Goal: Task Accomplishment & Management: Use online tool/utility

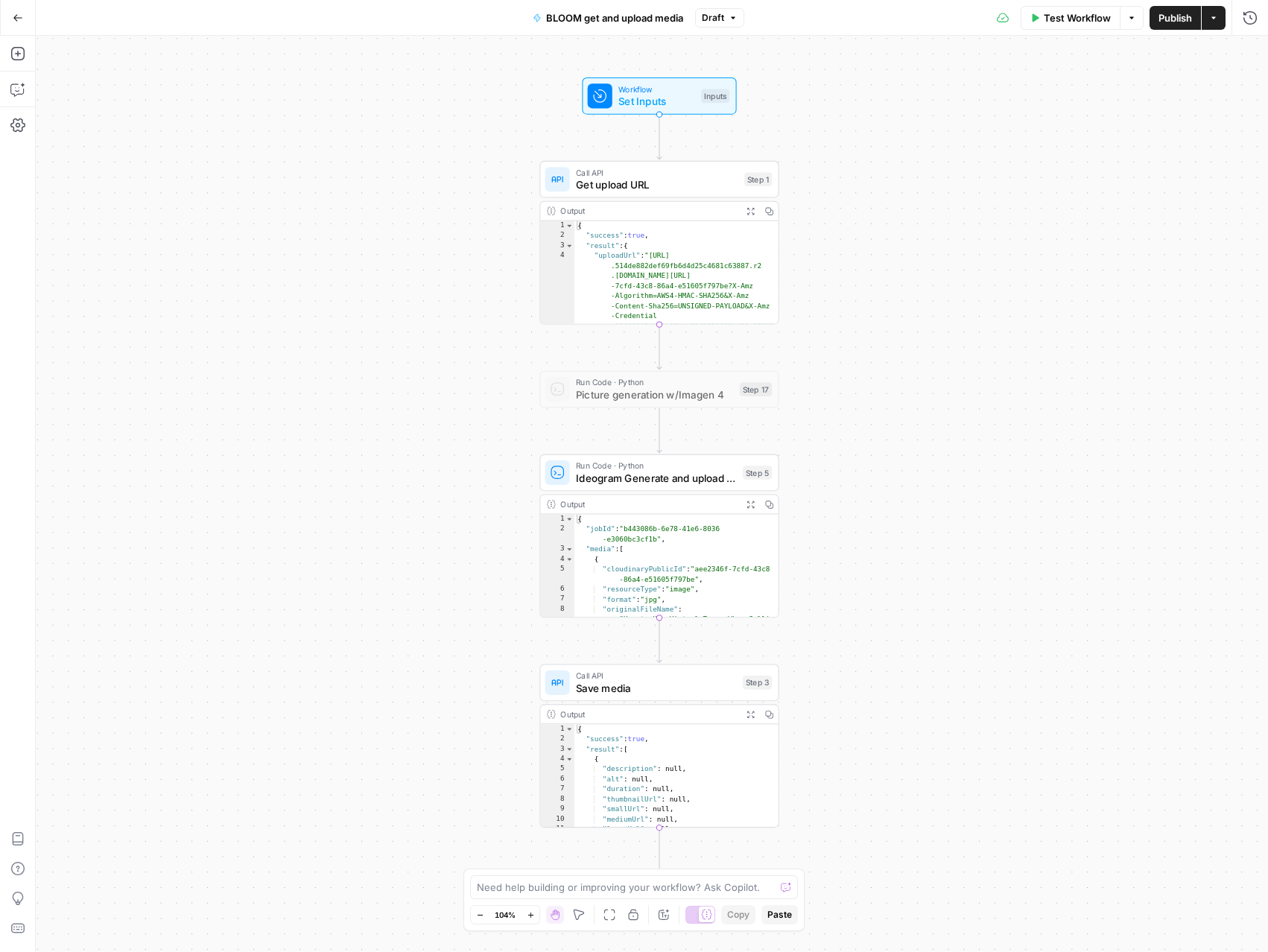
click at [22, 17] on icon "button" at bounding box center [17, 17] width 11 height 11
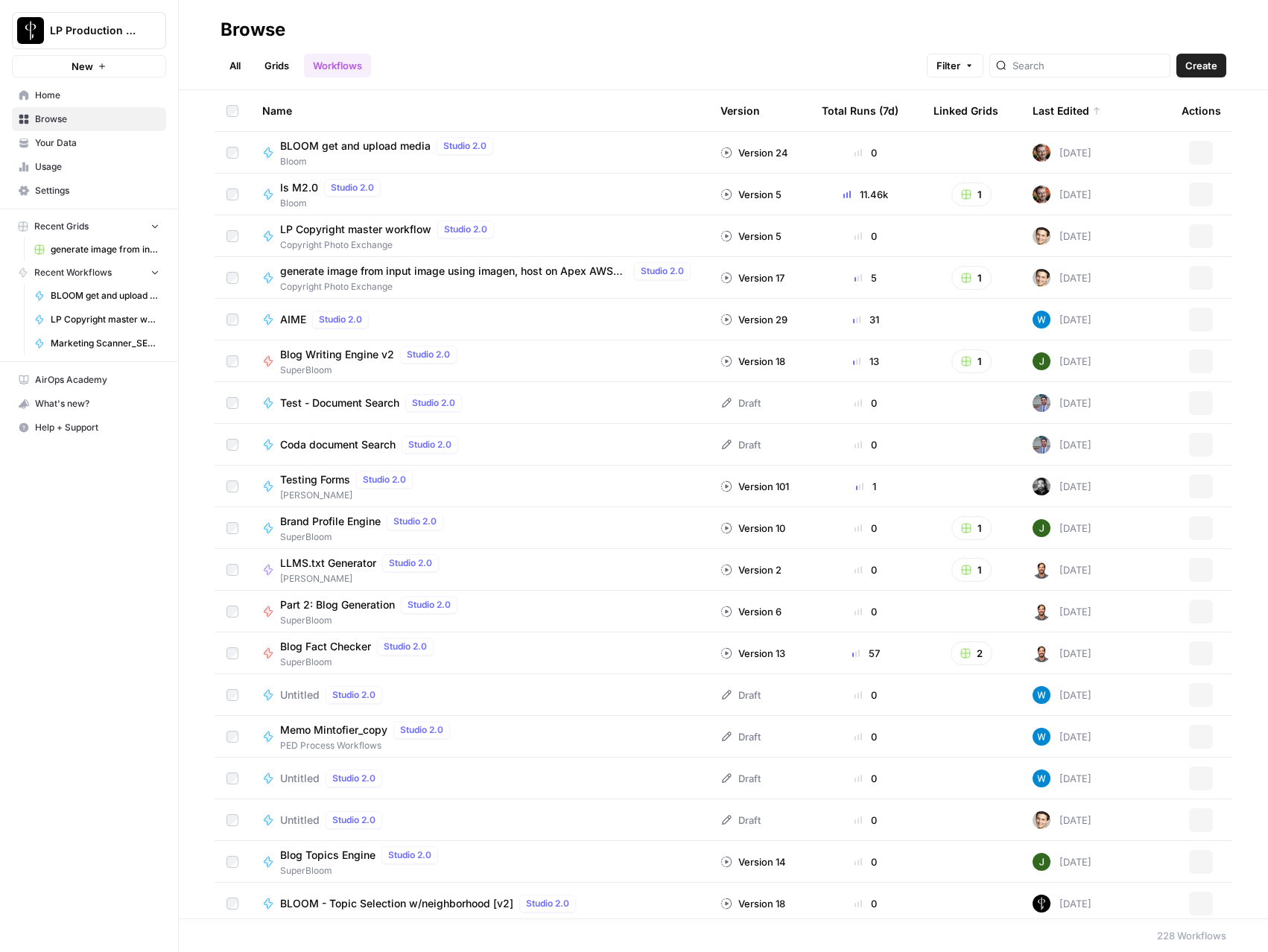
click at [48, 126] on link "Browse" at bounding box center [88, 119] width 154 height 24
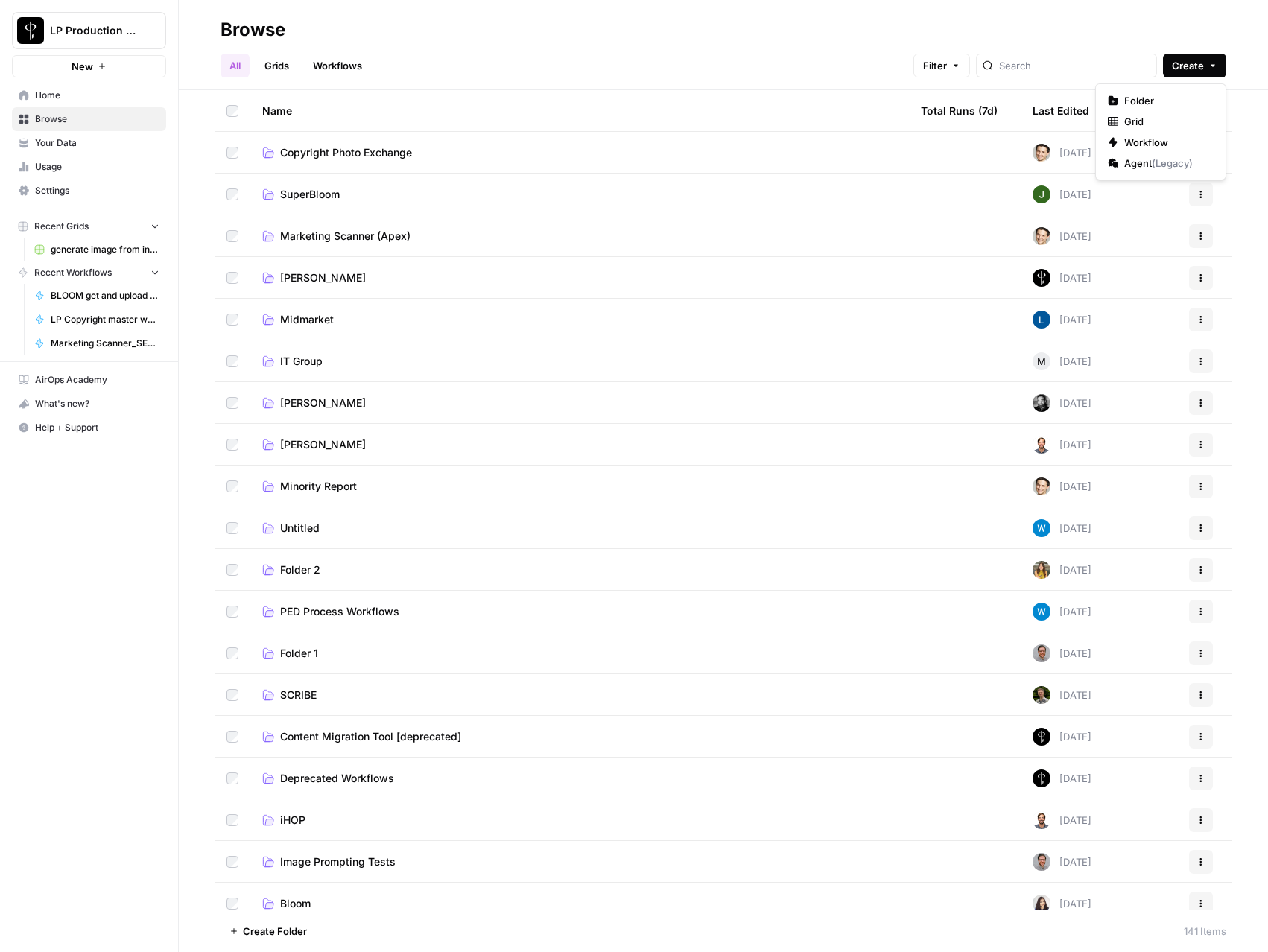
click at [1207, 59] on button "Create" at bounding box center [1195, 65] width 63 height 24
click at [1171, 97] on span "Folder" at bounding box center [1166, 101] width 83 height 15
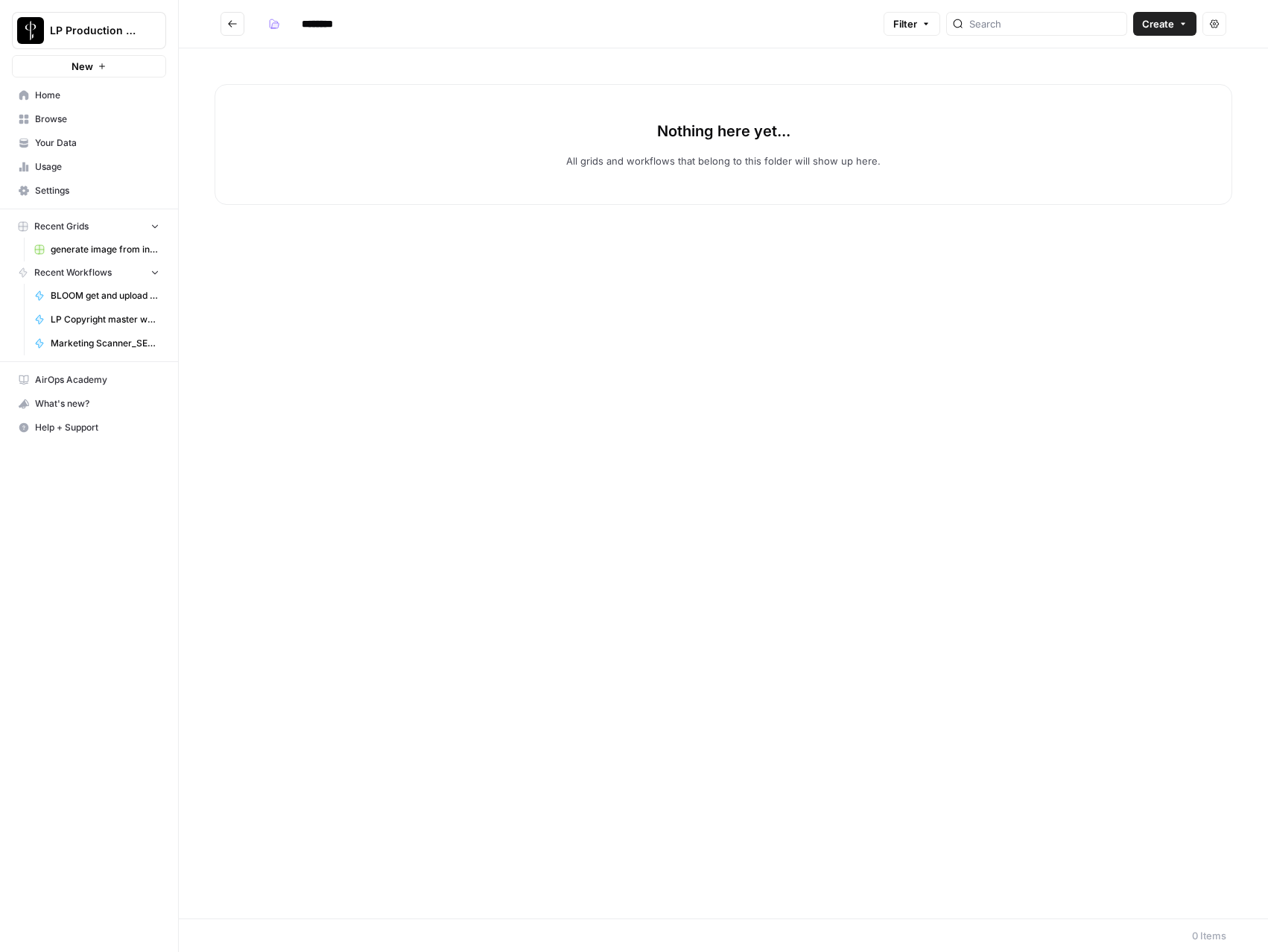
click at [324, 27] on input "********" at bounding box center [337, 23] width 83 height 24
type input "**********"
click at [1163, 19] on span "Create" at bounding box center [1158, 24] width 32 height 15
click at [1141, 75] on span "Workflow" at bounding box center [1136, 80] width 83 height 15
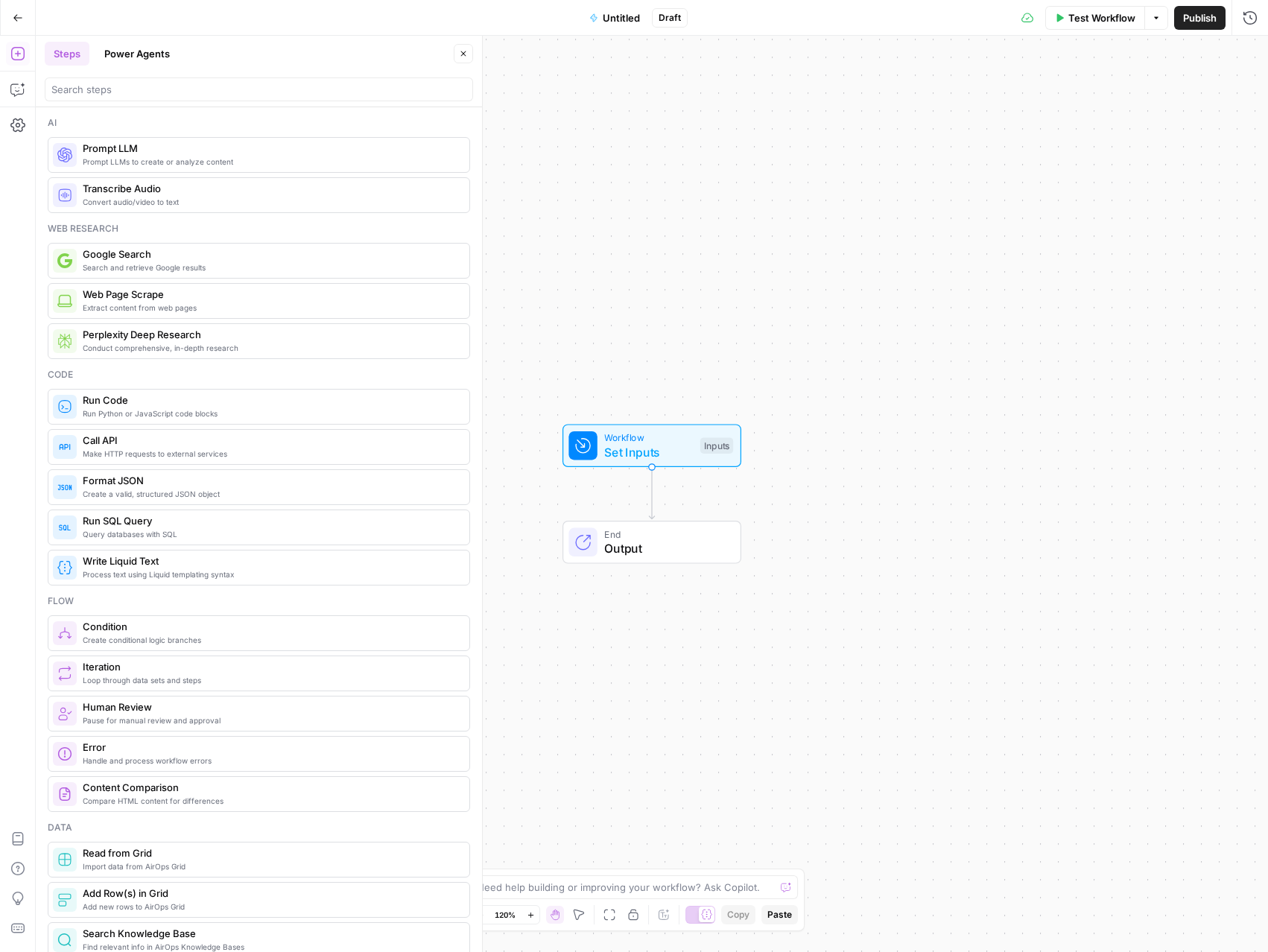
click at [137, 400] on span "Run Code" at bounding box center [270, 400] width 374 height 15
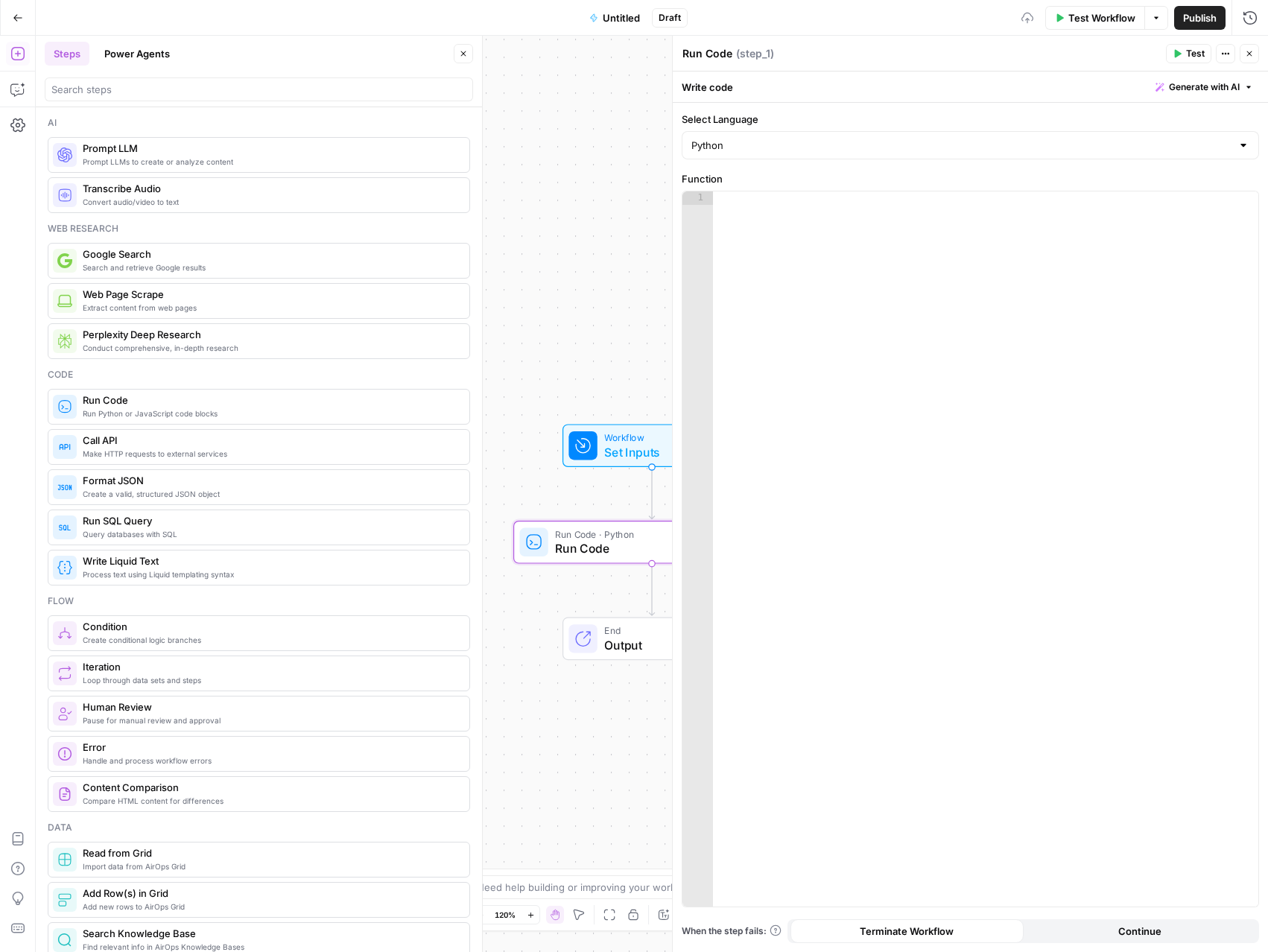
click at [871, 367] on div at bounding box center [985, 563] width 545 height 742
paste textarea "**********"
type textarea "**********"
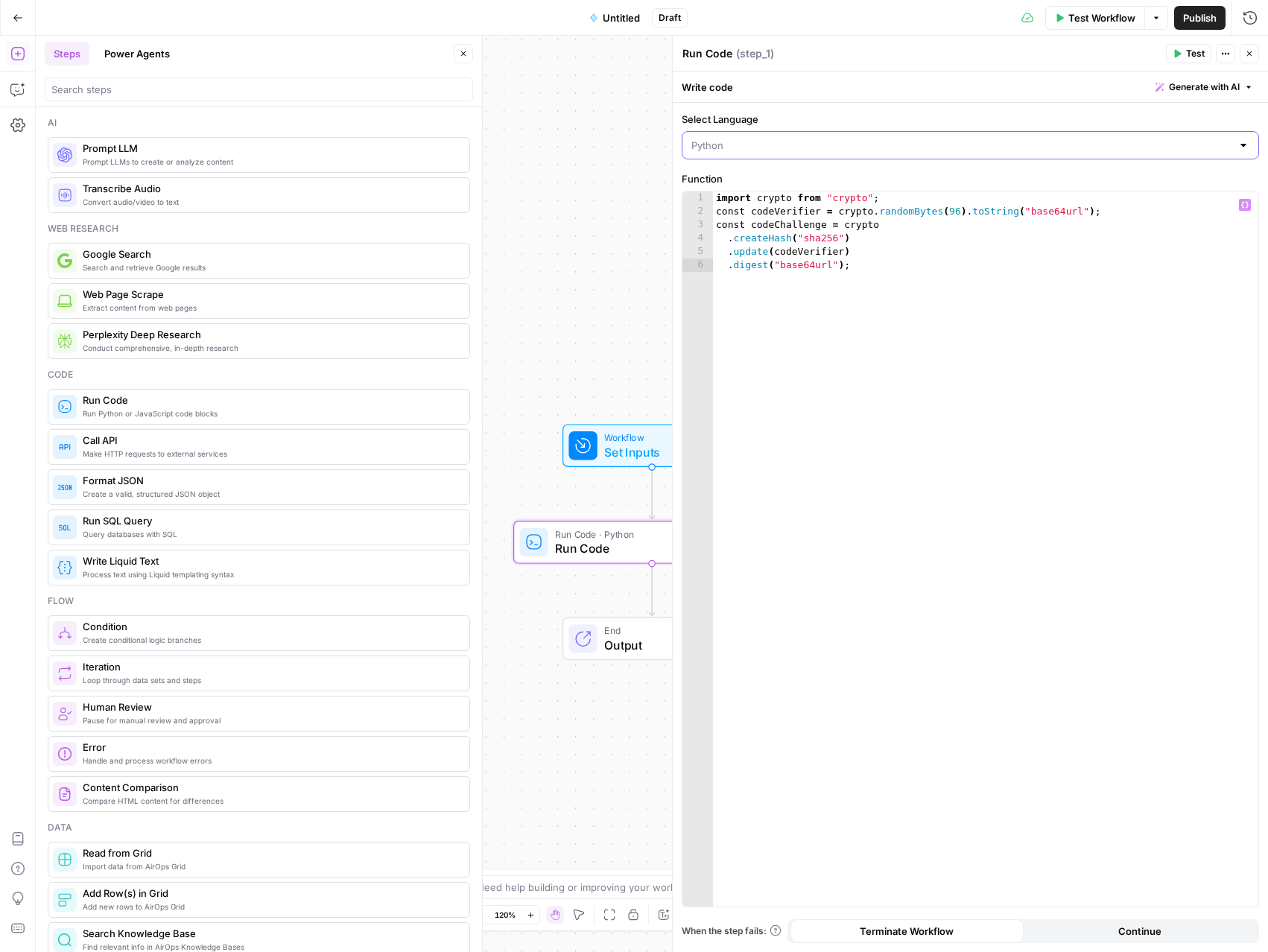
click at [795, 139] on input "Select Language" at bounding box center [961, 146] width 540 height 15
click at [723, 189] on span "JavaScript" at bounding box center [975, 182] width 530 height 15
type input "JavaScript"
click at [1196, 54] on span "Test" at bounding box center [1195, 53] width 18 height 13
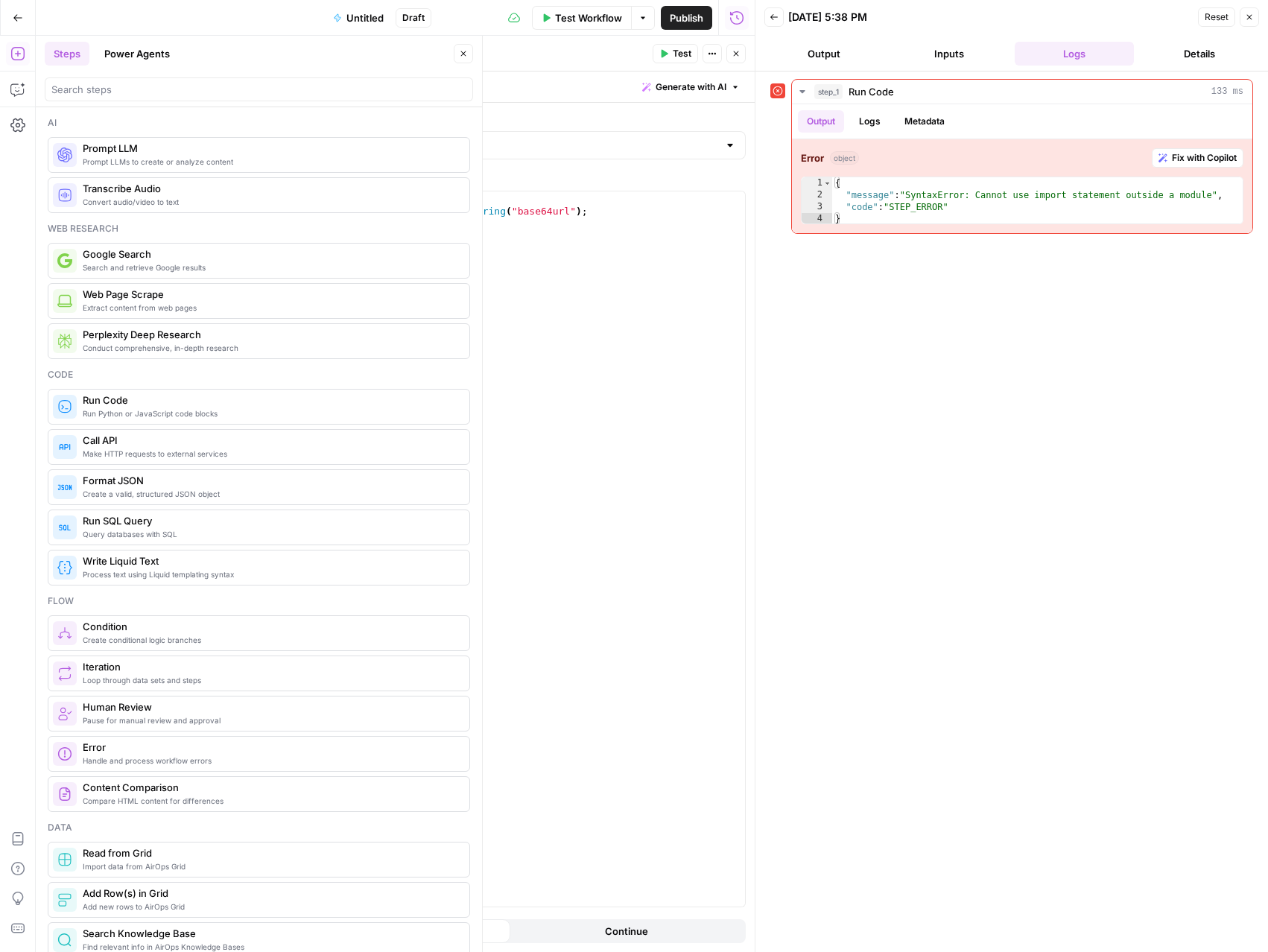
click at [1251, 24] on button "Close" at bounding box center [1249, 17] width 19 height 19
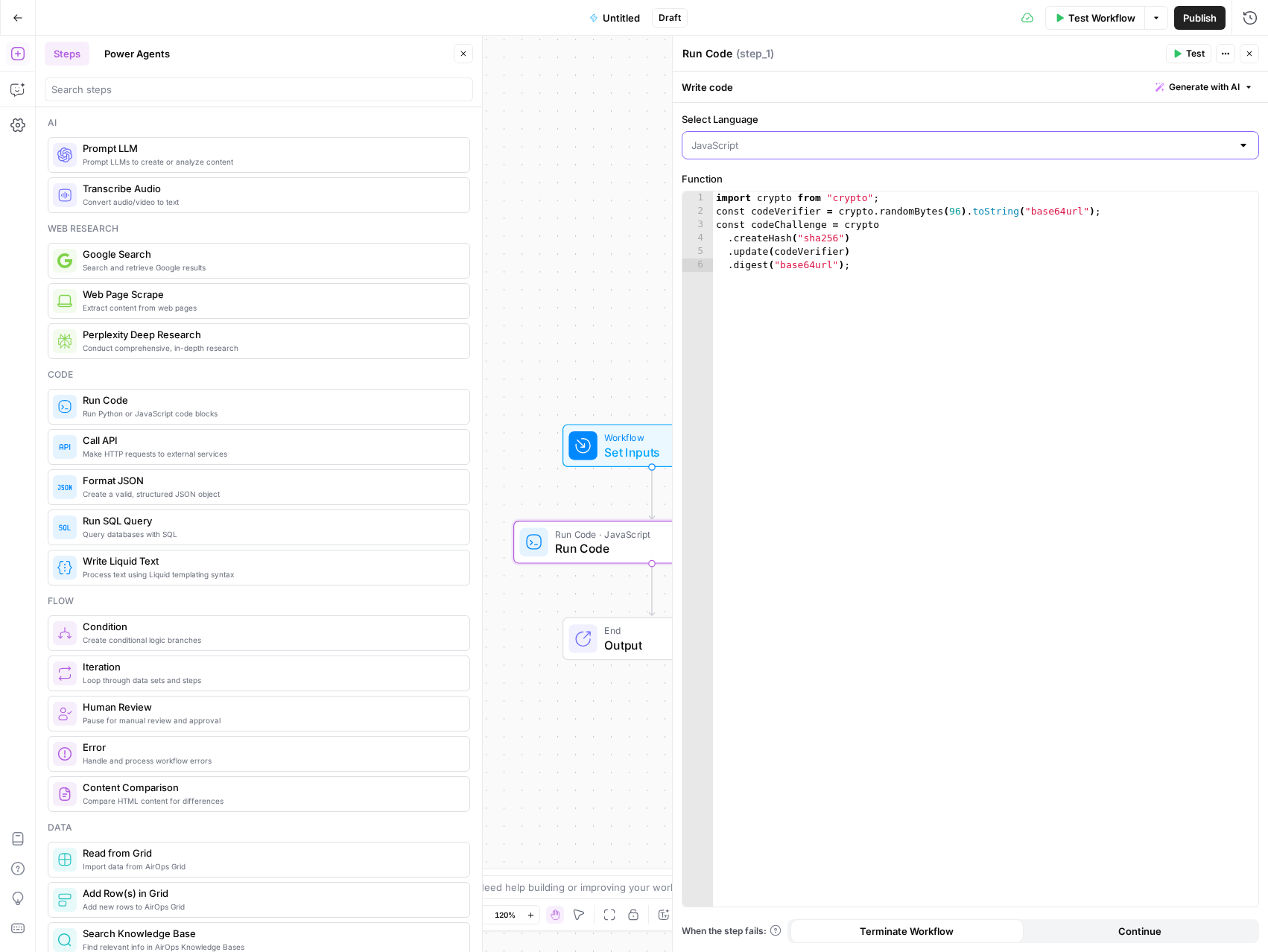
click at [760, 146] on input "Select Language" at bounding box center [961, 146] width 540 height 15
click at [742, 200] on span "Python" at bounding box center [975, 203] width 530 height 15
type input "Python"
click at [1180, 52] on icon "button" at bounding box center [1178, 54] width 7 height 8
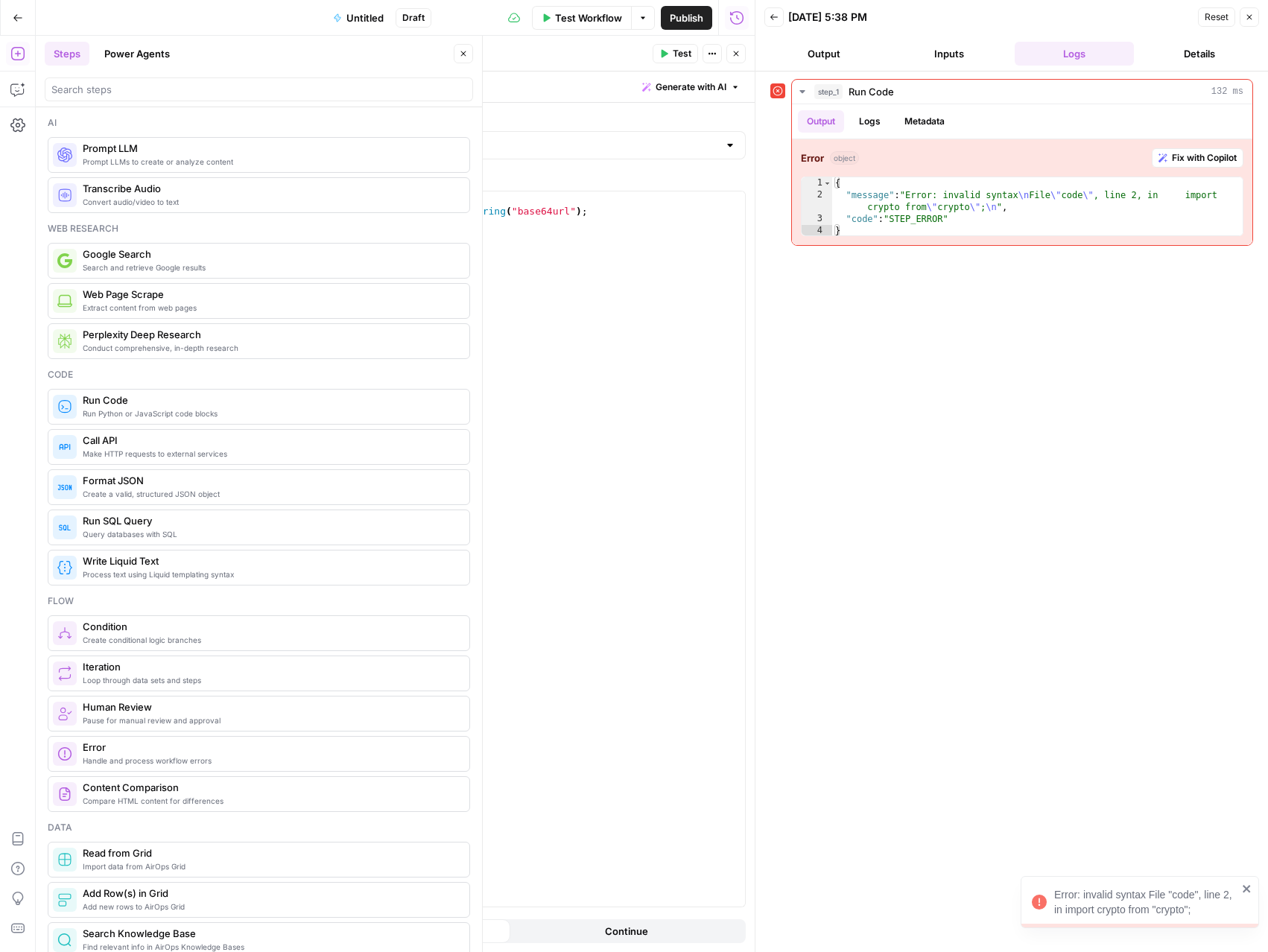
click at [1249, 12] on icon "button" at bounding box center [1249, 17] width 9 height 9
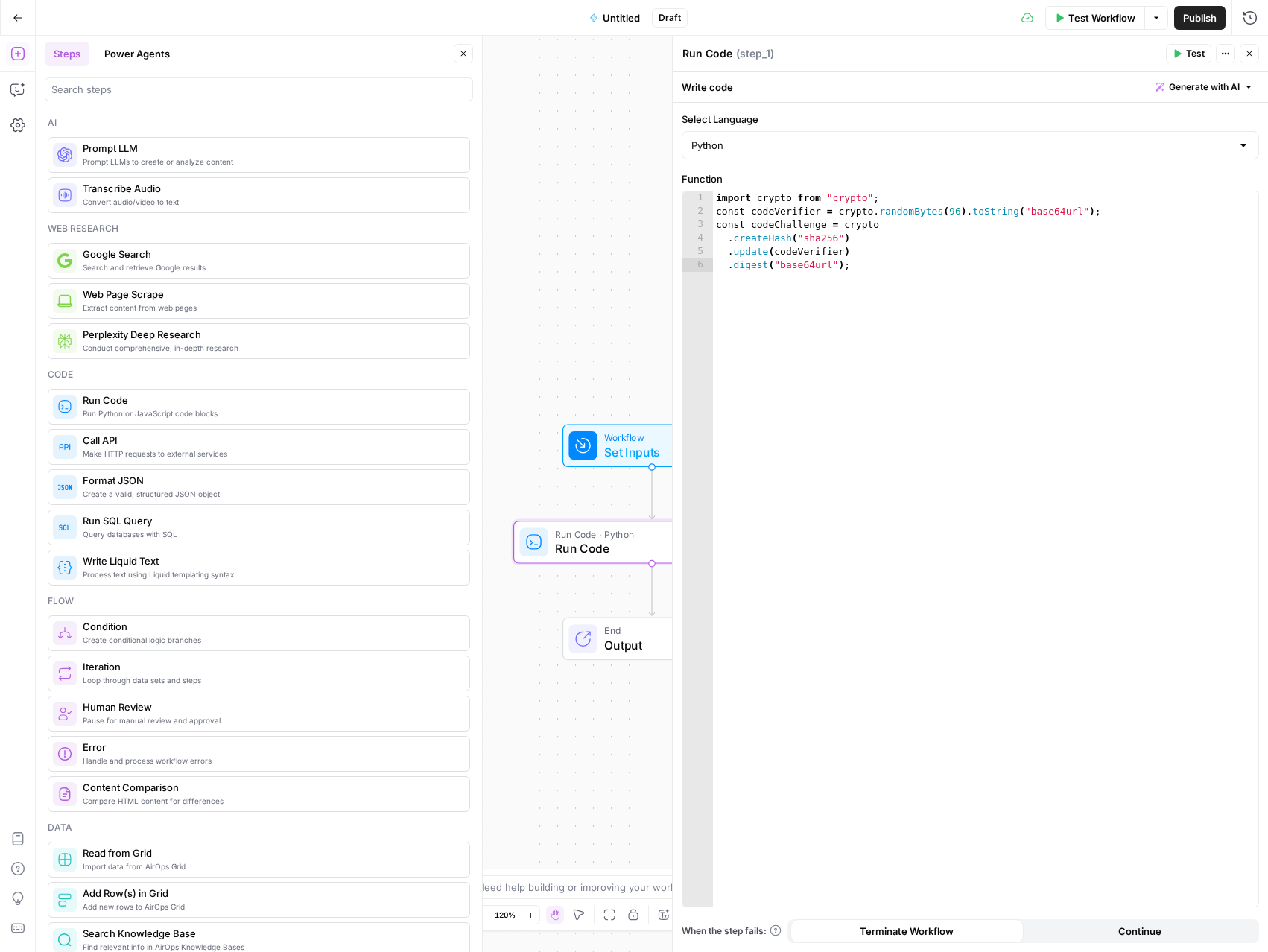
click at [737, 153] on div "Python" at bounding box center [970, 146] width 577 height 28
click at [736, 187] on span "JavaScript" at bounding box center [975, 182] width 530 height 15
type input "JavaScript"
click at [1192, 59] on span "Test" at bounding box center [1195, 53] width 18 height 13
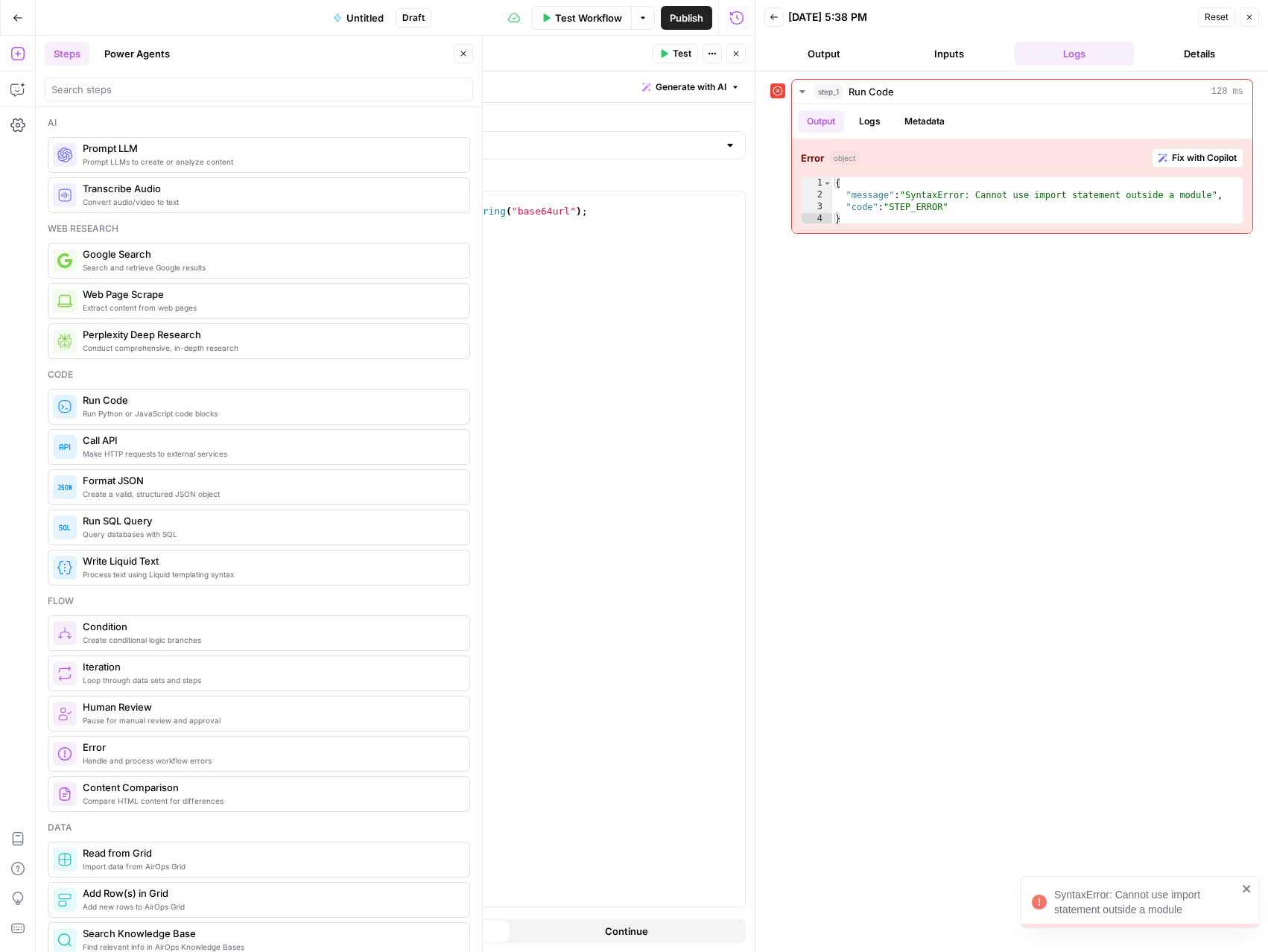
click at [1251, 22] on button "Close" at bounding box center [1249, 17] width 19 height 19
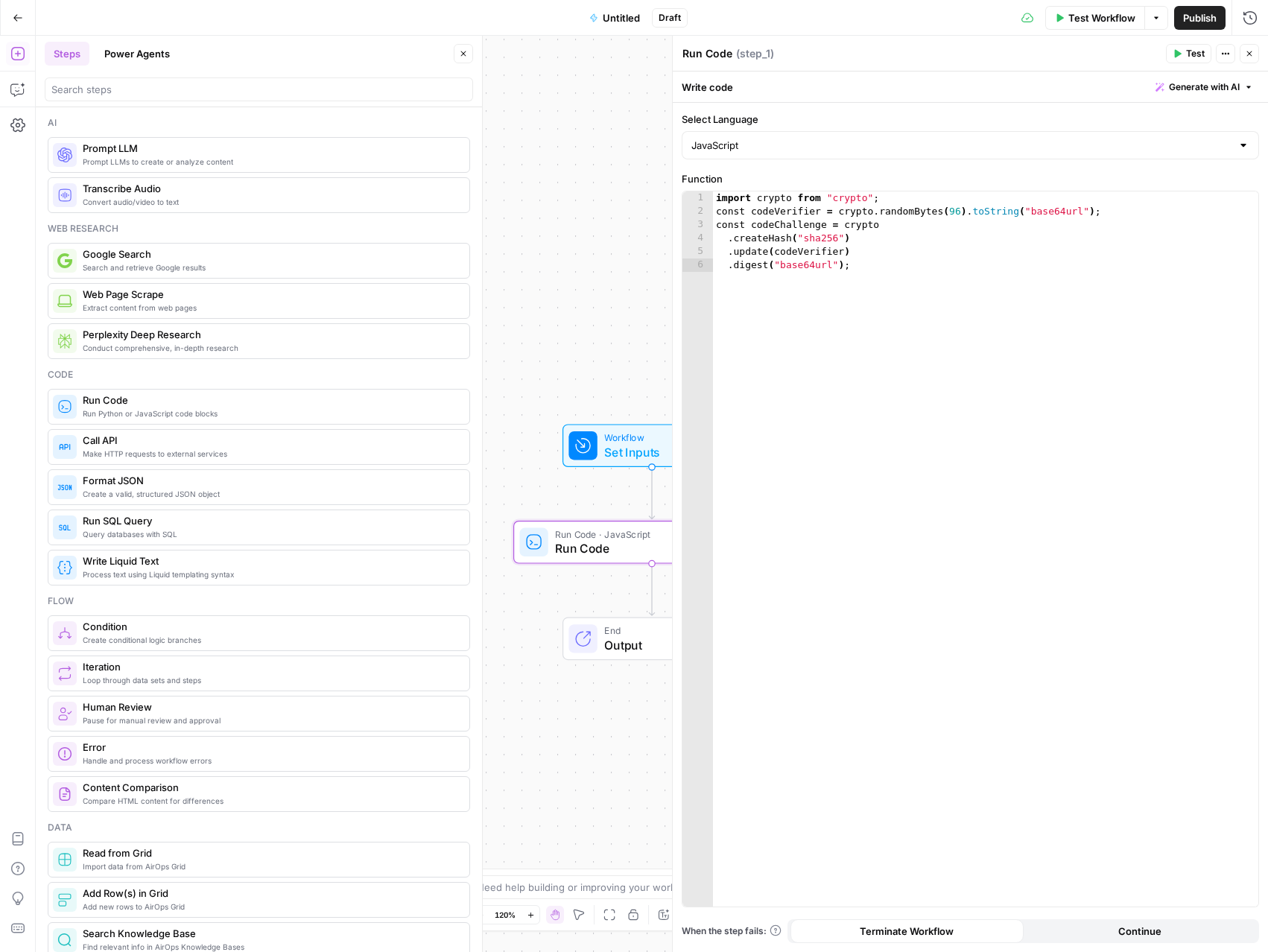
click at [855, 386] on div "import crypto from "crypto" ; const codeVerifier = crypto . randomBytes ( 96 ) …" at bounding box center [985, 563] width 545 height 742
type textarea "**********"
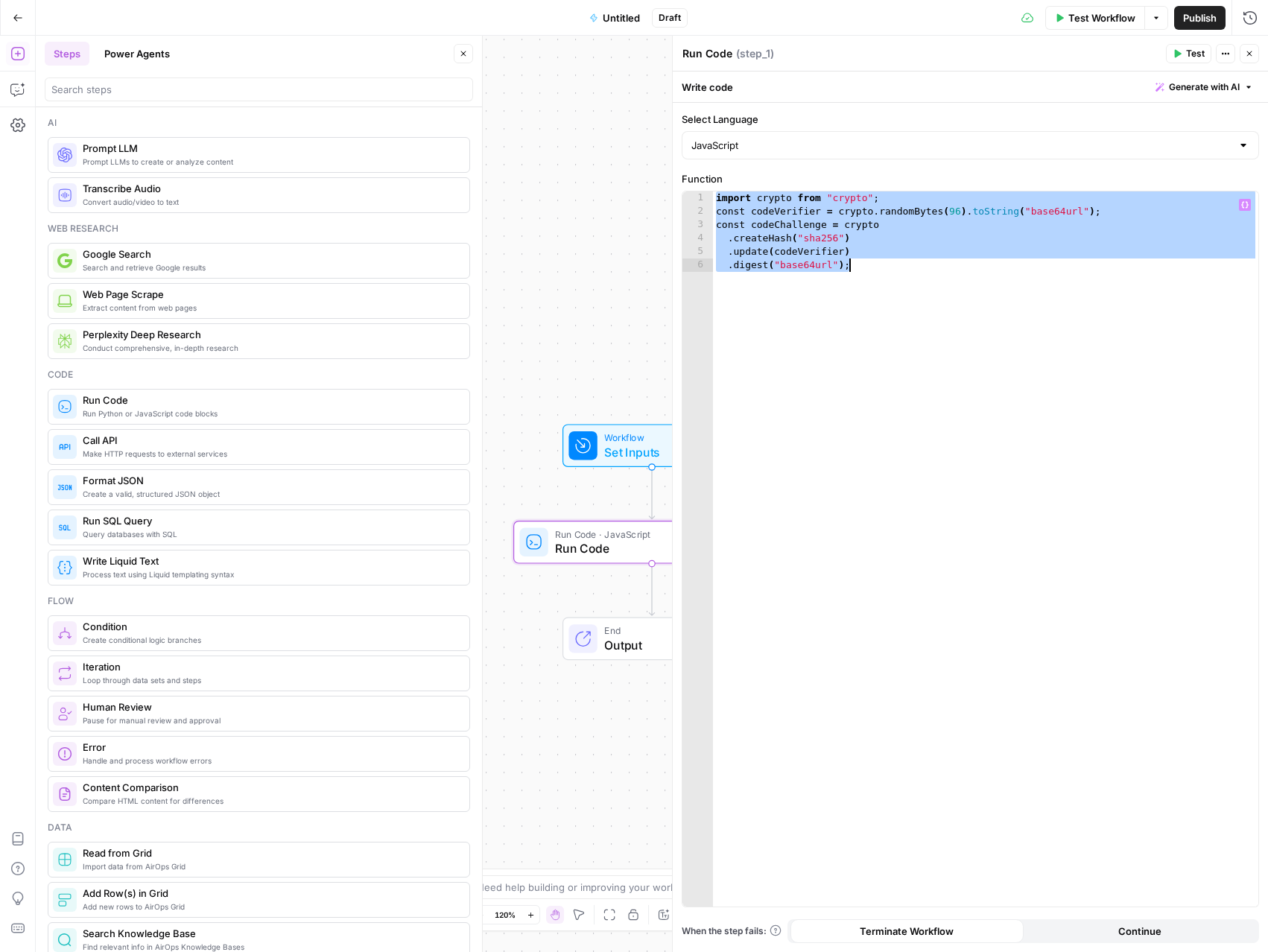
paste textarea
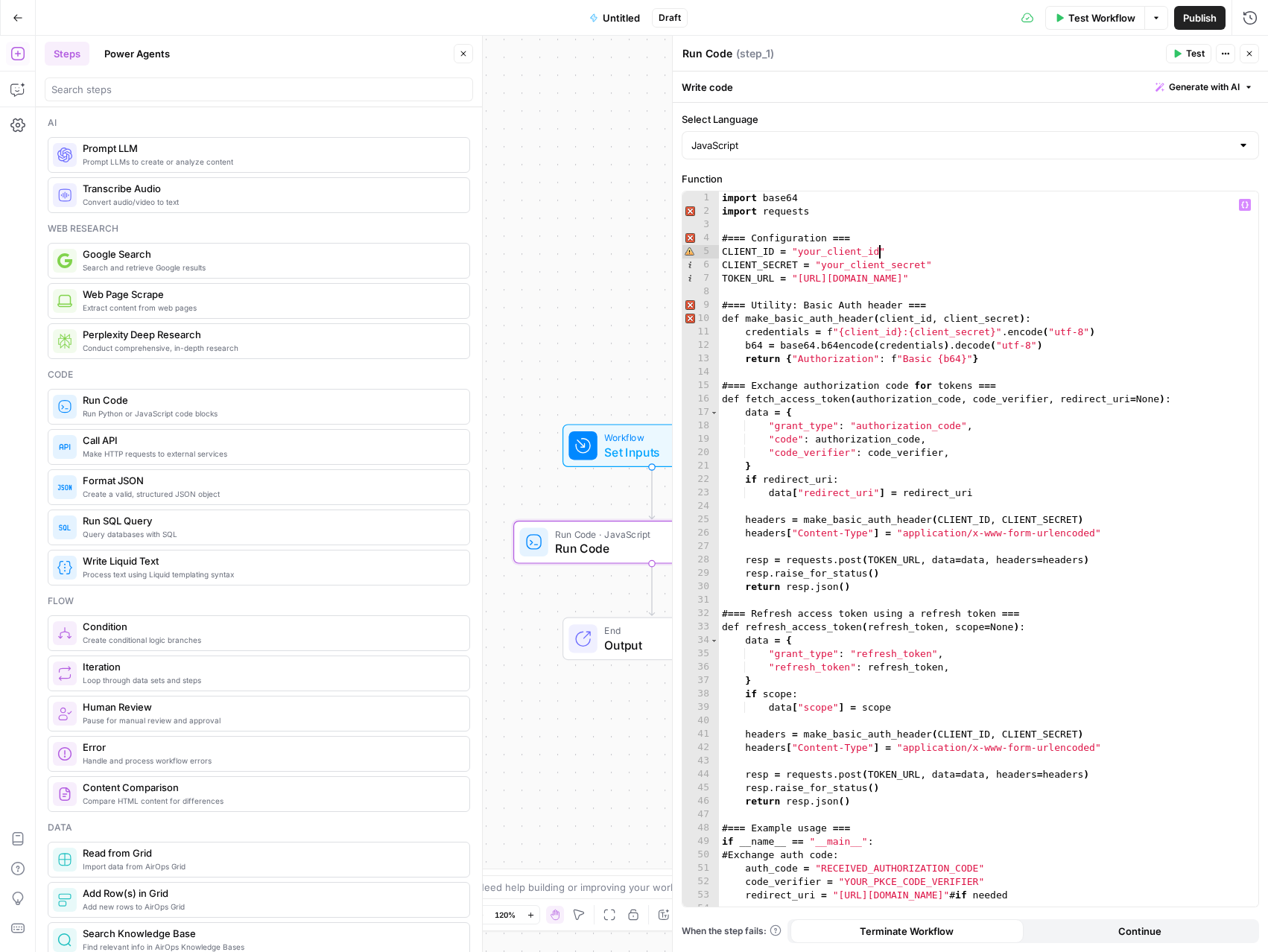
click at [879, 252] on div "import base64 import requests # === Configuration === CLIENT_ID = "your_client_…" at bounding box center [988, 563] width 539 height 742
paste textarea "**********"
click at [821, 264] on div "import base64 import requests # === Configuration === CLIENT_ID = "OC-AZjo1KWIj…" at bounding box center [988, 563] width 539 height 742
paste textarea "**********"
click at [968, 391] on div "import base64 import requests # === Configuration === CLIENT_ID = "OC-AZjo1KWIj…" at bounding box center [988, 563] width 539 height 742
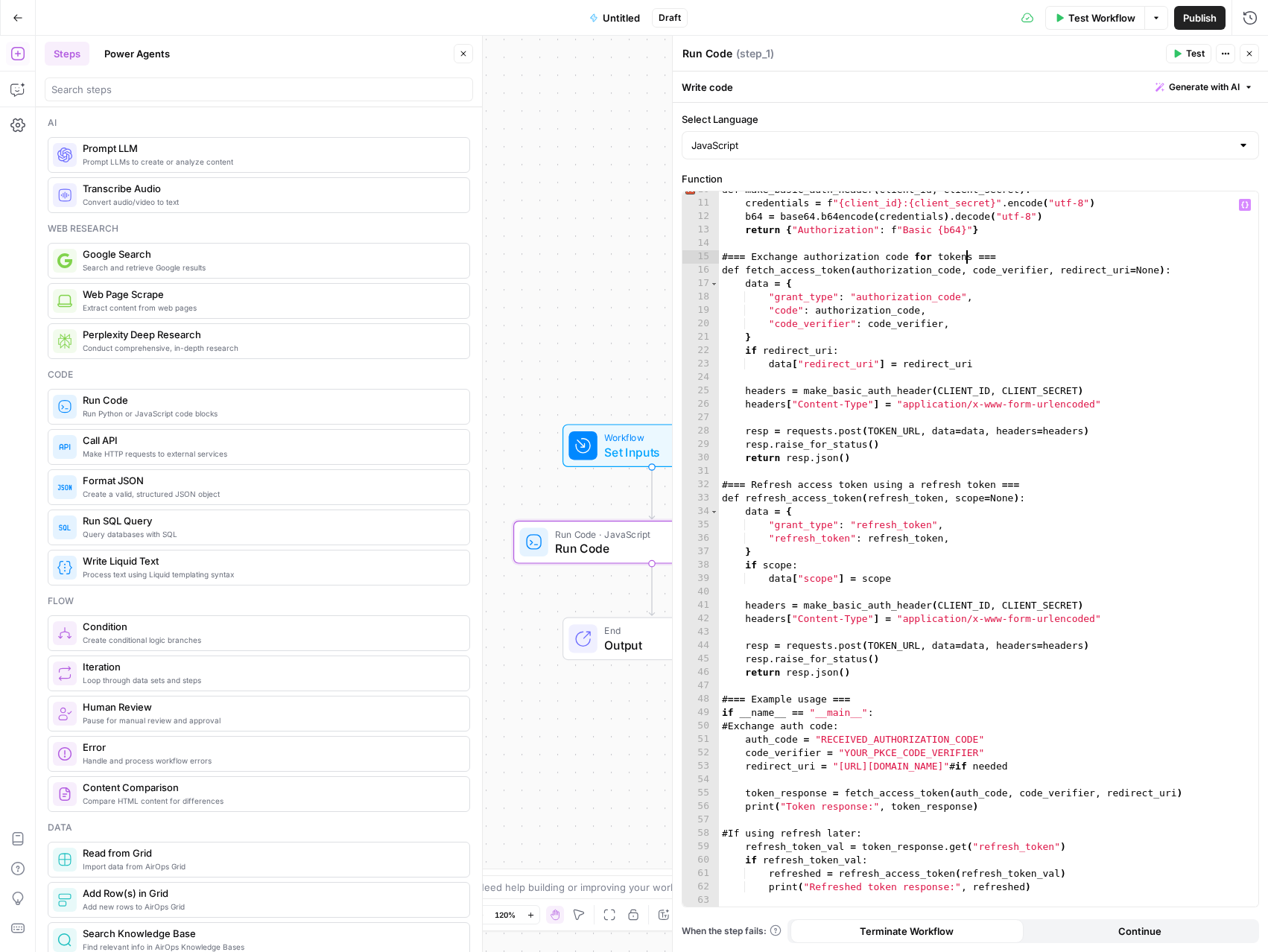
scroll to position [129, 0]
click at [822, 743] on div "def make_basic_auth_header ( client_id , client_secret ) : credentials = f "{cl…" at bounding box center [988, 554] width 539 height 742
click at [844, 751] on div "def make_basic_auth_header ( client_id , client_secret ) : credentials = f "{cl…" at bounding box center [988, 554] width 539 height 742
paste textarea "**********"
drag, startPoint x: 978, startPoint y: 740, endPoint x: 822, endPoint y: 736, distance: 156.1
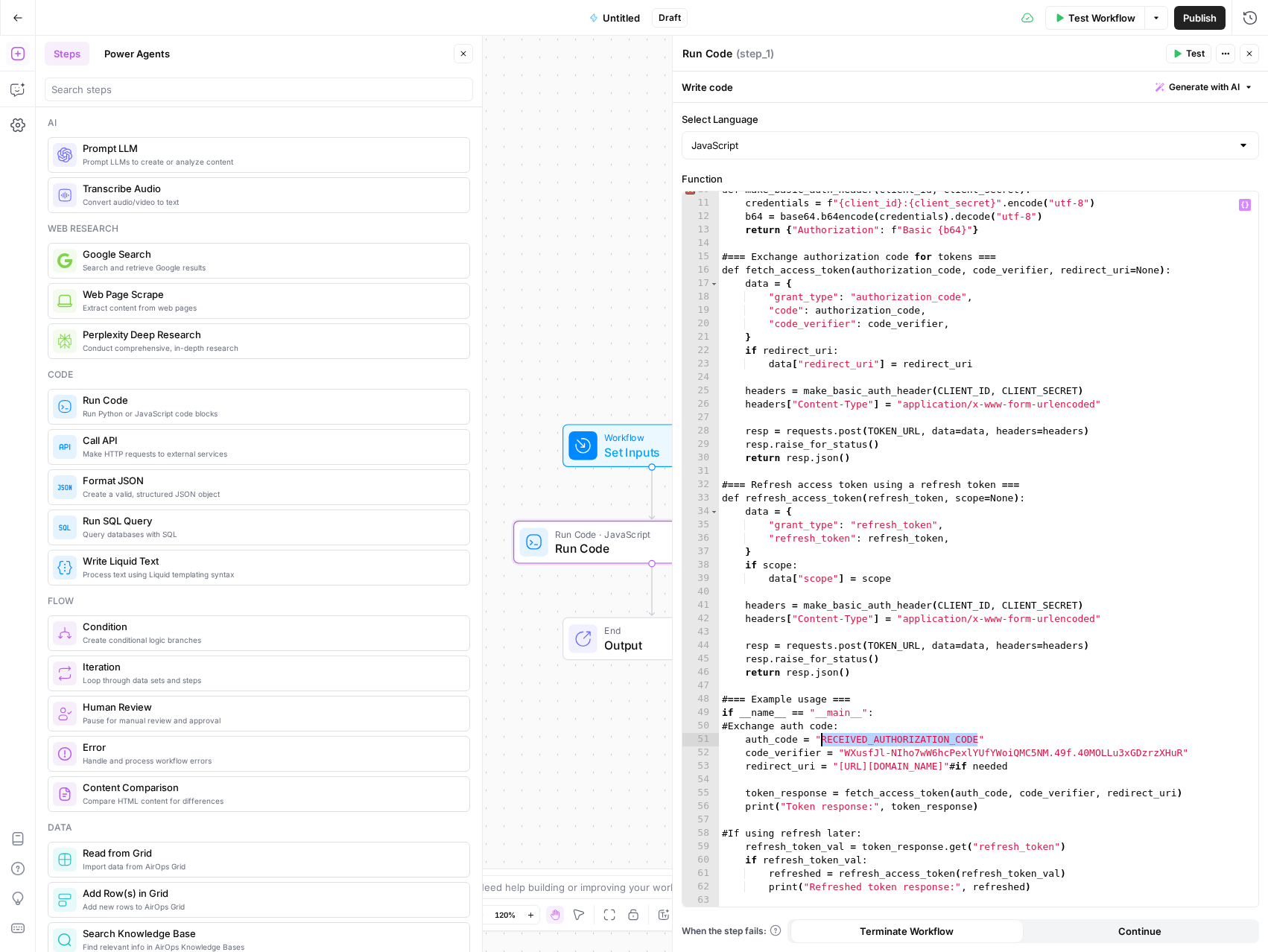
click at [822, 736] on div "def make_basic_auth_header ( client_id , client_secret ) : credentials = f "{cl…" at bounding box center [988, 554] width 539 height 742
type textarea "**********"
paste textarea
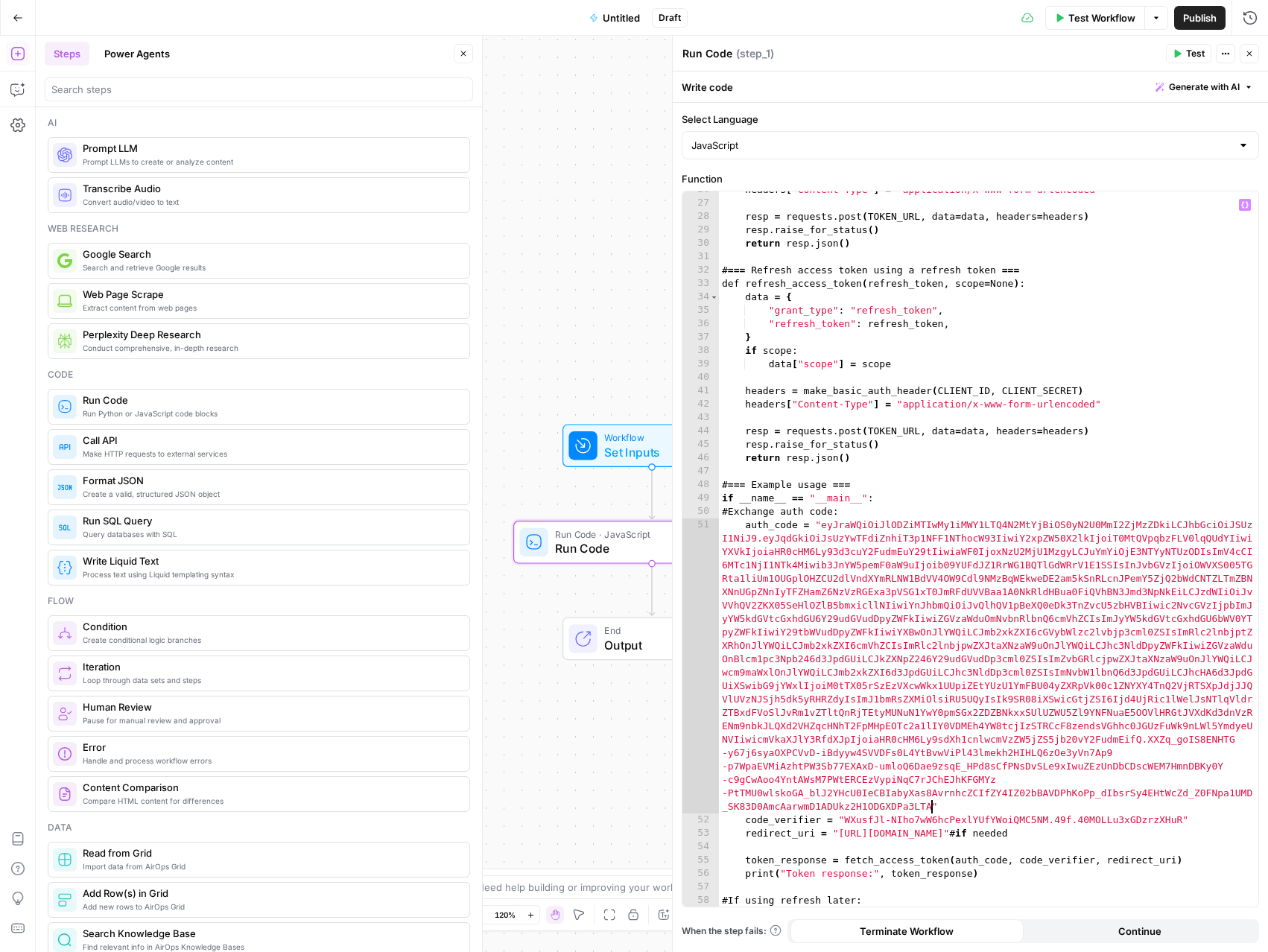
scroll to position [349, 0]
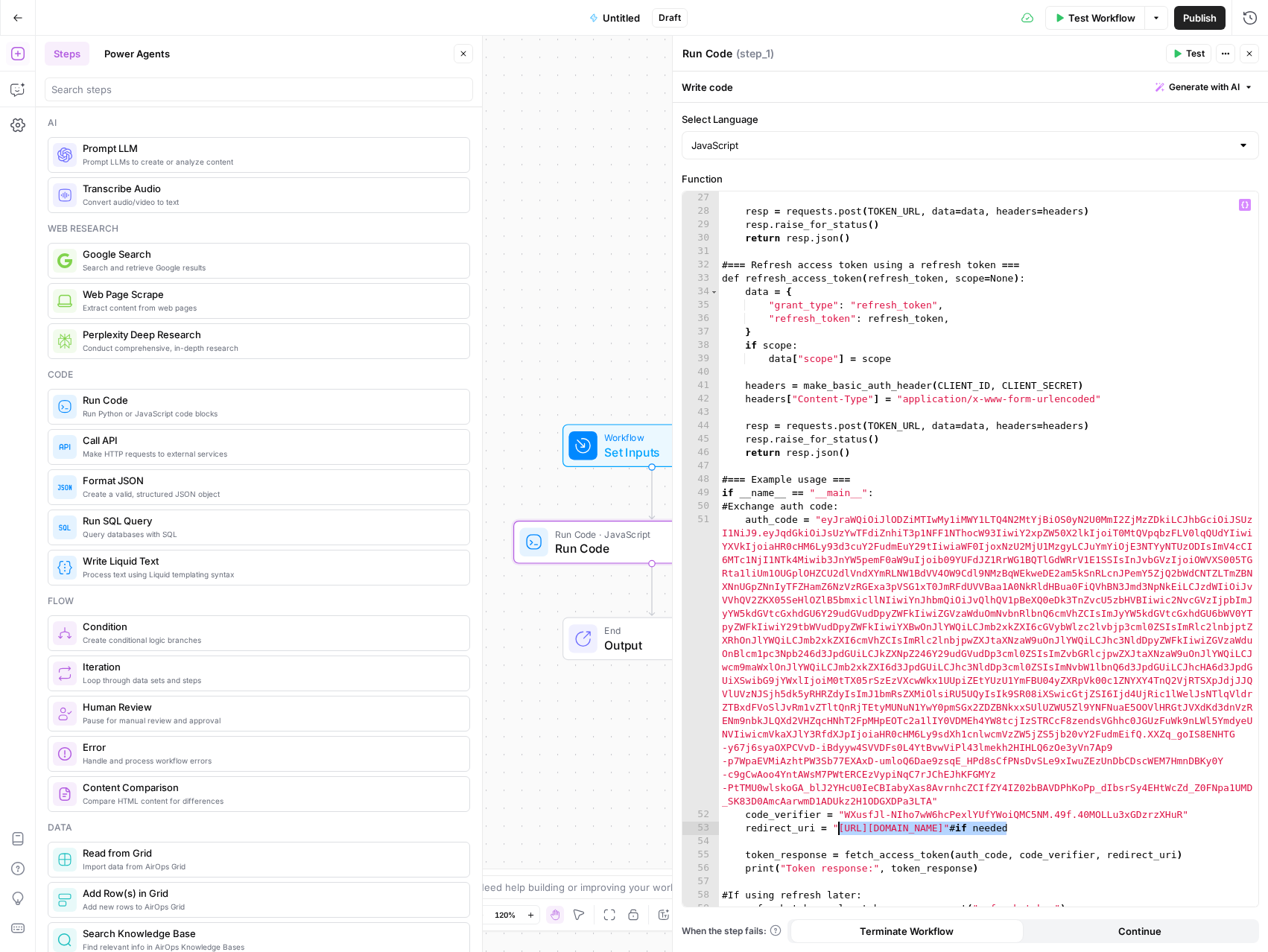
drag, startPoint x: 1007, startPoint y: 826, endPoint x: 839, endPoint y: 829, distance: 168.0
click at [839, 829] on div "resp = requests . post ( TOKEN_URL , data = data , headers = headers ) resp . r…" at bounding box center [988, 563] width 539 height 742
paste textarea "***"
type textarea "**********"
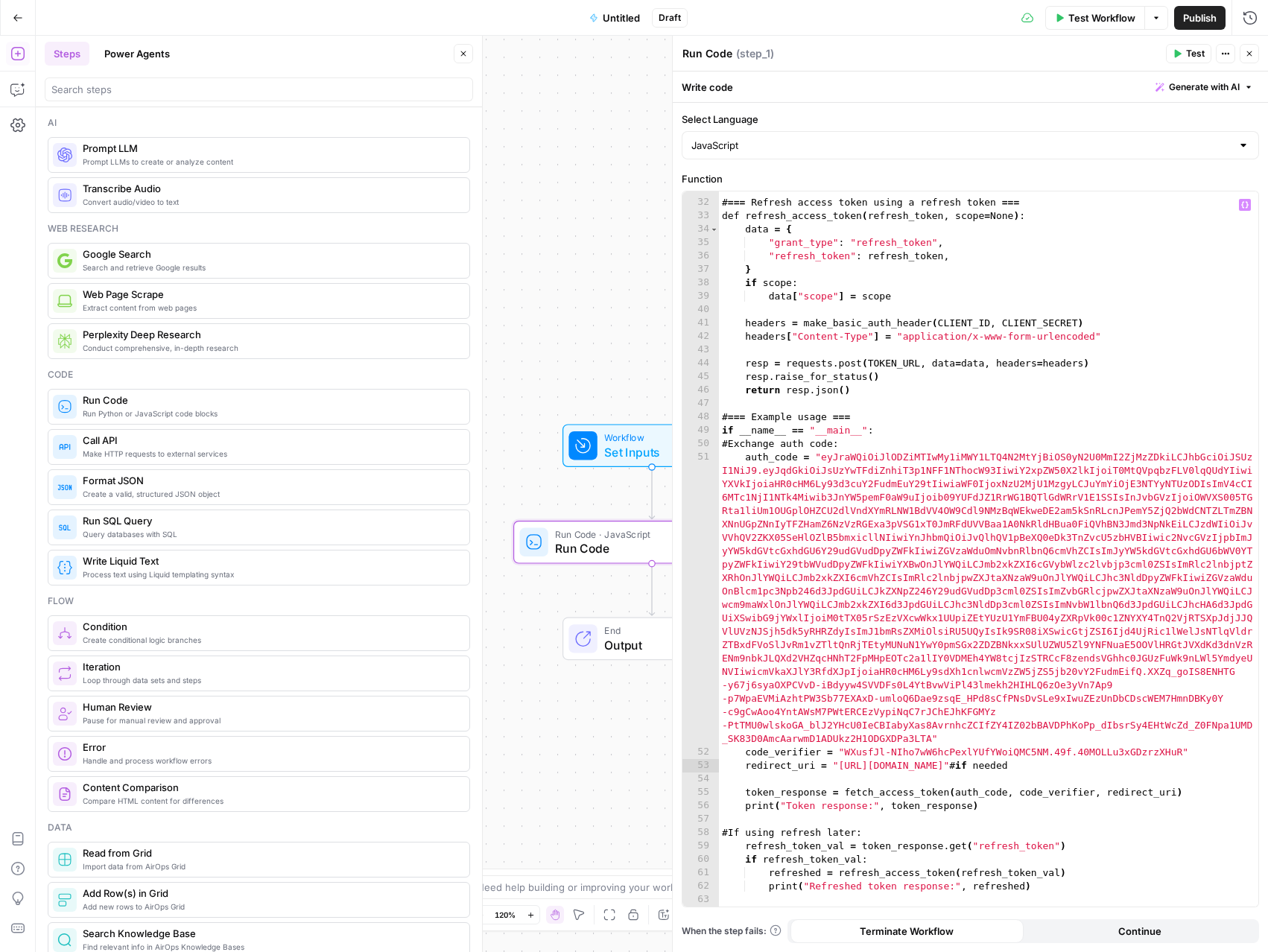
click at [1176, 52] on icon "button" at bounding box center [1178, 54] width 7 height 8
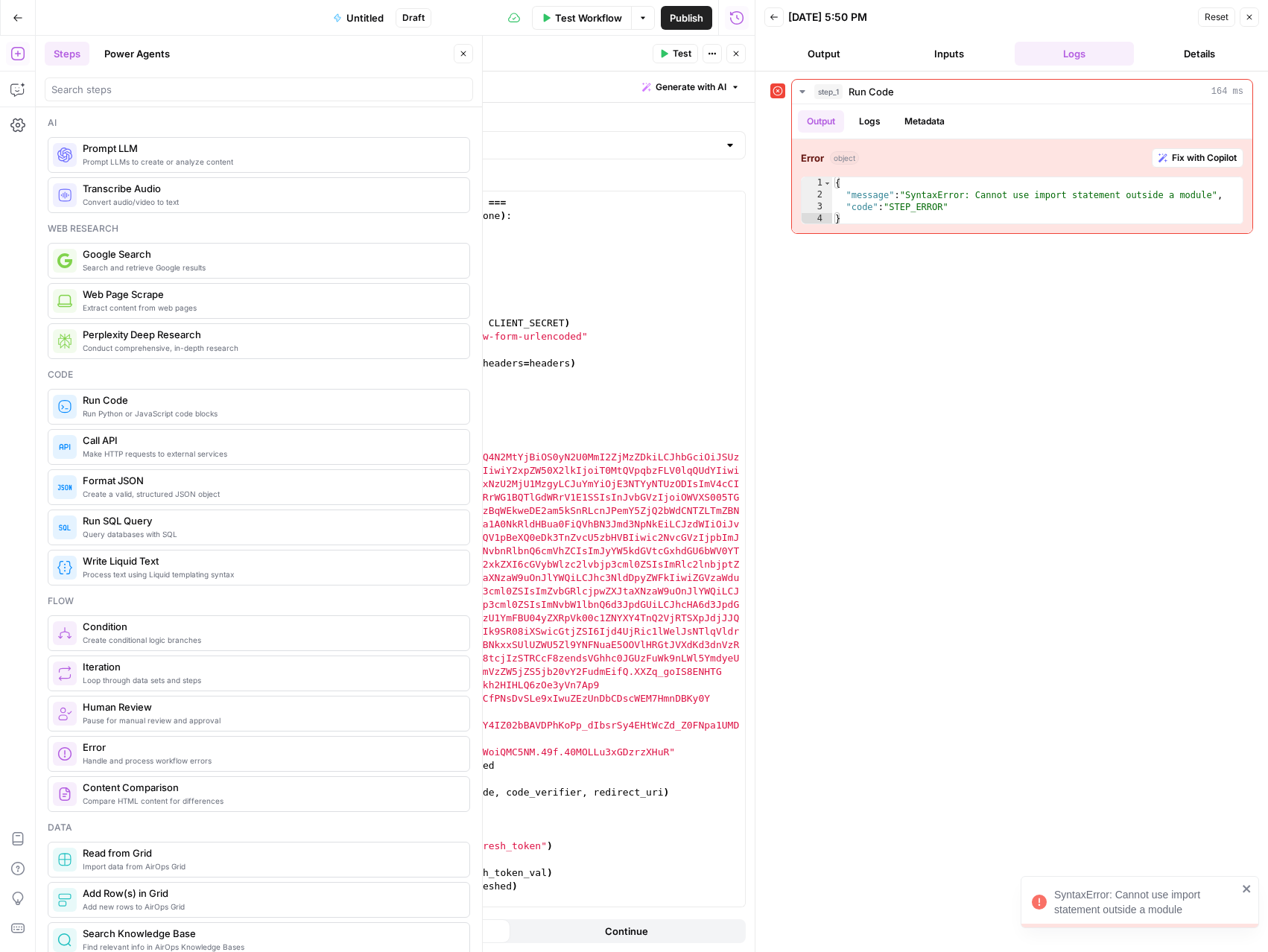
click at [1247, 19] on icon "button" at bounding box center [1250, 17] width 5 height 5
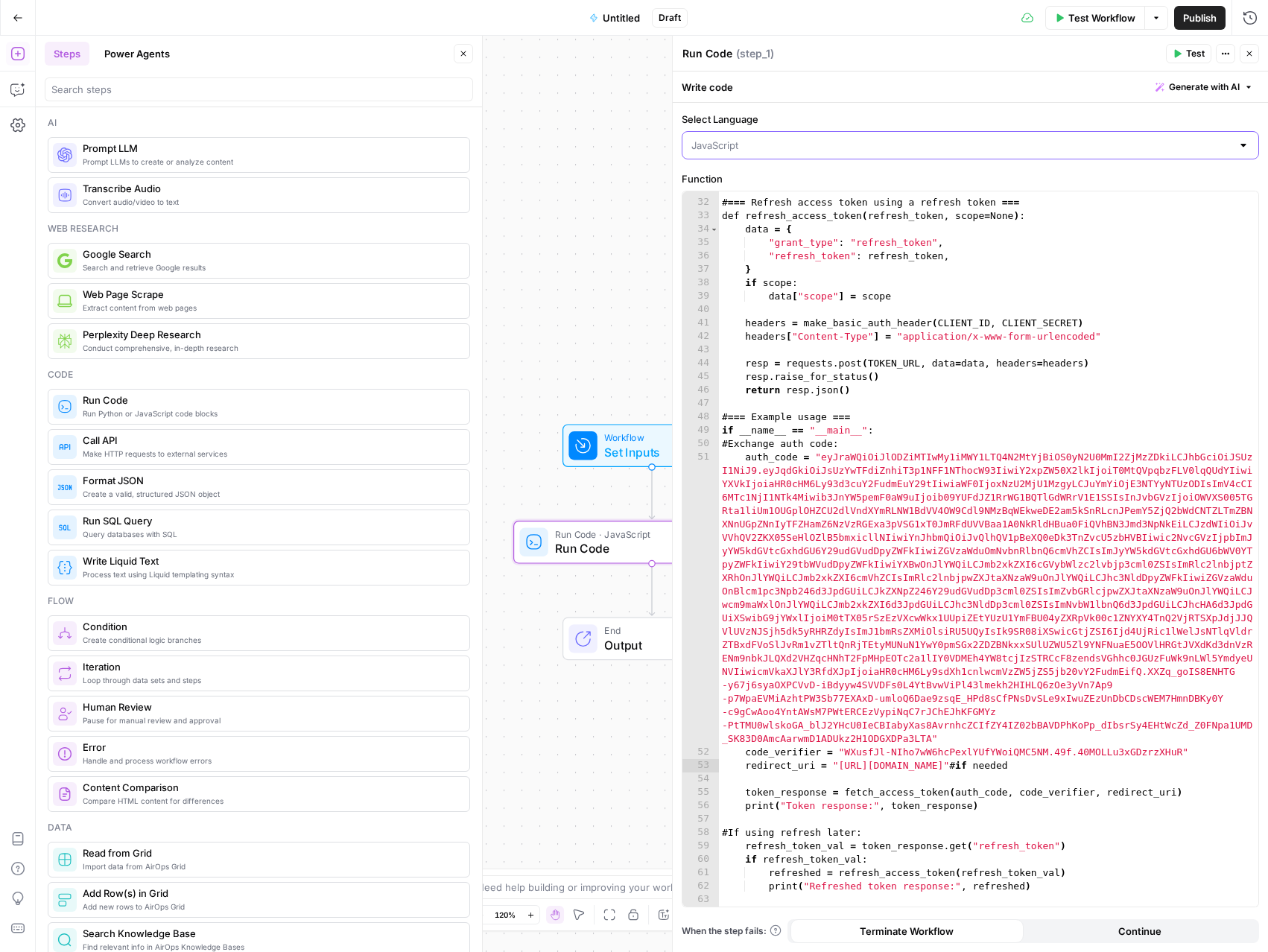
click at [769, 148] on input "Select Language" at bounding box center [961, 146] width 540 height 15
click at [711, 202] on span "Python" at bounding box center [975, 203] width 530 height 15
type input "Python"
click at [1177, 53] on icon "button" at bounding box center [1178, 54] width 7 height 8
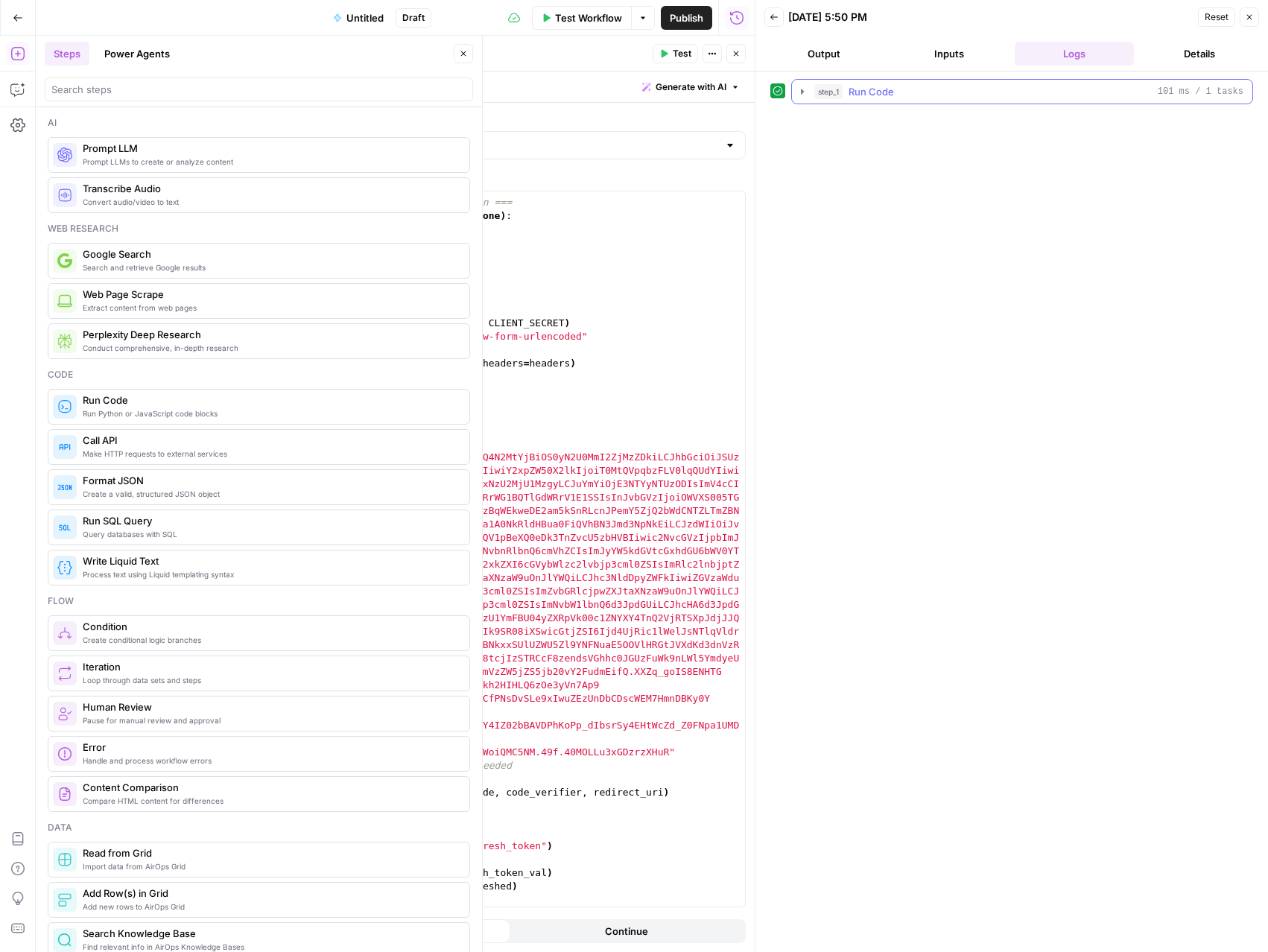
click at [800, 94] on icon "button" at bounding box center [802, 92] width 12 height 12
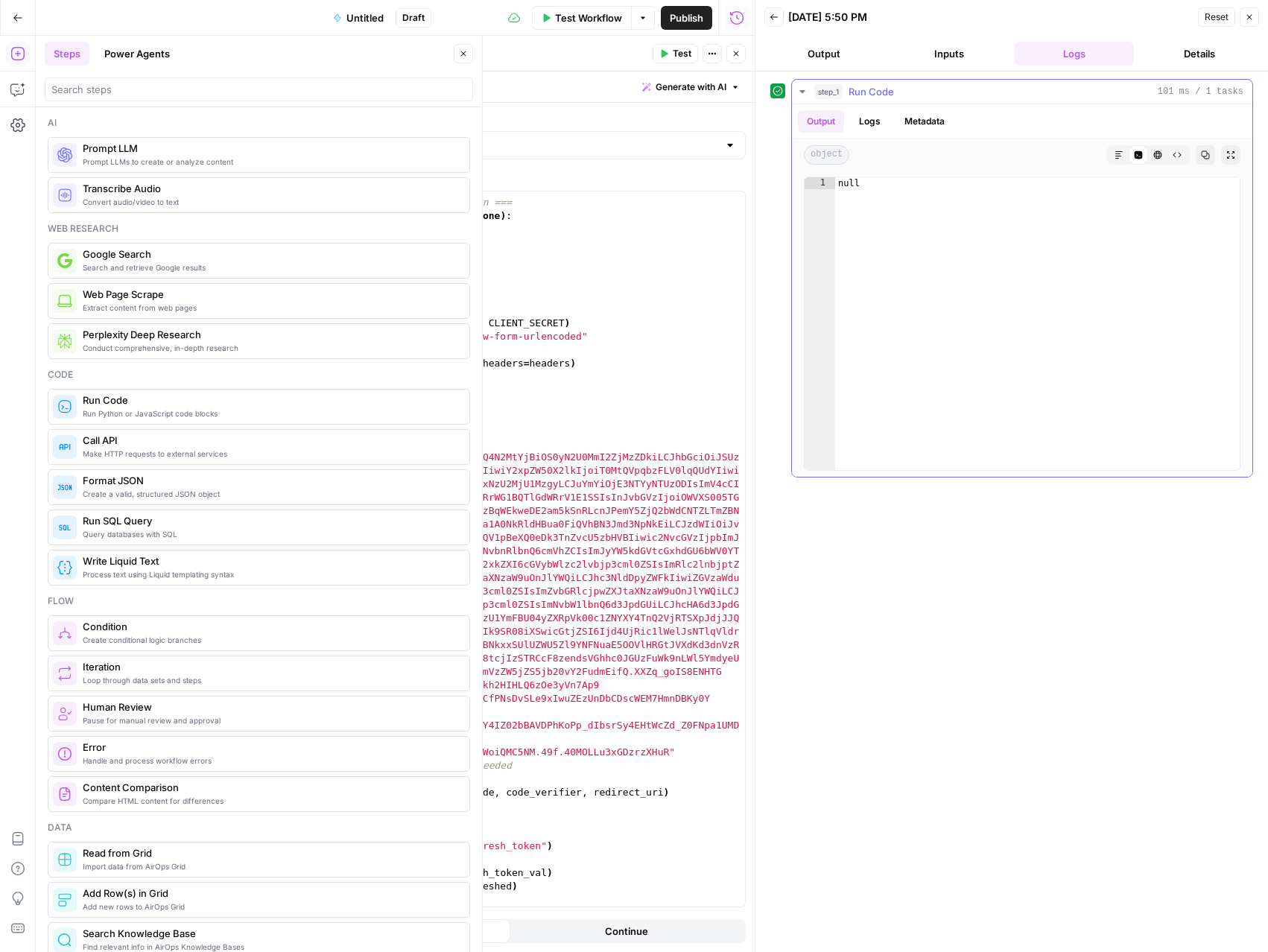
click at [871, 121] on button "Logs" at bounding box center [869, 121] width 39 height 22
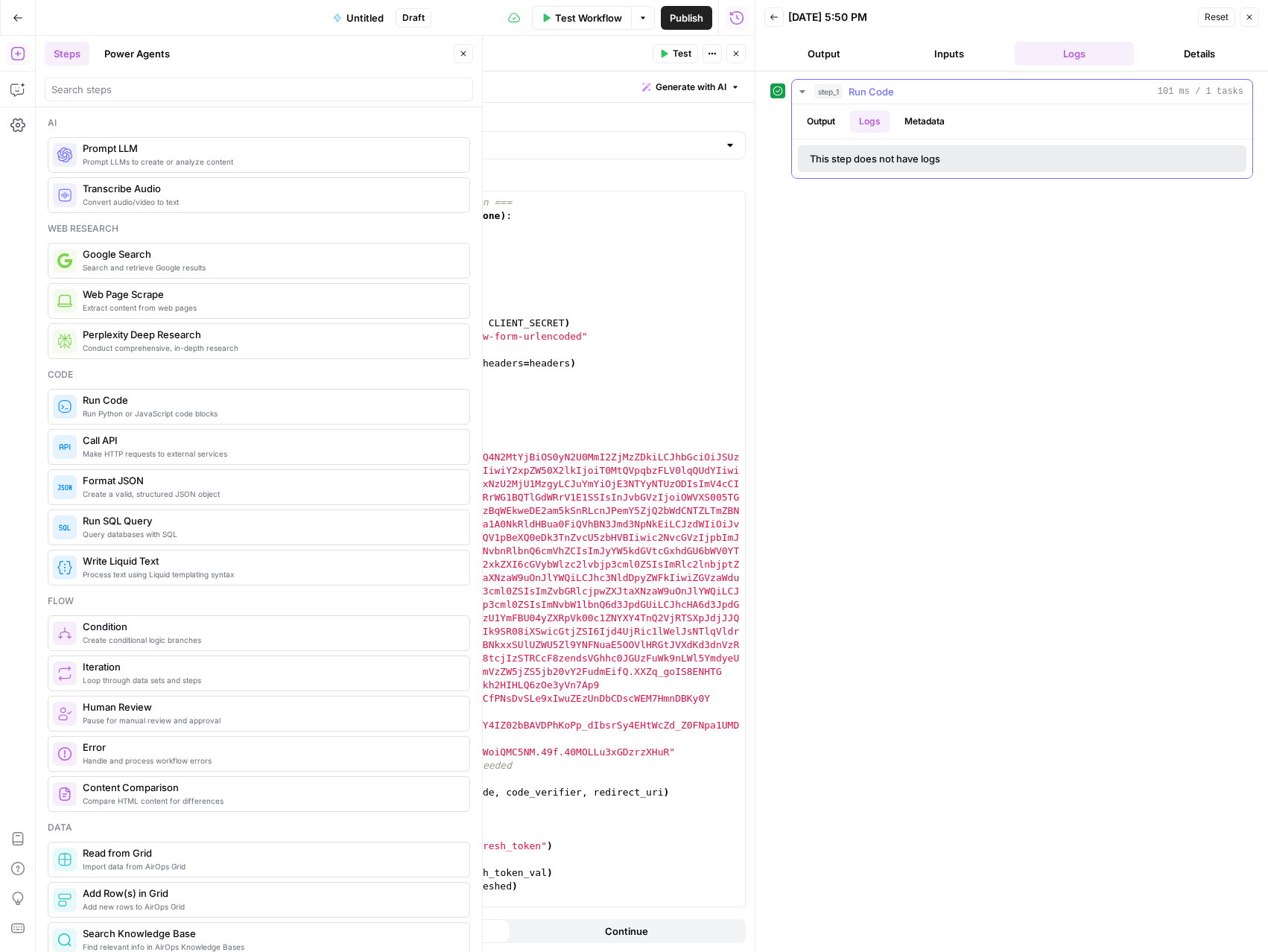
click at [825, 122] on button "Output" at bounding box center [821, 121] width 47 height 22
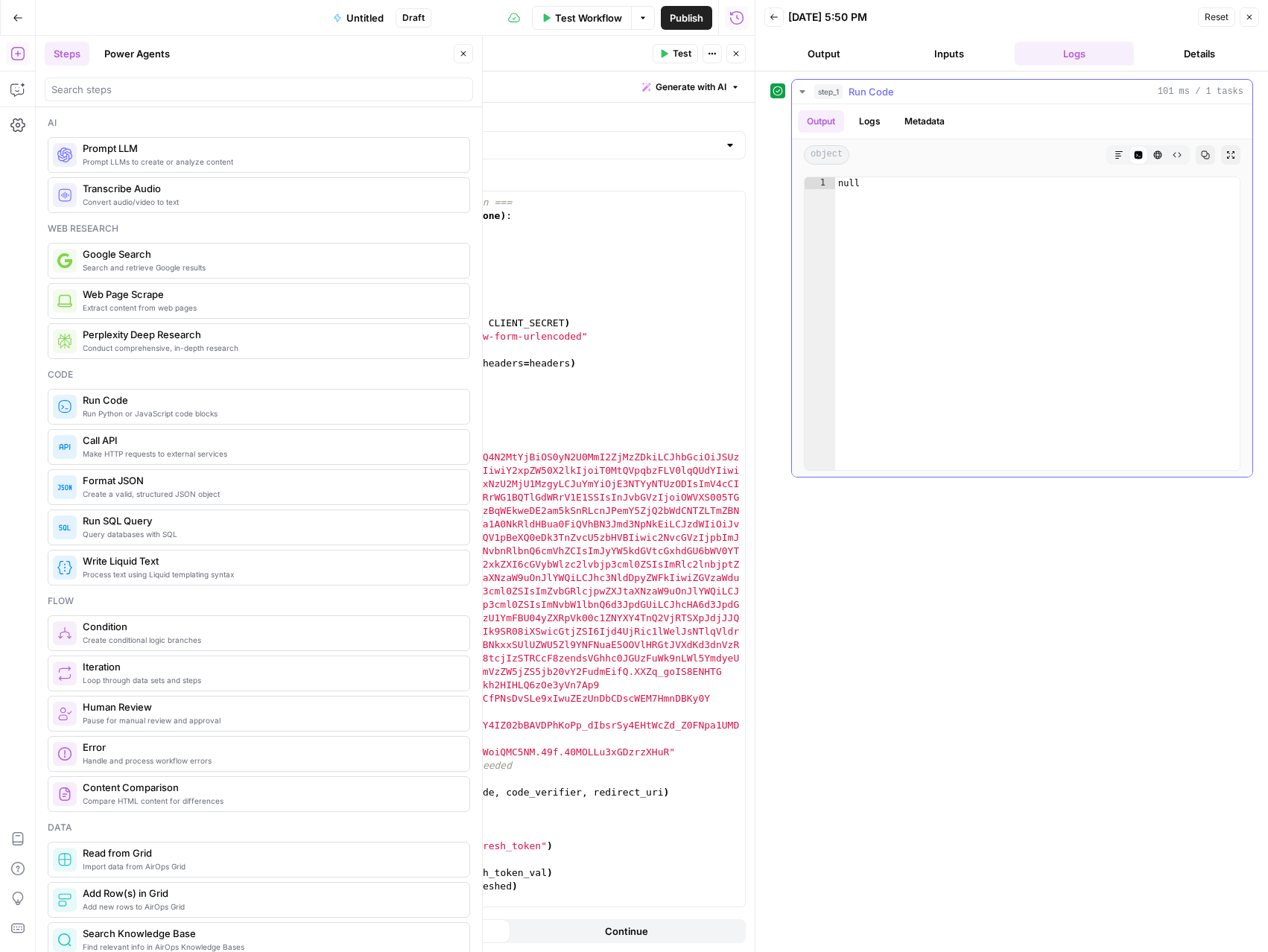
click at [881, 124] on button "Logs" at bounding box center [869, 121] width 39 height 22
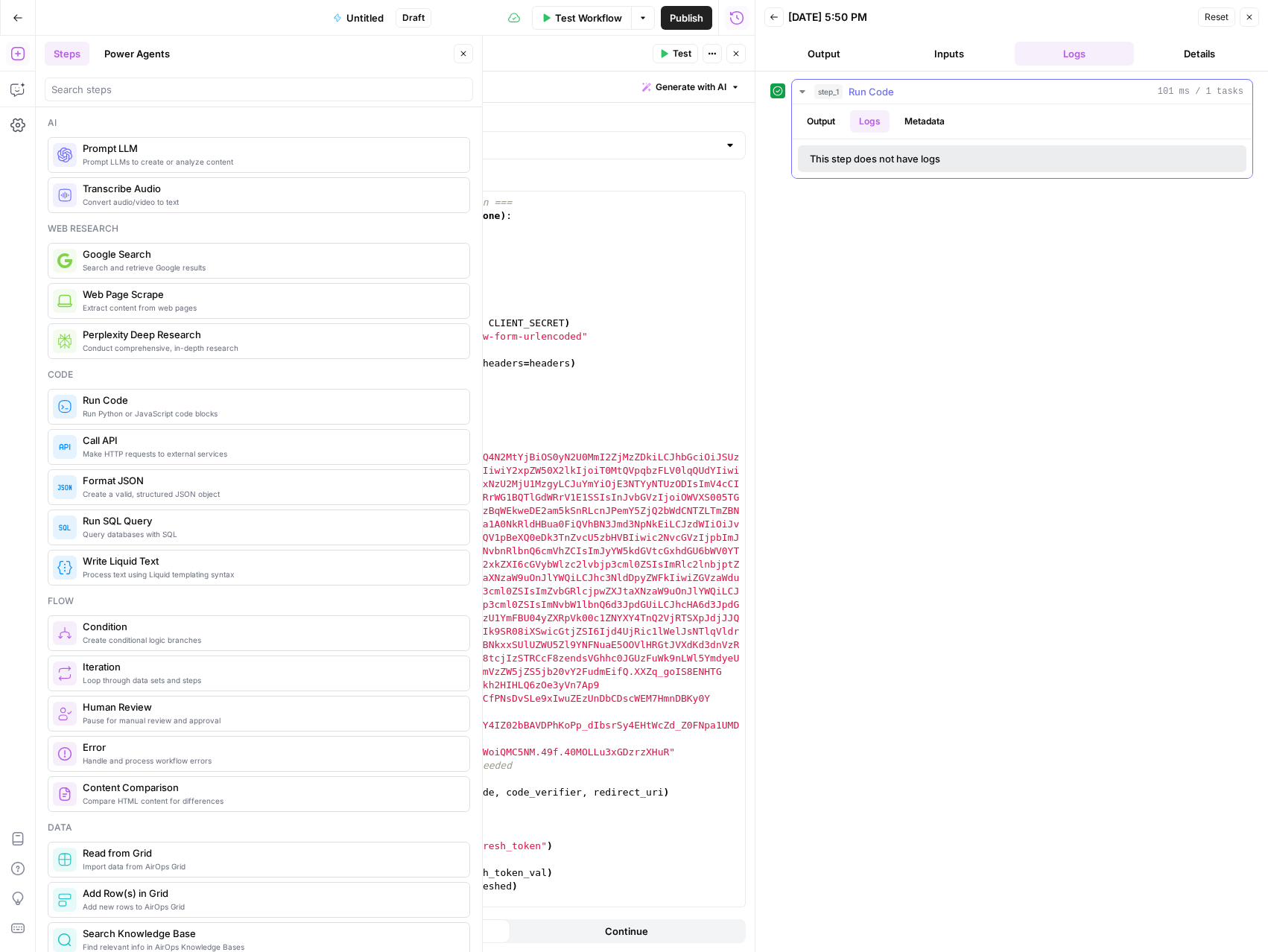
click at [930, 125] on button "Metadata" at bounding box center [924, 121] width 58 height 22
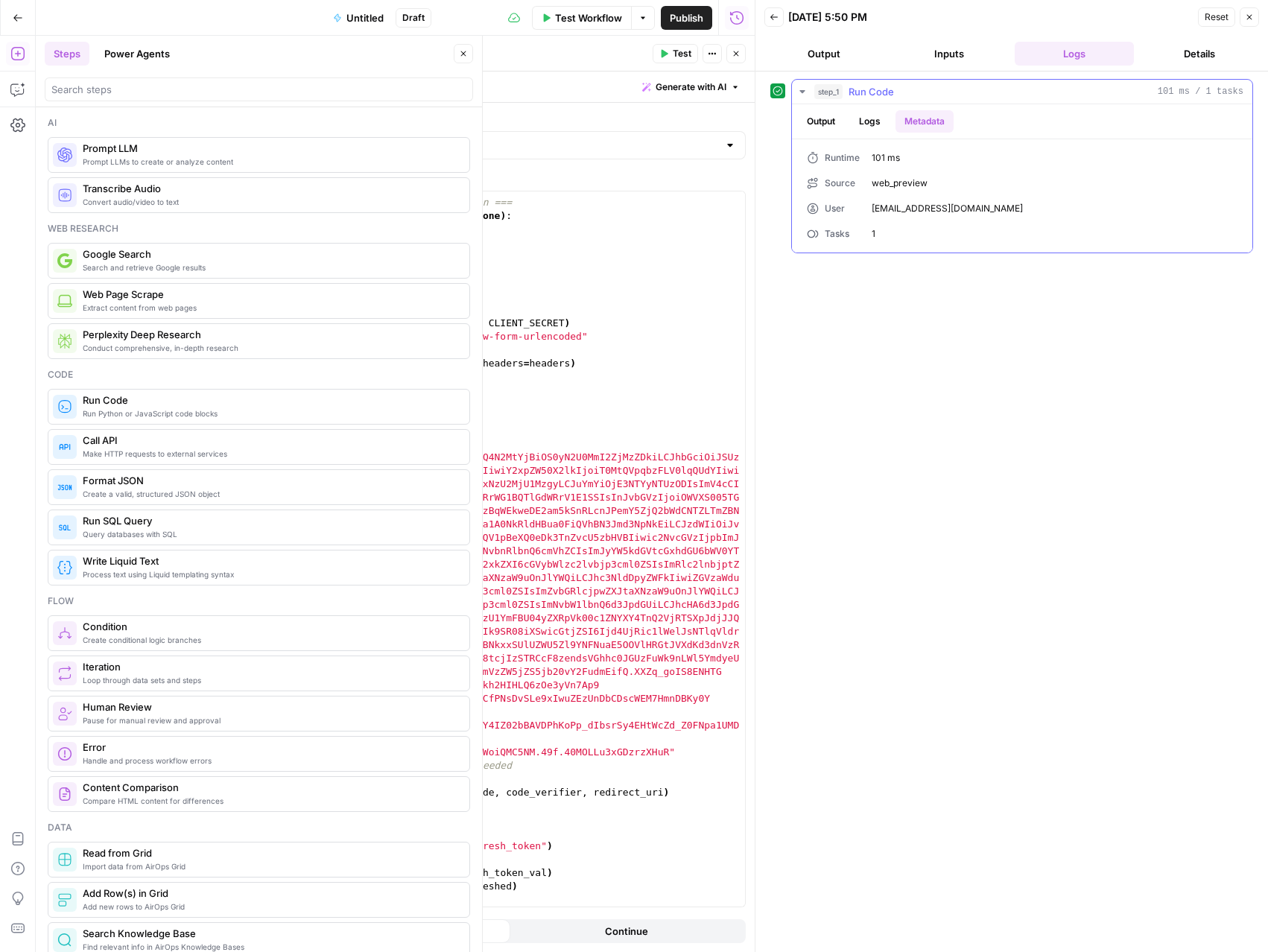
click at [871, 122] on button "Logs" at bounding box center [869, 121] width 39 height 22
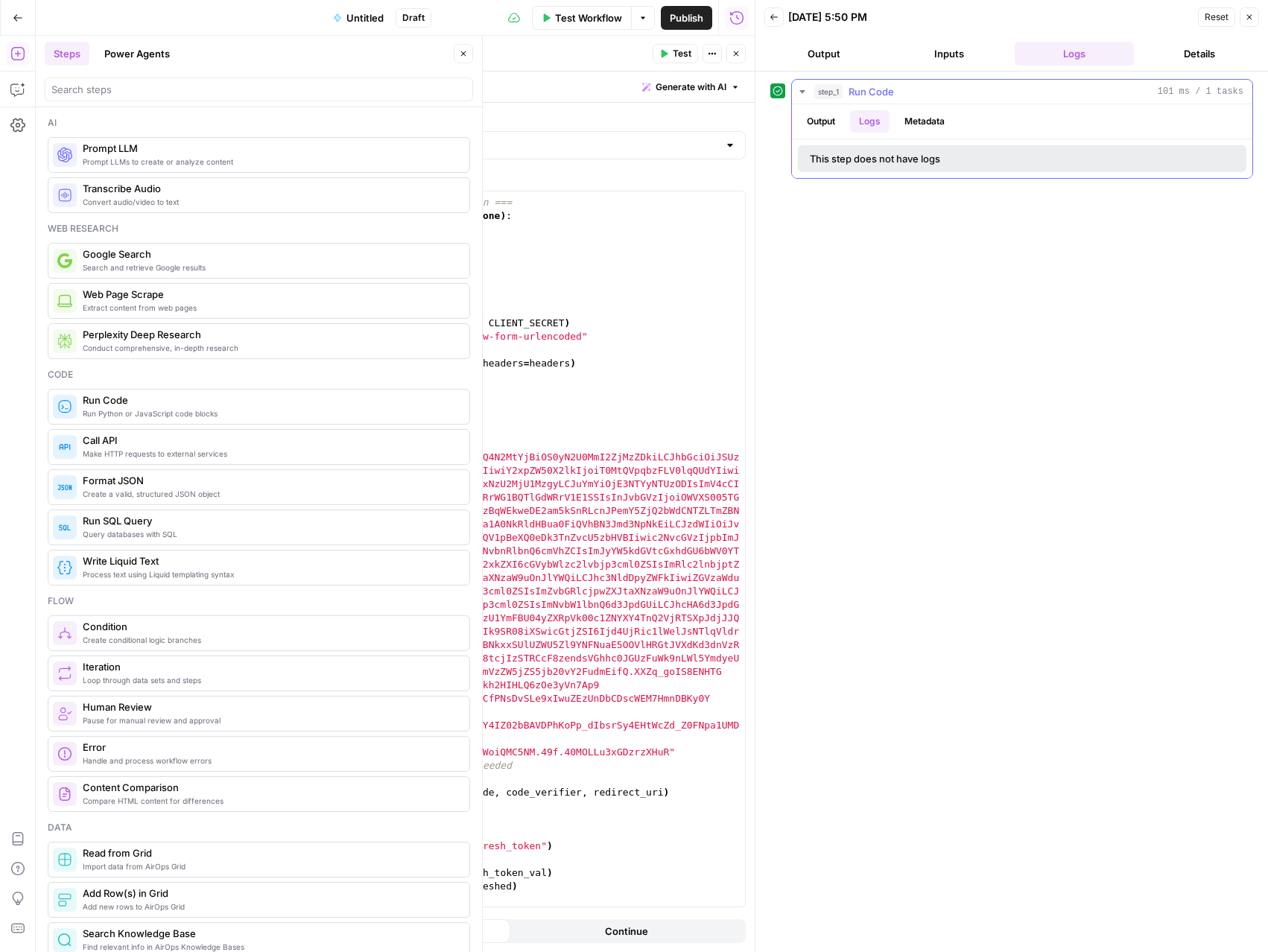
click at [814, 117] on button "Output" at bounding box center [821, 121] width 47 height 22
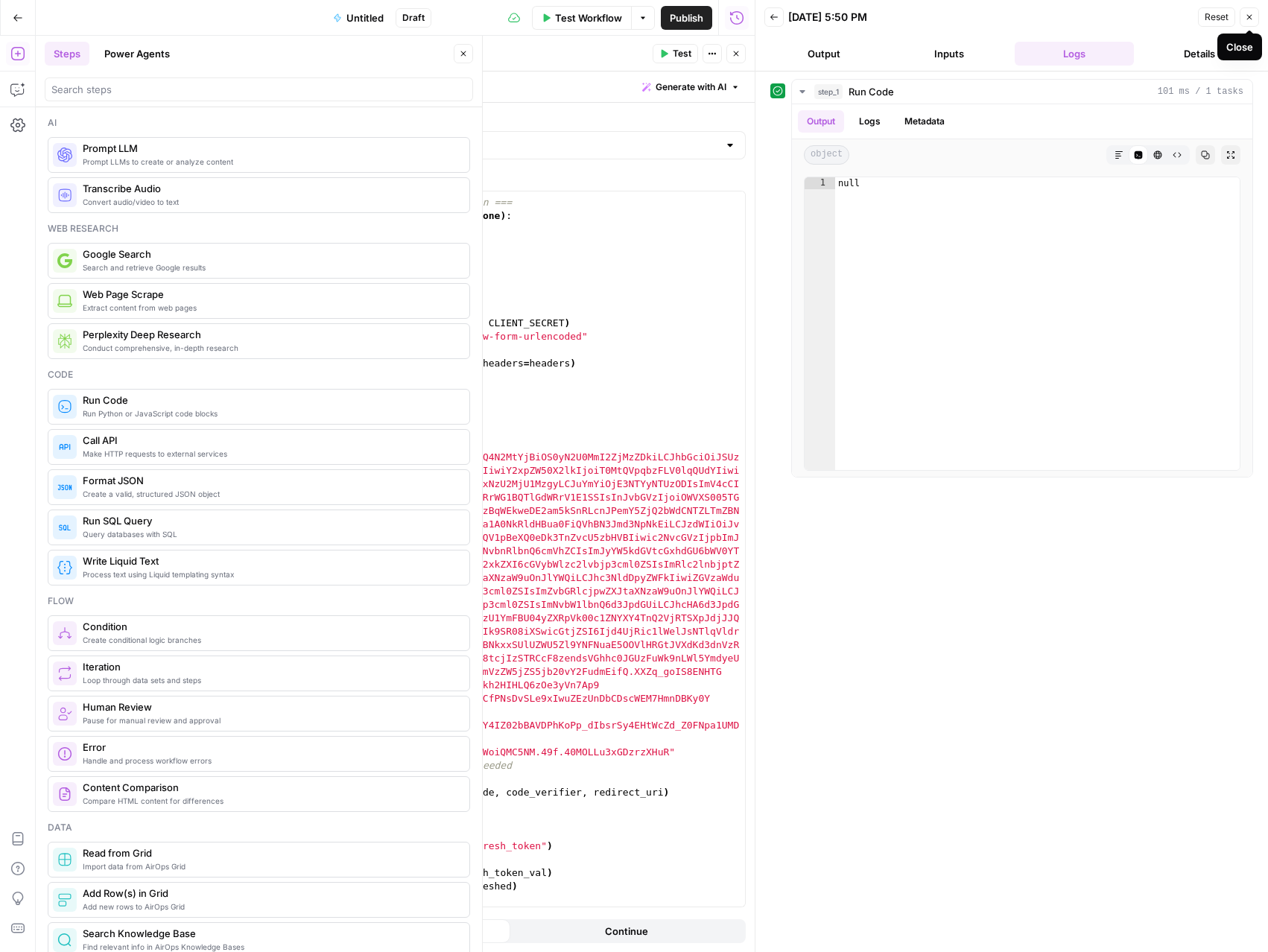
click at [1244, 25] on button "Close" at bounding box center [1249, 17] width 19 height 19
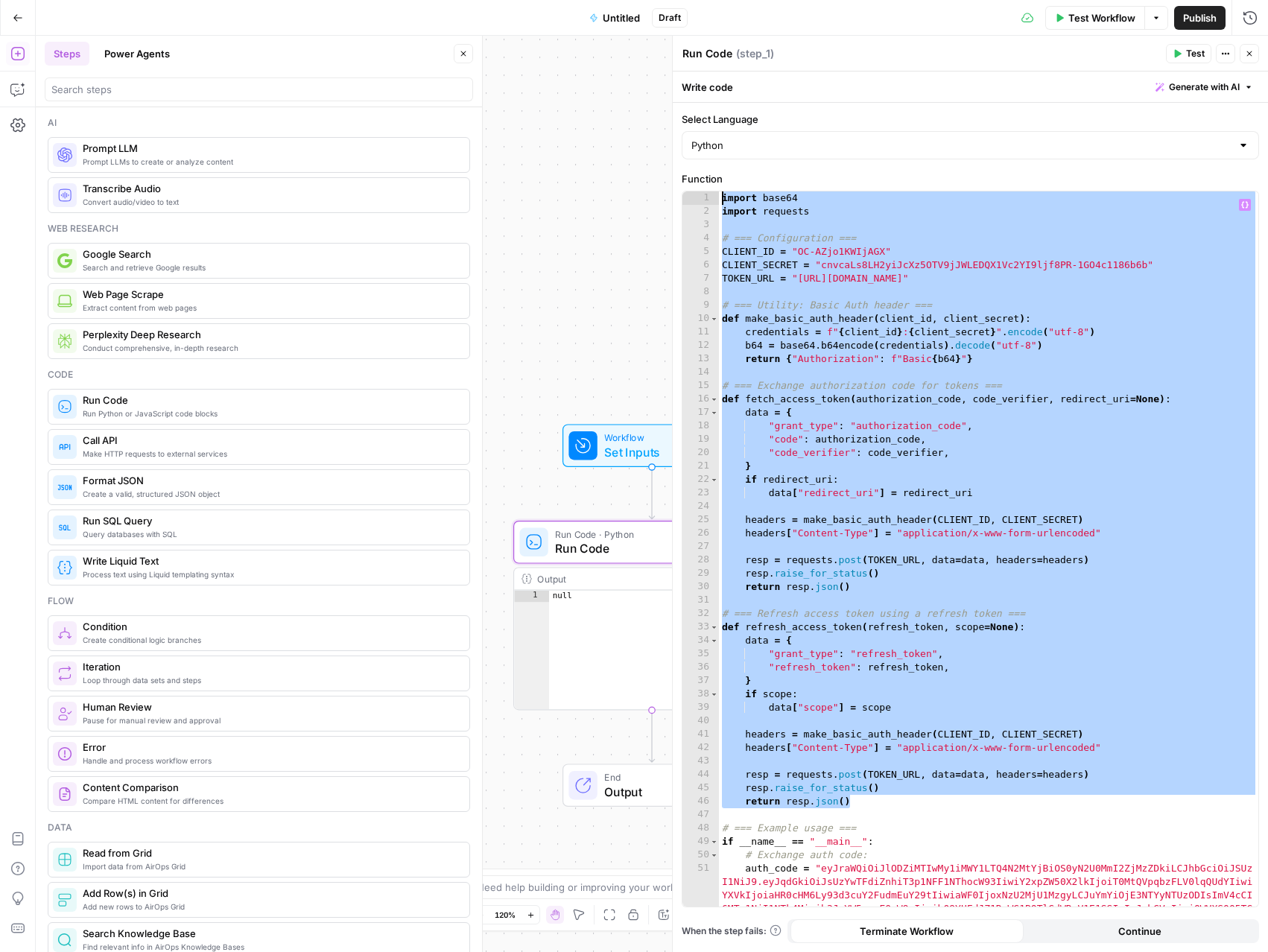
drag, startPoint x: 893, startPoint y: 807, endPoint x: 731, endPoint y: 153, distance: 673.8
click at [0, 0] on form "**********" at bounding box center [0, 0] width 0 height 0
click at [772, 310] on div "import base64 import requests # === Configuration === CLIENT_ID = "OC-AZjo1KWIj…" at bounding box center [988, 703] width 539 height 1024
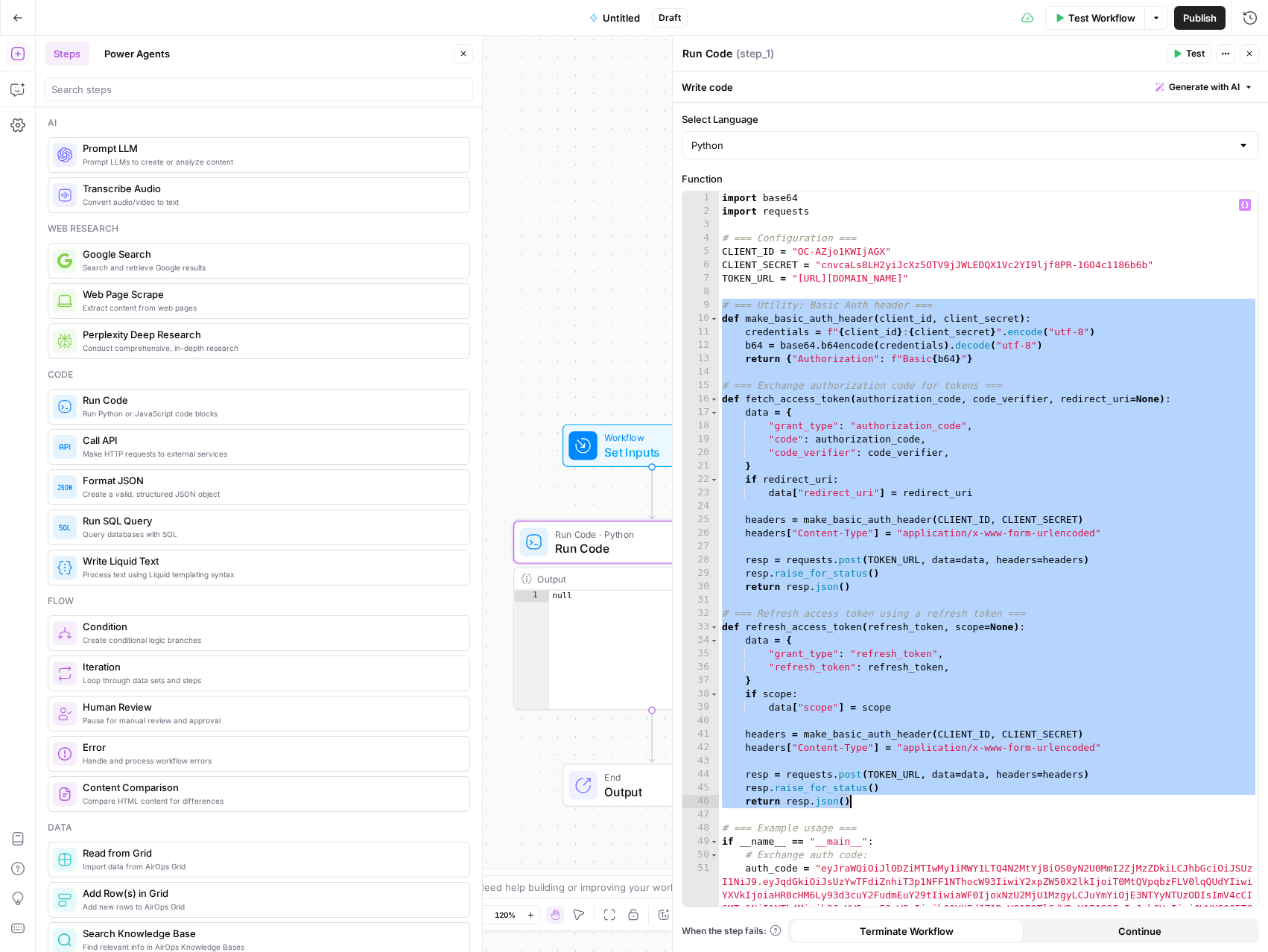
drag, startPoint x: 723, startPoint y: 306, endPoint x: 993, endPoint y: 806, distance: 568.2
click at [993, 806] on div "import base64 import requests # === Configuration === CLIENT_ID = "OC-AZjo1KWIj…" at bounding box center [988, 703] width 539 height 1024
type textarea "**********"
paste textarea
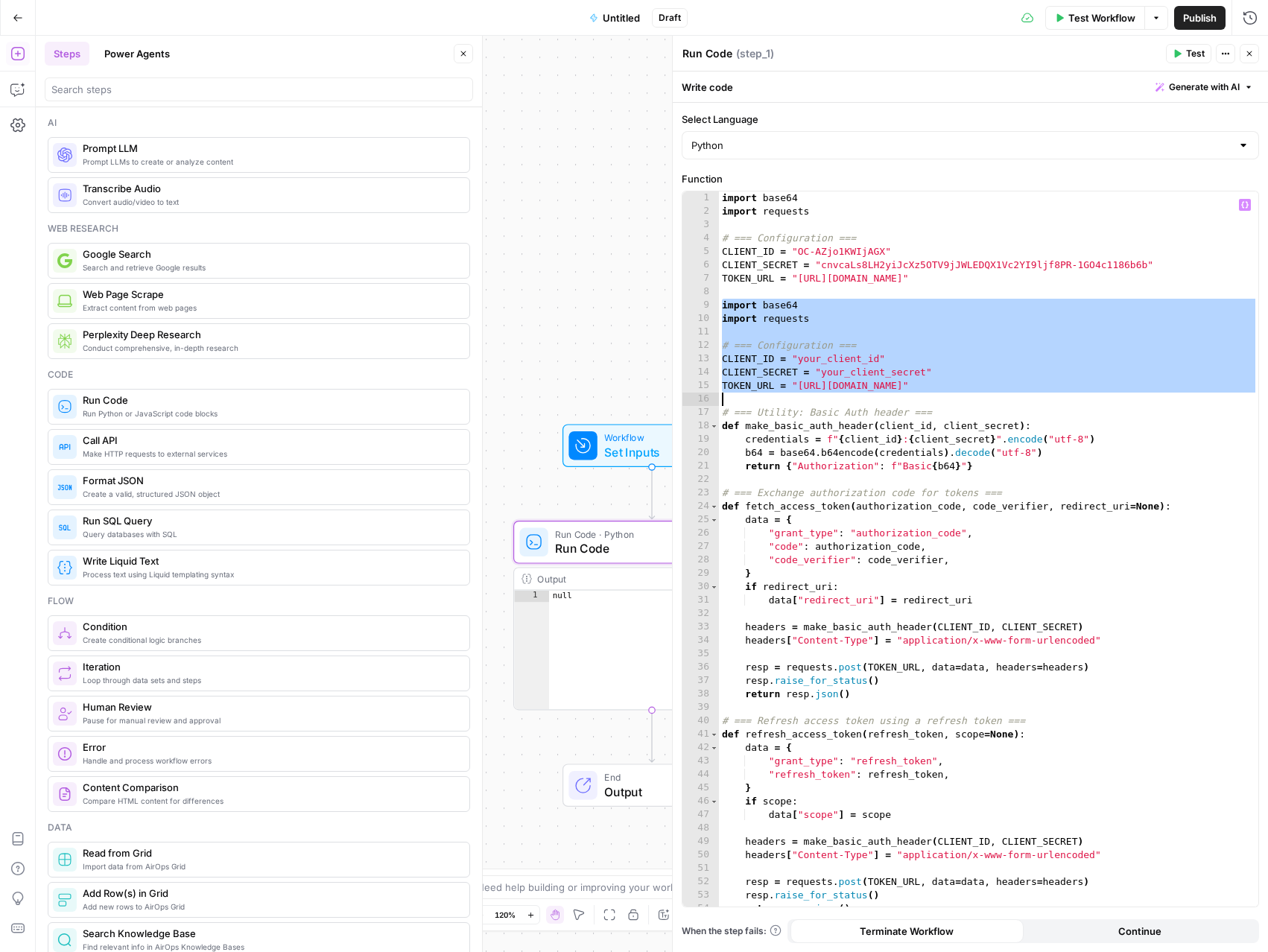
drag, startPoint x: 722, startPoint y: 303, endPoint x: 1078, endPoint y: 405, distance: 370.3
click at [1078, 405] on div "import base64 import requests # === Configuration === CLIENT_ID = "OC-AZjo1KWIj…" at bounding box center [988, 563] width 539 height 742
type textarea "**********"
paste textarea
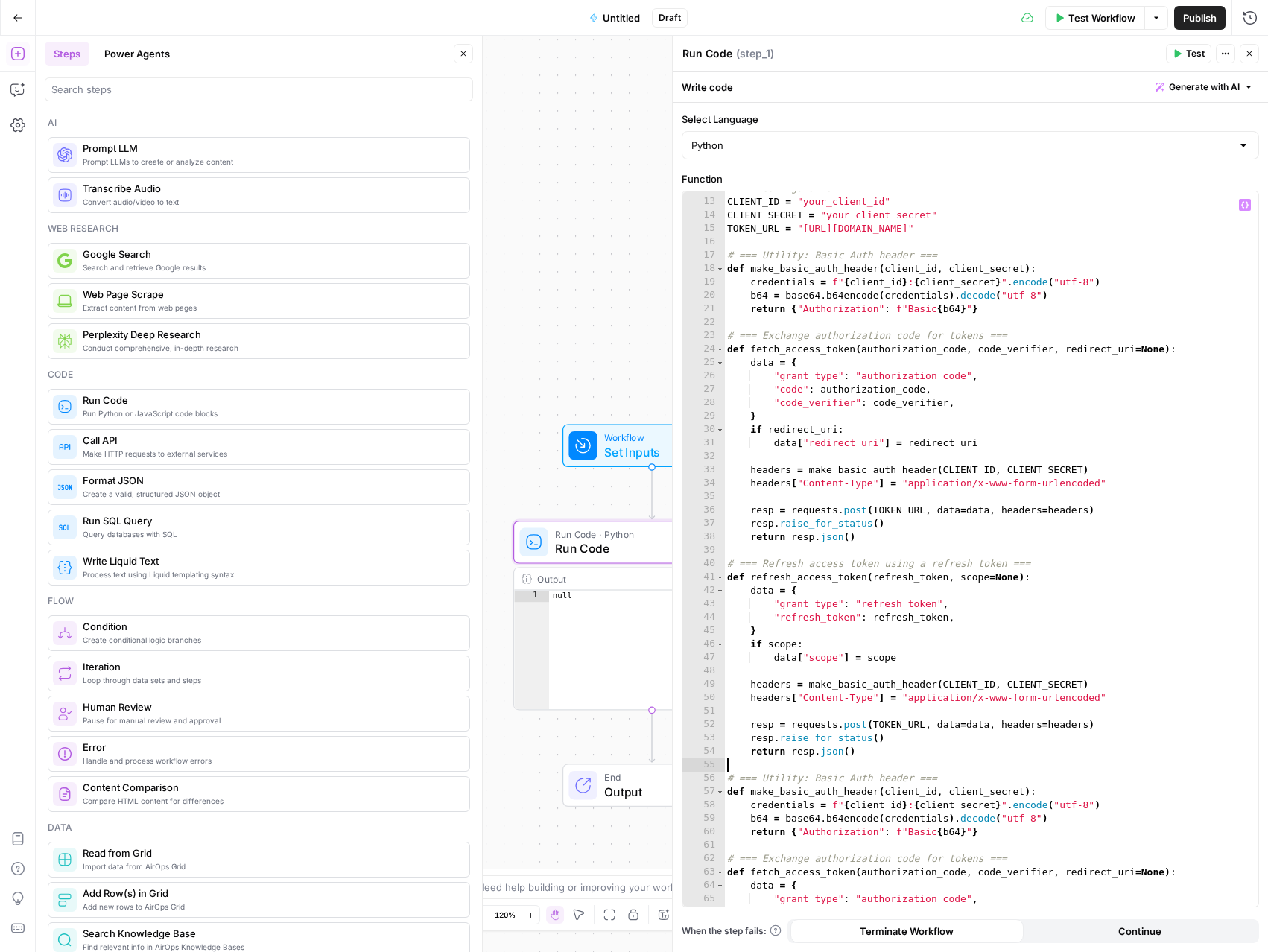
scroll to position [156, 0]
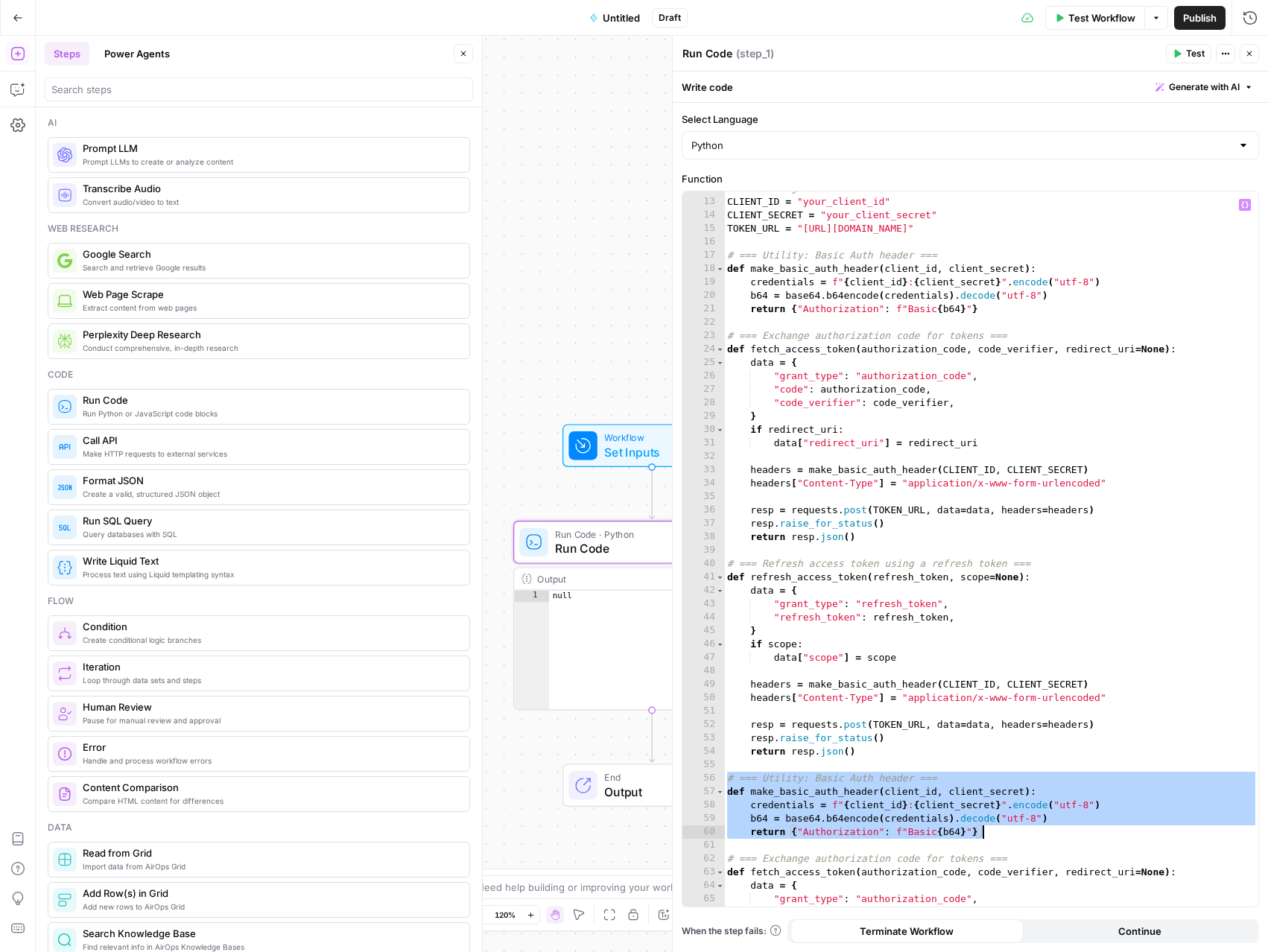
drag, startPoint x: 728, startPoint y: 778, endPoint x: 1013, endPoint y: 836, distance: 290.8
click at [1013, 836] on div "# === Configuration === CLIENT_ID = "your_client_id" CLIENT_SECRET = "your_clie…" at bounding box center [991, 553] width 534 height 742
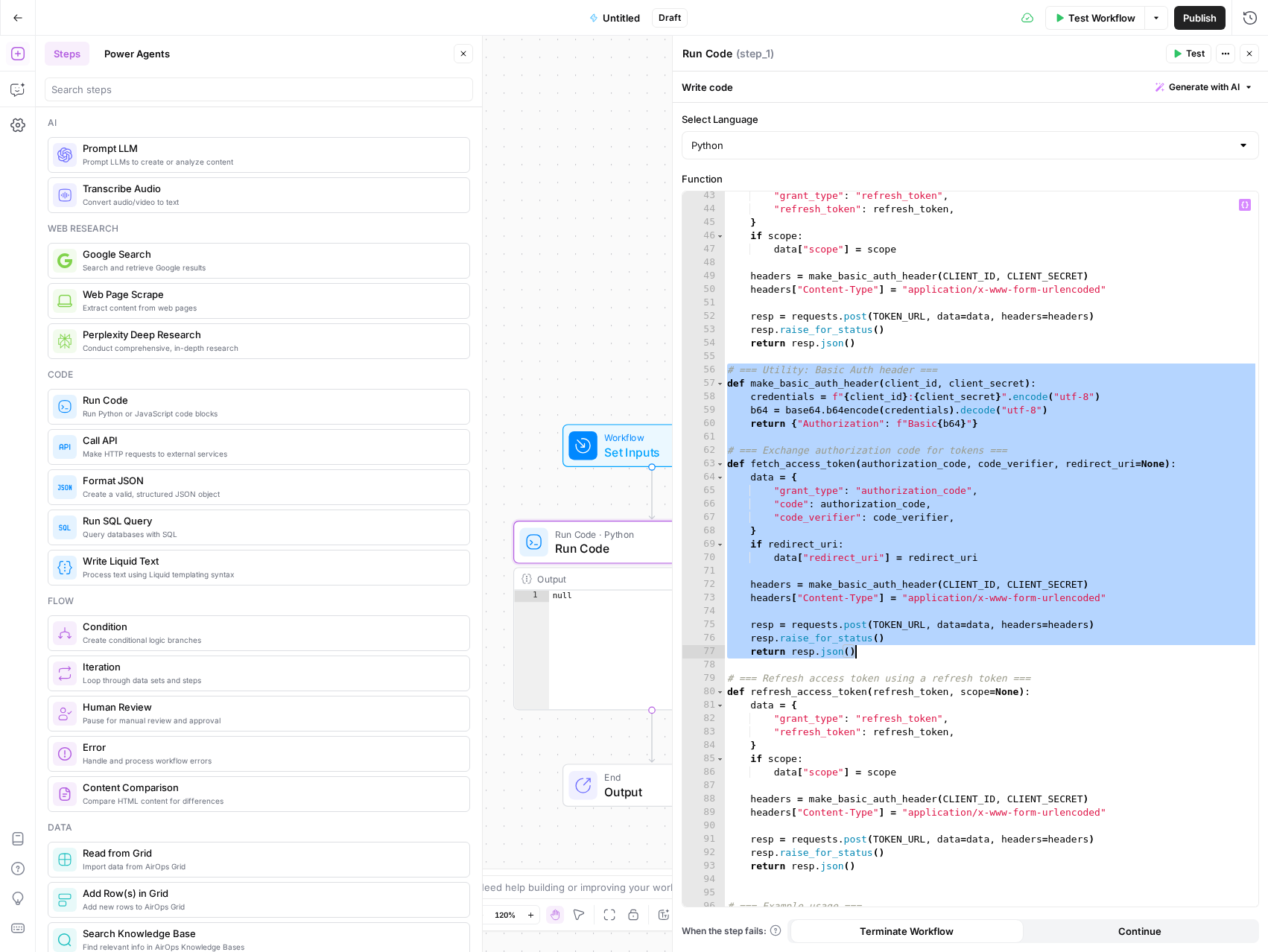
scroll to position [566, 0]
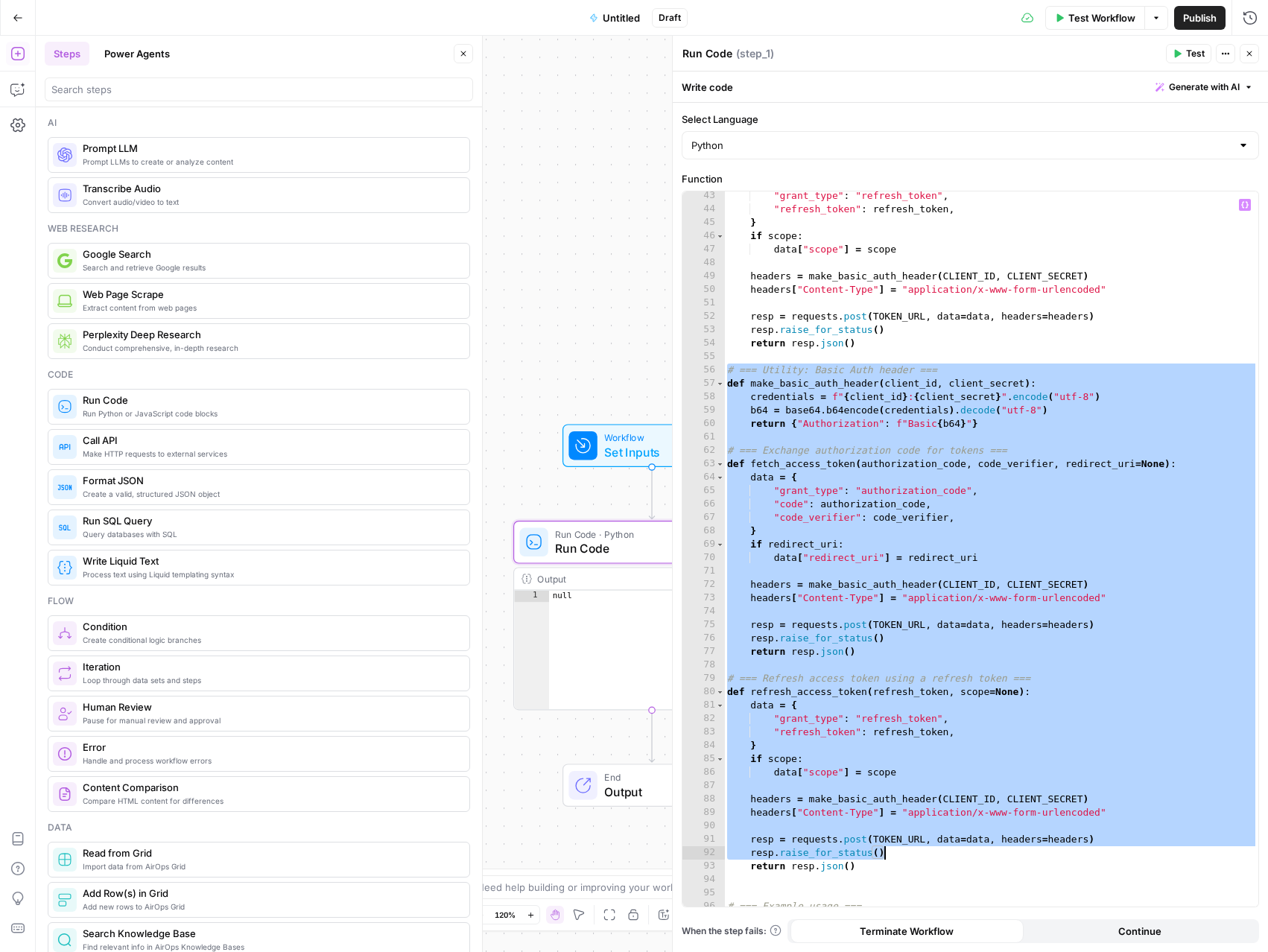
type textarea "**********"
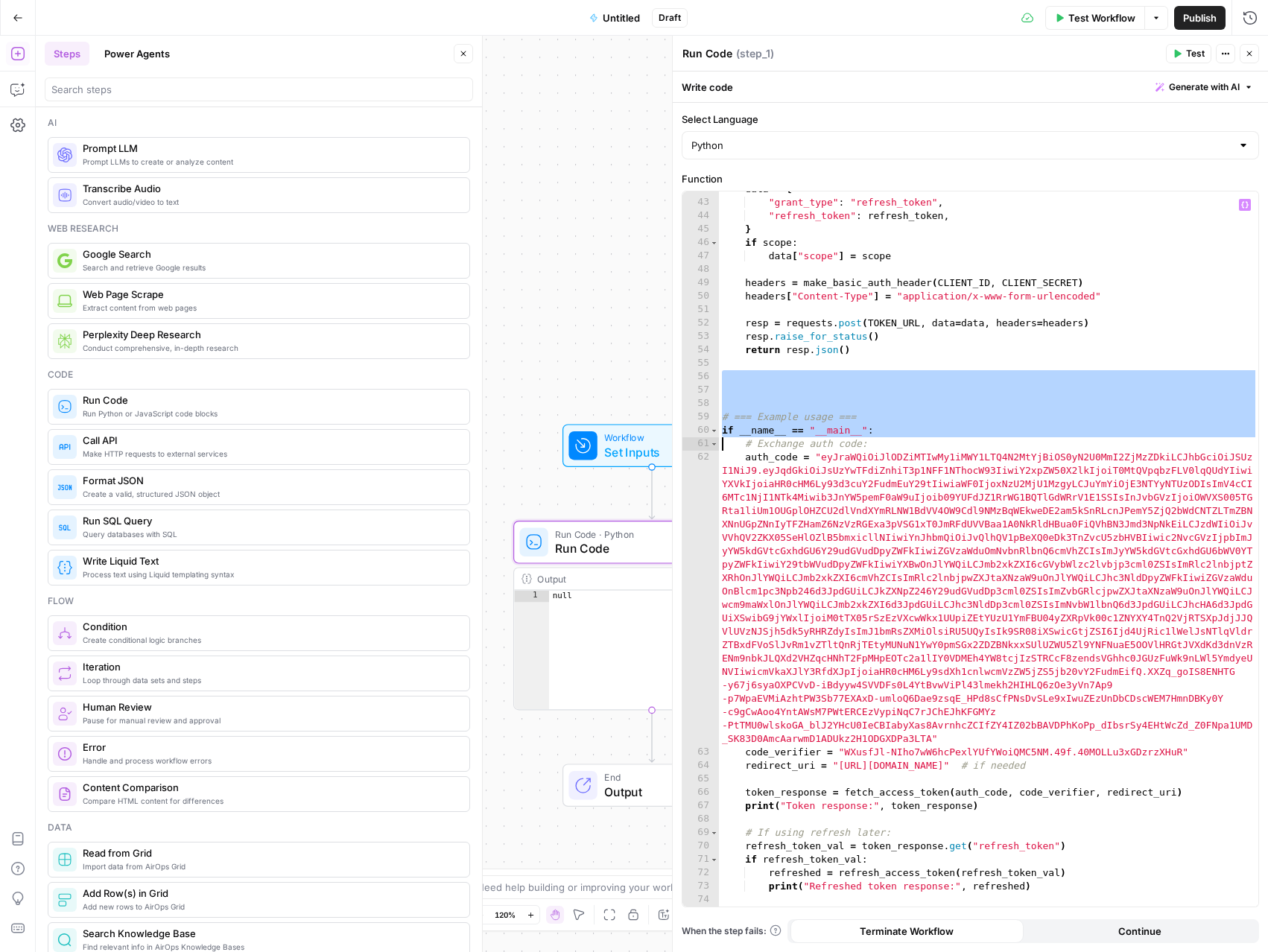
scroll to position [492, 0]
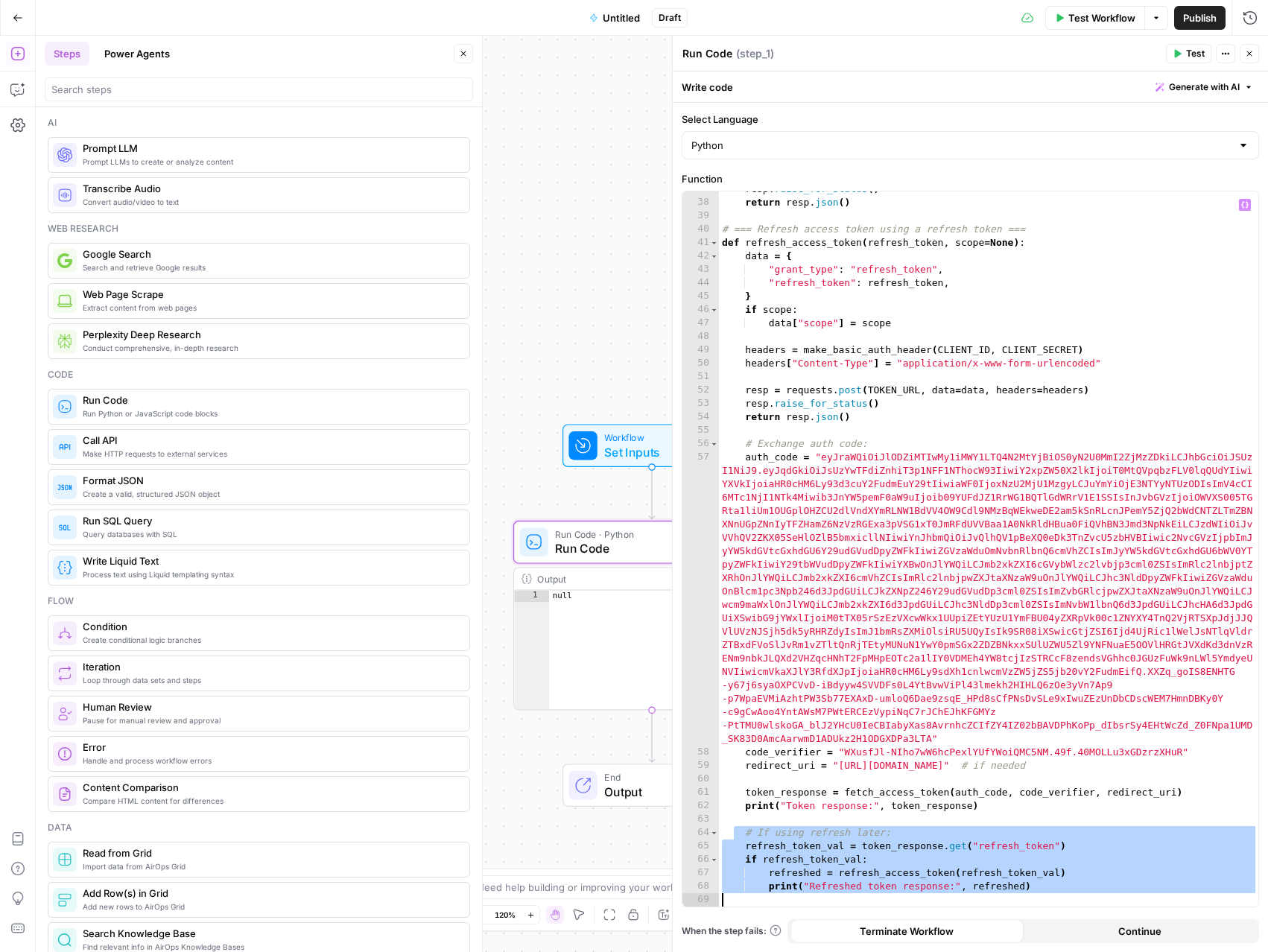
drag, startPoint x: 731, startPoint y: 831, endPoint x: 1046, endPoint y: 899, distance: 322.3
click at [1046, 899] on div "resp . raise_for_status ( ) return resp . json ( ) # === Refresh access token u…" at bounding box center [988, 553] width 539 height 742
type textarea "**********"
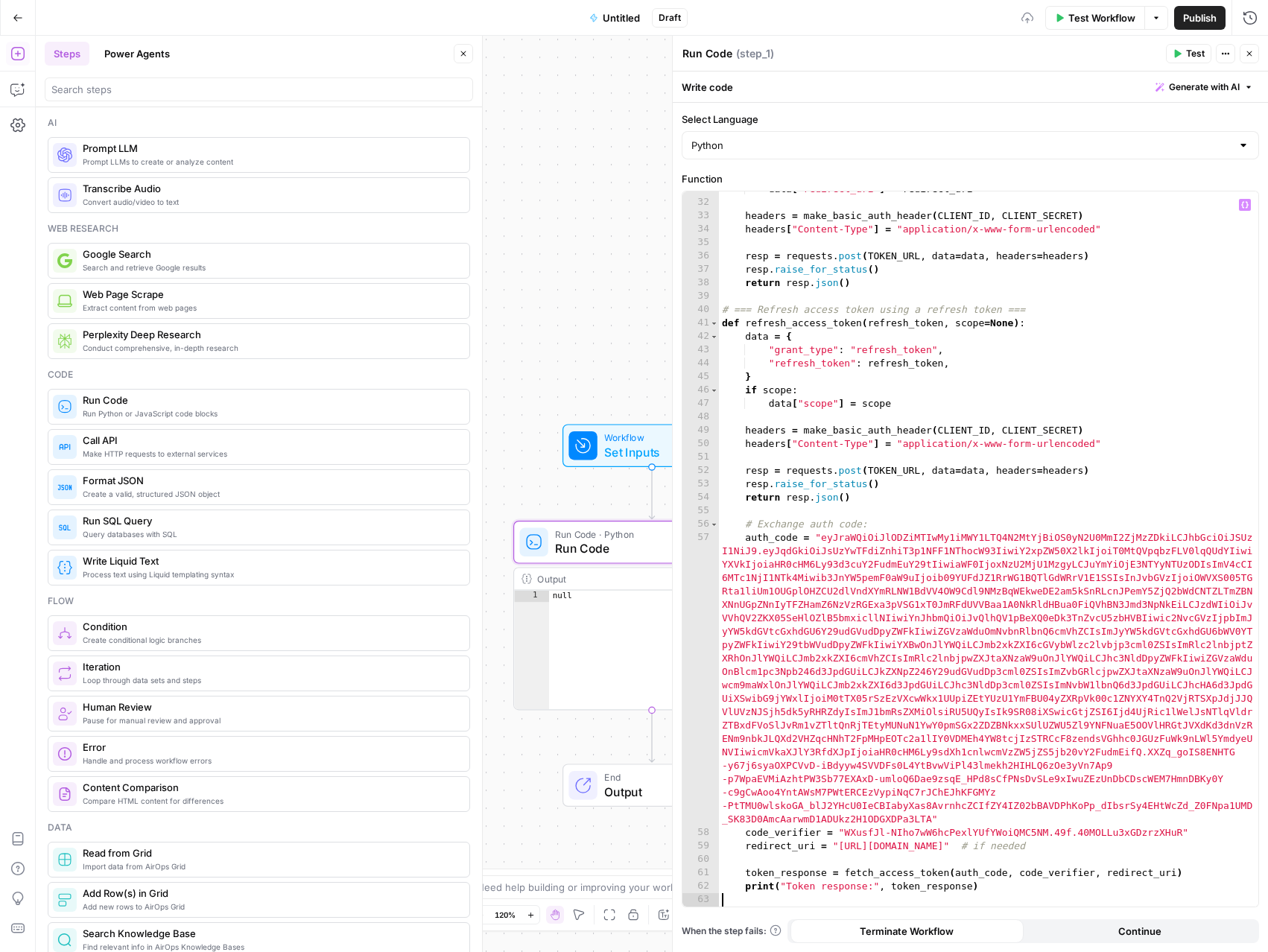
scroll to position [398, 0]
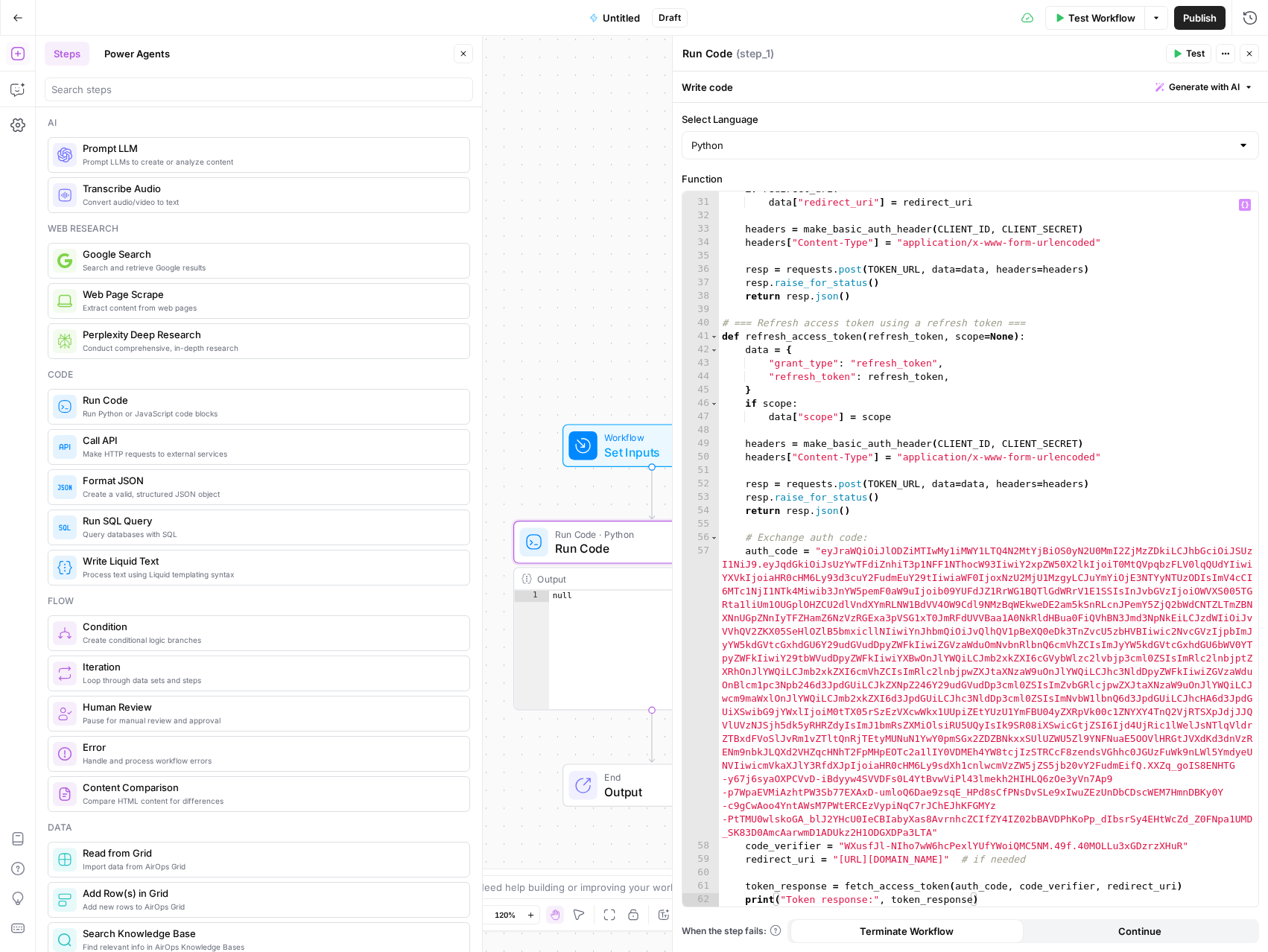
click at [1196, 57] on span "Test" at bounding box center [1195, 53] width 18 height 13
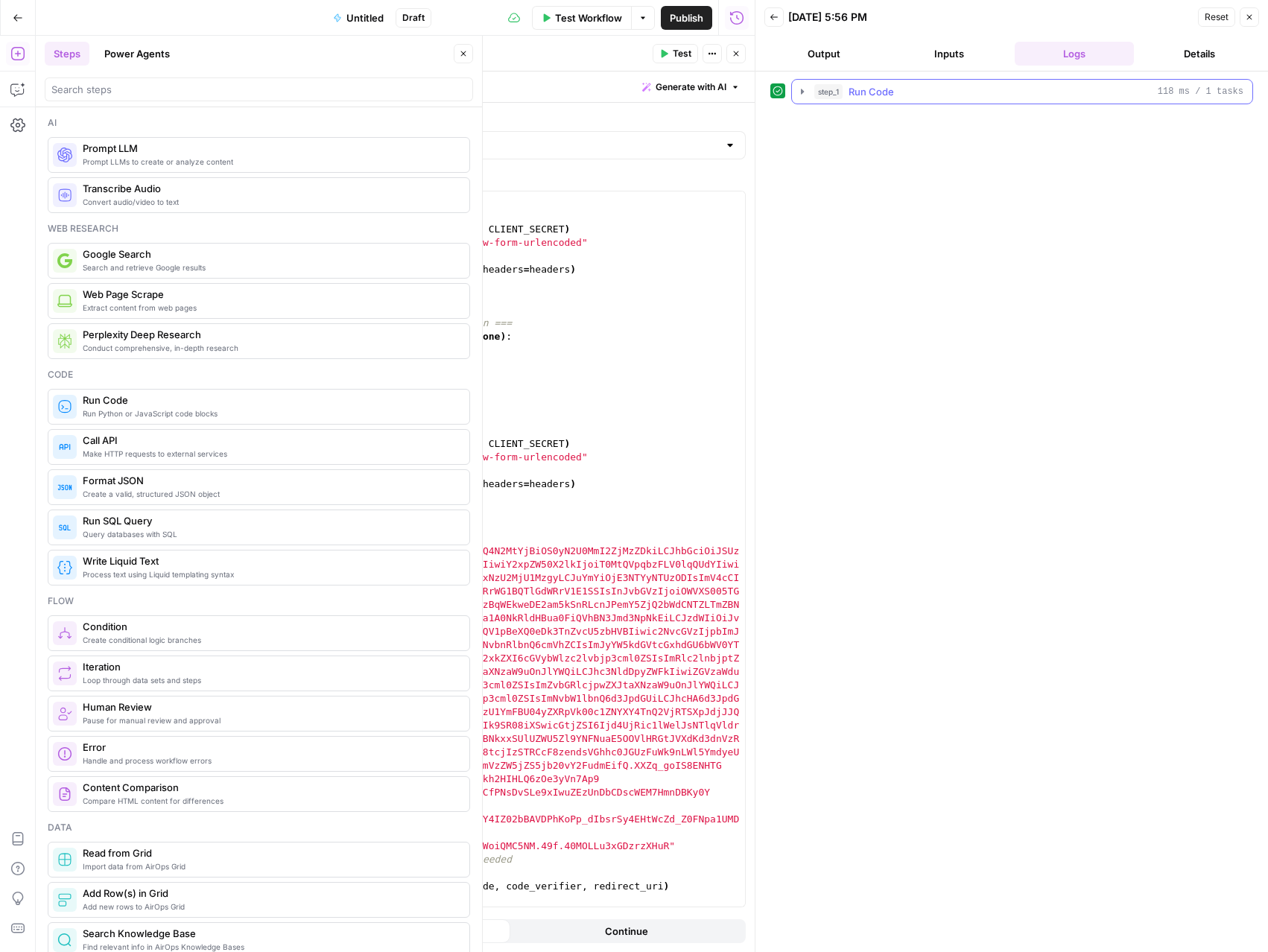
click at [800, 89] on icon "button" at bounding box center [802, 92] width 12 height 12
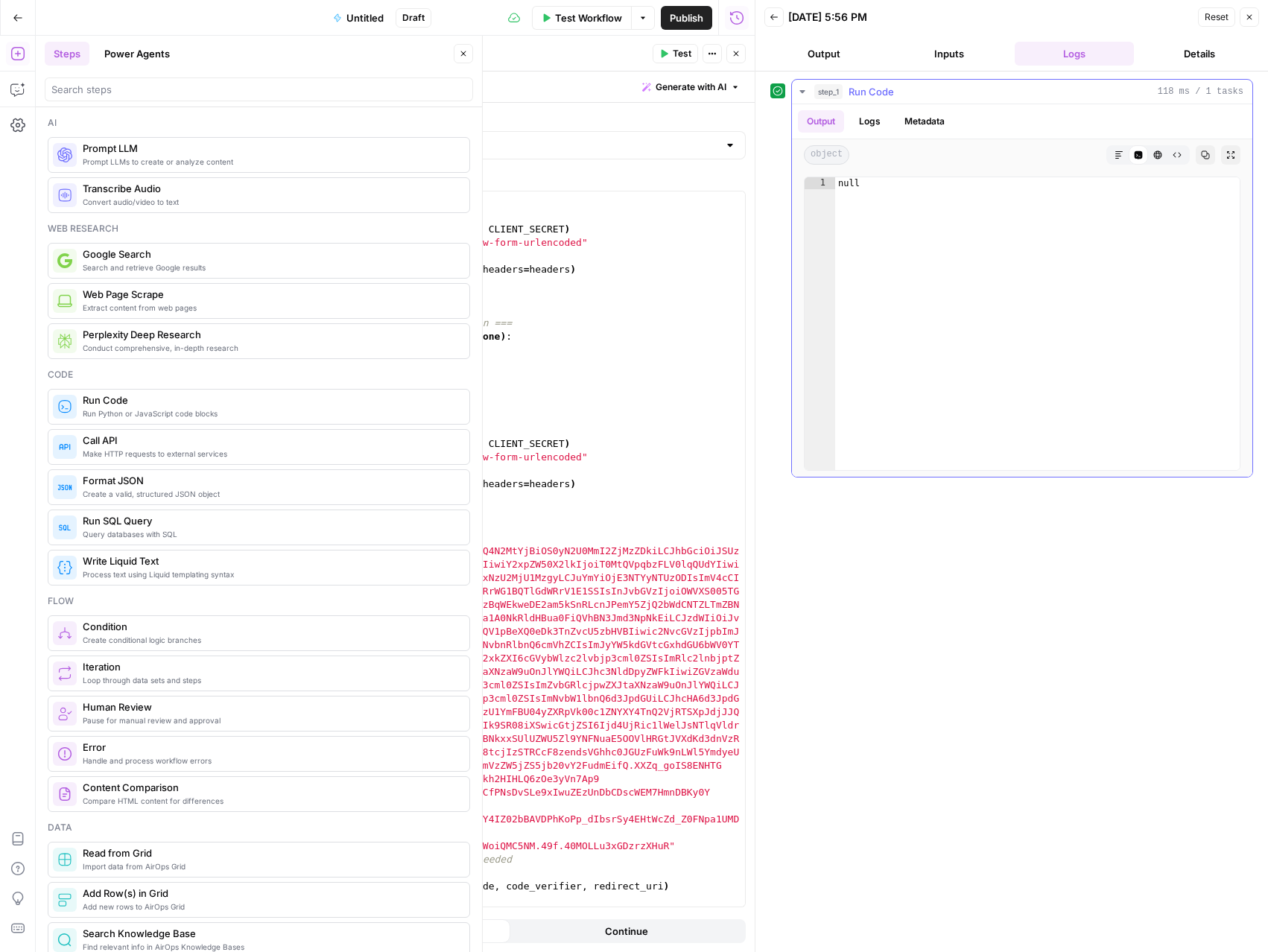
click at [864, 120] on button "Logs" at bounding box center [869, 121] width 39 height 22
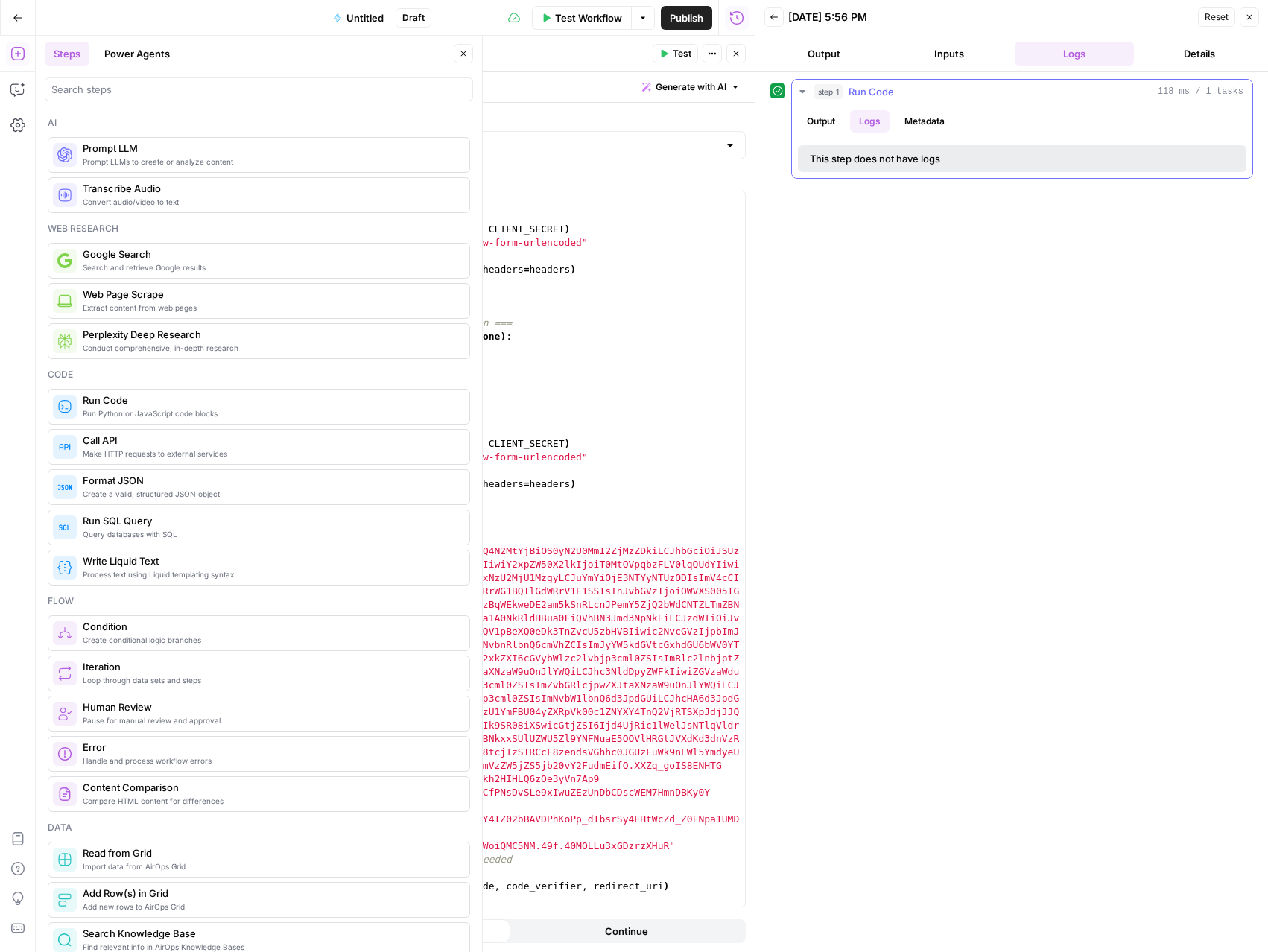
click at [864, 120] on button "Logs" at bounding box center [869, 121] width 39 height 22
click at [830, 121] on button "Output" at bounding box center [821, 121] width 47 height 22
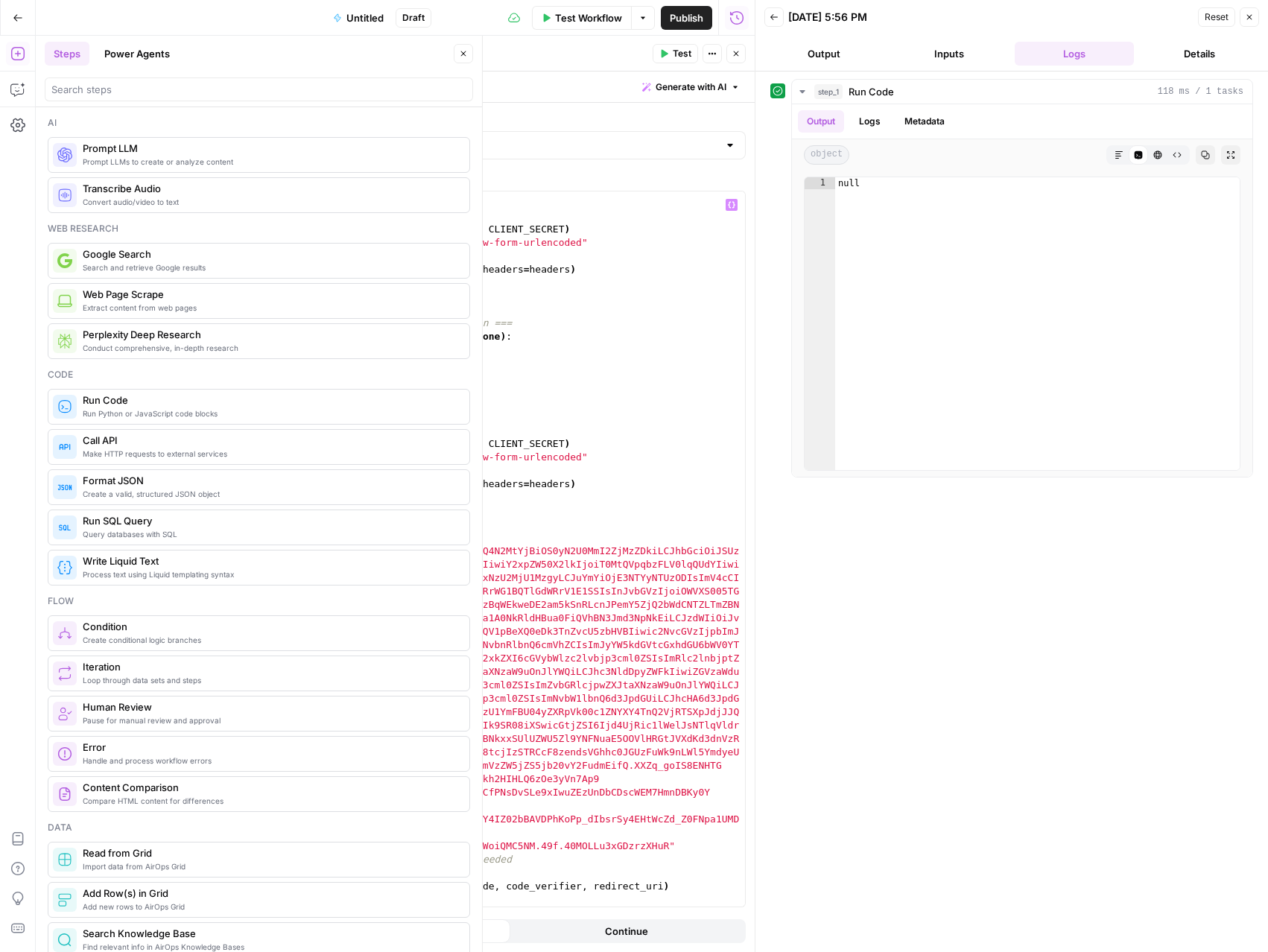
click at [580, 505] on div "if redirect_uri : data [ "redirect_uri" ] = redirect_uri headers = make_basic_a…" at bounding box center [475, 553] width 539 height 742
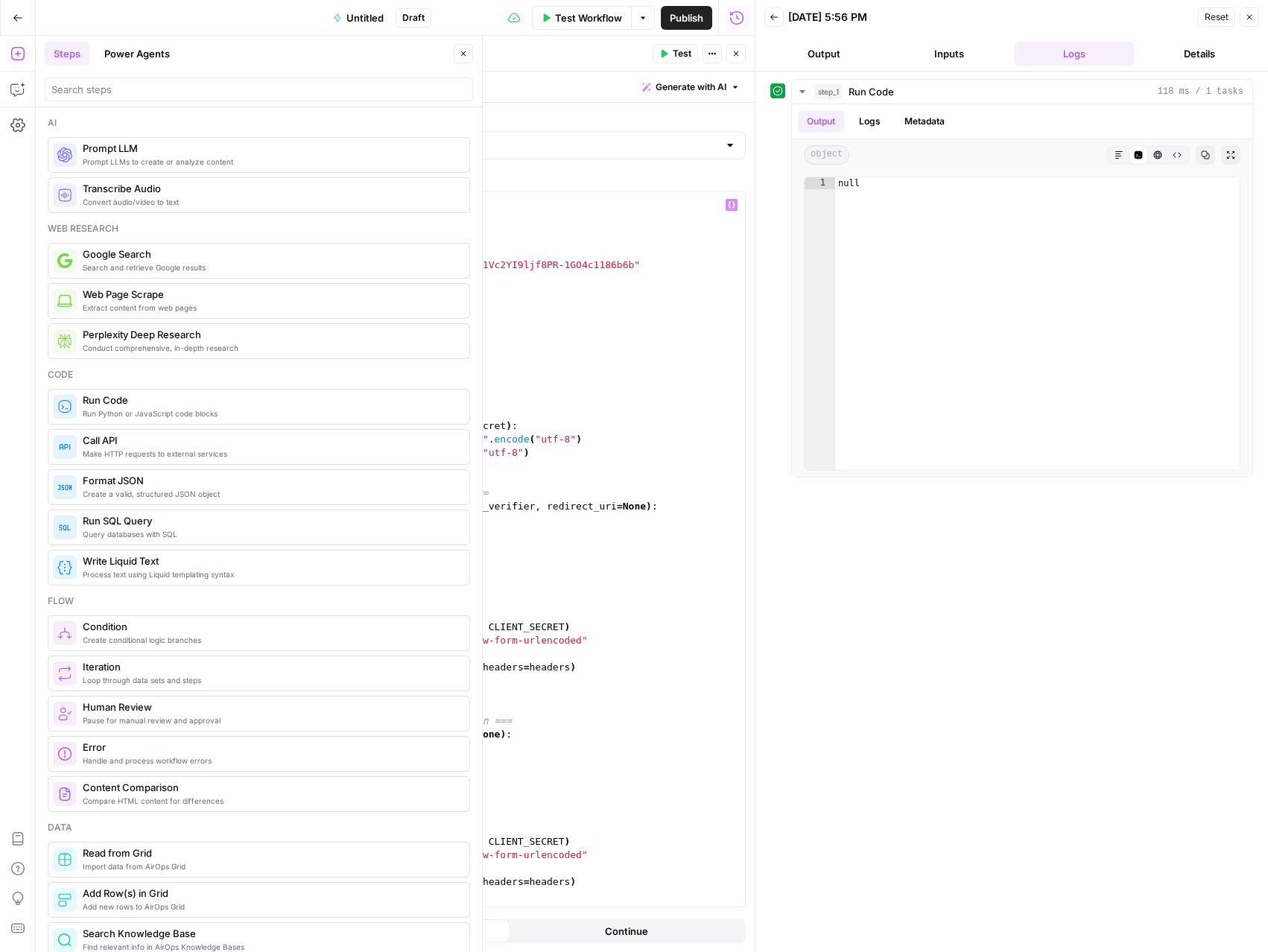
click at [207, 197] on div "import base64 import requests # === Configuration === CLIENT_ID = "OC-AZjo1KWIj…" at bounding box center [475, 563] width 539 height 742
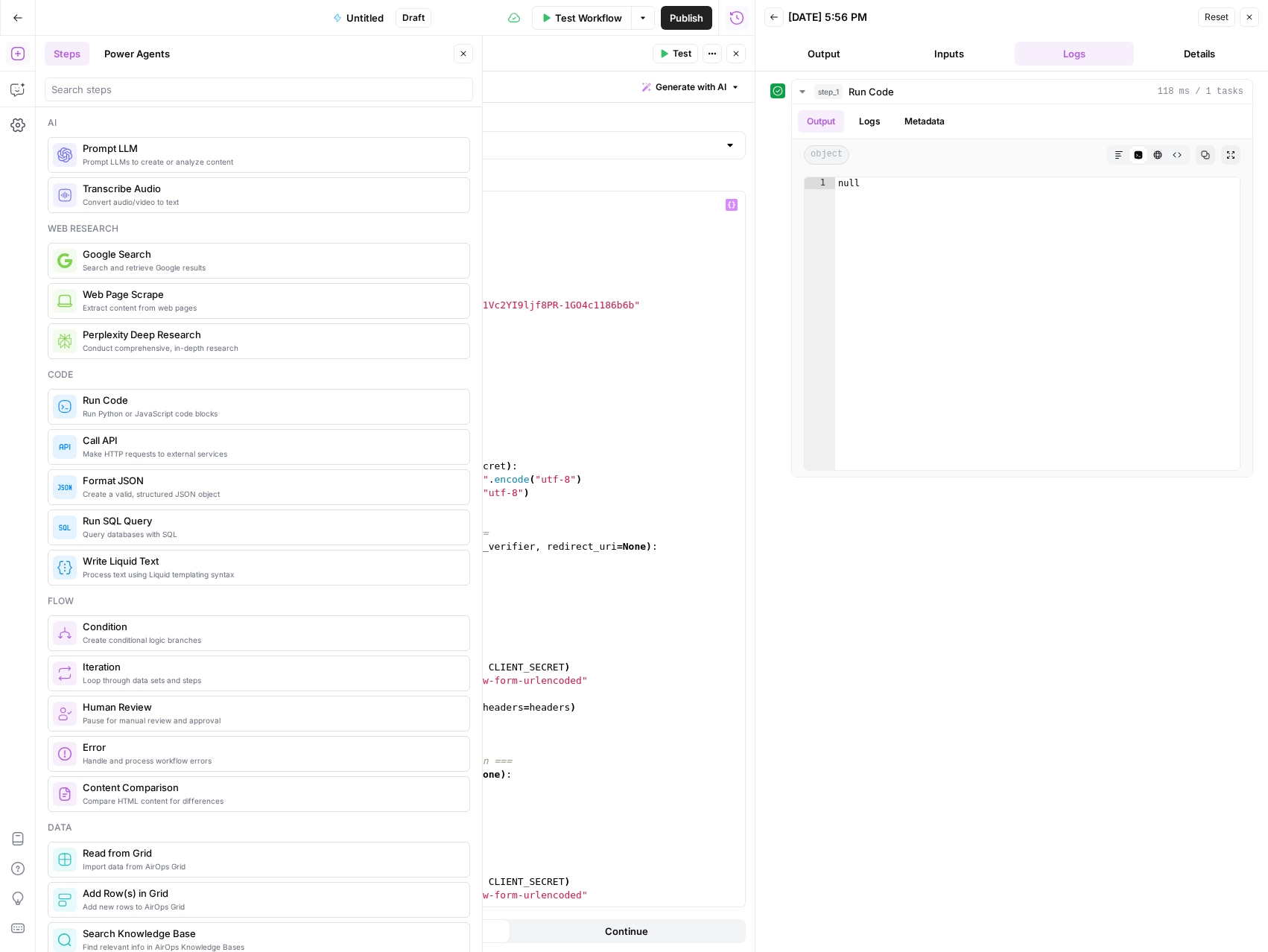
type textarea "**********"
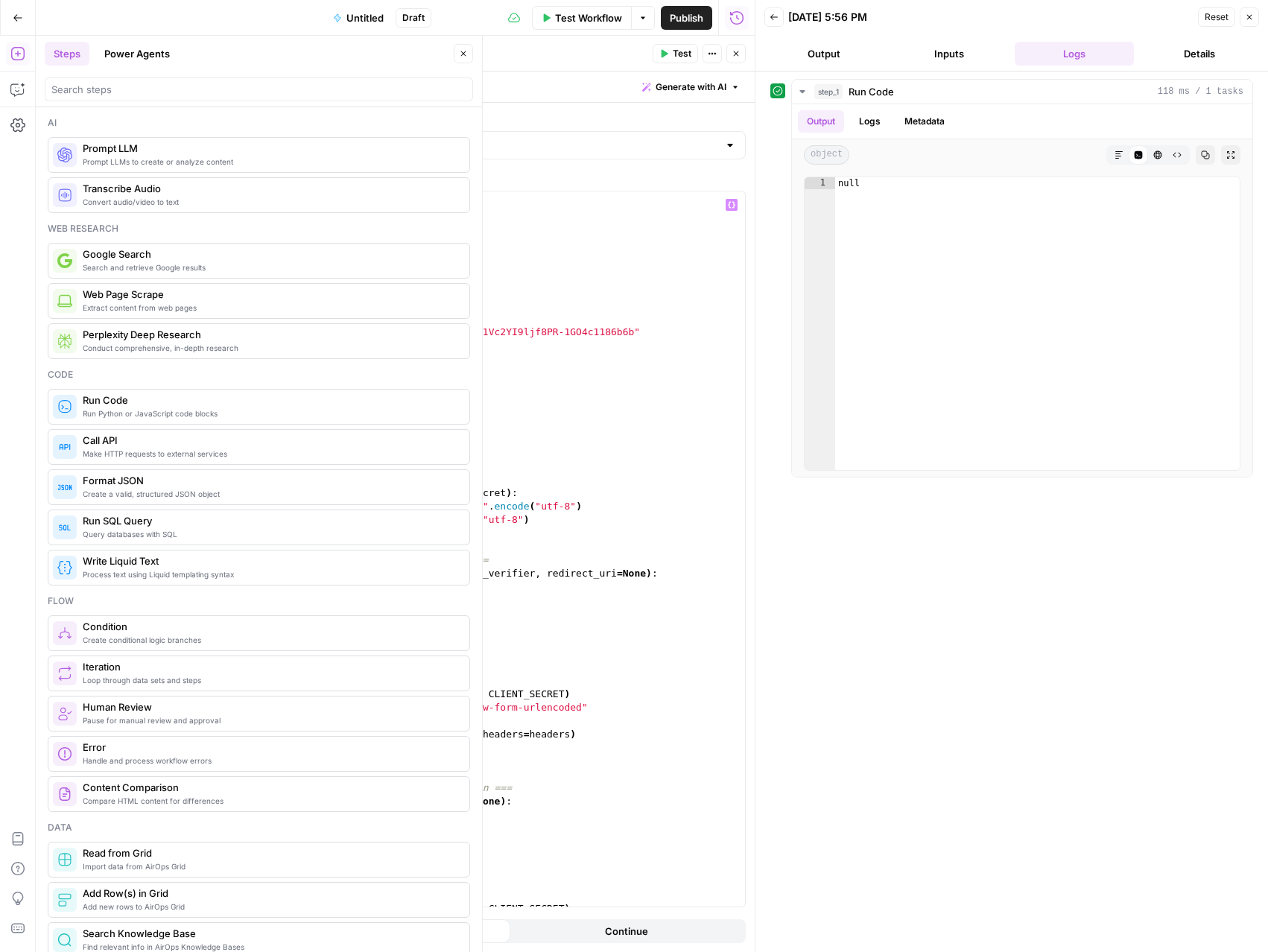
paste textarea "**********"
type textarea "**********"
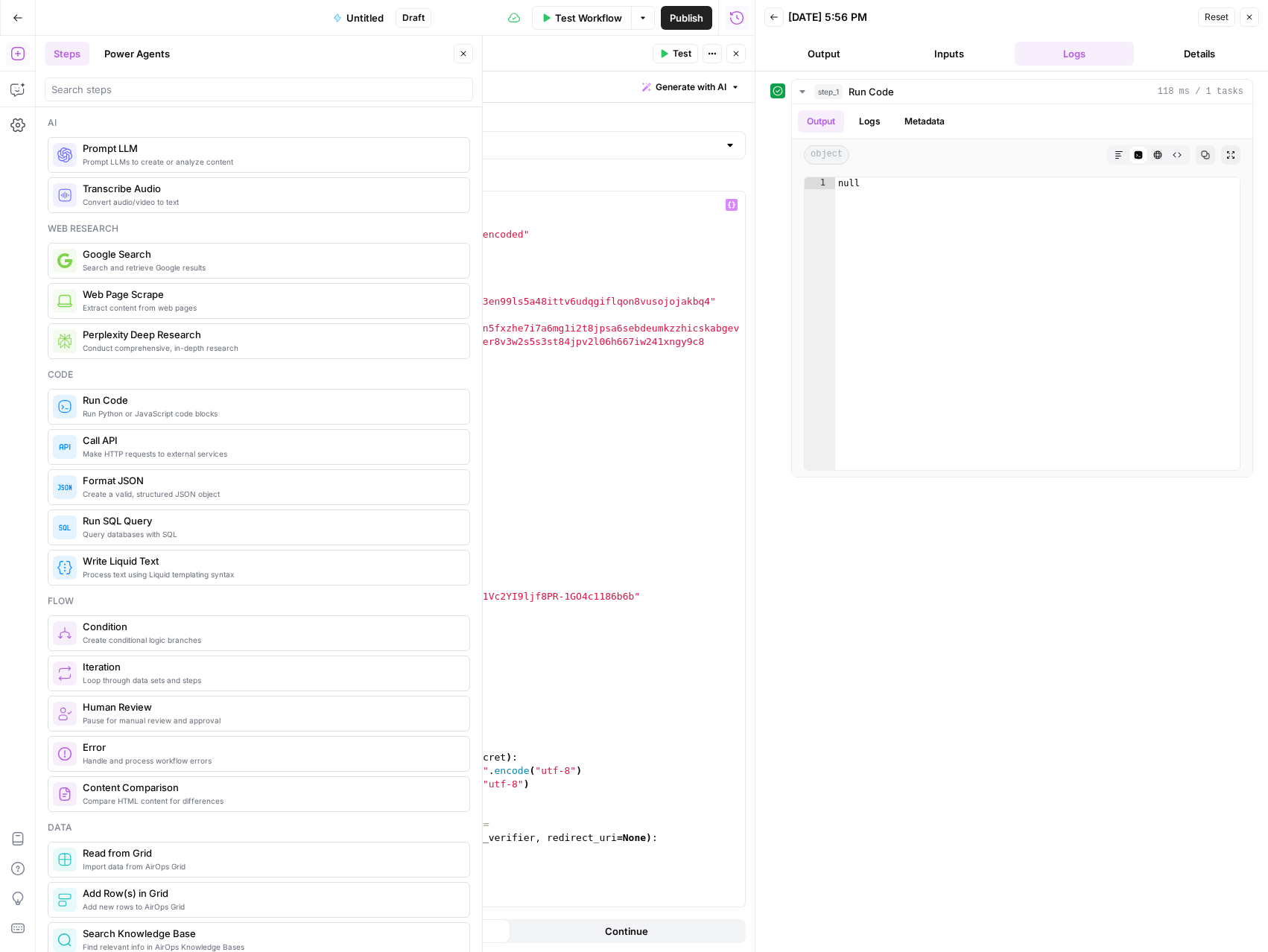
scroll to position [27, 0]
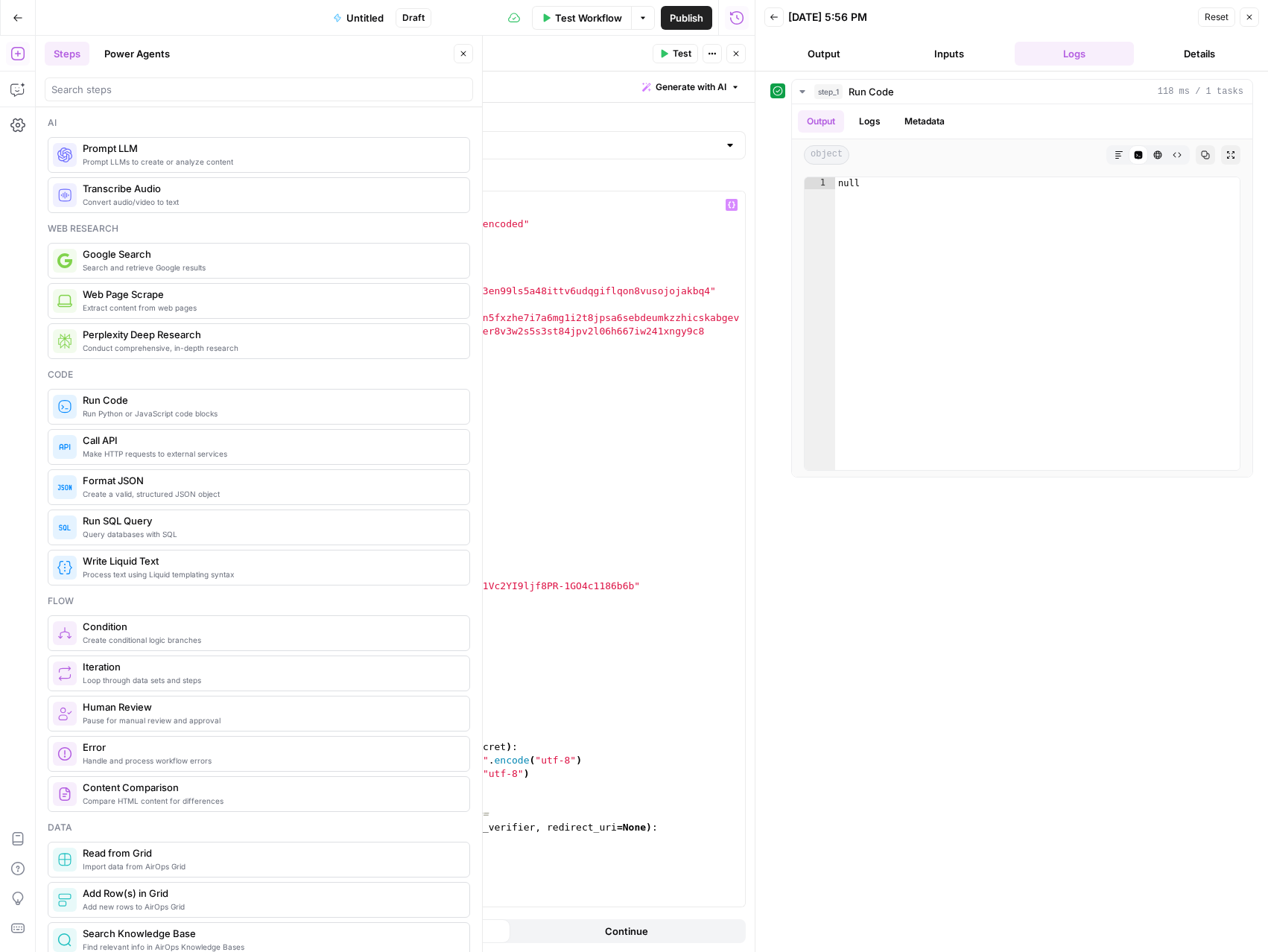
click at [229, 489] on div "headers = { "Authorization" : "Basic {credentials}" , "Content-Type" : "applica…" at bounding box center [475, 562] width 539 height 742
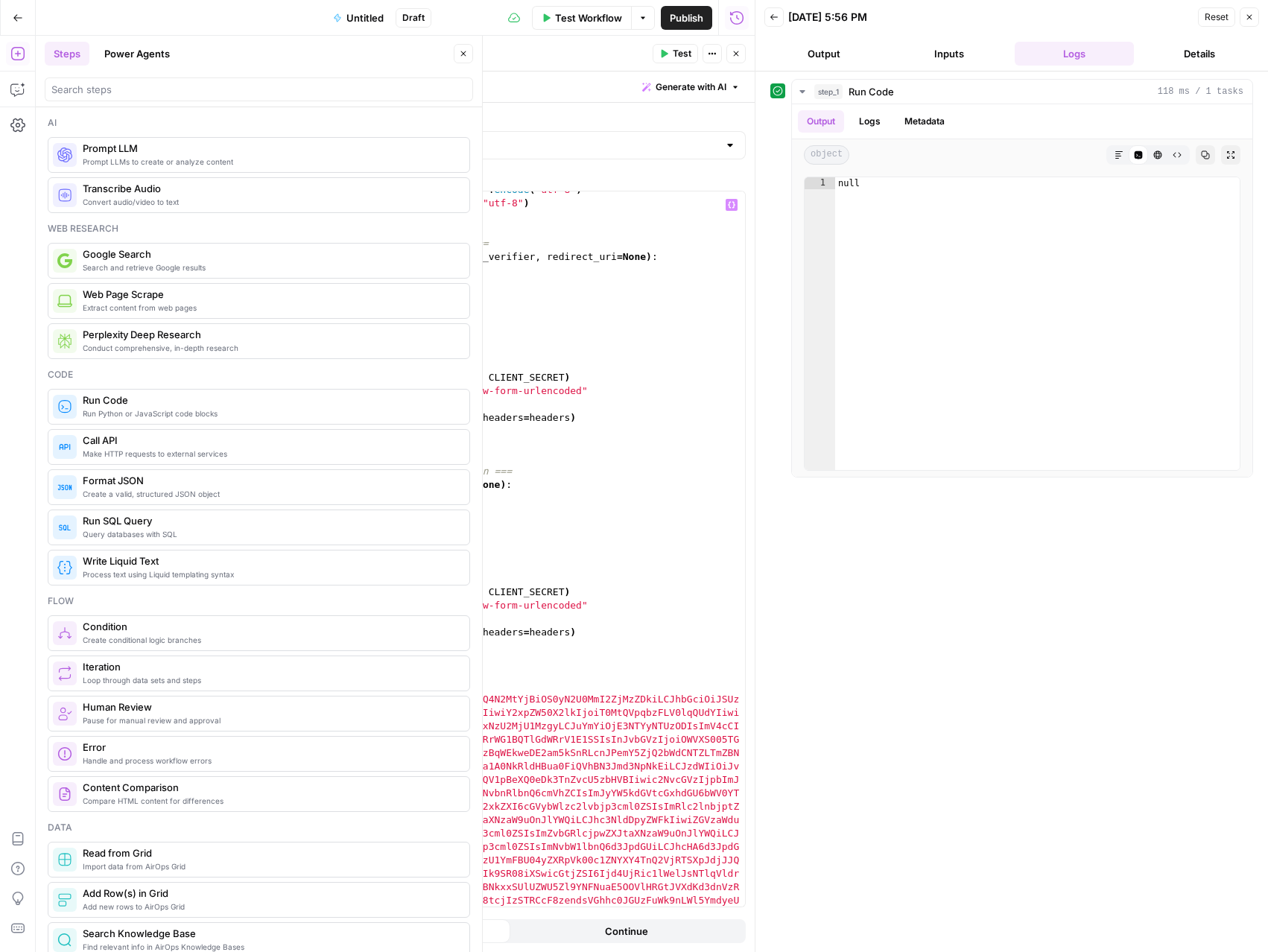
scroll to position [773, 0]
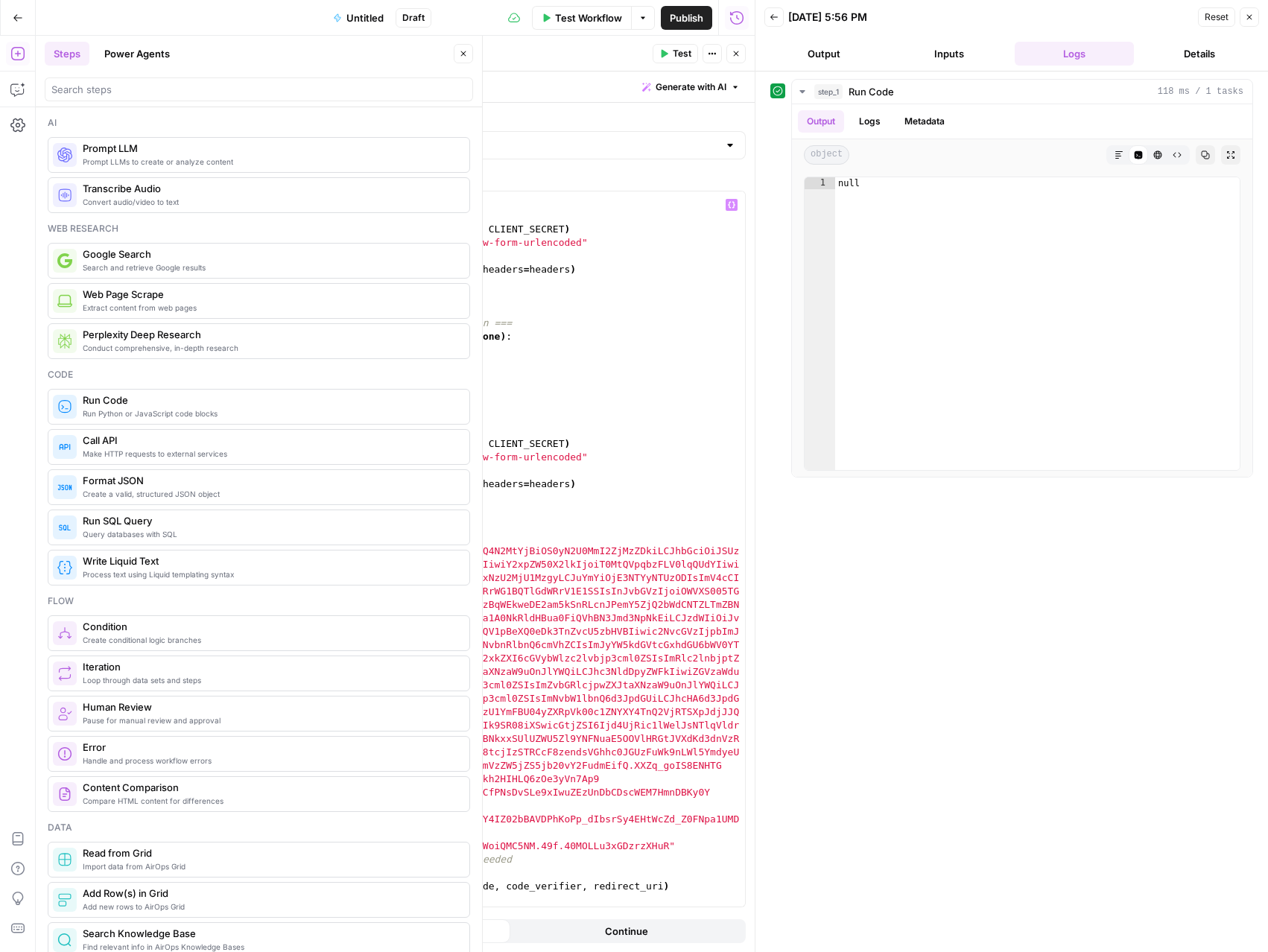
click at [309, 552] on div "if redirect_uri : data [ "redirect_uri" ] = redirect_uri headers = make_basic_a…" at bounding box center [475, 553] width 539 height 742
type textarea "**********"
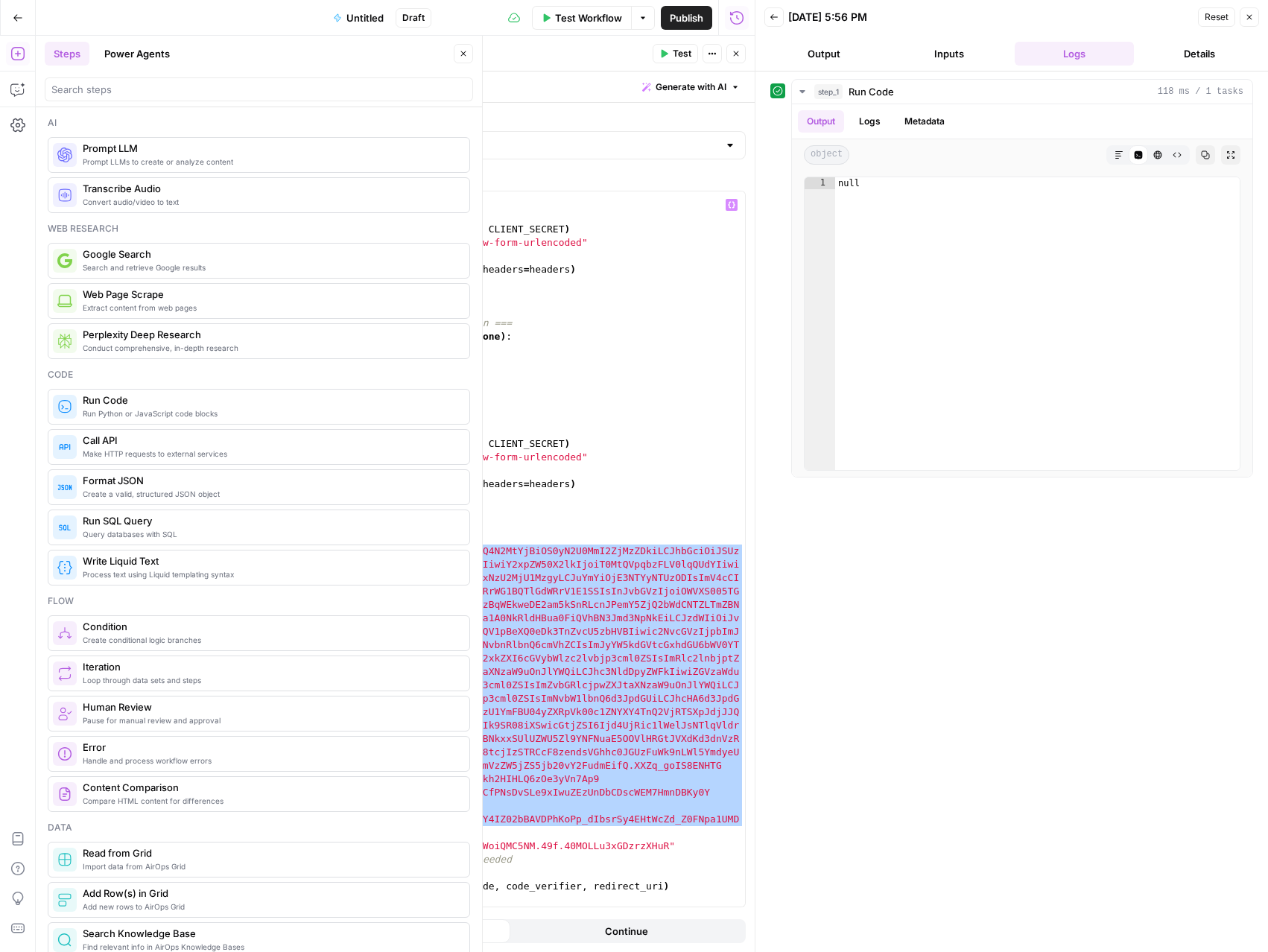
drag, startPoint x: 305, startPoint y: 549, endPoint x: 418, endPoint y: 830, distance: 302.9
click at [418, 830] on div "if redirect_uri : data [ "redirect_uri" ] = redirect_uri headers = make_basic_a…" at bounding box center [475, 553] width 539 height 742
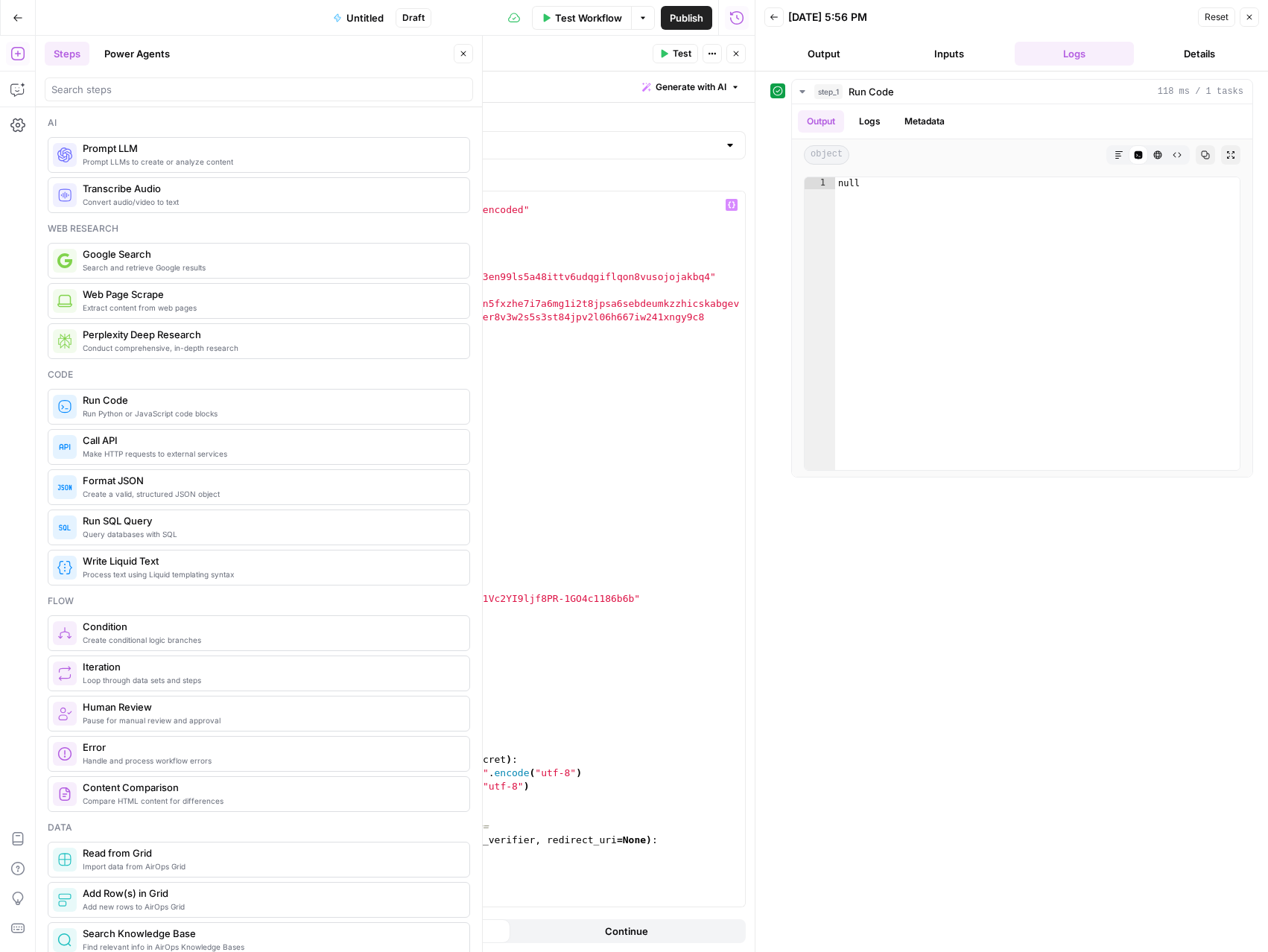
scroll to position [0, 0]
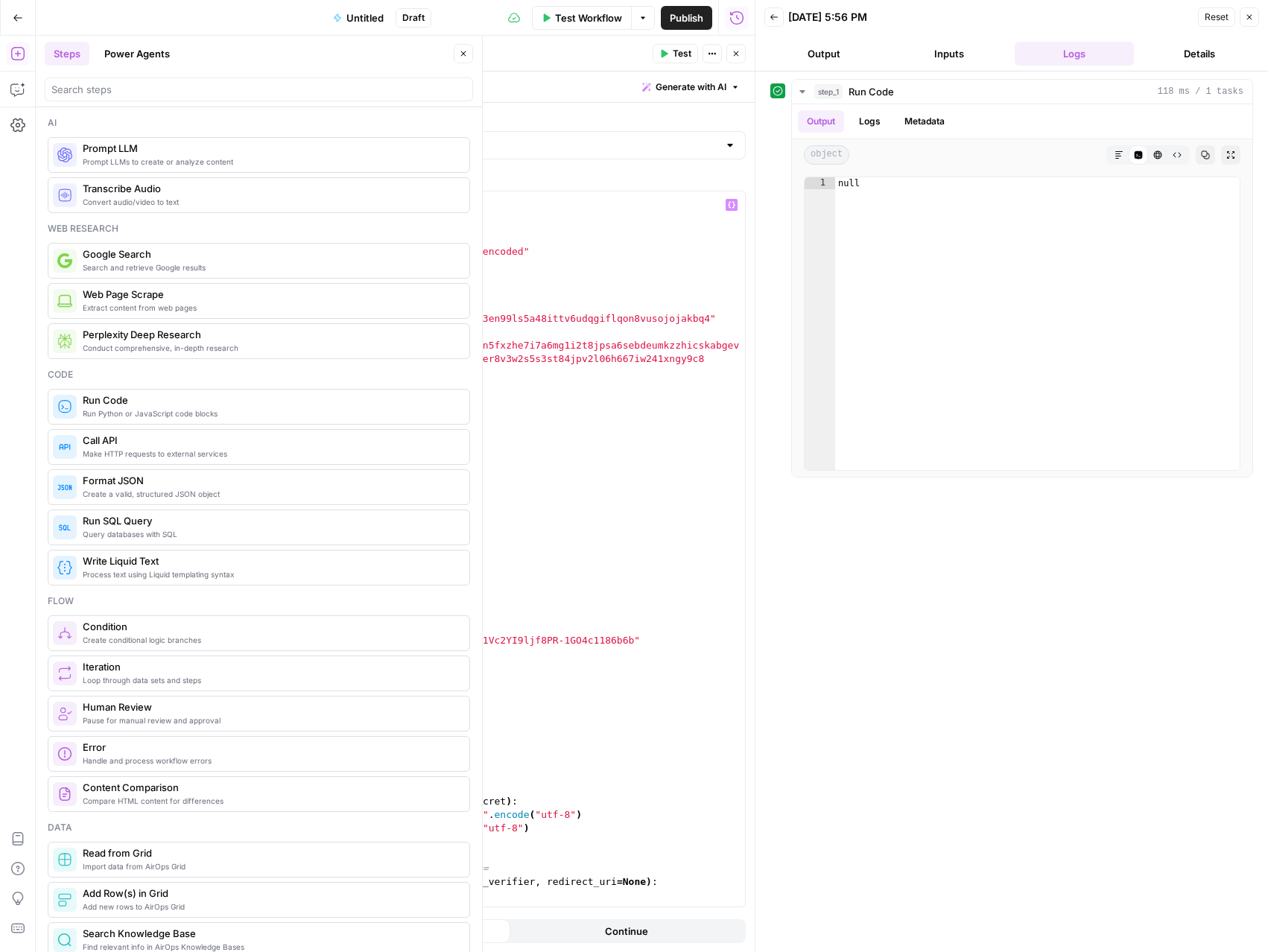
click at [286, 330] on div "import requests headers = { "Authorization" : "Basic {credentials}" , "Content-…" at bounding box center [475, 563] width 539 height 742
type textarea "**********"
drag, startPoint x: 283, startPoint y: 331, endPoint x: 271, endPoint y: 369, distance: 39.8
click at [271, 369] on div "import requests headers = { "Authorization" : "Basic {credentials}" , "Content-…" at bounding box center [475, 563] width 539 height 742
paste textarea
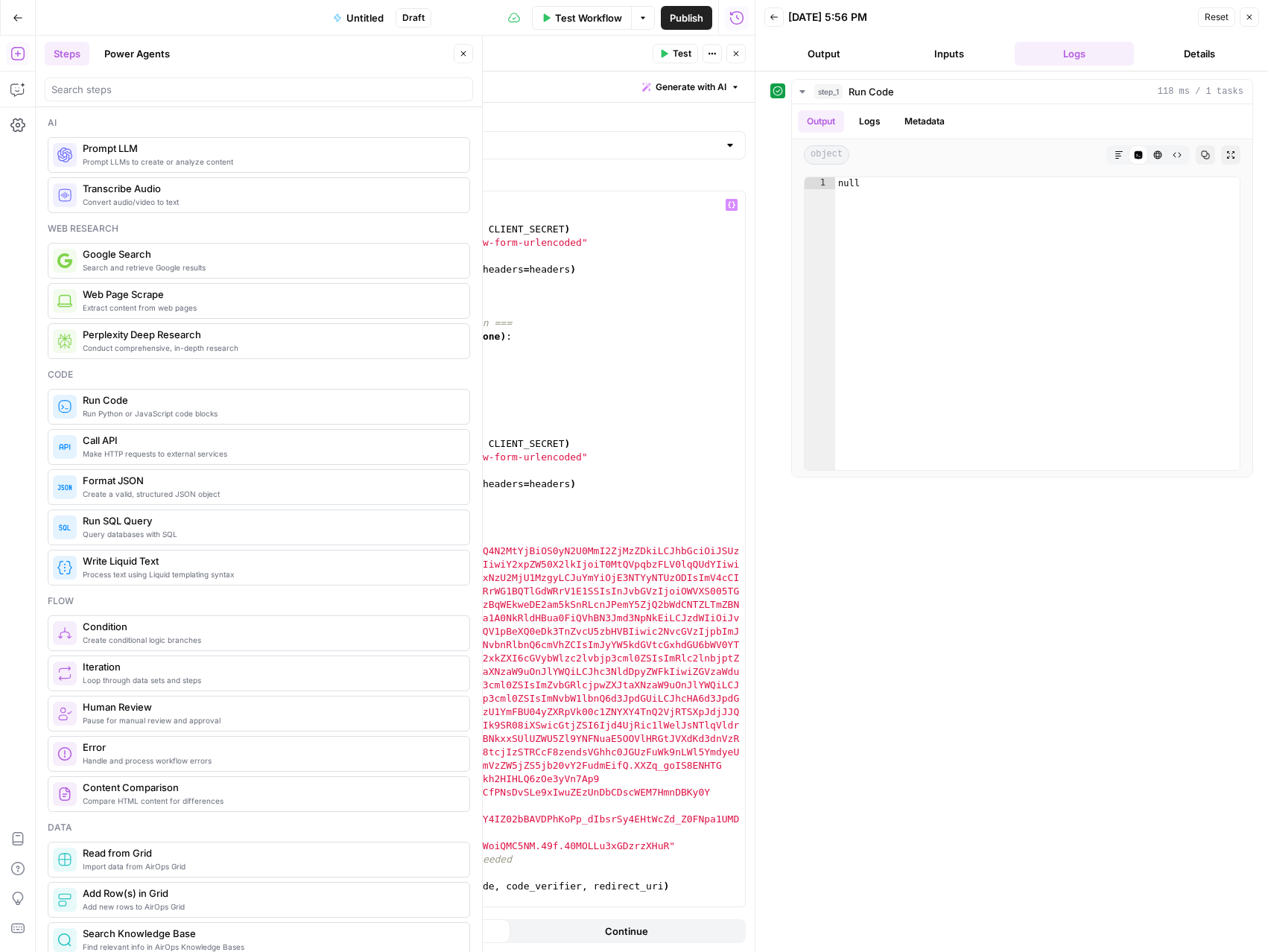
scroll to position [1005, 0]
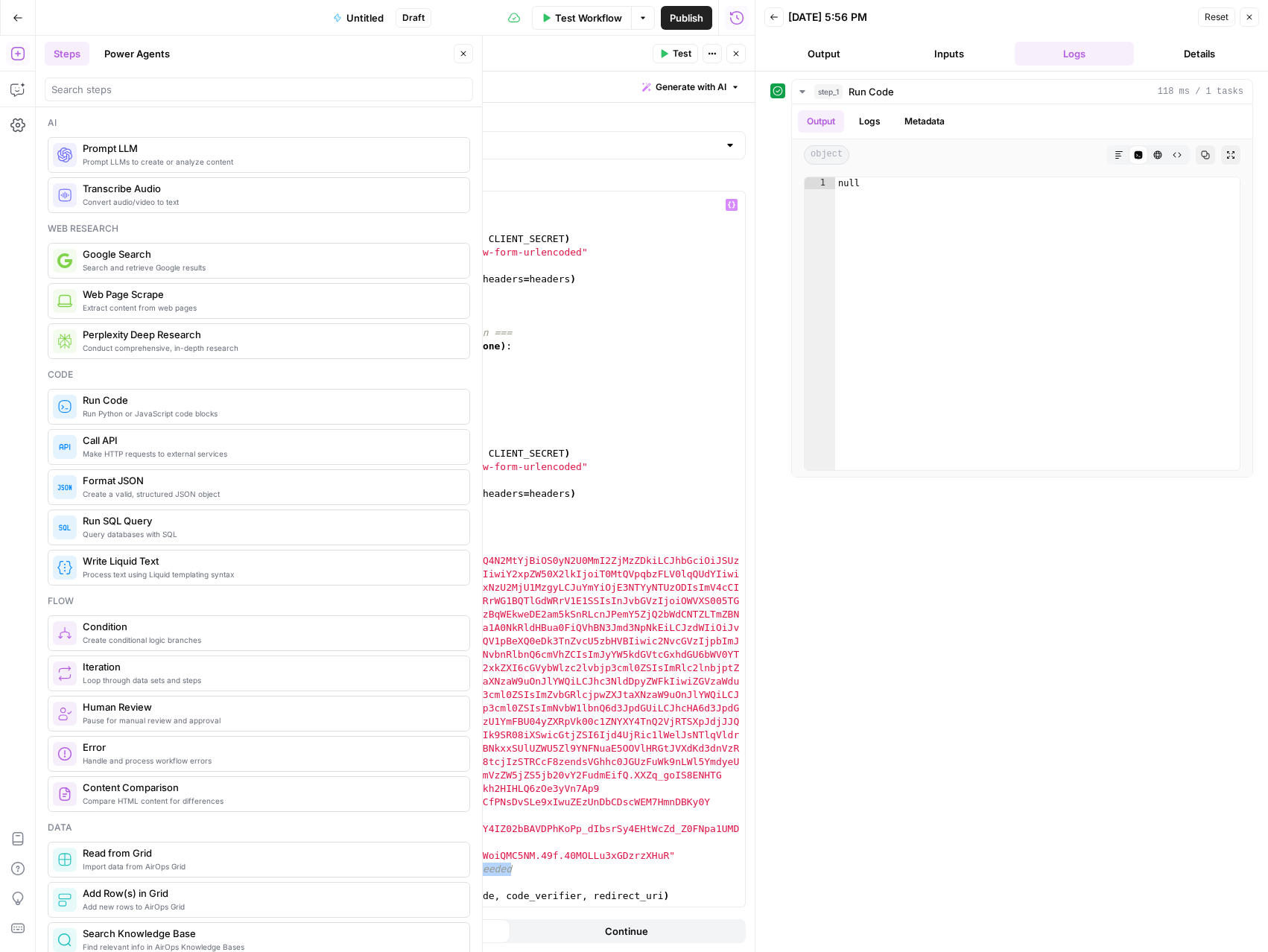
drag, startPoint x: 509, startPoint y: 870, endPoint x: 322, endPoint y: 864, distance: 187.1
click at [322, 864] on div "} if redirect_uri : data [ "redirect_uri" ] = redirect_uri headers = make_basic…" at bounding box center [475, 550] width 539 height 742
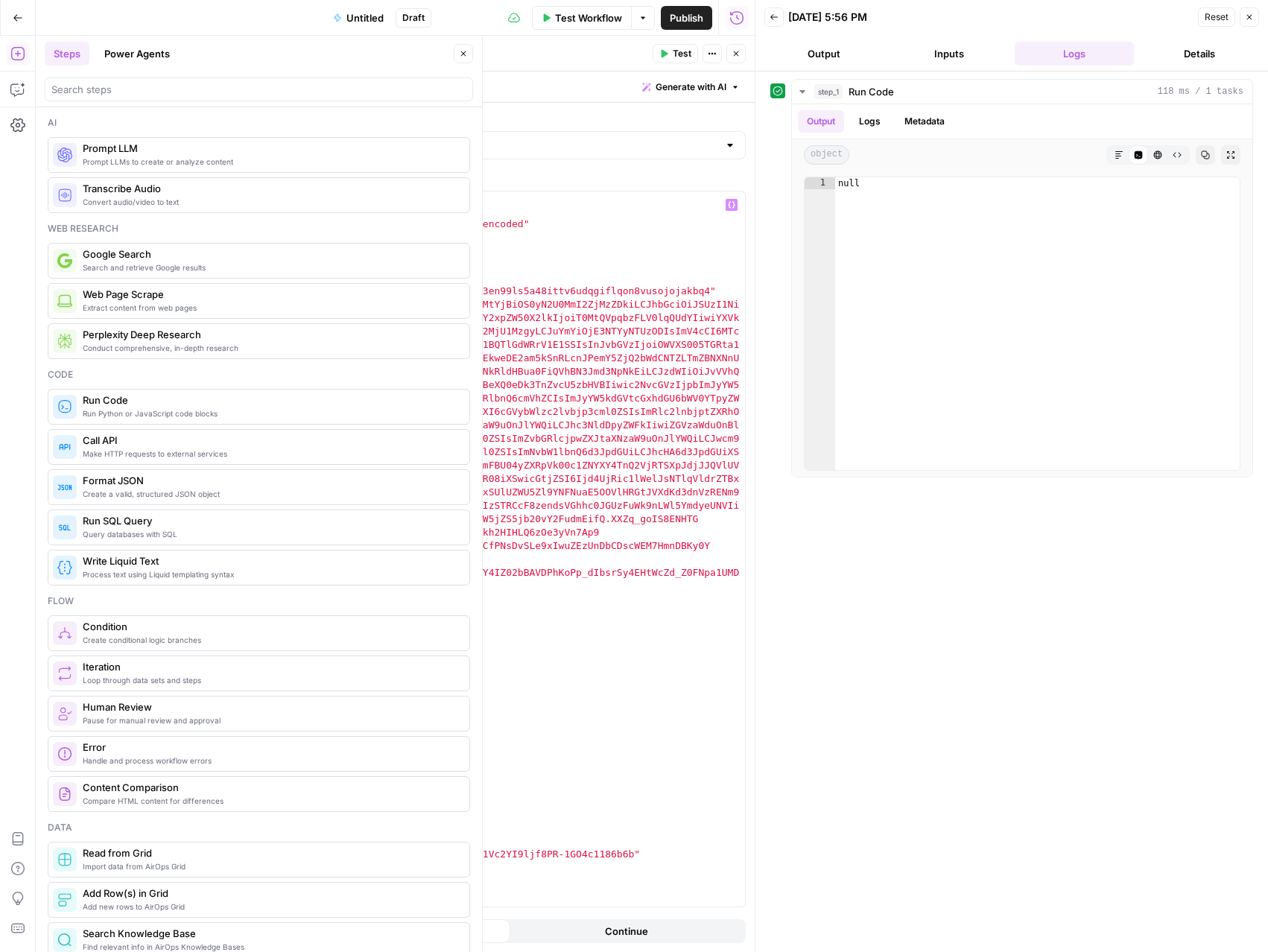
scroll to position [27, 0]
click at [514, 600] on div "headers = { "Authorization" : "Basic {credentials}" , "Content-Type" : "applica…" at bounding box center [475, 562] width 539 height 742
drag, startPoint x: 515, startPoint y: 600, endPoint x: 329, endPoint y: 598, distance: 186.0
click at [329, 598] on div "headers = { "Authorization" : "Basic {credentials}" , "Content-Type" : "applica…" at bounding box center [475, 562] width 539 height 742
paste textarea
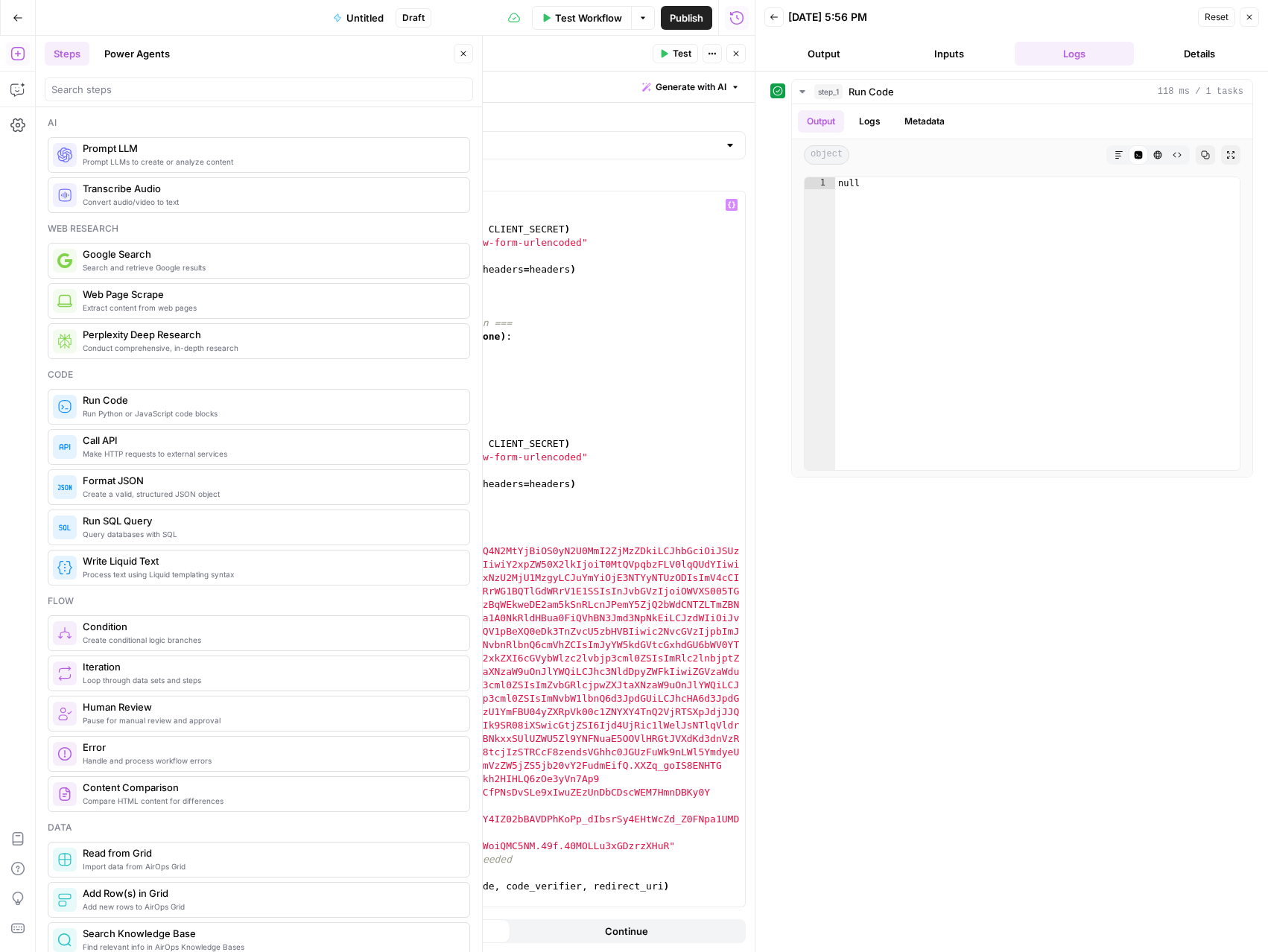
scroll to position [1014, 0]
drag, startPoint x: 330, startPoint y: 845, endPoint x: 667, endPoint y: 846, distance: 337.0
click at [667, 846] on div "if redirect_uri : data [ "redirect_uri" ] = redirect_uri headers = make_basic_a…" at bounding box center [475, 553] width 539 height 742
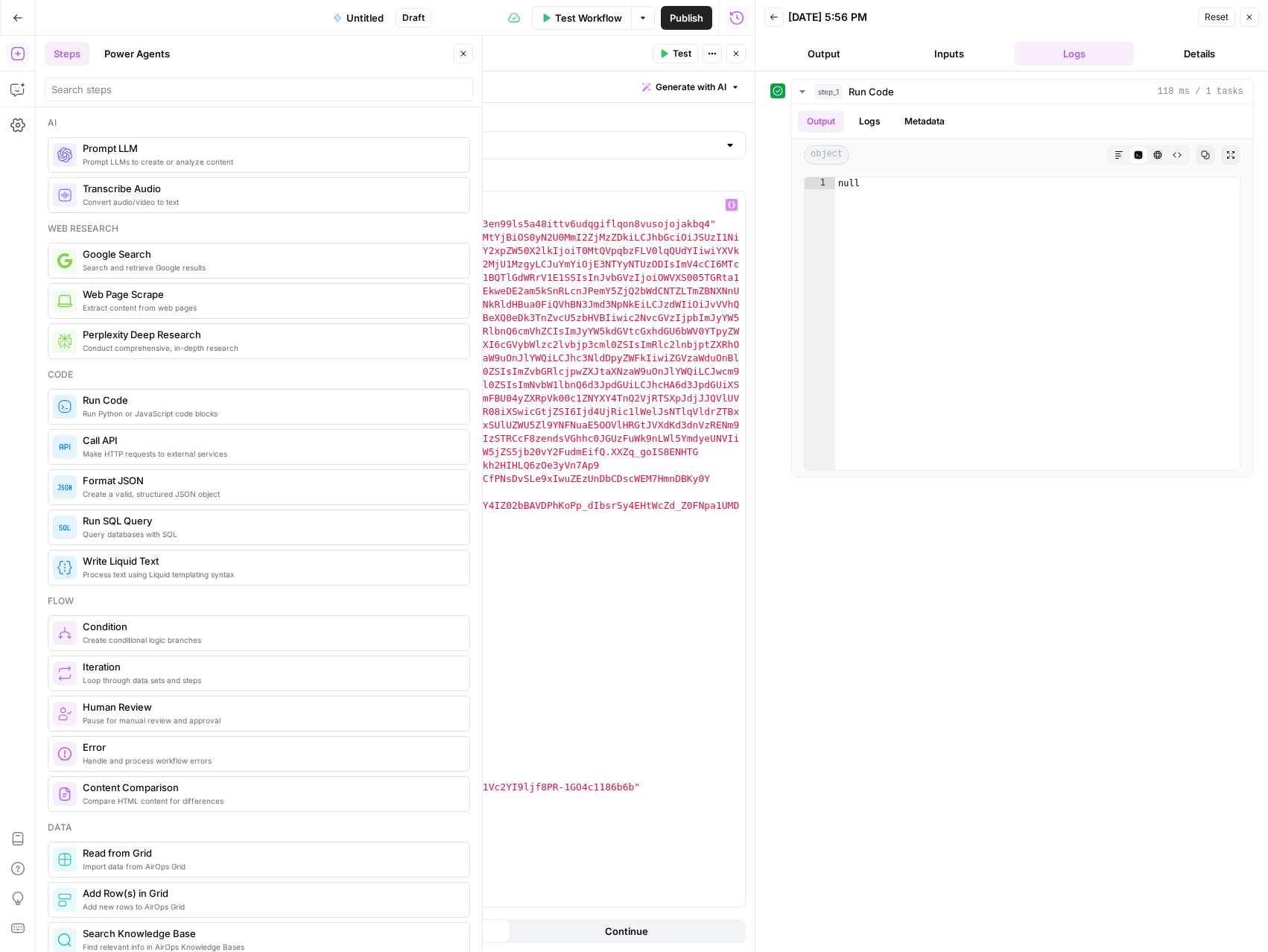
scroll to position [0, 0]
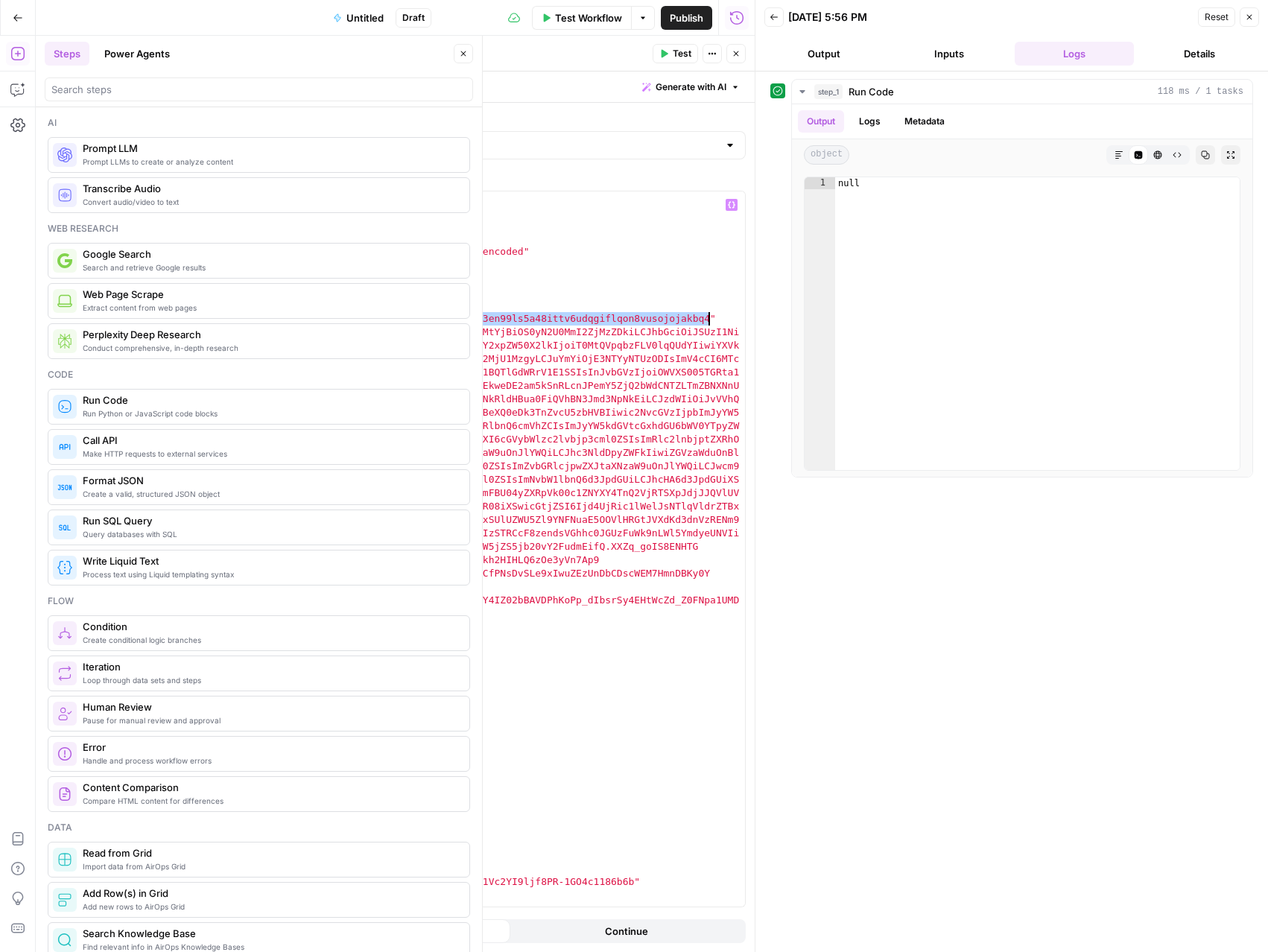
drag, startPoint x: 337, startPoint y: 317, endPoint x: 709, endPoint y: 320, distance: 372.0
click at [709, 320] on div "import requests headers = { "Authorization" : "Basic {credentials}" , "Content-…" at bounding box center [475, 563] width 539 height 742
paste textarea
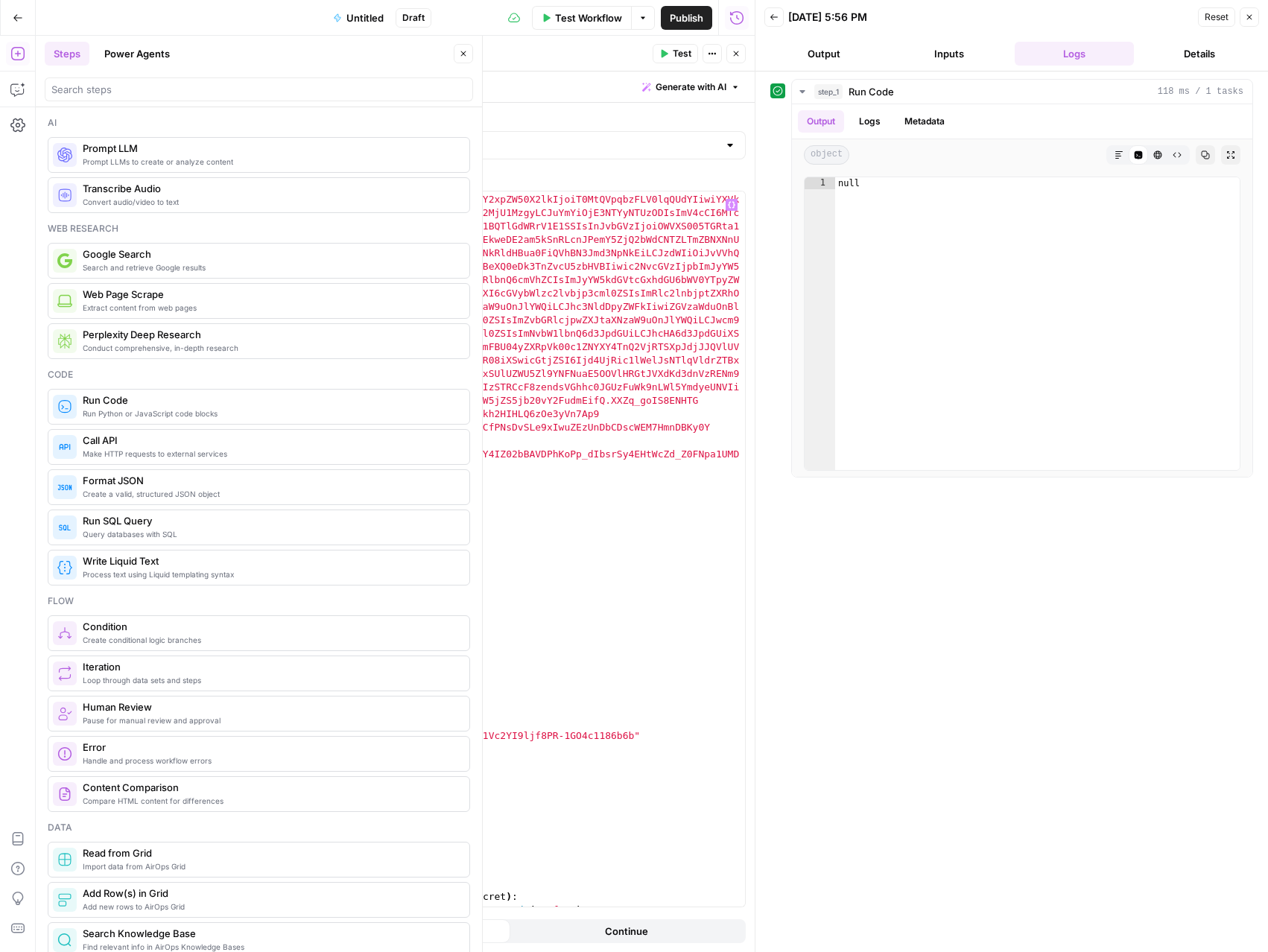
scroll to position [158, 0]
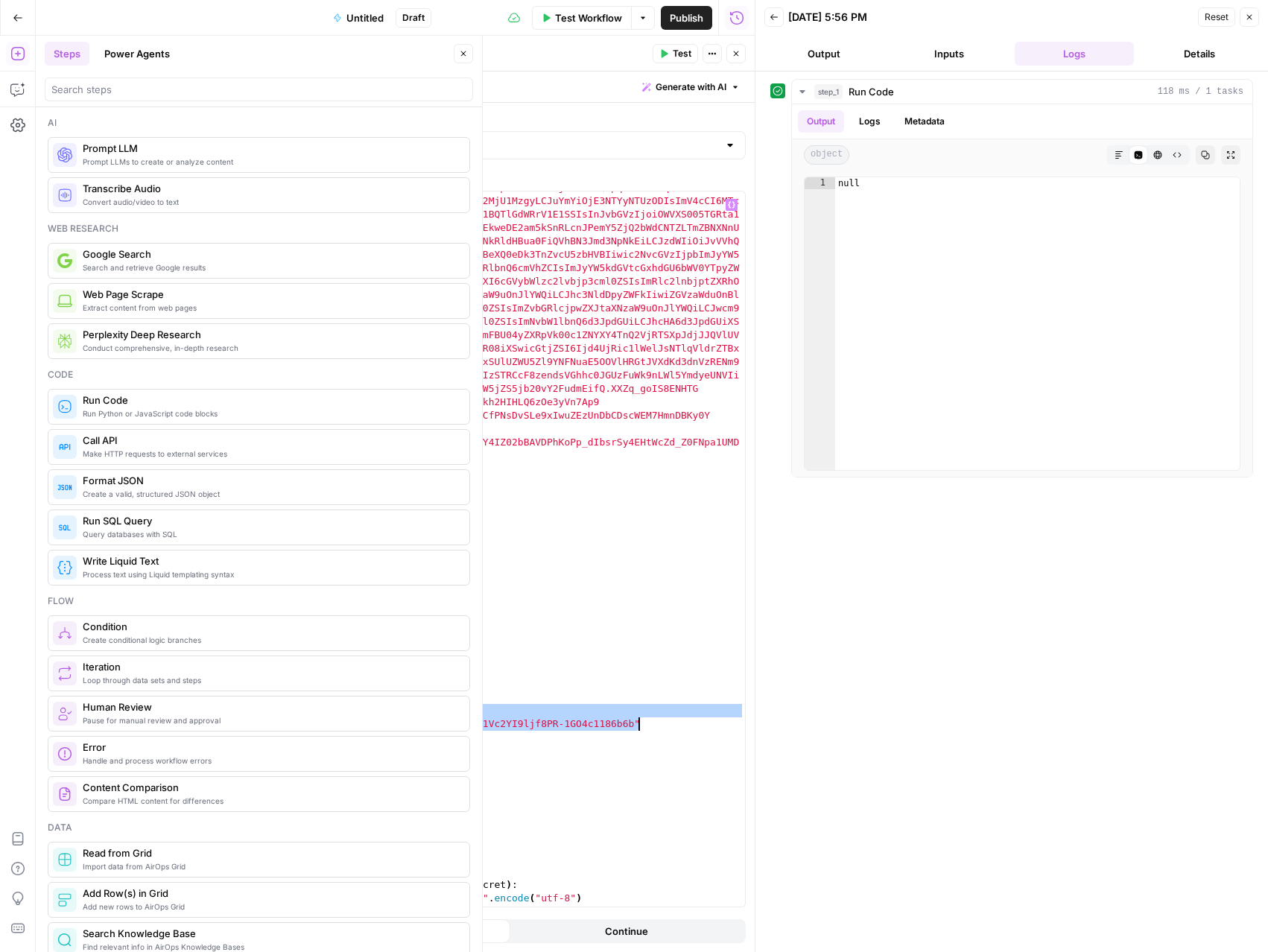
drag, startPoint x: 210, startPoint y: 712, endPoint x: 673, endPoint y: 725, distance: 463.2
click at [673, 725] on div ""code" : "eyJraWQiOiJlODZiMTIwMy1iMWY1LTQ4N2MtYjBiOS0yN2U0MmI2ZjMzZDkiLCJhbGciO…" at bounding box center [475, 679] width 539 height 1024
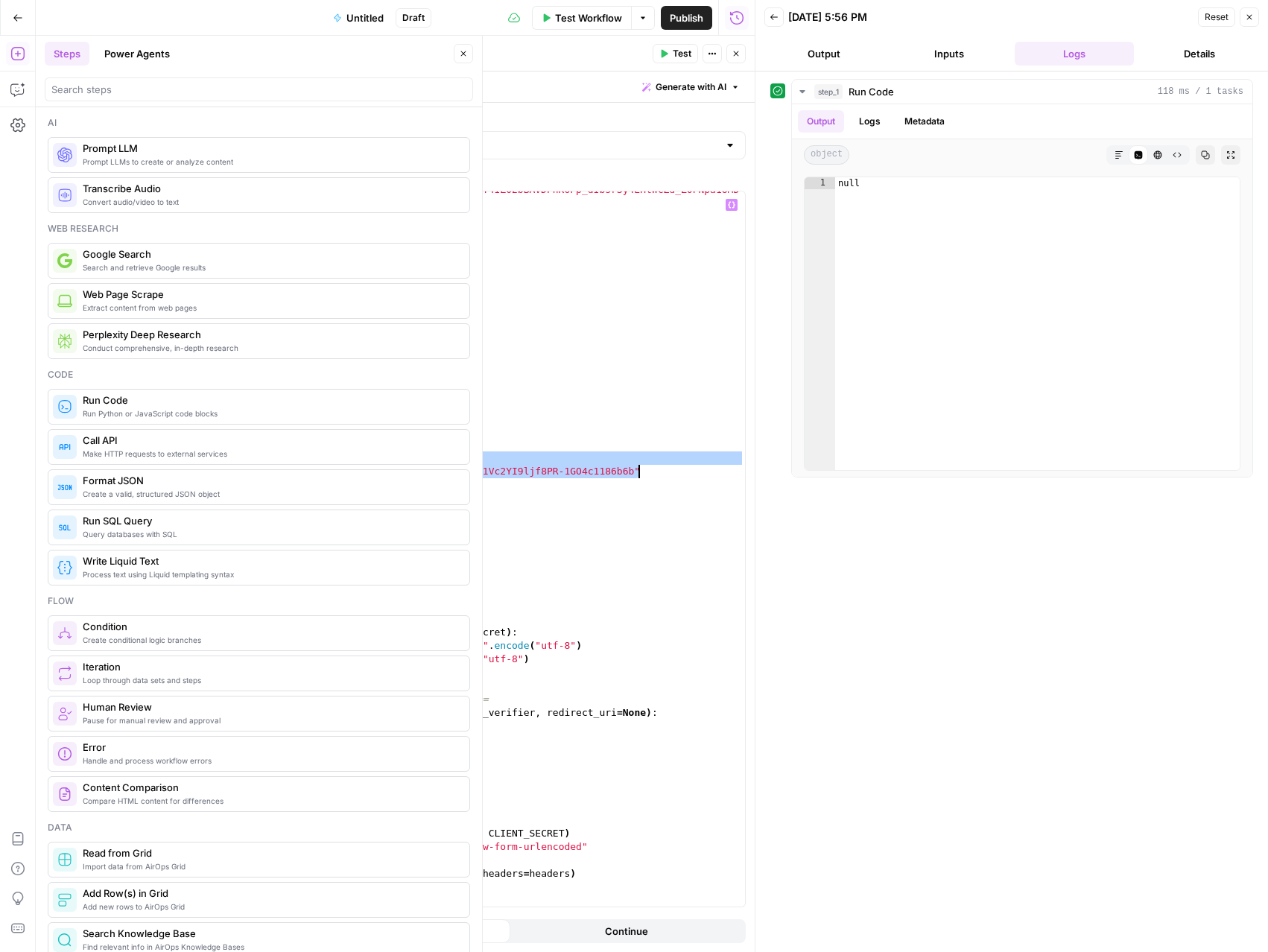
scroll to position [410, 0]
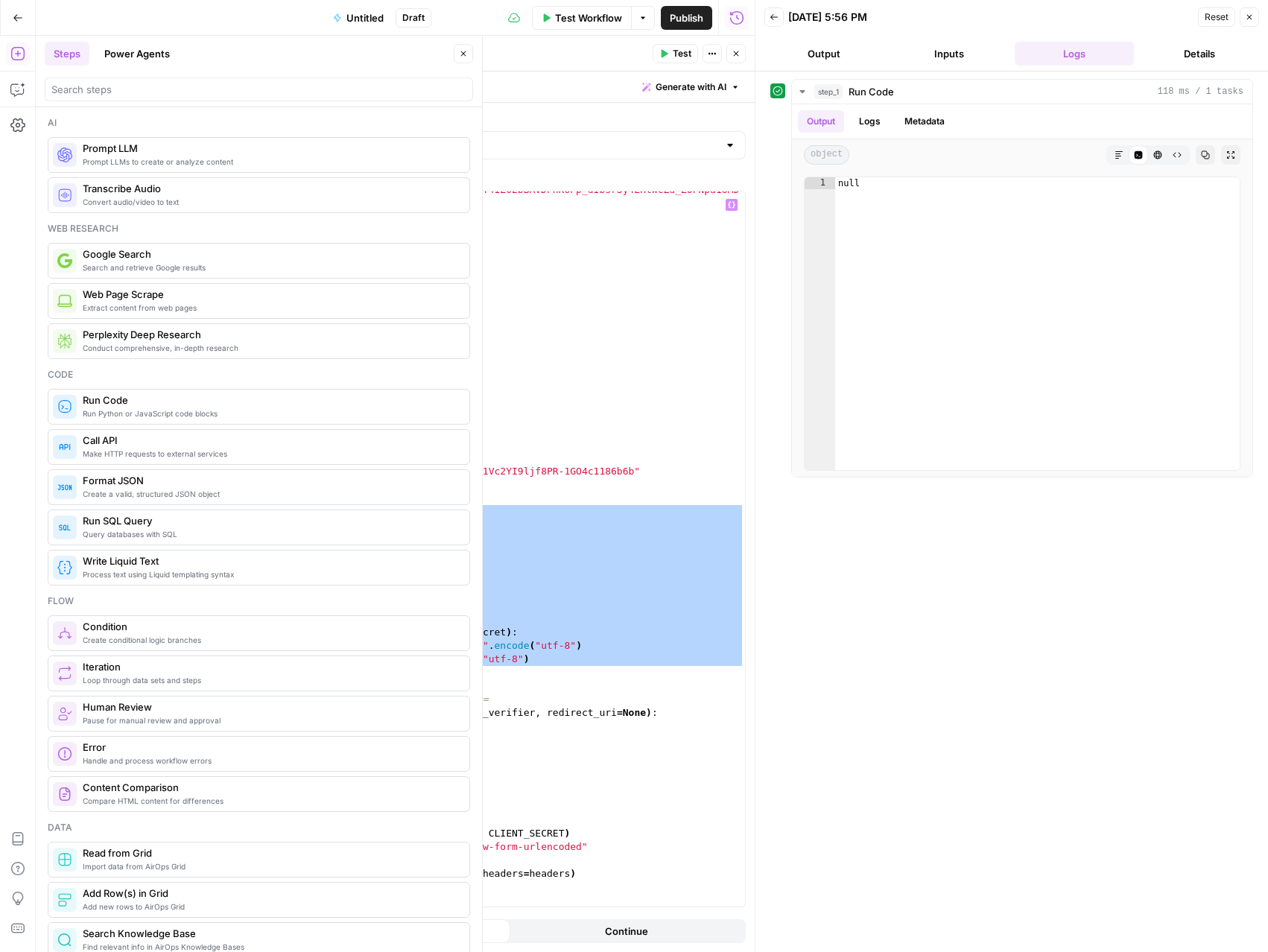
drag, startPoint x: 208, startPoint y: 512, endPoint x: 488, endPoint y: 670, distance: 321.5
click at [488, 670] on div ""code" : "eyJraWQiOiJlODZiMTIwMy1iMWY1LTQ4N2MtYjBiOS0yN2U0MmI2ZjMzZDkiLCJhbGciO…" at bounding box center [475, 427] width 539 height 1024
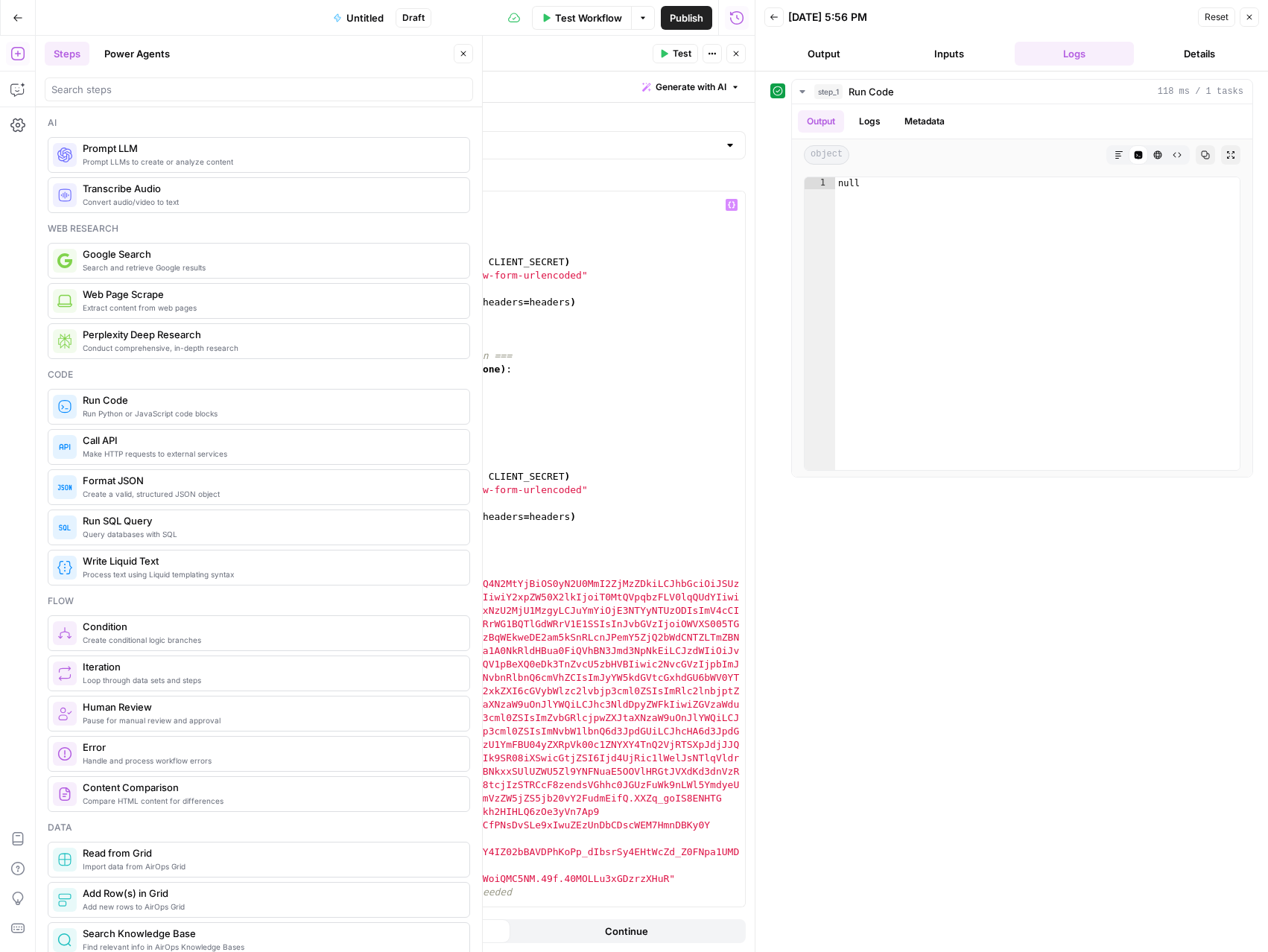
scroll to position [1014, 0]
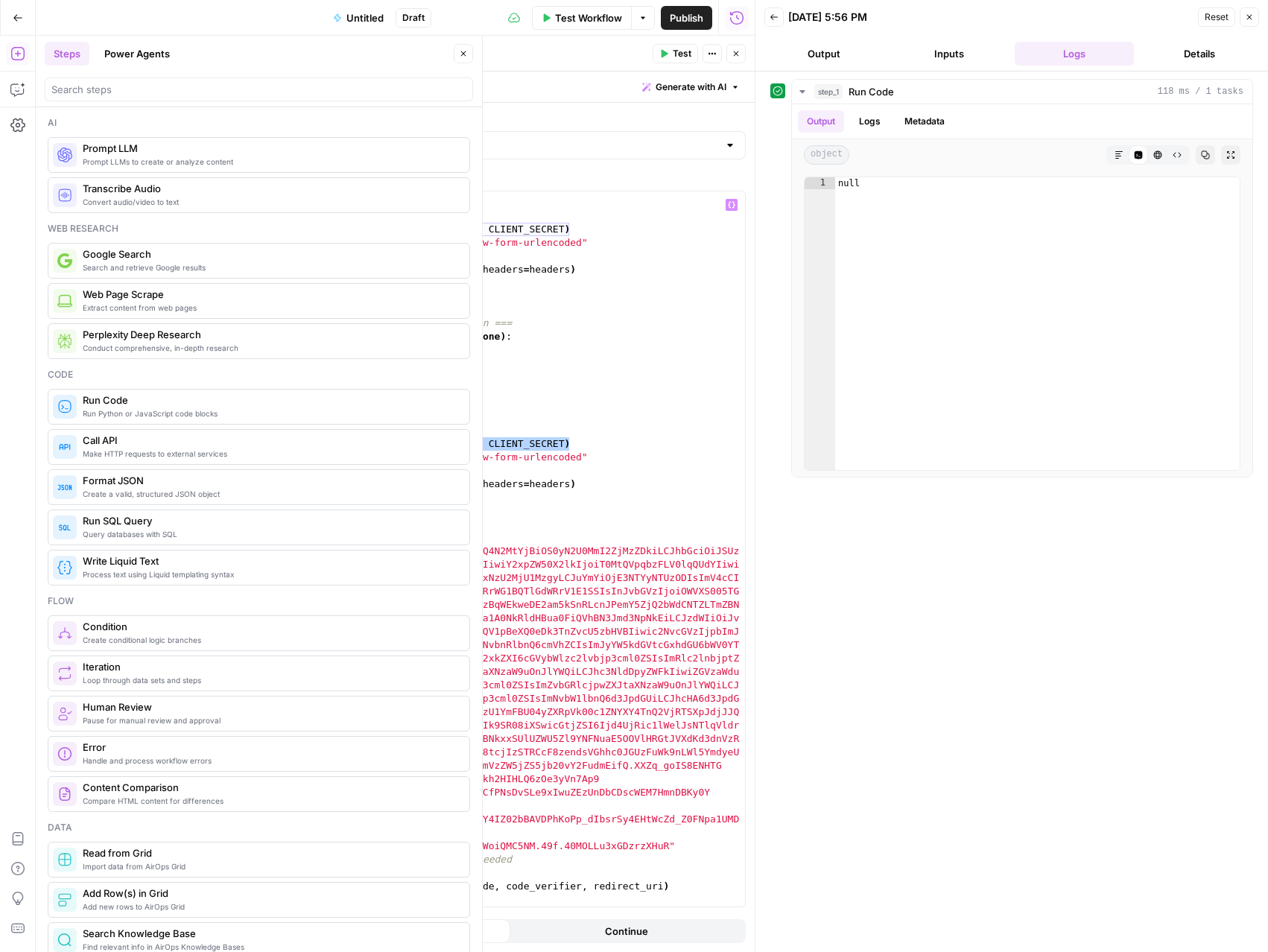
drag, startPoint x: 573, startPoint y: 444, endPoint x: 230, endPoint y: 442, distance: 343.0
click at [230, 442] on div "if redirect_uri : data [ "redirect_uri" ] = redirect_uri headers = make_basic_a…" at bounding box center [475, 553] width 539 height 742
click at [665, 358] on div "if redirect_uri : data [ "redirect_uri" ] = redirect_uri headers = make_basic_a…" at bounding box center [475, 553] width 539 height 742
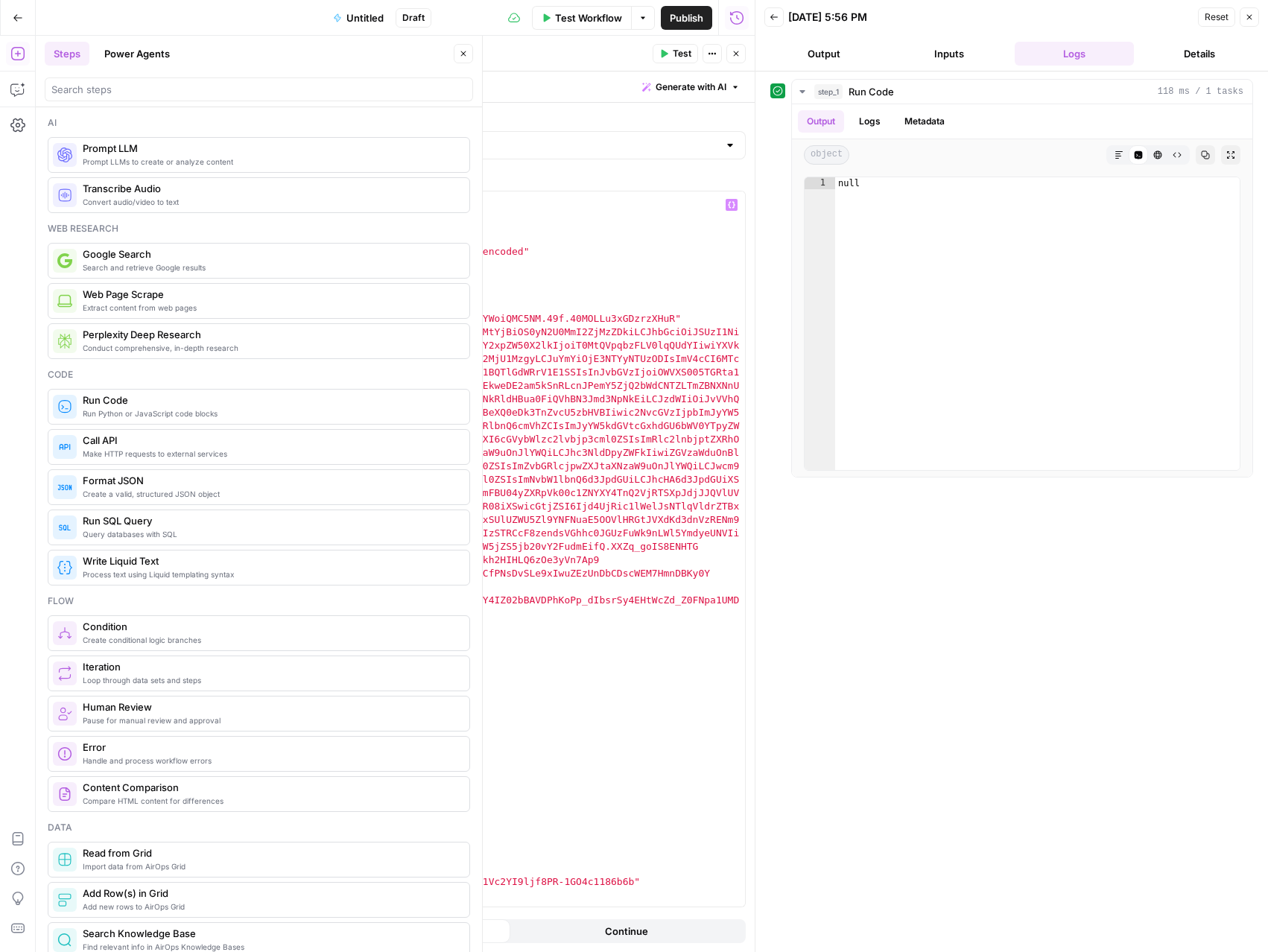
scroll to position [0, 0]
drag, startPoint x: 230, startPoint y: 236, endPoint x: 473, endPoint y: 236, distance: 243.0
click at [473, 236] on div "import requests headers = { "Authorization" : "Basic {credentials}" , "Content-…" at bounding box center [475, 563] width 539 height 742
paste textarea "**********"
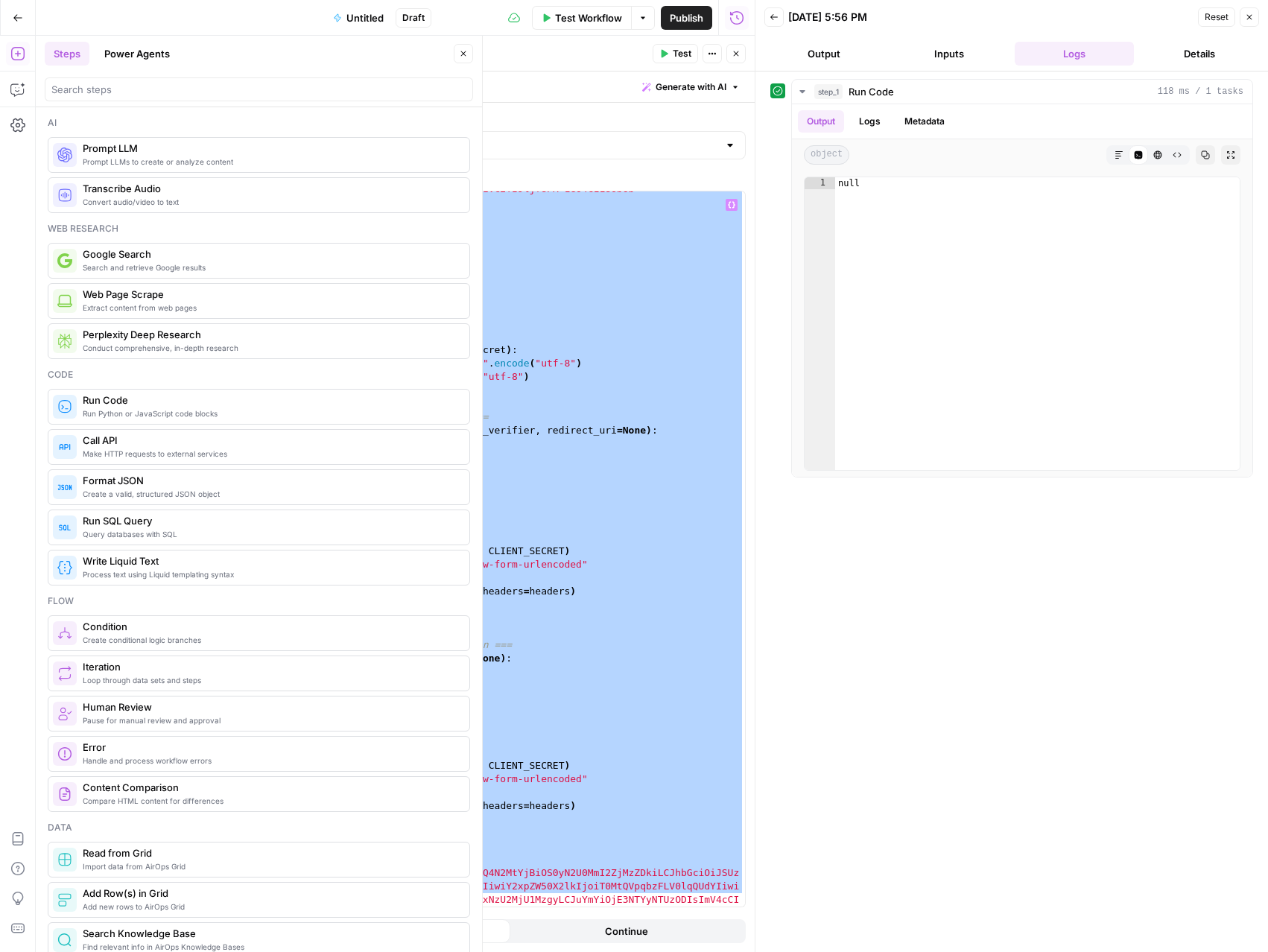
scroll to position [1042, 0]
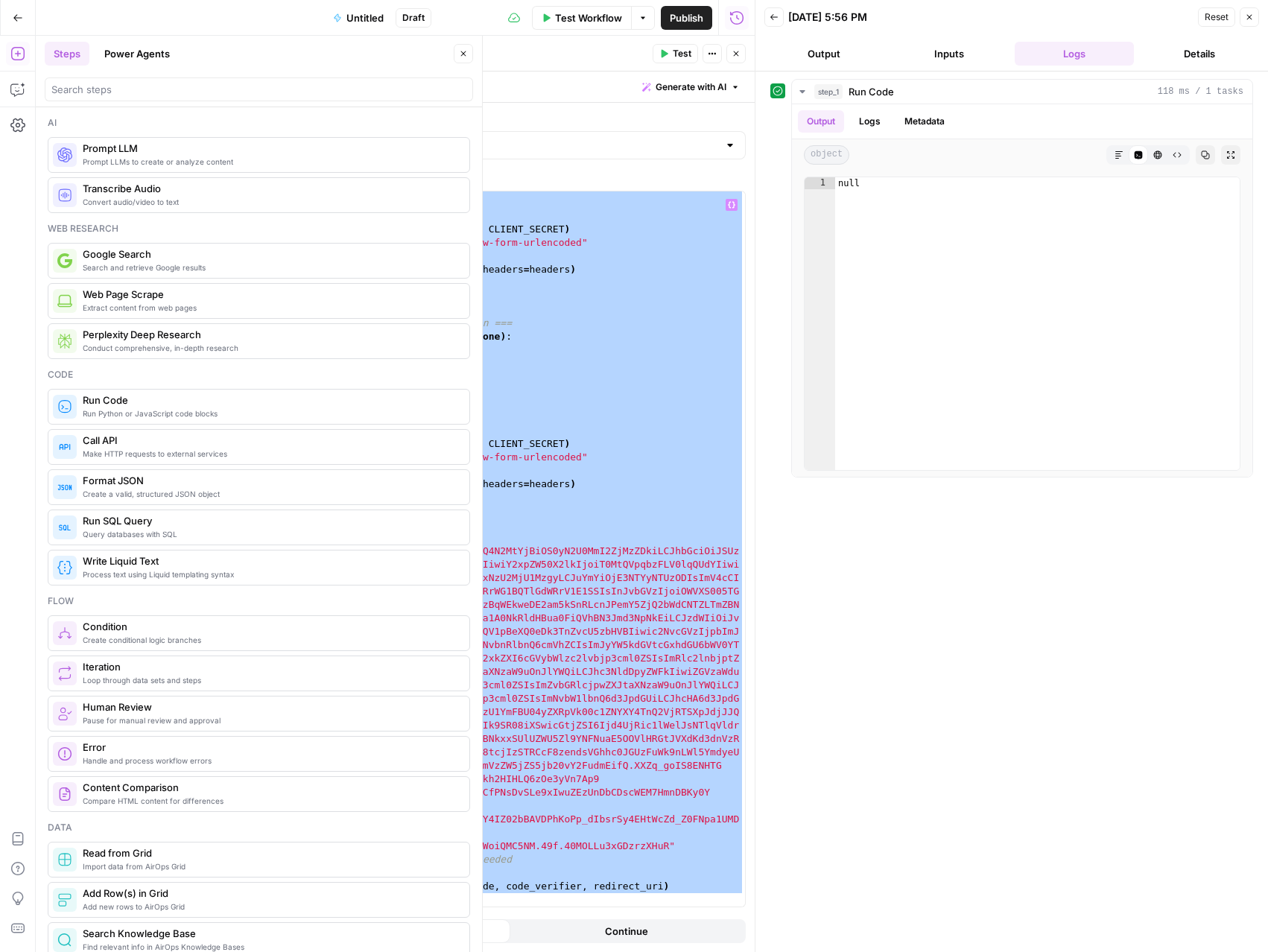
drag, startPoint x: 212, startPoint y: 628, endPoint x: 288, endPoint y: 956, distance: 336.7
click at [288, 951] on html "LP Production Workloads New Home Browse Your Data Usage Settings Recent Grids g…" at bounding box center [634, 476] width 1268 height 952
type textarea "**********"
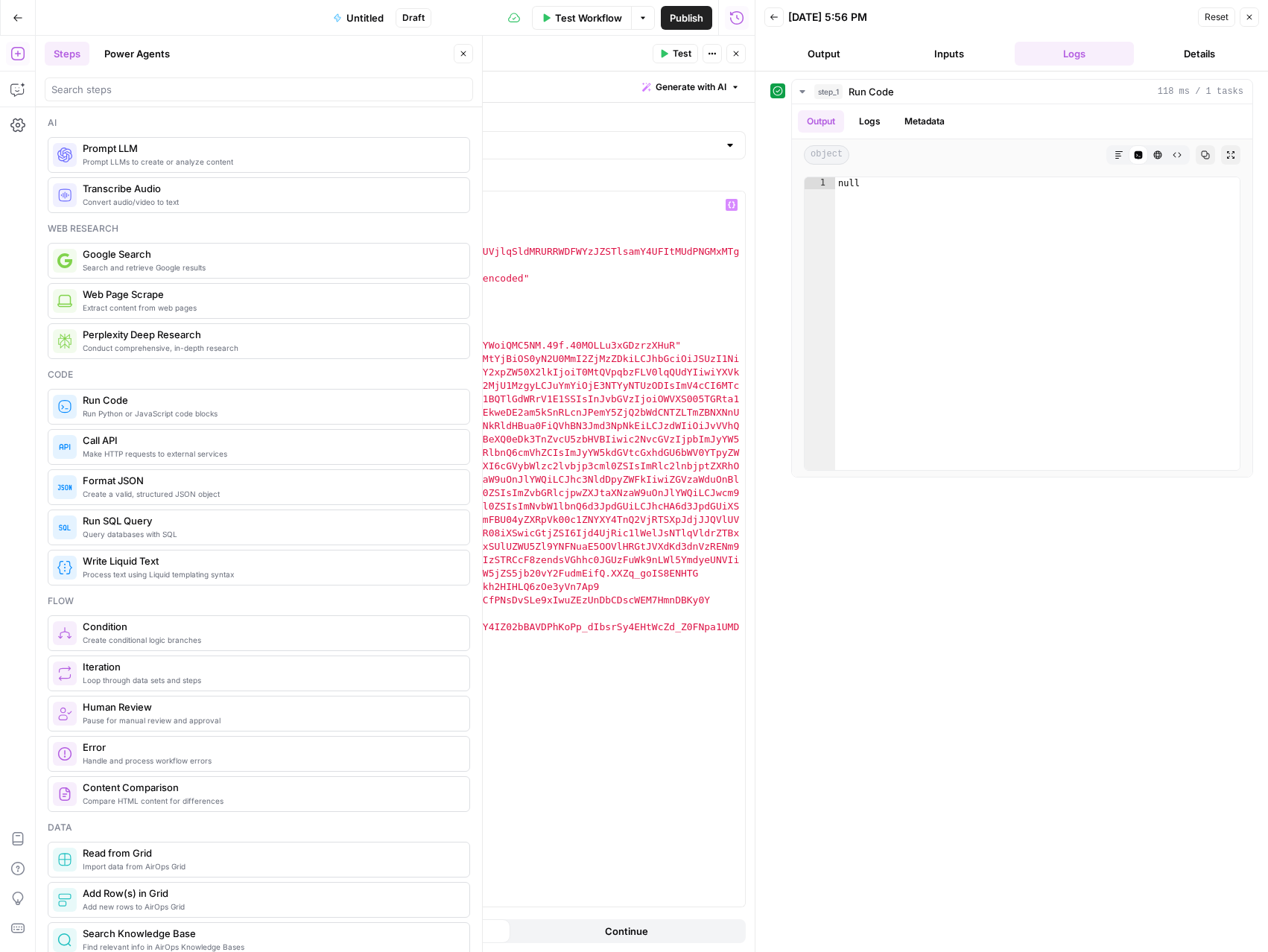
click at [666, 50] on icon "button" at bounding box center [663, 53] width 9 height 9
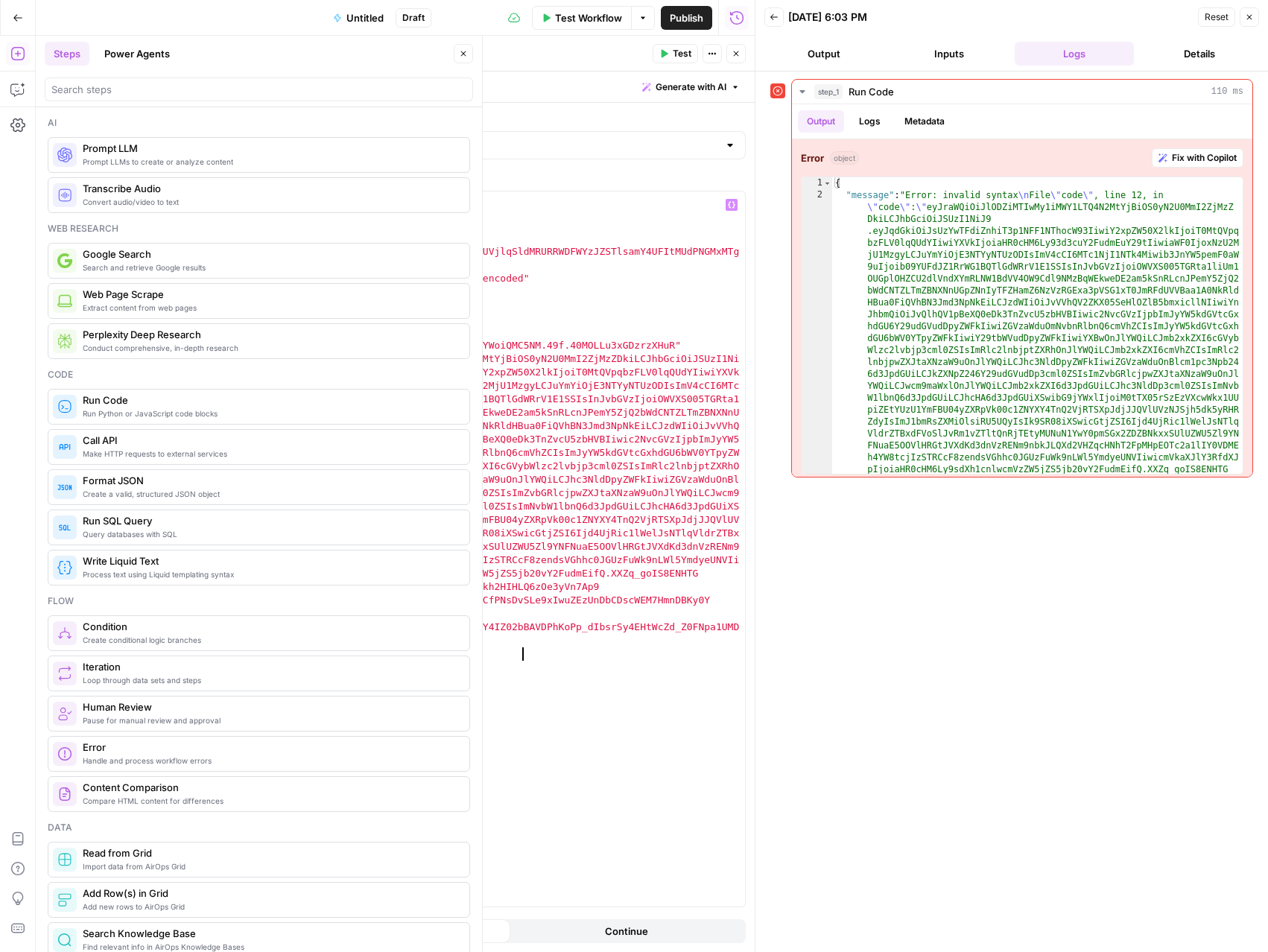
click at [524, 656] on div "import requests headers = { 'Authorization' : 'Basic T0MtQVpqbzFLV0lqQUdYOmNudm…" at bounding box center [475, 563] width 539 height 742
click at [663, 56] on icon "button" at bounding box center [665, 54] width 7 height 8
click at [302, 654] on div "import requests headers = { 'Authorization' : 'Basic T0MtQVpqbzFLV0lqQUdYOmNudm…" at bounding box center [475, 563] width 539 height 742
click at [658, 62] on button "Test" at bounding box center [675, 53] width 46 height 19
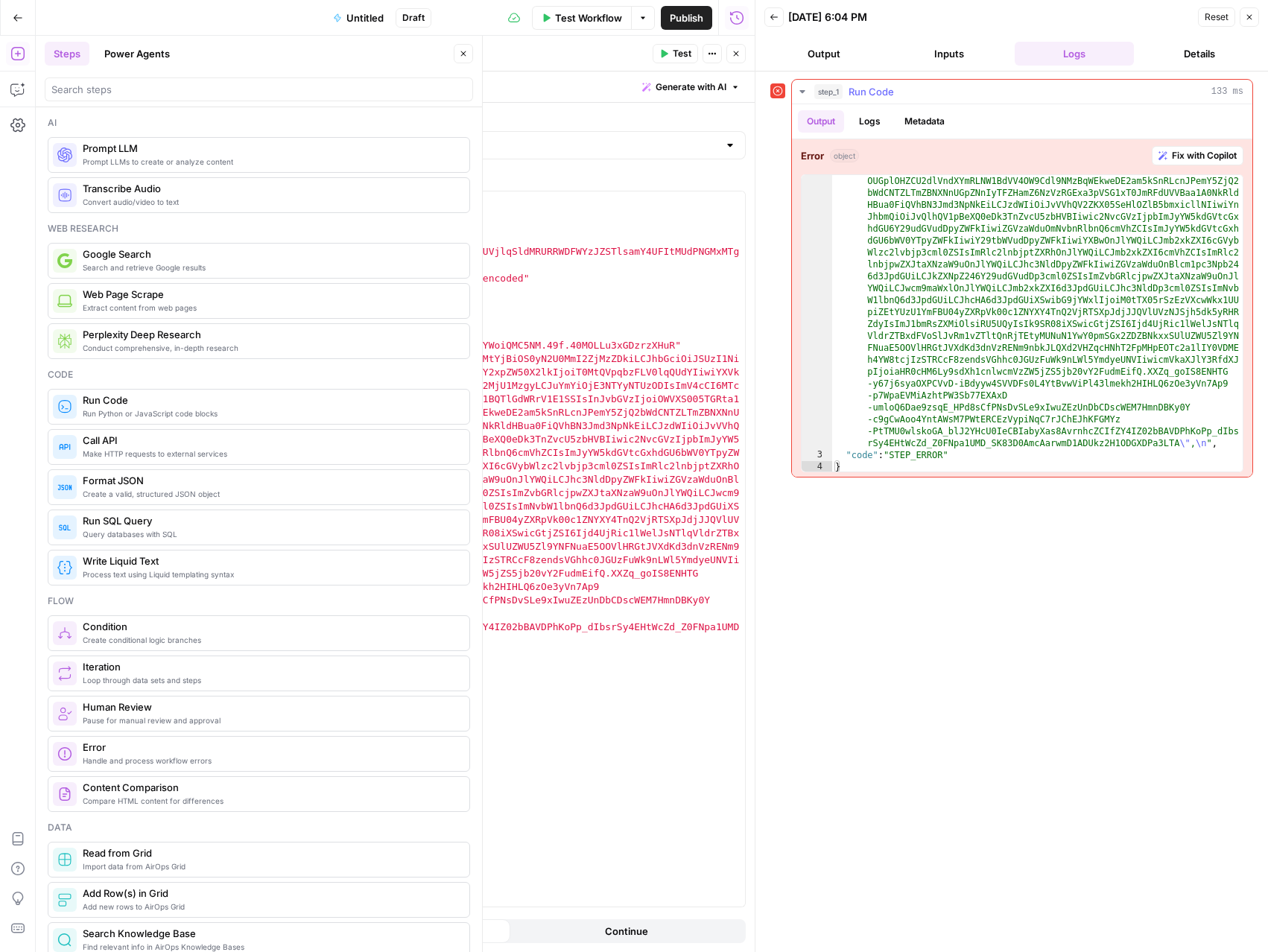
scroll to position [3, 0]
click at [1217, 152] on span "Fix with Copilot" at bounding box center [1204, 154] width 65 height 13
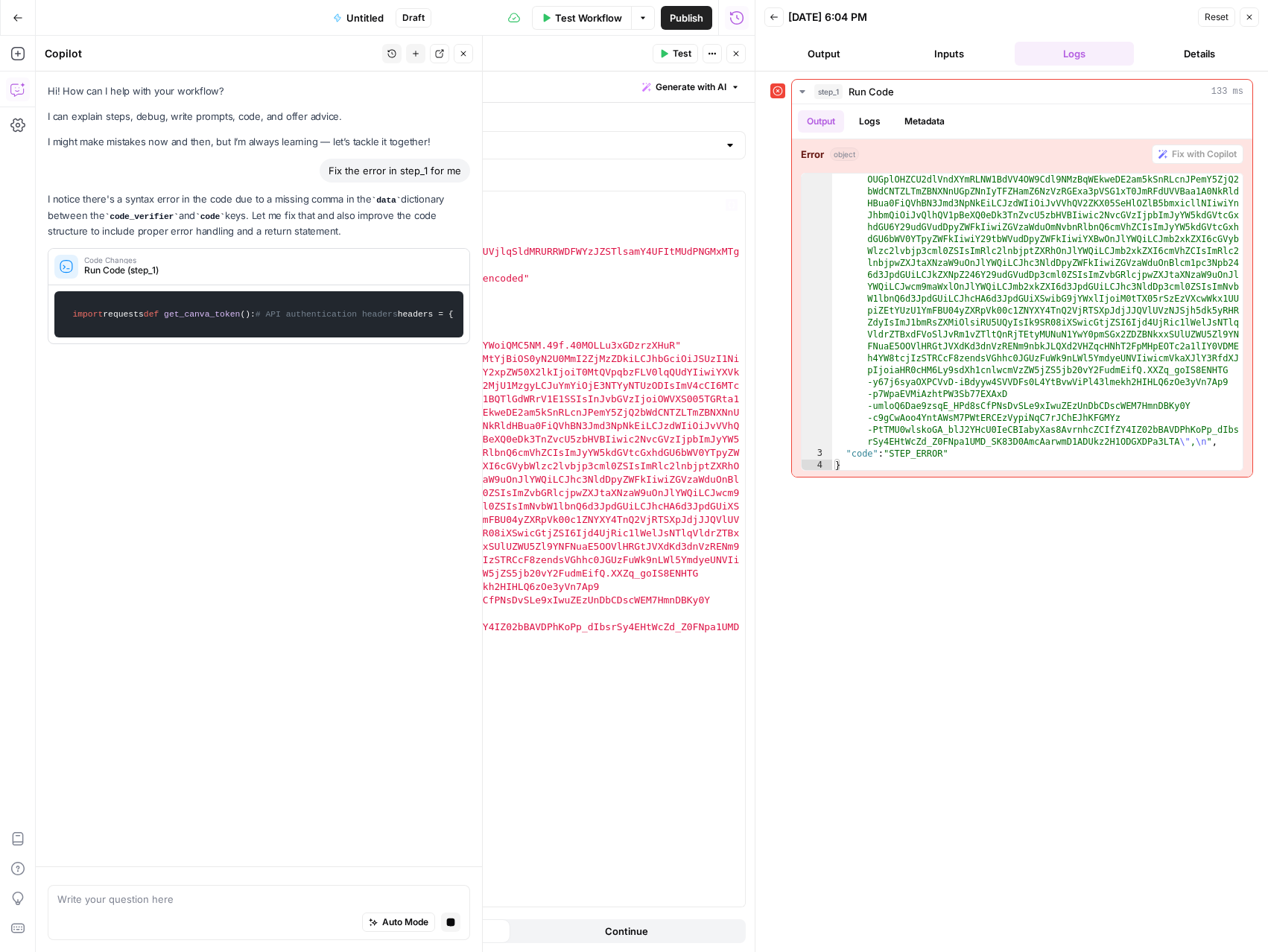
click at [696, 345] on div "import requests headers = { 'Authorization' : 'Basic T0MtQVpqbzFLV0lqQUdYOmNudm…" at bounding box center [475, 563] width 539 height 742
type textarea "**********"
click at [676, 51] on span "Test" at bounding box center [681, 53] width 18 height 13
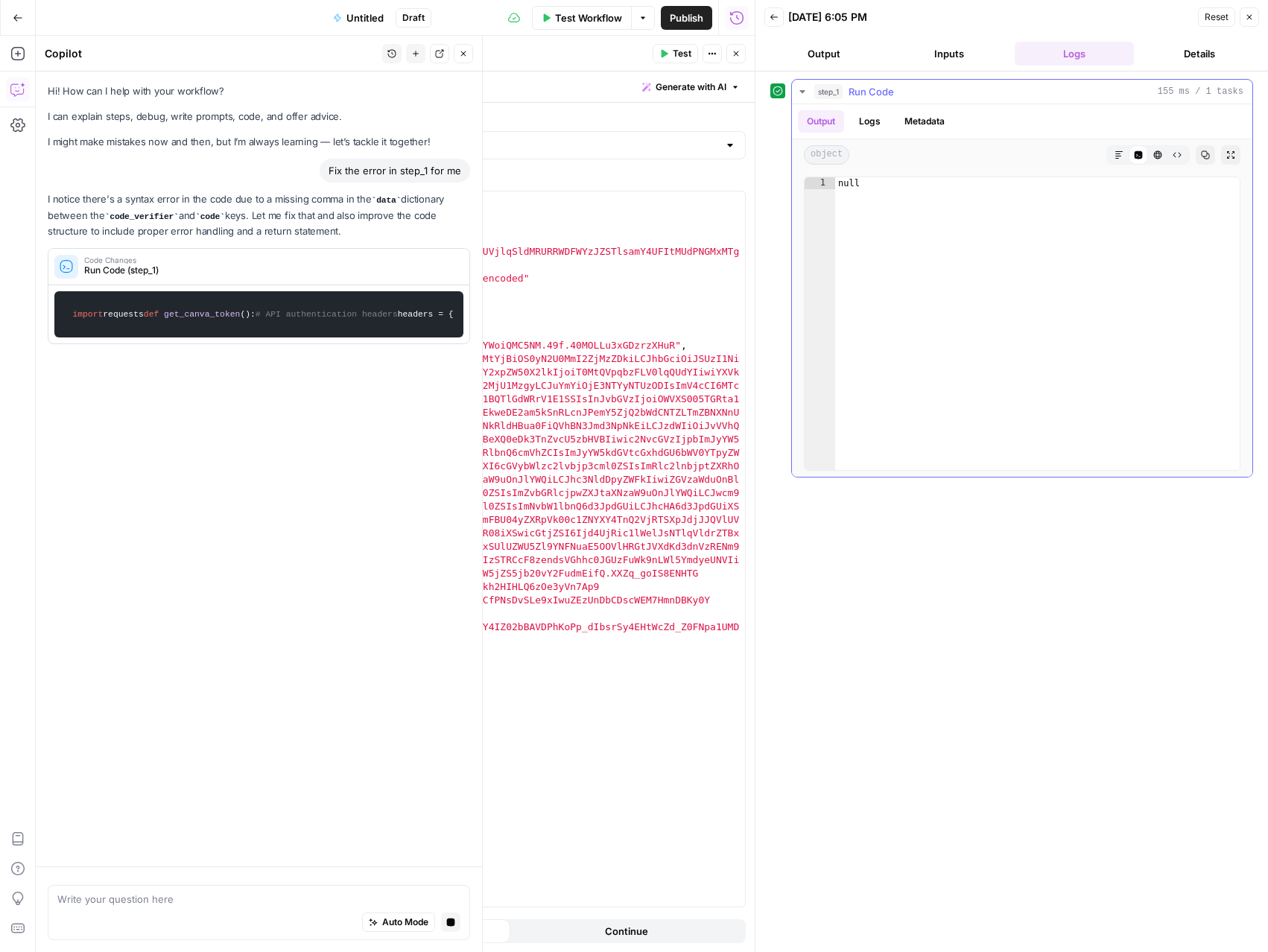
click at [873, 127] on button "Logs" at bounding box center [869, 121] width 39 height 22
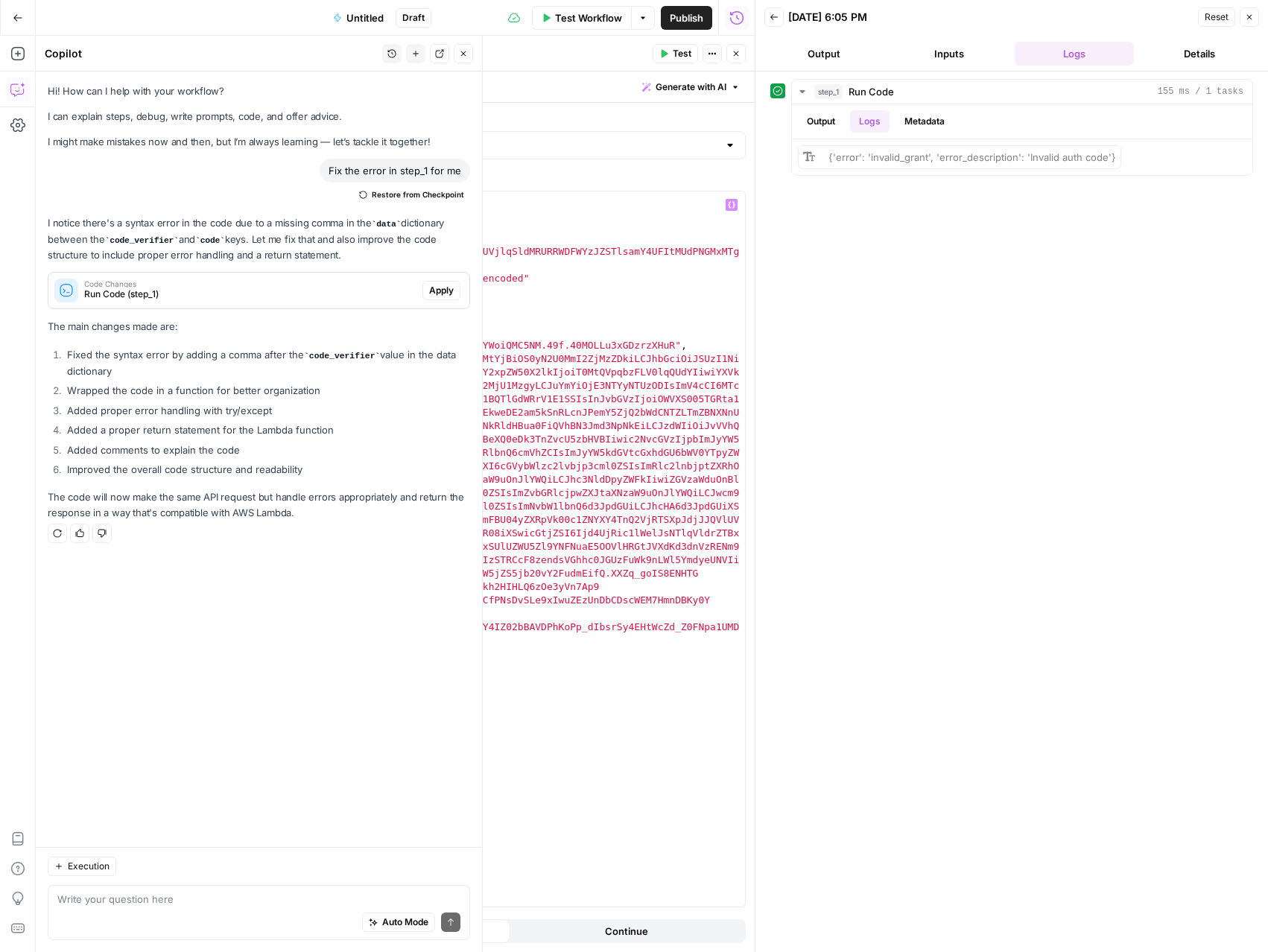
scroll to position [0, 0]
click at [708, 307] on div "import requests headers = { 'Authorization' : 'Basic T0MtQVpqbzFLV0lqQUdYOmNudm…" at bounding box center [475, 563] width 539 height 742
drag, startPoint x: 209, startPoint y: 253, endPoint x: 314, endPoint y: 279, distance: 108.2
click at [212, 255] on div "import requests headers = { 'Authorization' : 'Basic T0MtQVpqbzFLV0lqQUdYOmNudm…" at bounding box center [475, 563] width 539 height 742
click at [225, 256] on div "import requests headers = { 'Authorization' : 'Basic T0MtQVpqbzFLV0lqQUdYOmNudm…" at bounding box center [475, 563] width 539 height 742
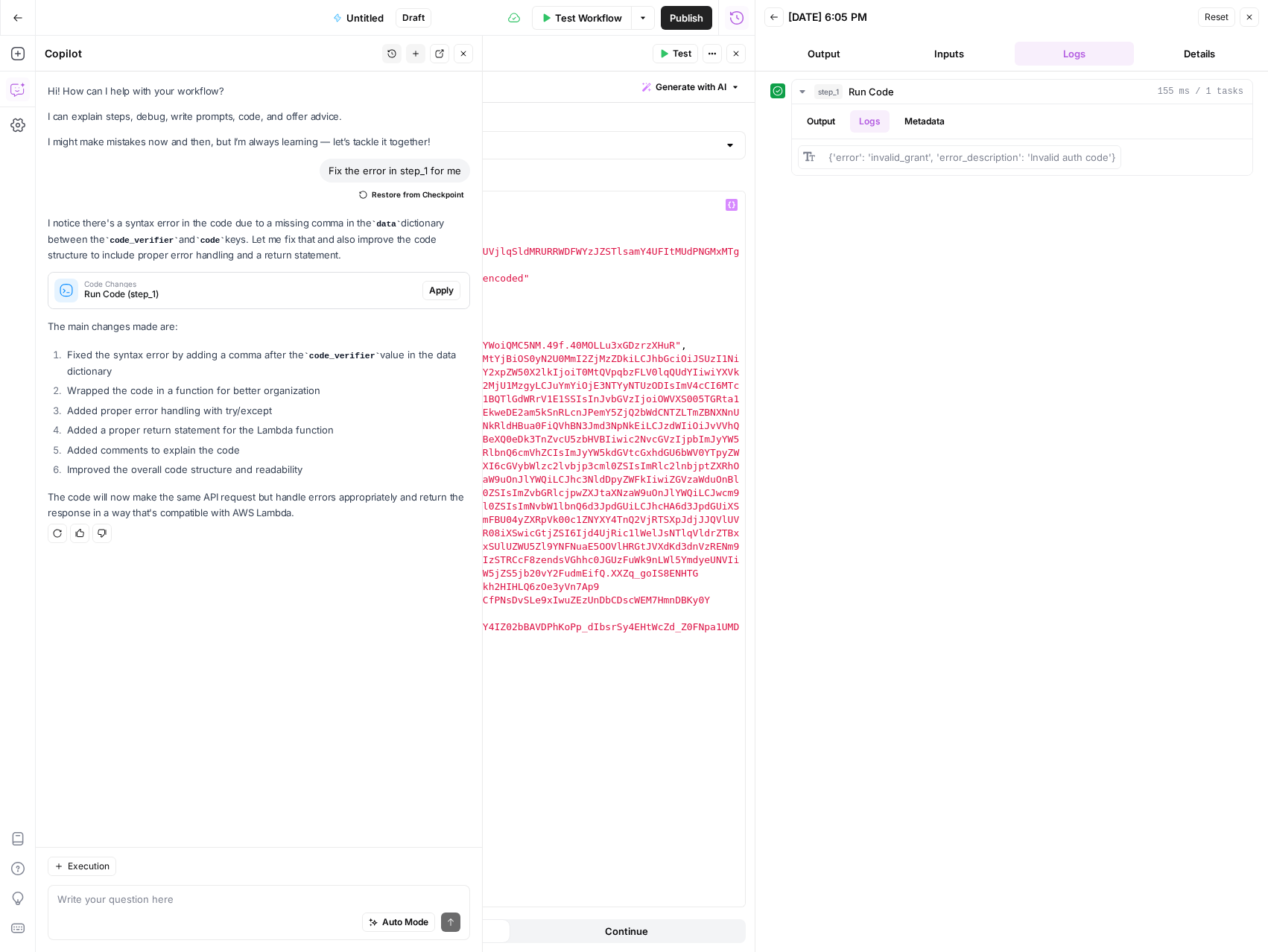
drag, startPoint x: 207, startPoint y: 252, endPoint x: 254, endPoint y: 264, distance: 48.5
click at [211, 253] on div "import requests headers = { 'Authorization' : 'Basic T0MtQVpqbzFLV0lqQUdYOmNudm…" at bounding box center [475, 563] width 539 height 742
click at [562, 263] on div "import requests headers = { 'Authorization' : 'Basic T0MtQVpqbzFLV0lqQUdYOmNudm…" at bounding box center [475, 563] width 539 height 742
click at [319, 236] on div "import requests headers = { 'Authorization' : 'Basic T0MtQVpqbzFLV0lqQUdYOmNudm…" at bounding box center [475, 563] width 539 height 742
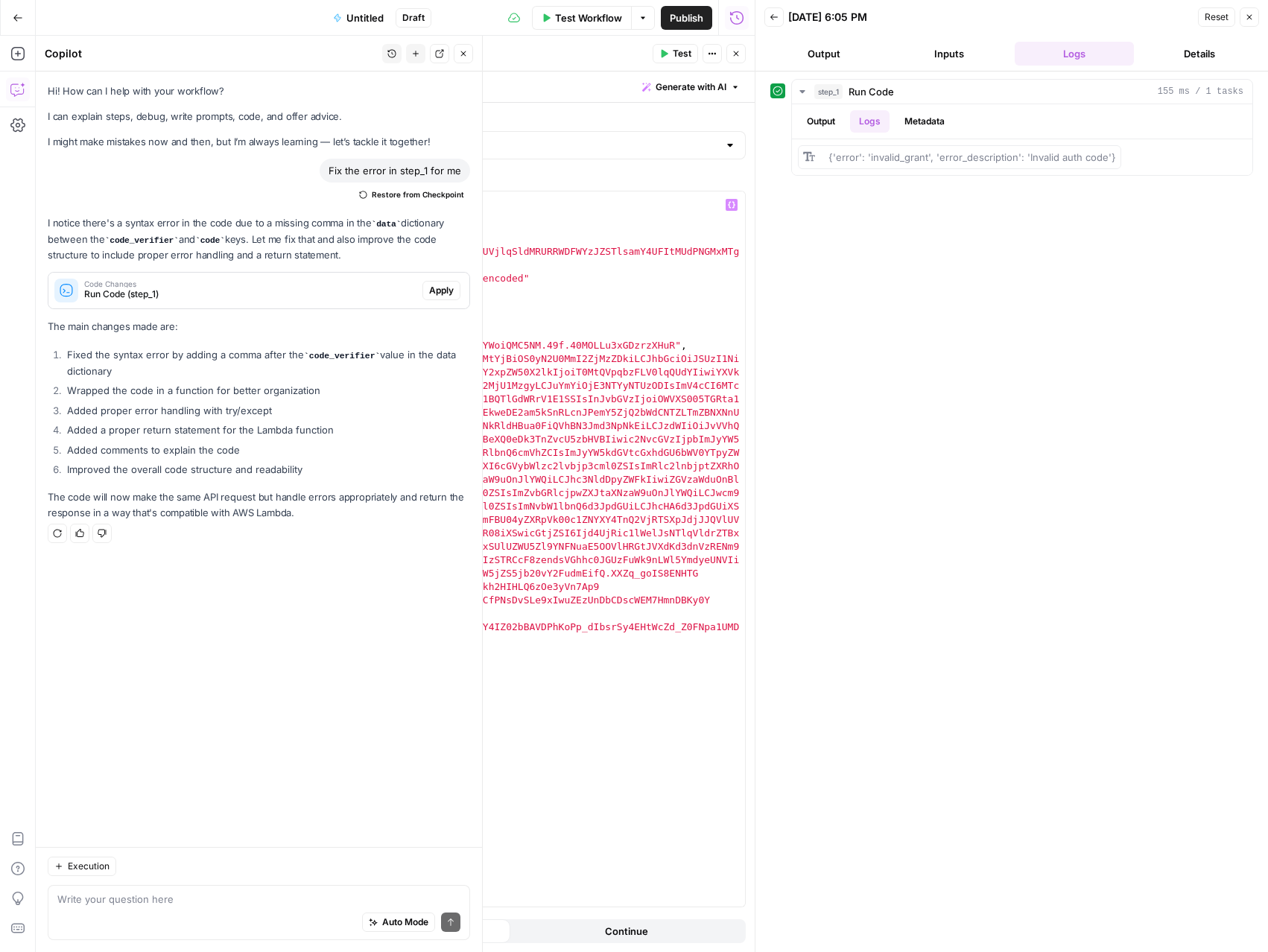
type textarea "**********"
click at [659, 52] on icon "button" at bounding box center [663, 53] width 9 height 9
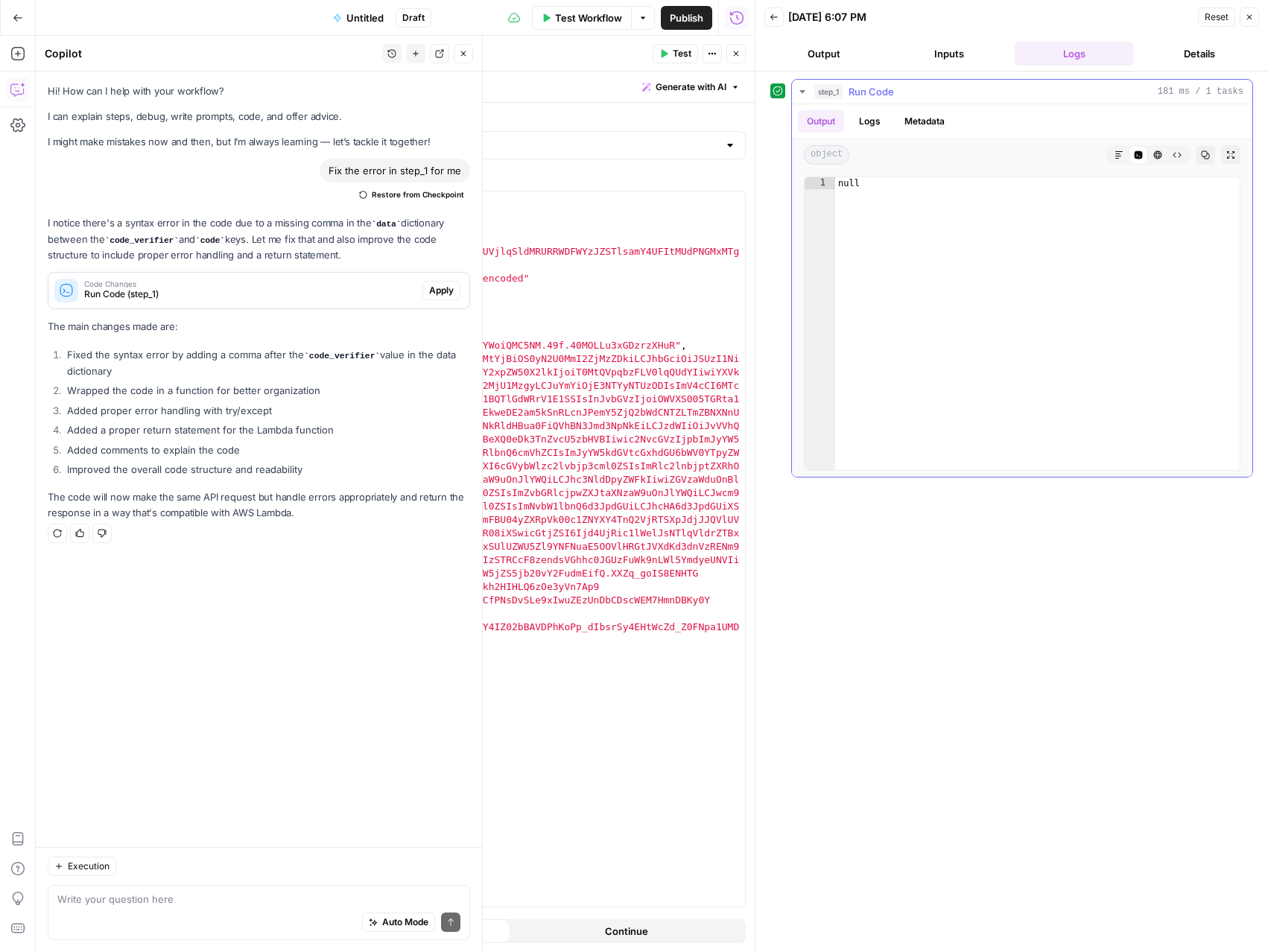
click at [874, 121] on button "Logs" at bounding box center [869, 121] width 39 height 22
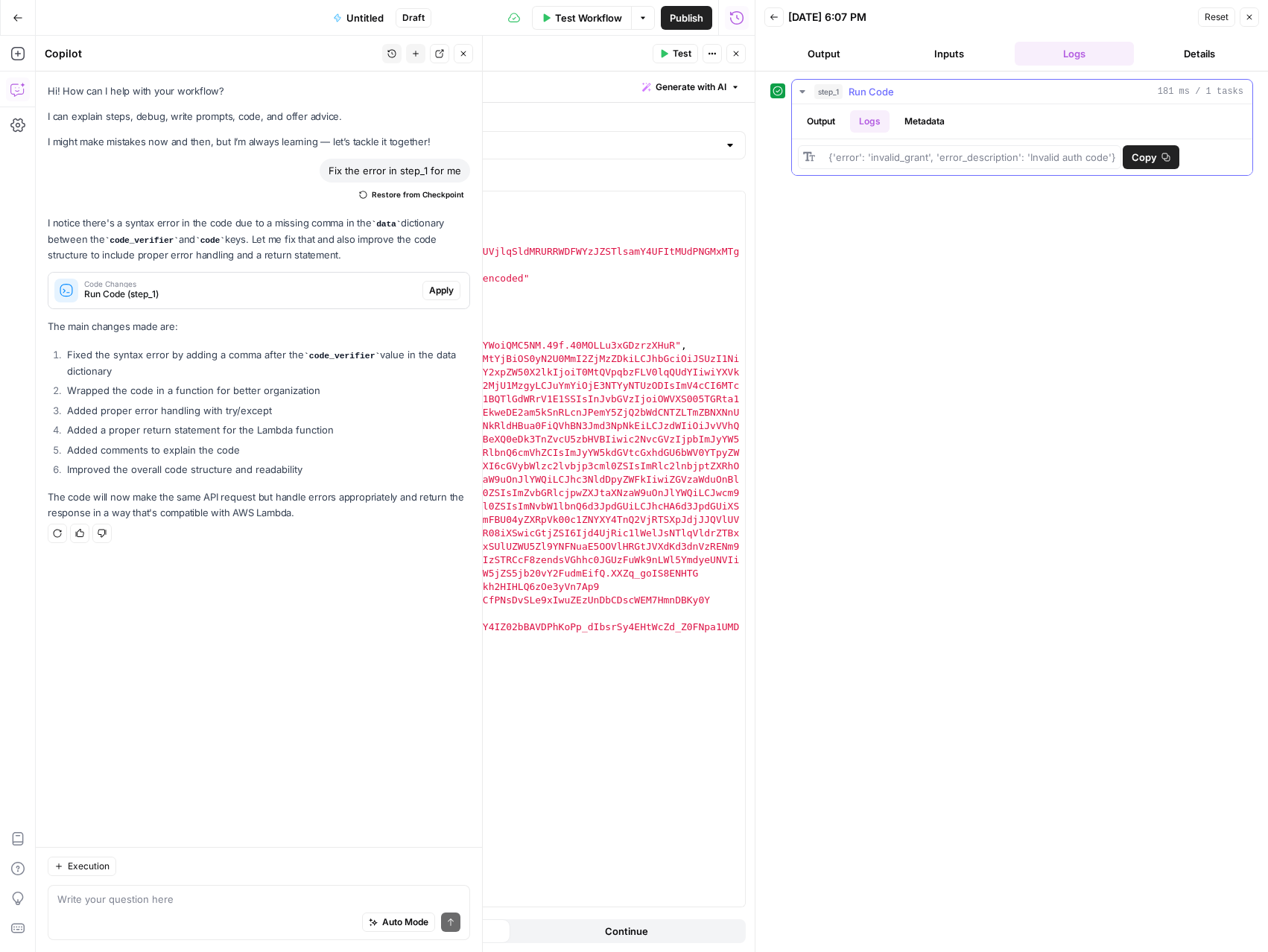
drag, startPoint x: 1099, startPoint y: 160, endPoint x: 825, endPoint y: 160, distance: 274.0
click at [825, 160] on div "{'error': 'invalid_grant', 'error_description': 'Invalid auth code'}" at bounding box center [1022, 157] width 448 height 24
click at [1155, 161] on span "Copy" at bounding box center [1144, 157] width 25 height 15
click at [134, 917] on div "Auto Mode Send" at bounding box center [259, 923] width 403 height 32
paste textarea "{'error': 'invalid_grant', 'error_description': 'Invalid auth code'}"
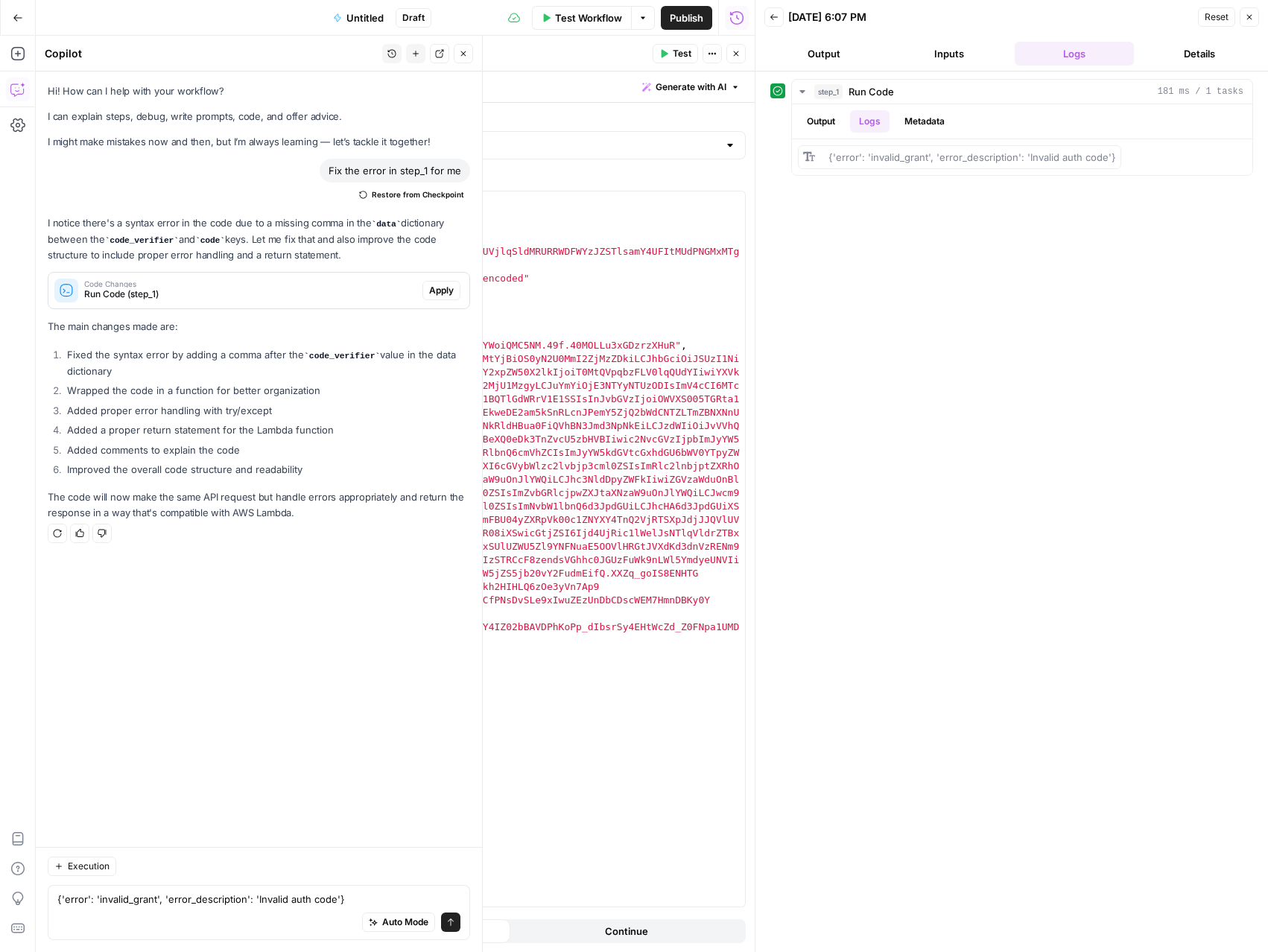
drag, startPoint x: 94, startPoint y: 920, endPoint x: 71, endPoint y: 908, distance: 25.9
click at [89, 918] on div "Auto Mode Send" at bounding box center [259, 923] width 403 height 32
click at [55, 899] on div "{'error': 'invalid_grant', 'error_description': 'Invalid auth code'} {'error': …" at bounding box center [259, 913] width 423 height 55
paste textarea "What might this mean?"
type textarea "{'error': 'invalid_grant', 'error_description': 'Invalid auth code'} What might…"
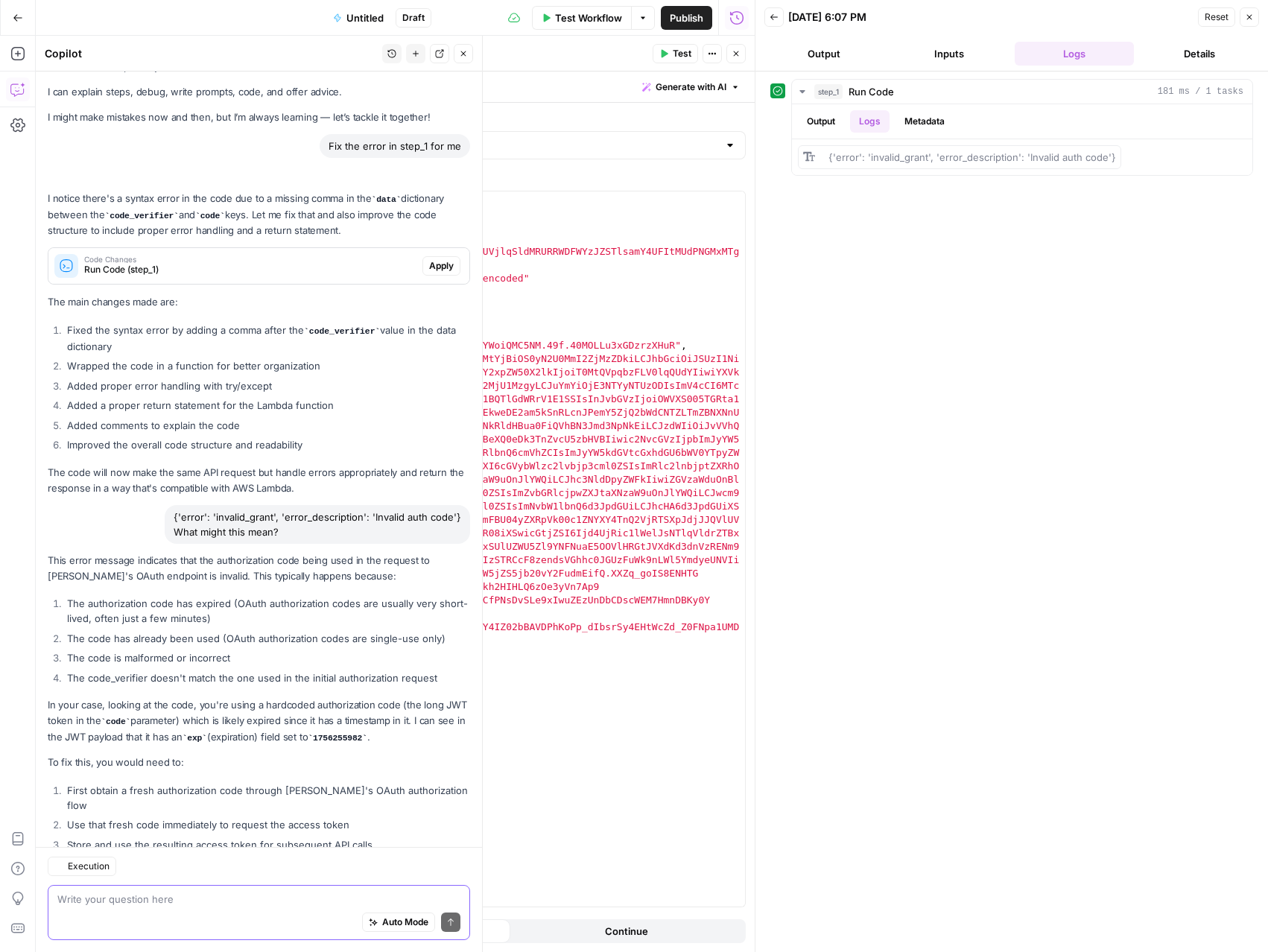
scroll to position [92, 0]
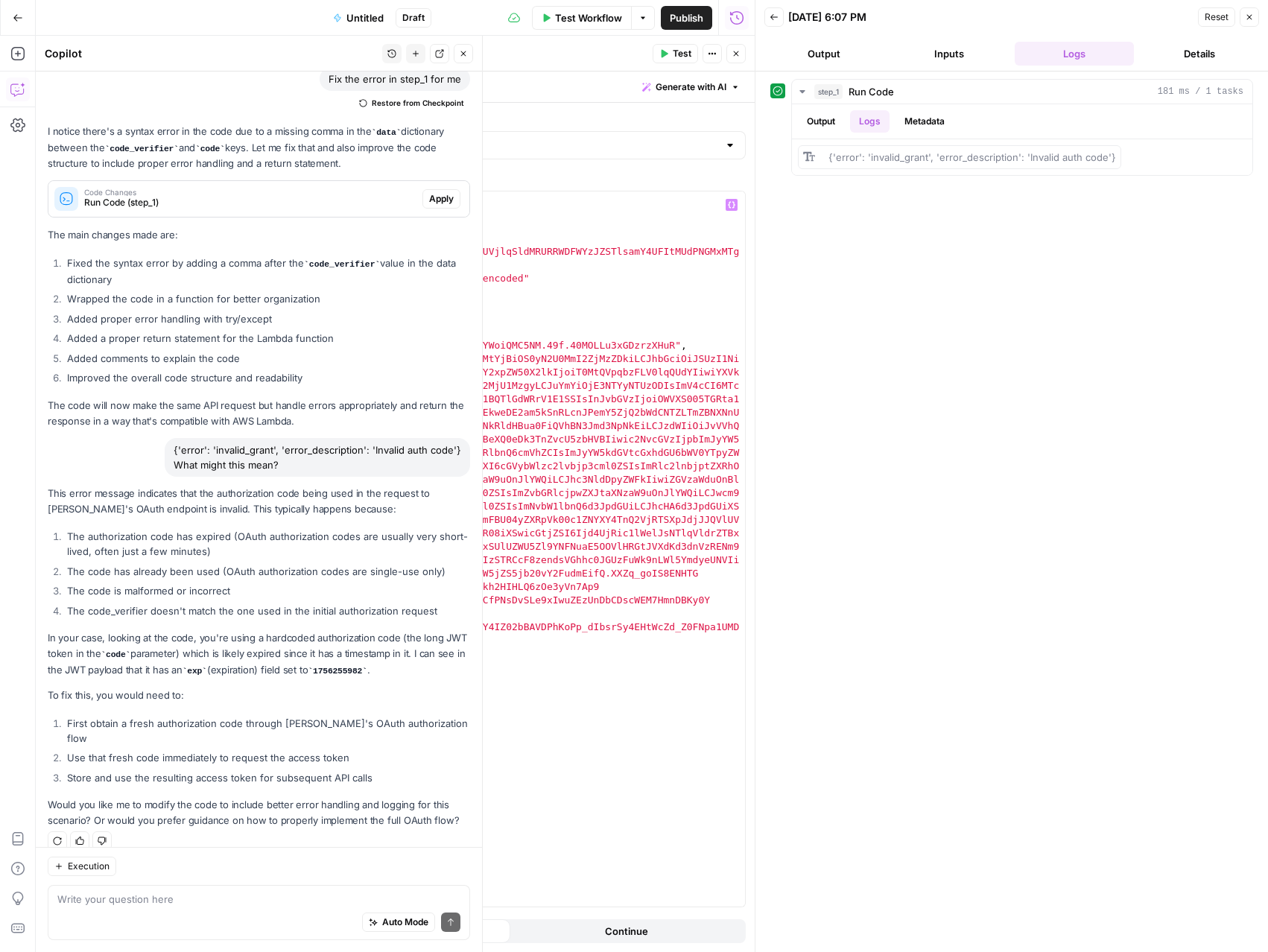
type textarea "**********"
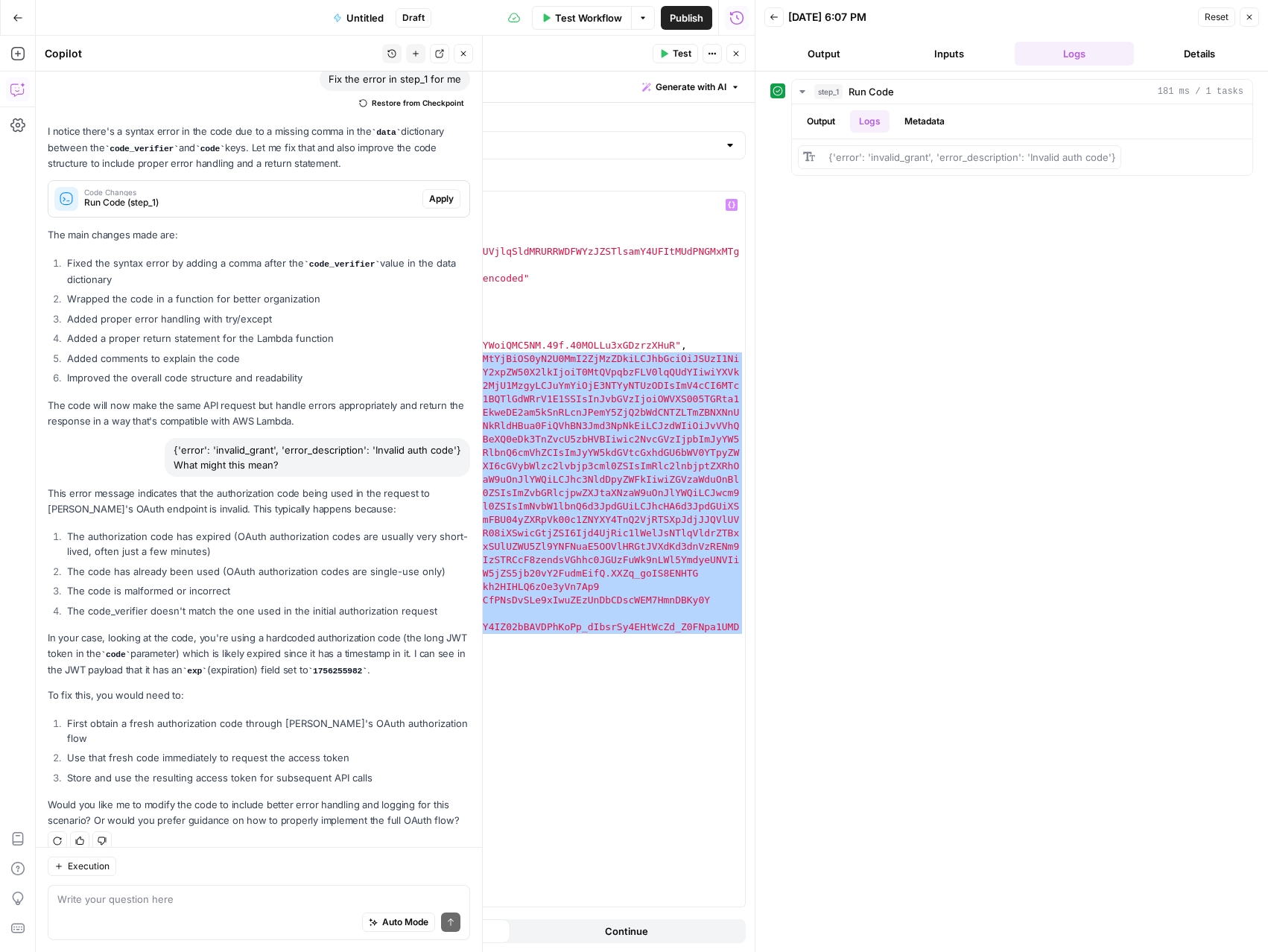
drag, startPoint x: 284, startPoint y: 360, endPoint x: 419, endPoint y: 637, distance: 308.1
click at [419, 637] on div "import requests headers = { "Authorization" : "Basic T0MtQVpqbzFLV0lqQUdYOmNudm…" at bounding box center [475, 563] width 539 height 742
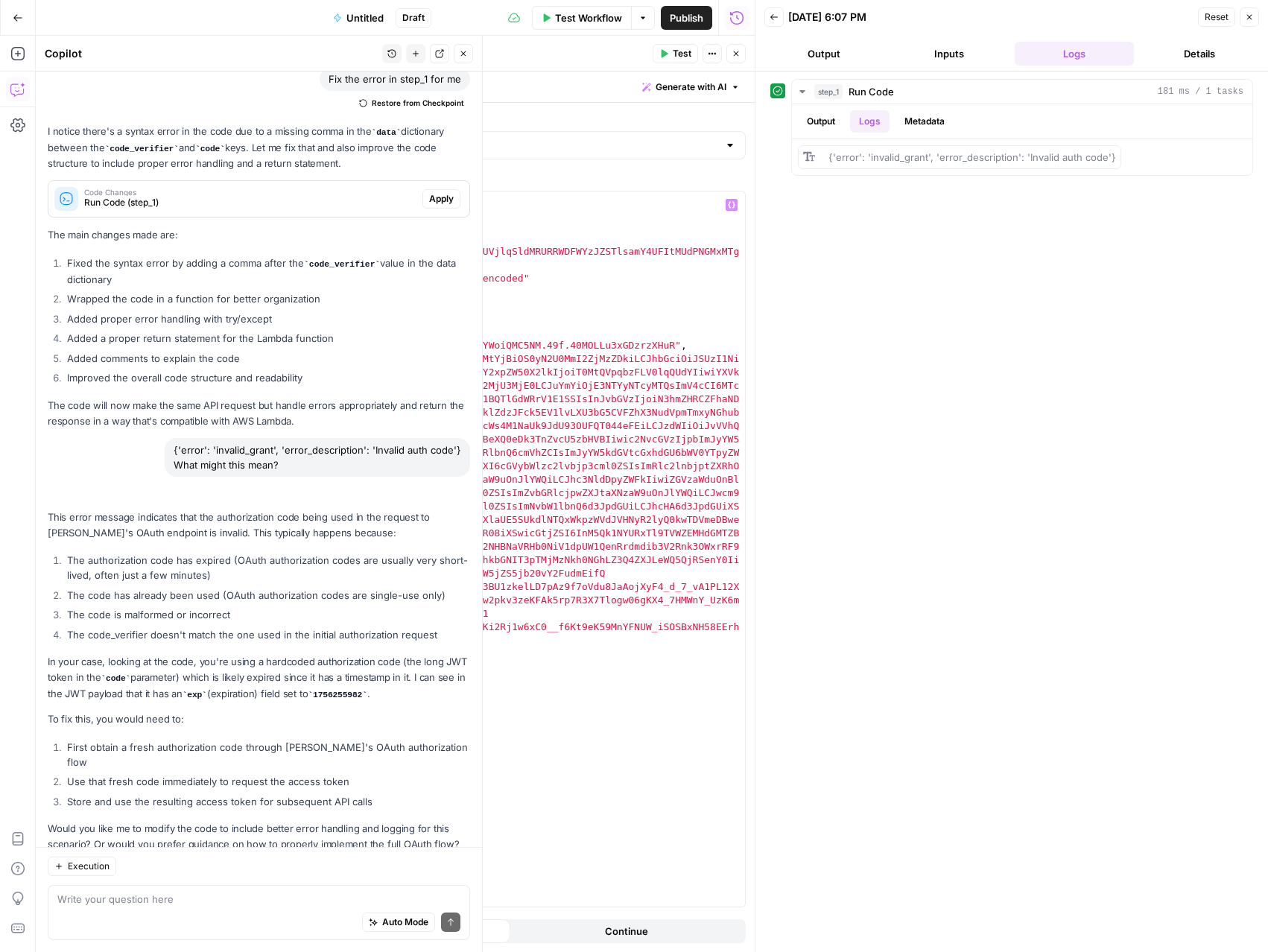
scroll to position [116, 0]
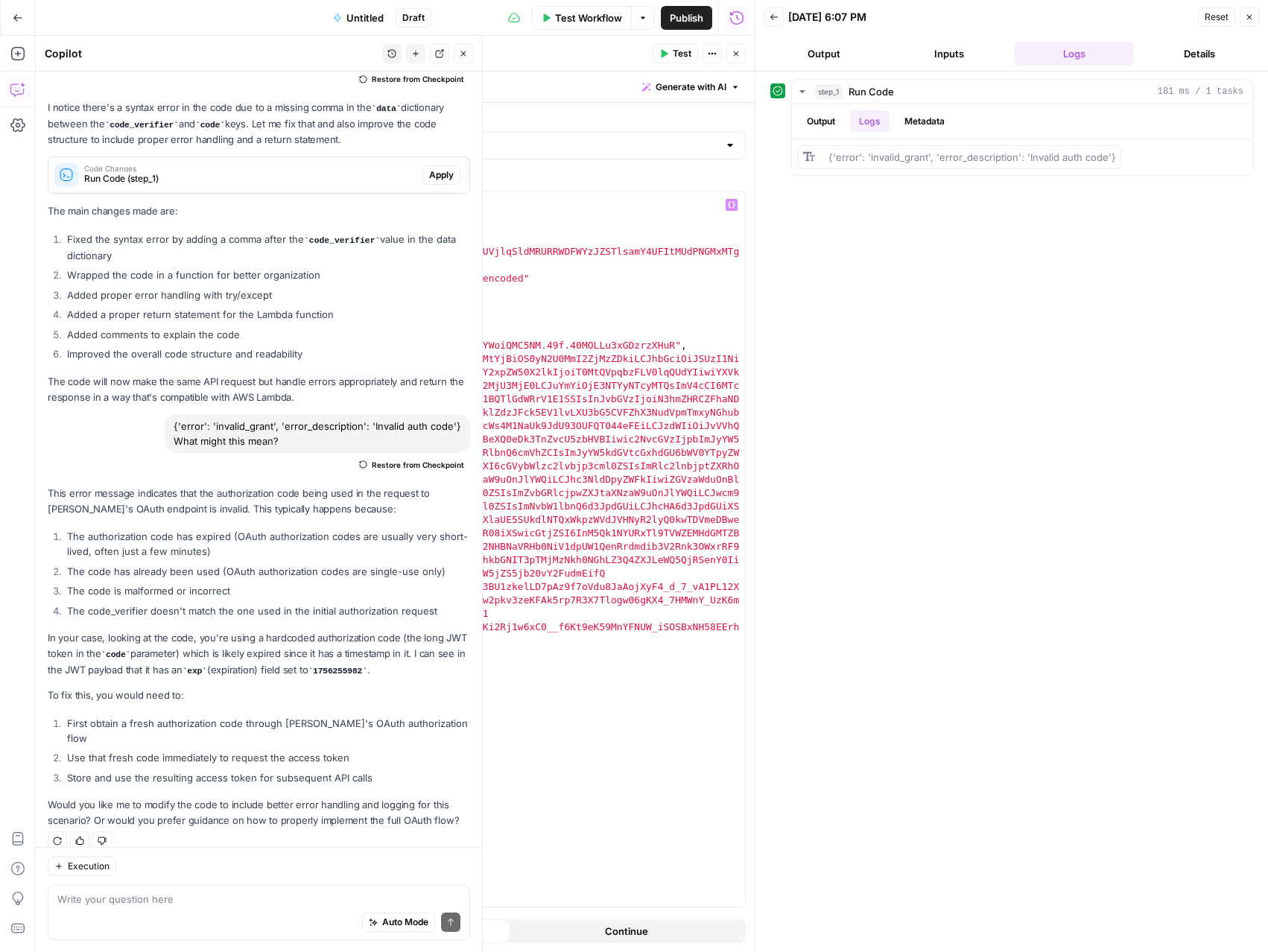
click at [684, 52] on span "Test" at bounding box center [681, 53] width 18 height 13
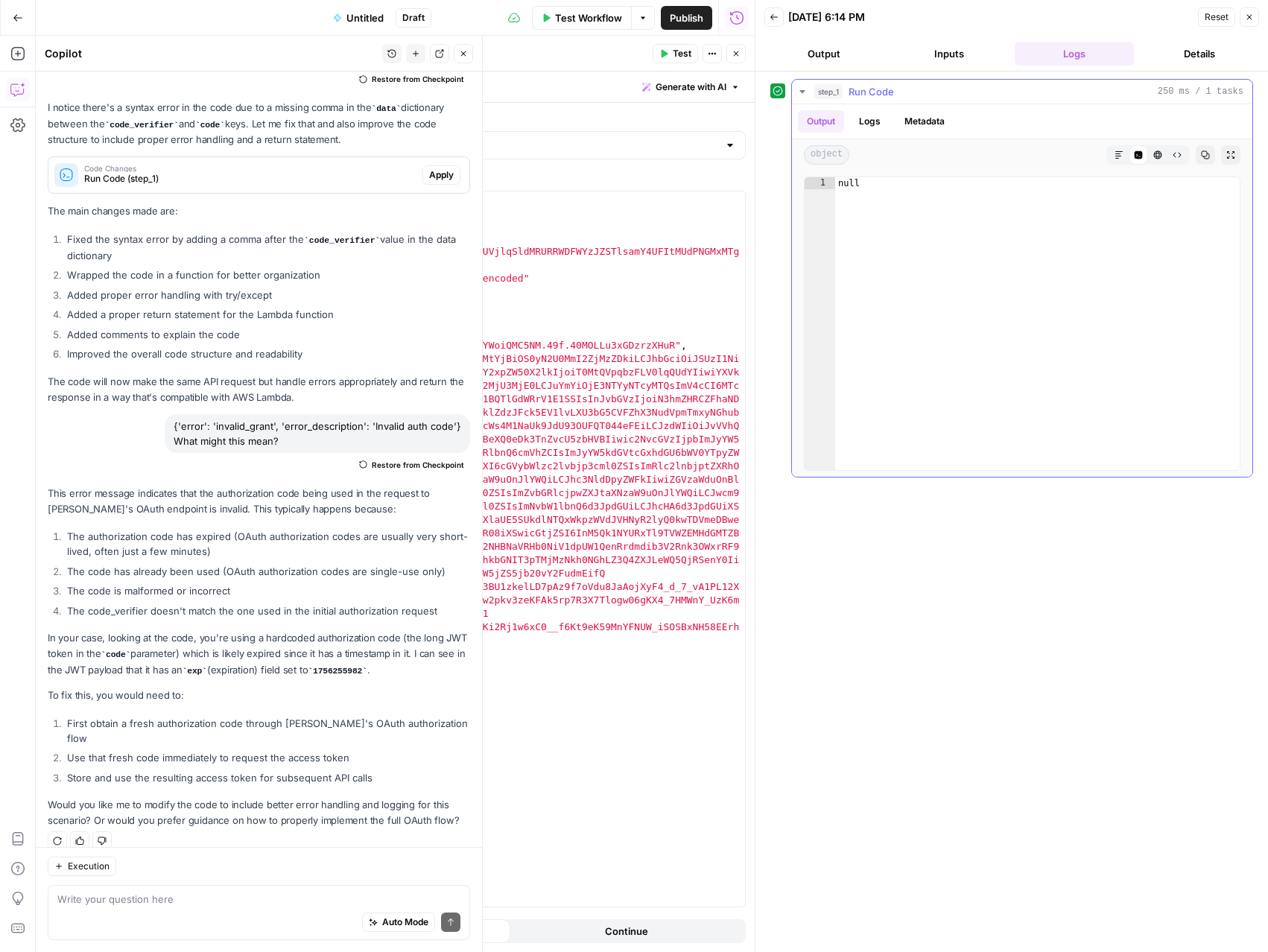
click at [878, 122] on button "Logs" at bounding box center [869, 121] width 39 height 22
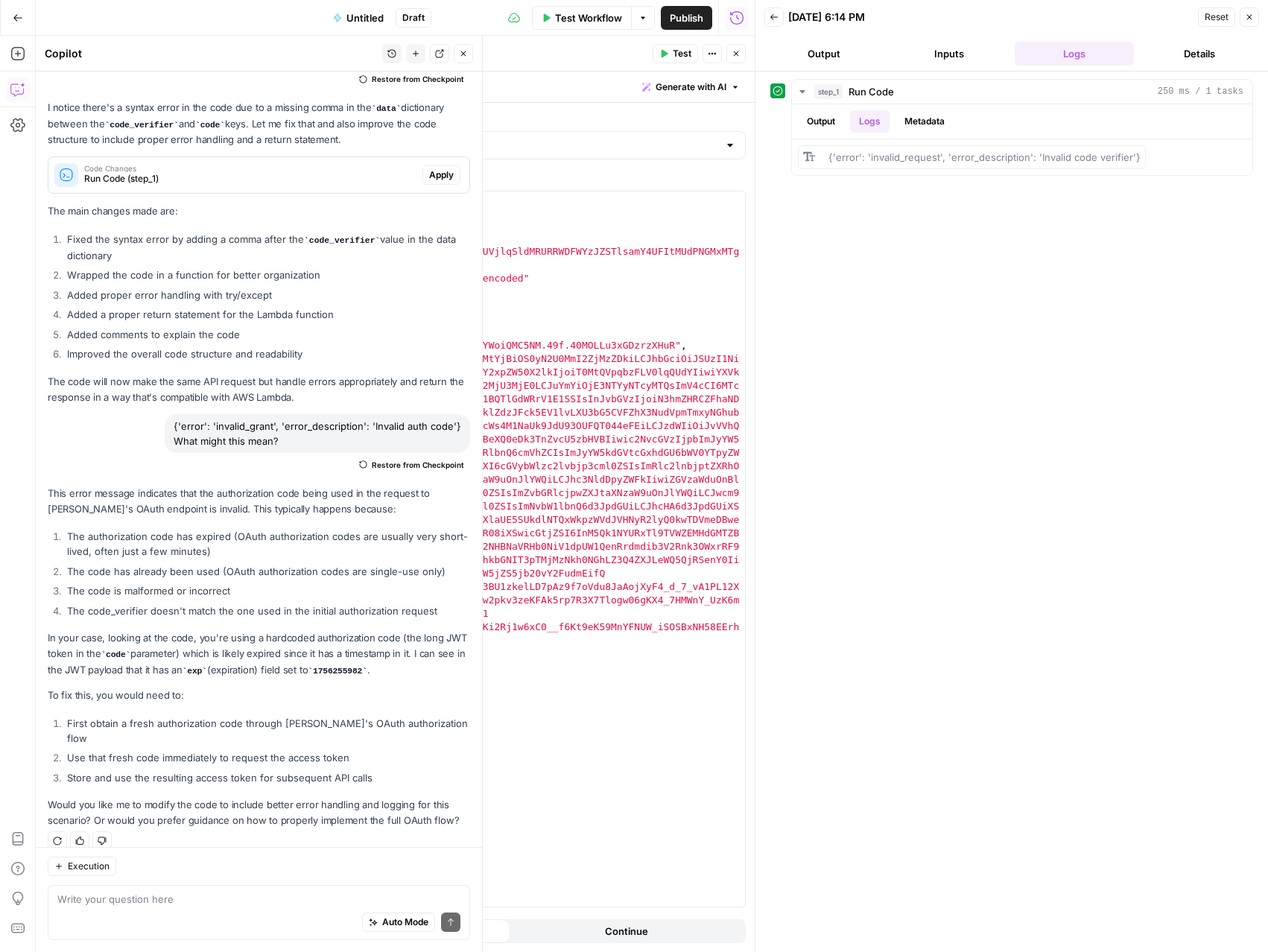
click at [621, 345] on div "import requests headers = { "Authorization" : "Basic T0MtQVpqbzFLV0lqQUdYOmNudm…" at bounding box center [475, 563] width 539 height 742
drag, startPoint x: 673, startPoint y: 345, endPoint x: 338, endPoint y: 345, distance: 335.0
click at [338, 345] on div "import requests headers = { "Authorization" : "Basic T0MtQVpqbzFLV0lqQUdYOmNudm…" at bounding box center [475, 563] width 539 height 742
click at [666, 55] on icon "button" at bounding box center [663, 53] width 9 height 9
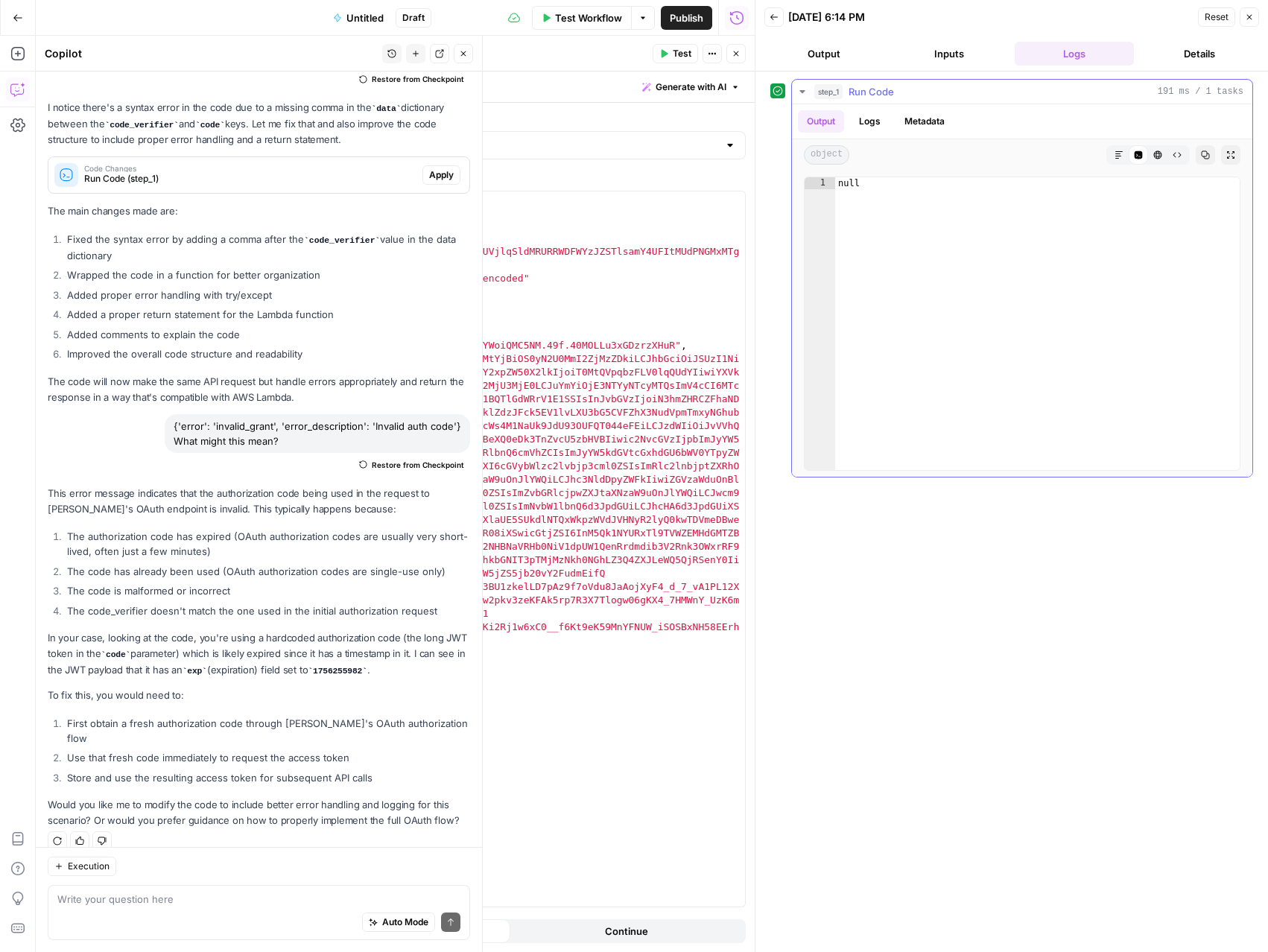
click at [877, 125] on button "Logs" at bounding box center [869, 121] width 39 height 22
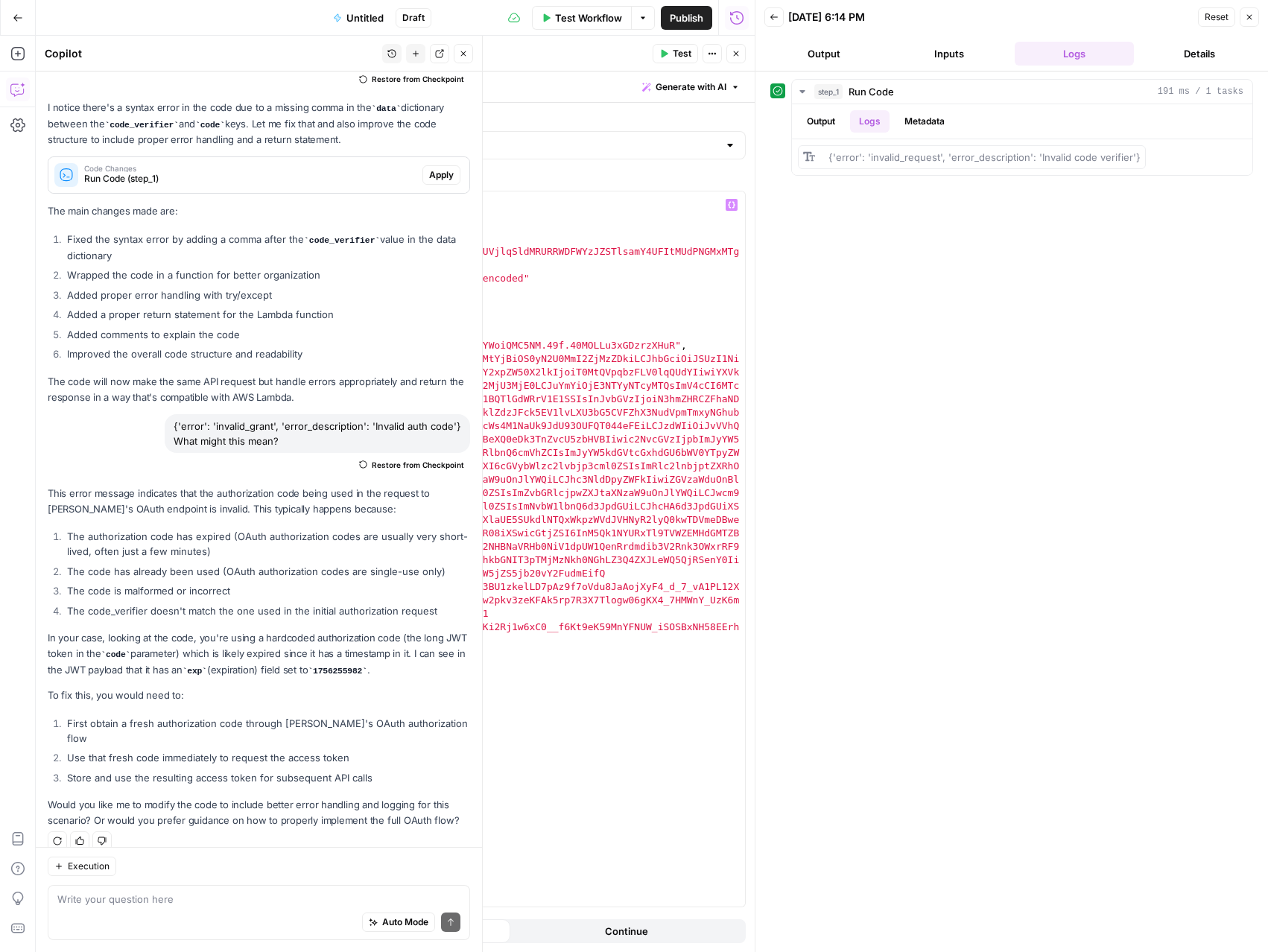
type textarea "**********"
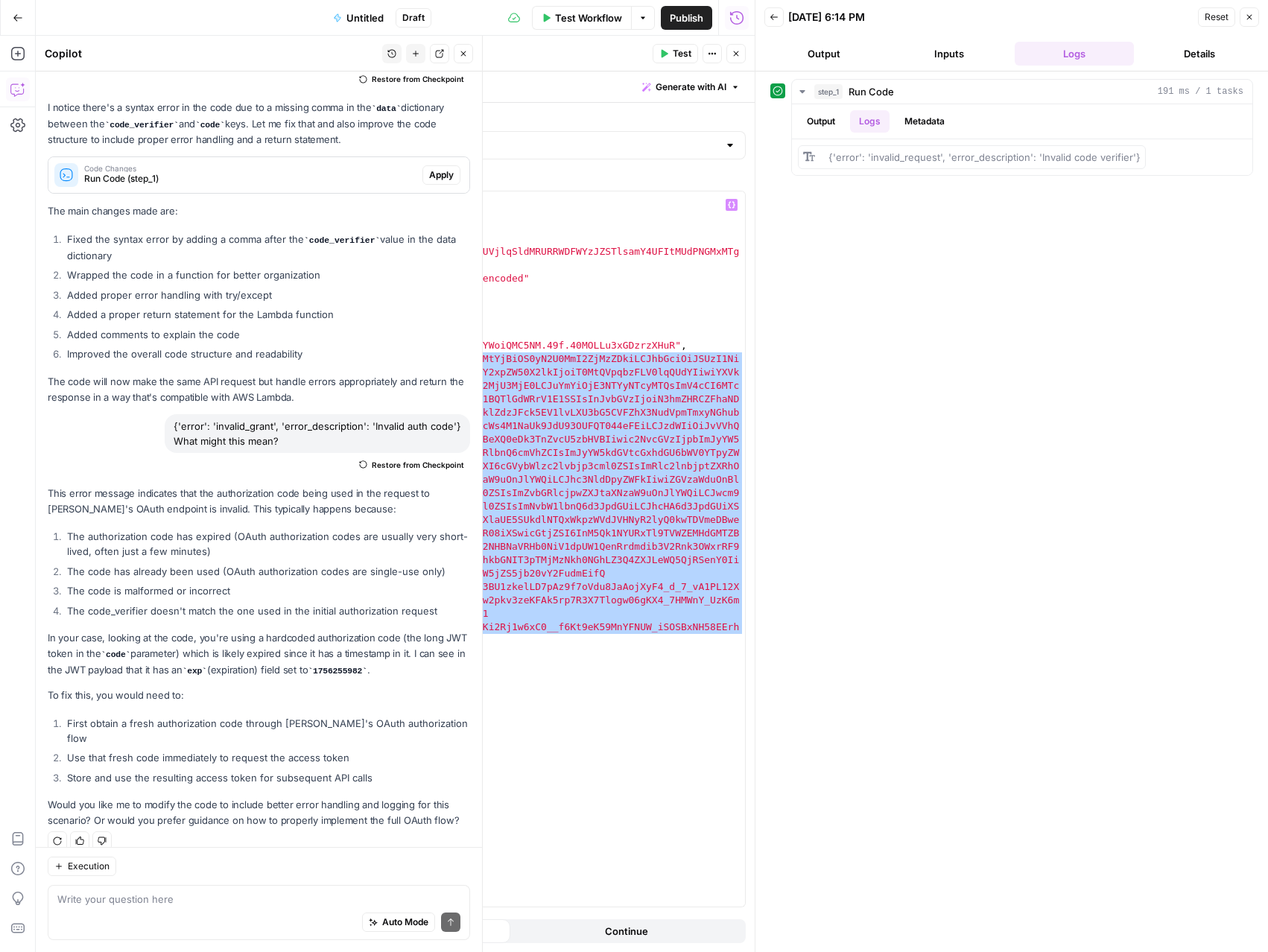
drag, startPoint x: 285, startPoint y: 360, endPoint x: 337, endPoint y: 639, distance: 283.8
click at [337, 639] on div "import requests headers = { "Authorization" : "Basic T0MtQVpqbzFLV0lqQUdYOmNudm…" at bounding box center [475, 563] width 539 height 742
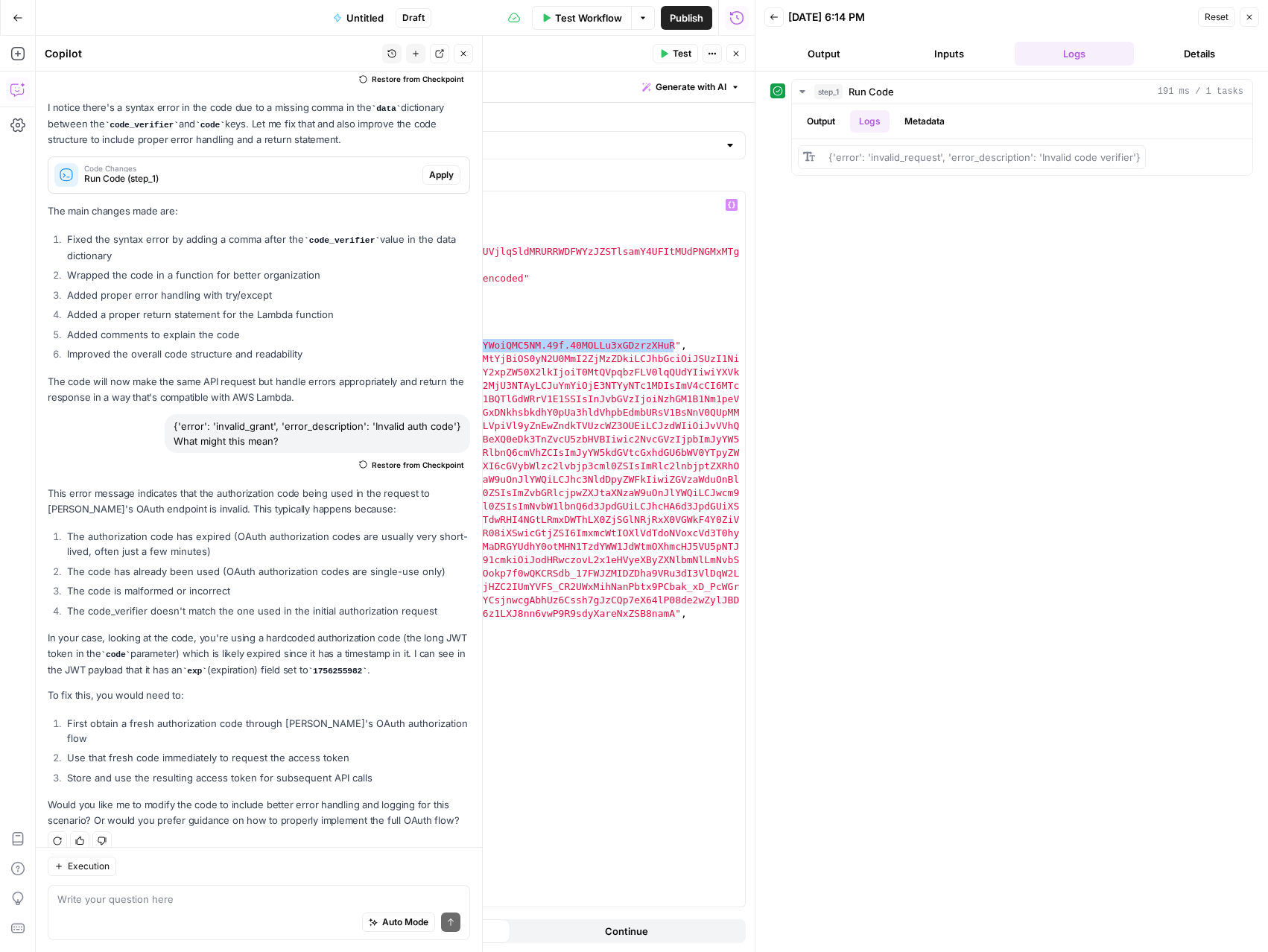
drag, startPoint x: 672, startPoint y: 343, endPoint x: 338, endPoint y: 344, distance: 334.0
click at [338, 344] on div "import requests headers = { "Authorization" : "Basic T0MtQVpqbzFLV0lqQUdYOmNudm…" at bounding box center [475, 563] width 539 height 742
paste textarea "**********"
click at [677, 47] on span "Test" at bounding box center [681, 53] width 18 height 13
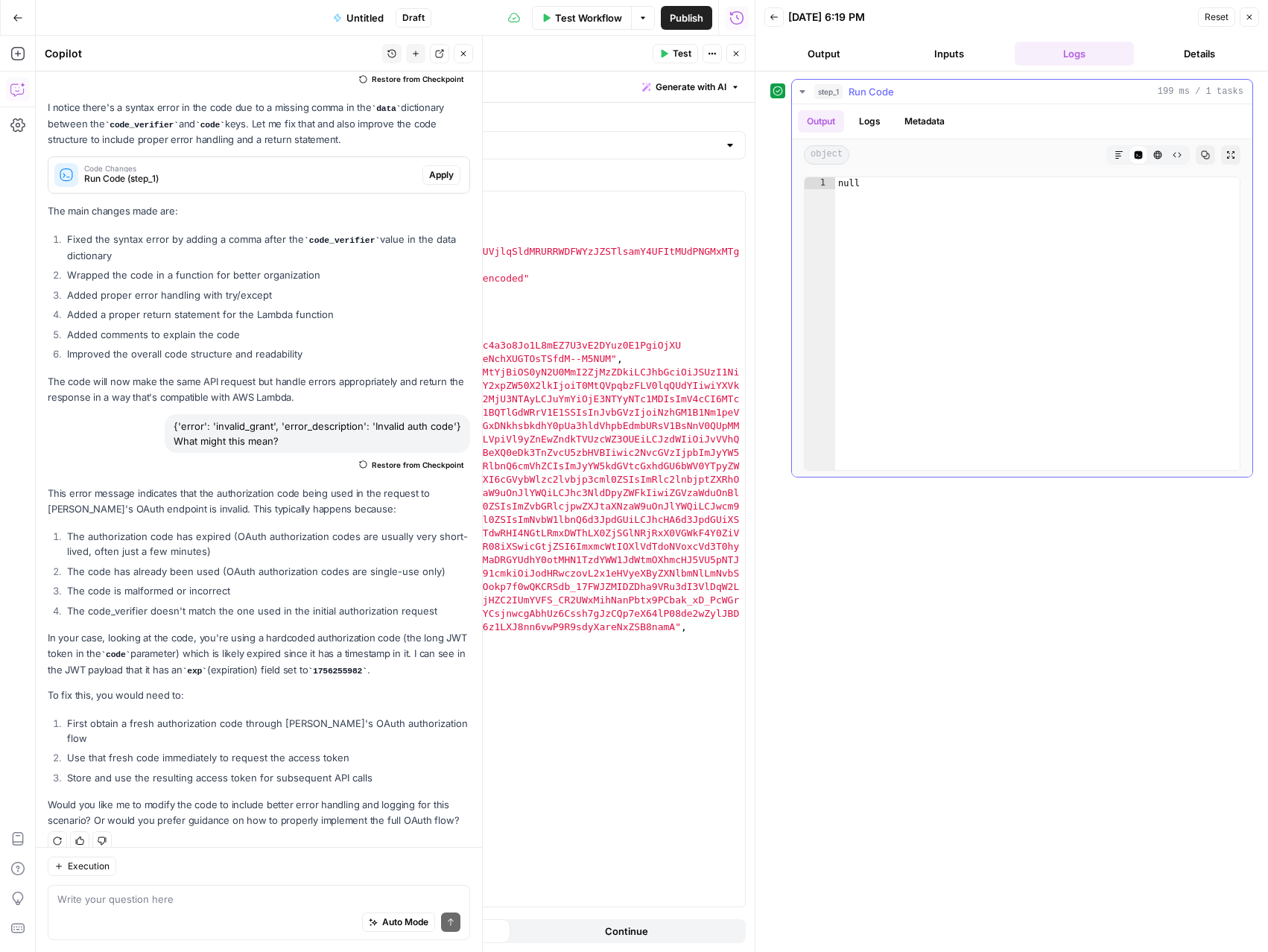
click at [876, 123] on button "Logs" at bounding box center [869, 121] width 39 height 22
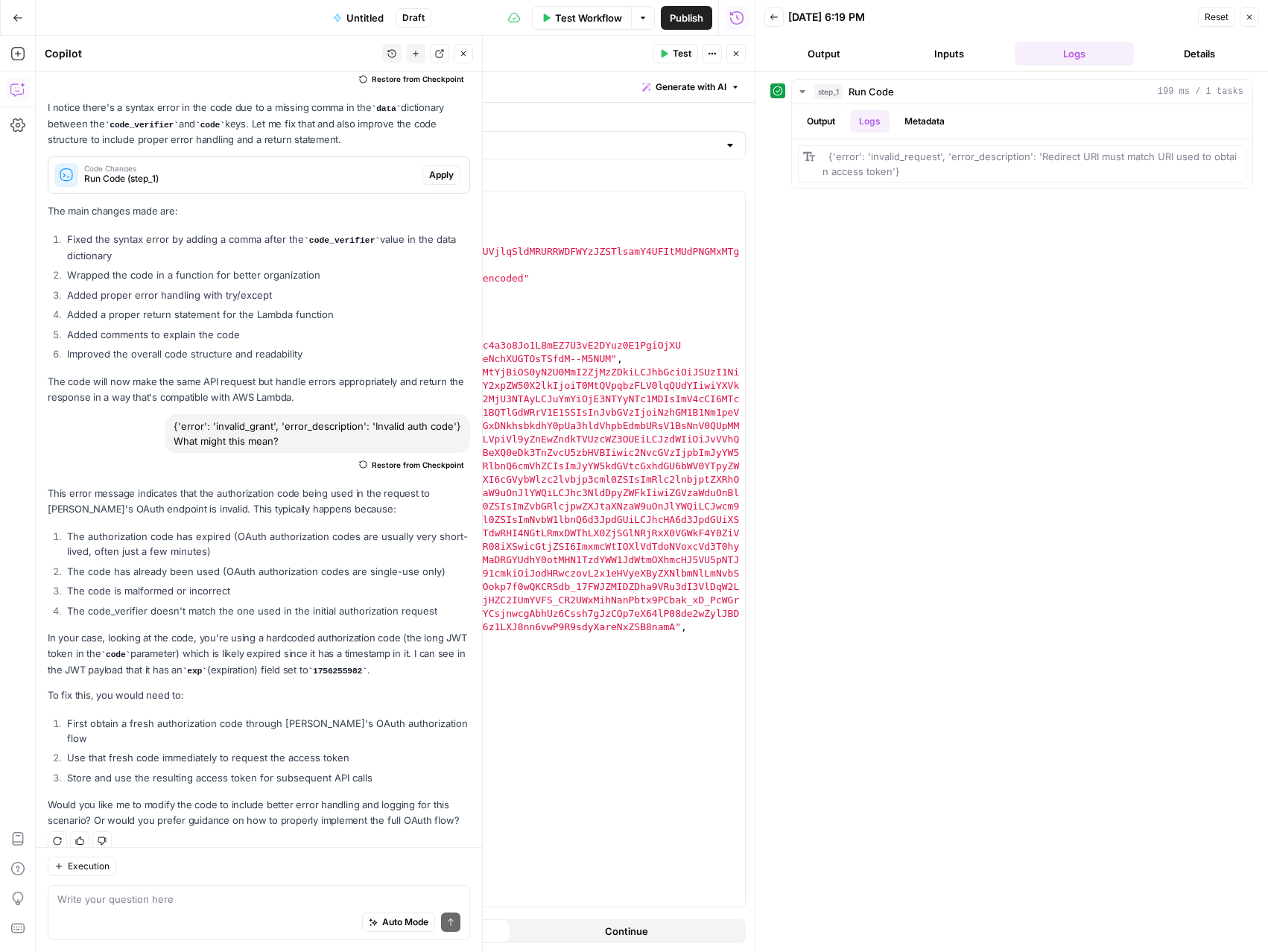
click at [554, 652] on div "import requests headers = { "Authorization" : "Basic T0MtQVpqbzFLV0lqQUdYOmNudm…" at bounding box center [475, 563] width 539 height 742
drag, startPoint x: 518, startPoint y: 640, endPoint x: 331, endPoint y: 637, distance: 187.0
click at [331, 637] on div "import requests headers = { "Authorization" : "Basic T0MtQVpqbzFLV0lqQUdYOmNudm…" at bounding box center [475, 563] width 539 height 742
paste textarea "****"
click at [305, 642] on div "import requests headers = { "Authorization" : "Basic T0MtQVpqbzFLV0lqQUdYOmNudm…" at bounding box center [475, 563] width 539 height 742
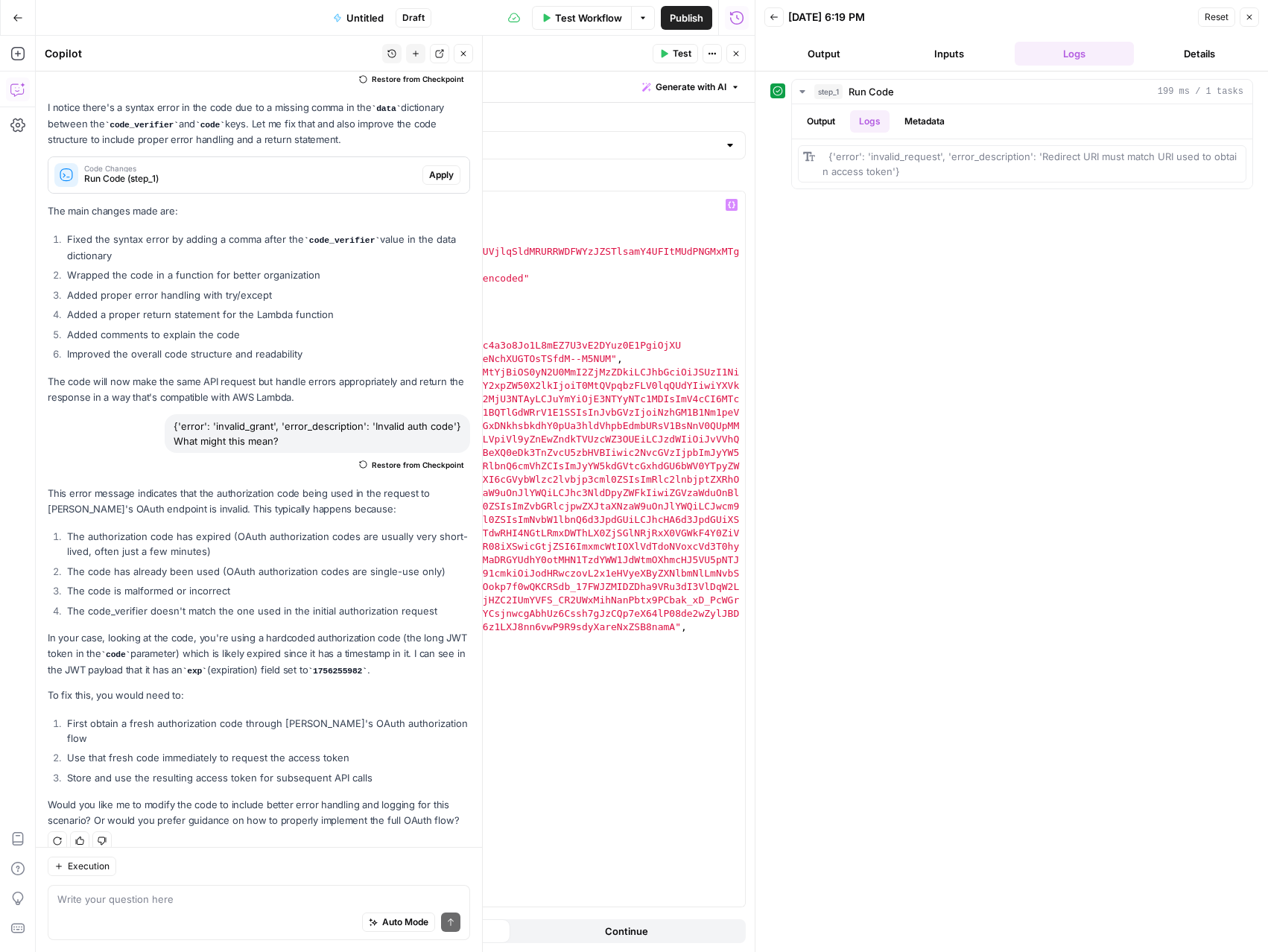
scroll to position [0, 7]
click at [687, 57] on span "Test" at bounding box center [681, 53] width 18 height 13
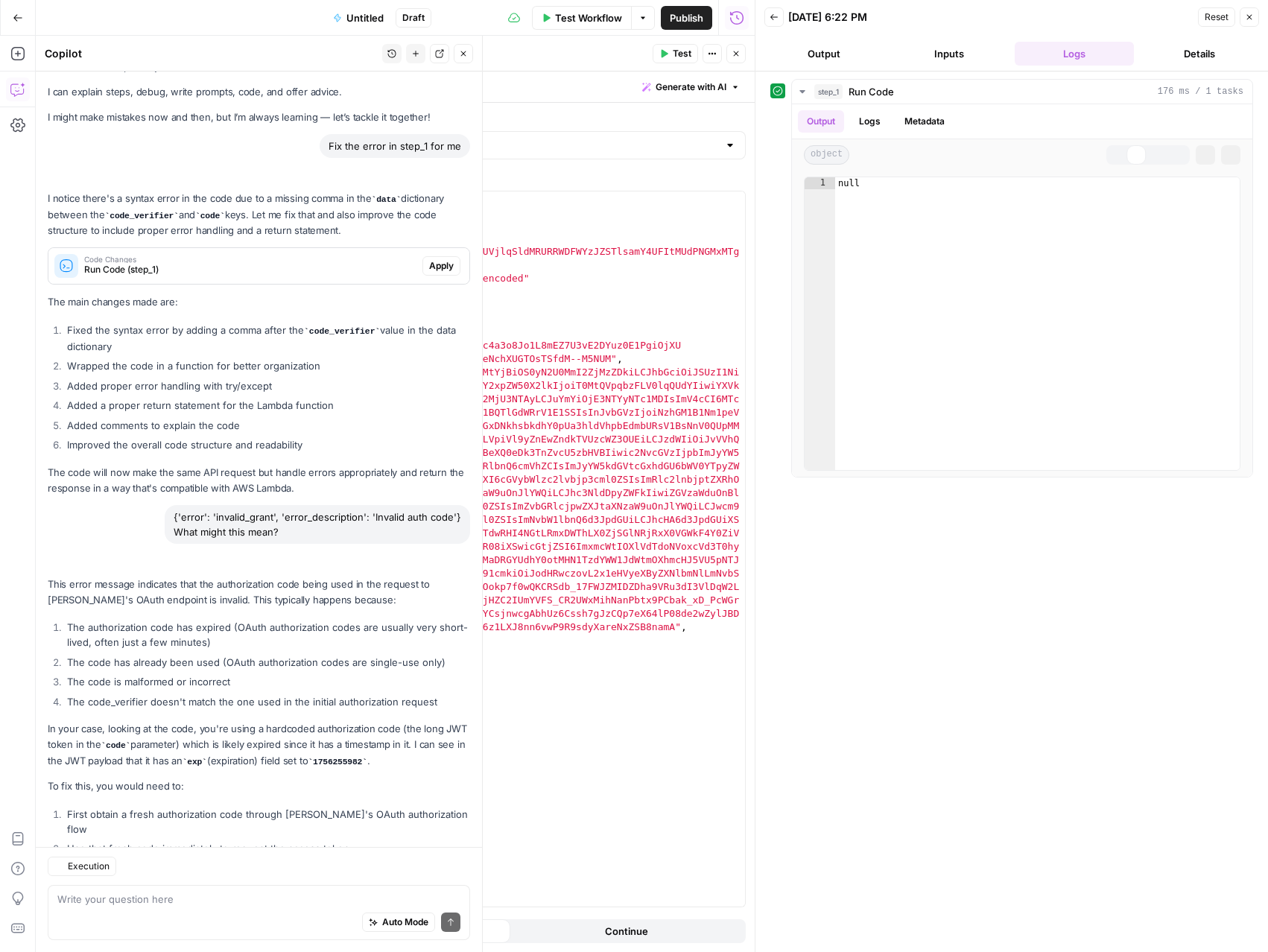
scroll to position [116, 0]
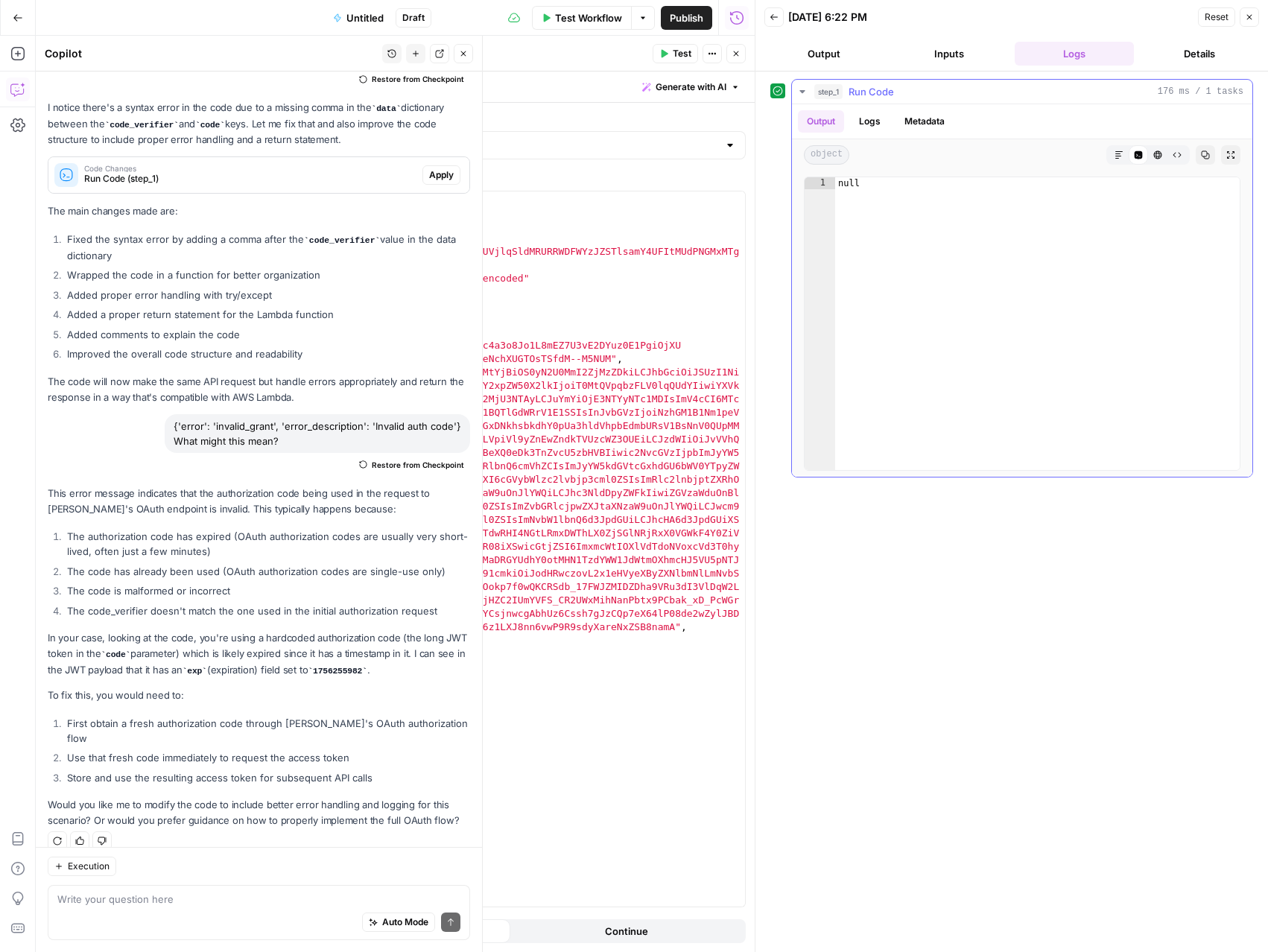
click at [881, 123] on button "Logs" at bounding box center [869, 121] width 39 height 22
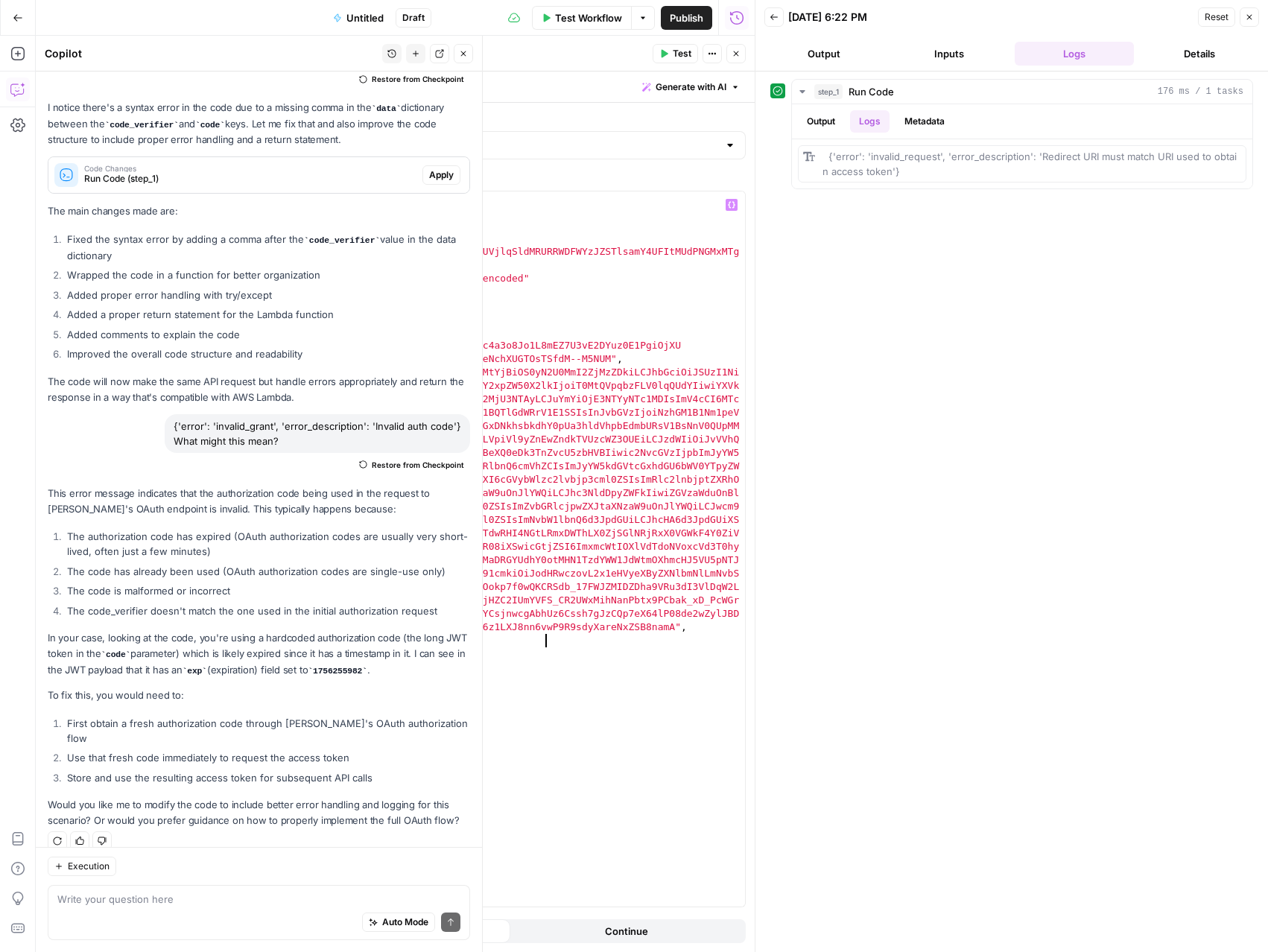
click at [567, 637] on div "import requests headers = { "Authorization" : "Basic T0MtQVpqbzFLV0lqQUdYOmNudm…" at bounding box center [475, 563] width 539 height 742
type textarea "**********"
click at [670, 57] on button "Test" at bounding box center [675, 53] width 46 height 19
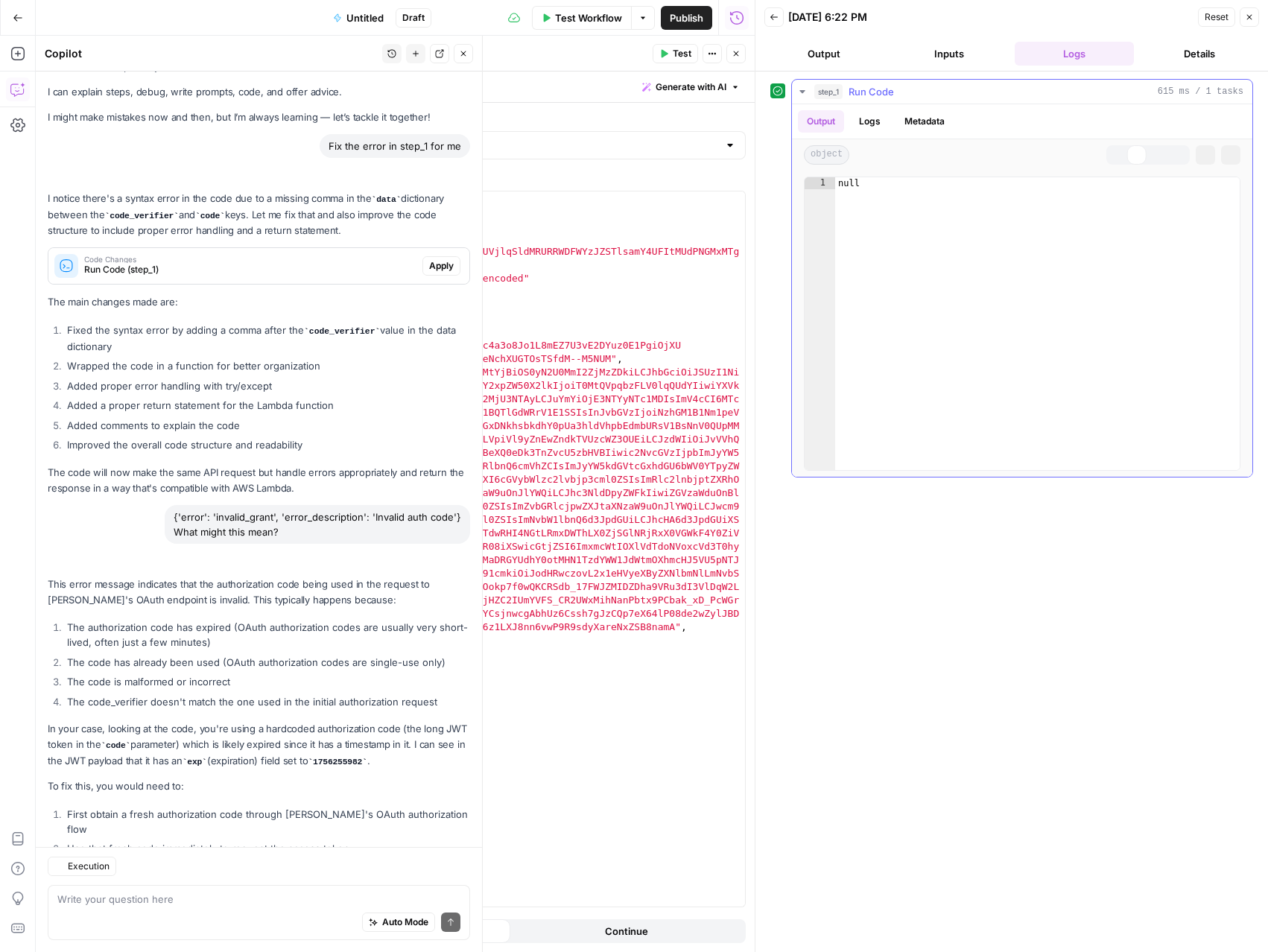
scroll to position [116, 0]
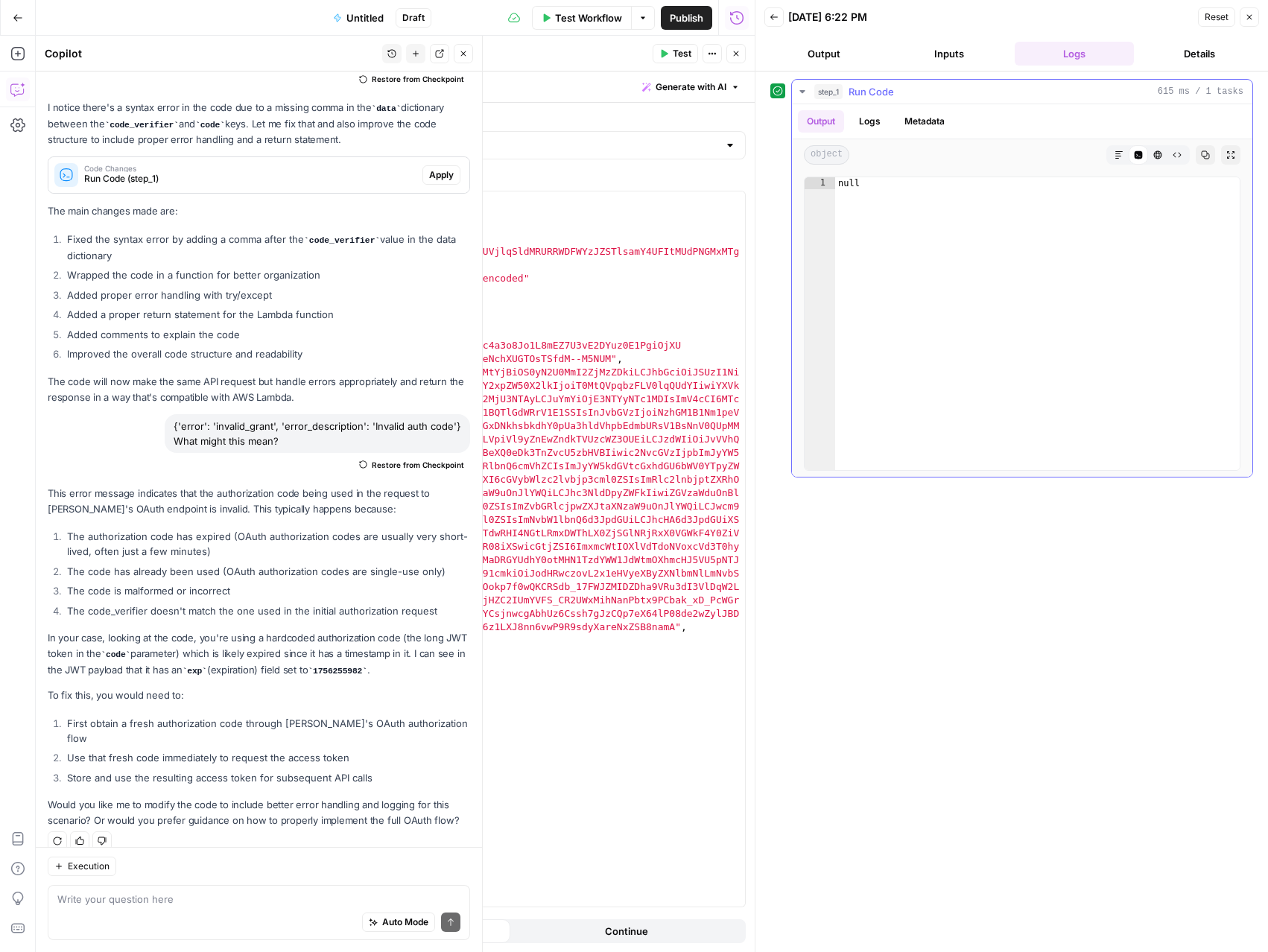
click at [859, 125] on button "Logs" at bounding box center [869, 121] width 39 height 22
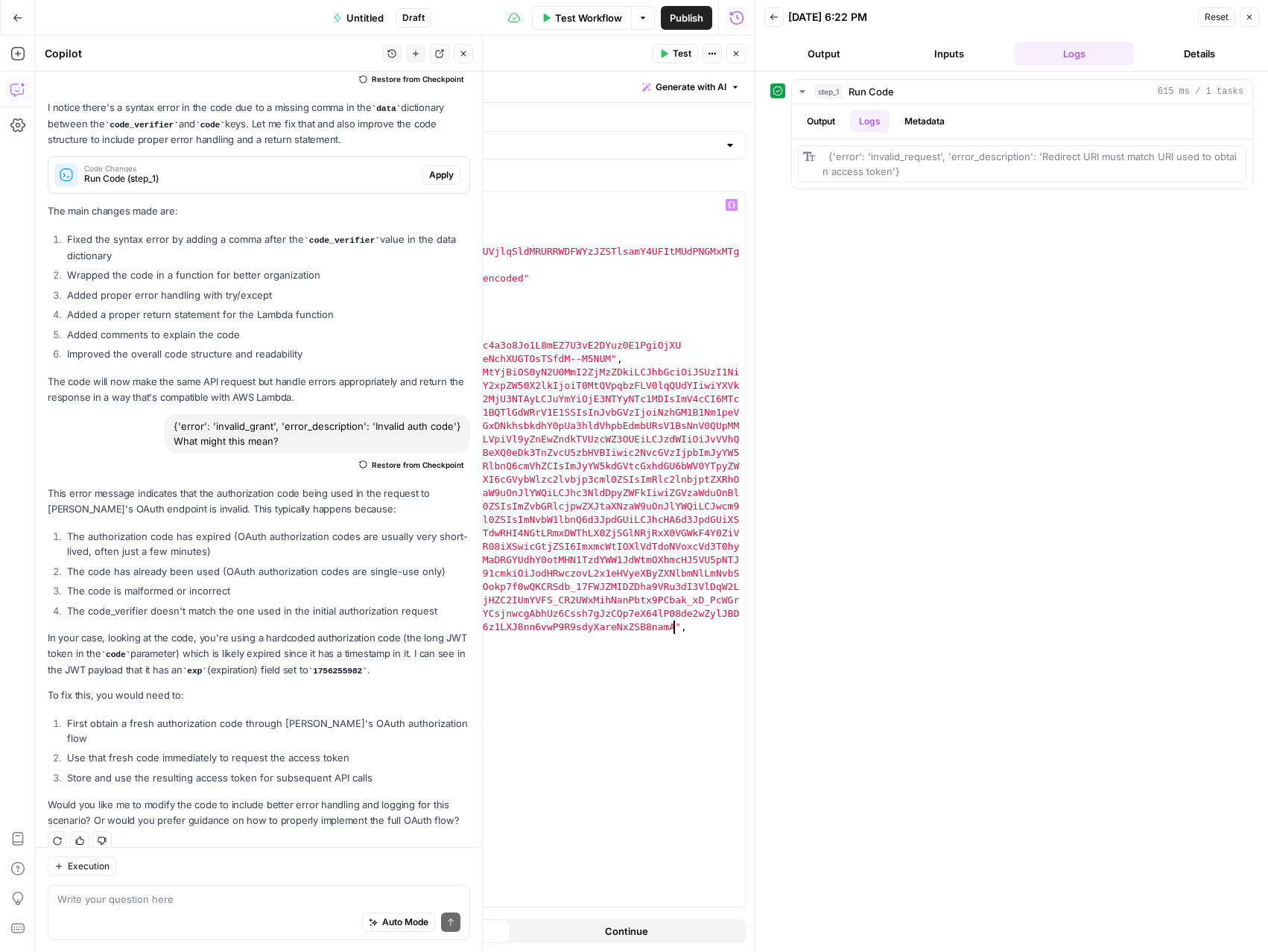
scroll to position [0, 0]
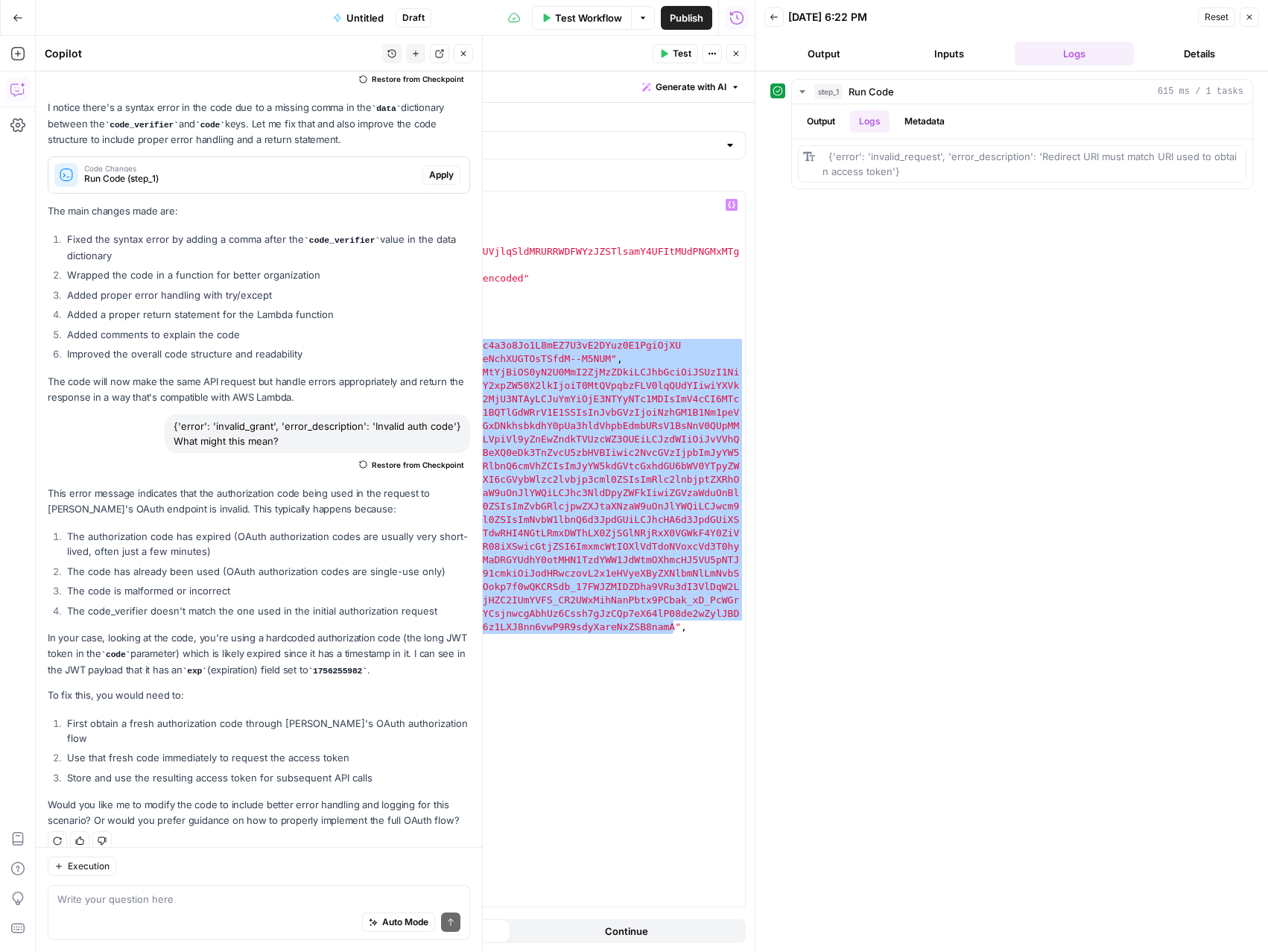
drag, startPoint x: 672, startPoint y: 624, endPoint x: 379, endPoint y: 414, distance: 360.5
click at [336, 345] on div "import requests headers = { "Authorization" : "Basic T0MtQVpqbzFLV0lqQUdYOmNudm…" at bounding box center [475, 563] width 539 height 742
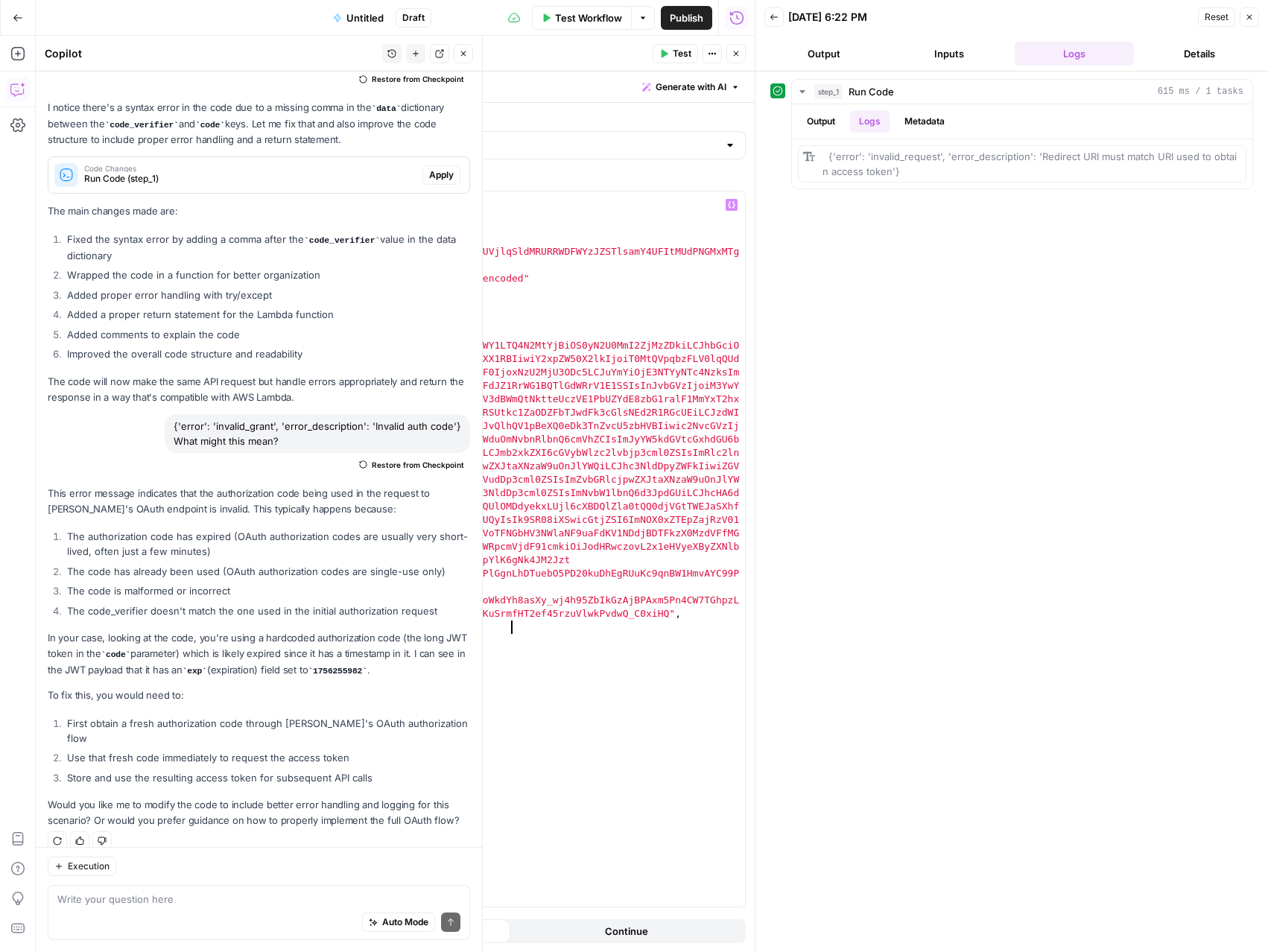
click at [509, 630] on div "import requests headers = { "Authorization" : "Basic T0MtQVpqbzFLV0lqQUdYOmNudm…" at bounding box center [475, 563] width 539 height 742
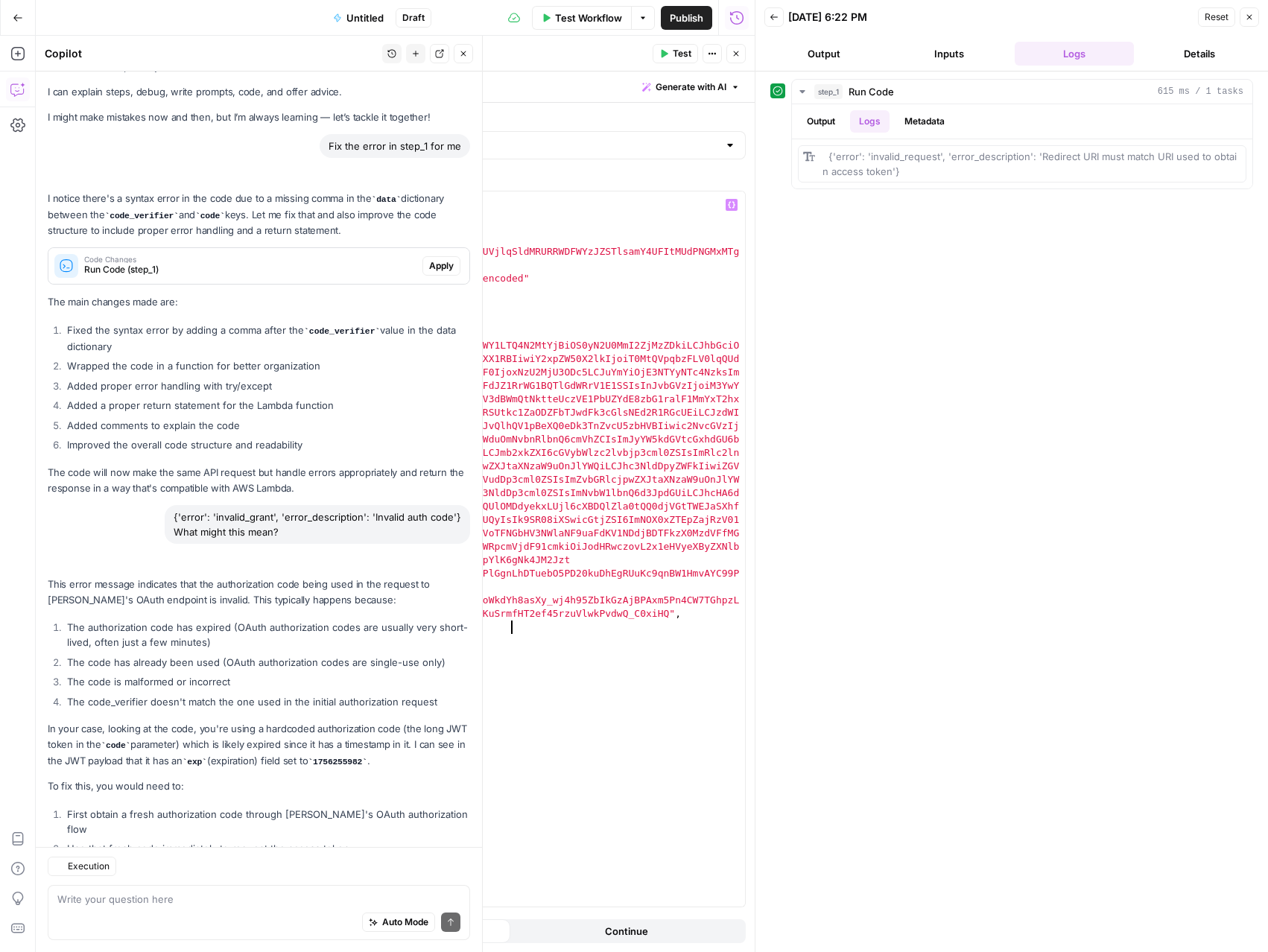
scroll to position [116, 0]
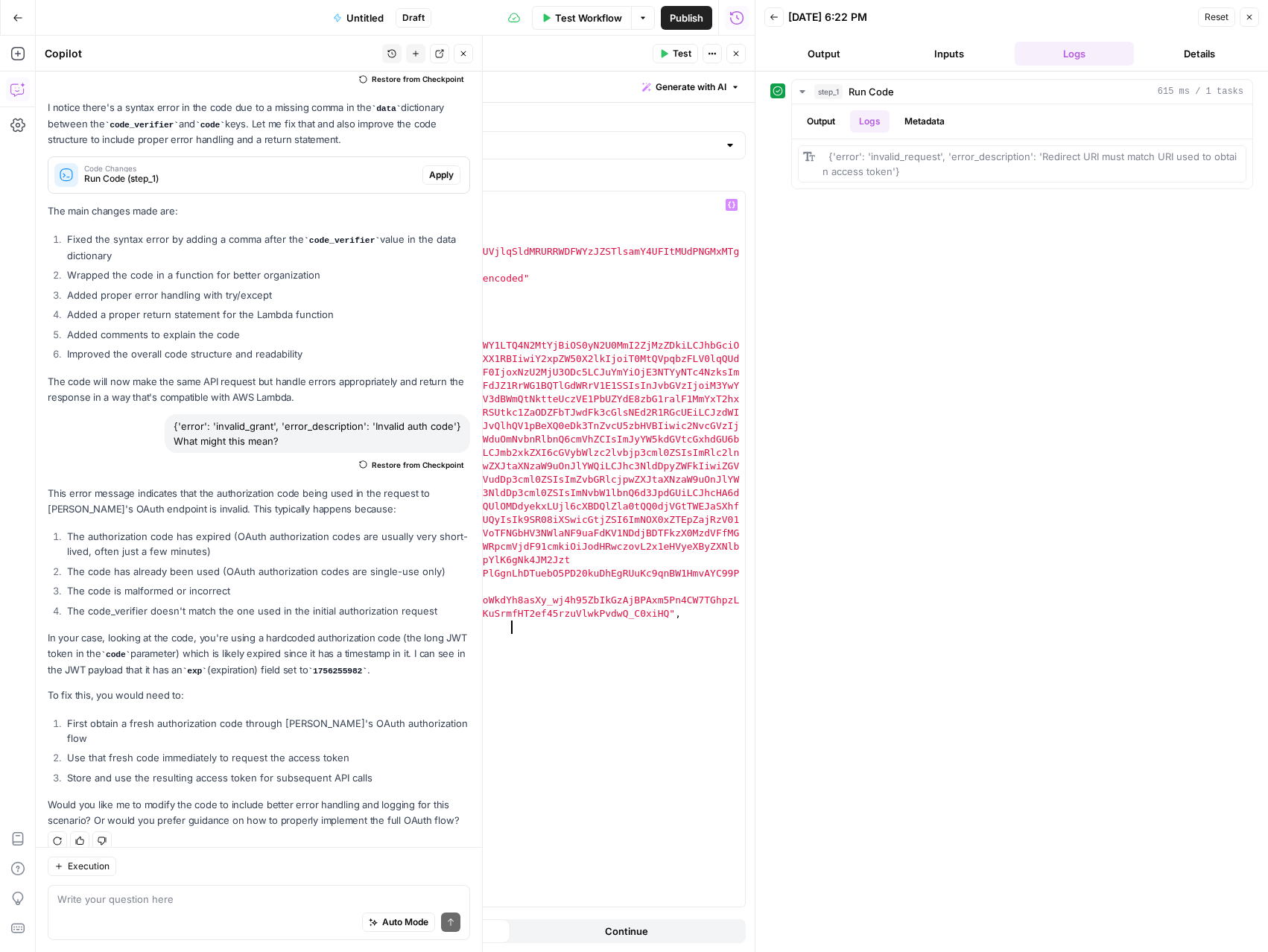
click at [682, 52] on span "Test" at bounding box center [681, 53] width 18 height 13
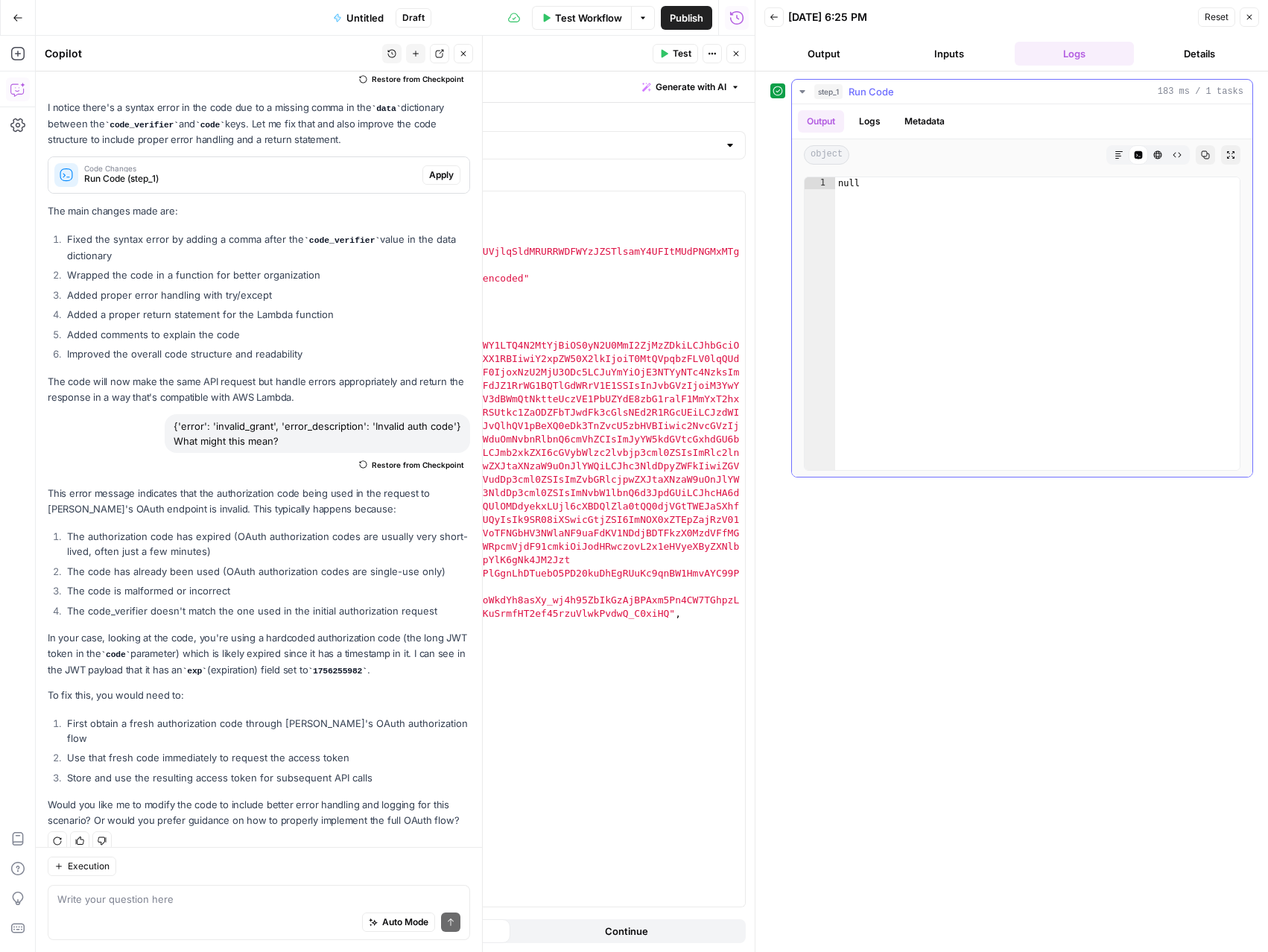
click at [869, 127] on button "Logs" at bounding box center [869, 121] width 39 height 22
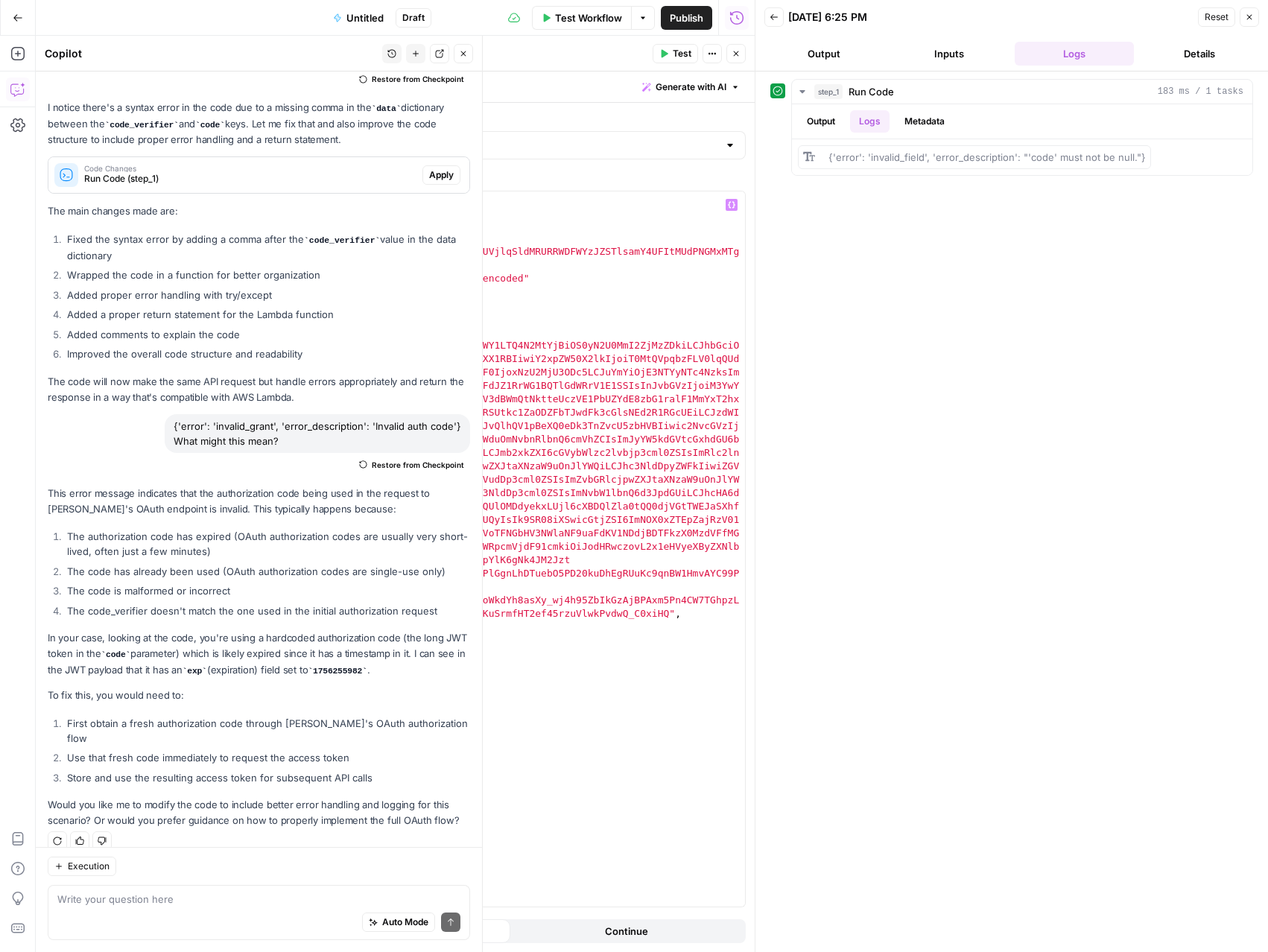
click at [432, 722] on div "import requests headers = { "Authorization" : "Basic T0MtQVpqbzFLV0lqQUdYOmNudm…" at bounding box center [475, 563] width 539 height 742
type textarea "**********"
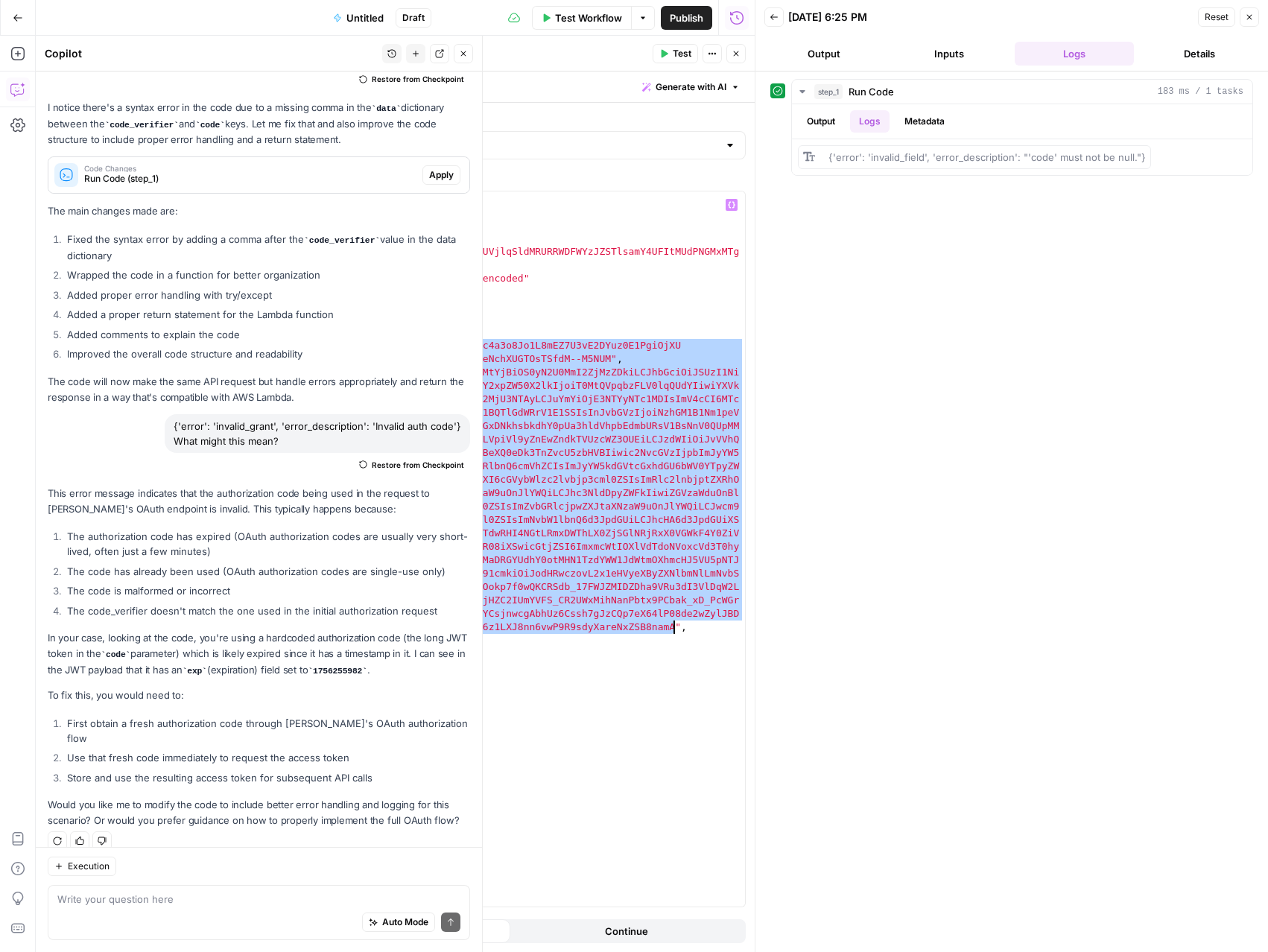
click at [285, 374] on div "import requests headers = { "Authorization" : "Basic T0MtQVpqbzFLV0lqQUdYOmNudm…" at bounding box center [475, 563] width 539 height 742
type textarea "**********"
drag, startPoint x: 284, startPoint y: 374, endPoint x: 673, endPoint y: 632, distance: 466.8
click at [673, 632] on div "import requests headers = { "Authorization" : "Basic T0MtQVpqbzFLV0lqQUdYOmNudm…" at bounding box center [475, 563] width 539 height 742
paste textarea "**********"
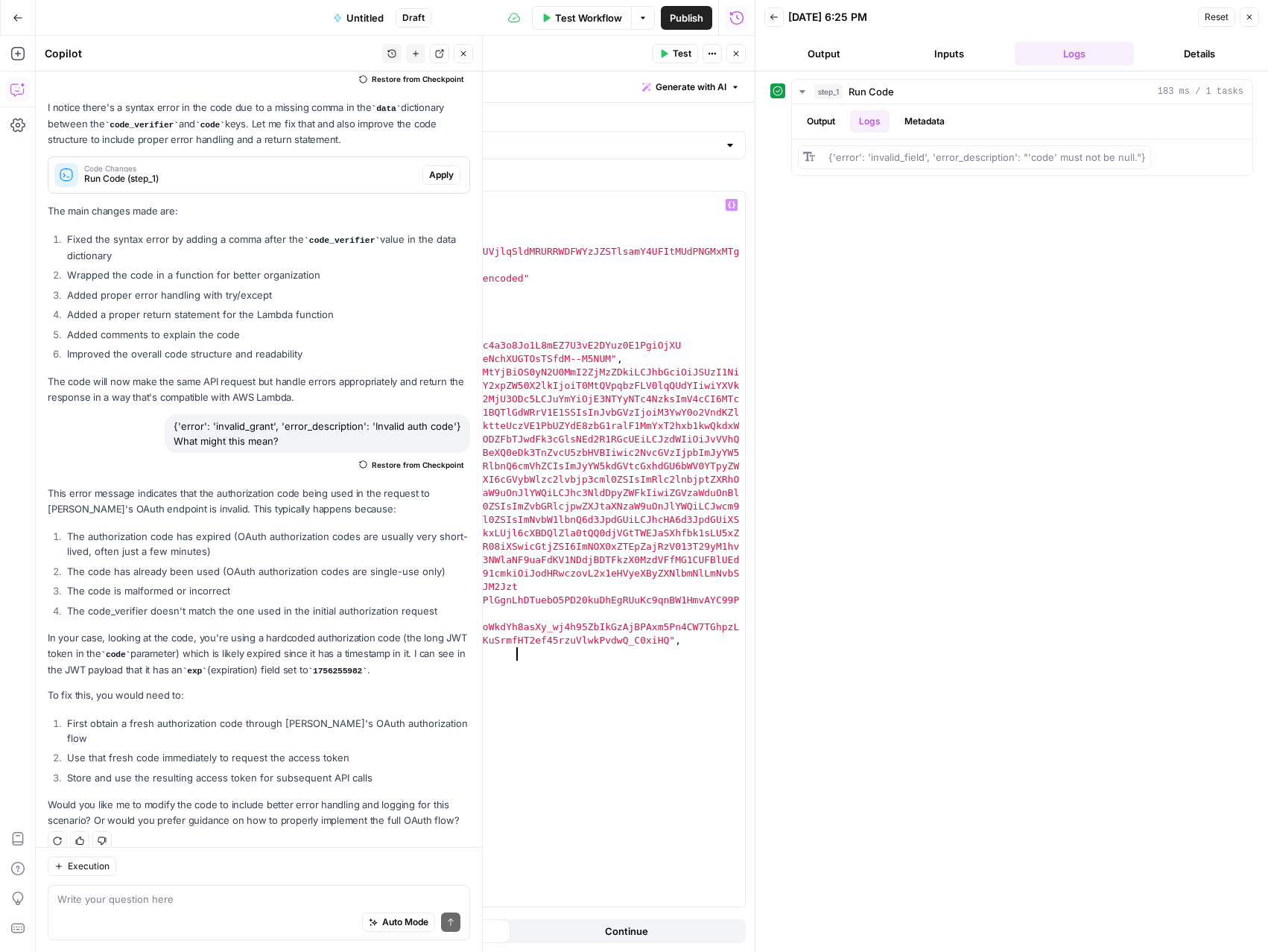
drag, startPoint x: 515, startPoint y: 657, endPoint x: 533, endPoint y: 659, distance: 18.1
click at [515, 657] on div "import requests headers = { "Authorization" : "Basic T0MtQVpqbzFLV0lqQUdYOmNudm…" at bounding box center [475, 563] width 539 height 742
drag, startPoint x: 610, startPoint y: 357, endPoint x: 338, endPoint y: 349, distance: 272.1
click at [338, 349] on div "import requests headers = { "Authorization" : "Basic T0MtQVpqbzFLV0lqQUdYOmNudm…" at bounding box center [475, 563] width 539 height 742
click at [658, 53] on button "Test" at bounding box center [675, 53] width 46 height 19
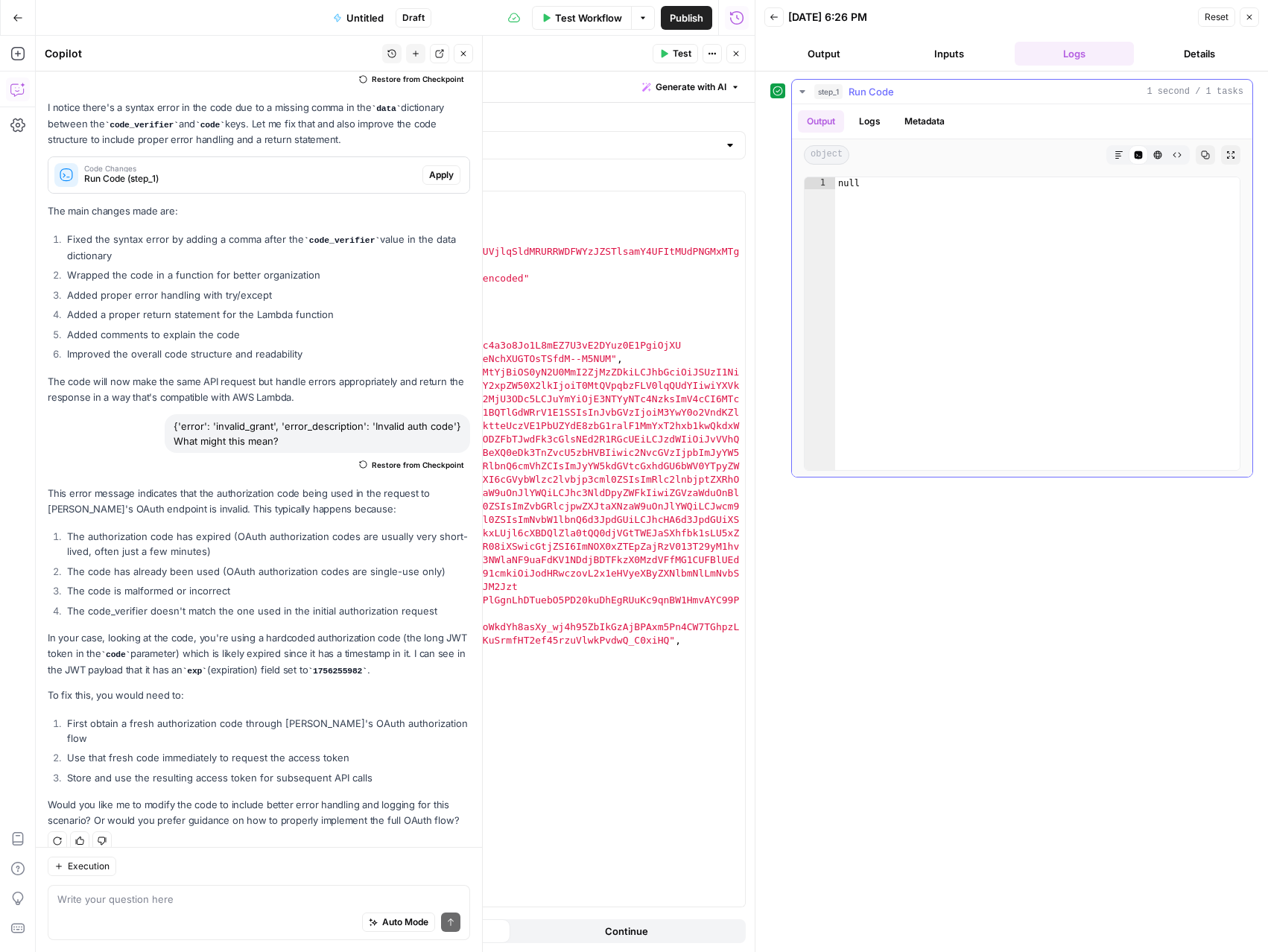
click at [873, 118] on button "Logs" at bounding box center [869, 121] width 39 height 22
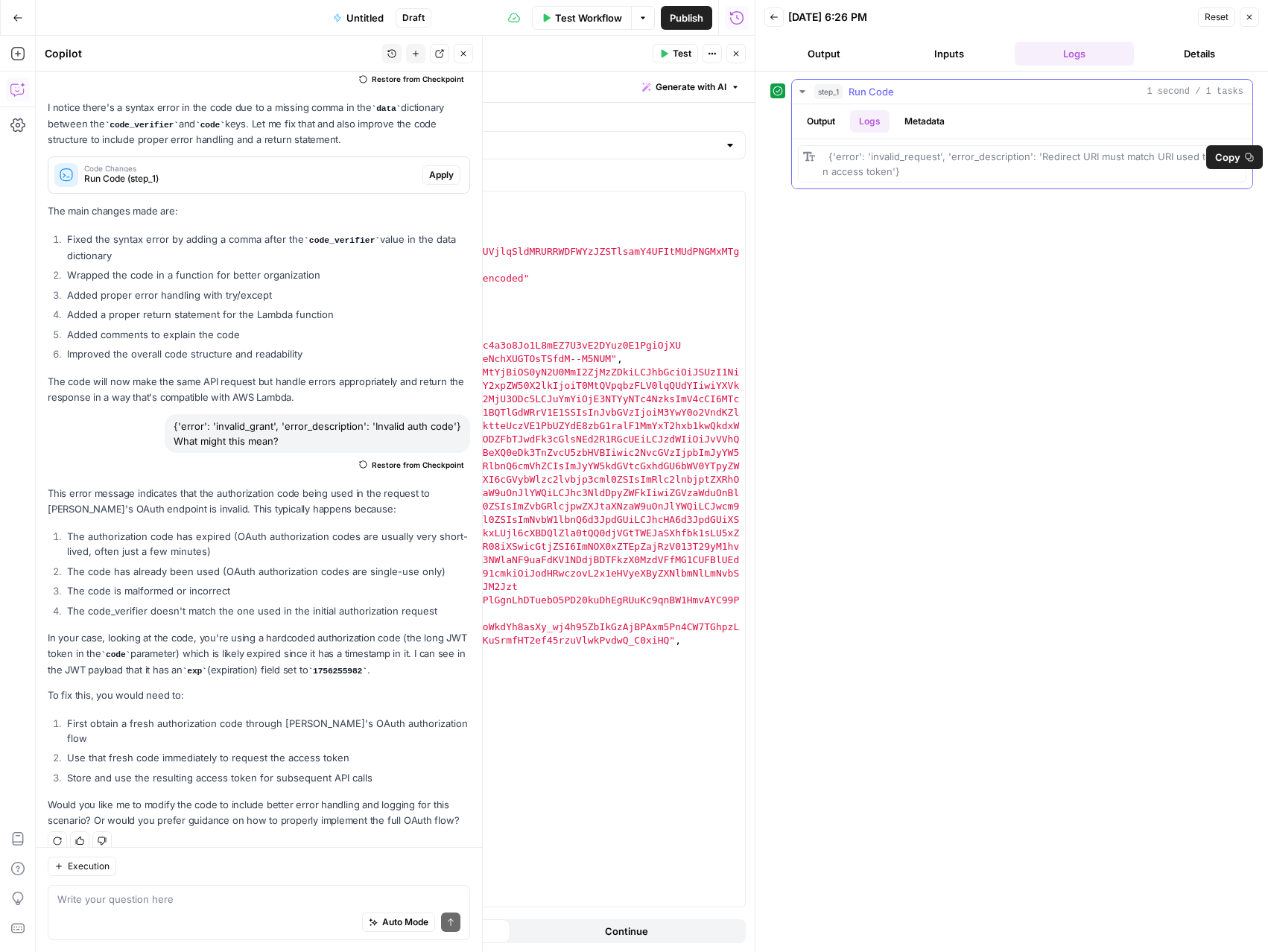
click at [1217, 160] on span "Copy" at bounding box center [1227, 157] width 25 height 15
click at [513, 658] on div "import requests headers = { "Authorization" : "Basic T0MtQVpqbzFLV0lqQUdYOmNudm…" at bounding box center [475, 563] width 539 height 742
type textarea "**********"
click at [676, 53] on span "Test" at bounding box center [681, 53] width 18 height 13
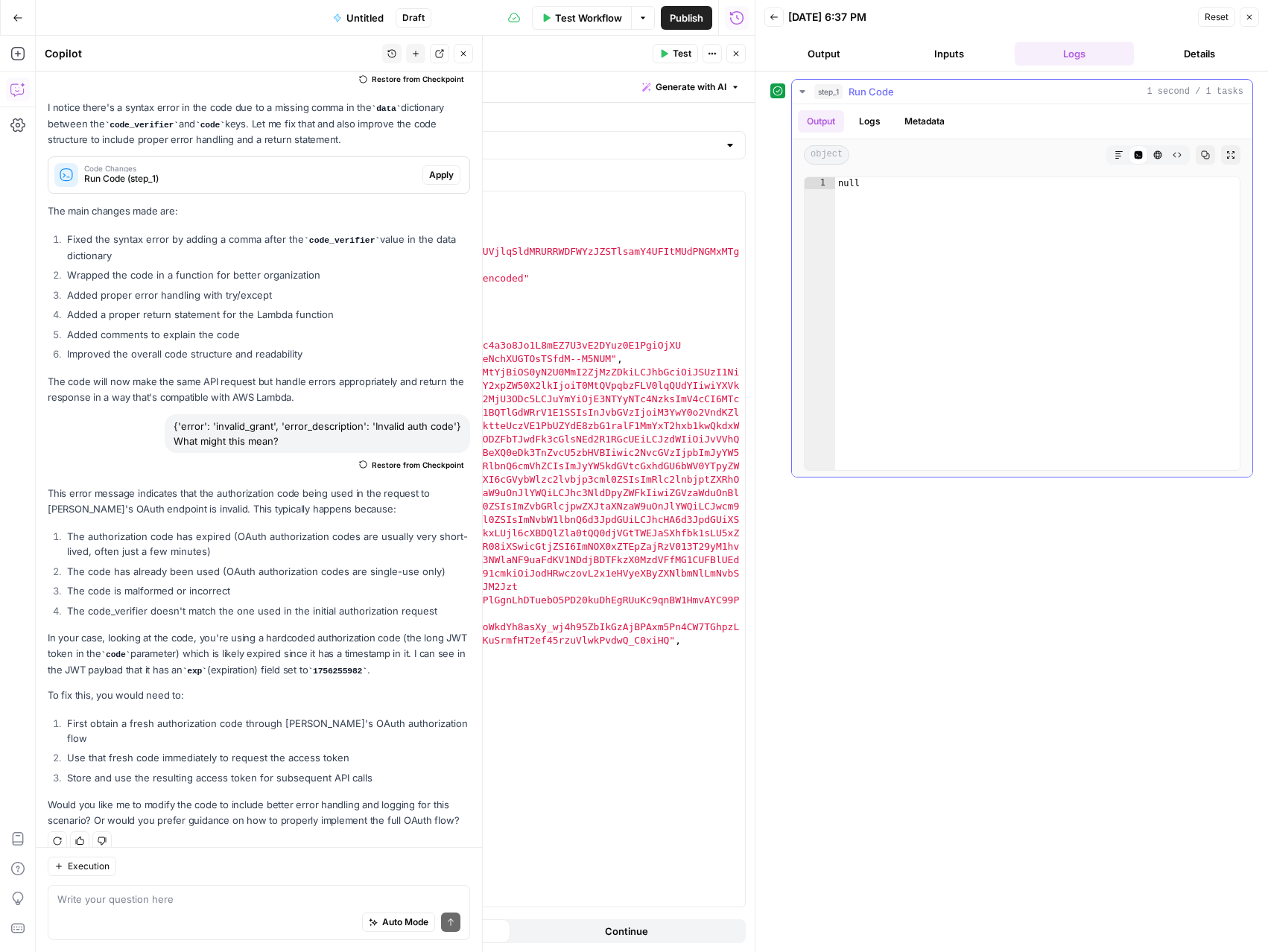
click at [871, 122] on button "Logs" at bounding box center [869, 121] width 39 height 22
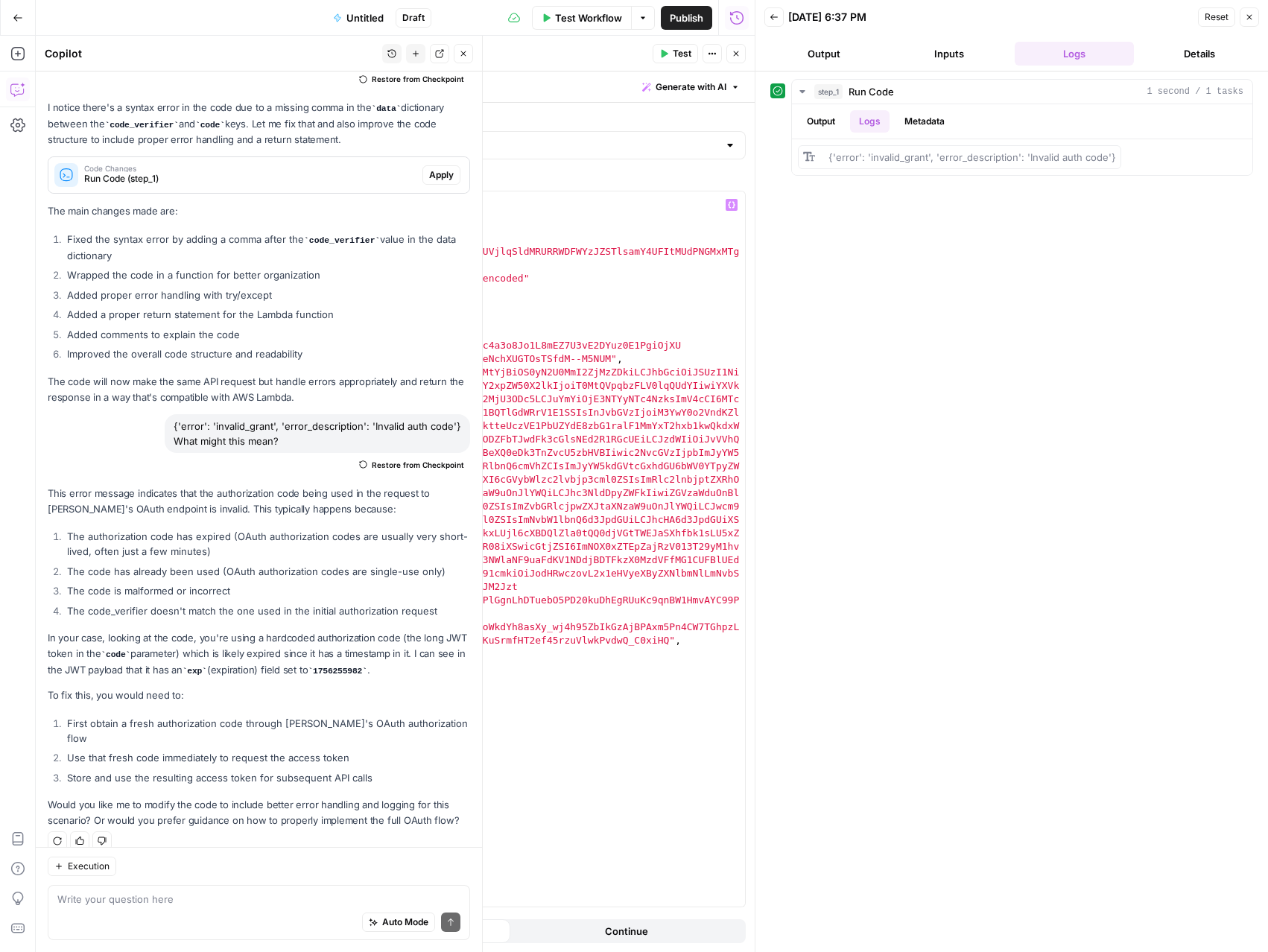
type textarea "**********"
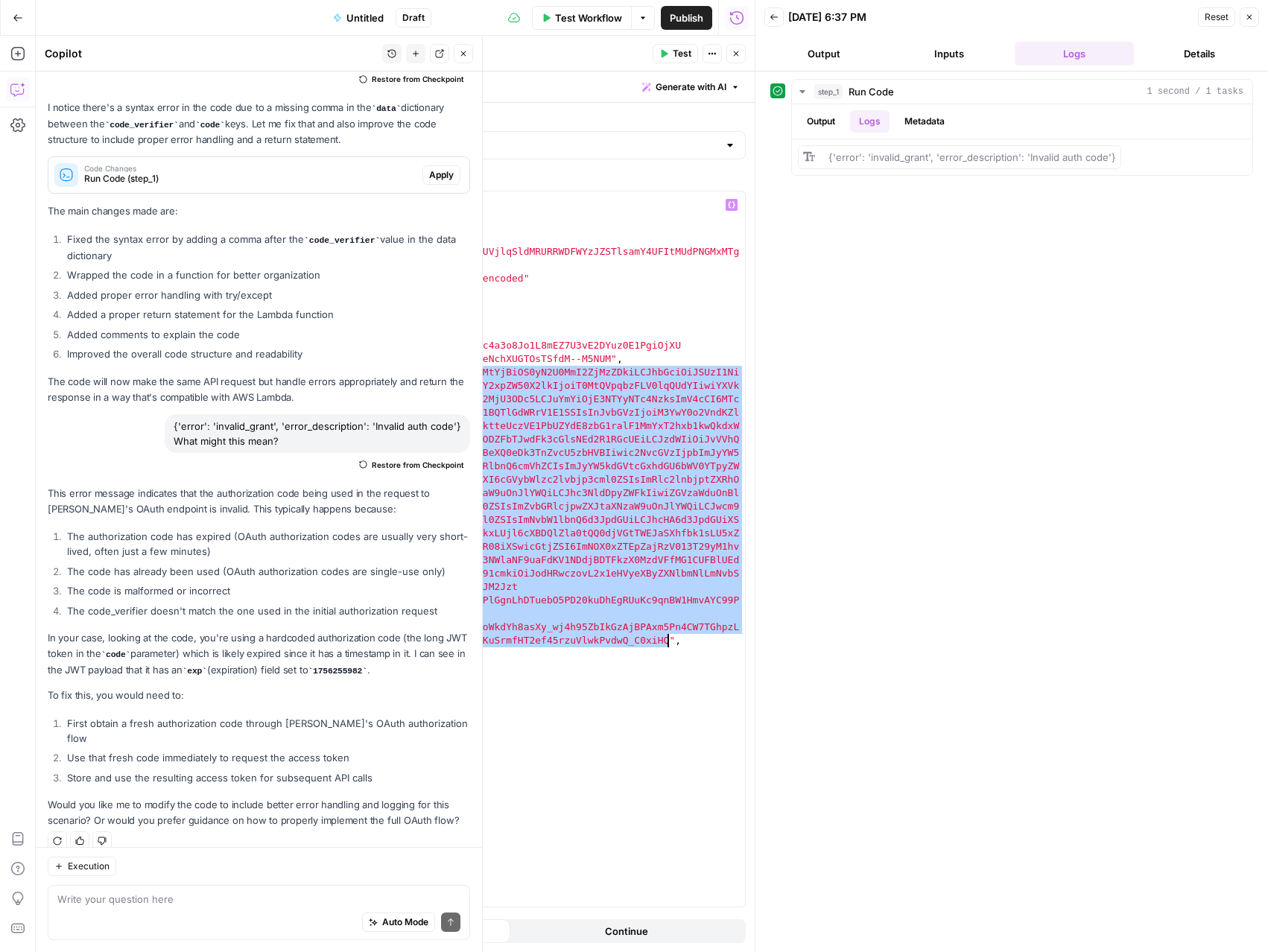
drag, startPoint x: 285, startPoint y: 372, endPoint x: 666, endPoint y: 640, distance: 465.8
click at [666, 640] on div "import requests headers = { "Authorization" : "Basic T0MtQVpqbzFLV0lqQUdYOmNudm…" at bounding box center [475, 563] width 539 height 742
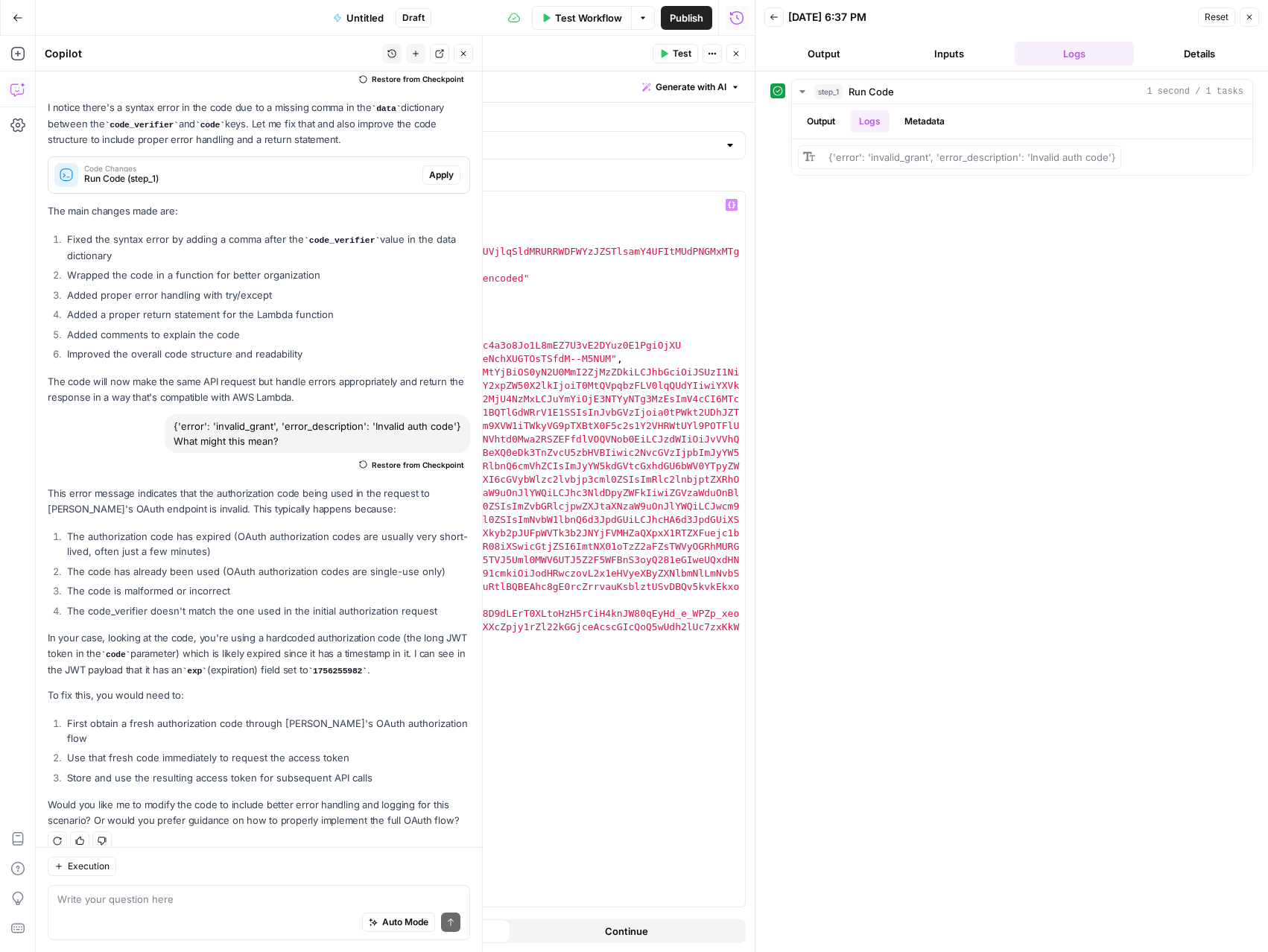
click at [668, 53] on button "Test" at bounding box center [675, 53] width 46 height 19
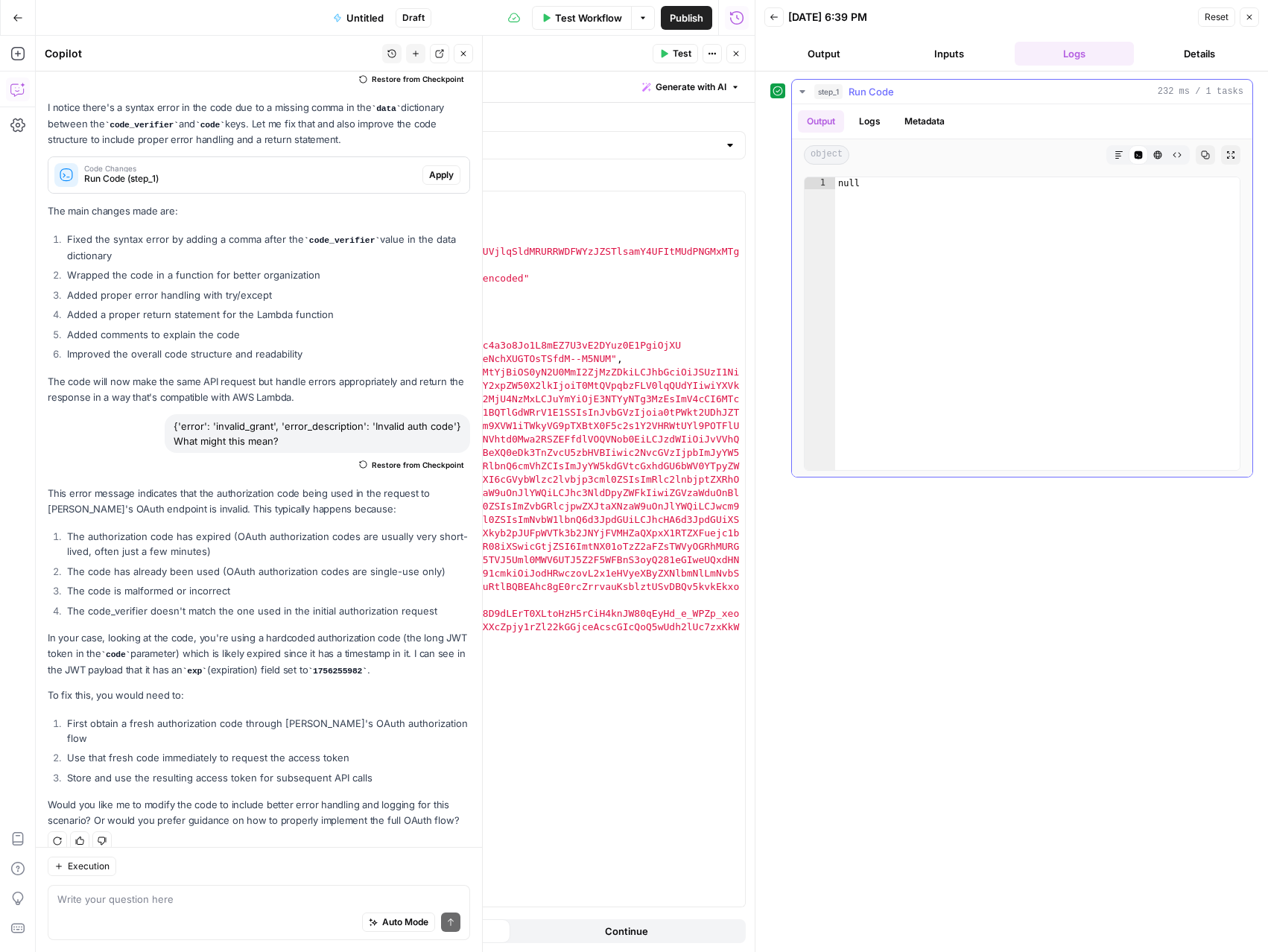
click at [875, 127] on button "Logs" at bounding box center [869, 121] width 39 height 22
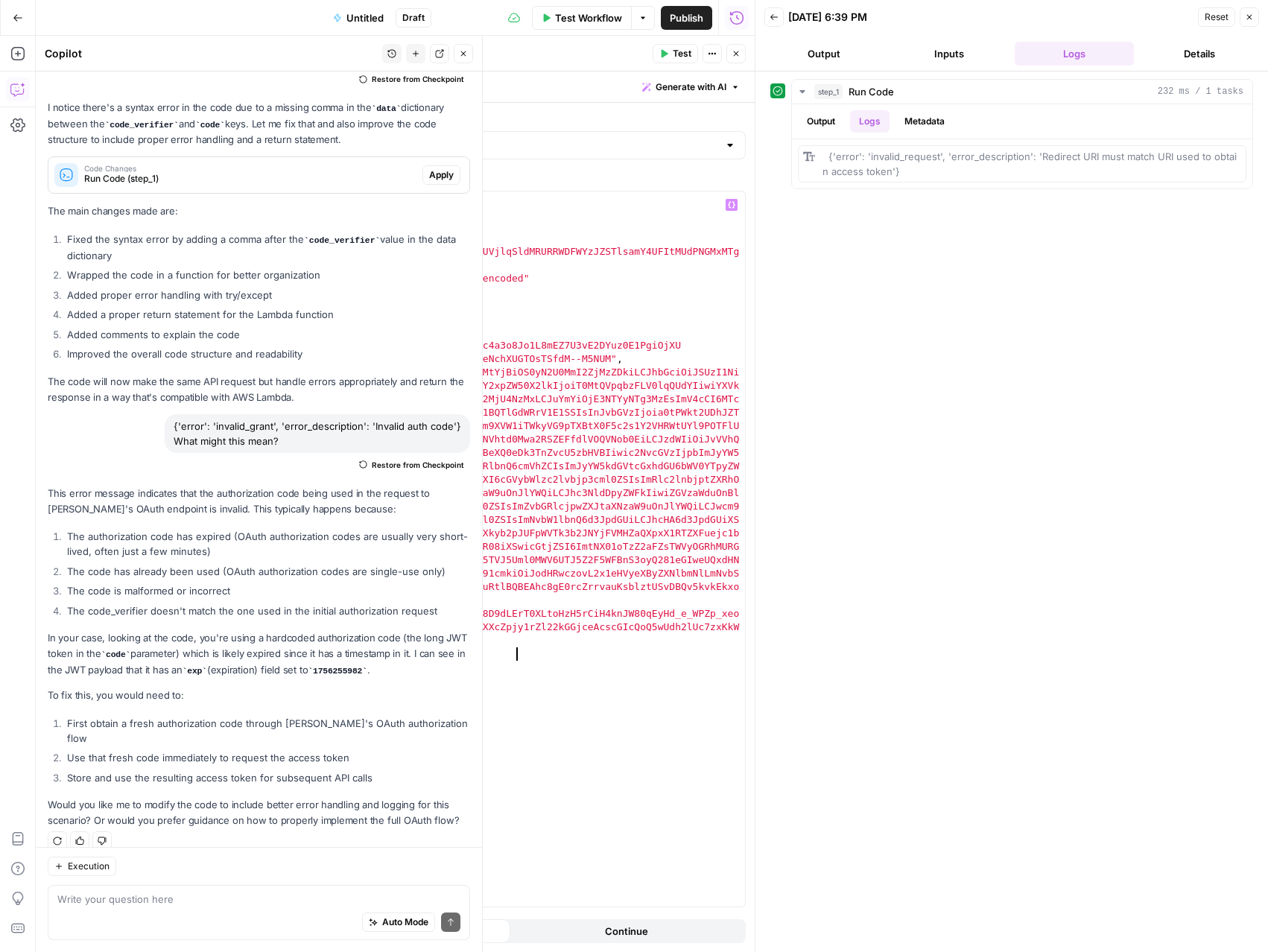
click at [532, 657] on div "import requests headers = { "Authorization" : "Basic T0MtQVpqbzFLV0lqQUdYOmNudm…" at bounding box center [475, 563] width 539 height 742
click at [689, 62] on button "Test" at bounding box center [675, 53] width 46 height 19
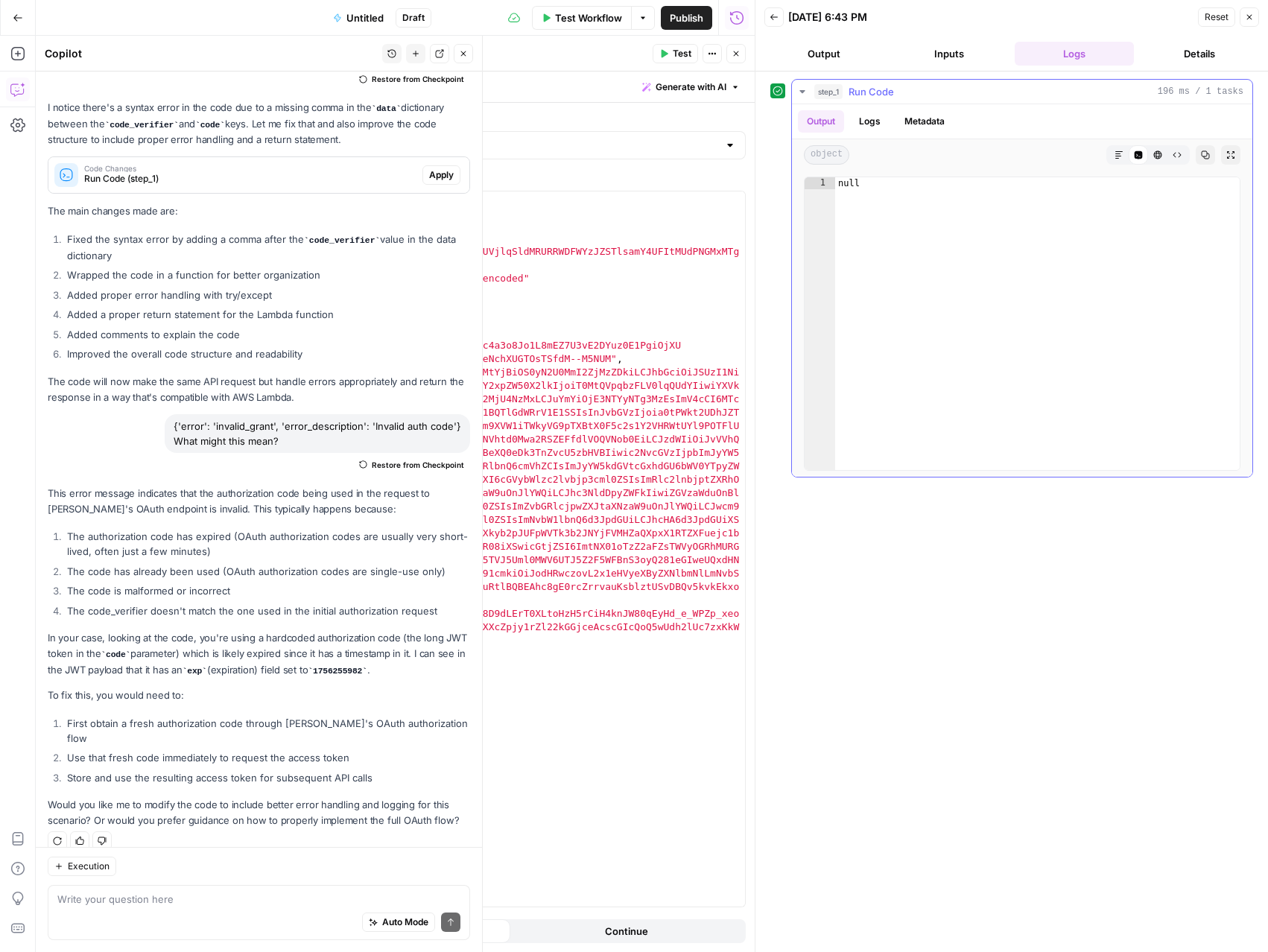
click at [866, 112] on button "Logs" at bounding box center [869, 121] width 39 height 22
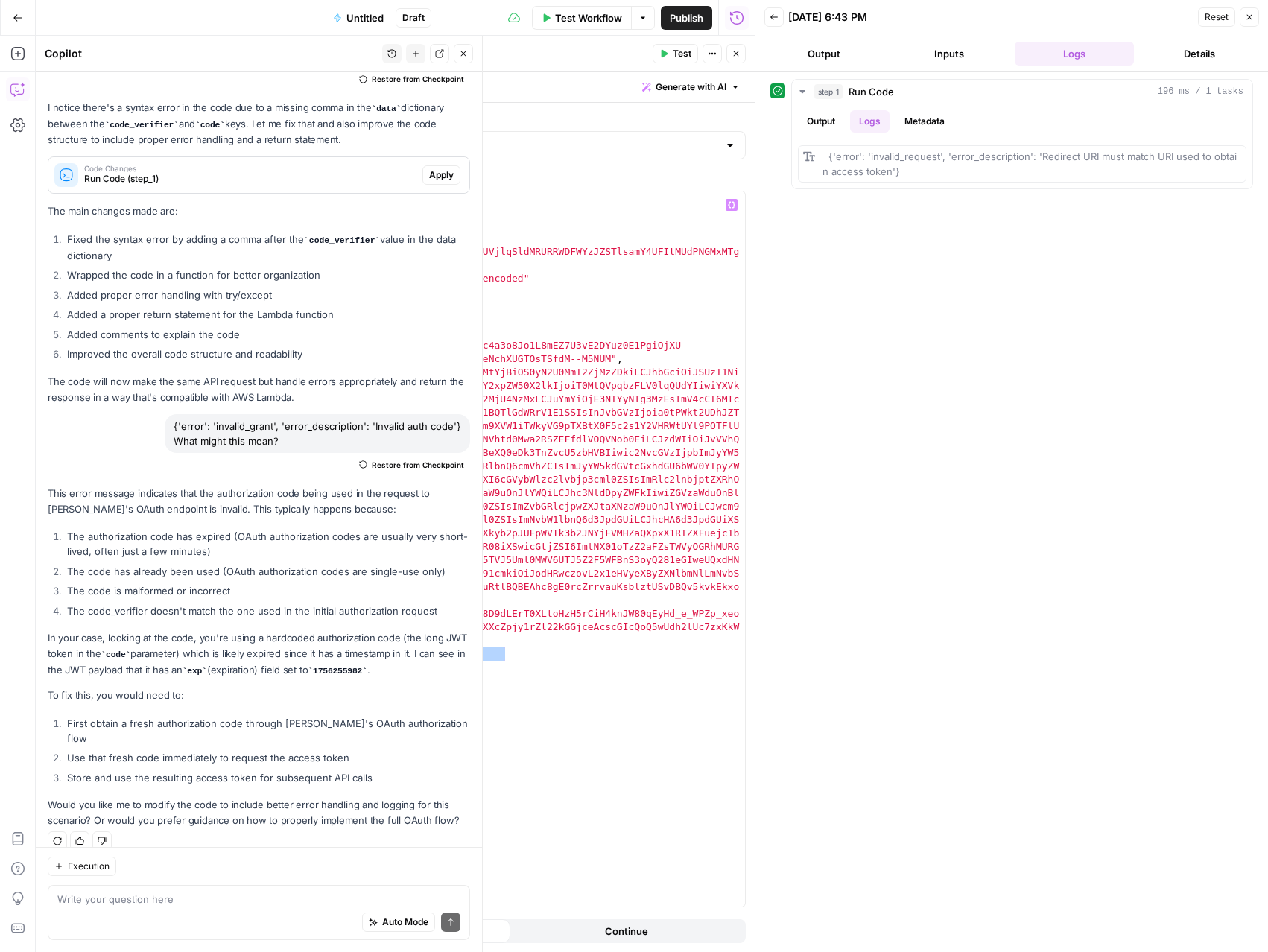
drag, startPoint x: 504, startPoint y: 653, endPoint x: 332, endPoint y: 652, distance: 172.0
click at [332, 652] on div "import requests headers = { "Authorization" : "Basic T0MtQVpqbzFLV0lqQUdYOmNudm…" at bounding box center [475, 563] width 539 height 742
paste textarea "**"
type textarea "**********"
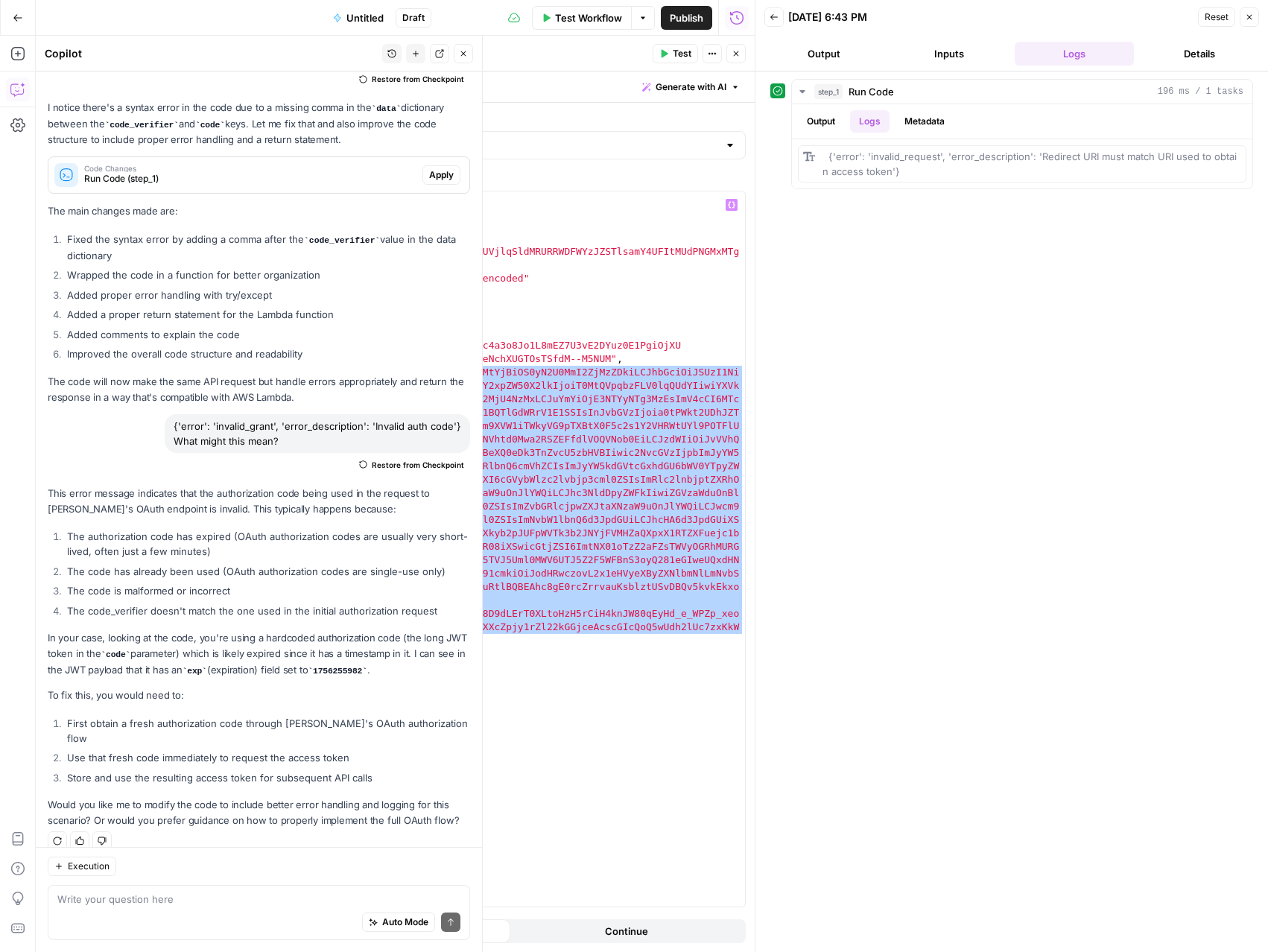
drag, startPoint x: 285, startPoint y: 370, endPoint x: 439, endPoint y: 640, distance: 310.8
click at [439, 640] on div "import requests headers = { "Authorization" : "Basic T0MtQVpqbzFLV0lqQUdYOmNudm…" at bounding box center [475, 563] width 539 height 742
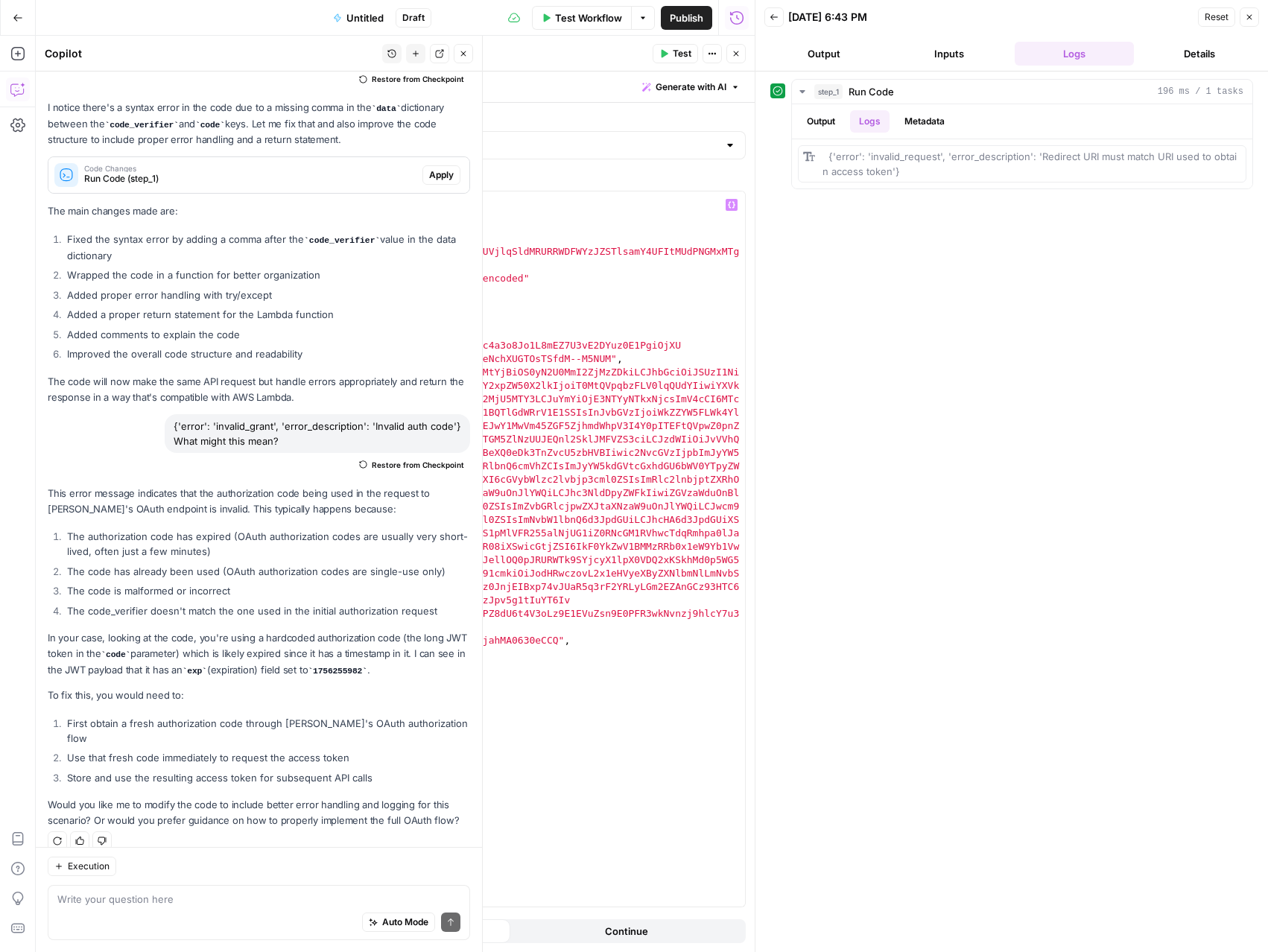
click at [676, 59] on span "Test" at bounding box center [681, 53] width 18 height 13
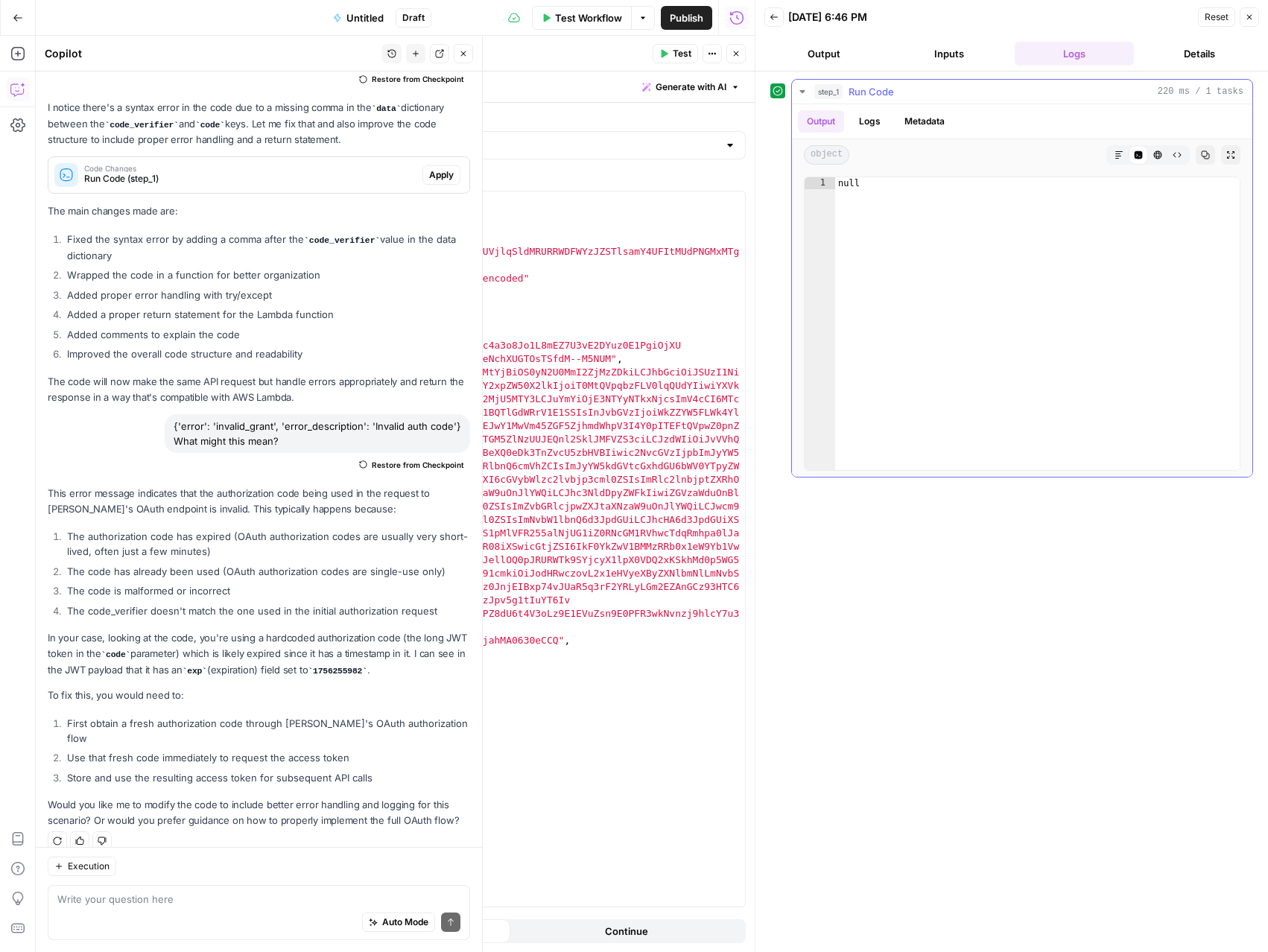
click at [864, 126] on button "Logs" at bounding box center [869, 121] width 39 height 22
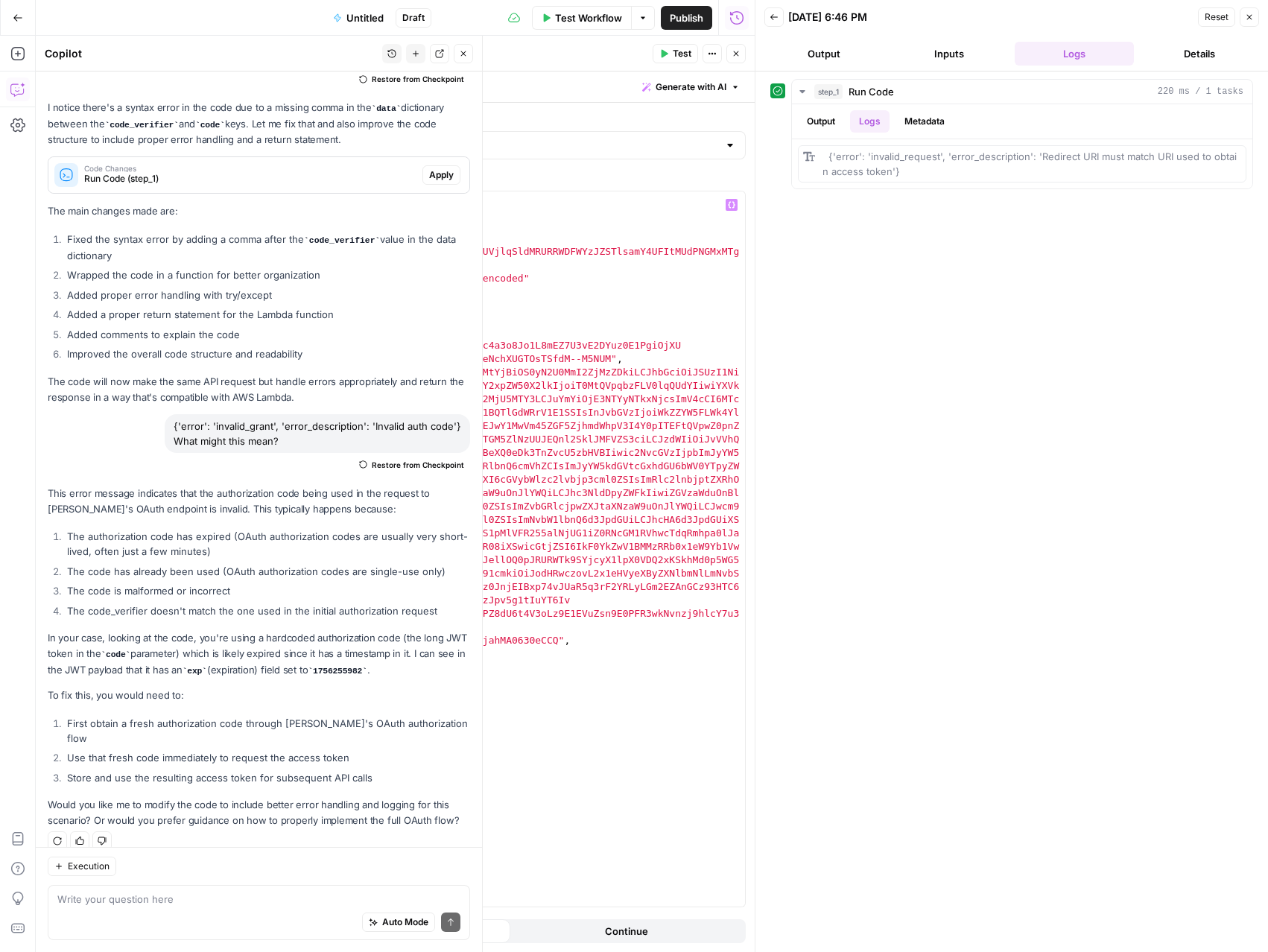
click at [359, 653] on div "import requests headers = { "Authorization" : "Basic T0MtQVpqbzFLV0lqQUdYOmNudm…" at bounding box center [475, 563] width 539 height 742
type textarea "**********"
click at [677, 49] on span "Test" at bounding box center [681, 53] width 18 height 13
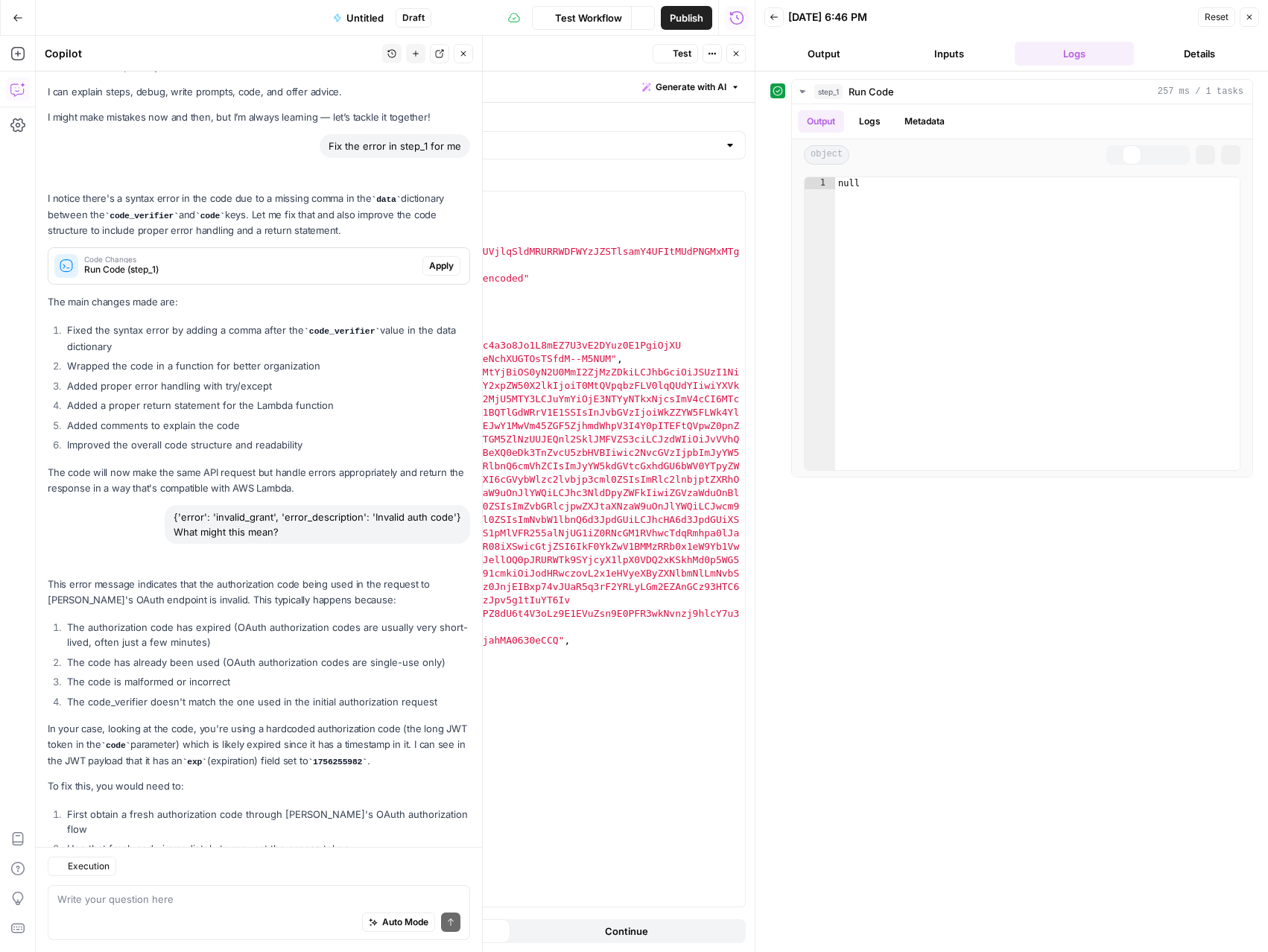
scroll to position [116, 0]
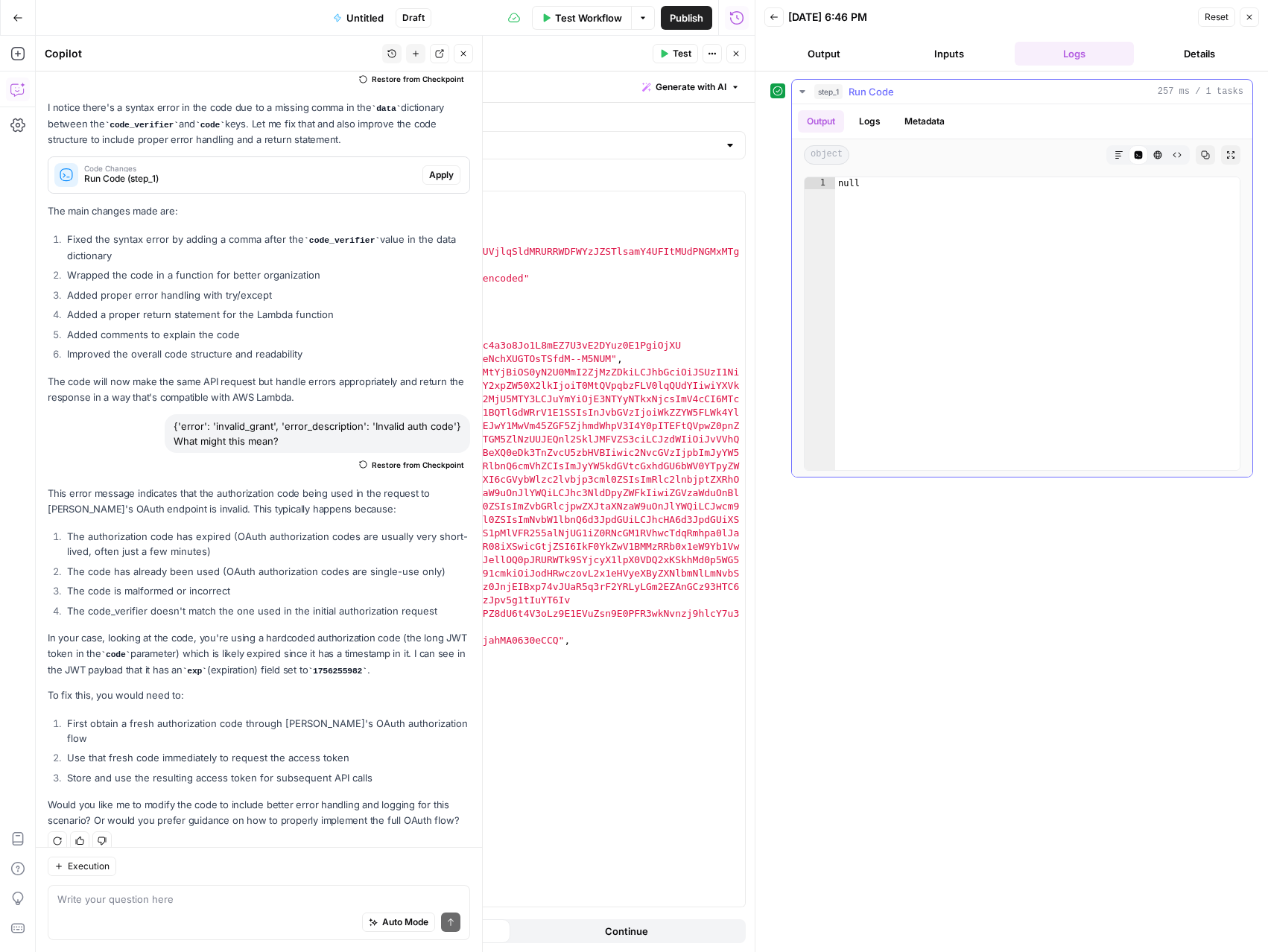
click at [872, 127] on button "Logs" at bounding box center [869, 121] width 39 height 22
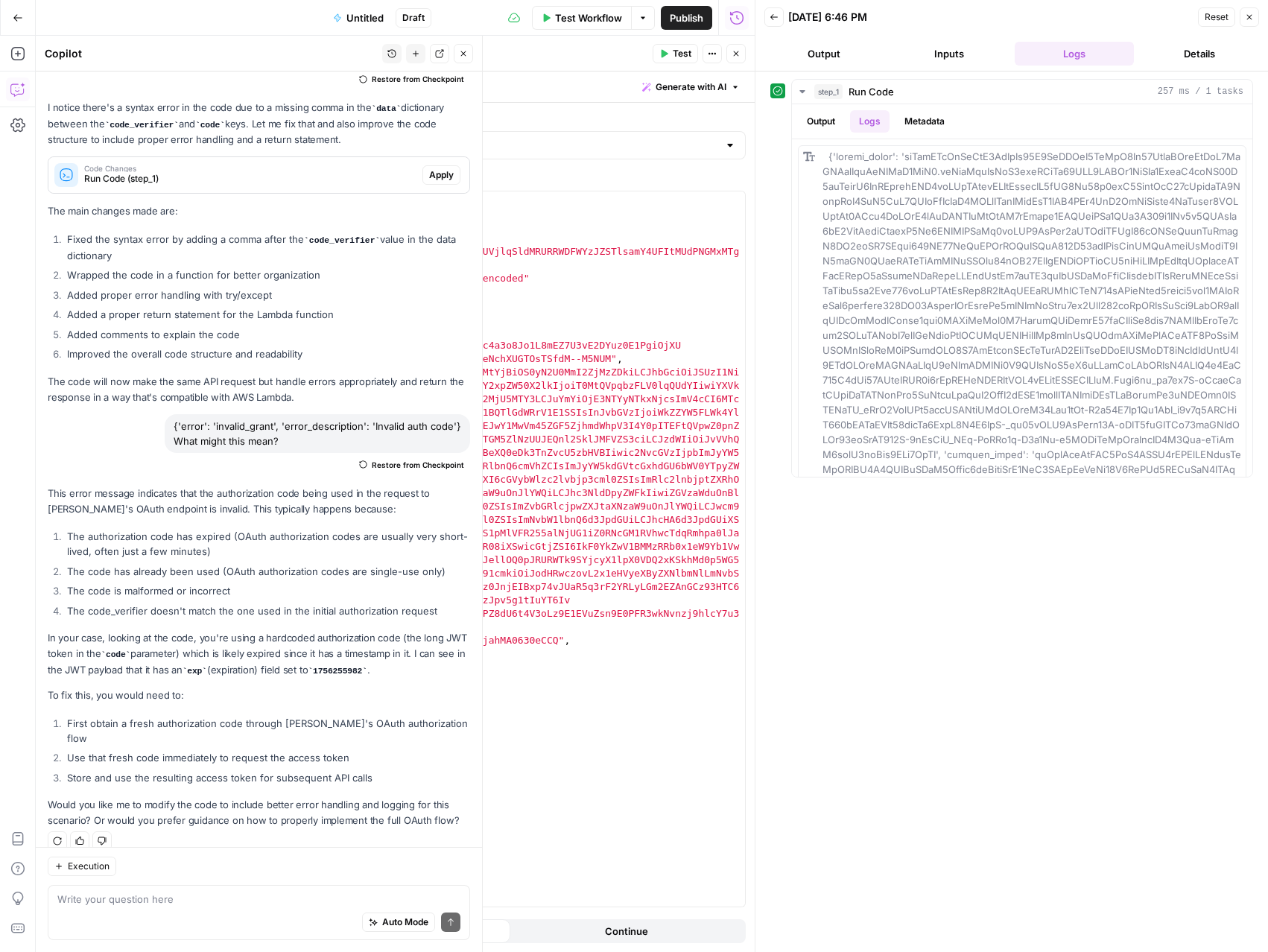
click at [469, 57] on button "Close" at bounding box center [463, 53] width 19 height 19
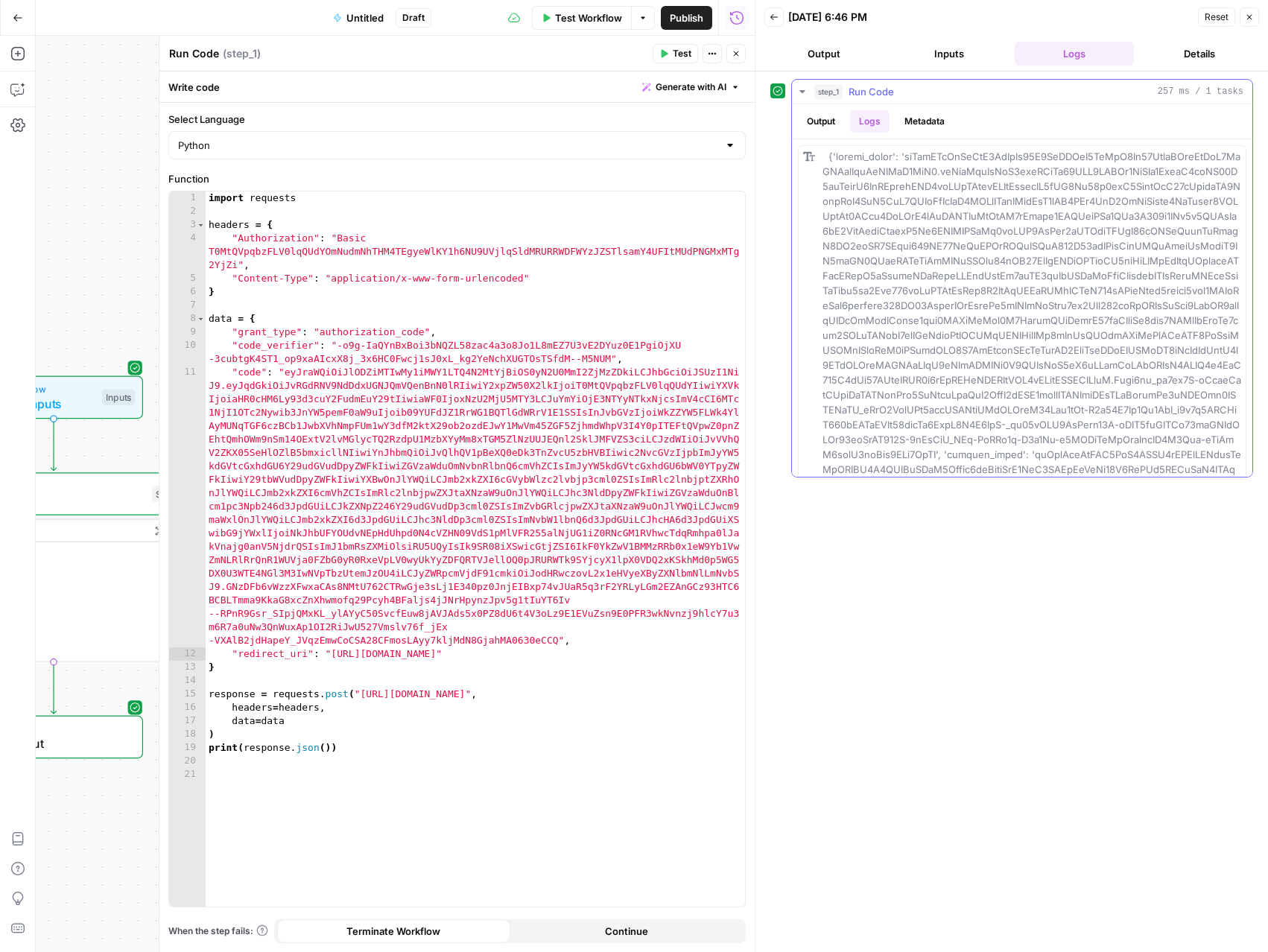
click at [822, 120] on button "Output" at bounding box center [821, 121] width 47 height 22
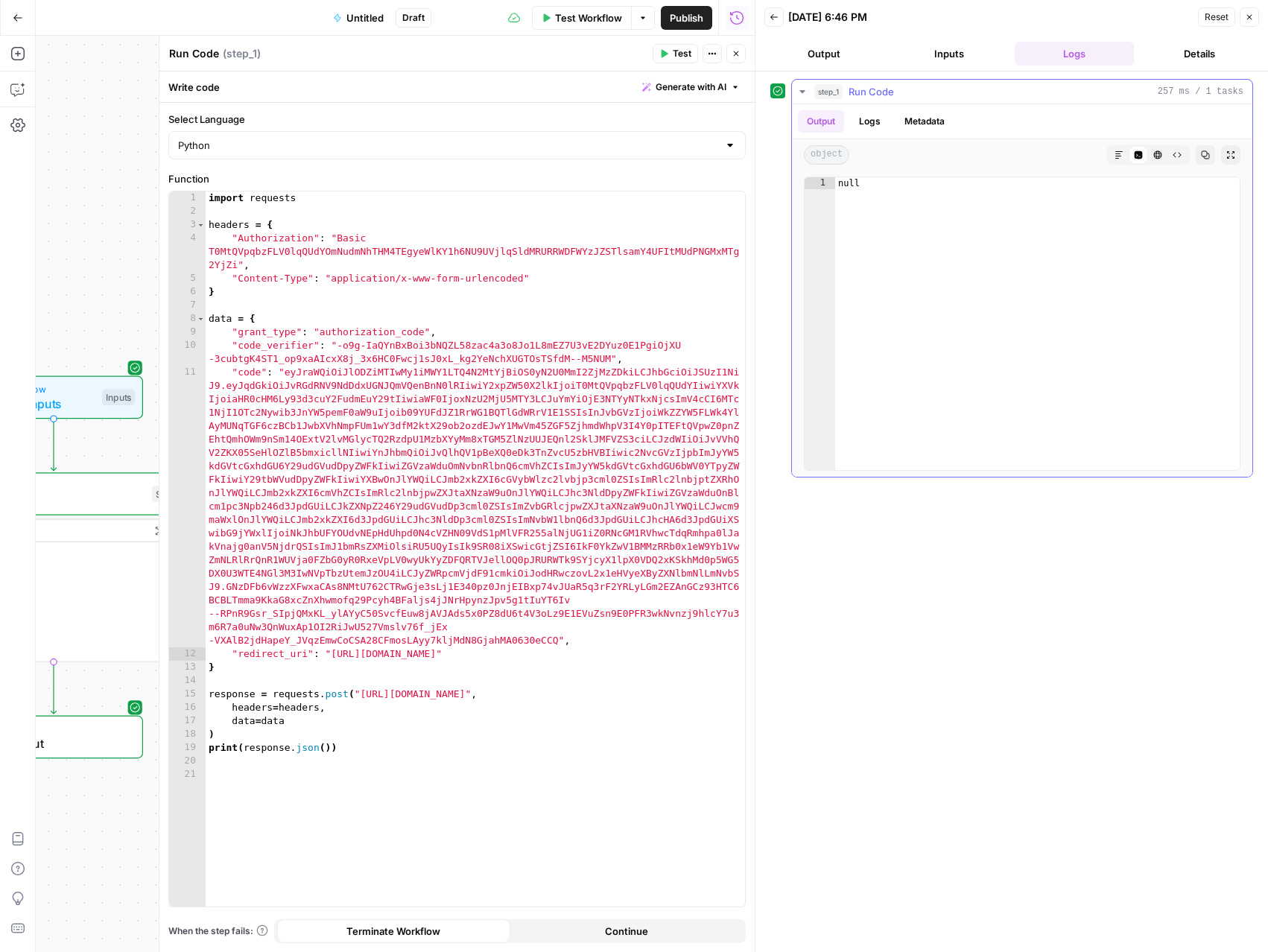
click at [864, 125] on button "Logs" at bounding box center [869, 121] width 39 height 22
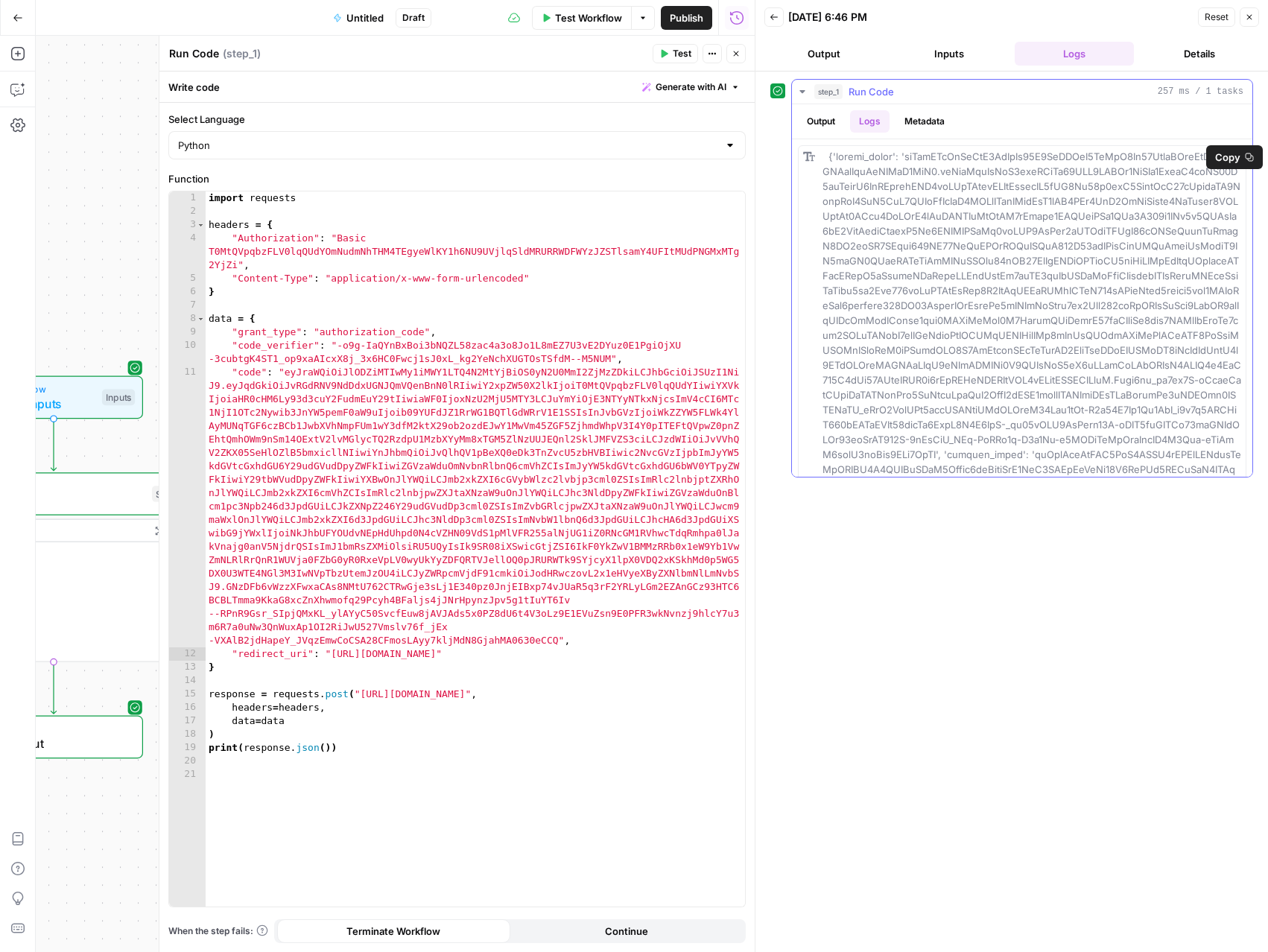
click at [1227, 160] on span "Copy" at bounding box center [1227, 157] width 25 height 15
click at [739, 52] on icon "button" at bounding box center [736, 53] width 9 height 9
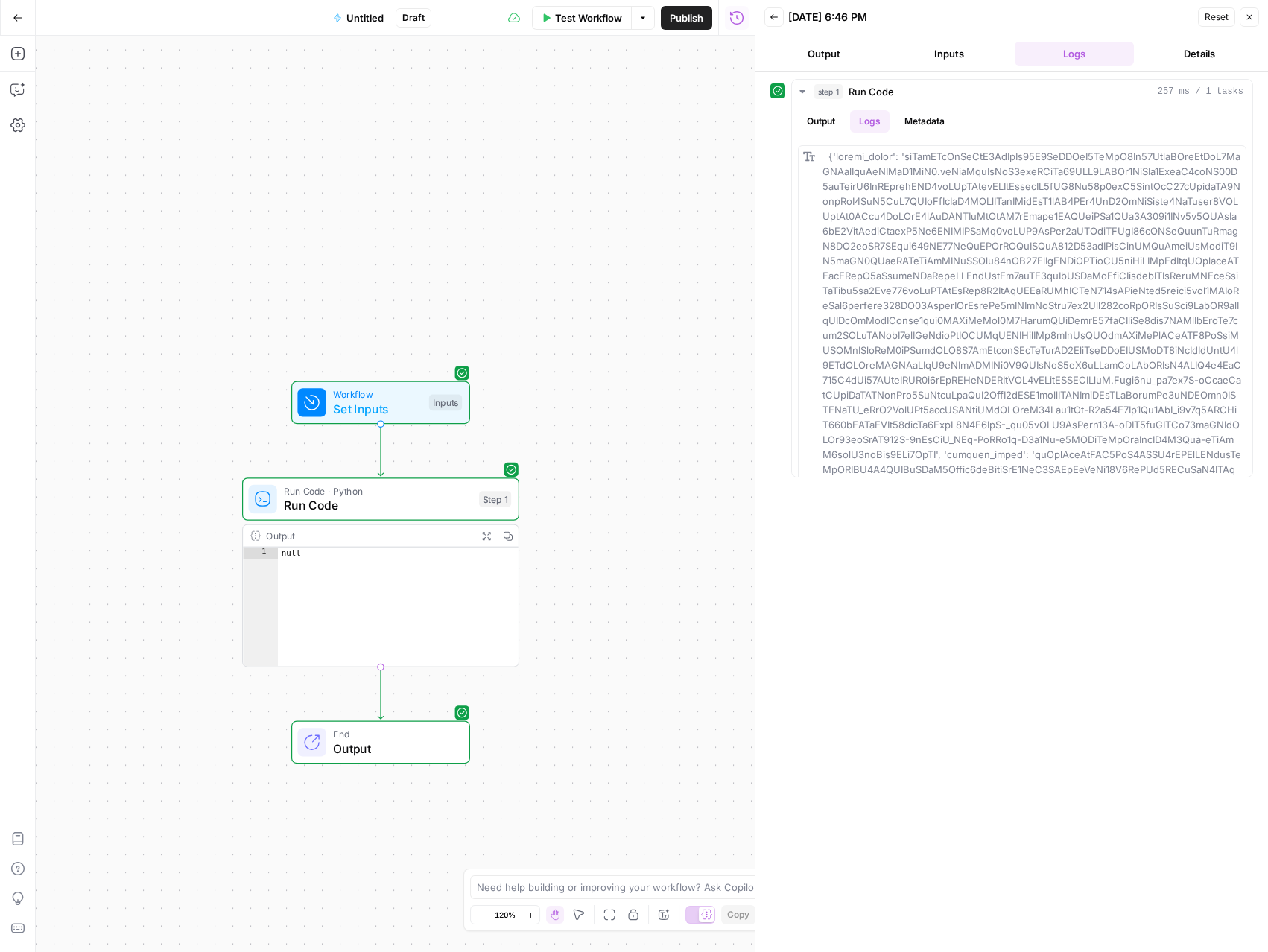
drag, startPoint x: 271, startPoint y: 410, endPoint x: 591, endPoint y: 416, distance: 320.1
click at [591, 416] on div "Workflow Set Inputs Inputs Run Code · Python Run Code Step 1 Output Expand Outp…" at bounding box center [395, 493] width 719 height 916
click at [468, 502] on span "Run Code" at bounding box center [378, 504] width 188 height 17
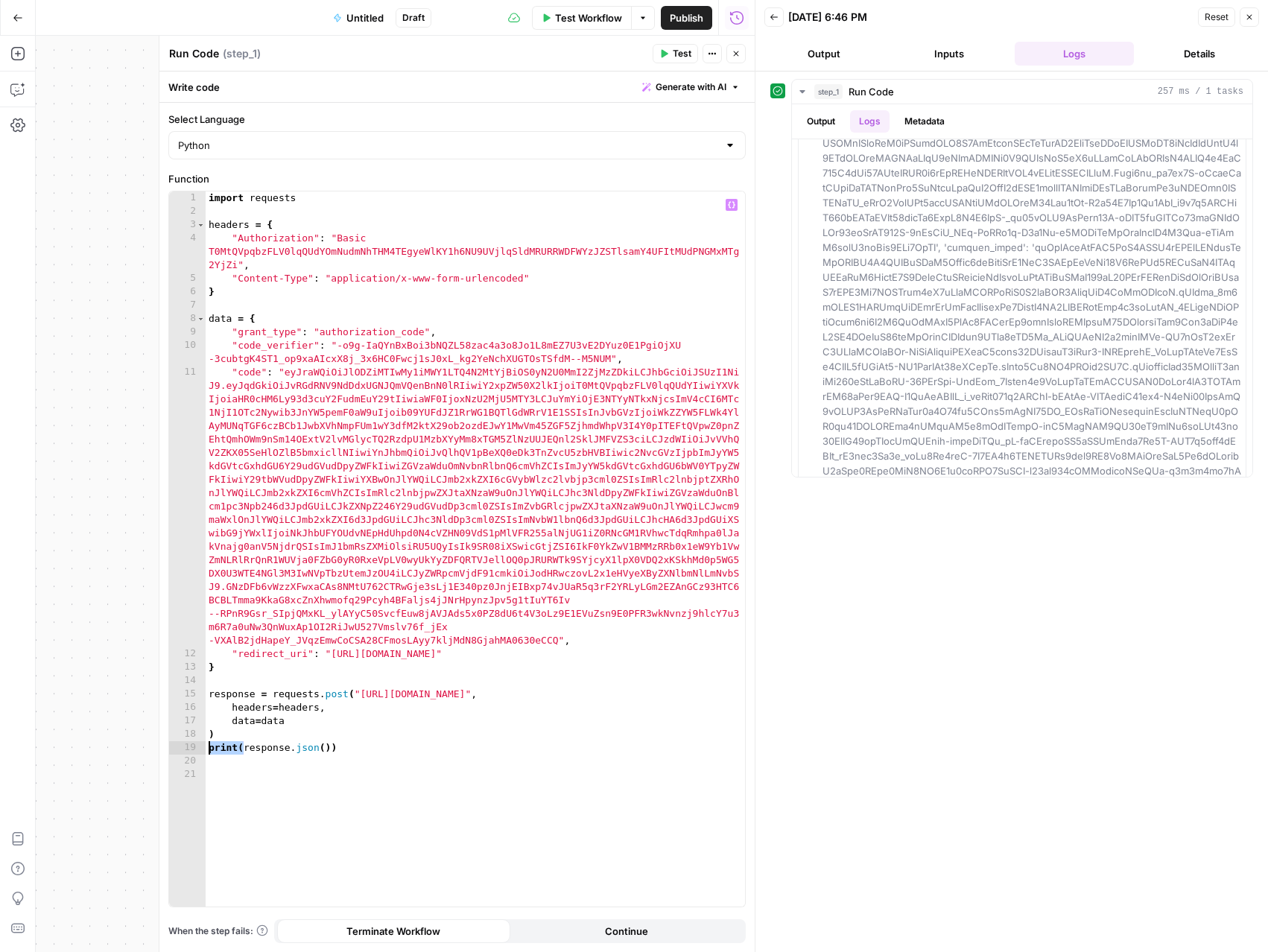
drag, startPoint x: 243, startPoint y: 744, endPoint x: 198, endPoint y: 744, distance: 45.0
click at [198, 744] on div "**********" at bounding box center [457, 549] width 576 height 716
click at [678, 57] on span "Test" at bounding box center [681, 53] width 18 height 13
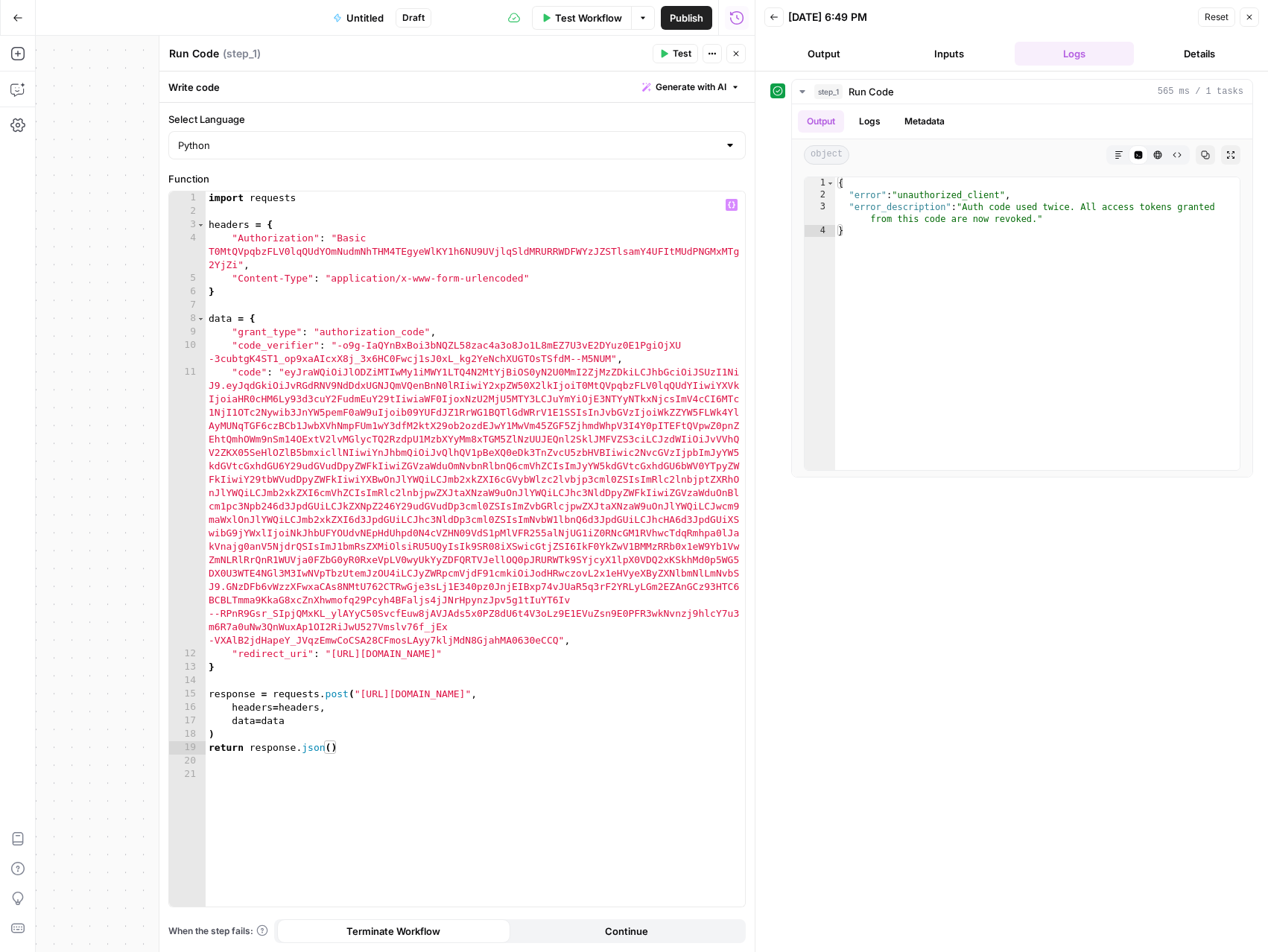
type textarea "**********"
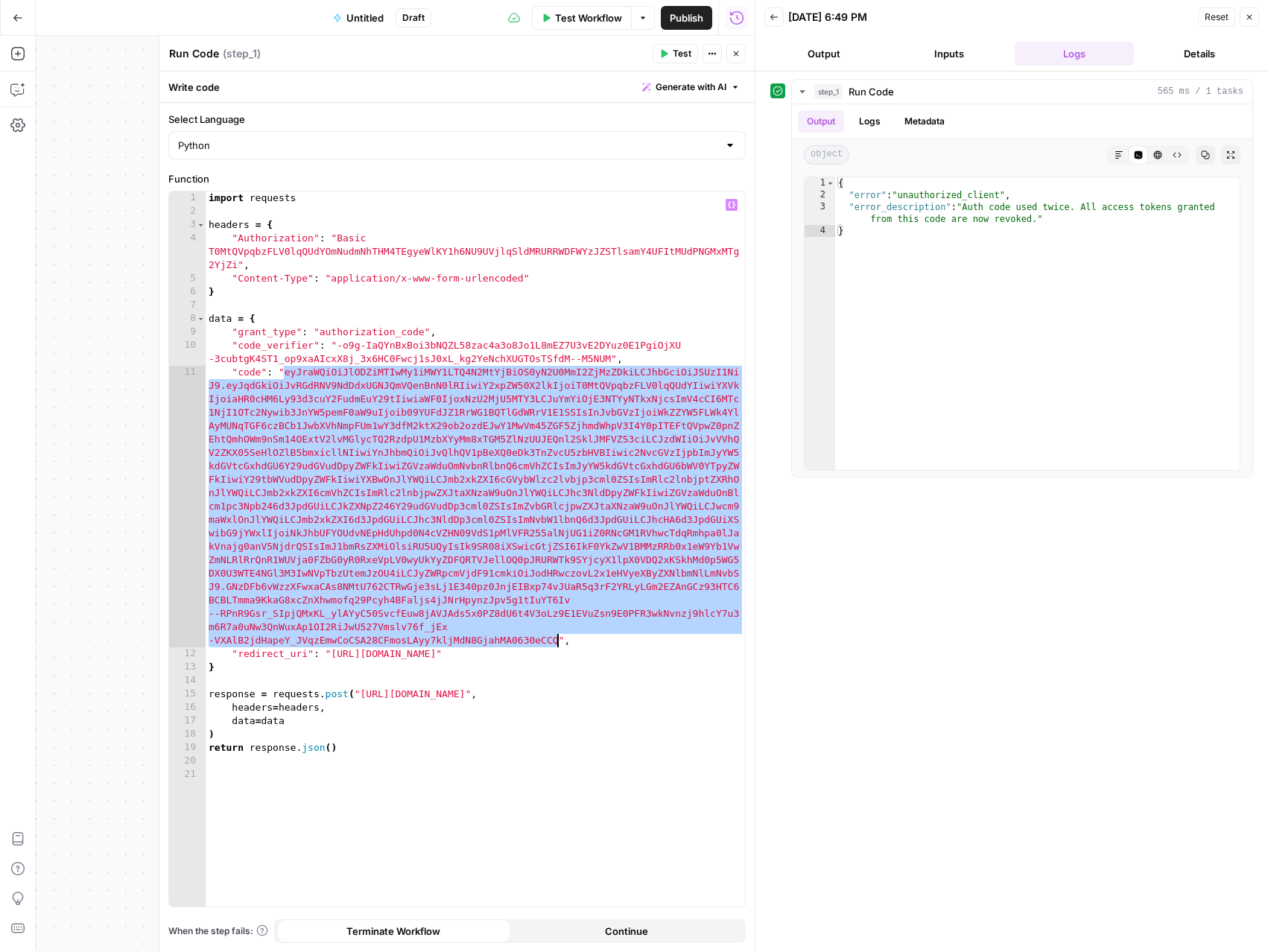
drag, startPoint x: 285, startPoint y: 373, endPoint x: 559, endPoint y: 638, distance: 381.2
click at [559, 638] on div "import requests headers = { "Authorization" : "Basic T0MtQVpqbzFLV0lqQUdYOmNudm…" at bounding box center [475, 563] width 539 height 742
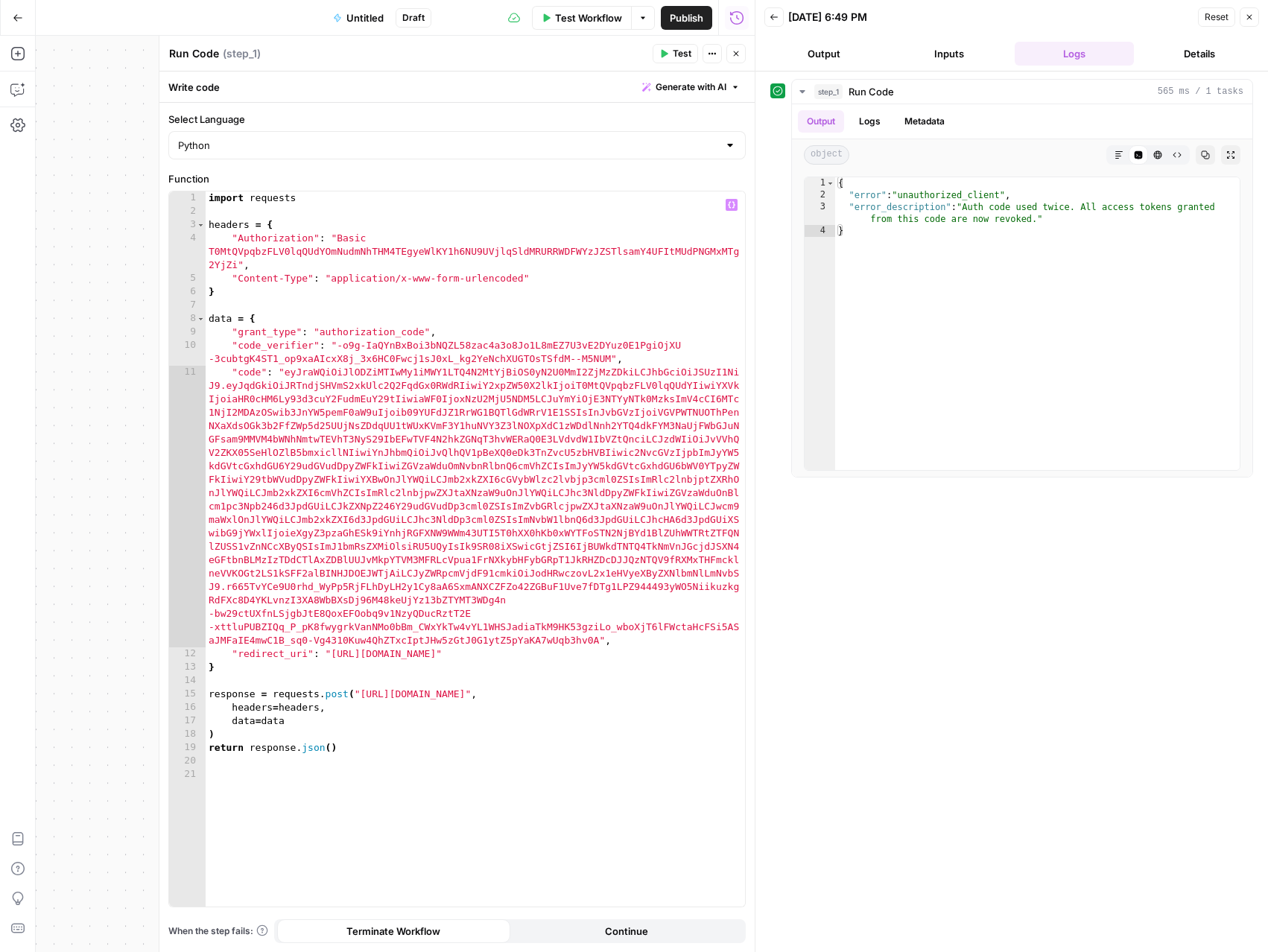
click at [669, 52] on button "Test" at bounding box center [675, 53] width 46 height 19
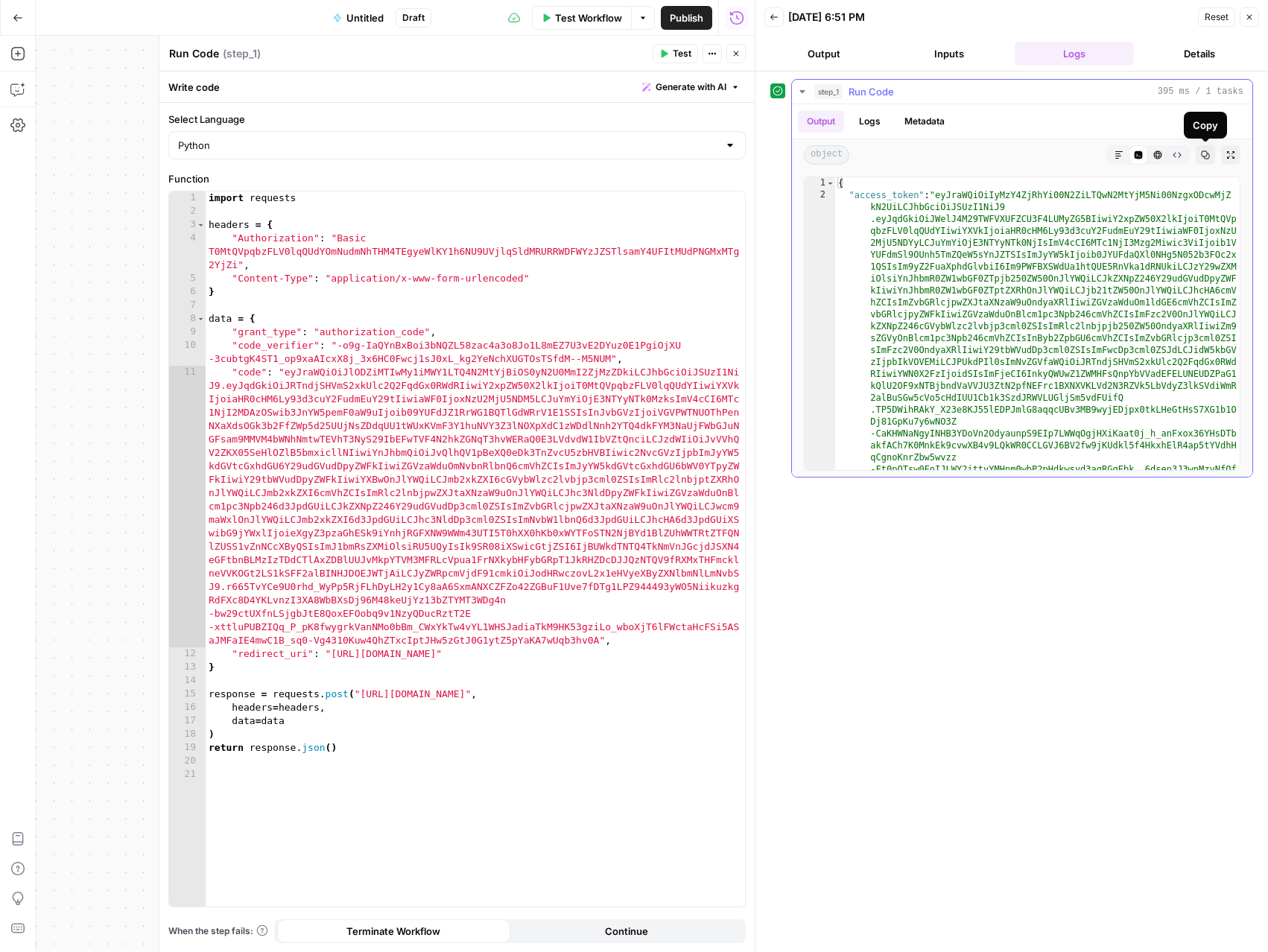
click at [1204, 151] on icon "button" at bounding box center [1206, 156] width 8 height 8
click at [735, 51] on icon "button" at bounding box center [736, 53] width 9 height 9
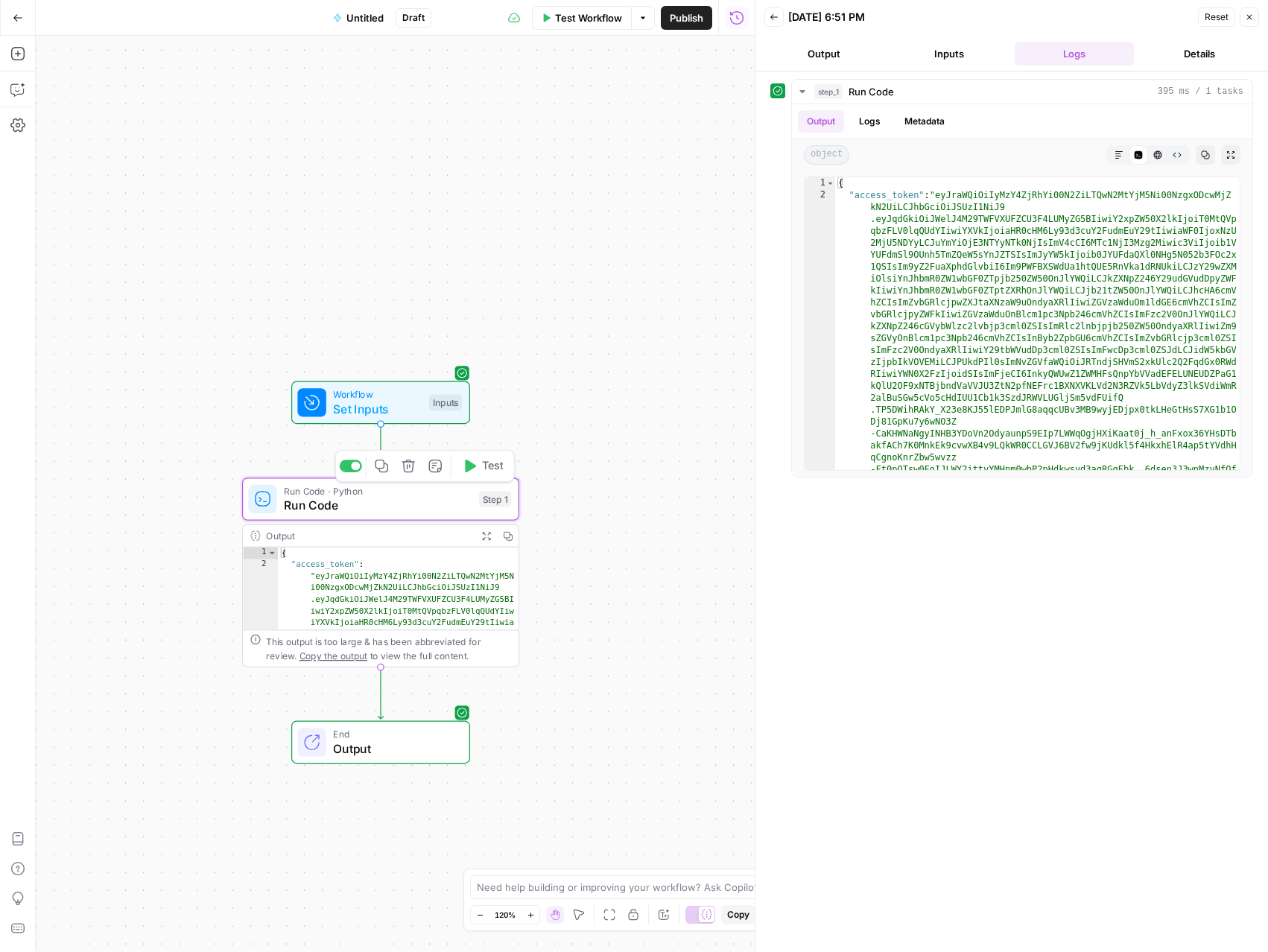
click at [388, 464] on icon "button" at bounding box center [381, 466] width 14 height 14
click at [379, 692] on icon "Edge from step_1 to end" at bounding box center [380, 693] width 5 height 52
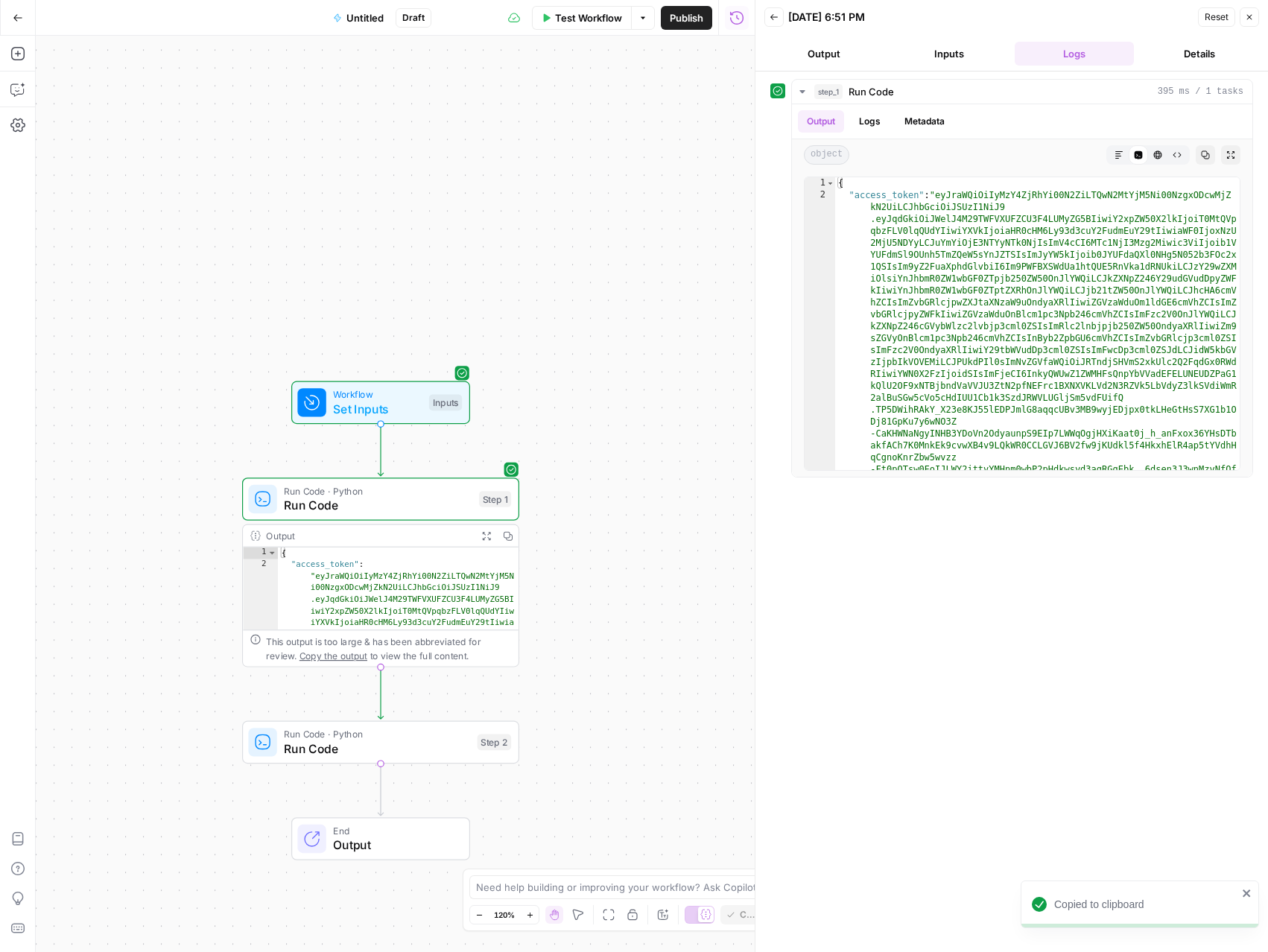
click at [378, 730] on span "Run Code · Python" at bounding box center [377, 734] width 186 height 14
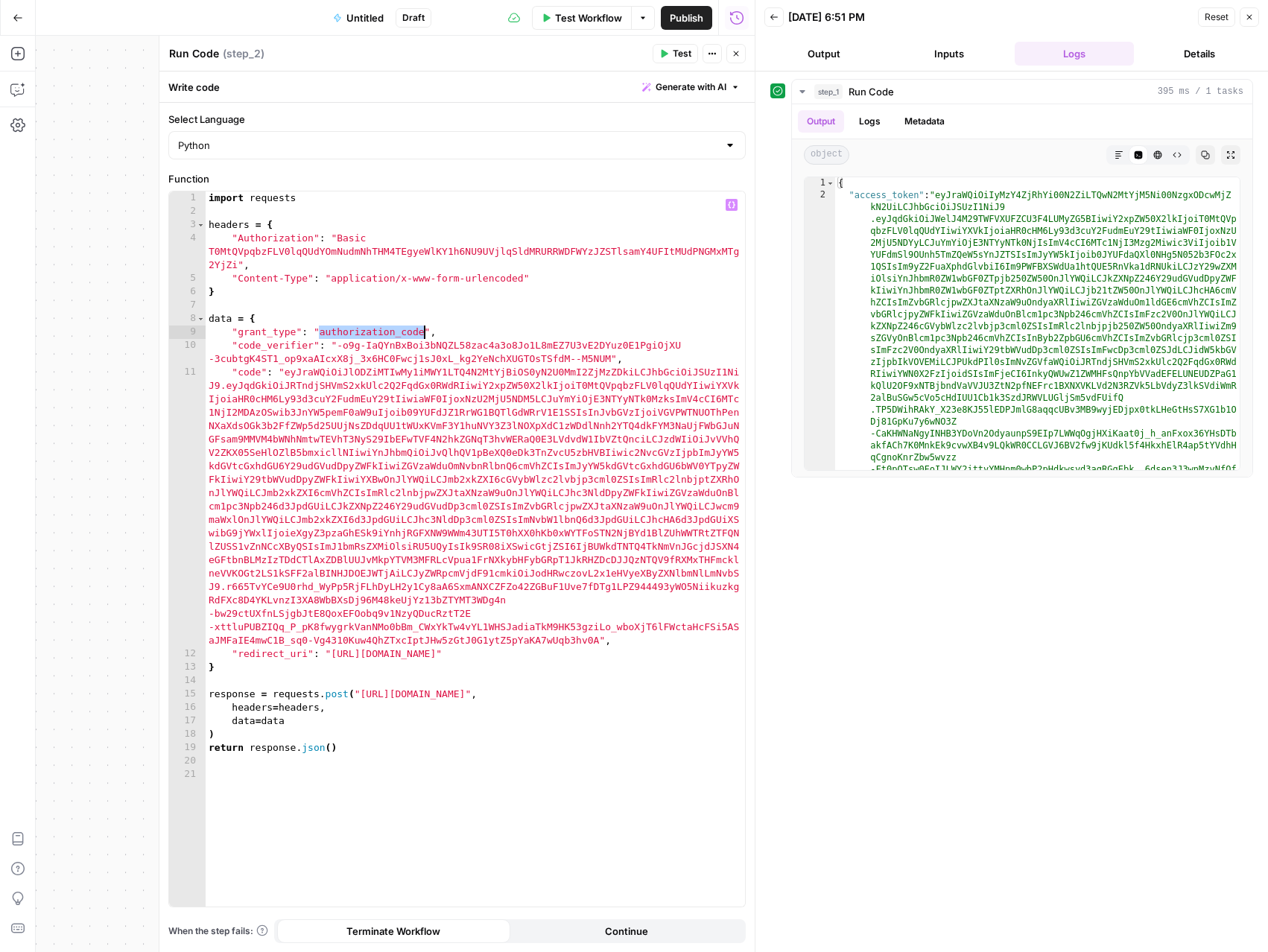
drag, startPoint x: 318, startPoint y: 330, endPoint x: 421, endPoint y: 331, distance: 103.0
click at [421, 331] on div "import requests headers = { "Authorization" : "Basic T0MtQVpqbzFLV0lqQUdYOmNudm…" at bounding box center [475, 563] width 539 height 742
paste textarea
click at [421, 331] on div "import requests headers = { "Authorization" : "Basic T0MtQVpqbzFLV0lqQUdYOmNudm…" at bounding box center [475, 563] width 539 height 742
click at [237, 373] on div "import requests headers = { "Authorization" : "Basic T0MtQVpqbzFLV0lqQUdYOmNudm…" at bounding box center [475, 563] width 539 height 742
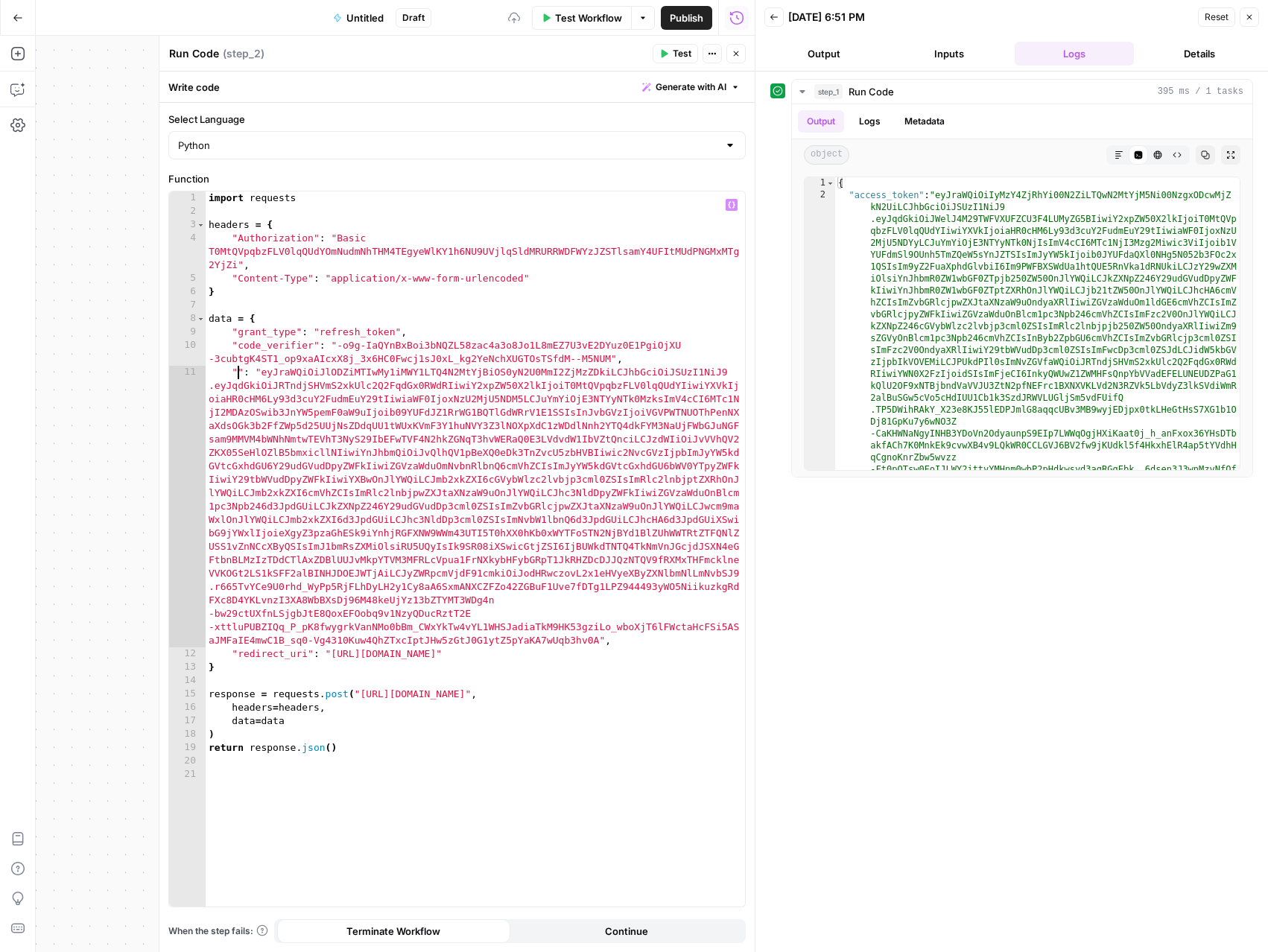
paste textarea
type textarea "**********"
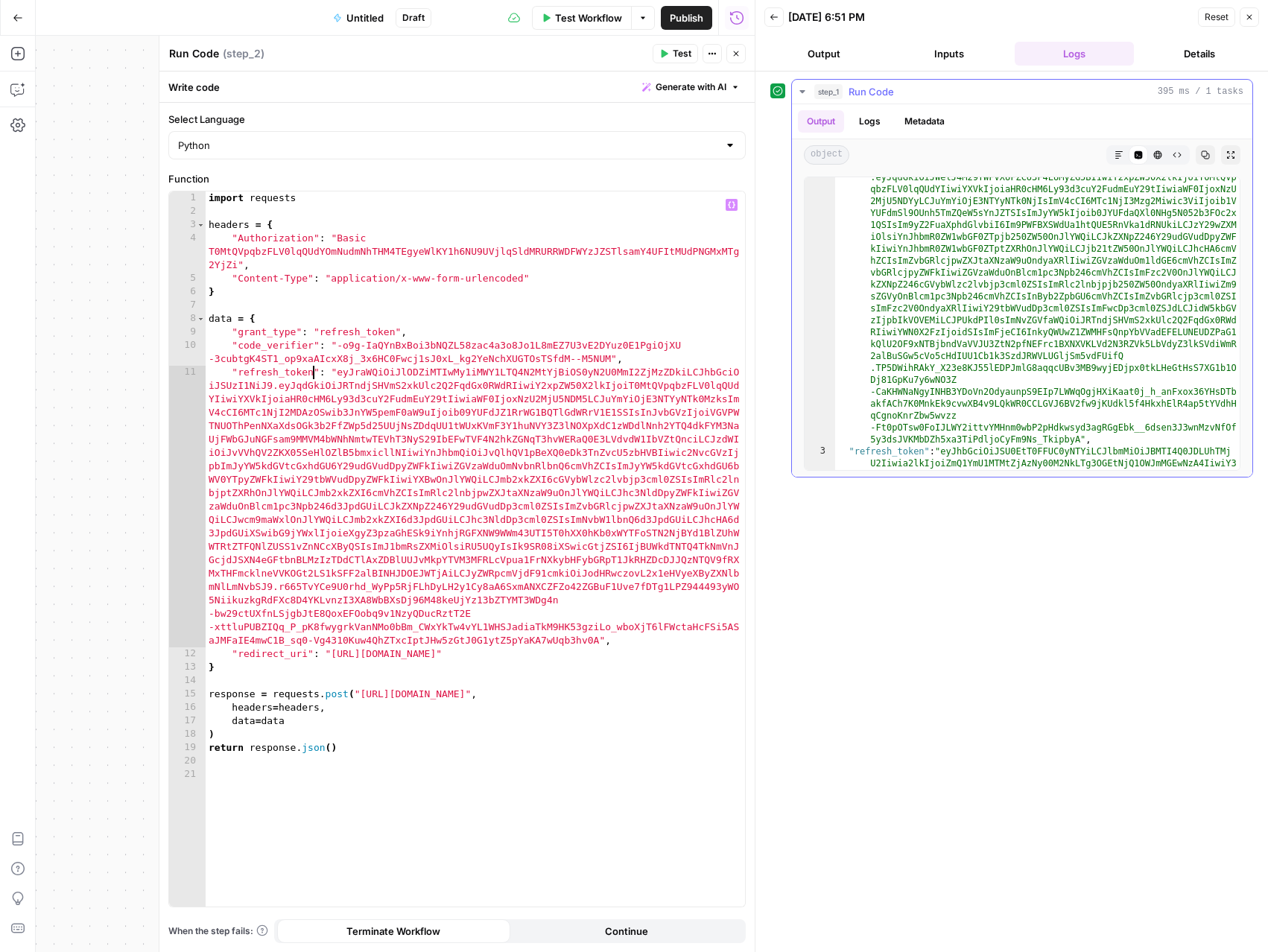
scroll to position [42, 0]
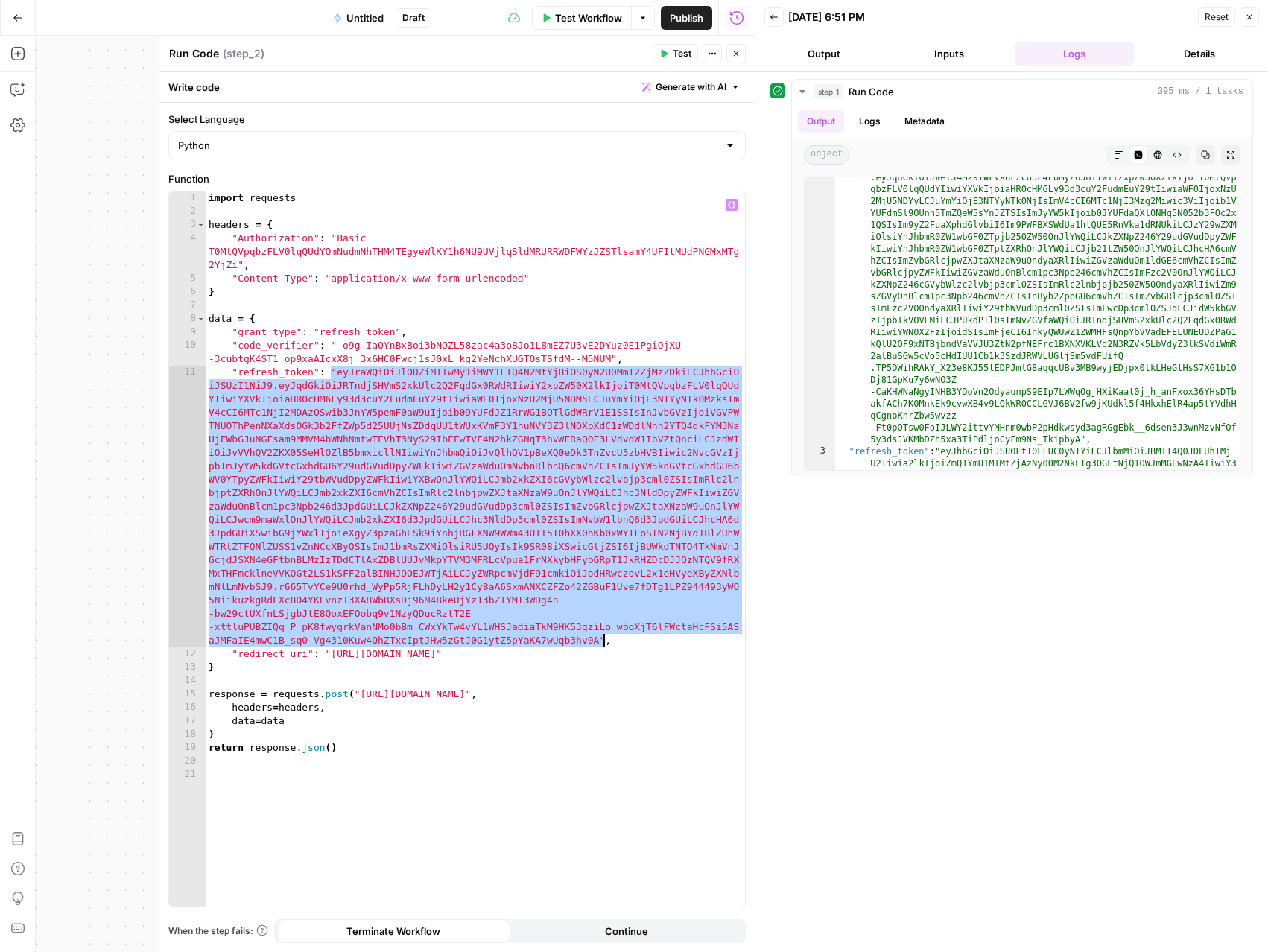
drag, startPoint x: 331, startPoint y: 370, endPoint x: 602, endPoint y: 640, distance: 382.5
click at [602, 640] on div "import requests headers = { "Authorization" : "Basic T0MtQVpqbzFLV0lqQUdYOmNudm…" at bounding box center [475, 563] width 539 height 742
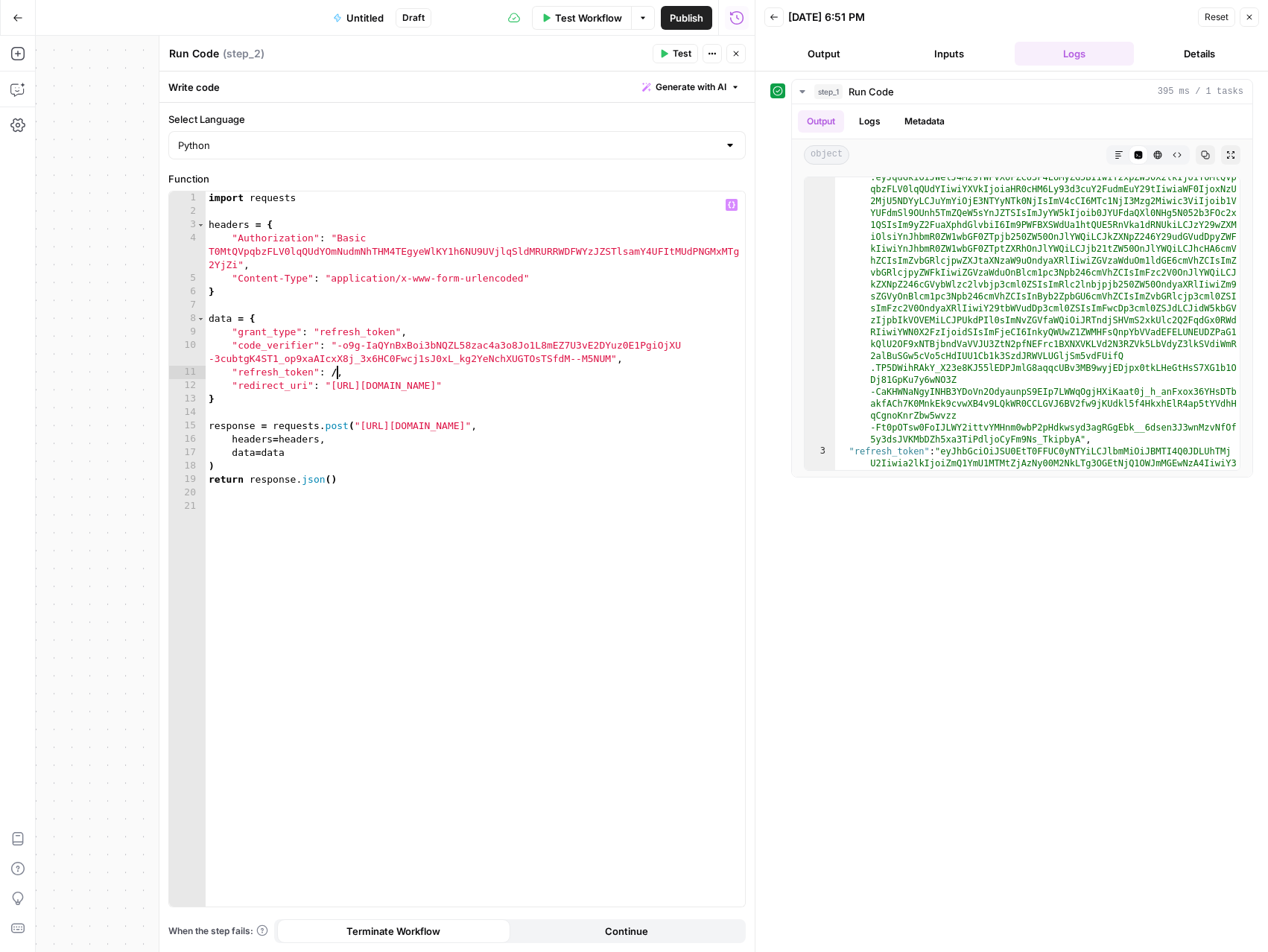
scroll to position [0, 9]
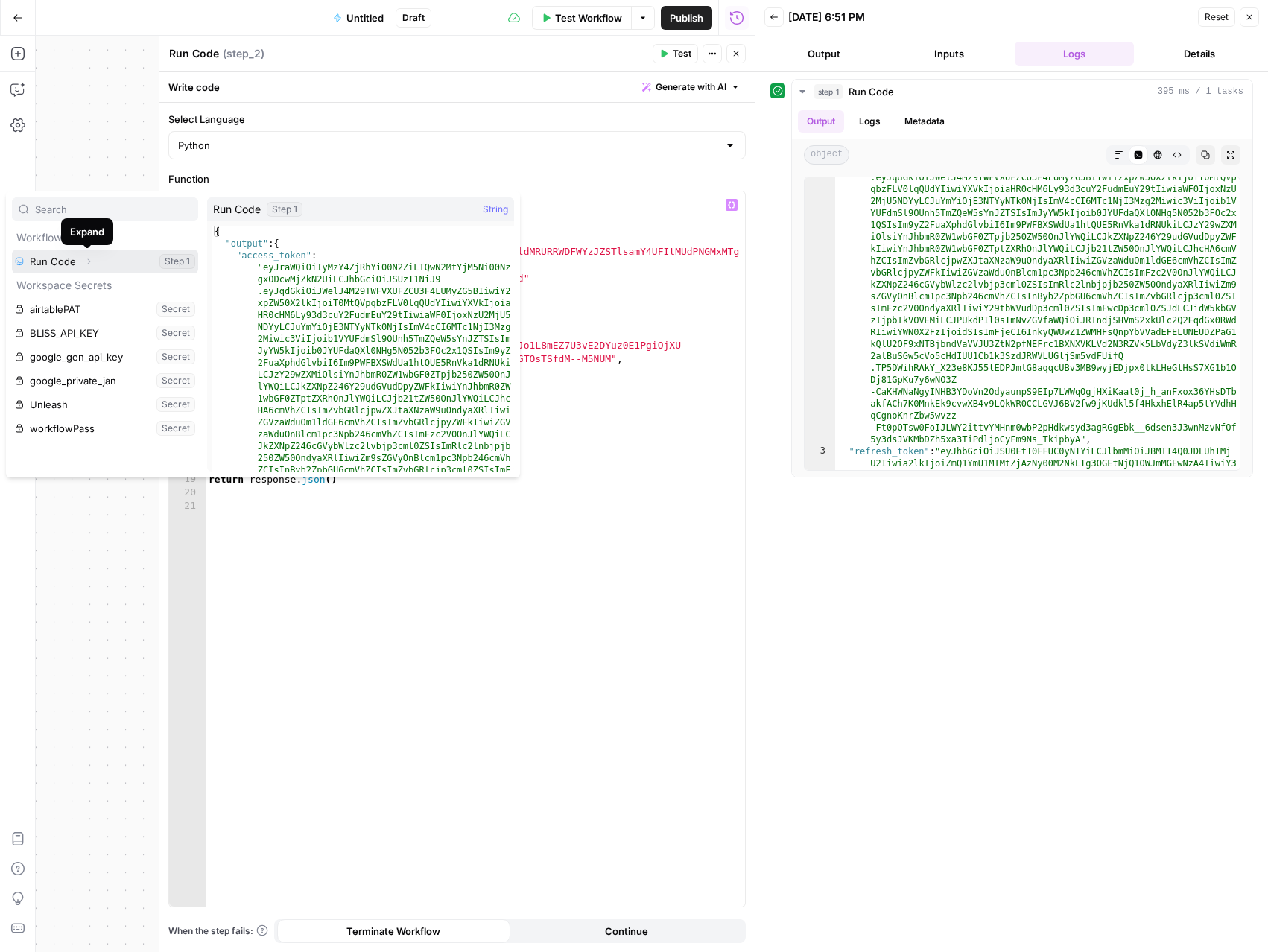
click at [91, 260] on icon "button" at bounding box center [88, 261] width 9 height 9
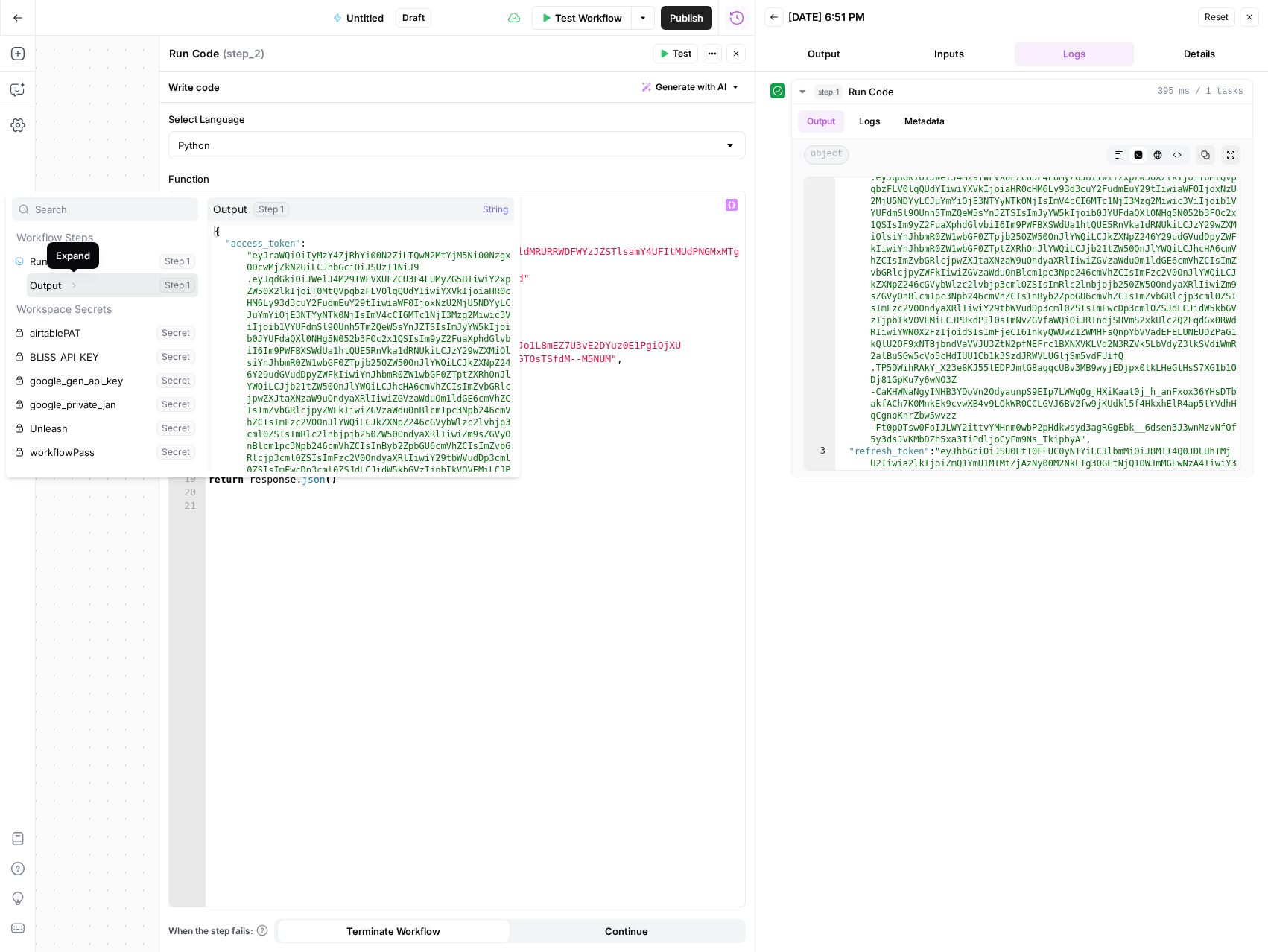
click at [72, 281] on icon "button" at bounding box center [73, 285] width 9 height 9
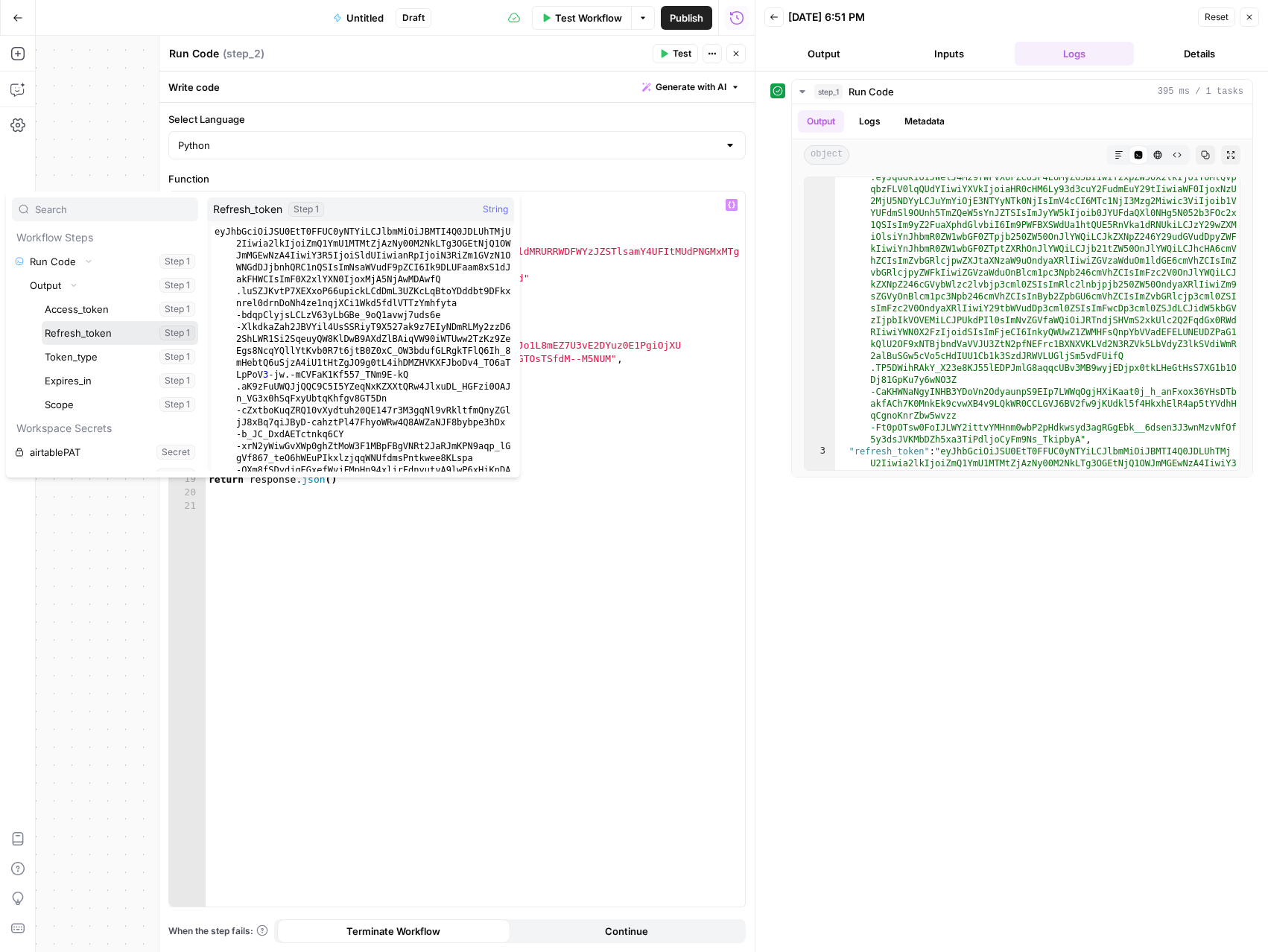
click at [85, 336] on button "Select variable Refresh_token" at bounding box center [120, 333] width 156 height 24
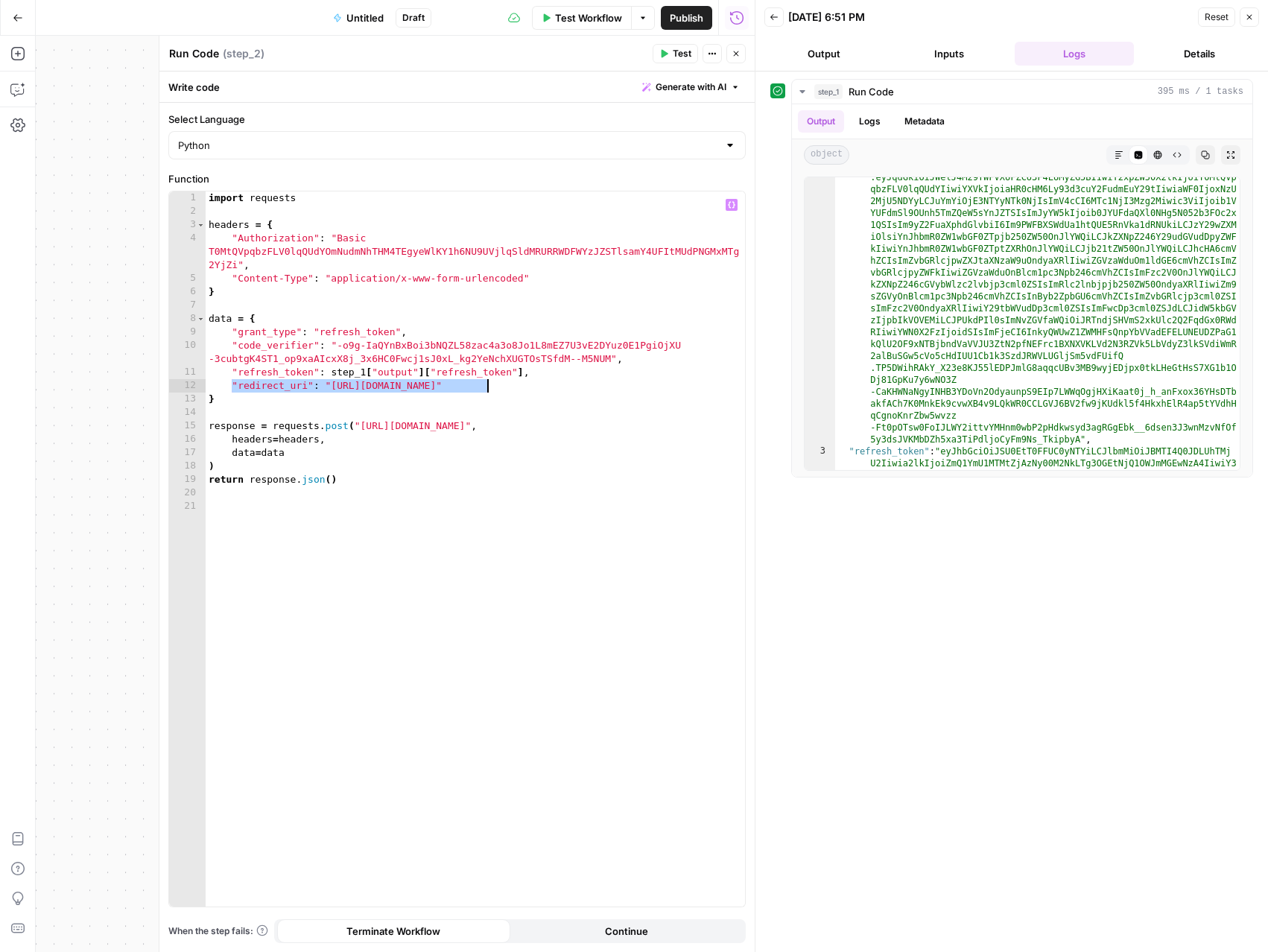
drag, startPoint x: 232, startPoint y: 386, endPoint x: 488, endPoint y: 386, distance: 256.0
click at [488, 386] on div "import requests headers = { "Authorization" : "Basic T0MtQVpqbzFLV0lqQUdYOmNudm…" at bounding box center [475, 563] width 539 height 742
type textarea "**********"
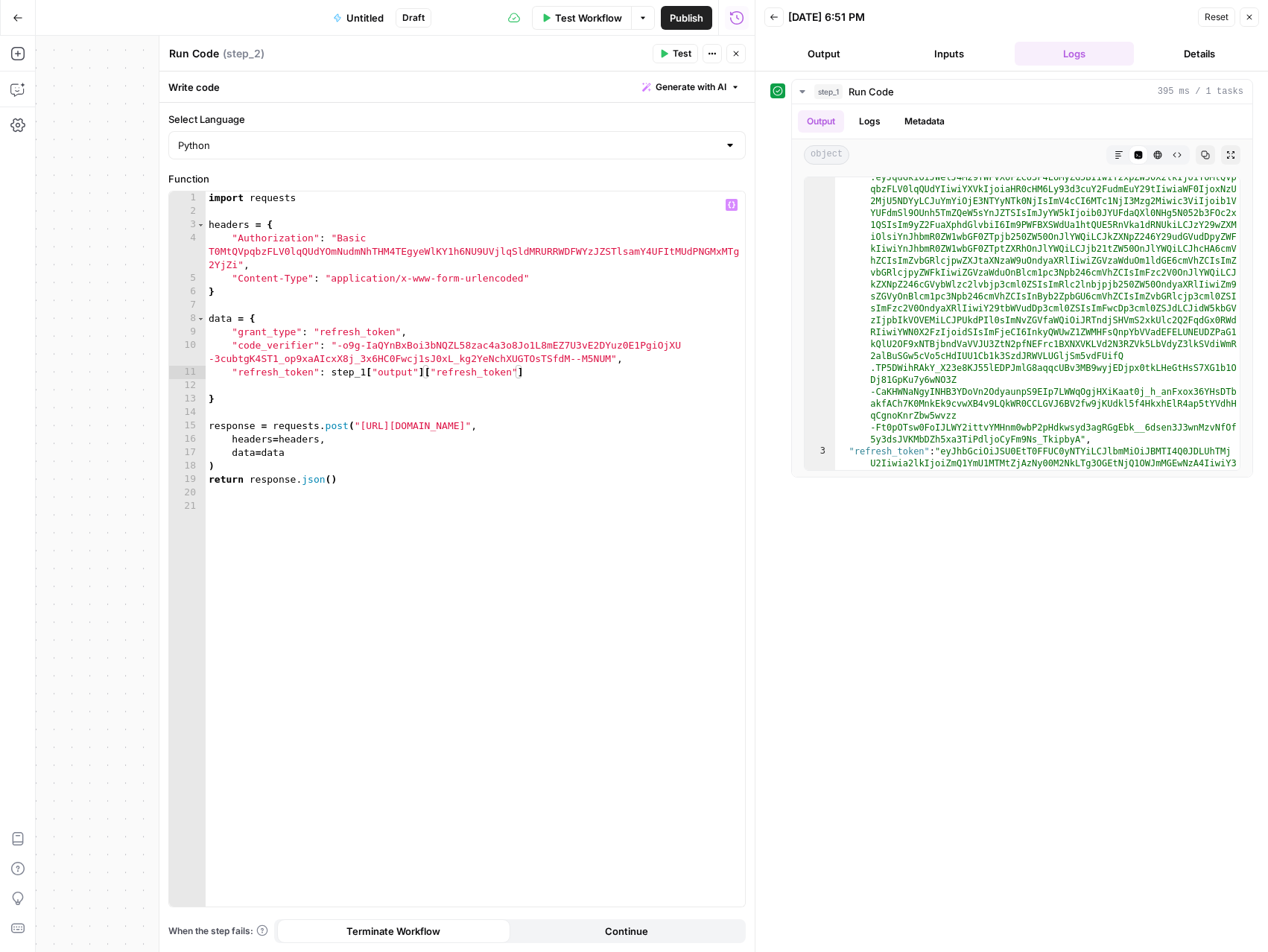
click at [665, 55] on icon "button" at bounding box center [665, 54] width 7 height 8
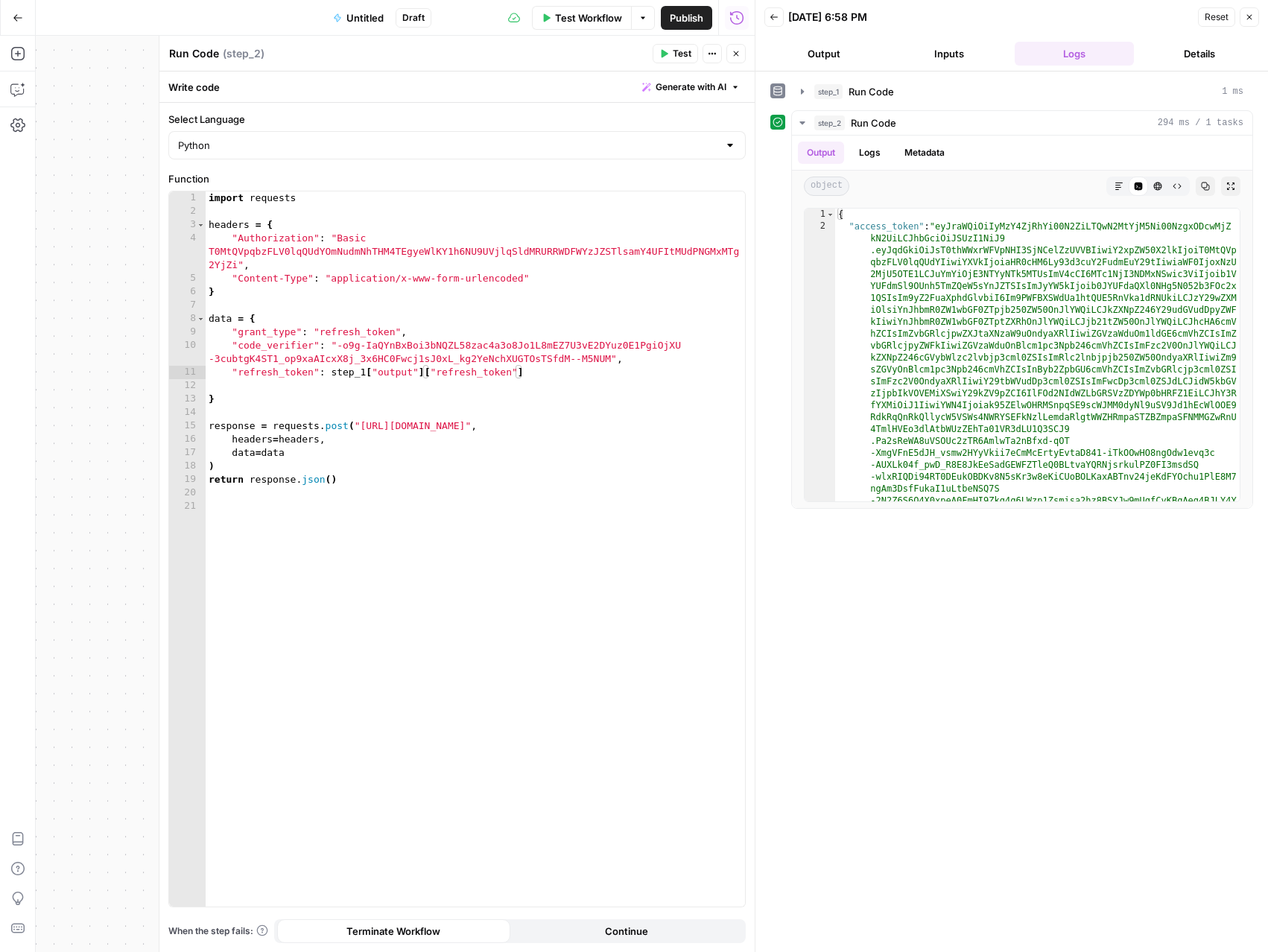
click at [217, 57] on textarea "Run Code" at bounding box center [194, 54] width 50 height 15
type textarea "R"
type textarea "Refresh token"
click at [731, 55] on icon "button" at bounding box center [736, 53] width 9 height 9
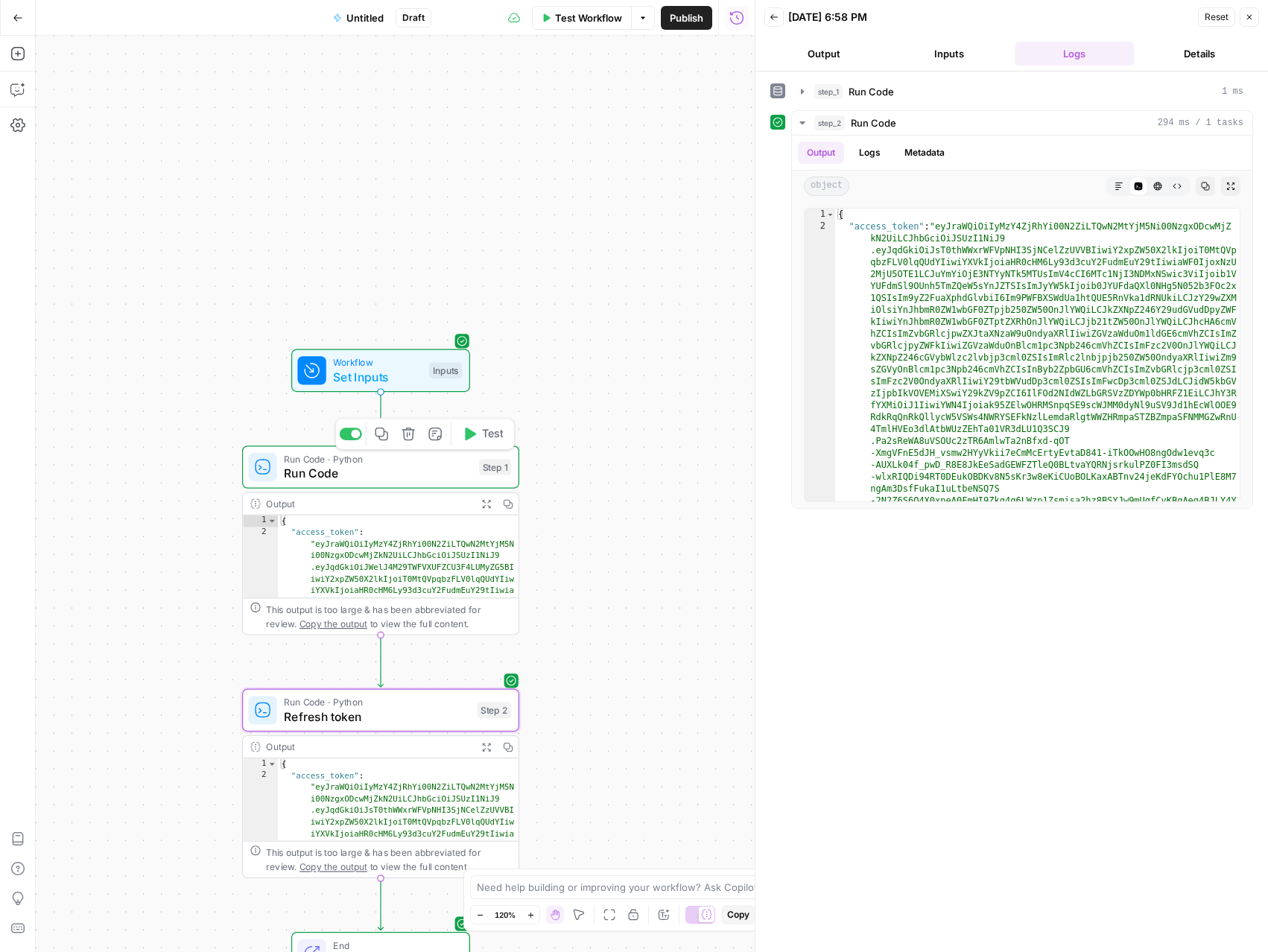
click at [355, 474] on span "Run Code" at bounding box center [378, 473] width 188 height 17
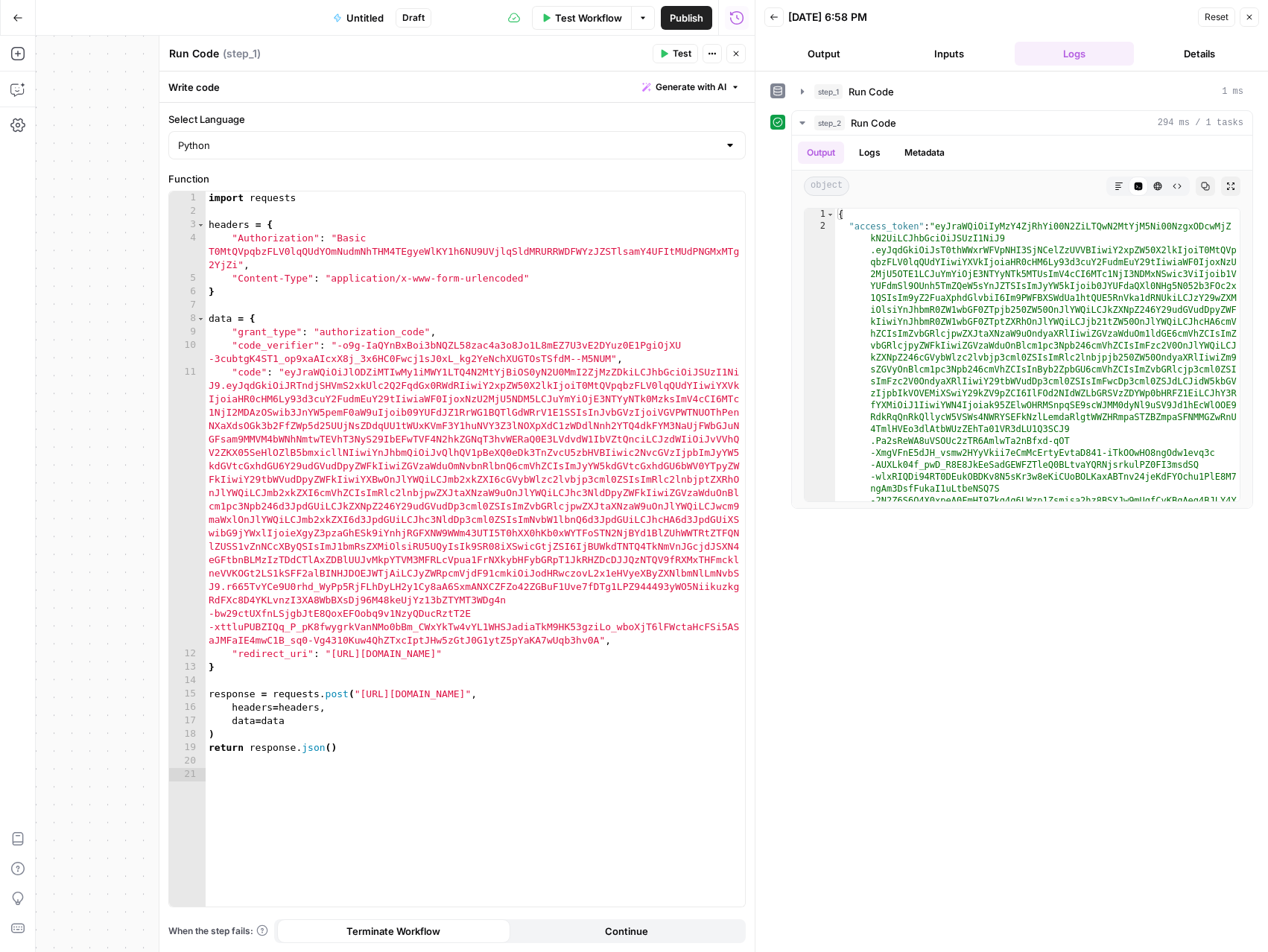
click at [215, 53] on textarea "Run Code" at bounding box center [194, 54] width 50 height 15
type textarea "Initial get token from authorization"
click at [369, 17] on span "Untitled" at bounding box center [364, 18] width 37 height 15
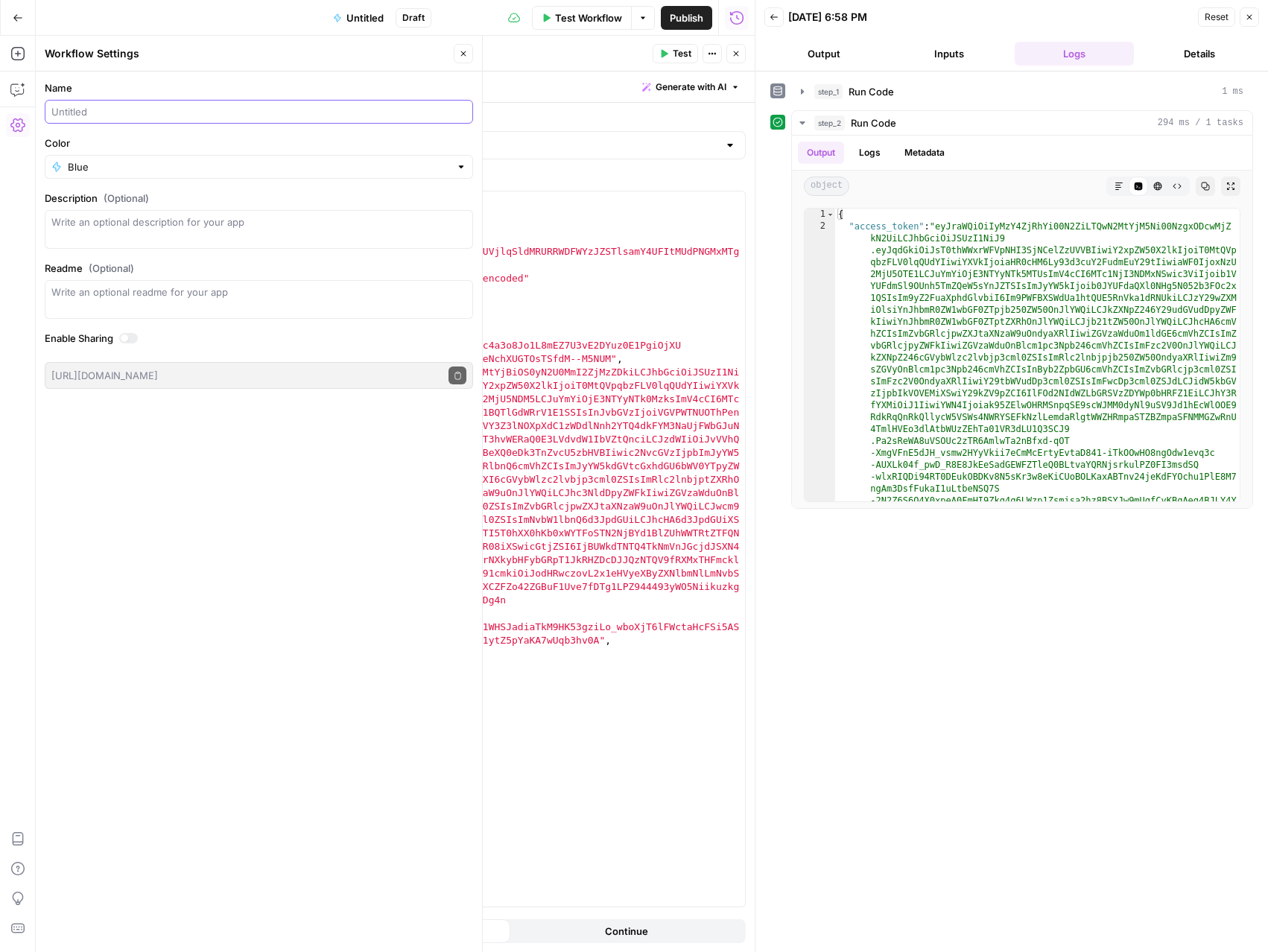
click at [300, 109] on input "Name" at bounding box center [259, 112] width 415 height 15
type input "Canva Sandbox"
click at [736, 53] on icon "button" at bounding box center [736, 53] width 9 height 9
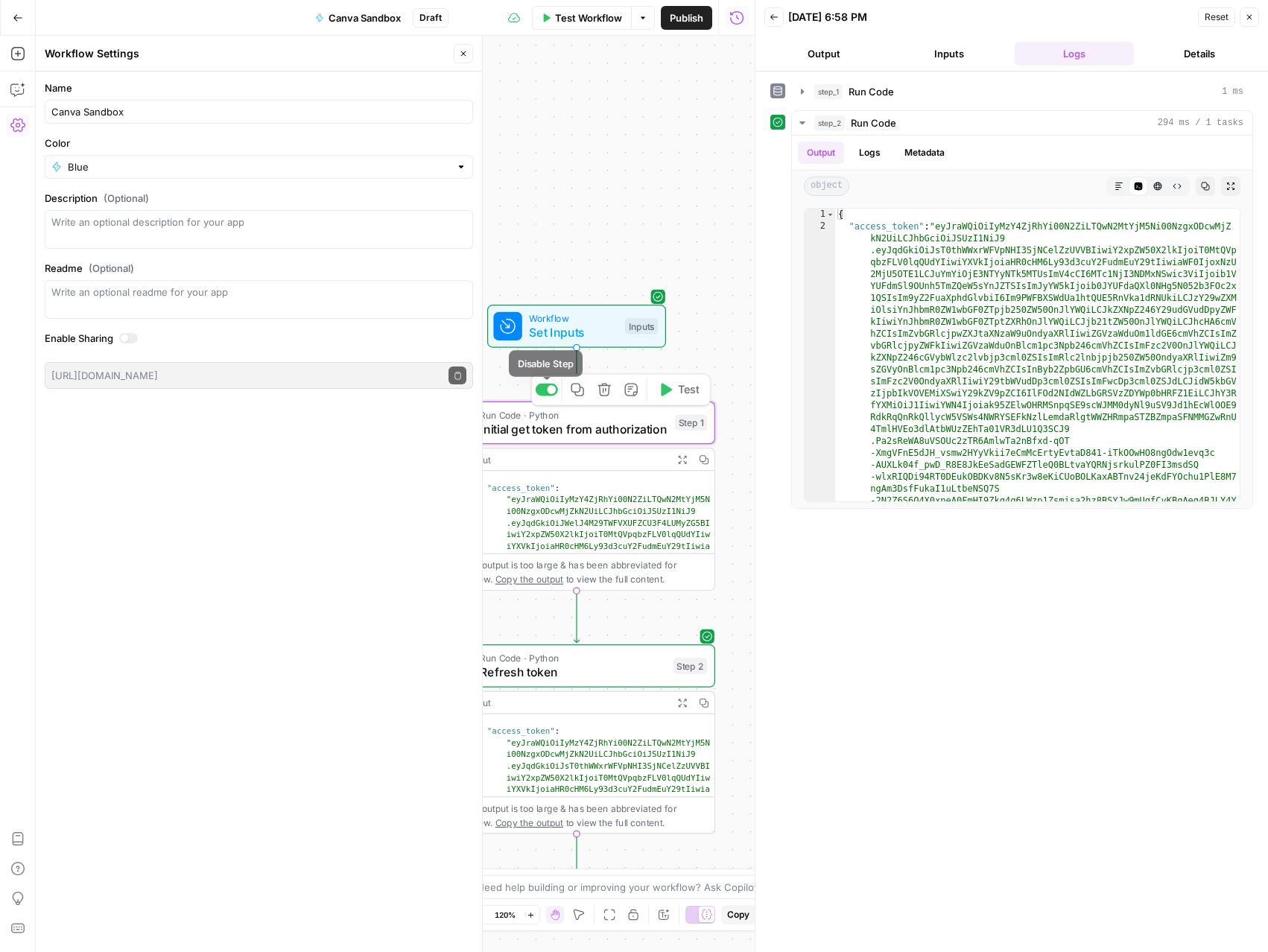
click at [548, 392] on div at bounding box center [551, 389] width 9 height 9
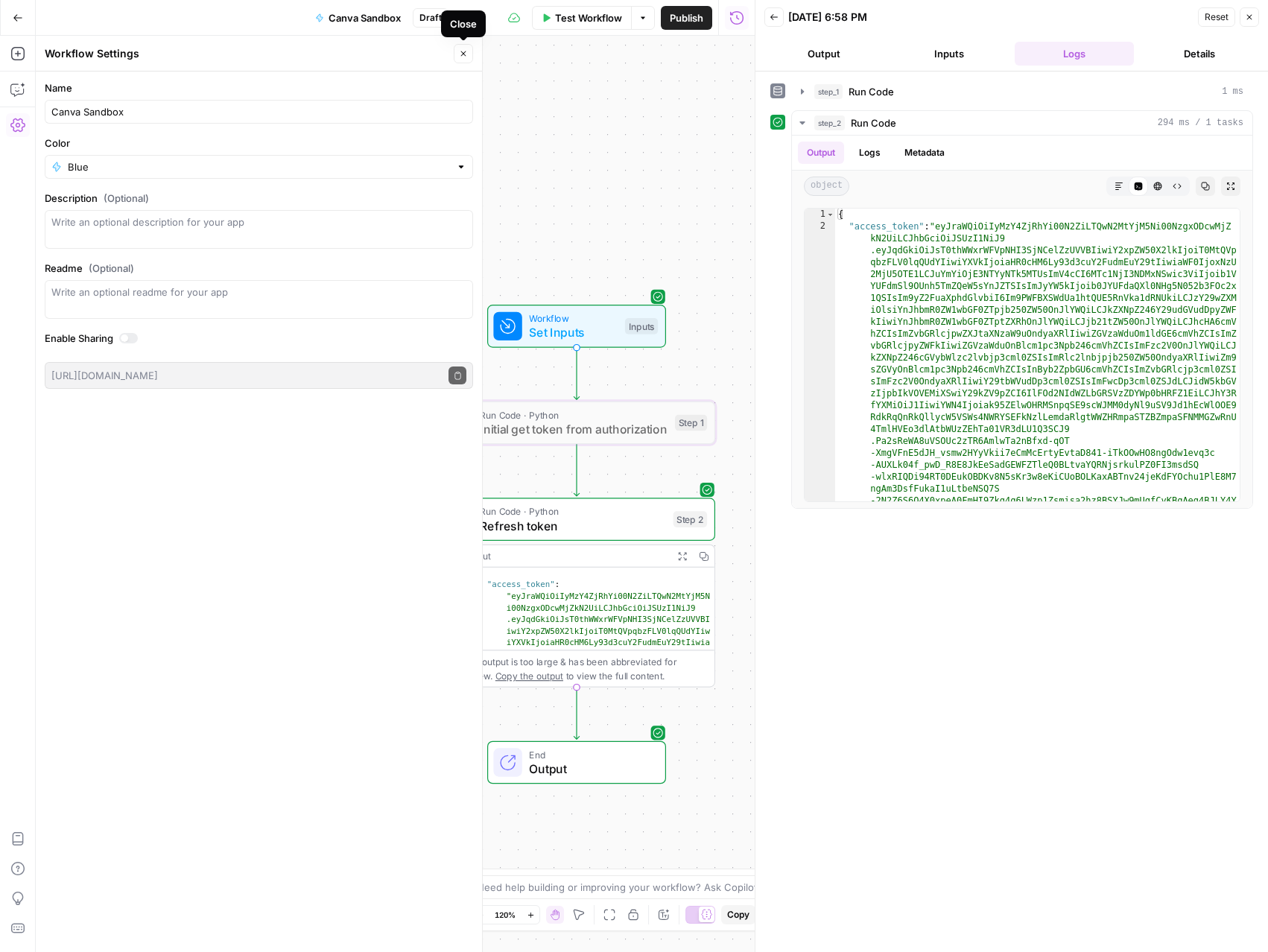
click at [467, 59] on button "Close" at bounding box center [463, 53] width 19 height 19
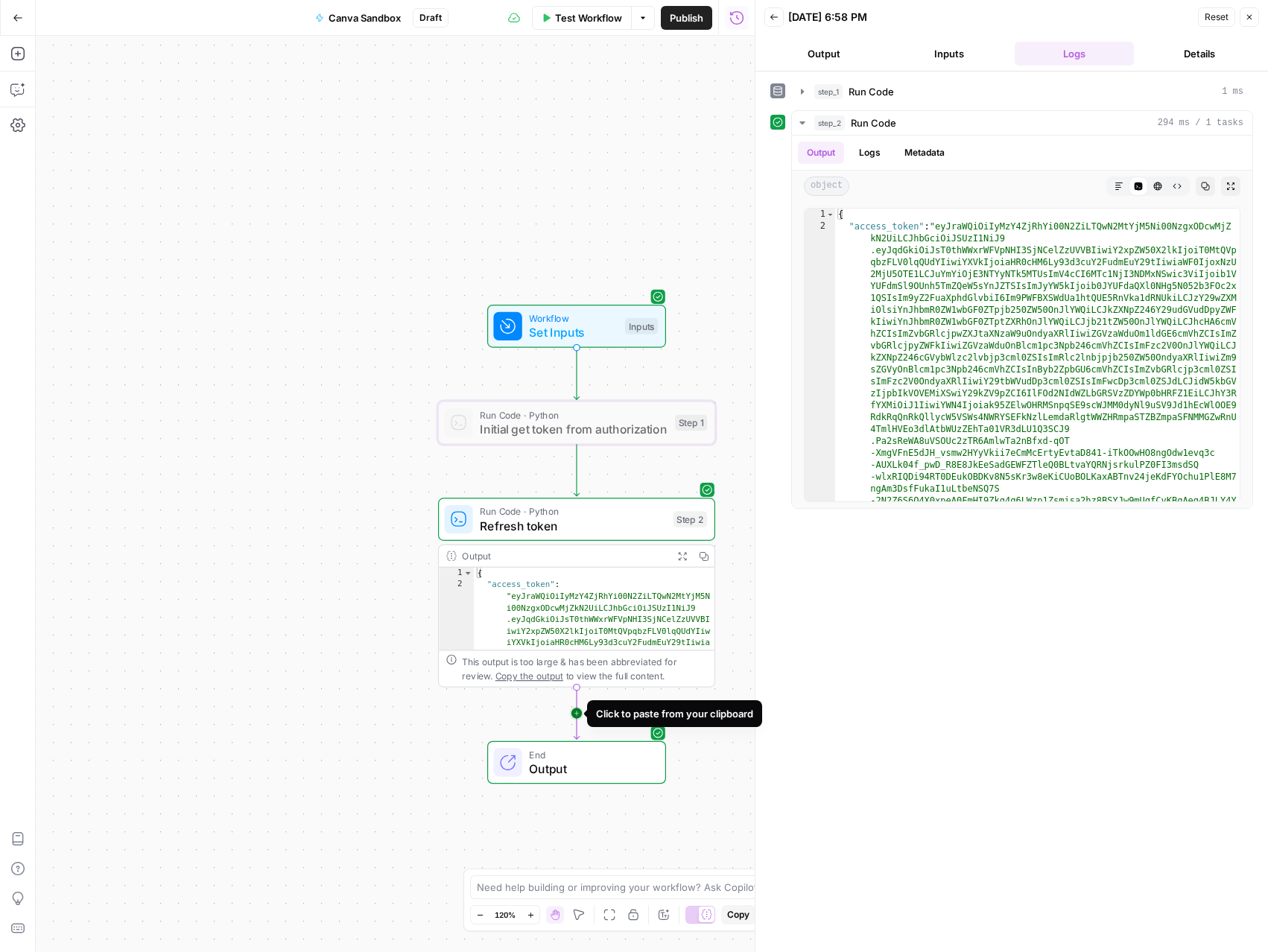
click at [577, 714] on icon "Edge from step_2 to end" at bounding box center [576, 713] width 5 height 52
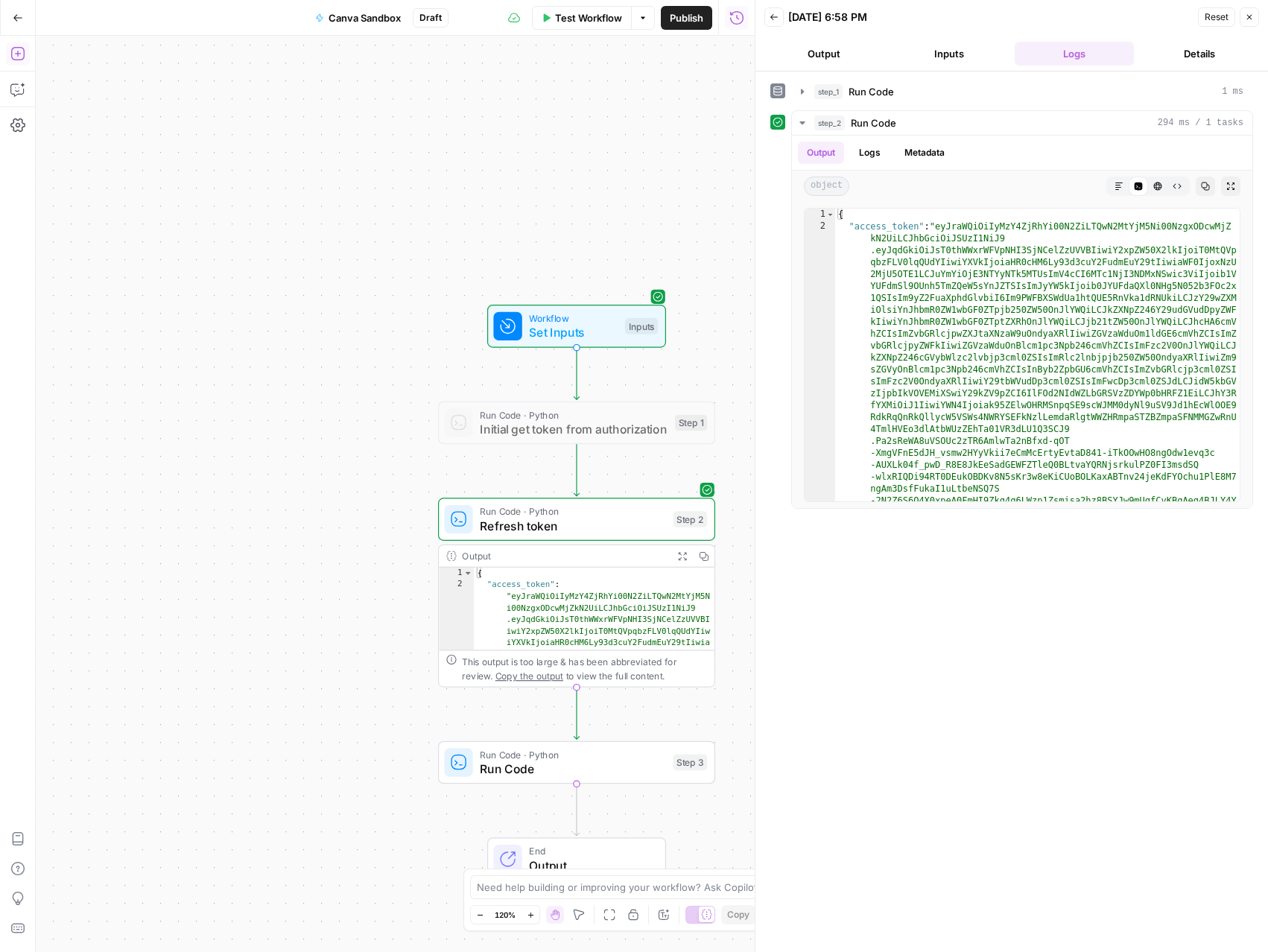
click at [13, 51] on icon "button" at bounding box center [18, 54] width 15 height 15
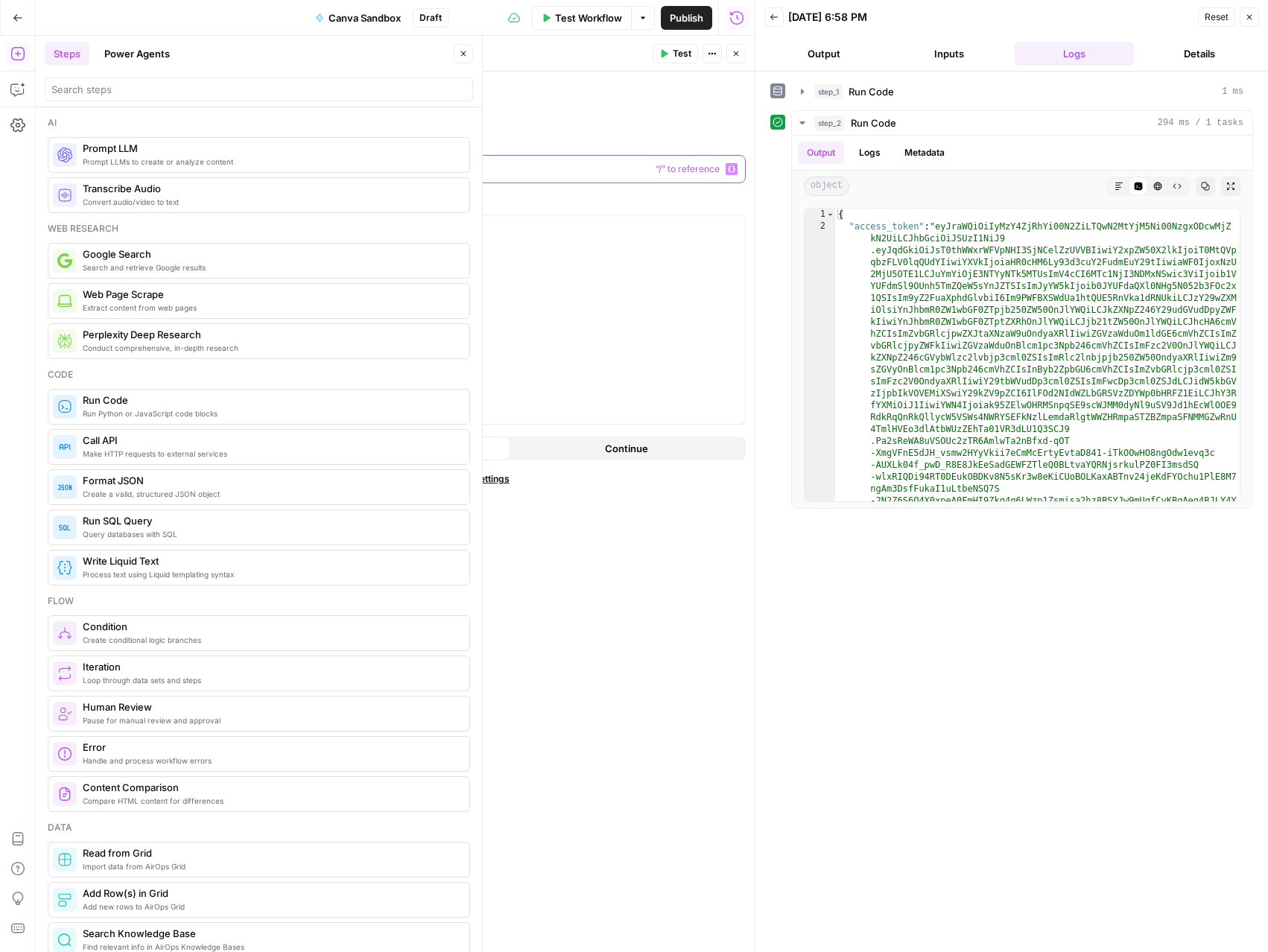
click at [564, 166] on p at bounding box center [457, 169] width 558 height 15
click at [739, 61] on button "Close" at bounding box center [736, 53] width 19 height 19
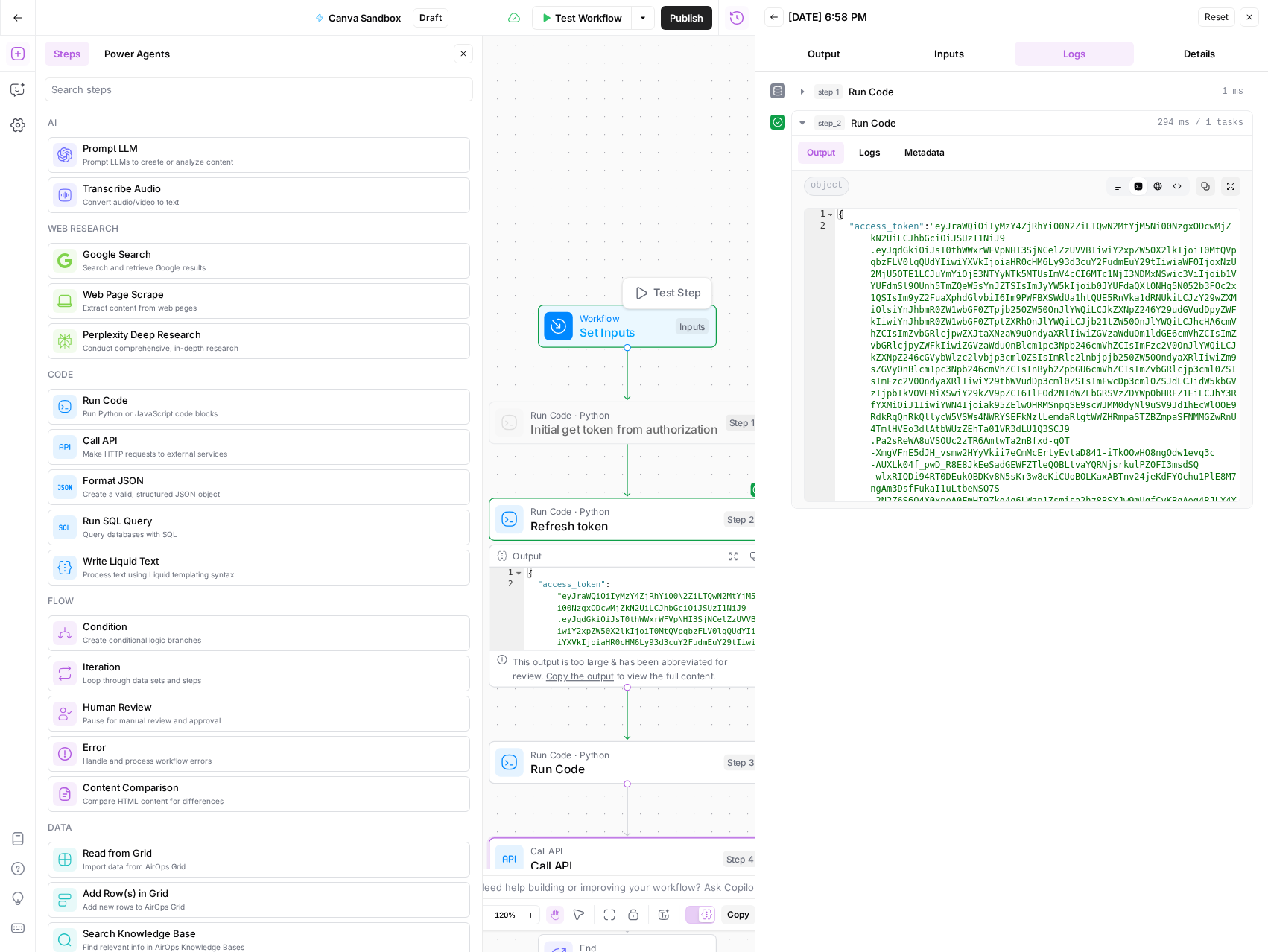
click at [638, 318] on span "Workflow" at bounding box center [624, 318] width 89 height 14
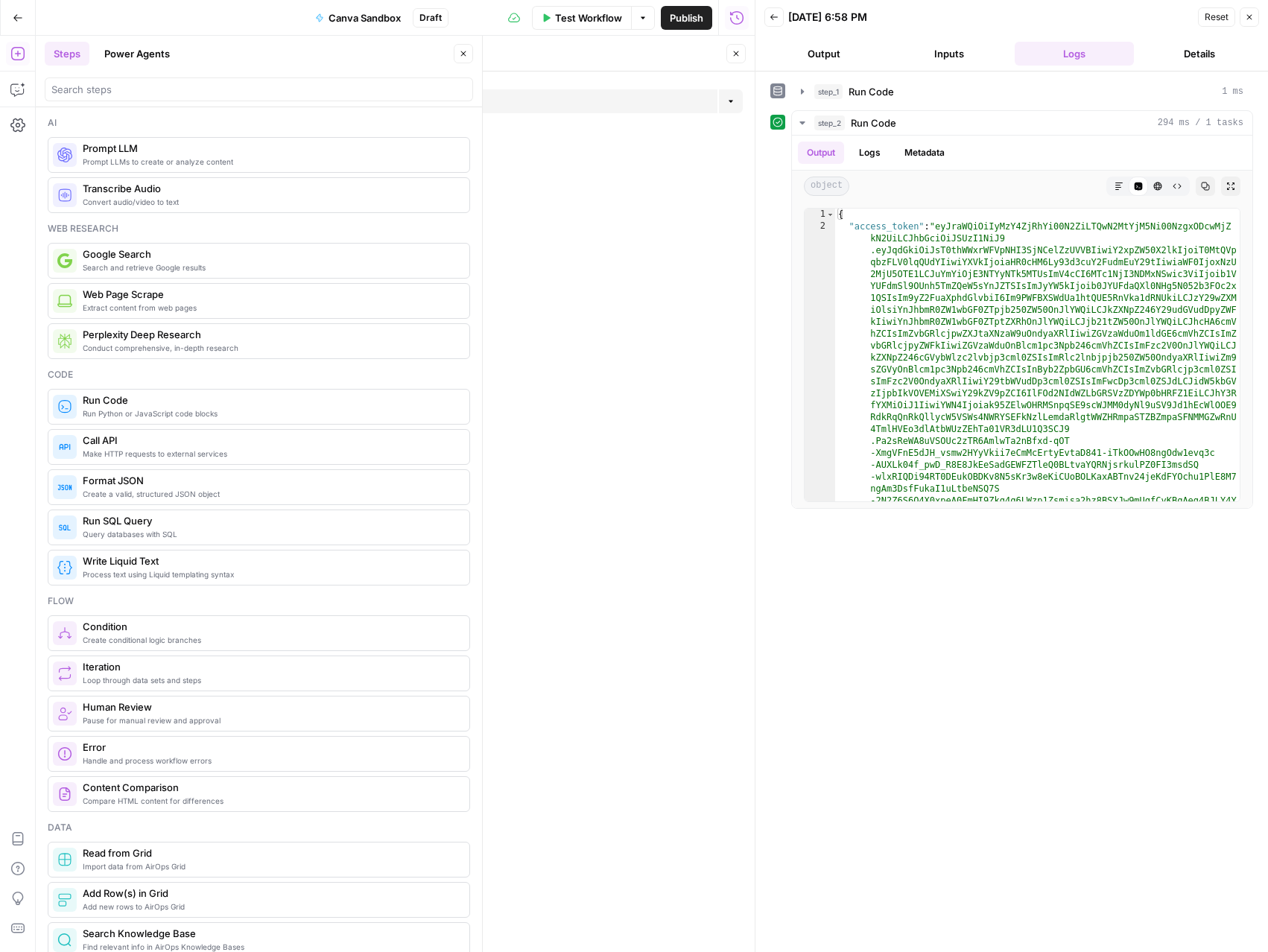
click at [541, 97] on button "Add Field" at bounding box center [444, 101] width 546 height 24
click at [265, 363] on input "Label" at bounding box center [457, 364] width 558 height 15
type input "canva brand design id"
click at [691, 53] on button "Back" at bounding box center [698, 53] width 47 height 19
click at [374, 170] on button "Add Field" at bounding box center [444, 166] width 546 height 24
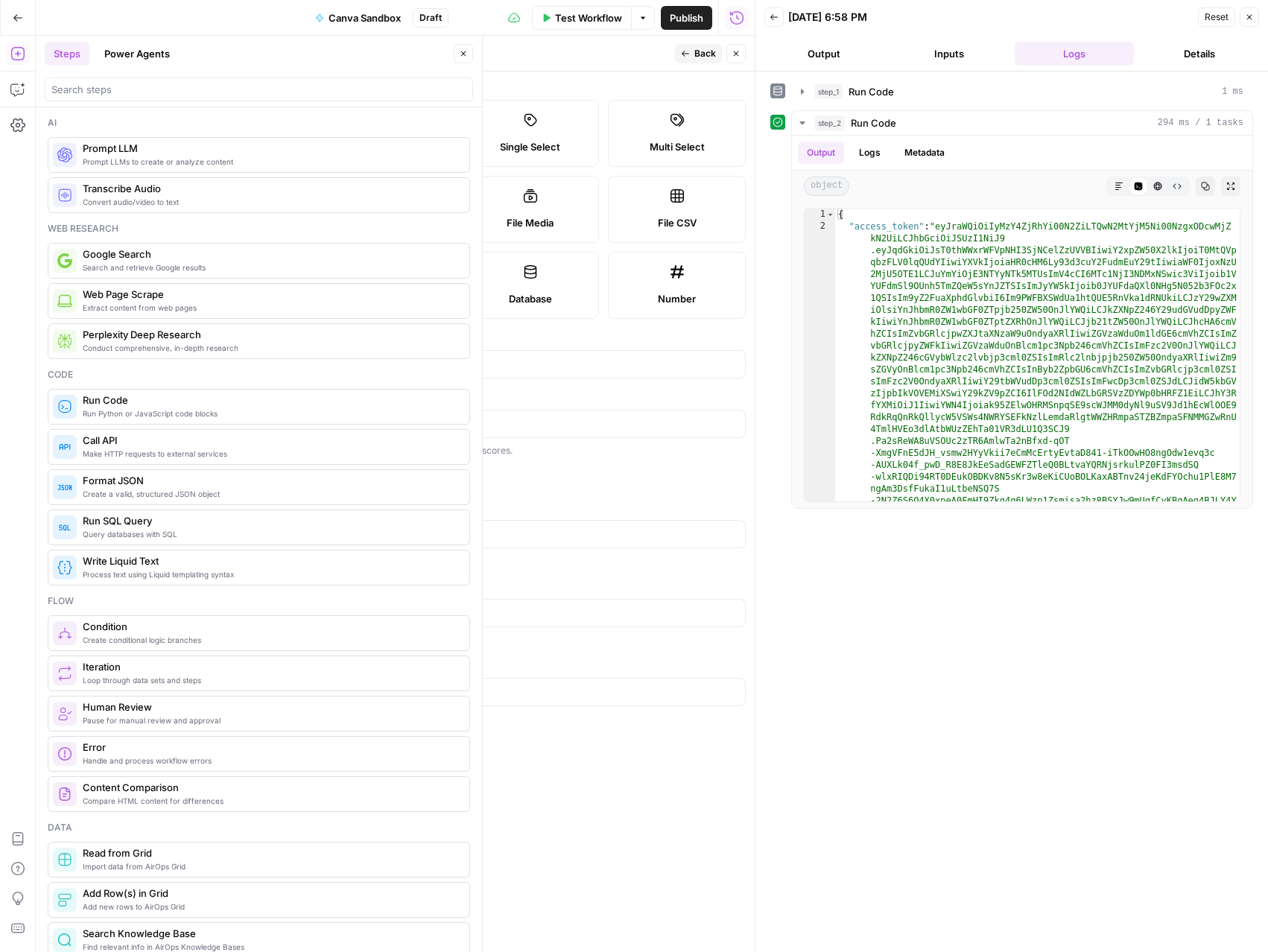
click at [231, 129] on label "Short Text" at bounding box center [237, 133] width 138 height 67
click at [258, 369] on input "Label" at bounding box center [457, 364] width 558 height 15
type input "bg image"
click at [692, 51] on button "Back" at bounding box center [698, 53] width 47 height 19
click at [699, 153] on span "edit field" at bounding box center [686, 151] width 32 height 12
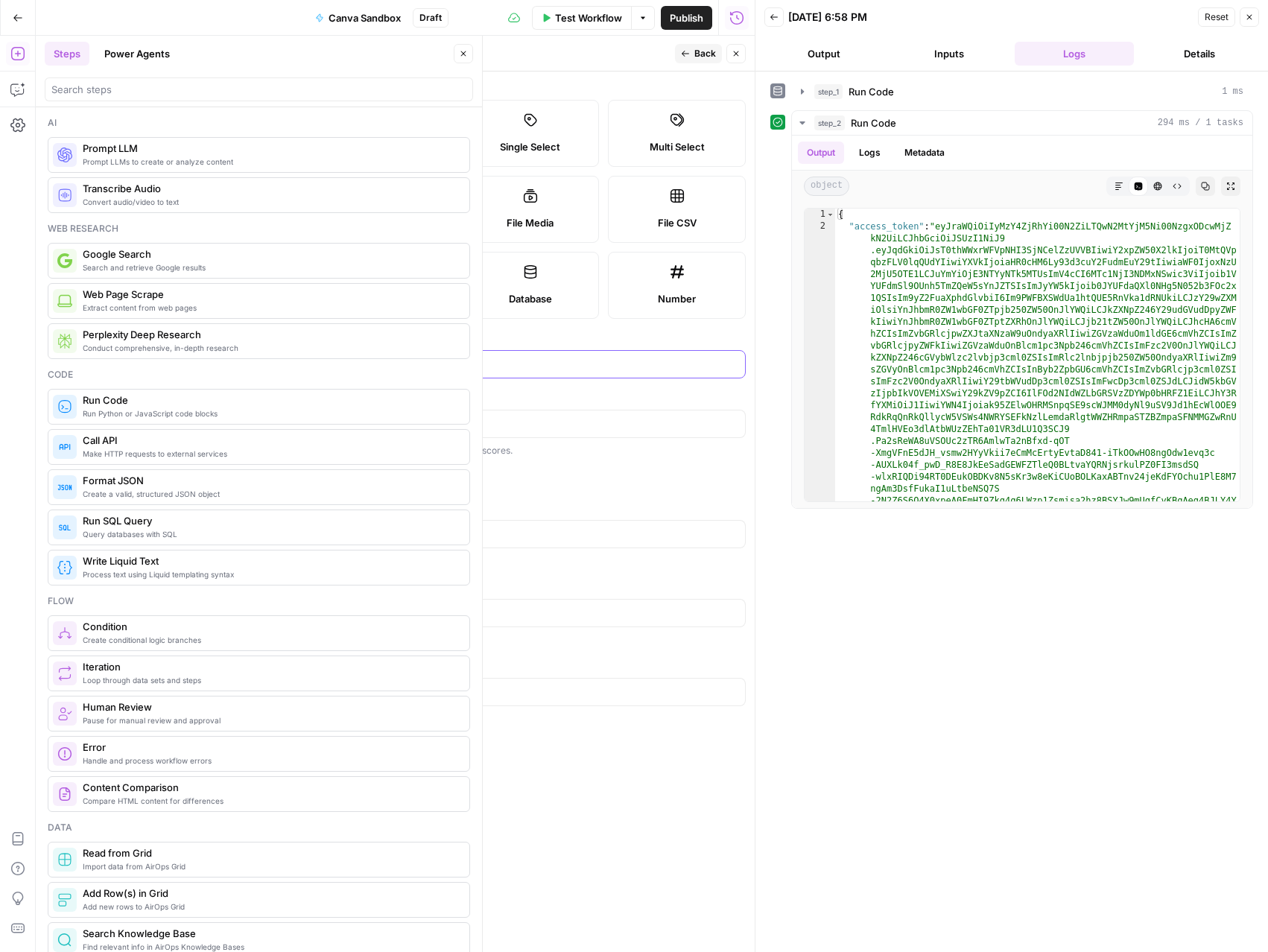
click at [196, 362] on input "bg image" at bounding box center [457, 364] width 558 height 15
type input "bg_image"
click at [681, 54] on icon "button" at bounding box center [685, 53] width 9 height 9
click at [384, 232] on button "Add Field" at bounding box center [444, 226] width 546 height 24
click at [276, 146] on div "Short Text" at bounding box center [237, 146] width 112 height 15
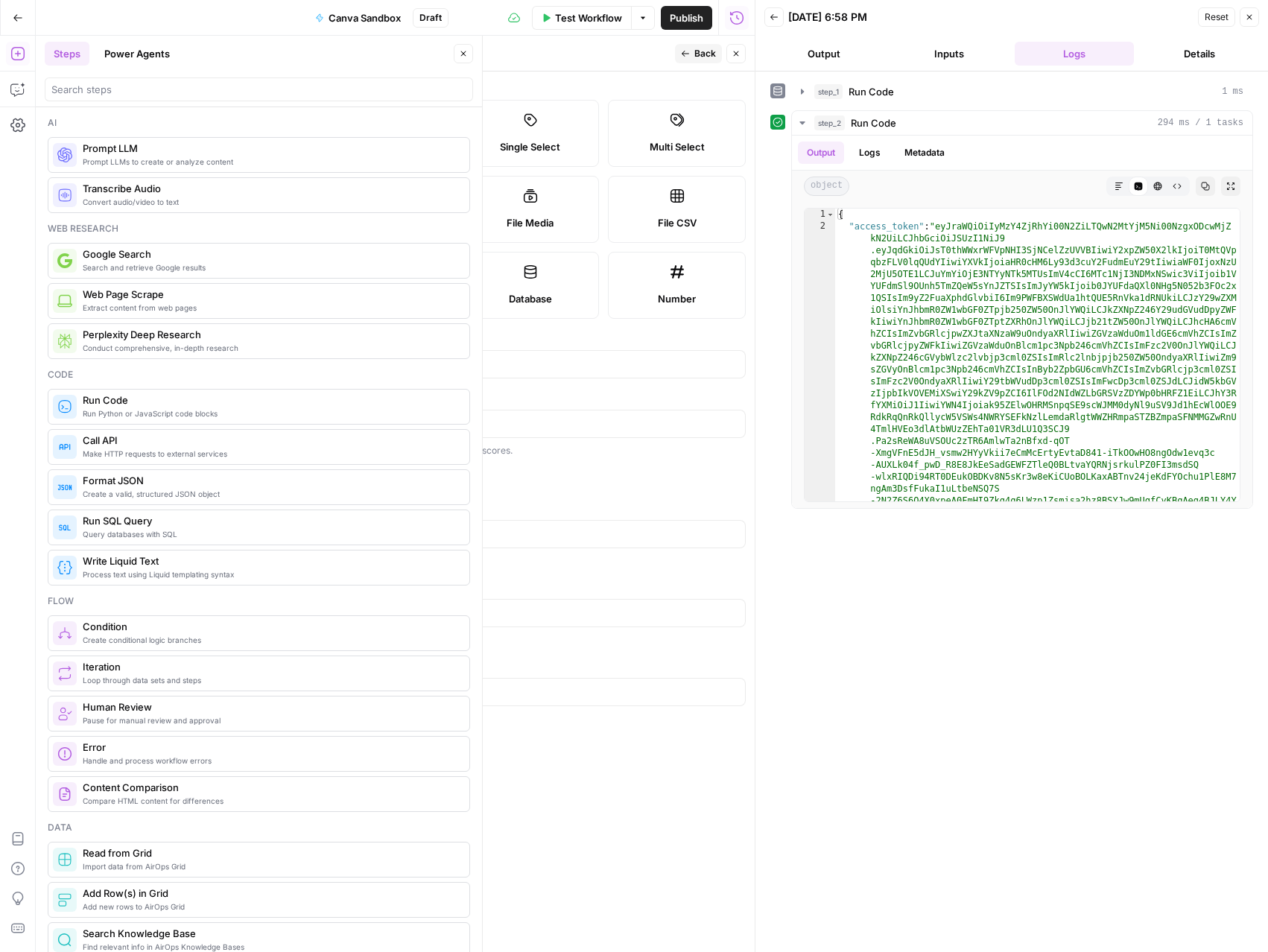
click at [258, 375] on div at bounding box center [457, 364] width 577 height 28
type input "first_text"
click at [701, 60] on span "Back" at bounding box center [705, 53] width 22 height 13
click at [253, 280] on button "Add Field" at bounding box center [444, 285] width 546 height 24
click at [222, 362] on input "Label" at bounding box center [457, 364] width 558 height 15
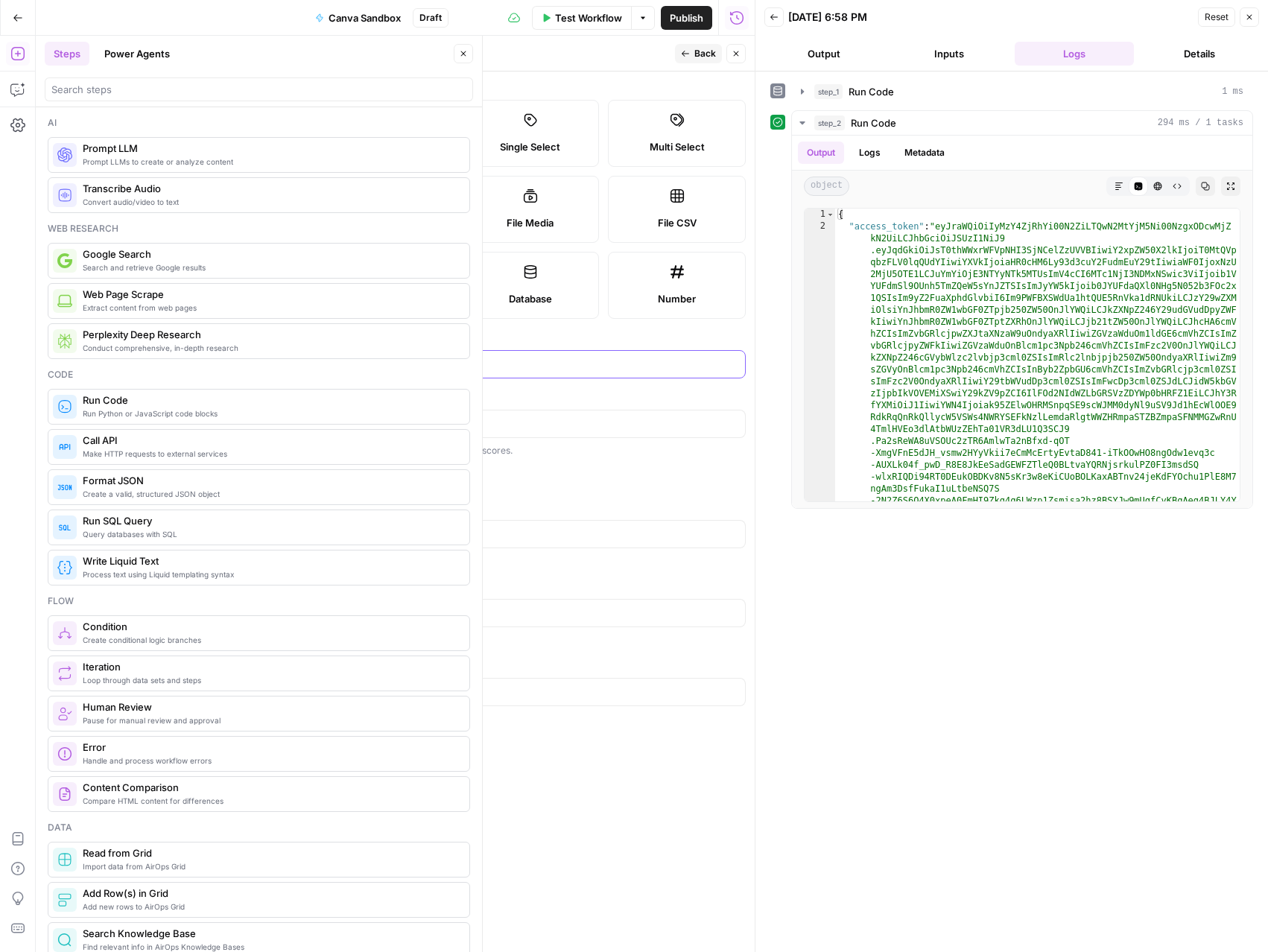
type input "second_text"
click at [699, 61] on button "Back" at bounding box center [698, 53] width 47 height 19
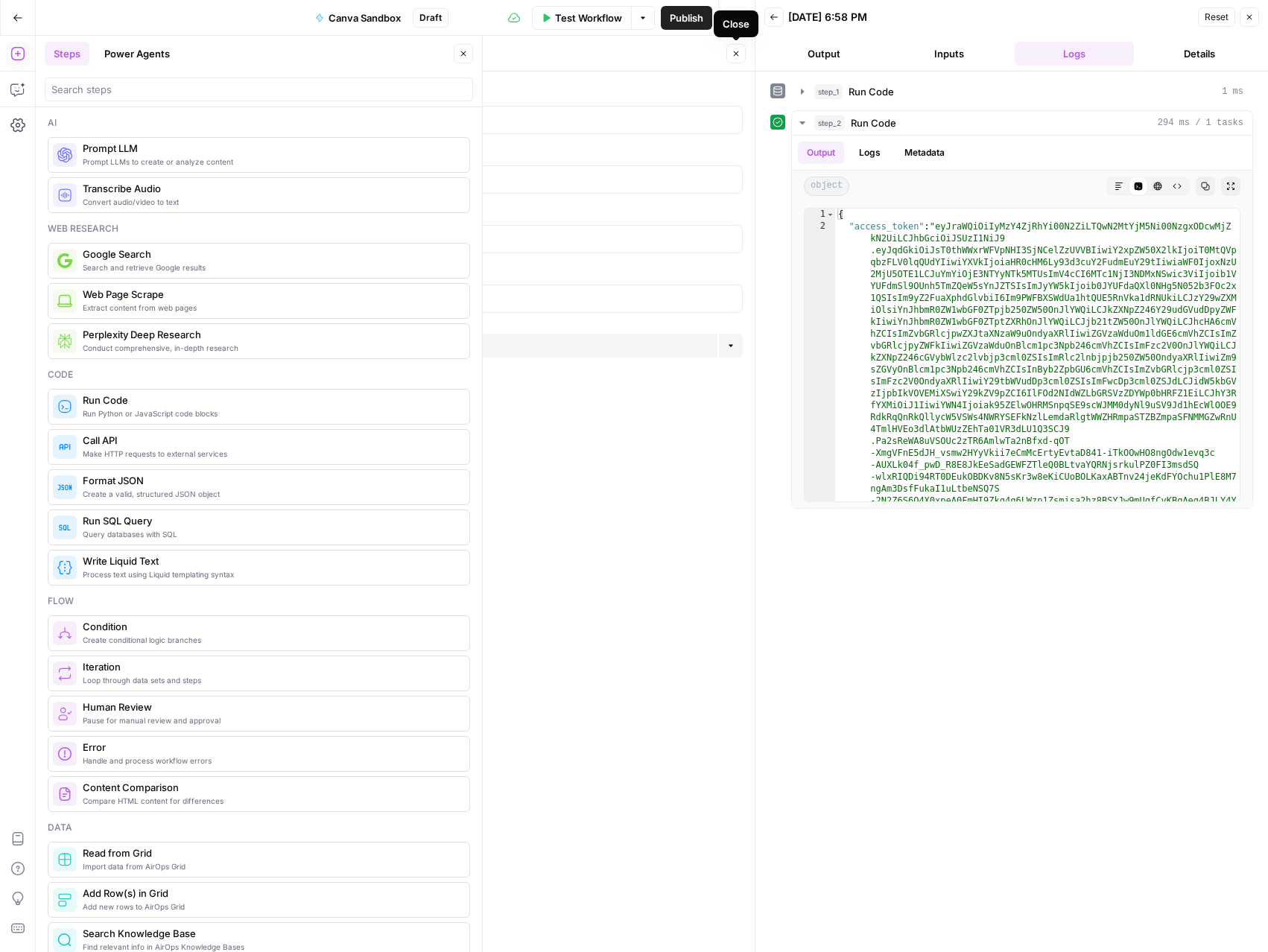
click at [740, 54] on button "Close" at bounding box center [736, 53] width 19 height 19
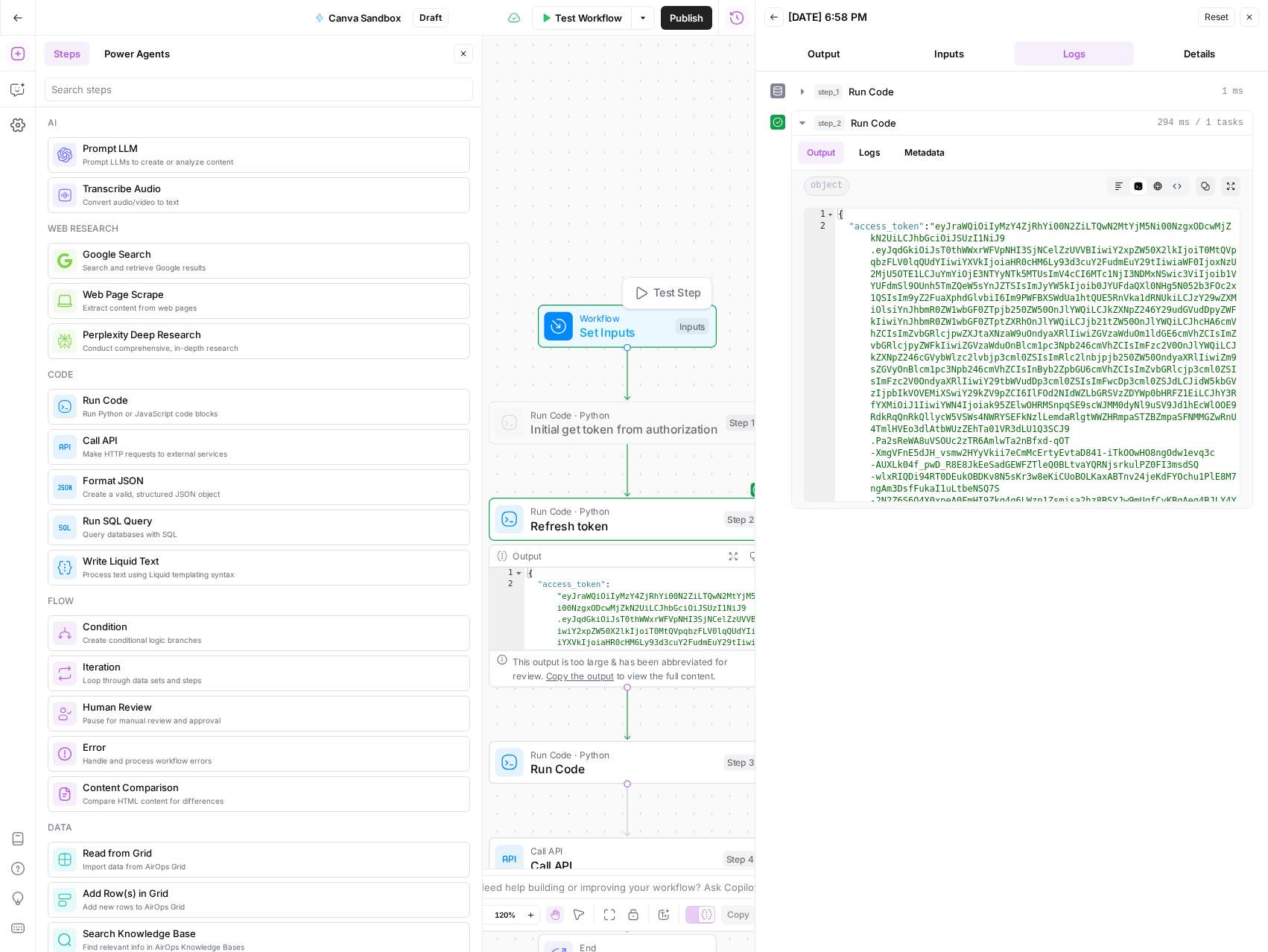
click at [617, 320] on span "Workflow" at bounding box center [624, 318] width 89 height 14
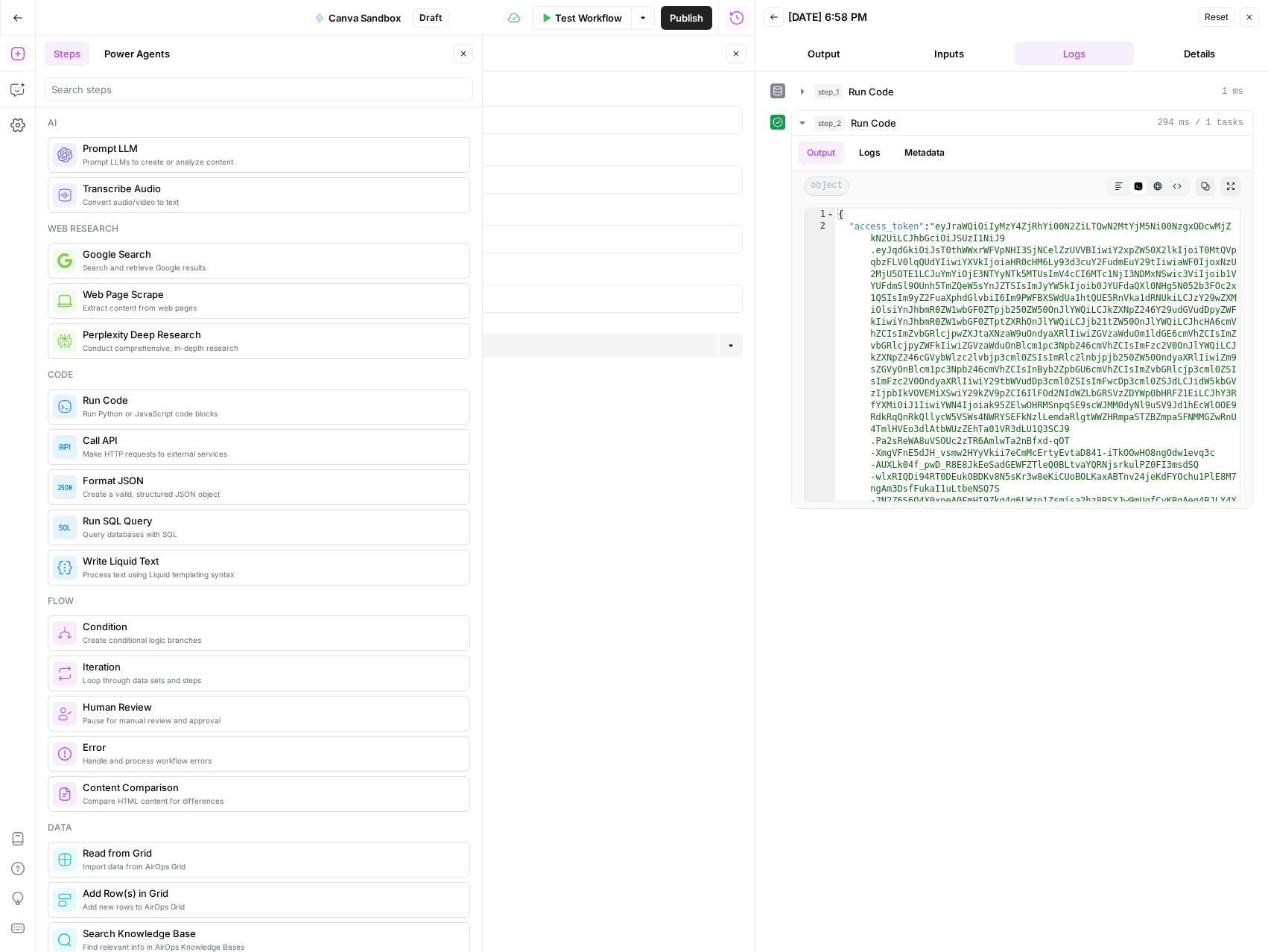
click at [453, 352] on span "Add Field" at bounding box center [438, 345] width 43 height 15
click at [388, 365] on input "Label" at bounding box center [457, 364] width 558 height 15
type input "refresh token"
click at [701, 60] on span "Back" at bounding box center [705, 53] width 22 height 13
click at [736, 56] on icon "button" at bounding box center [736, 53] width 9 height 9
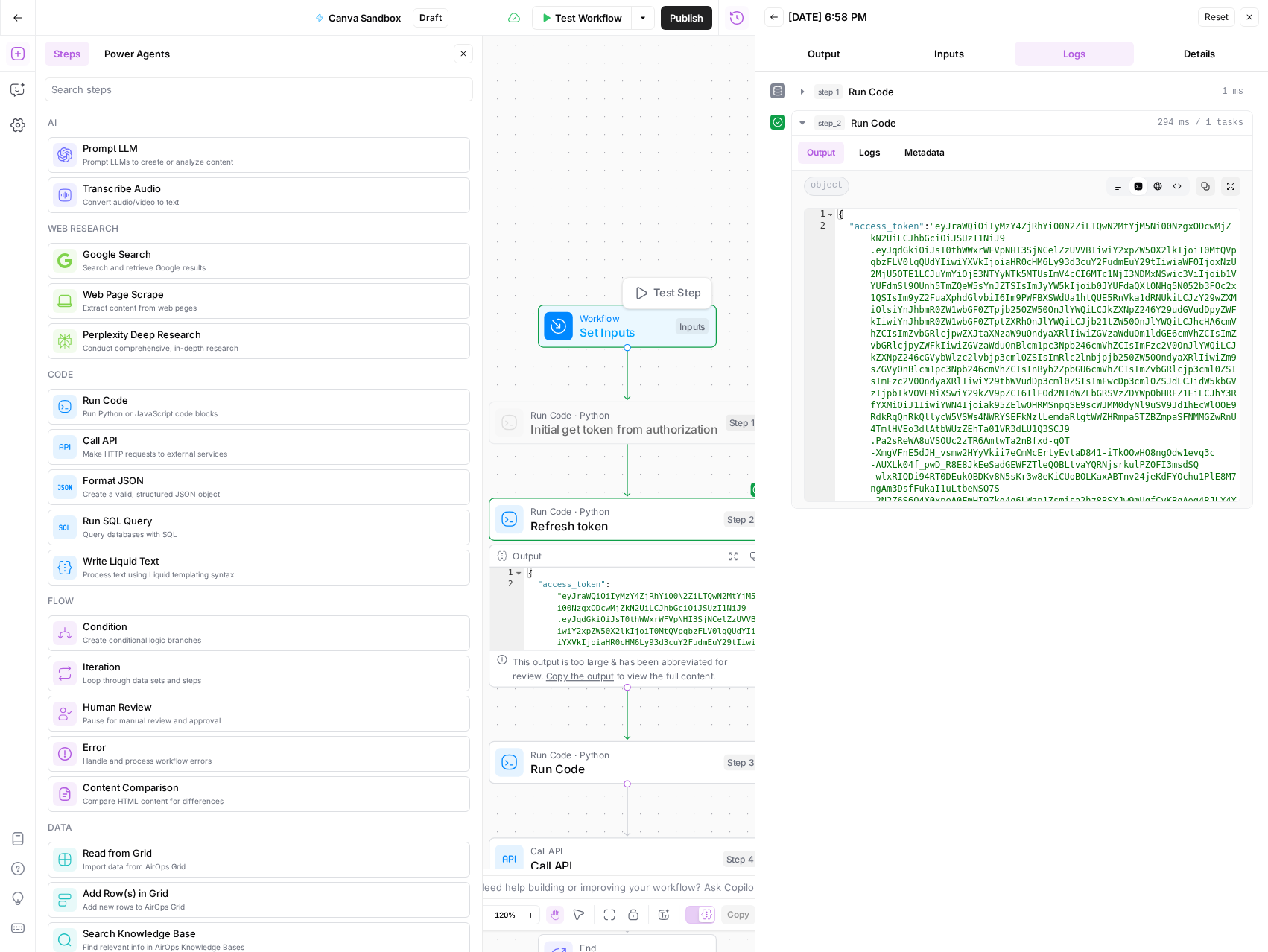
click at [677, 299] on span "Test Step" at bounding box center [676, 294] width 47 height 17
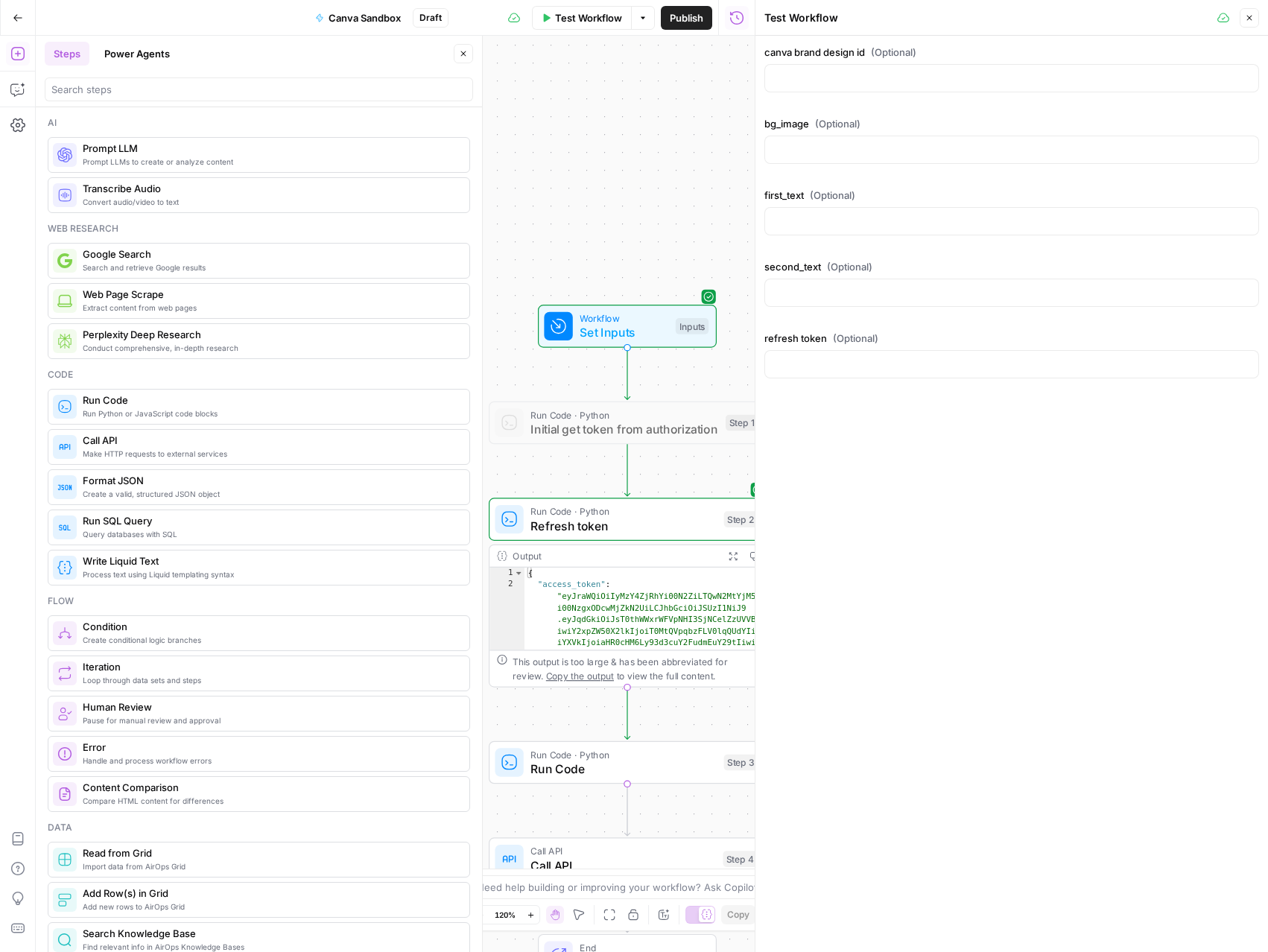
click at [795, 87] on div at bounding box center [1012, 78] width 494 height 28
paste input "DAGxOAD0Hhw"
type input "DAGxOAD0Hhw"
click at [826, 161] on div at bounding box center [1012, 150] width 494 height 28
click at [817, 221] on input "first_text (Optional)" at bounding box center [1011, 221] width 475 height 15
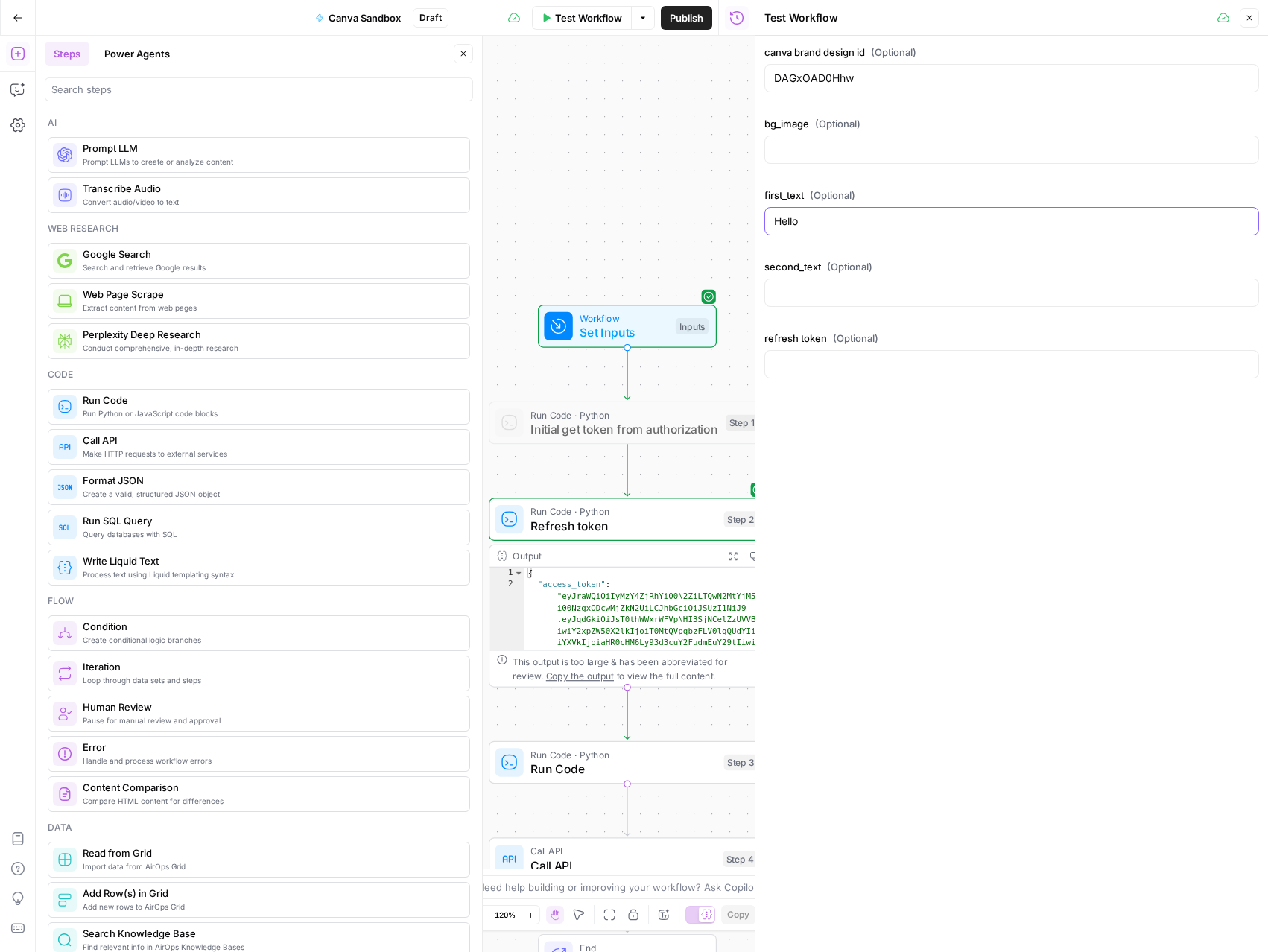
type input "Hello"
type input "Canva"
click at [879, 457] on div "canva brand design id (Optional) DAGxOAD0Hhw bg_image (Optional) first_text (Op…" at bounding box center [1012, 493] width 513 height 916
click at [1256, 12] on button "Close" at bounding box center [1249, 17] width 19 height 19
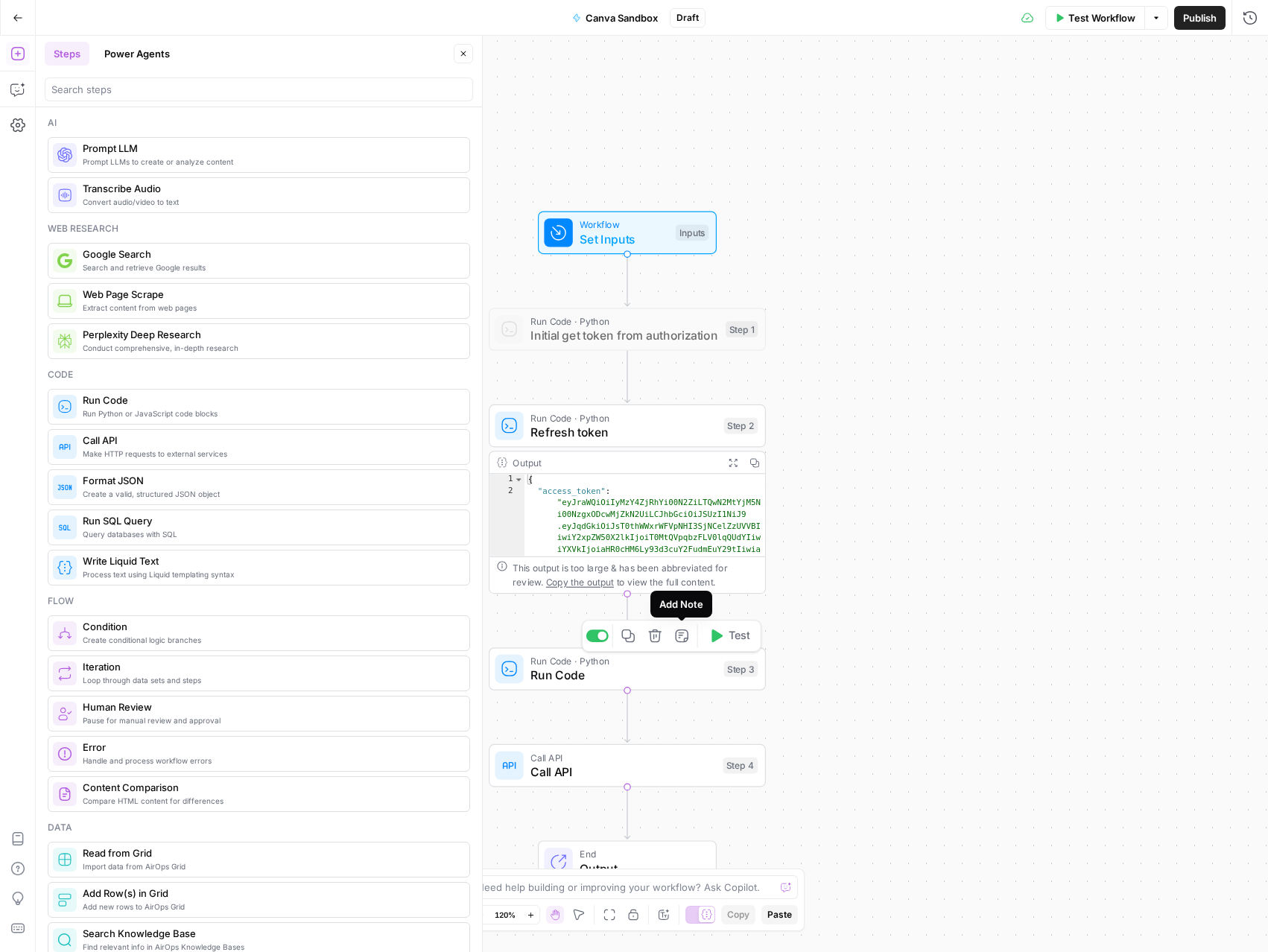
click at [654, 634] on icon "button" at bounding box center [655, 636] width 14 height 14
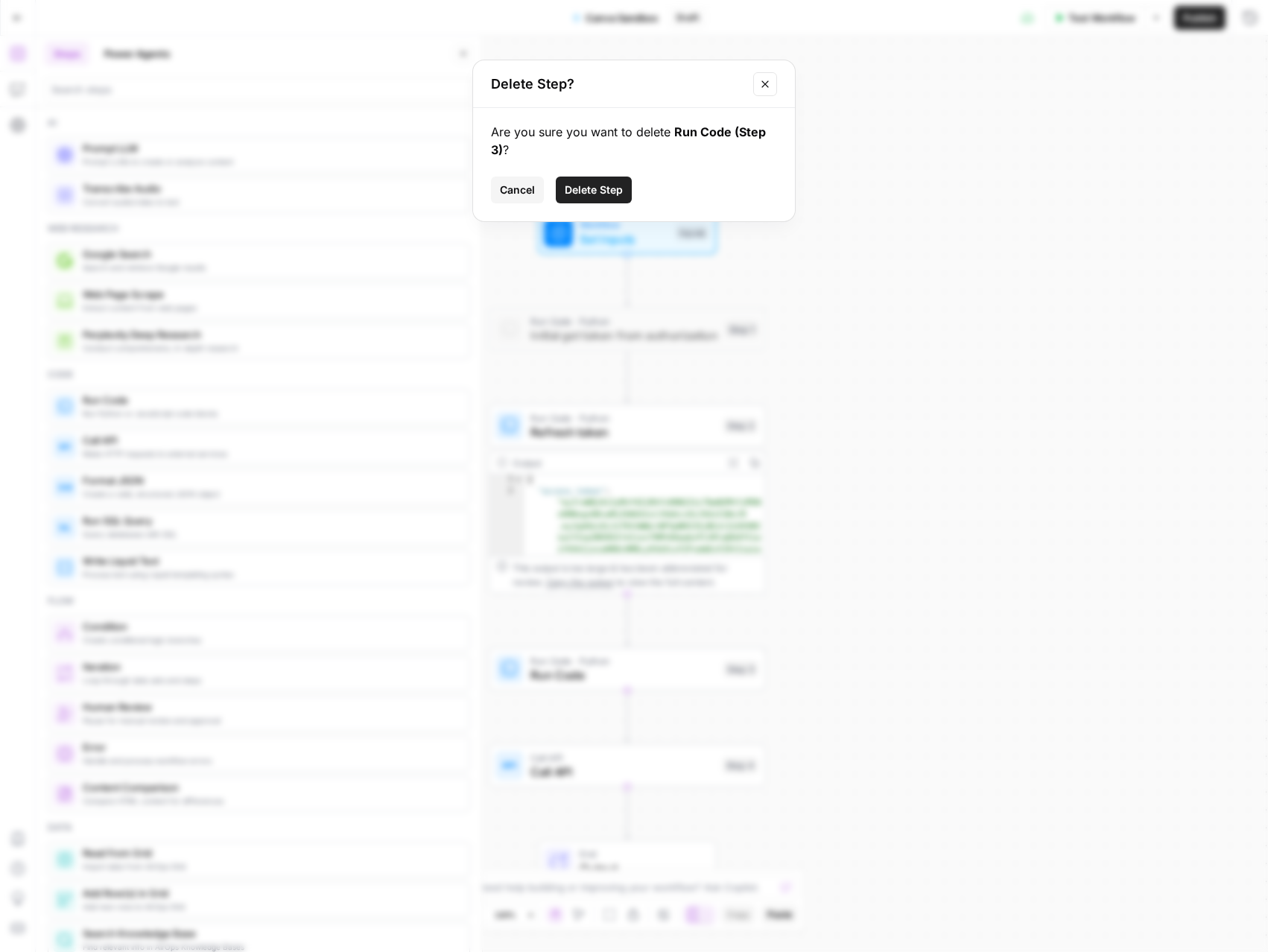
click at [617, 194] on span "Delete Step" at bounding box center [594, 190] width 58 height 15
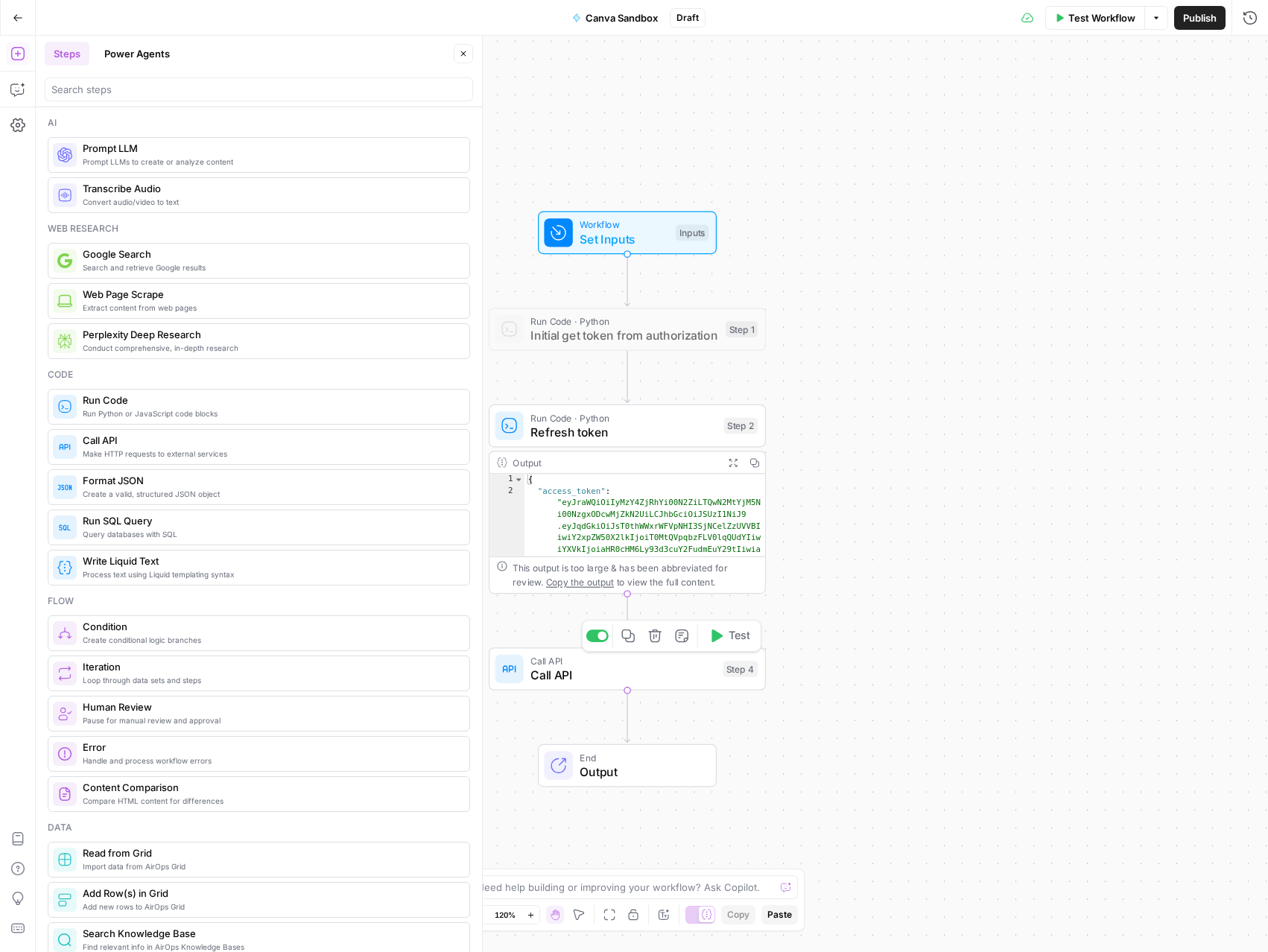
click at [618, 667] on span "Call API" at bounding box center [622, 674] width 185 height 17
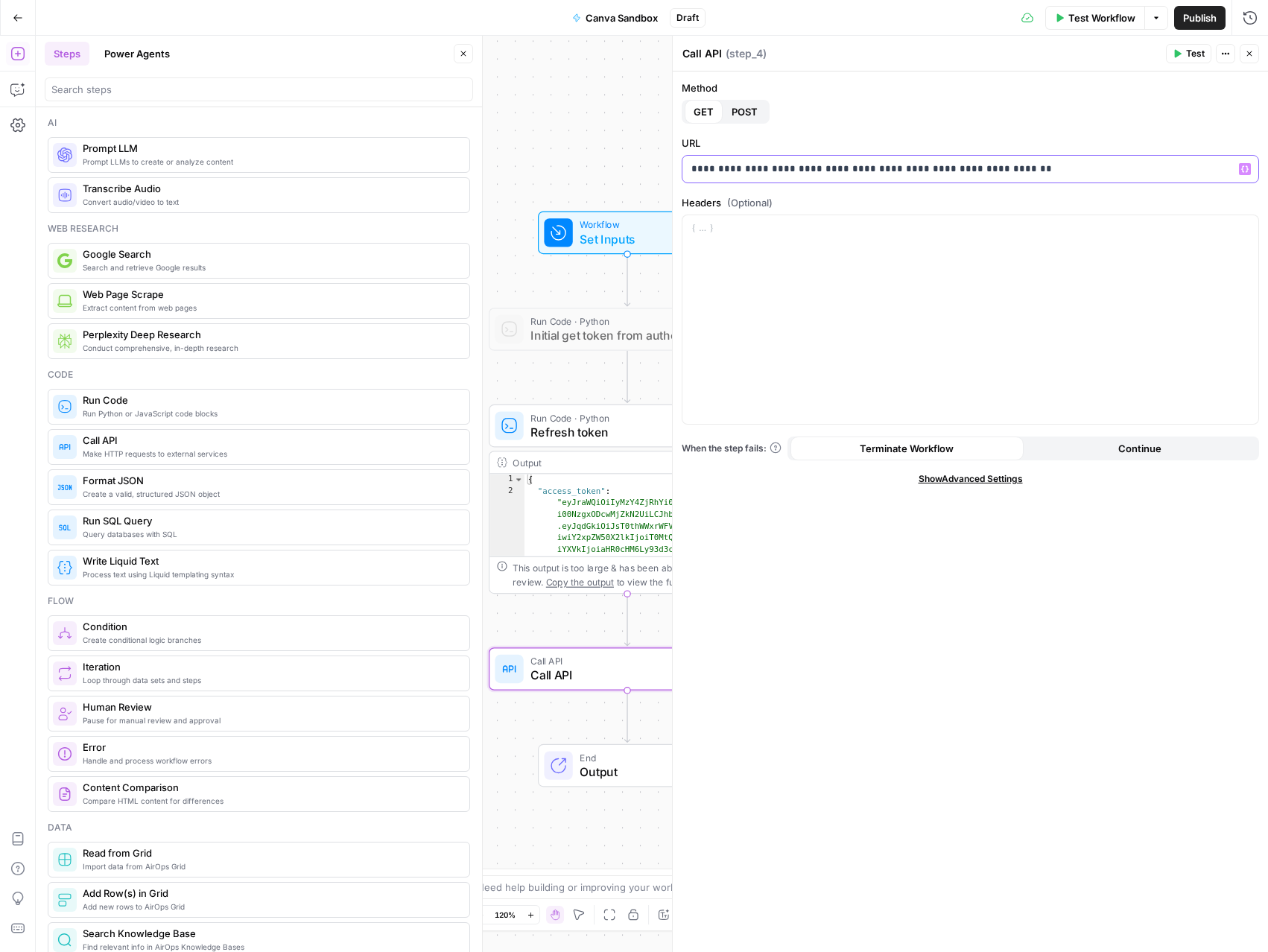
drag, startPoint x: 979, startPoint y: 167, endPoint x: 908, endPoint y: 166, distance: 71.0
click at [908, 166] on p "**********" at bounding box center [970, 169] width 558 height 15
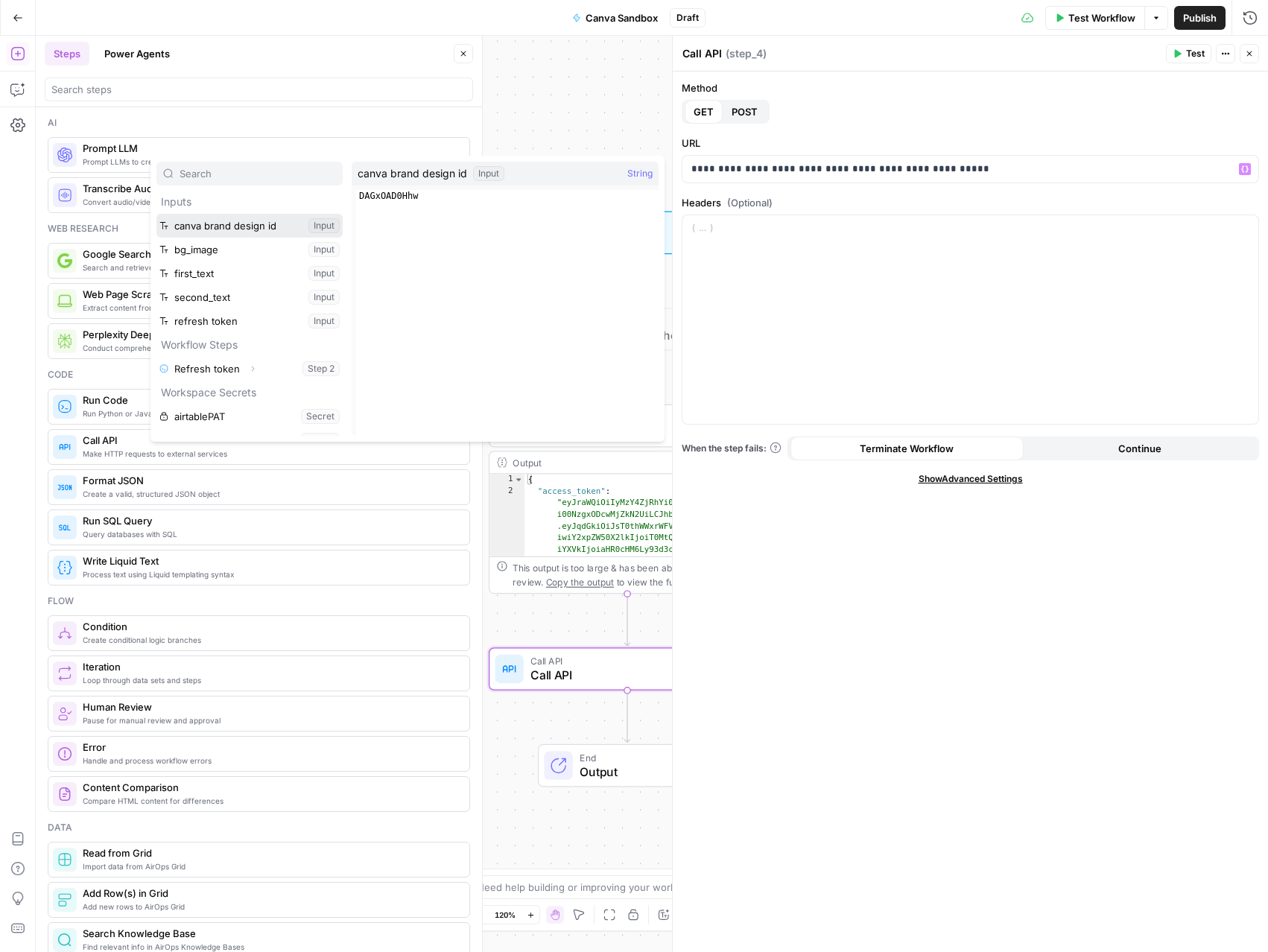
click at [156, 214] on button "Select variable canva brand design id" at bounding box center [250, 226] width 186 height 24
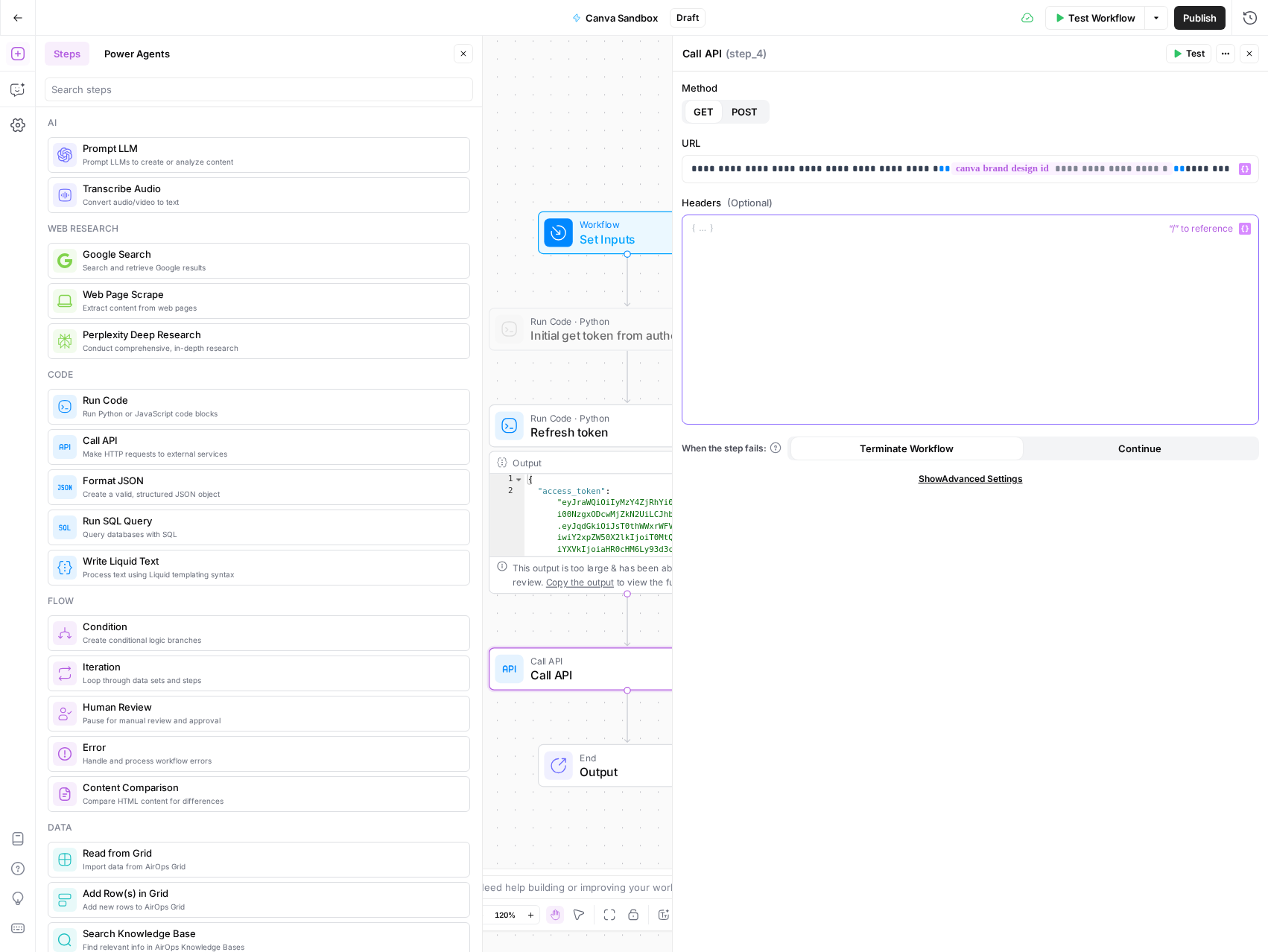
click at [902, 251] on div at bounding box center [970, 320] width 576 height 209
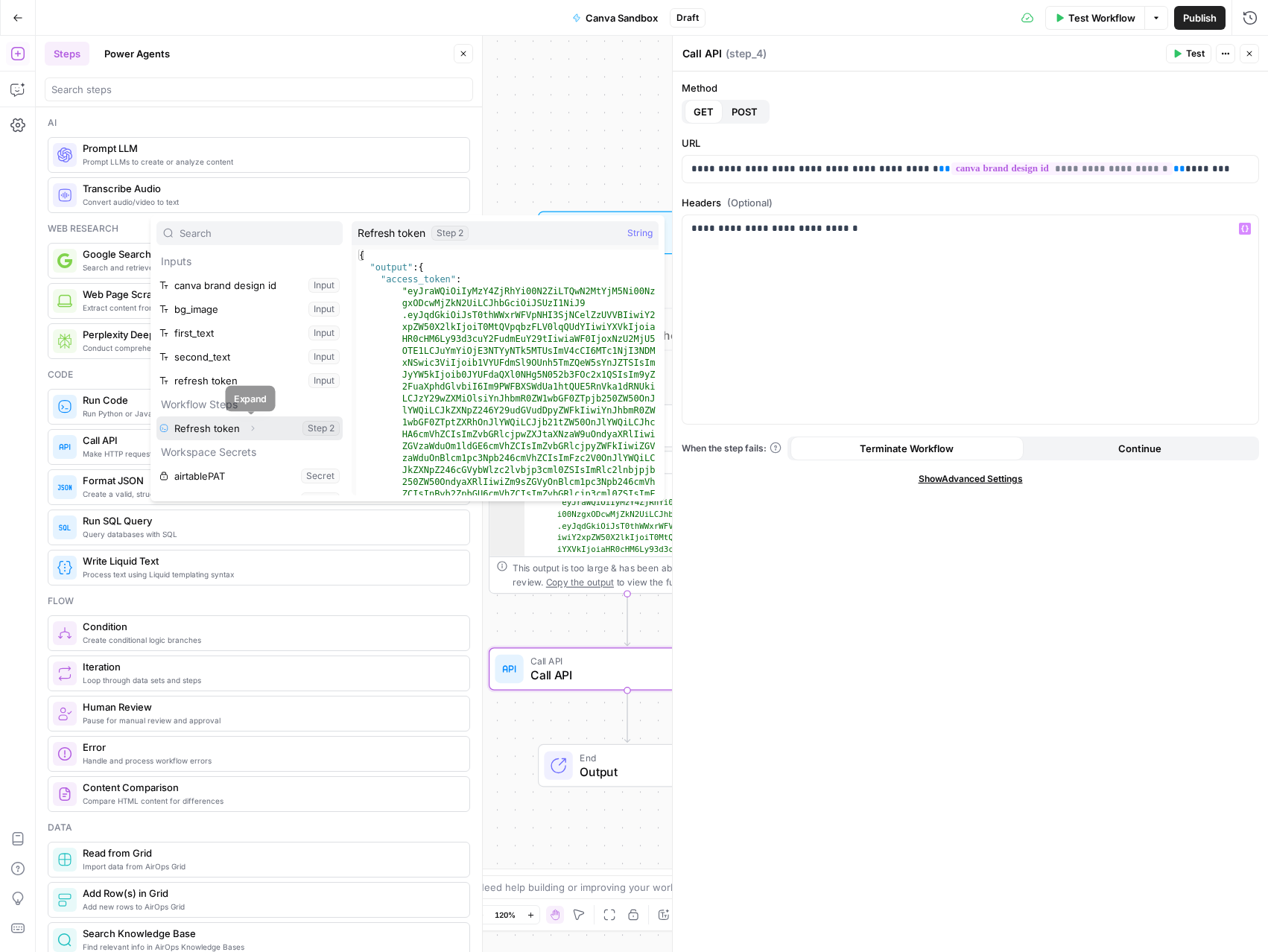
click at [249, 427] on icon "button" at bounding box center [252, 428] width 9 height 9
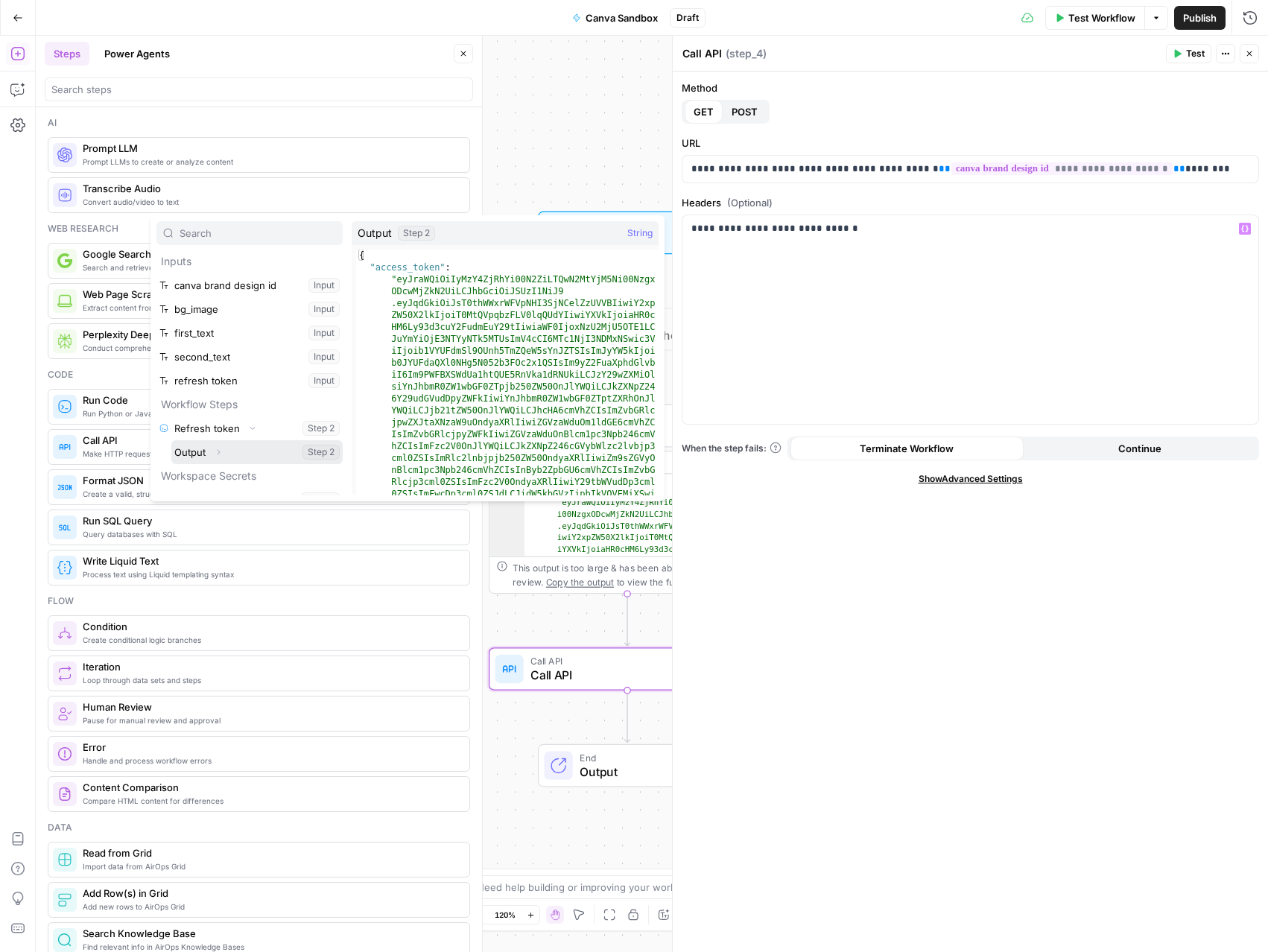
click at [216, 454] on icon "button" at bounding box center [218, 452] width 9 height 9
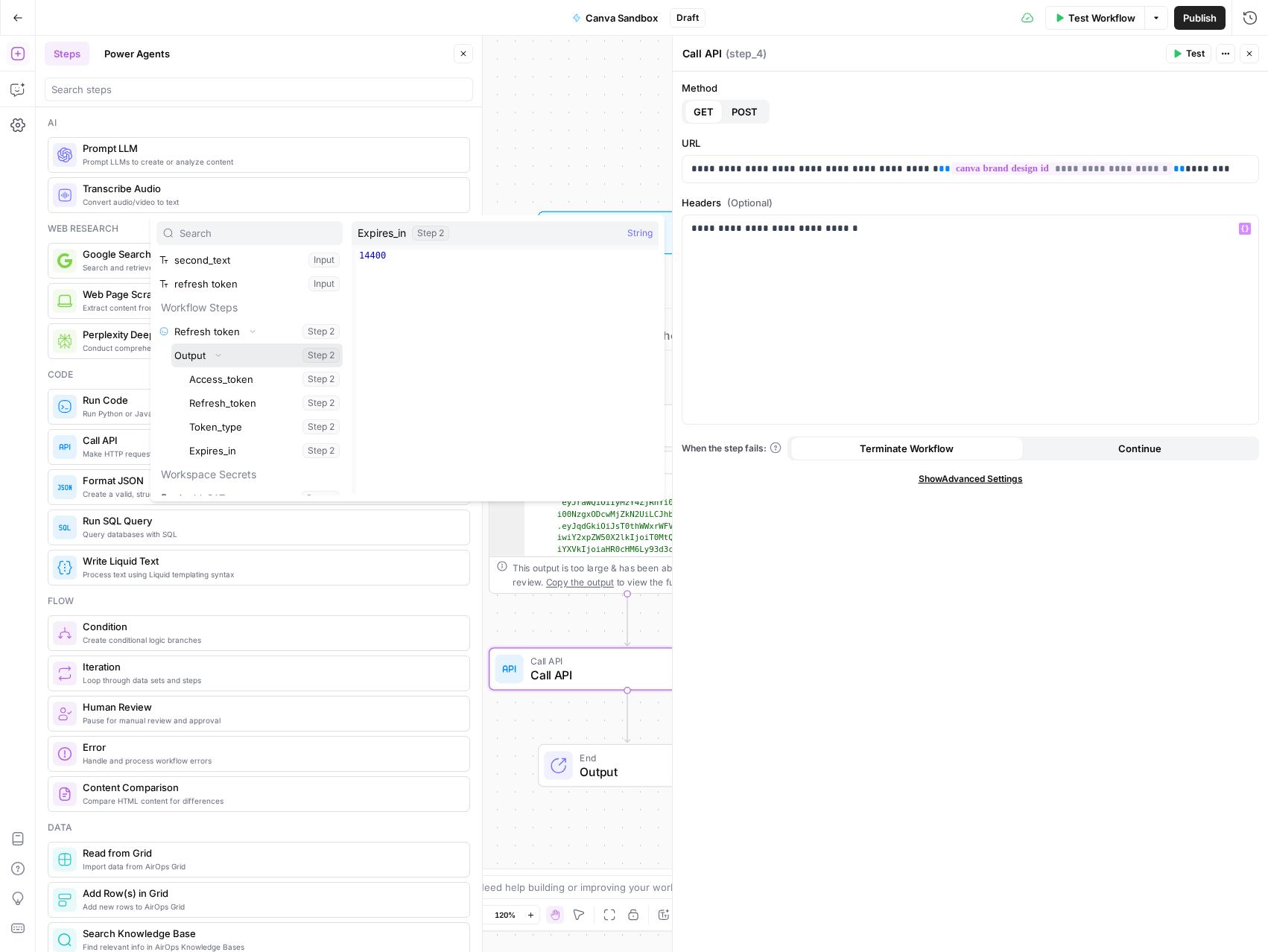
scroll to position [112, 0]
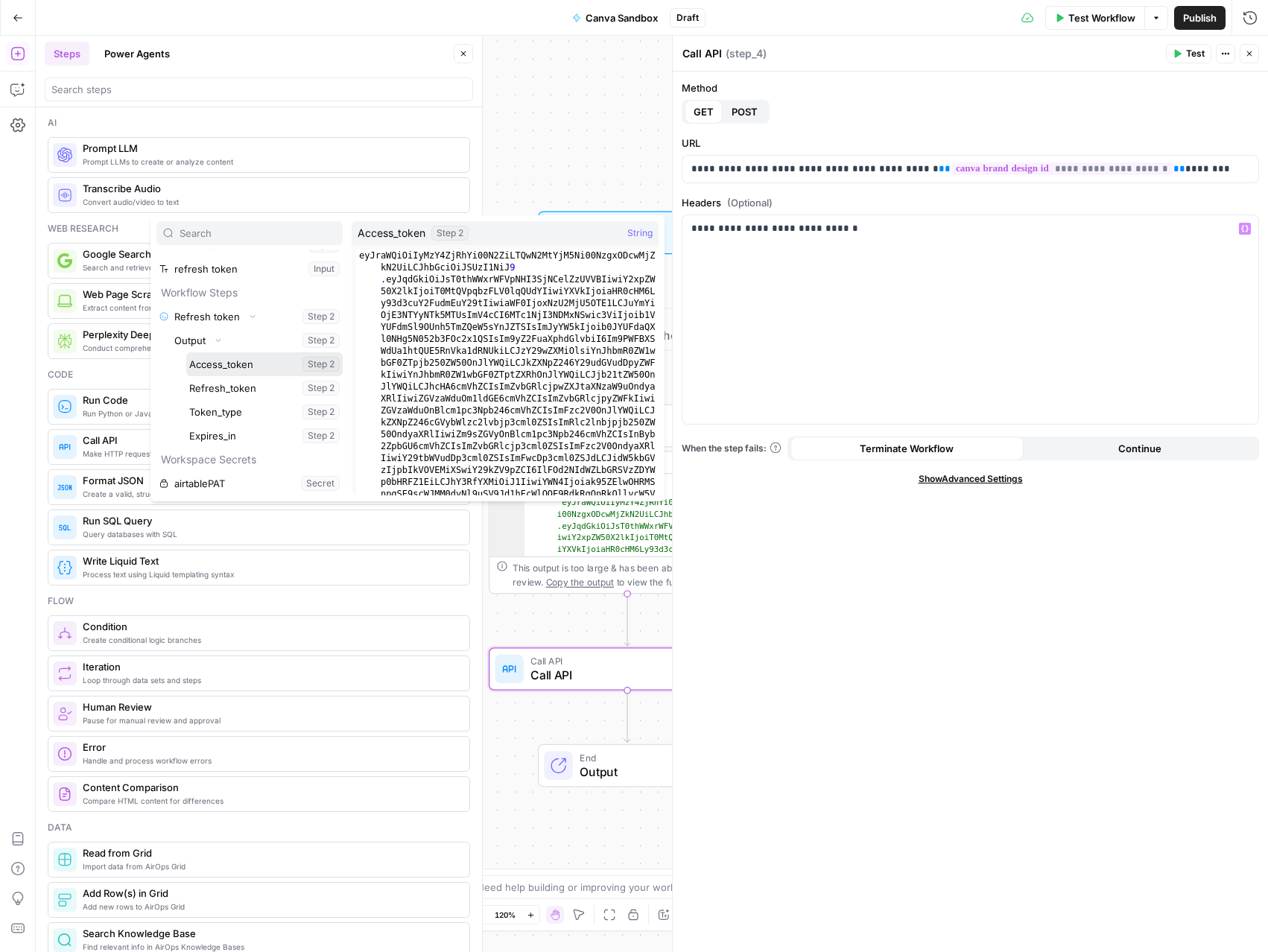
click at [216, 365] on button "Select variable Access_token" at bounding box center [265, 364] width 156 height 24
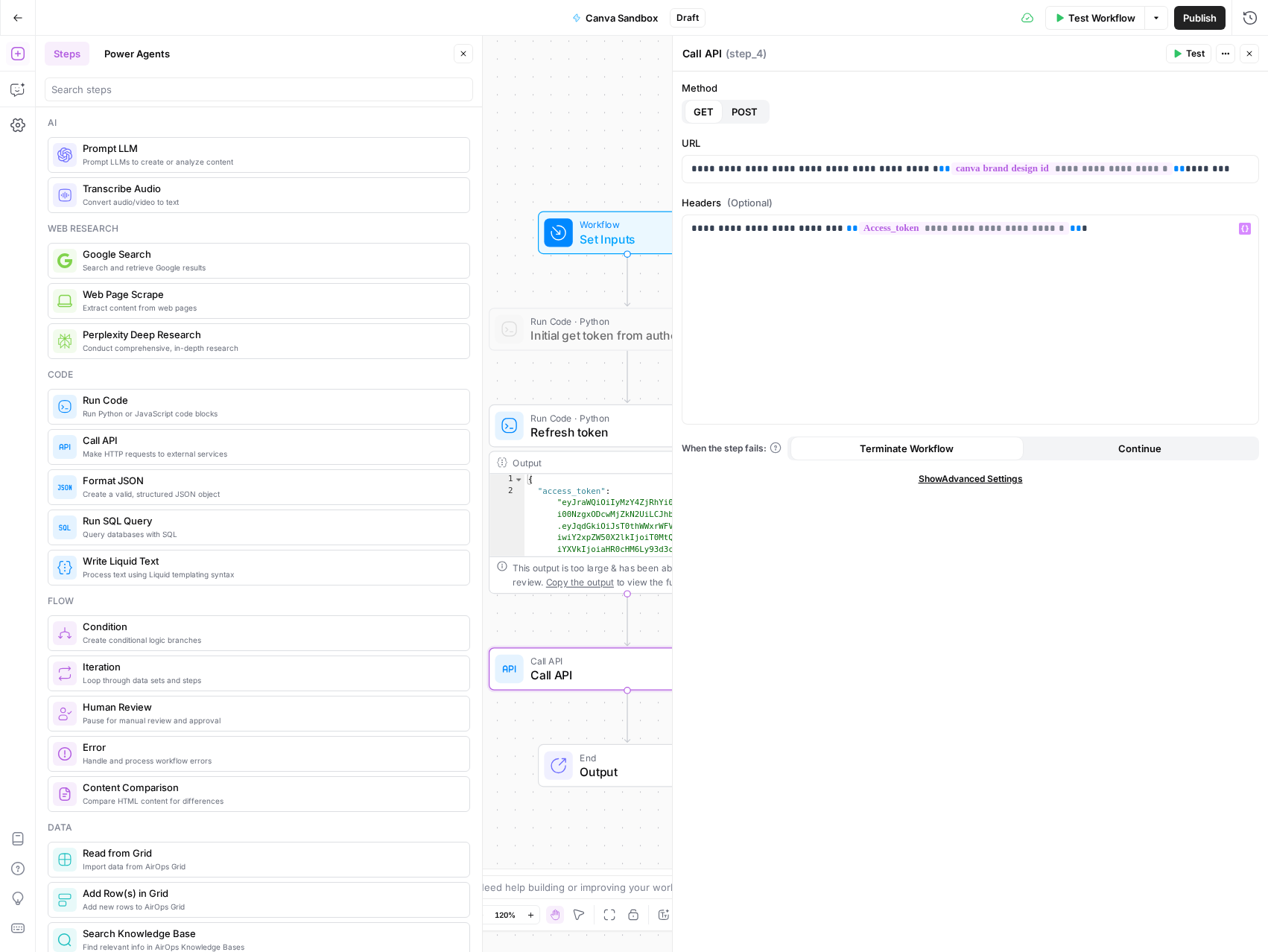
click at [1183, 57] on button "Test" at bounding box center [1188, 53] width 46 height 19
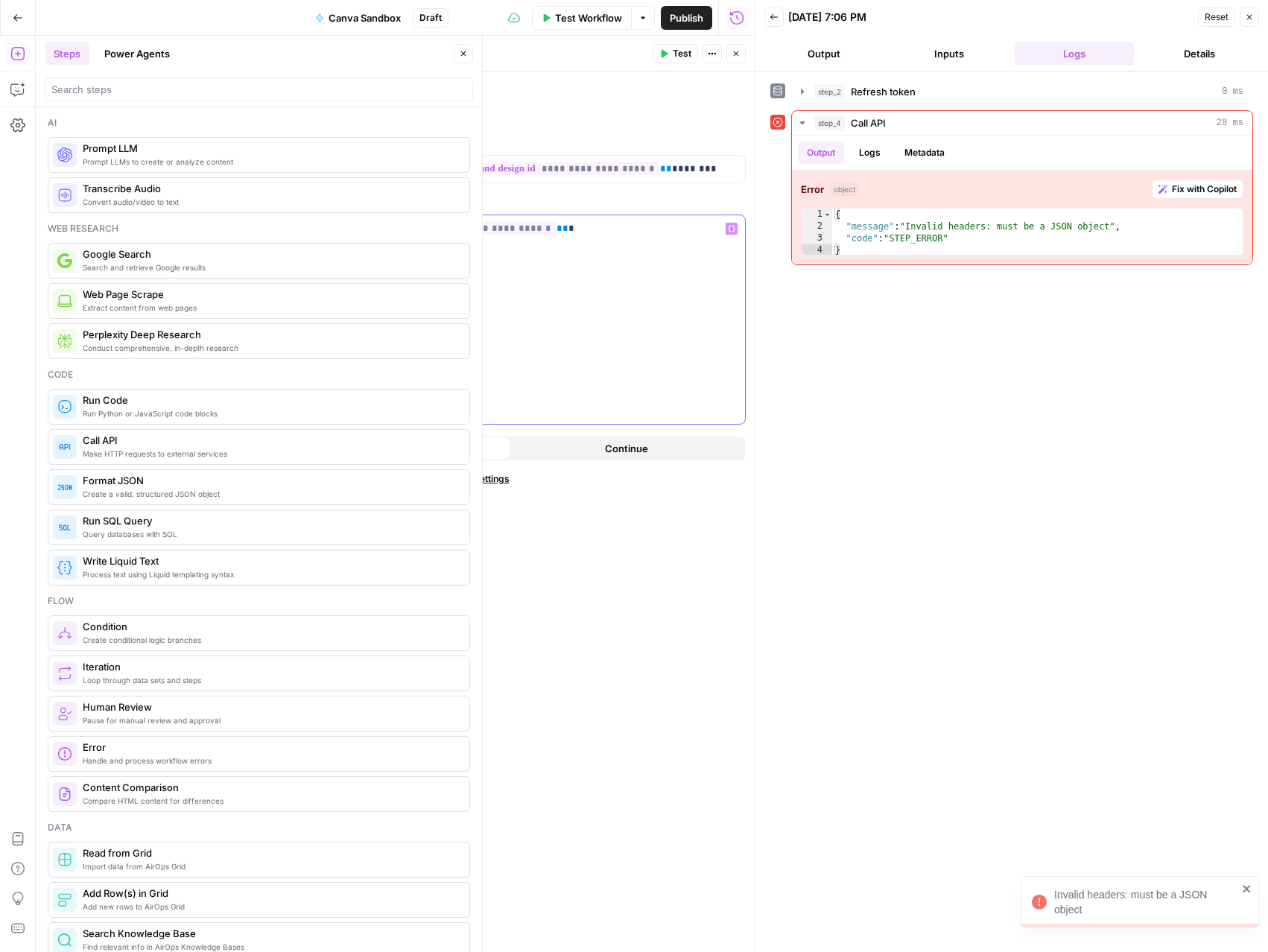
click at [635, 245] on div "**********" at bounding box center [457, 320] width 576 height 209
click at [675, 57] on span "Test" at bounding box center [681, 53] width 18 height 13
click at [183, 227] on p "**********" at bounding box center [457, 236] width 558 height 30
click at [265, 228] on p "**********" at bounding box center [457, 236] width 558 height 30
click at [682, 50] on span "Test" at bounding box center [681, 53] width 18 height 13
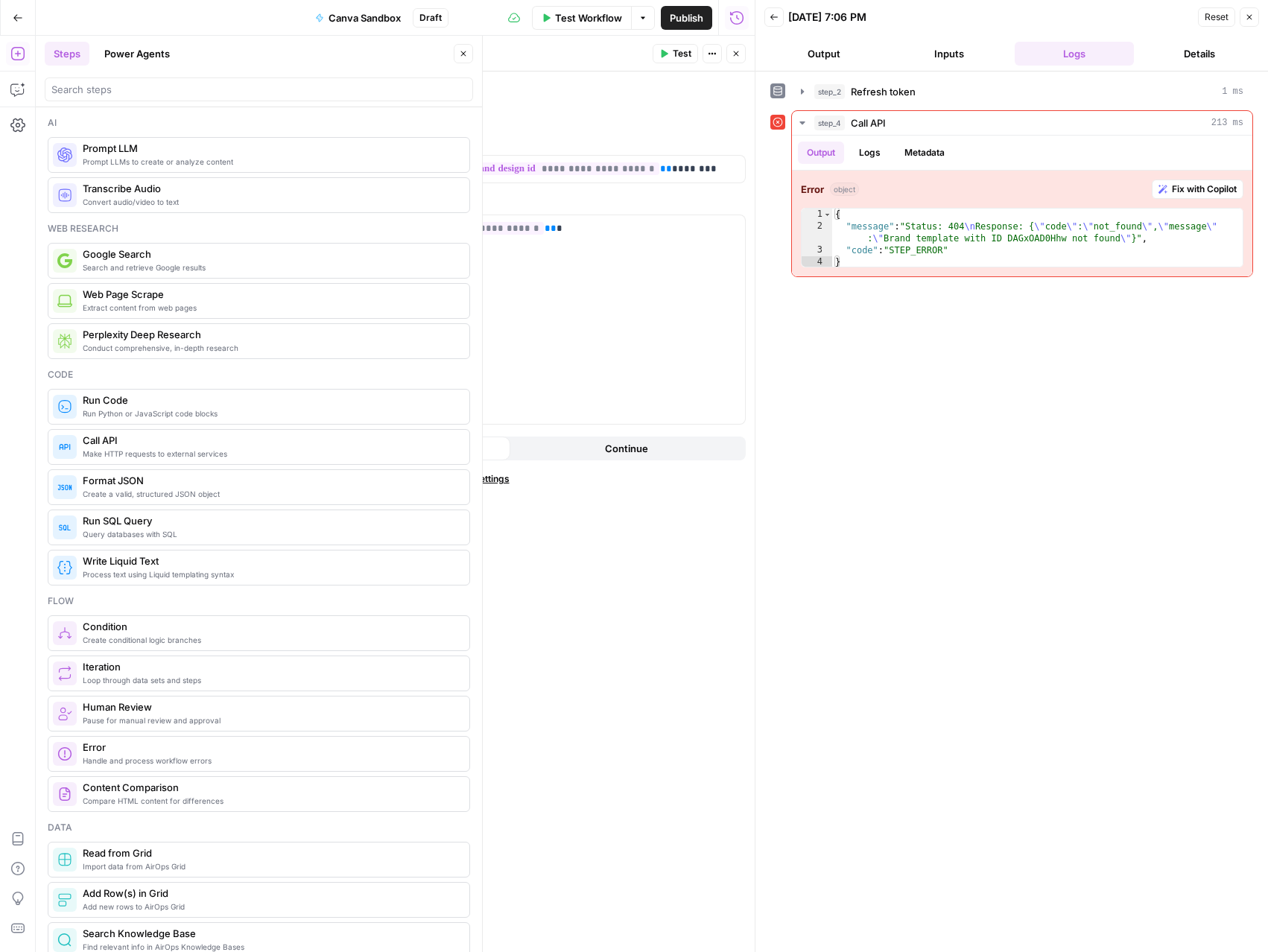
click at [740, 53] on button "Close" at bounding box center [736, 53] width 19 height 19
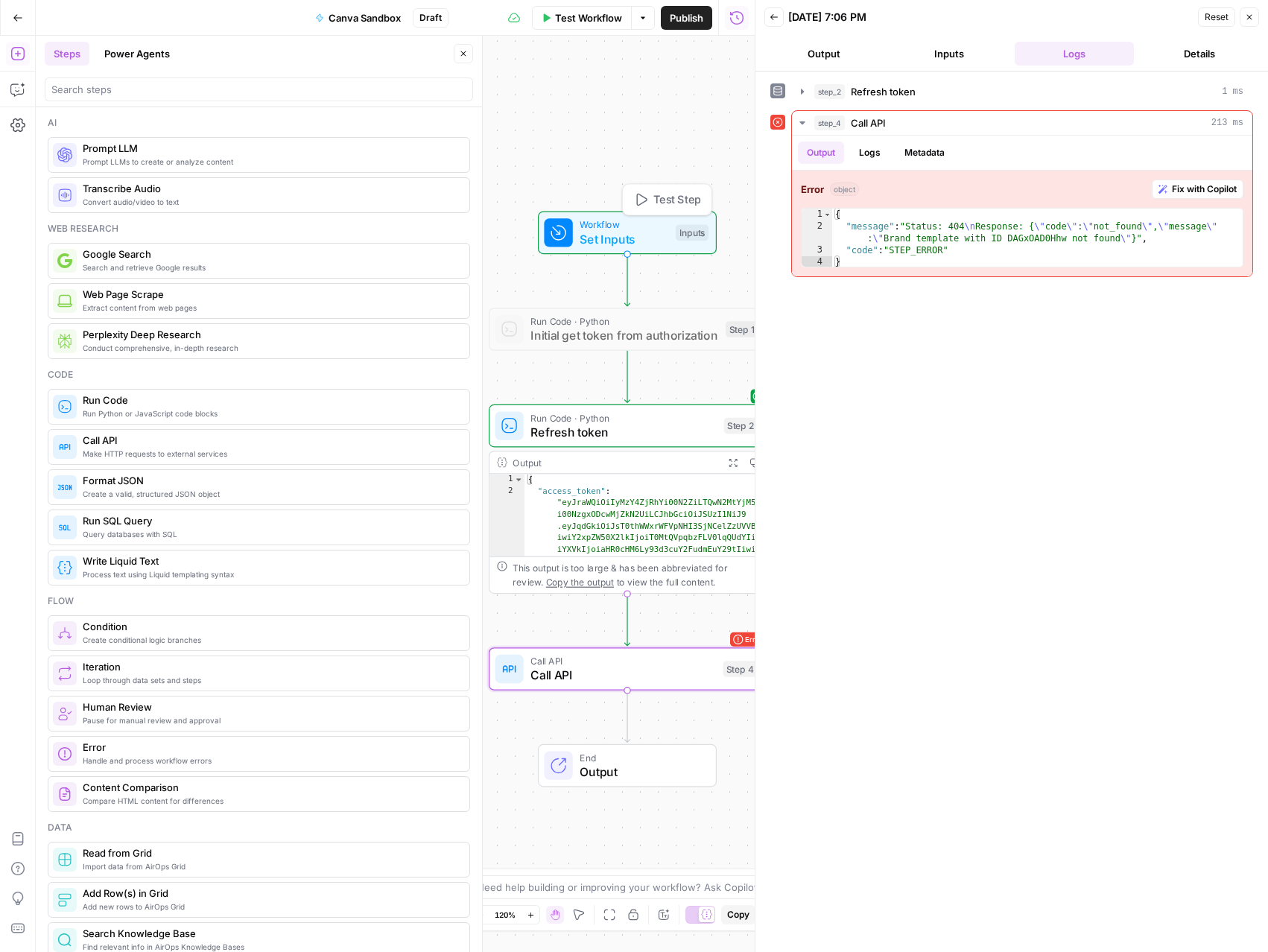
click at [671, 206] on span "Test Step" at bounding box center [676, 200] width 47 height 17
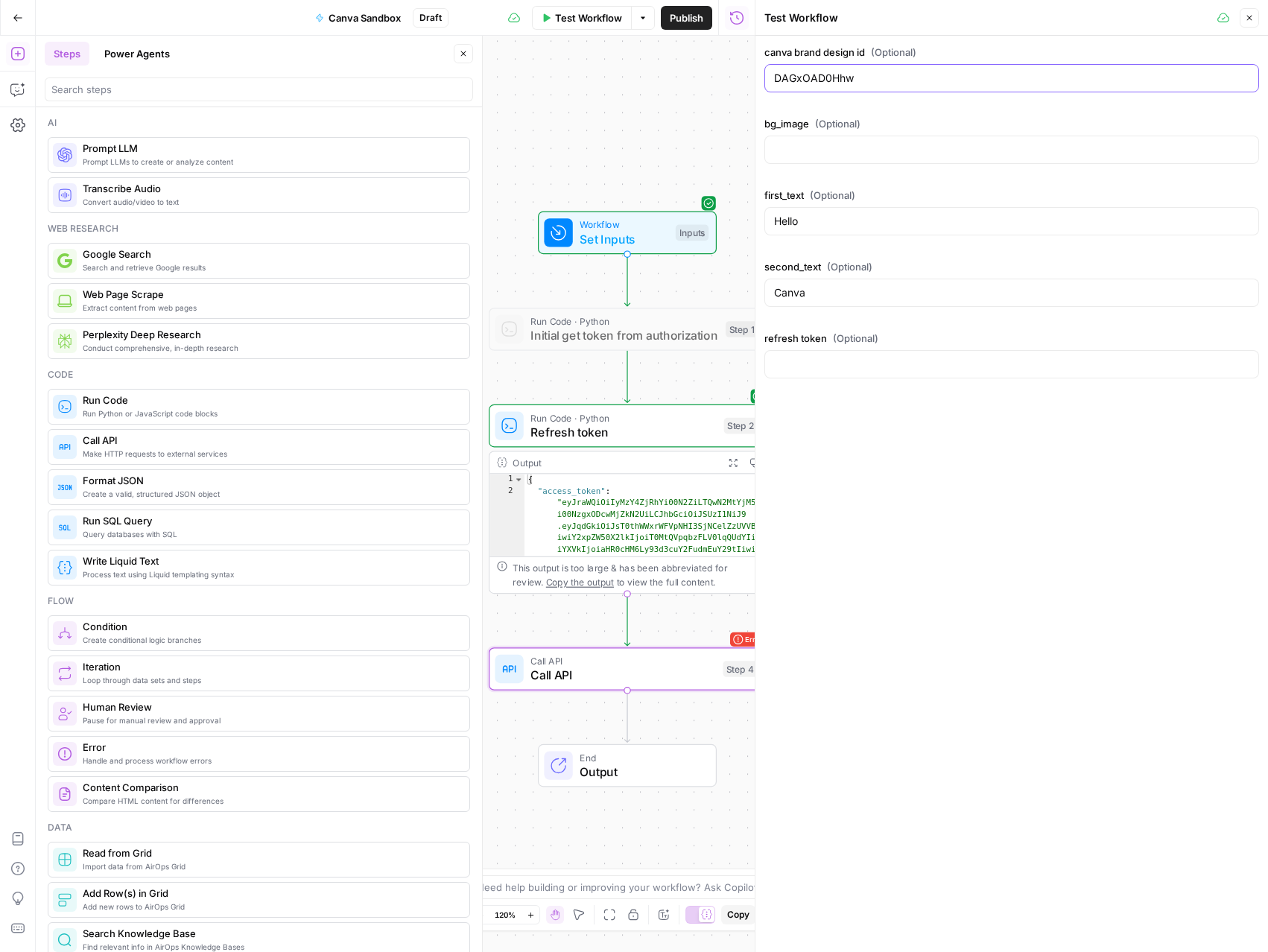
drag, startPoint x: 854, startPoint y: 82, endPoint x: 766, endPoint y: 70, distance: 88.8
click at [766, 70] on div "DAGxOAD0Hhw" at bounding box center [1012, 78] width 494 height 28
paste input "EAGxOFXaF0k"
type input "EAGxOFXaF0k"
click at [1256, 17] on button "Close" at bounding box center [1249, 17] width 19 height 19
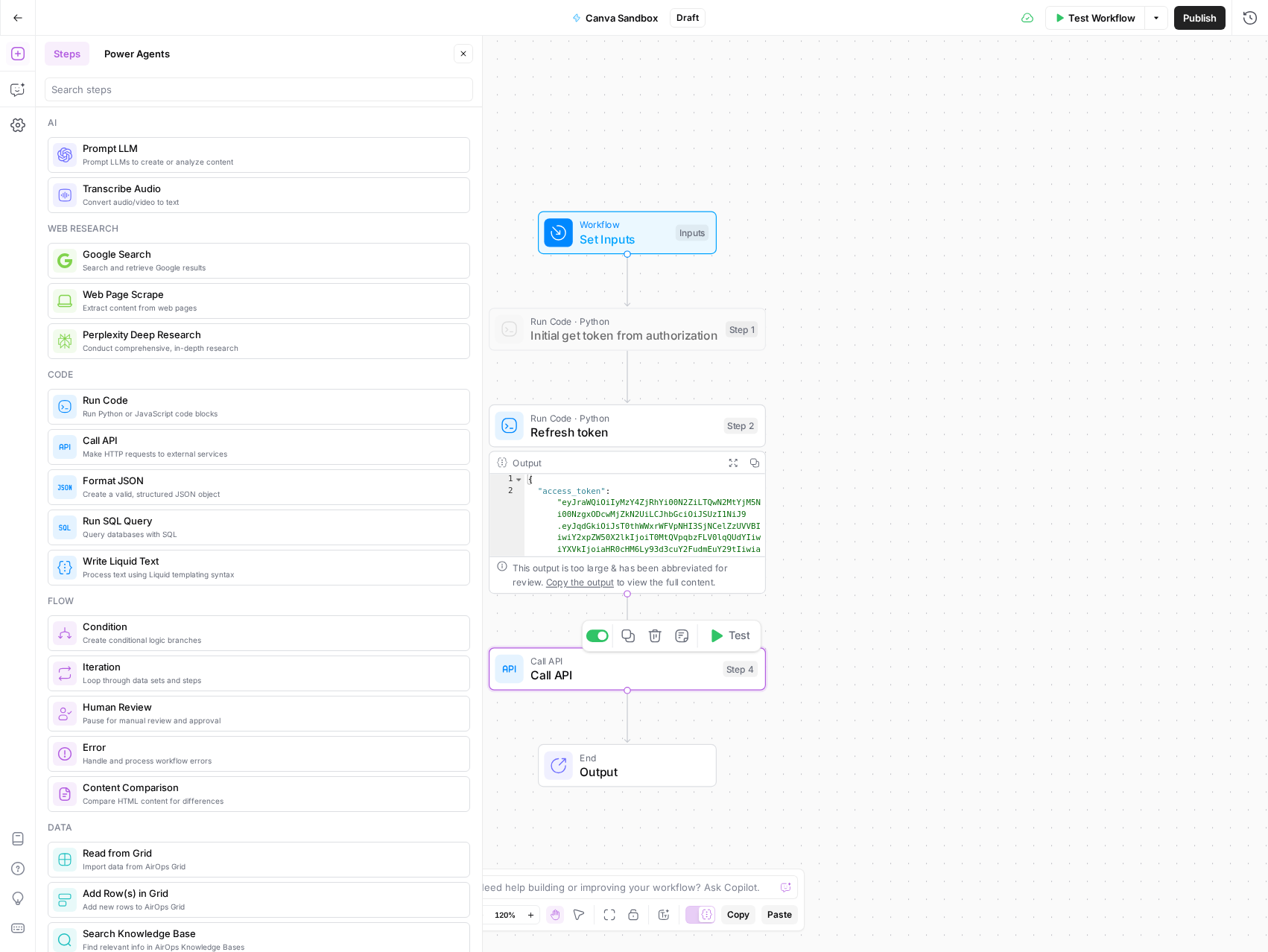
click at [723, 645] on button "Test" at bounding box center [729, 636] width 55 height 23
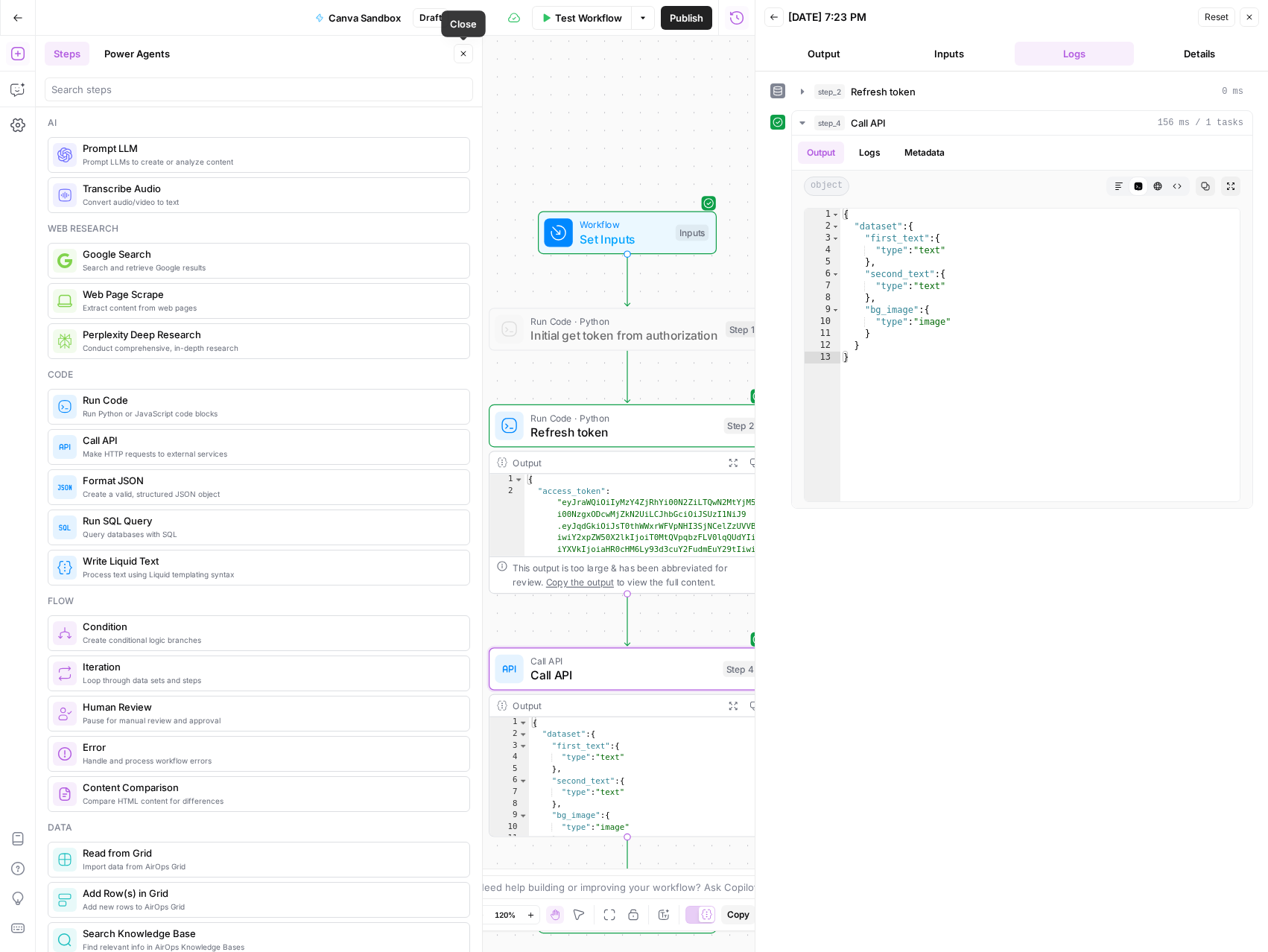
click at [470, 53] on button "Close" at bounding box center [463, 53] width 19 height 19
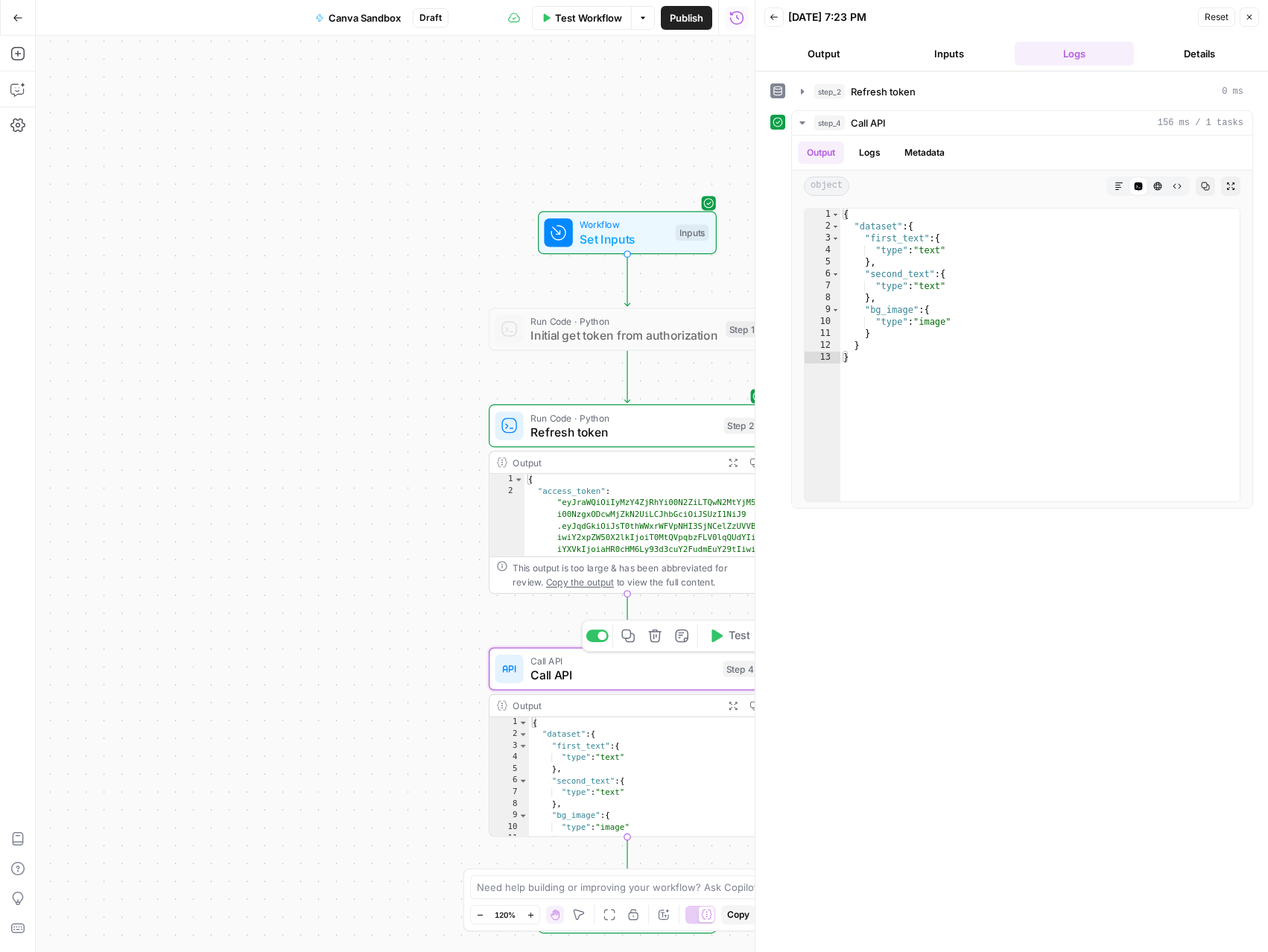
click at [560, 657] on span "Call API" at bounding box center [622, 661] width 185 height 14
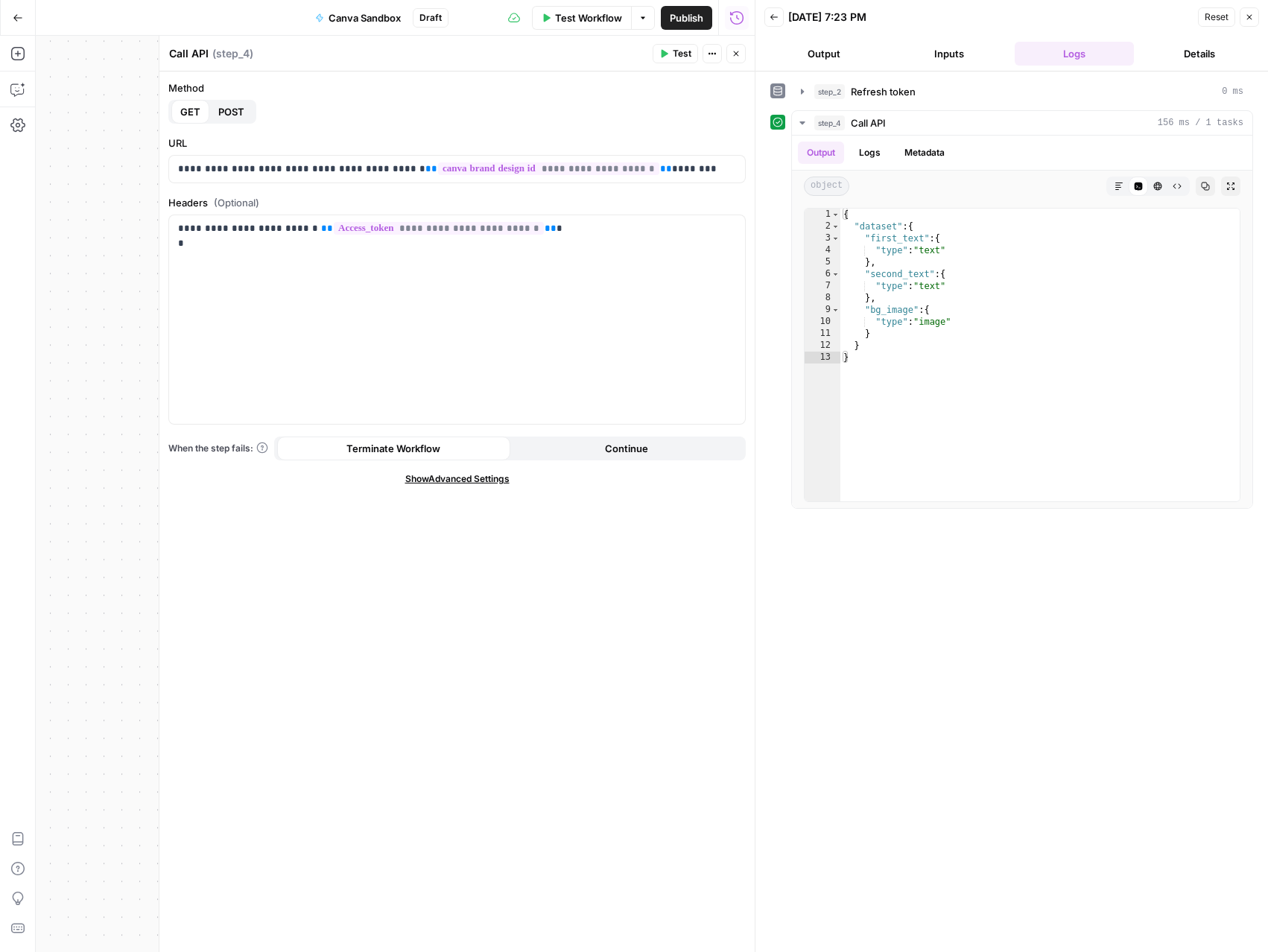
click at [206, 53] on textarea "Call API" at bounding box center [188, 54] width 39 height 15
type textarea "Design template details Call API"
click at [731, 53] on icon "button" at bounding box center [736, 53] width 9 height 9
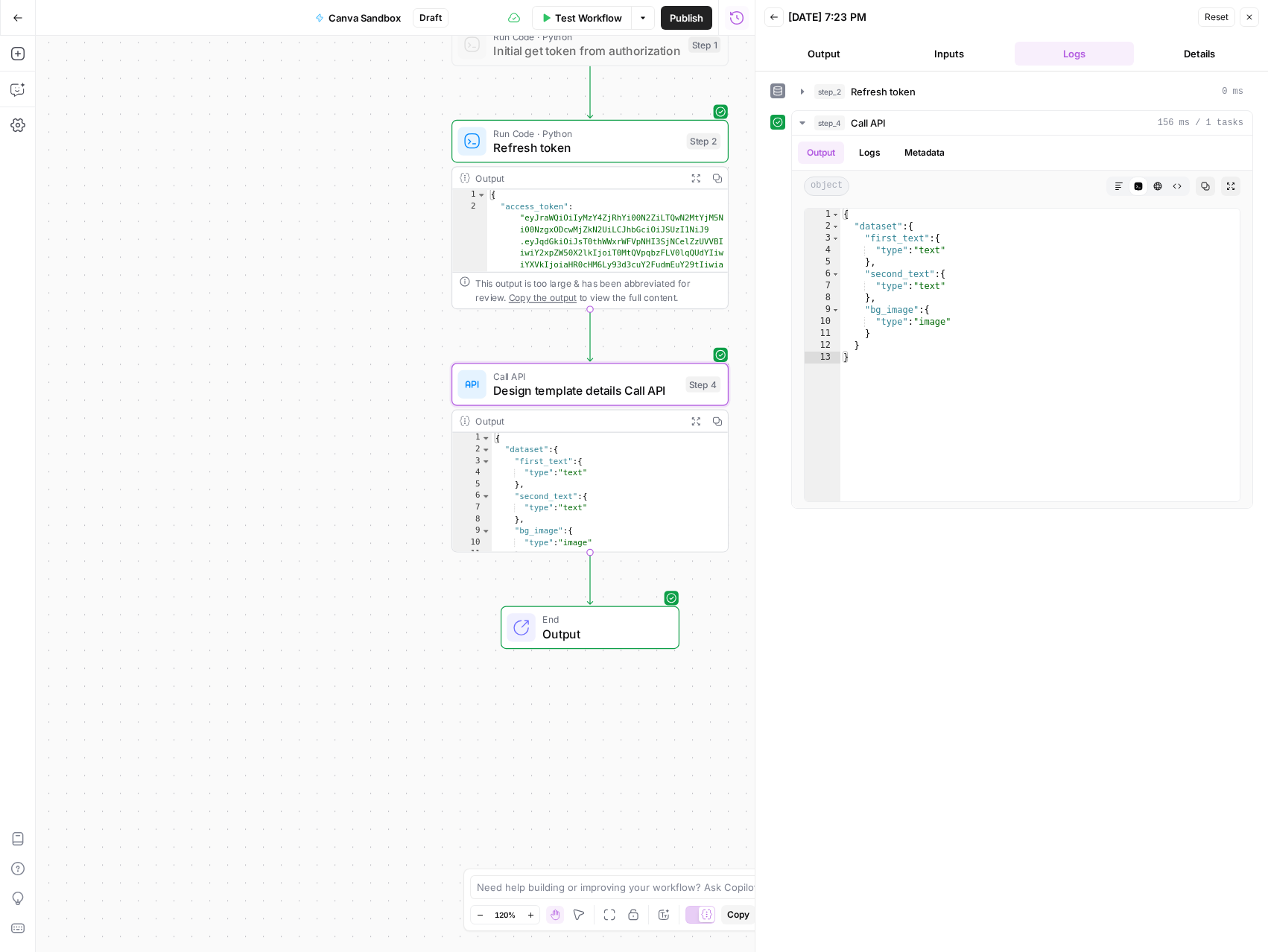
drag, startPoint x: 279, startPoint y: 409, endPoint x: 212, endPoint y: 121, distance: 295.7
click at [222, 125] on div "Workflow Set Inputs Inputs Run Code · Python Initial get token from authorizati…" at bounding box center [395, 493] width 719 height 916
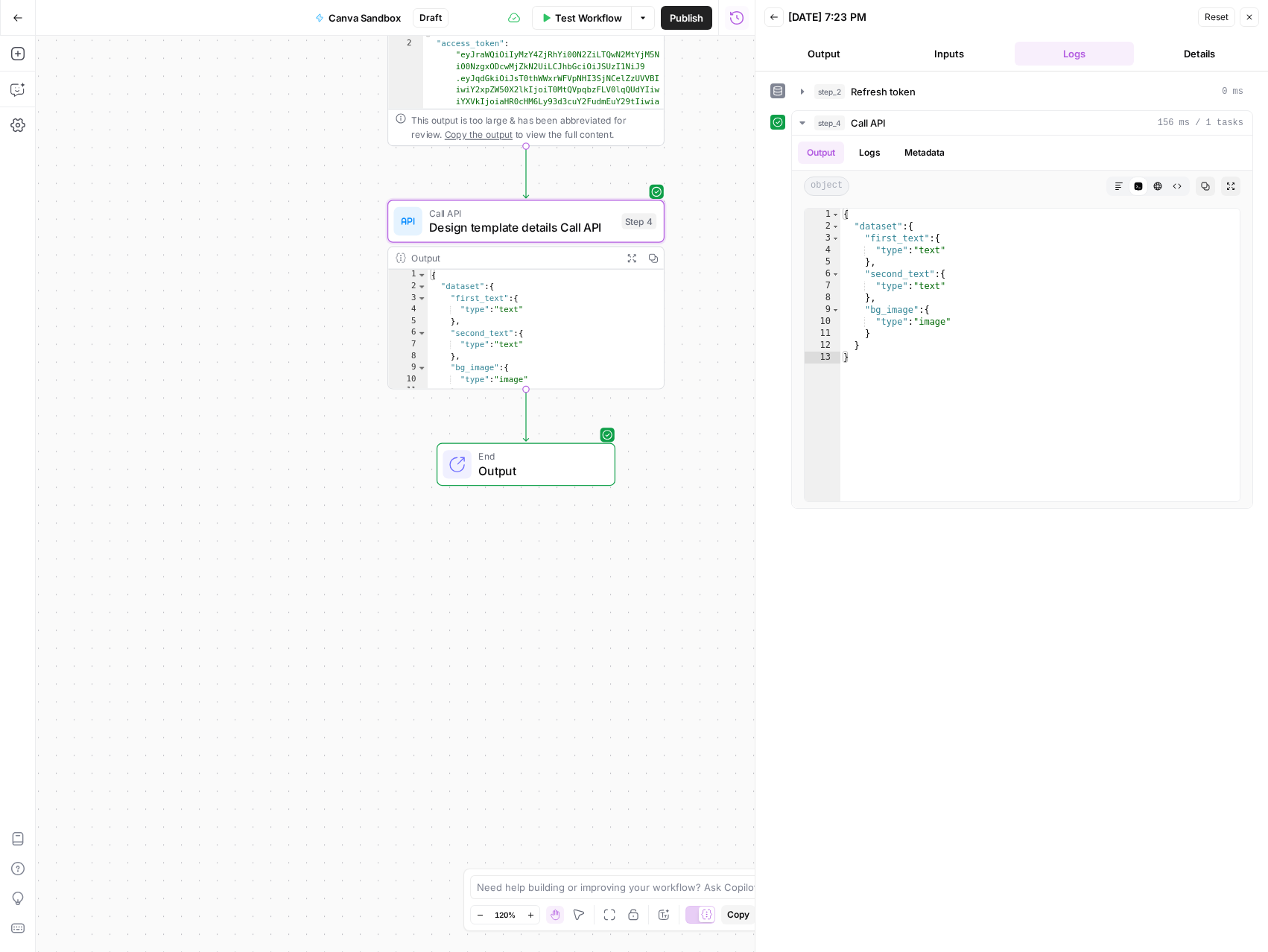
drag, startPoint x: 346, startPoint y: 384, endPoint x: 300, endPoint y: 252, distance: 139.8
click at [302, 251] on div "Workflow Set Inputs Inputs Run Code · Python Initial get token from authorizati…" at bounding box center [395, 493] width 719 height 916
drag, startPoint x: 523, startPoint y: 416, endPoint x: 443, endPoint y: 417, distance: 80.0
click at [443, 417] on div "Workflow Set Inputs Inputs Run Code · Python Initial get token from authorizati…" at bounding box center [395, 493] width 719 height 916
click at [532, 190] on icon "button" at bounding box center [527, 188] width 14 height 14
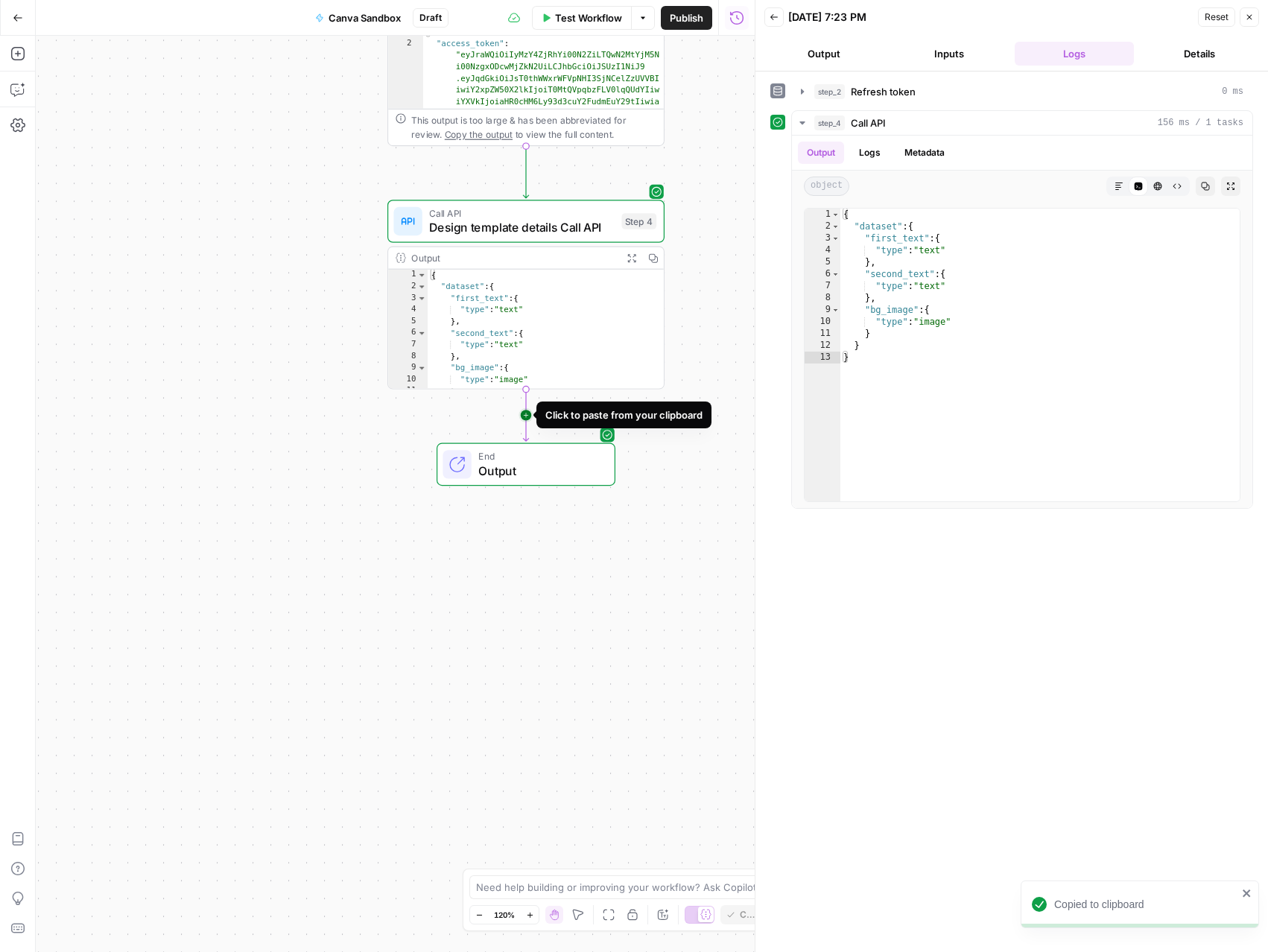
click at [525, 416] on icon "Edge from step_4 to end" at bounding box center [526, 415] width 5 height 52
click at [523, 447] on div "Call API Design template details Call API Step 5 Copy step Delete step Add Note…" at bounding box center [526, 465] width 277 height 43
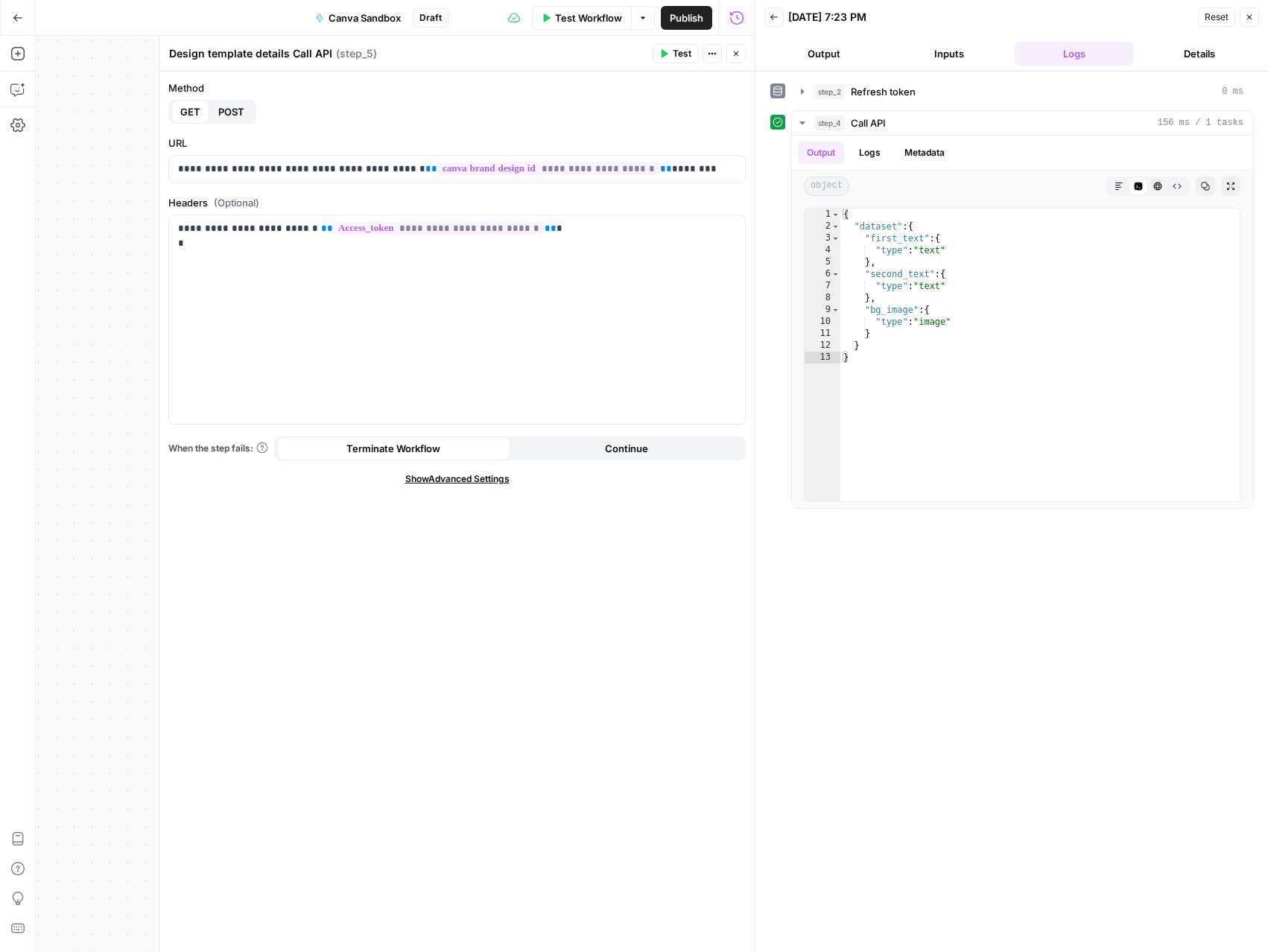
click at [235, 111] on span "POST" at bounding box center [230, 112] width 26 height 15
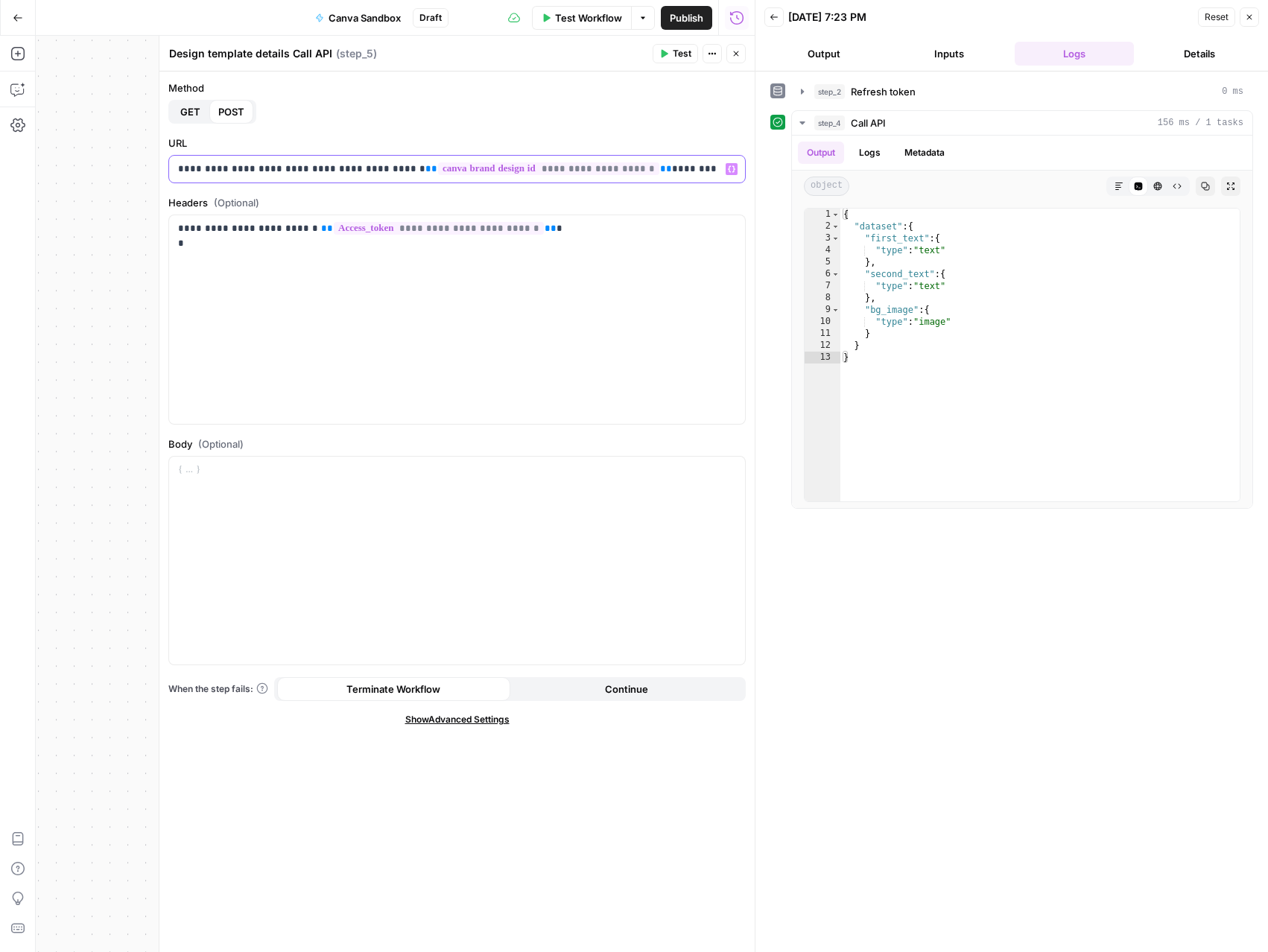
drag, startPoint x: 690, startPoint y: 166, endPoint x: 190, endPoint y: 142, distance: 500.6
click at [190, 142] on div "**********" at bounding box center [457, 159] width 577 height 47
click at [535, 228] on p "**********" at bounding box center [457, 236] width 558 height 30
click at [405, 493] on div at bounding box center [457, 561] width 576 height 209
click at [1211, 186] on button "Copy" at bounding box center [1205, 186] width 19 height 19
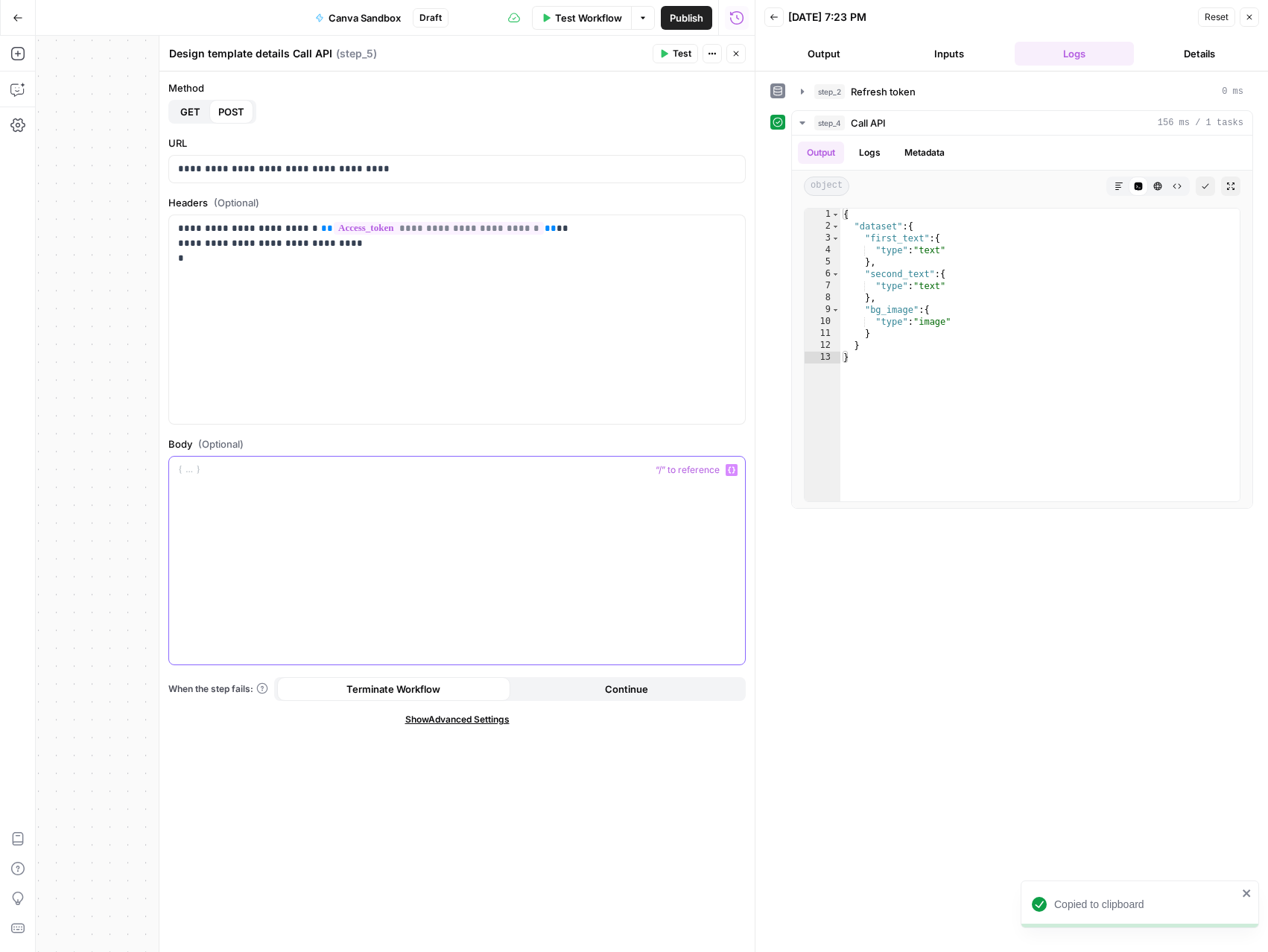
click at [228, 536] on div at bounding box center [457, 561] width 576 height 209
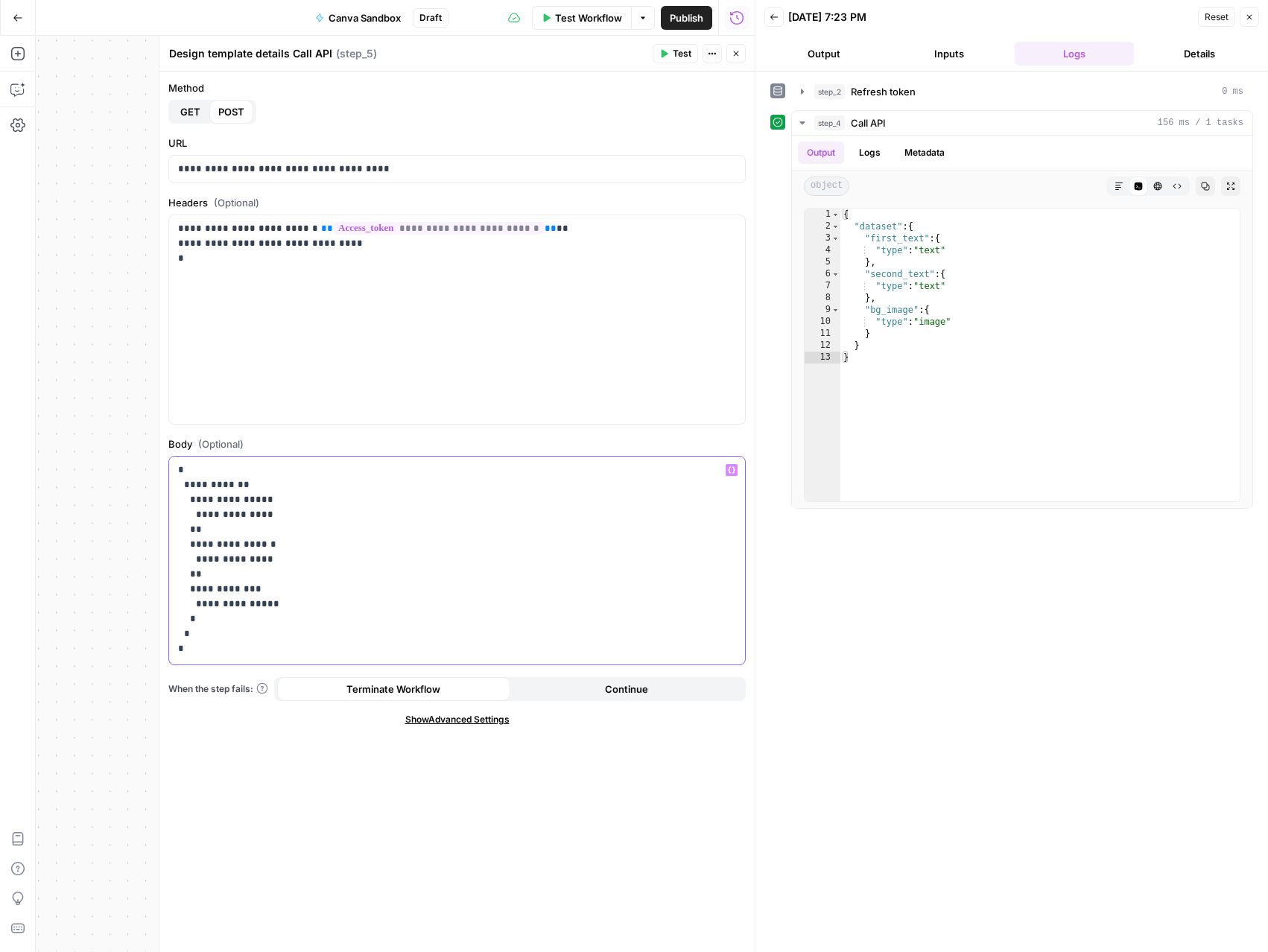
click at [210, 488] on p "**********" at bounding box center [457, 559] width 558 height 194
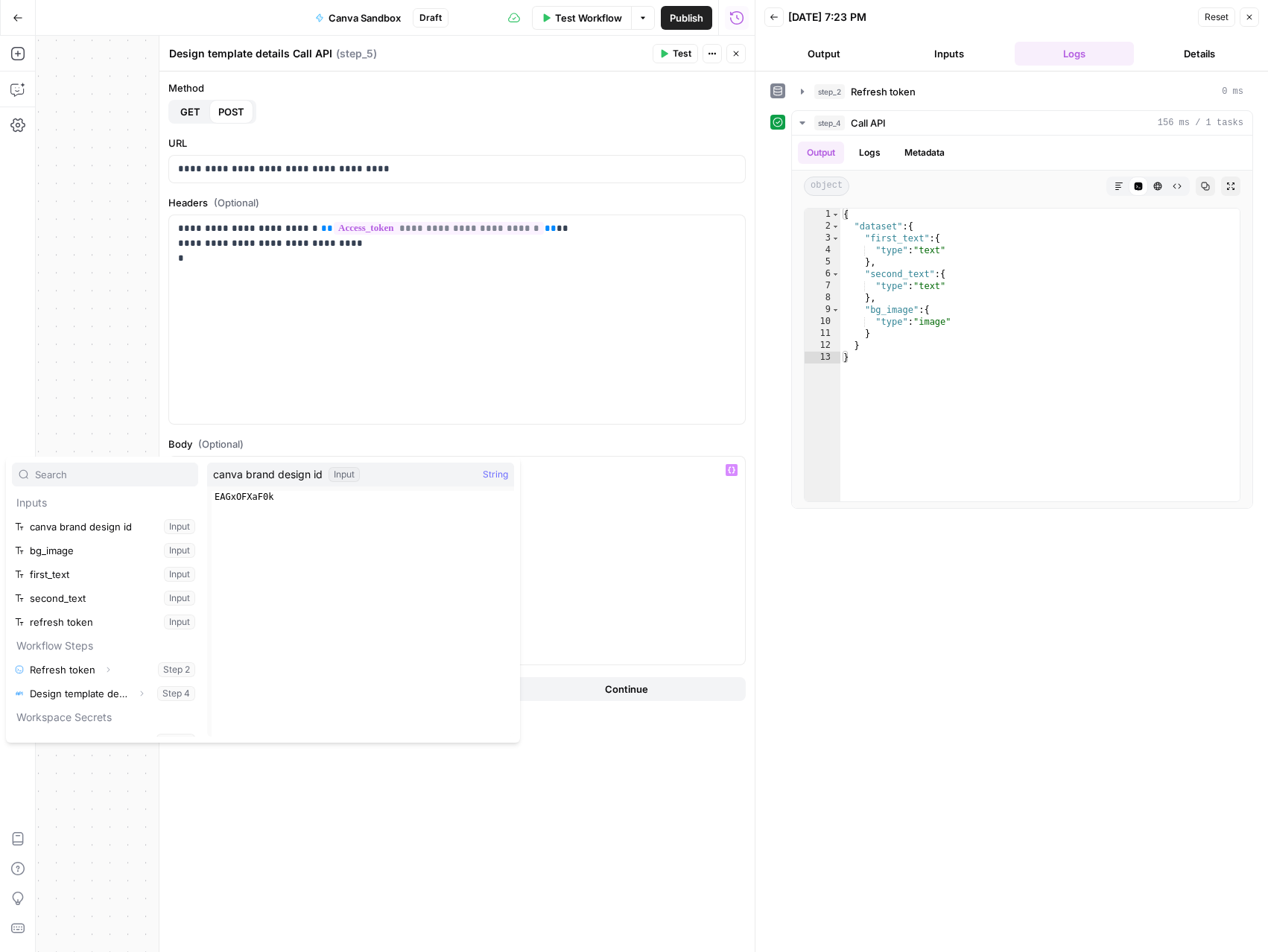
type input "b"
type input "bra"
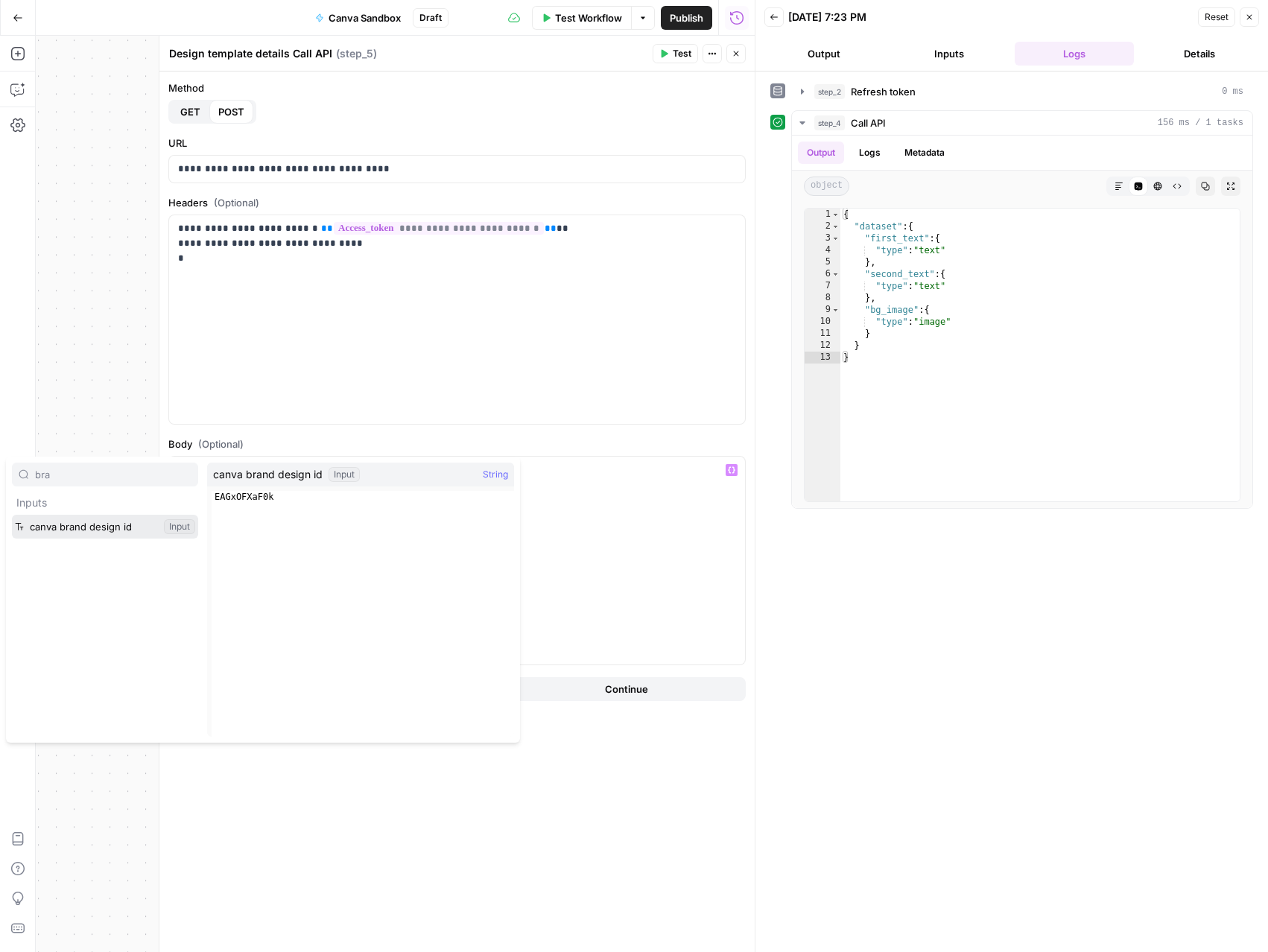
click at [12, 515] on button "Select variable canva brand design id" at bounding box center [105, 527] width 186 height 24
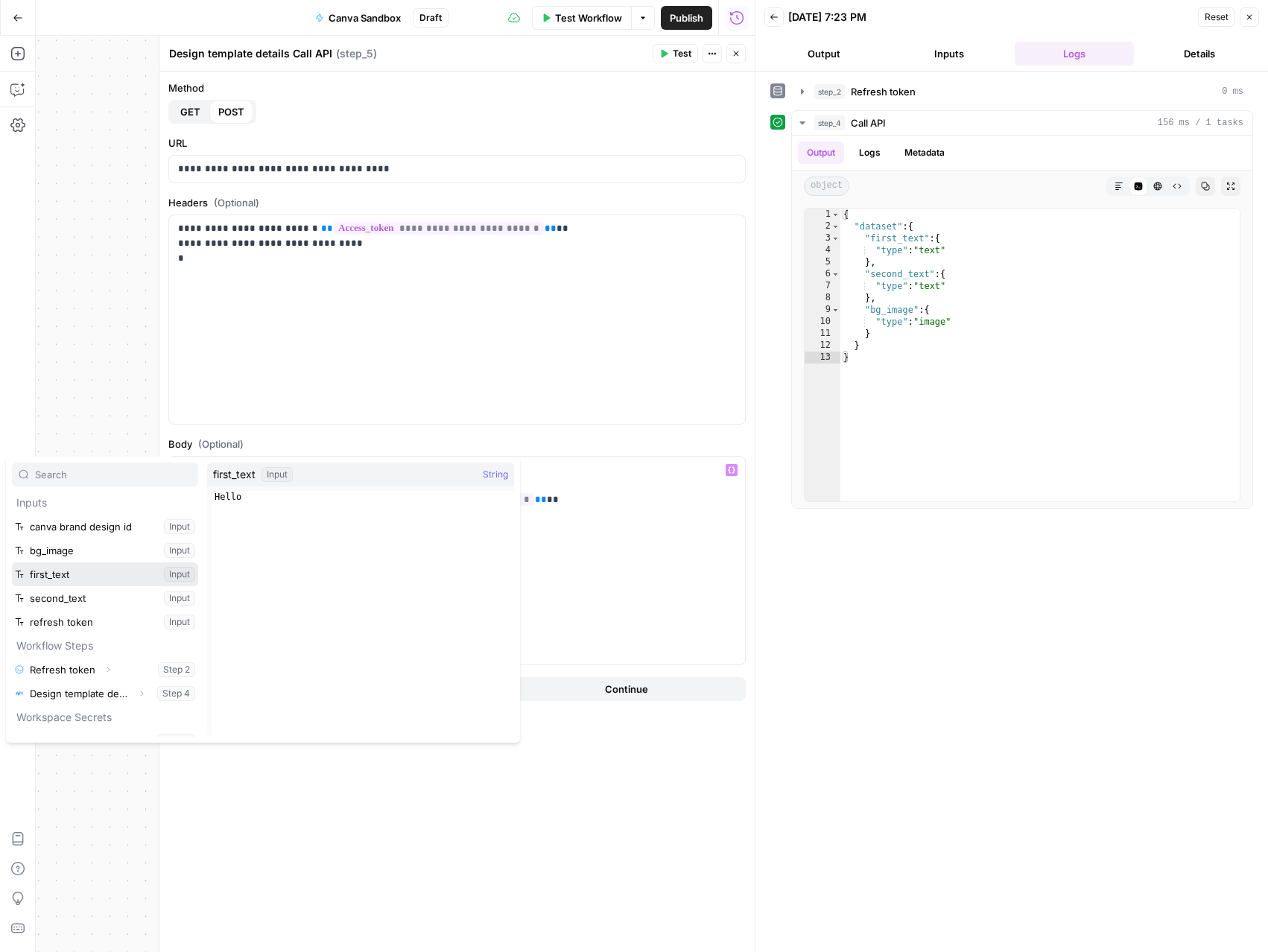
click at [12, 563] on button "Select variable first_text" at bounding box center [105, 574] width 186 height 24
click at [12, 587] on button "Select variable second_text" at bounding box center [105, 598] width 186 height 24
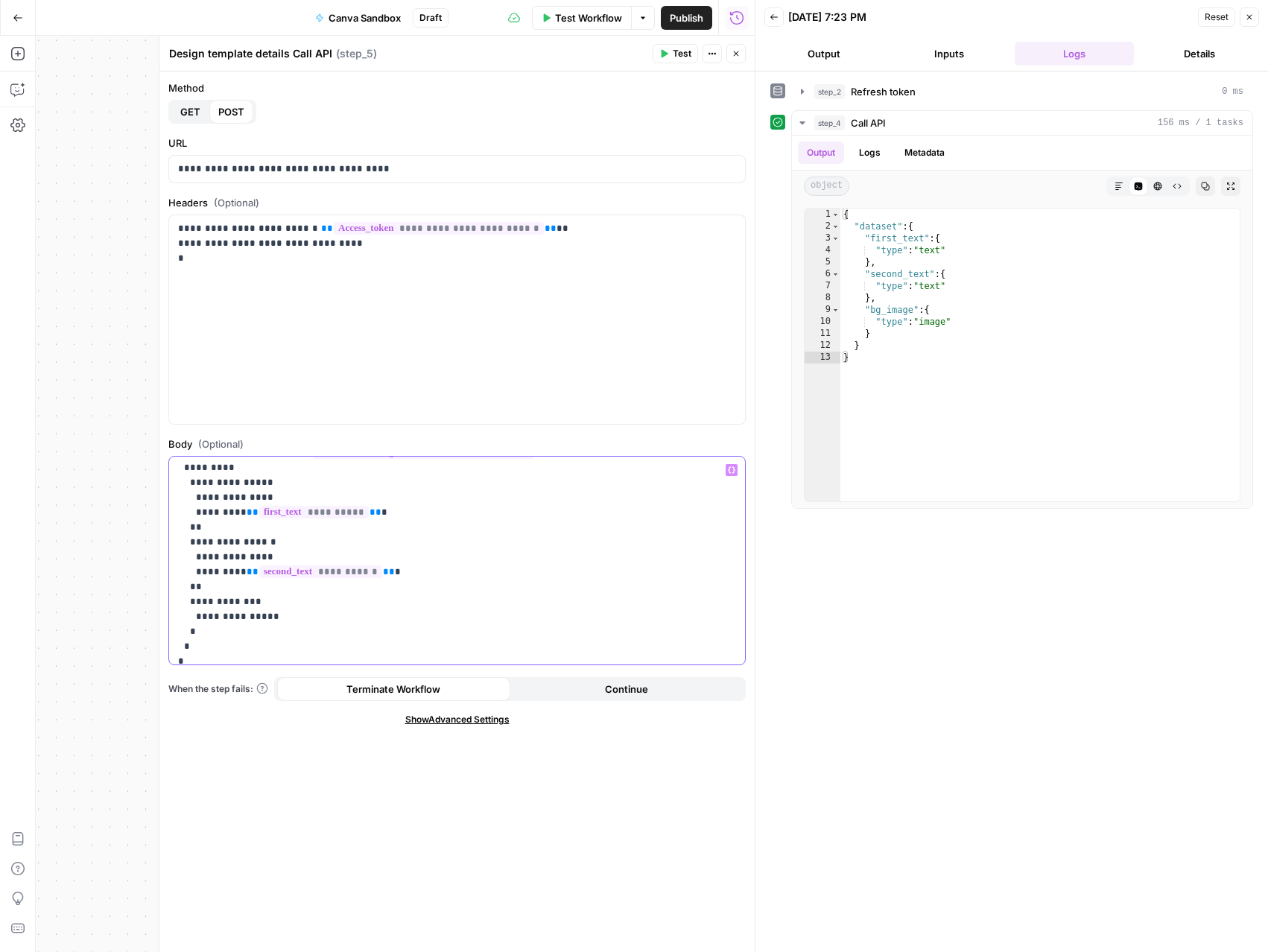
scroll to position [57, 0]
drag, startPoint x: 192, startPoint y: 576, endPoint x: 310, endPoint y: 608, distance: 122.3
click at [310, 608] on p "**********" at bounding box center [457, 533] width 558 height 253
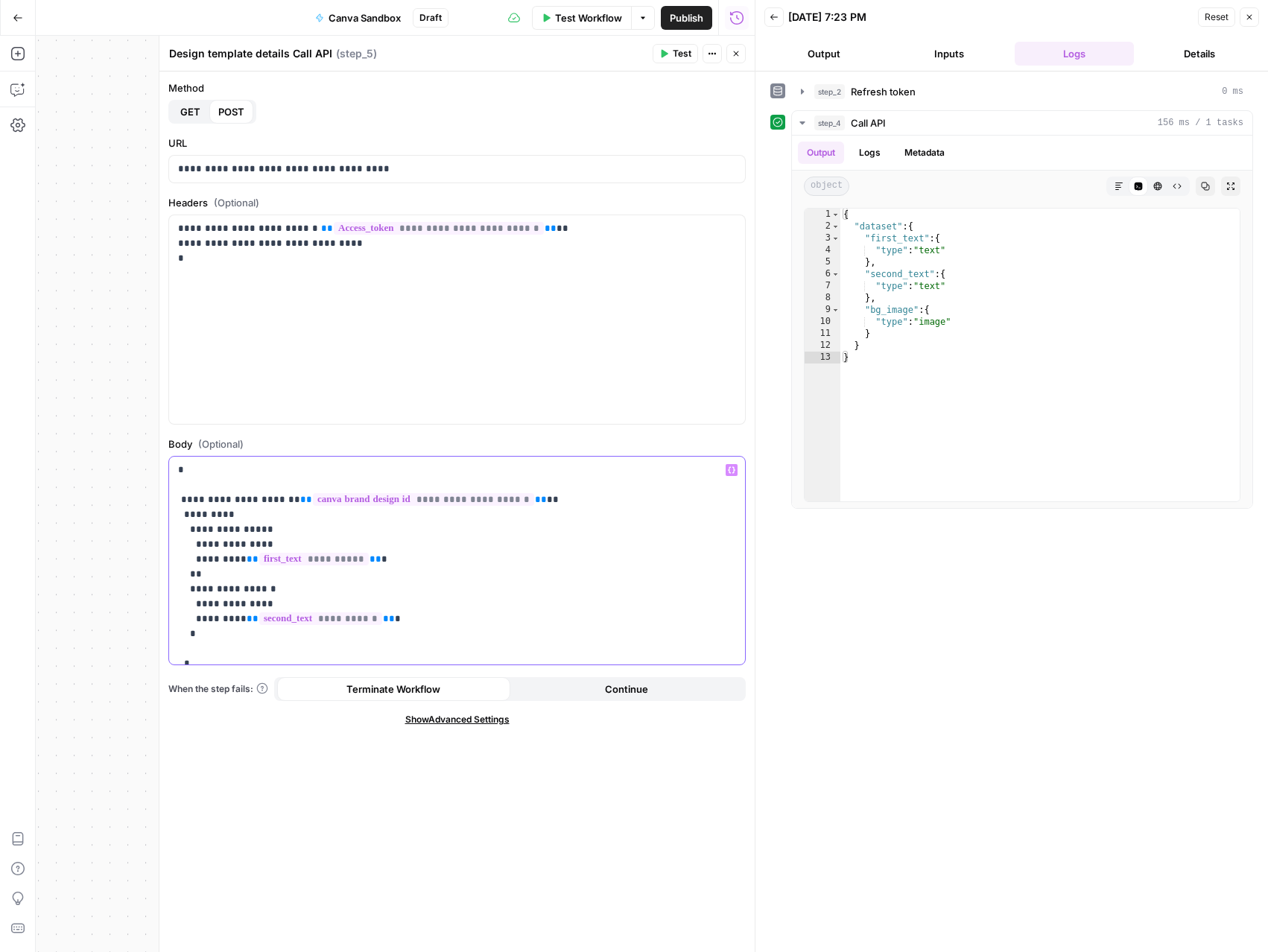
scroll to position [27, 0]
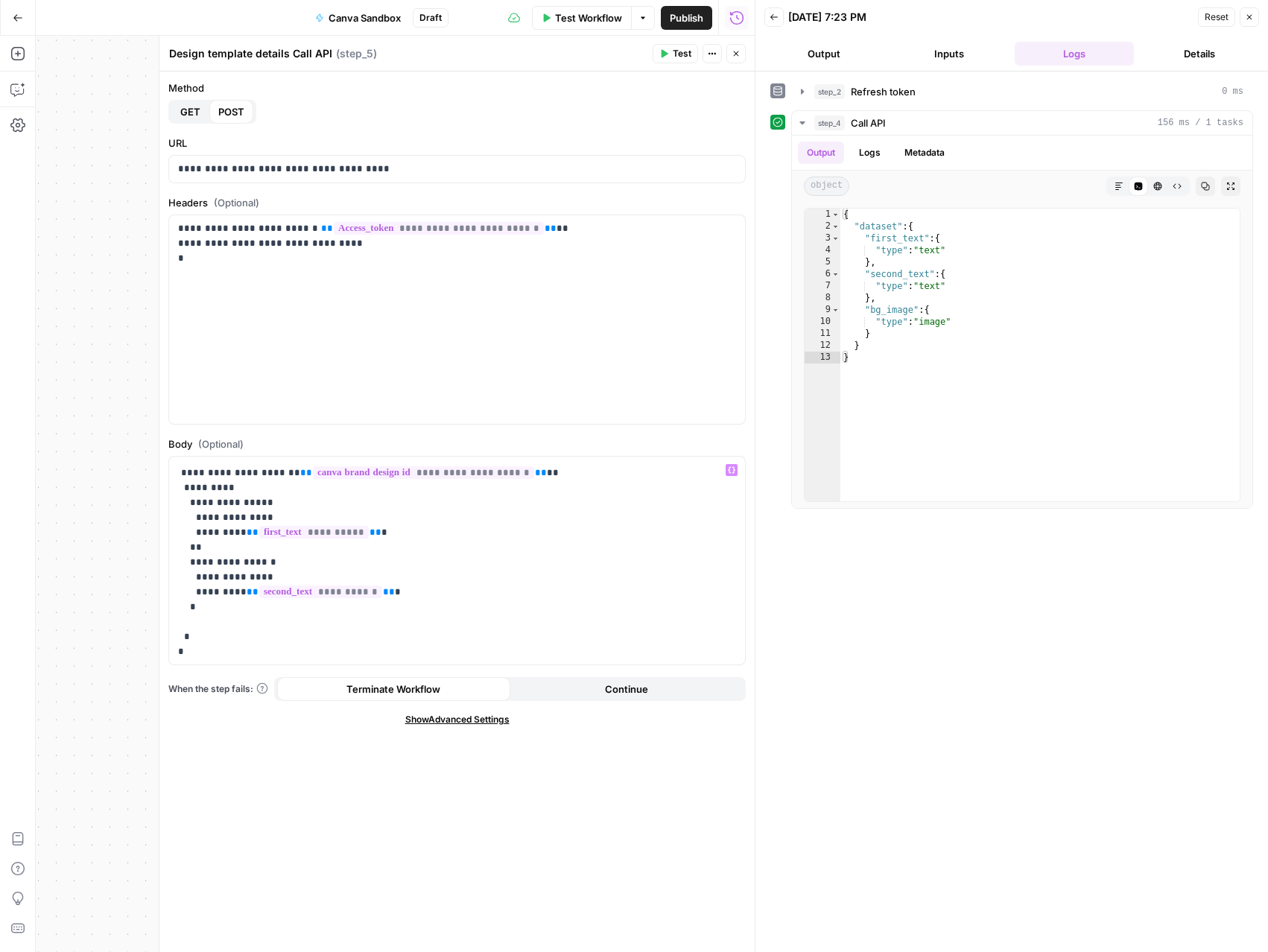
click at [671, 58] on button "Test" at bounding box center [675, 53] width 46 height 19
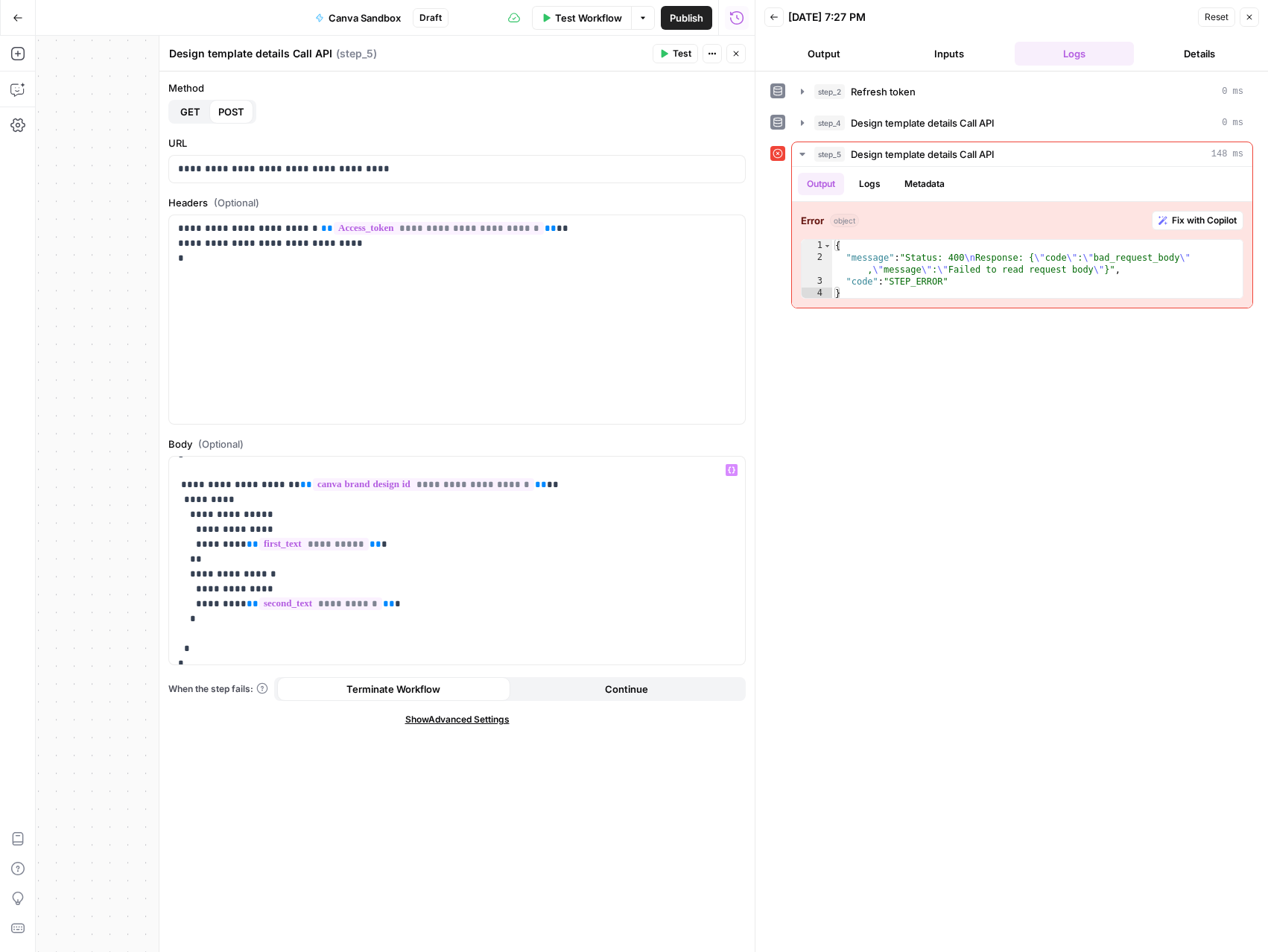
scroll to position [0, 0]
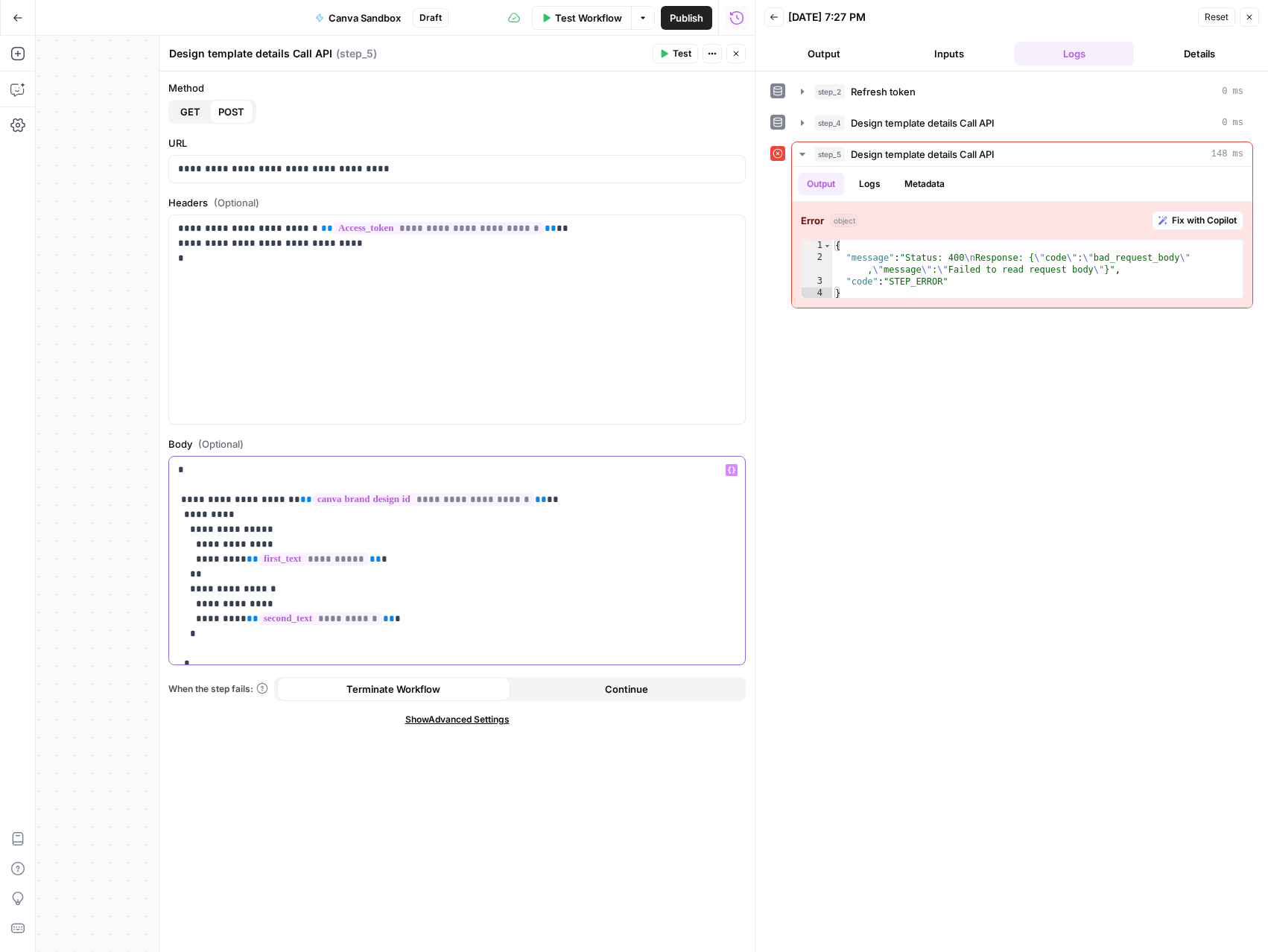
click at [257, 487] on p "**********" at bounding box center [457, 574] width 558 height 224
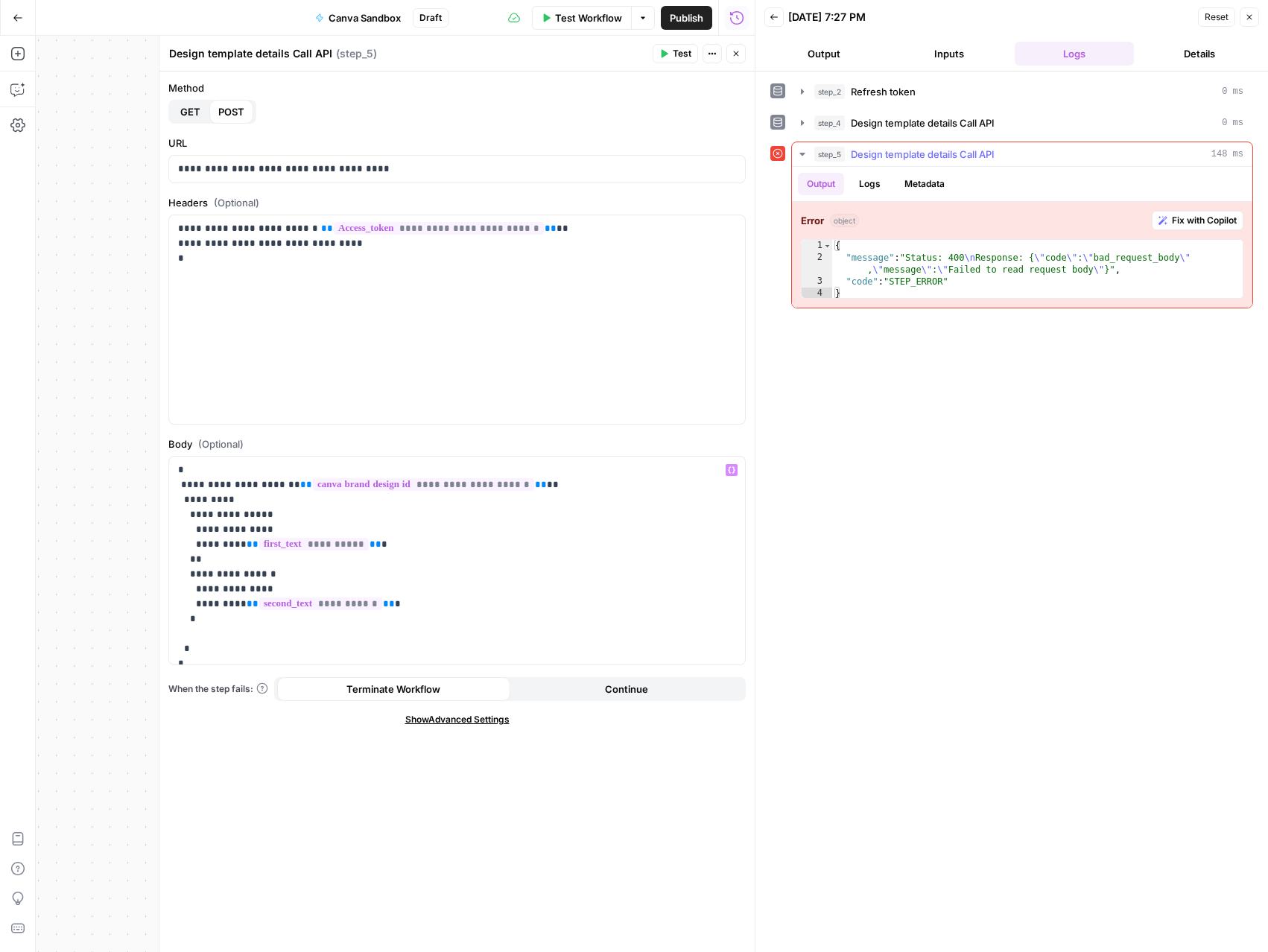
click at [869, 181] on button "Logs" at bounding box center [869, 184] width 39 height 22
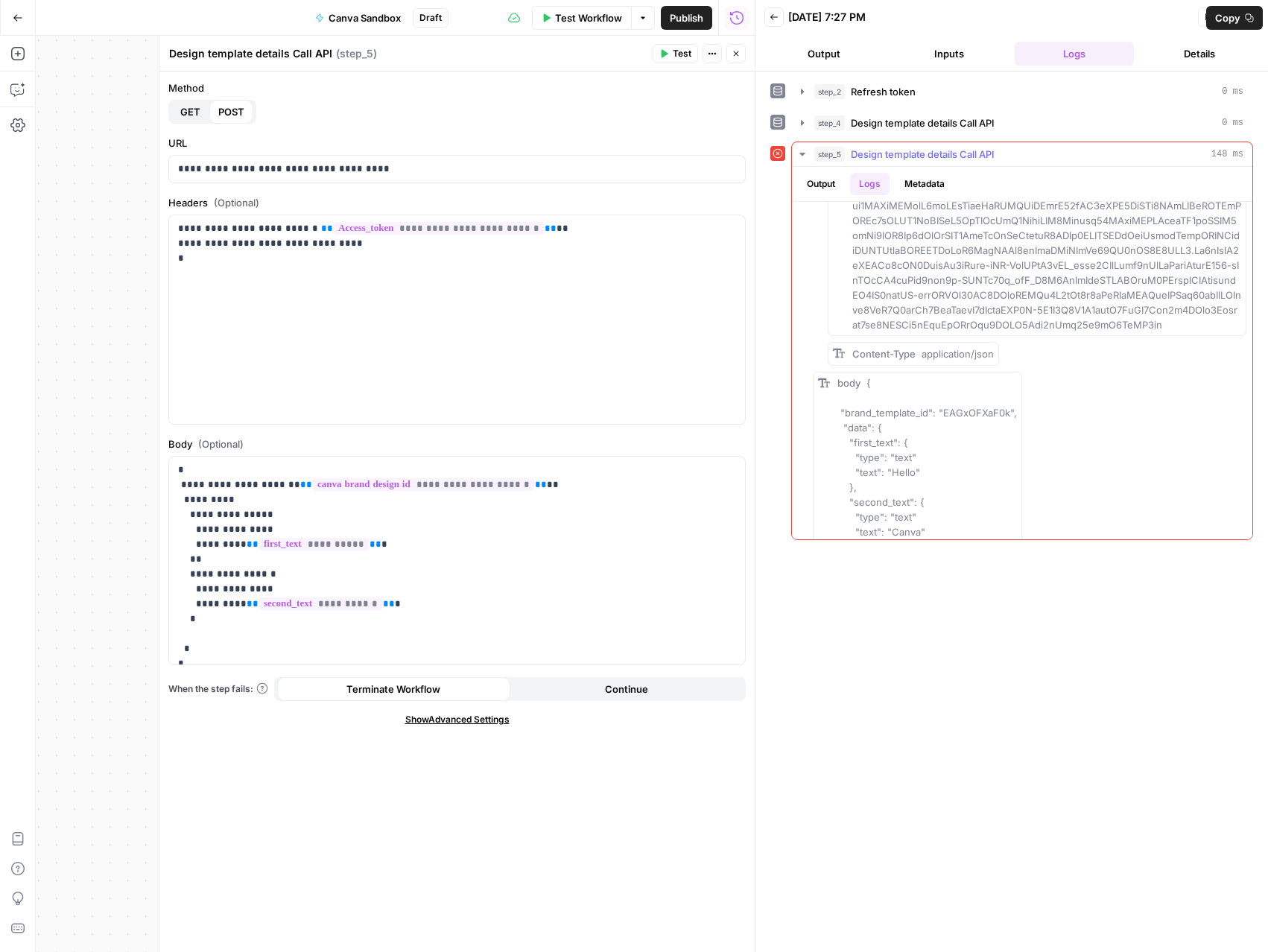
scroll to position [410, 0]
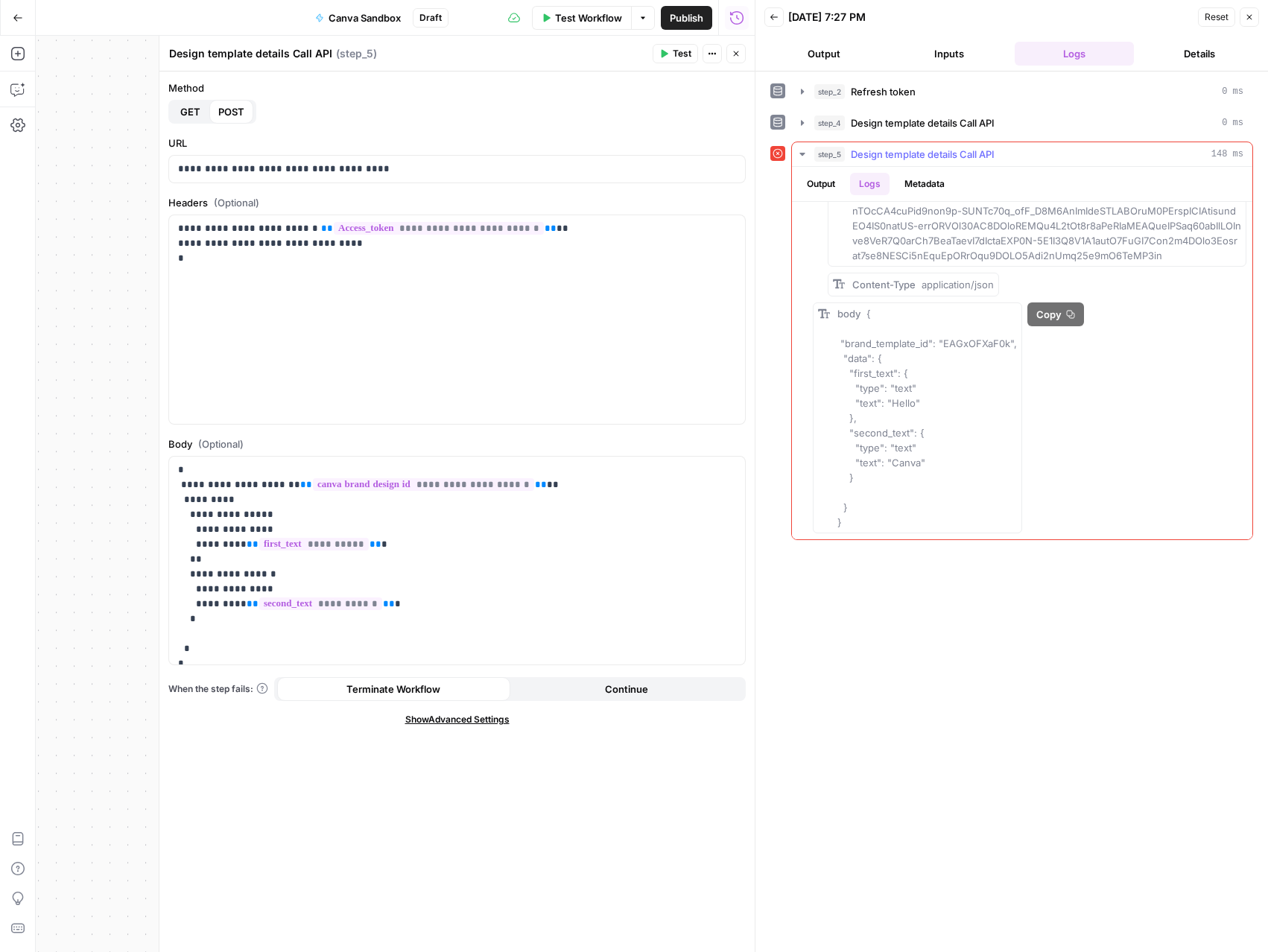
click at [919, 384] on div "body { "brand_template_id": "EAGxOFXaF0k", "data": { "first_text": { "type": "t…" at bounding box center [927, 418] width 180 height 224
click at [914, 388] on span "{ "brand_template_id": "EAGxOFXaF0k", "data": { "first_text": { "type": "text" …" at bounding box center [927, 418] width 180 height 221
click at [252, 526] on p "**********" at bounding box center [457, 567] width 558 height 209
click at [678, 49] on span "Test" at bounding box center [681, 53] width 18 height 13
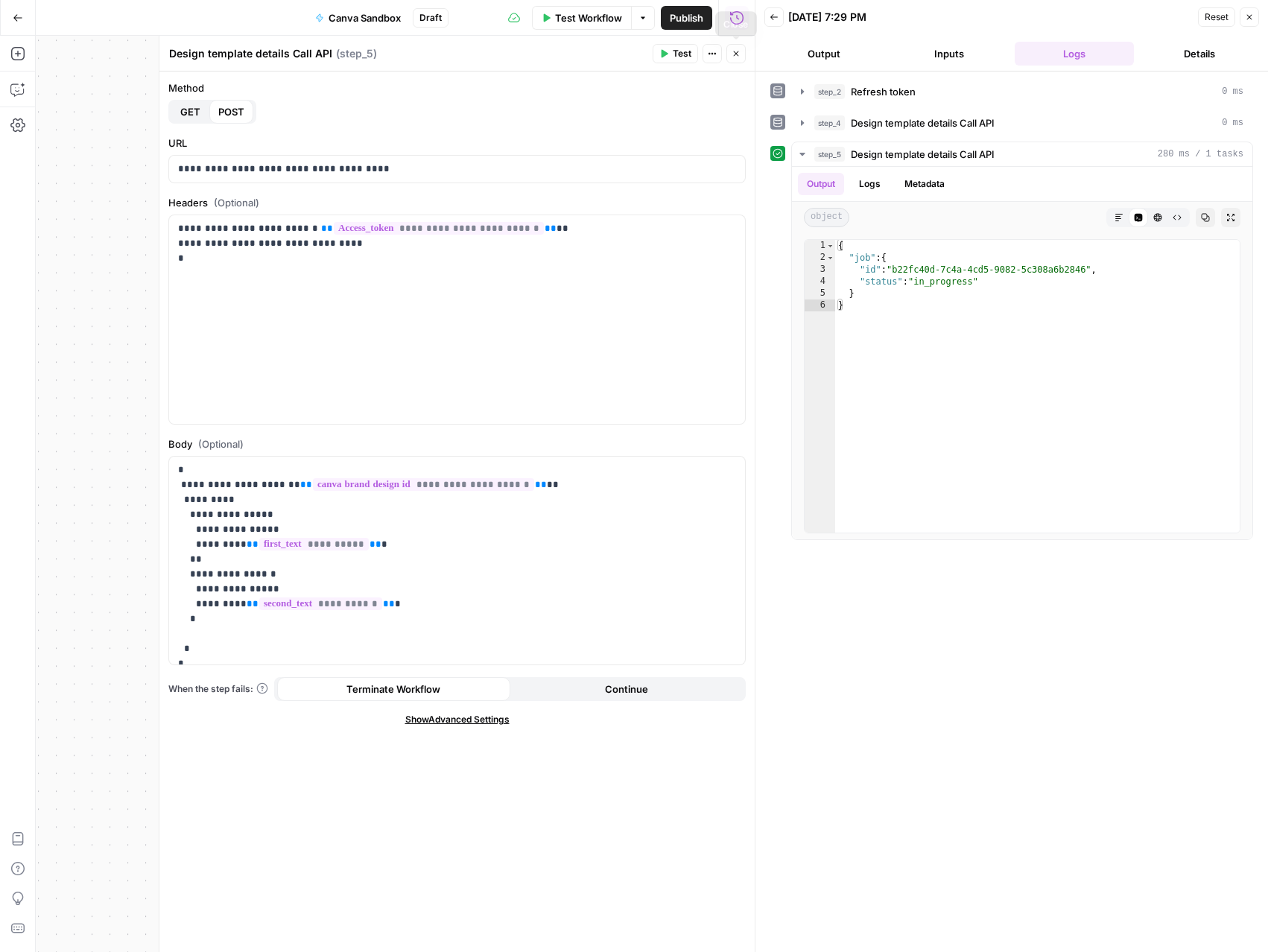
click at [742, 54] on button "Close" at bounding box center [736, 53] width 19 height 19
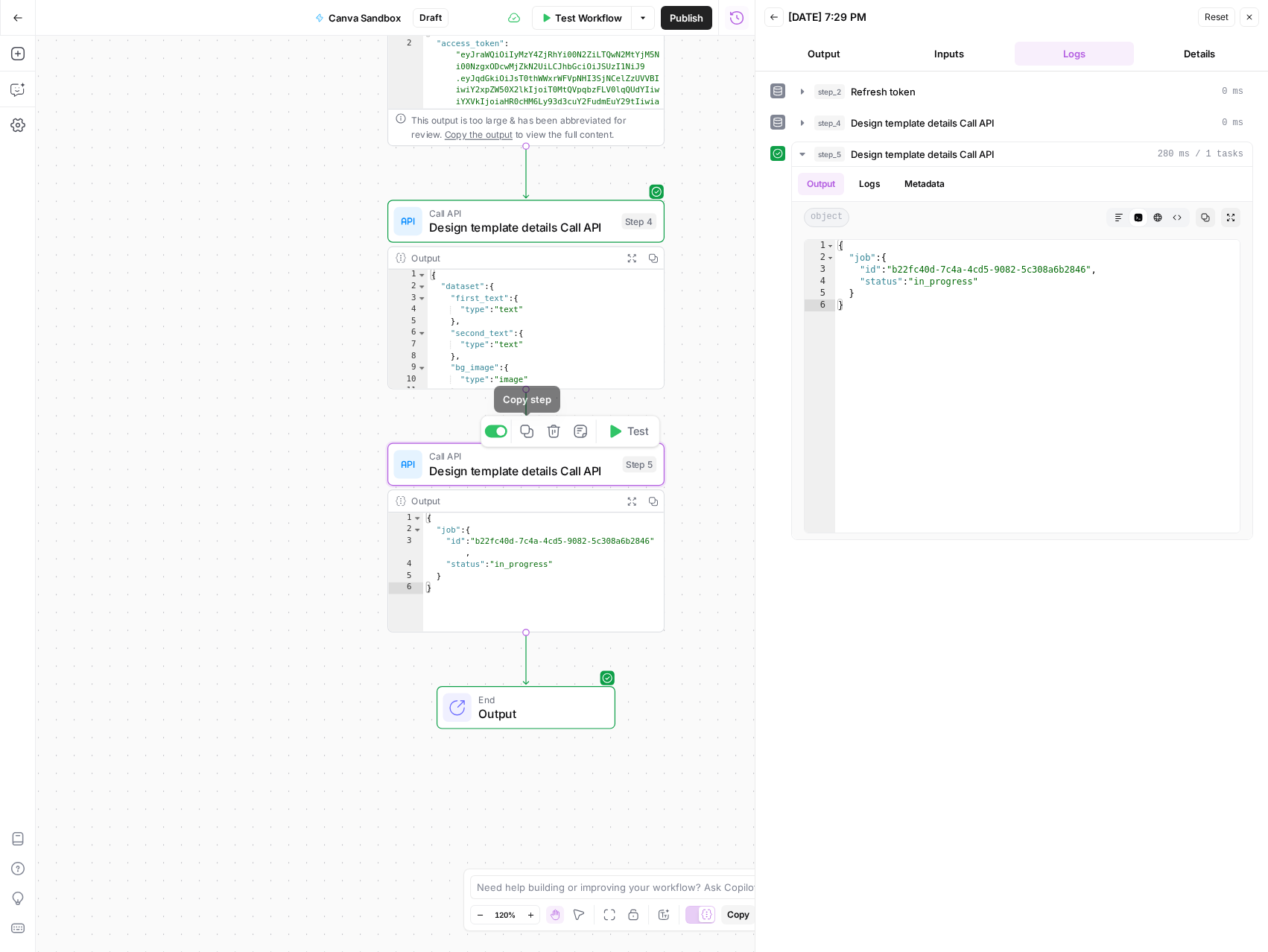
click at [526, 438] on icon "button" at bounding box center [526, 430] width 12 height 12
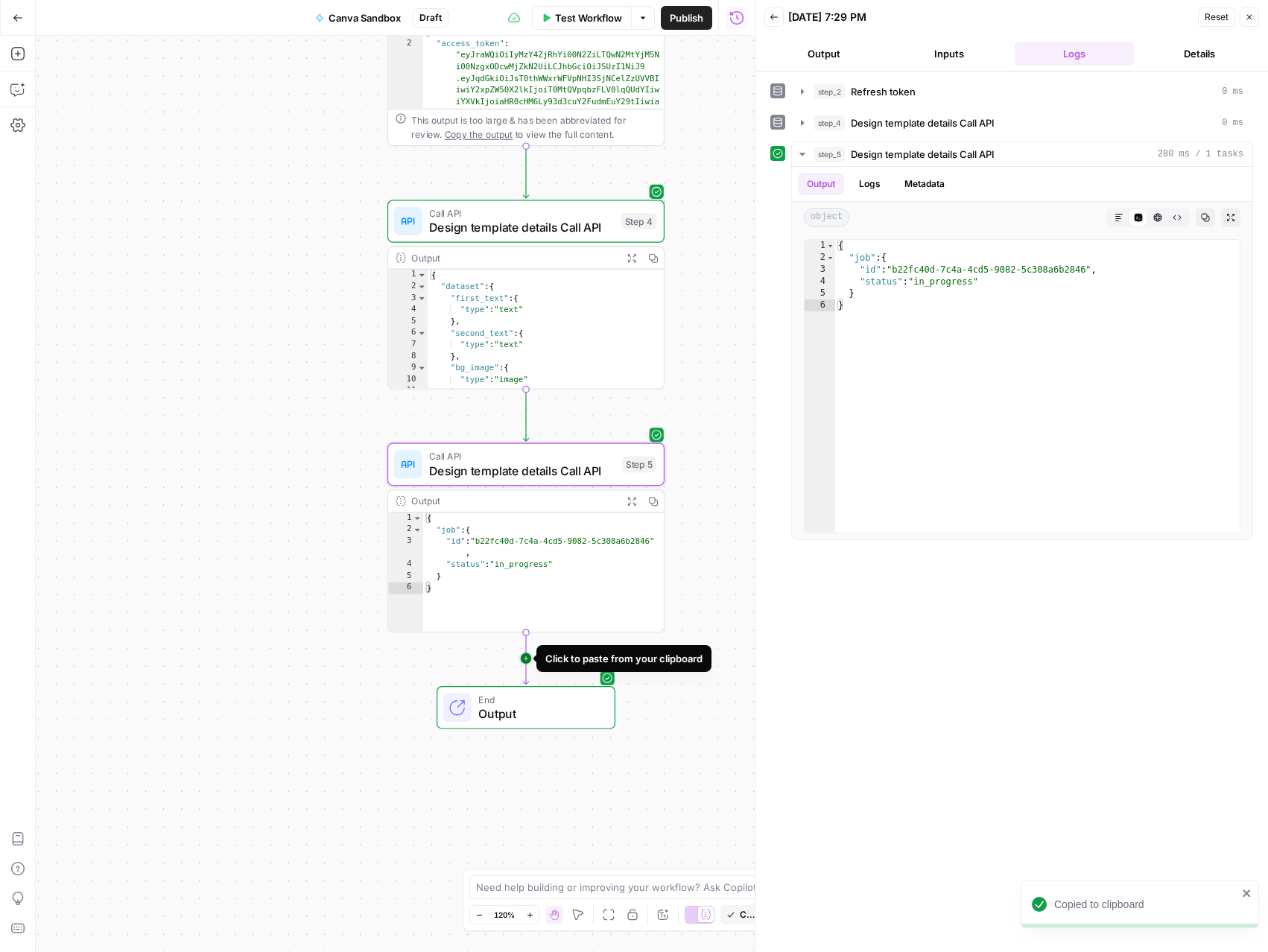
click at [527, 658] on icon "Edge from step_5 to end" at bounding box center [526, 658] width 5 height 52
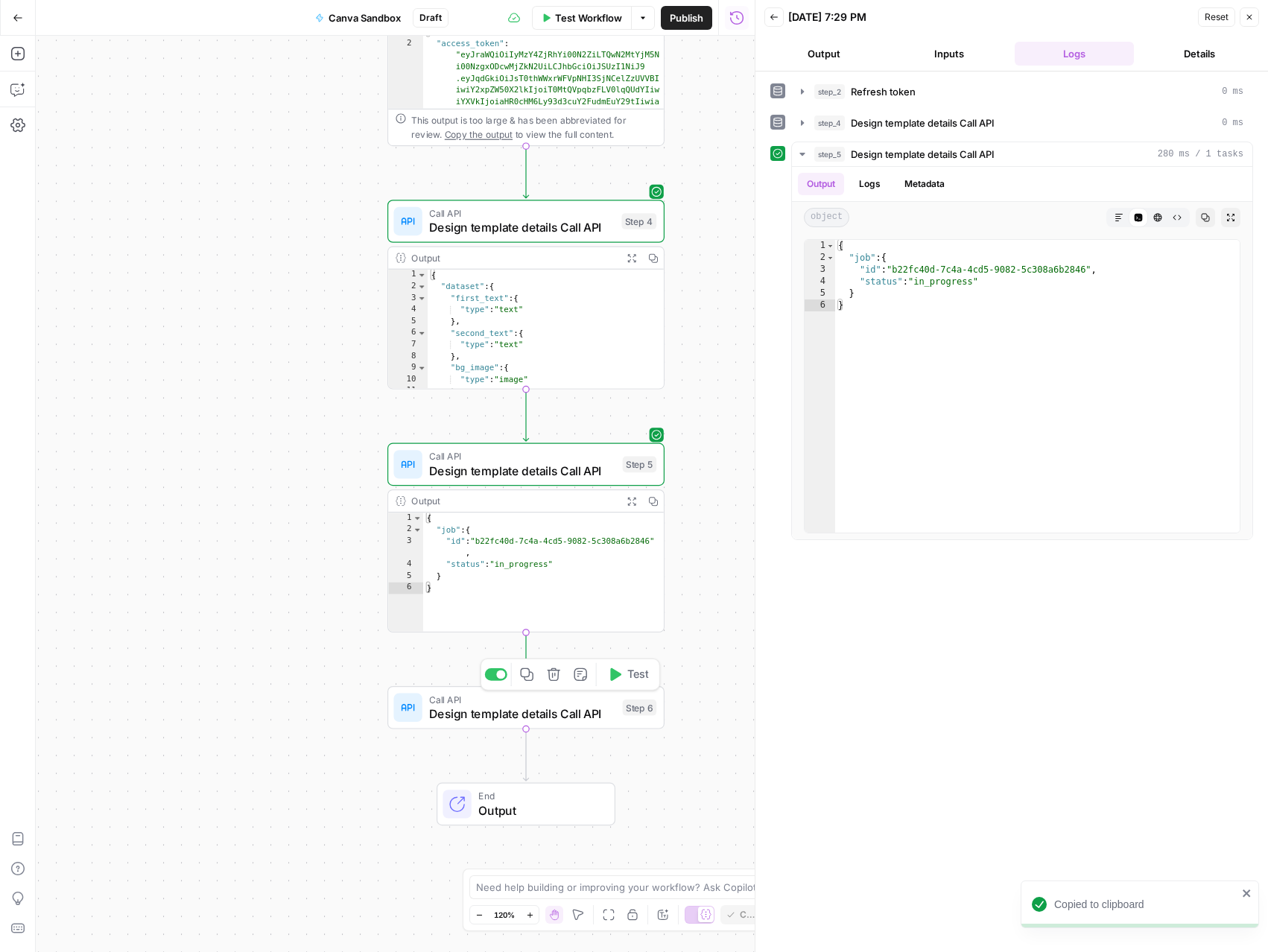
click at [527, 704] on span "Call API" at bounding box center [523, 699] width 186 height 14
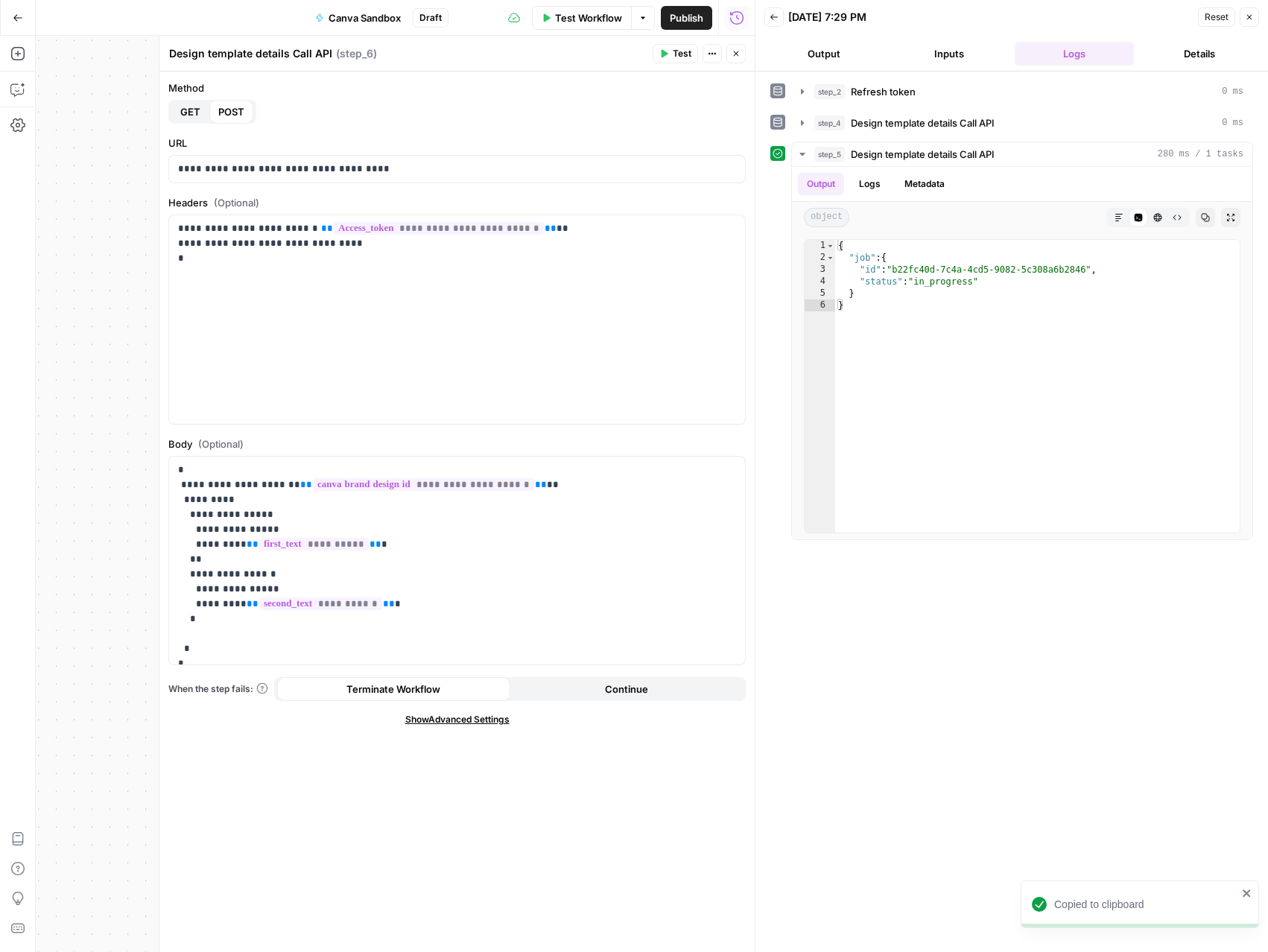
drag, startPoint x: 285, startPoint y: 50, endPoint x: 164, endPoint y: 47, distance: 121.0
click at [164, 47] on div "**********" at bounding box center [457, 493] width 596 height 916
type textarea "Get design job Call API"
click at [184, 114] on span "GET" at bounding box center [191, 112] width 20 height 15
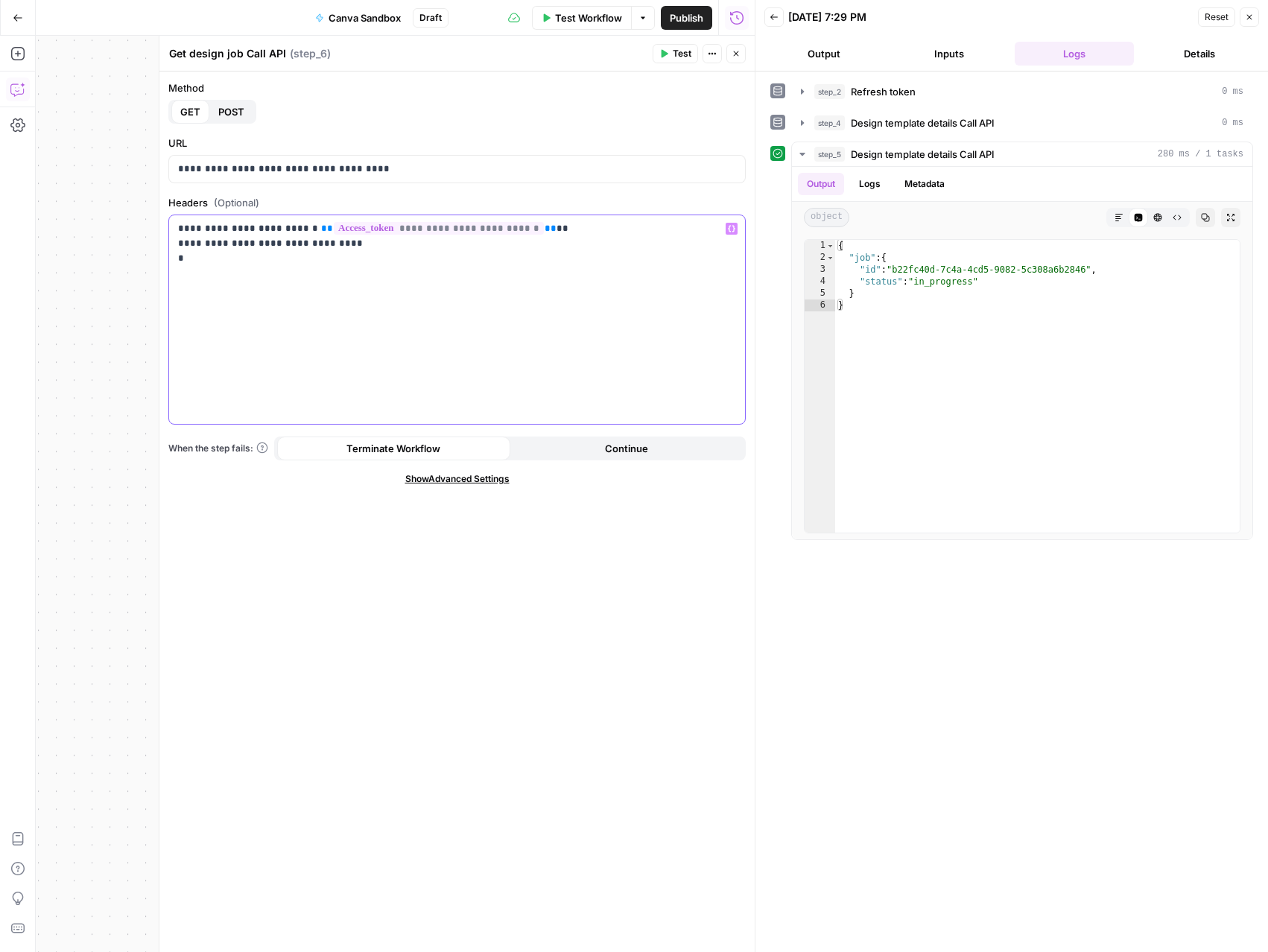
drag, startPoint x: 353, startPoint y: 244, endPoint x: 181, endPoint y: 238, distance: 172.1
click at [181, 238] on p "**********" at bounding box center [457, 244] width 558 height 45
drag, startPoint x: 374, startPoint y: 169, endPoint x: 167, endPoint y: 173, distance: 207.0
click at [168, 173] on div "**********" at bounding box center [457, 169] width 577 height 28
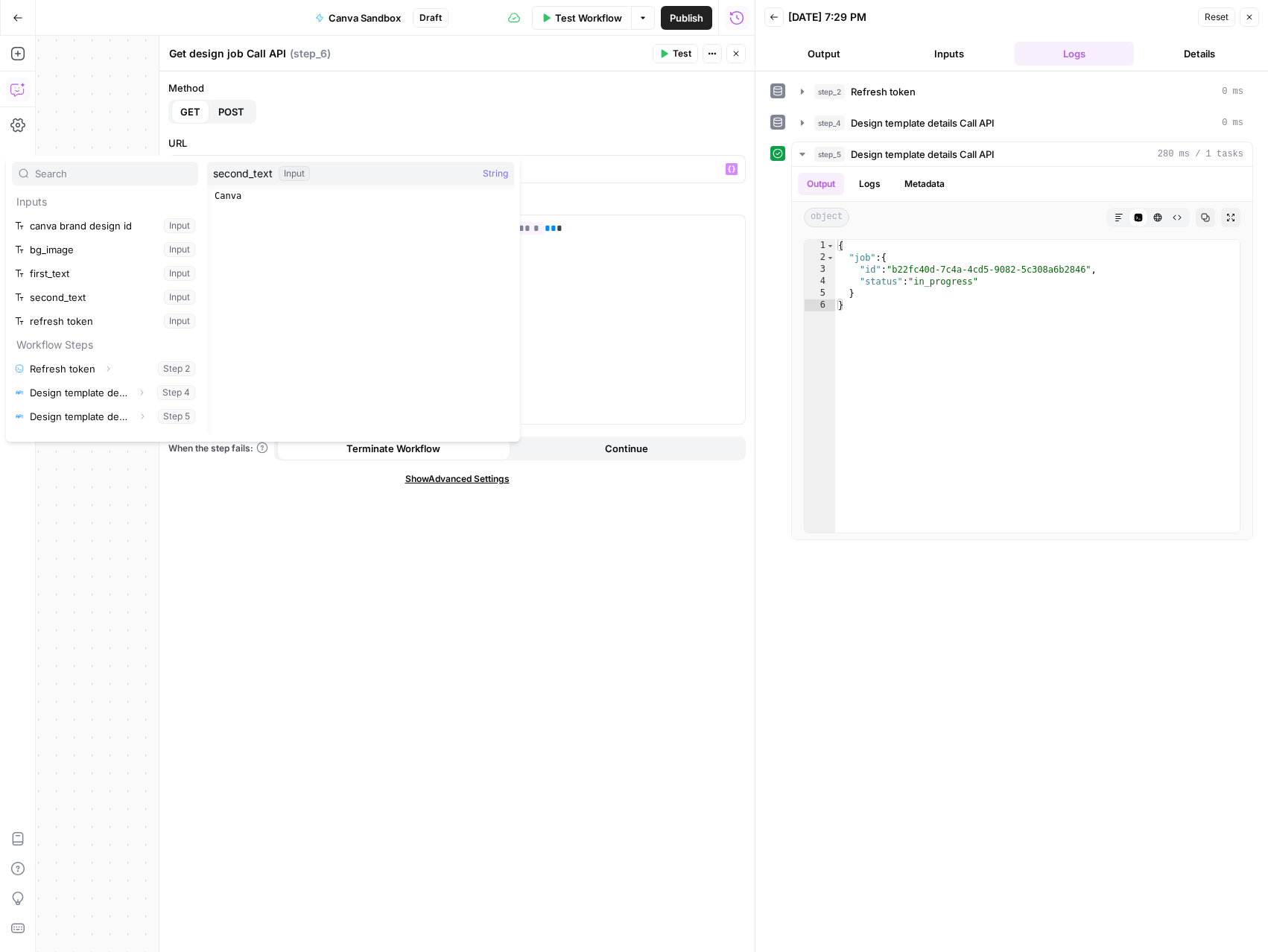
scroll to position [160, 0]
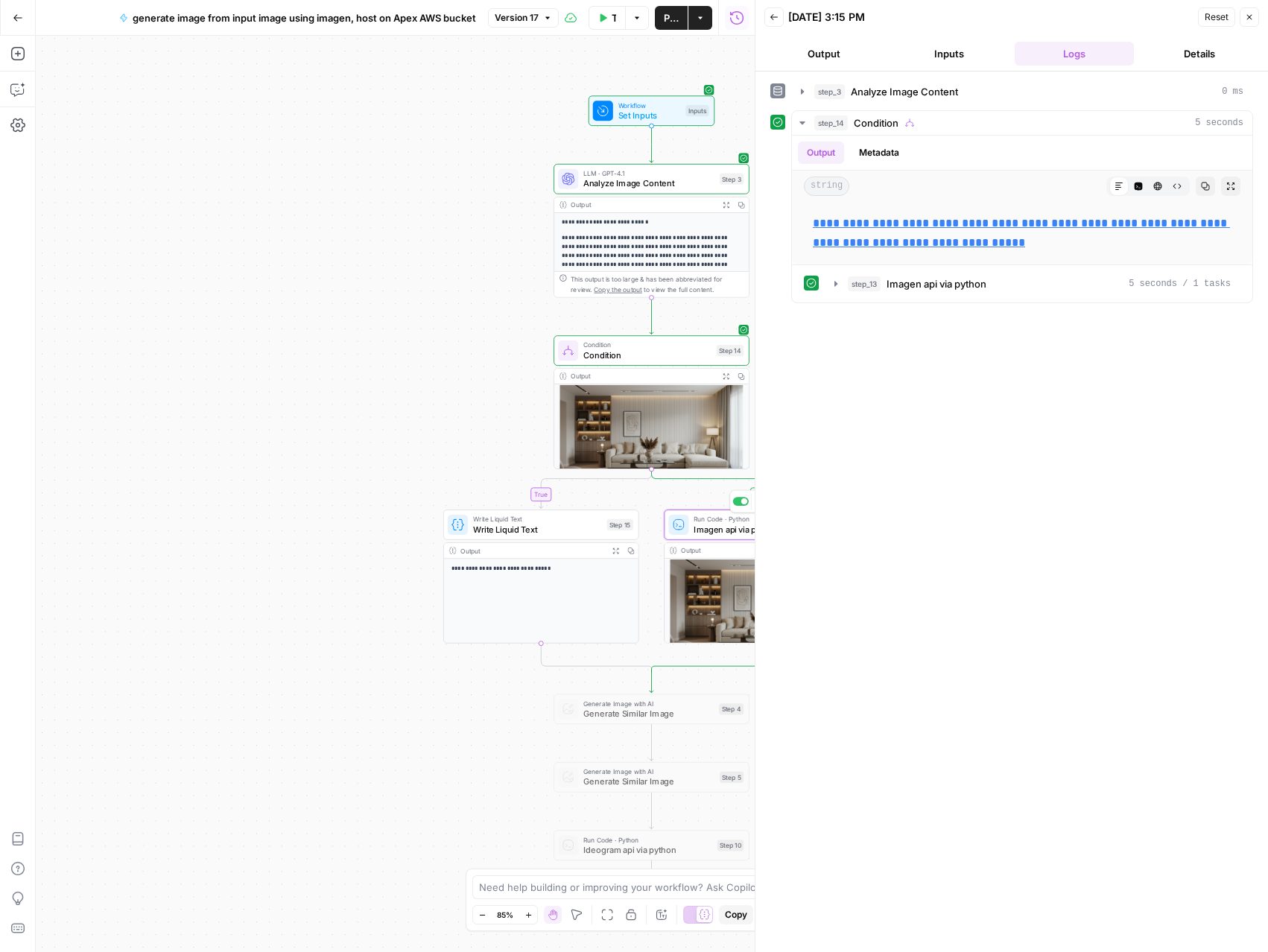
click at [736, 525] on span "Imagen api via python" at bounding box center [758, 529] width 129 height 12
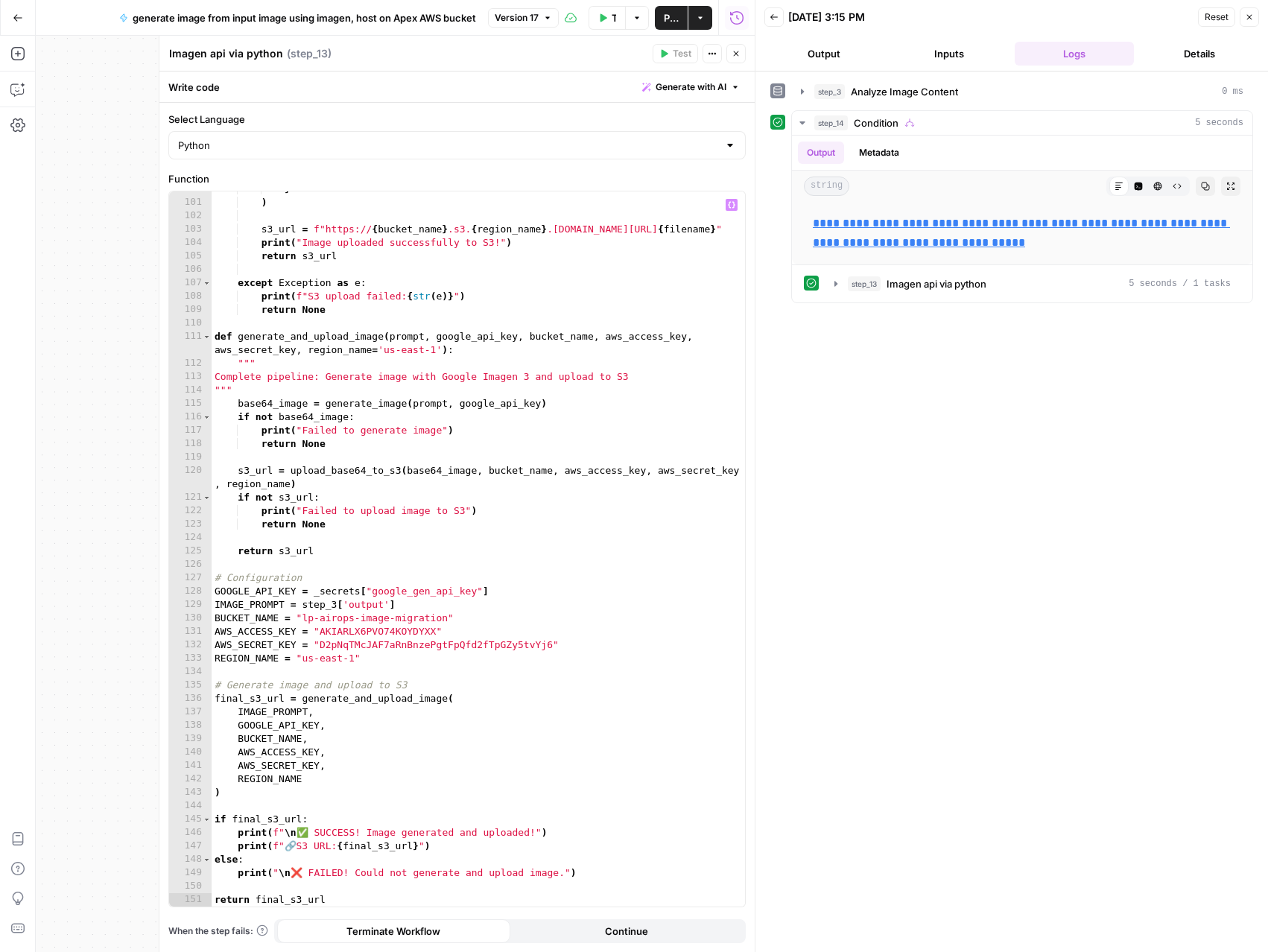
scroll to position [1377, 0]
click at [734, 60] on button "Close" at bounding box center [736, 53] width 19 height 19
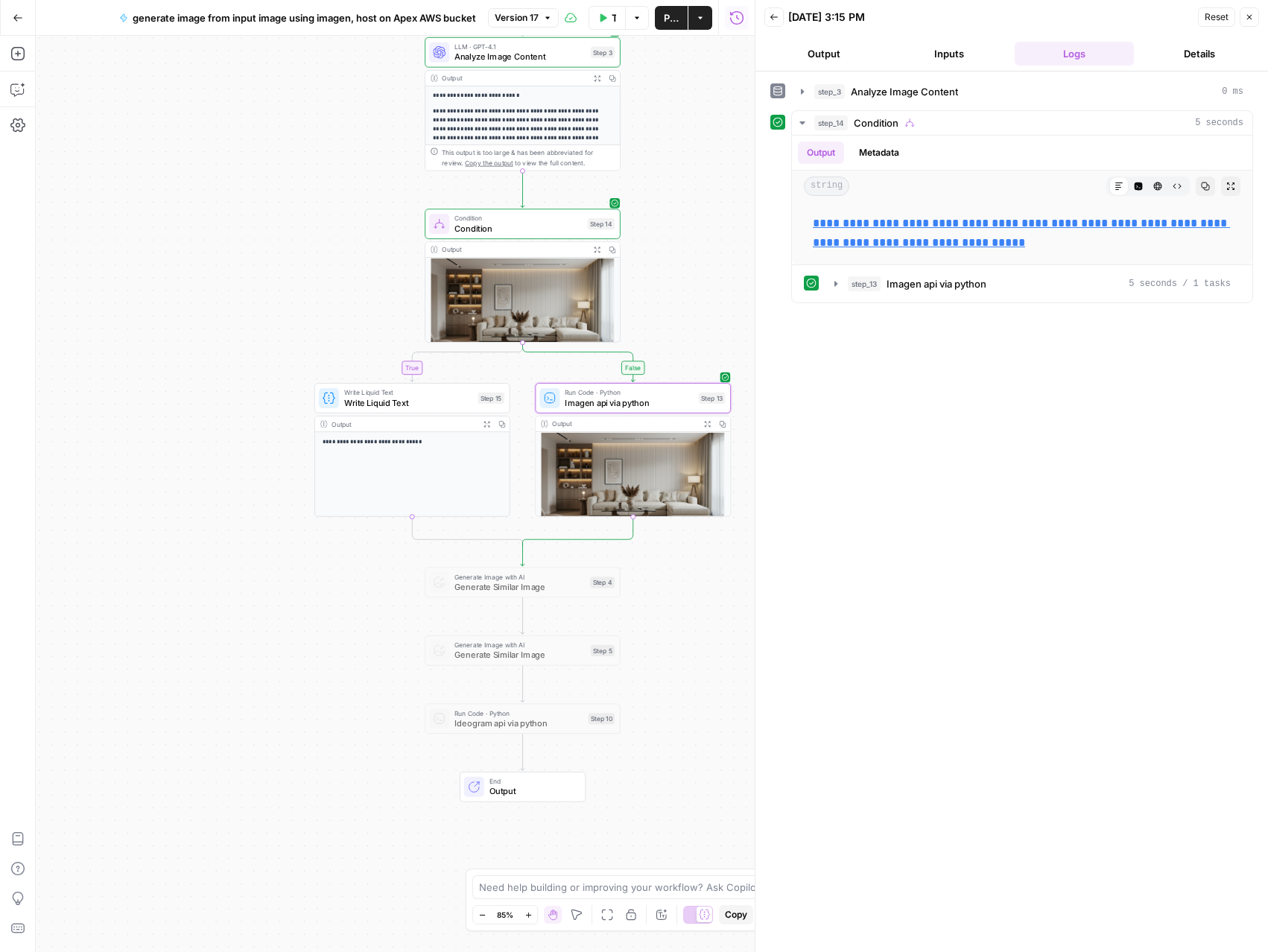
drag, startPoint x: 445, startPoint y: 473, endPoint x: 324, endPoint y: 352, distance: 171.1
click at [324, 352] on div "**********" at bounding box center [395, 493] width 719 height 916
click at [644, 401] on span "Imagen api via python" at bounding box center [629, 402] width 129 height 12
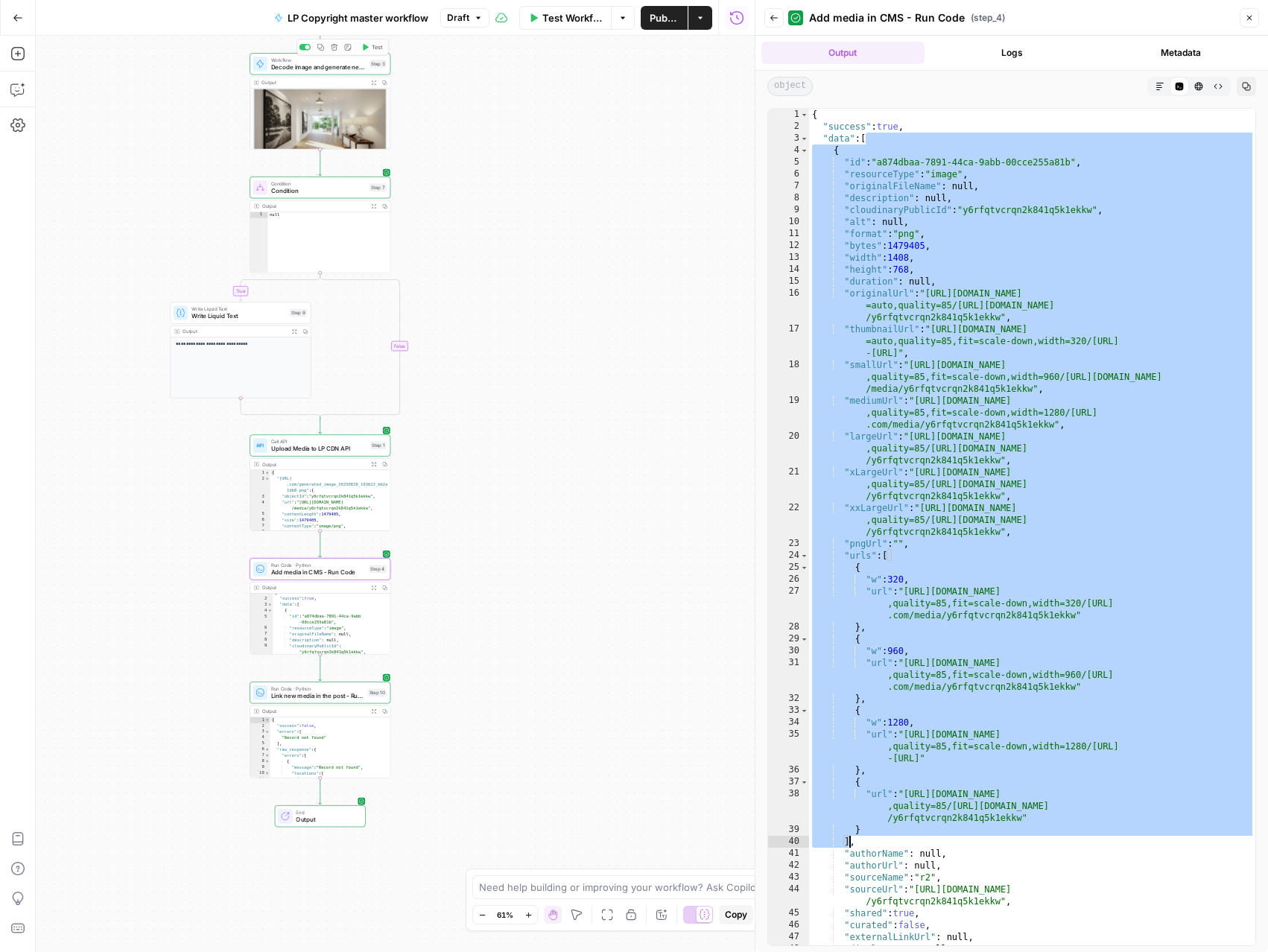
scroll to position [6, 0]
click at [306, 450] on span "Upload Media to LP CDN API" at bounding box center [319, 449] width 96 height 9
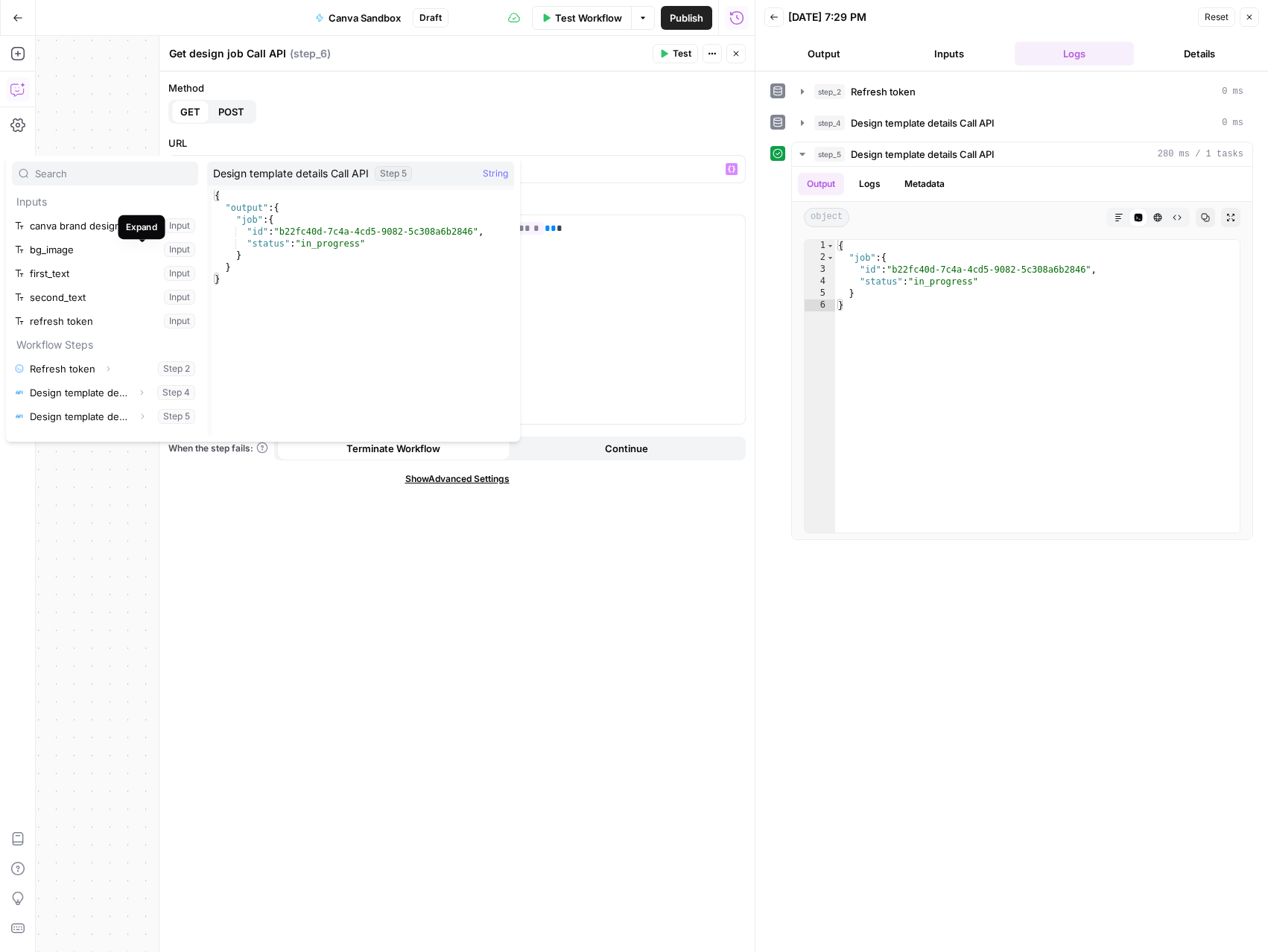
scroll to position [160, 0]
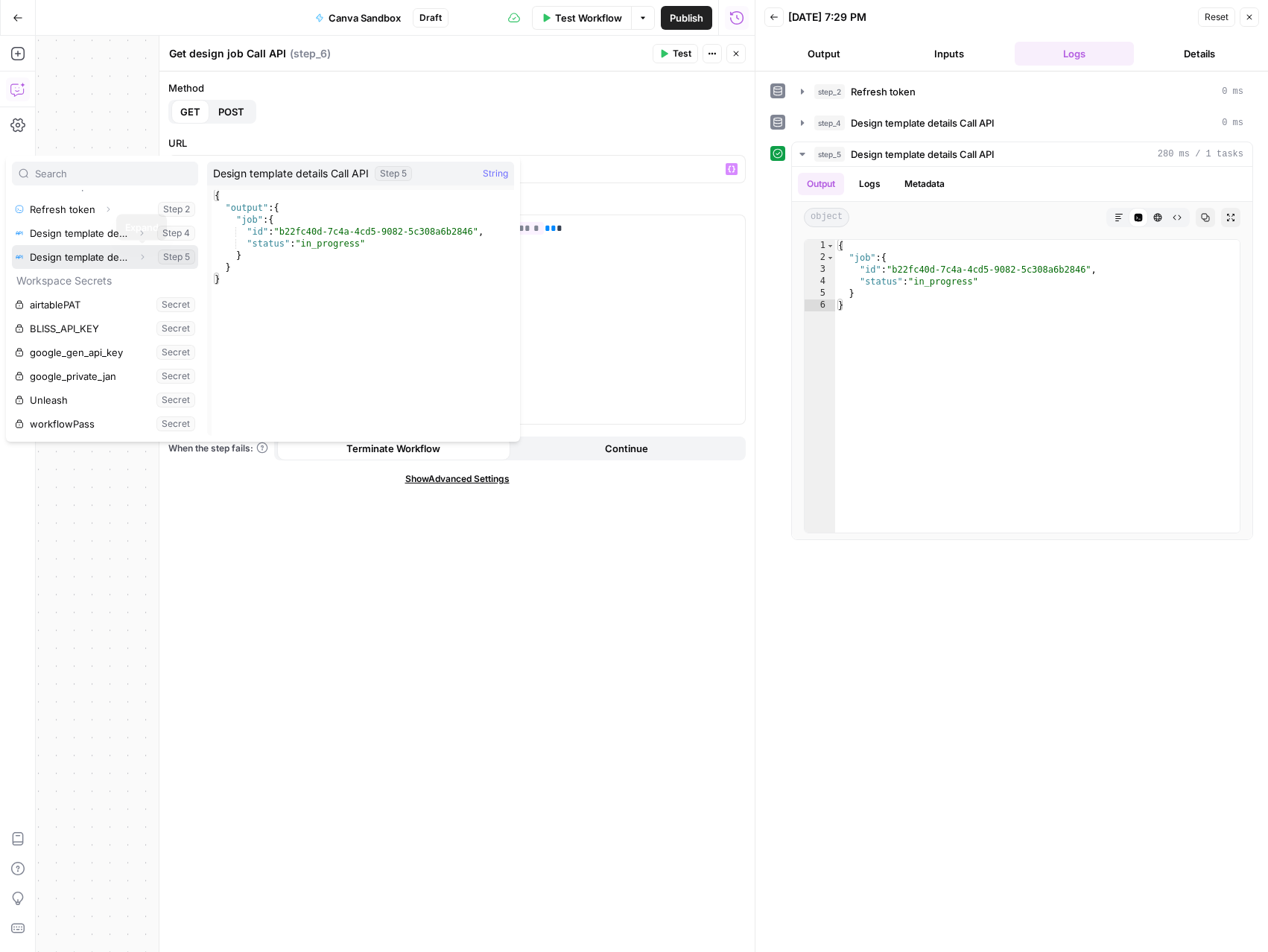
drag, startPoint x: 0, startPoint y: 0, endPoint x: 140, endPoint y: 250, distance: 286.5
click at [140, 250] on button "Expand" at bounding box center [141, 256] width 19 height 19
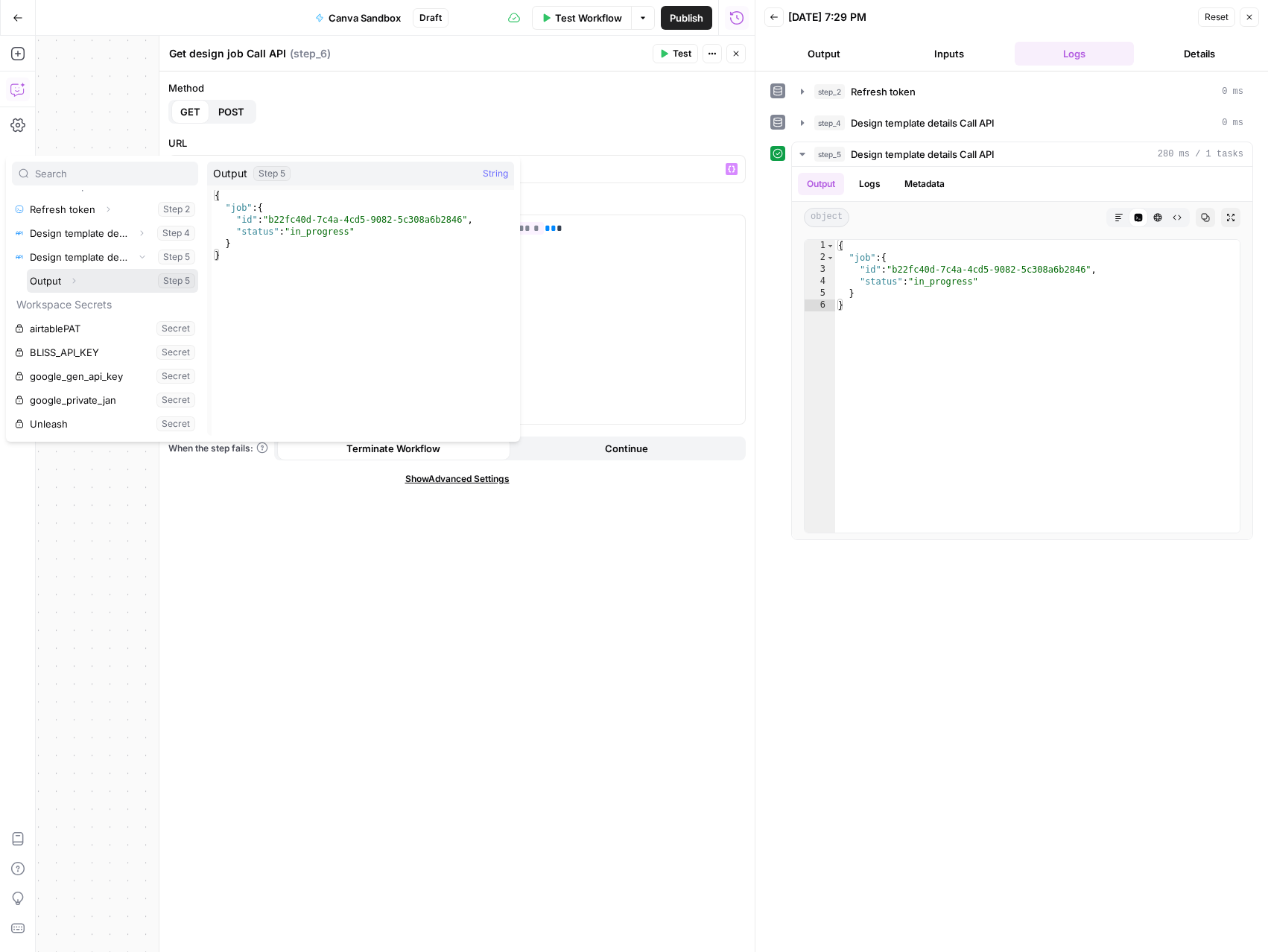
click at [77, 281] on icon "button" at bounding box center [73, 280] width 9 height 9
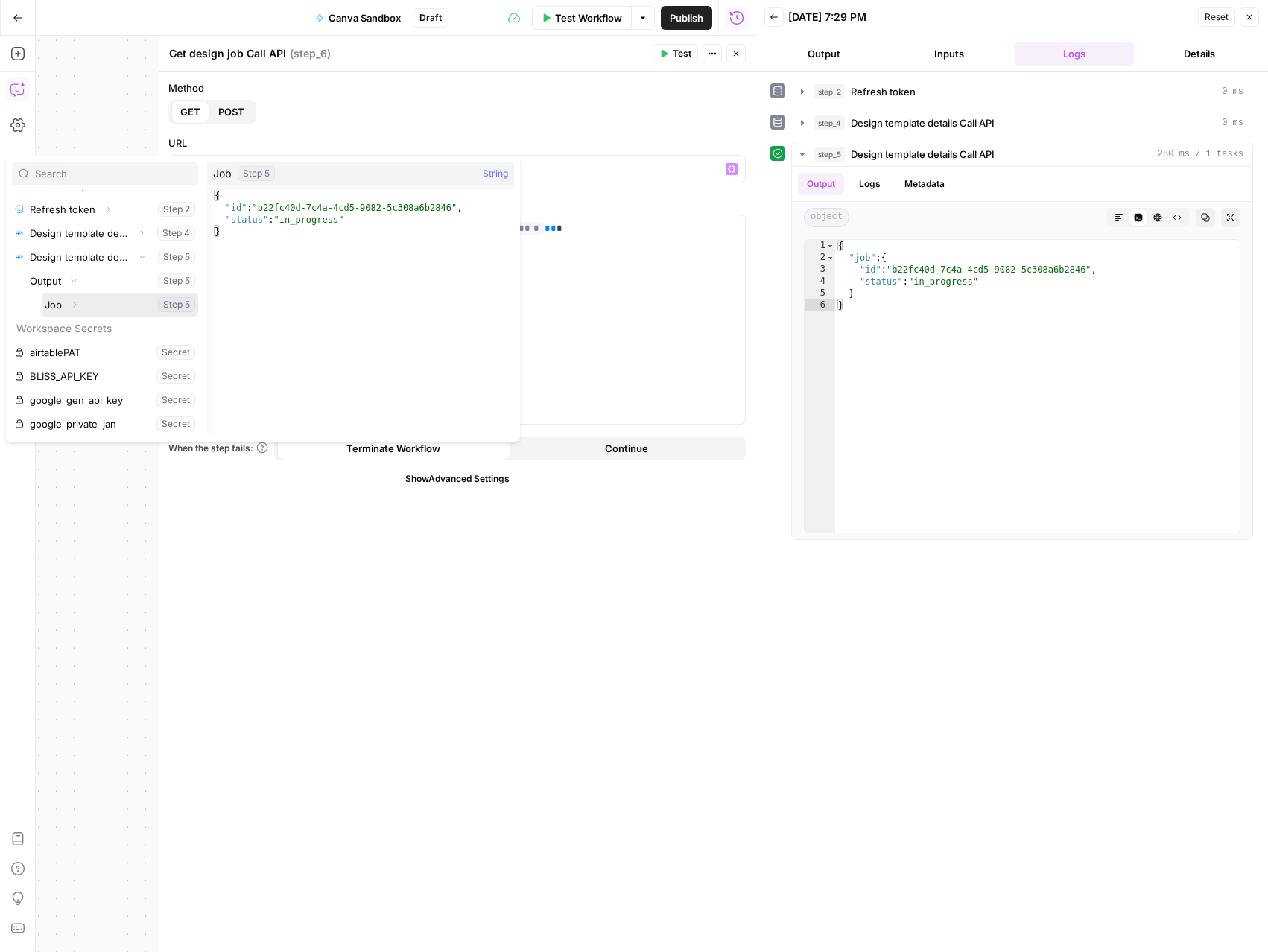
click at [77, 298] on button "Expand" at bounding box center [74, 305] width 19 height 19
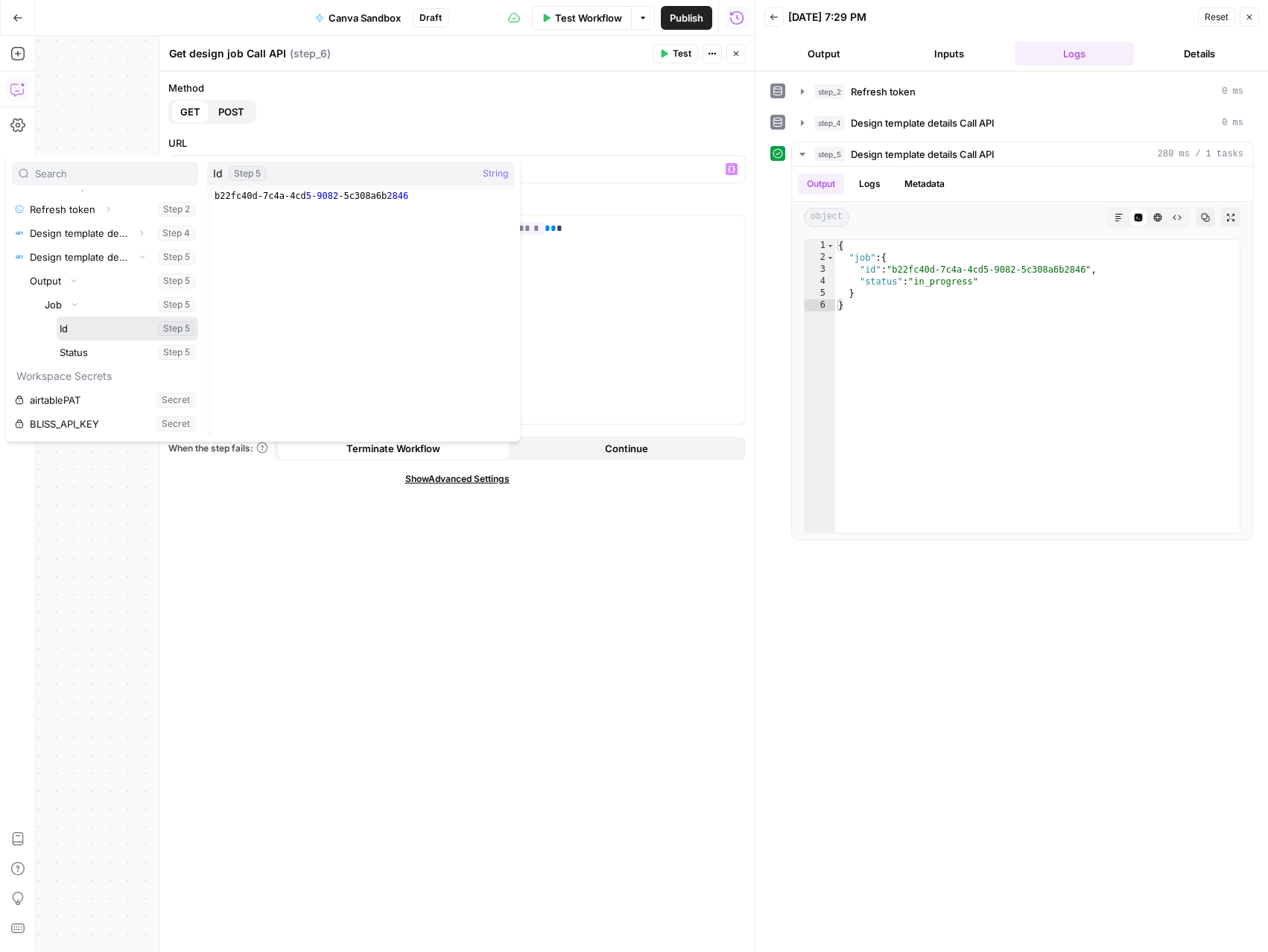
click at [83, 326] on button "Select variable Id" at bounding box center [127, 329] width 141 height 24
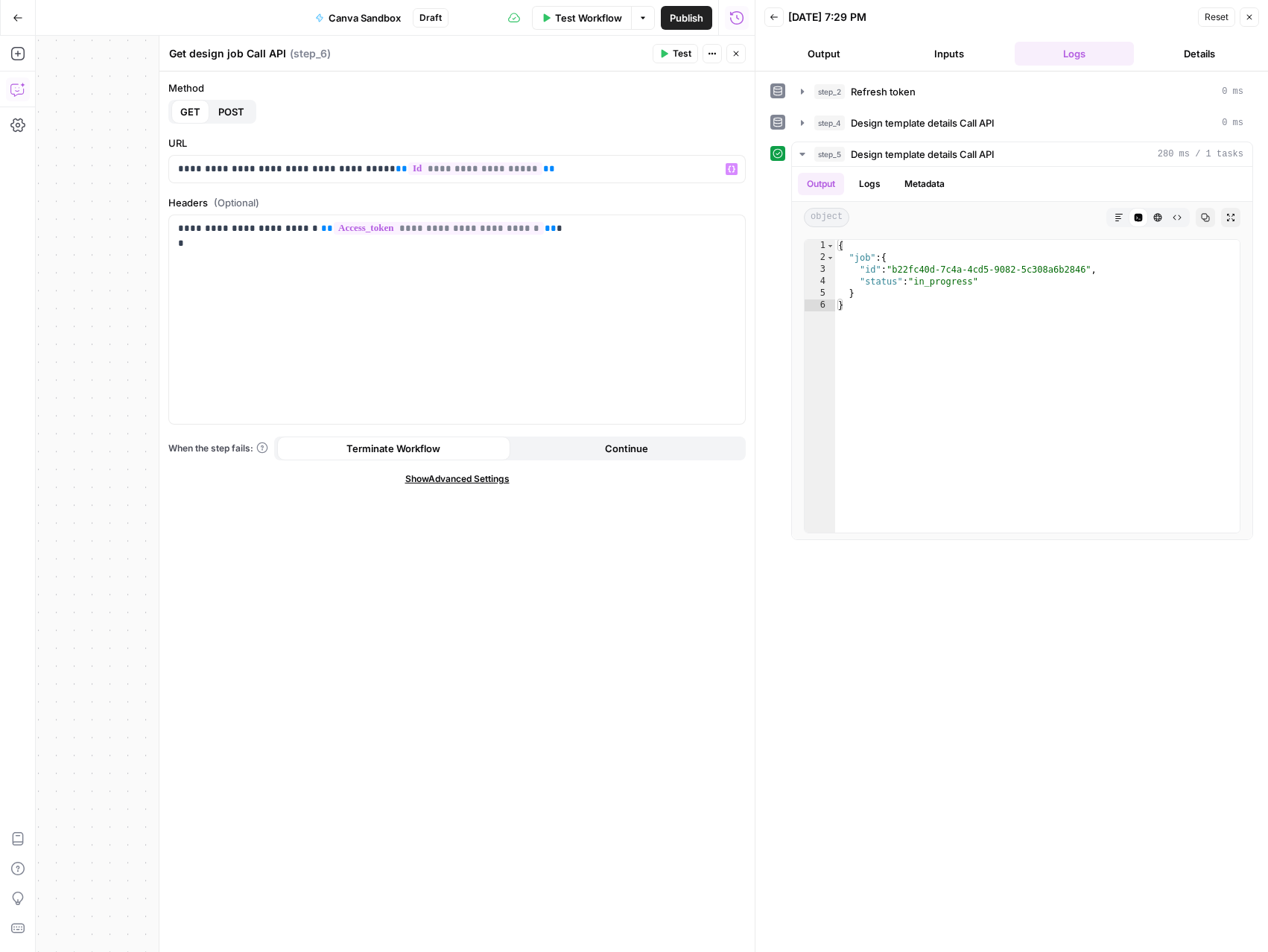
click at [687, 59] on span "Test" at bounding box center [681, 53] width 18 height 13
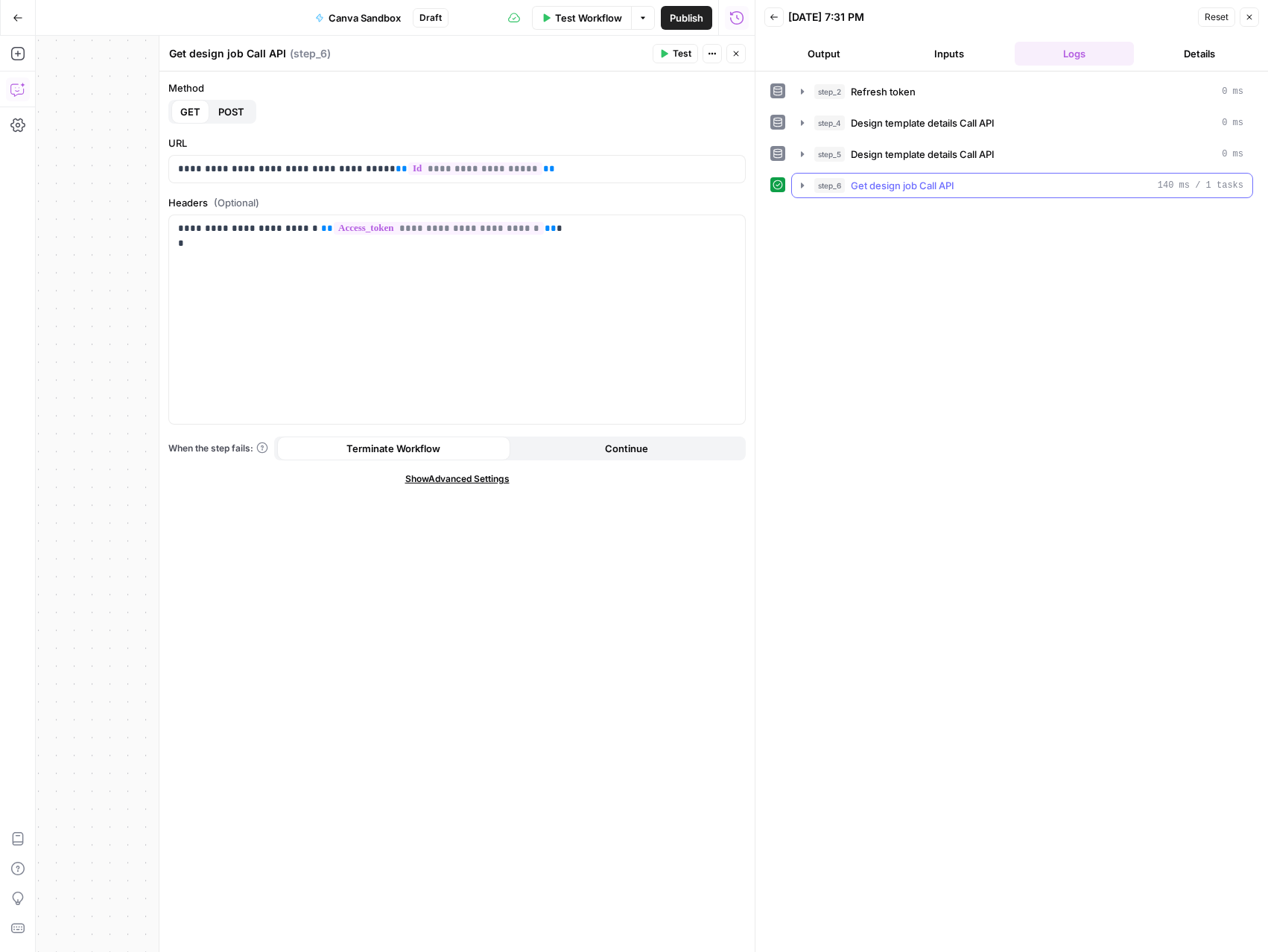
click at [802, 185] on icon "button" at bounding box center [802, 185] width 3 height 5
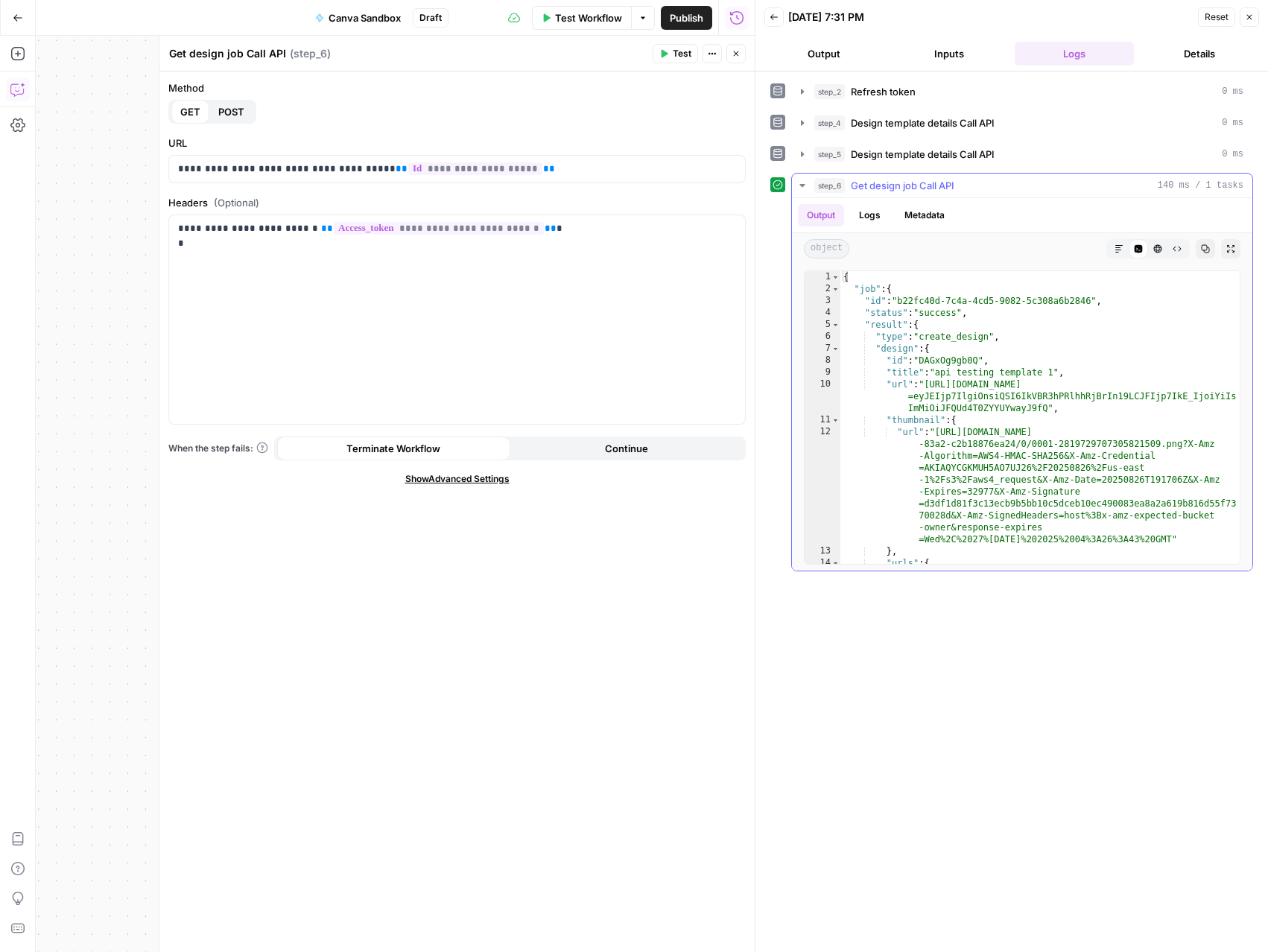
type textarea "**********"
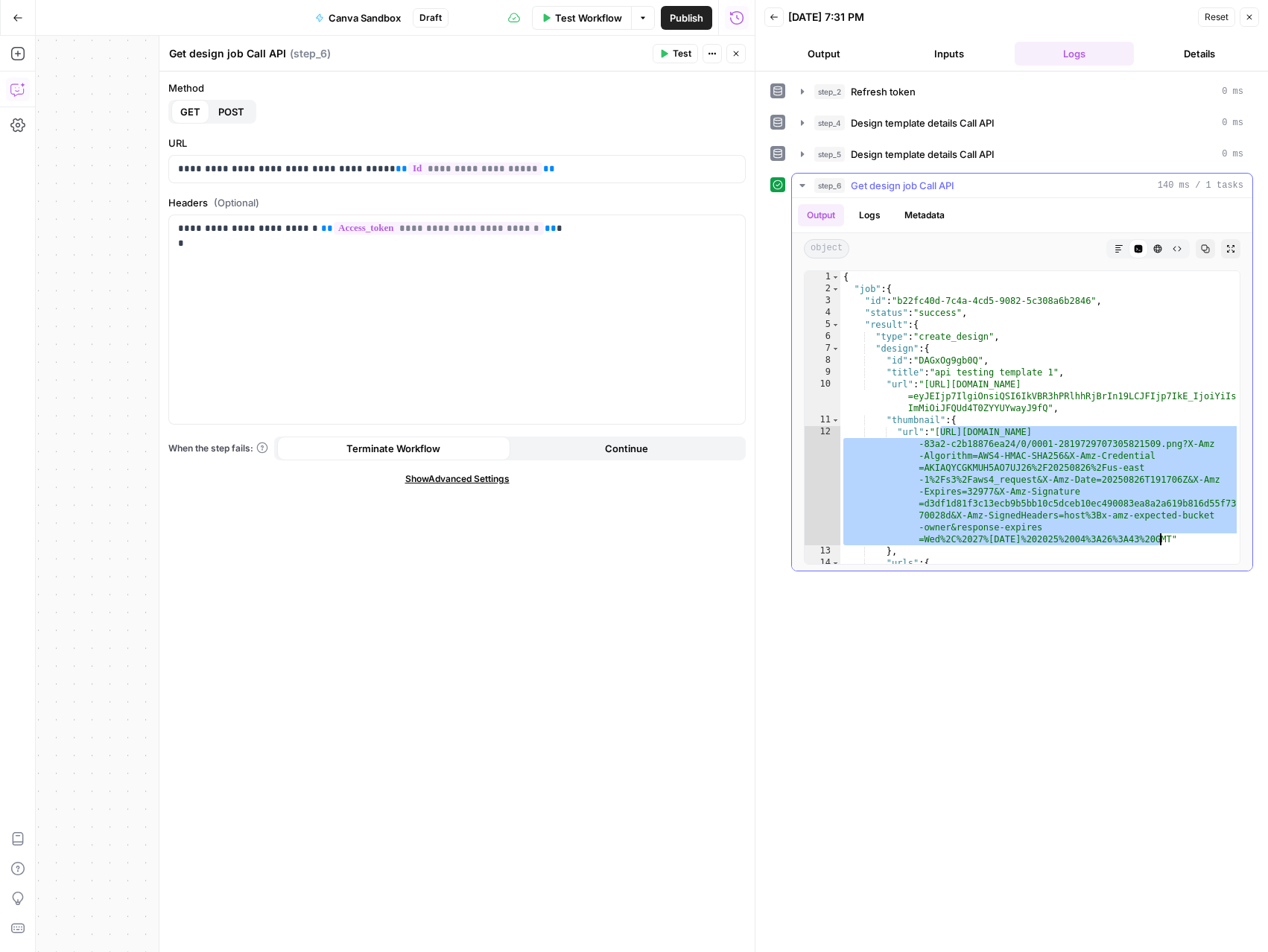
drag, startPoint x: 939, startPoint y: 433, endPoint x: 1147, endPoint y: 530, distance: 229.5
click at [1158, 539] on div "{ "job" : { "id" : "b22fc40d-7c4a-4cd5-9082-5c308a6b2846" , "status" : "success…" at bounding box center [1040, 477] width 399 height 412
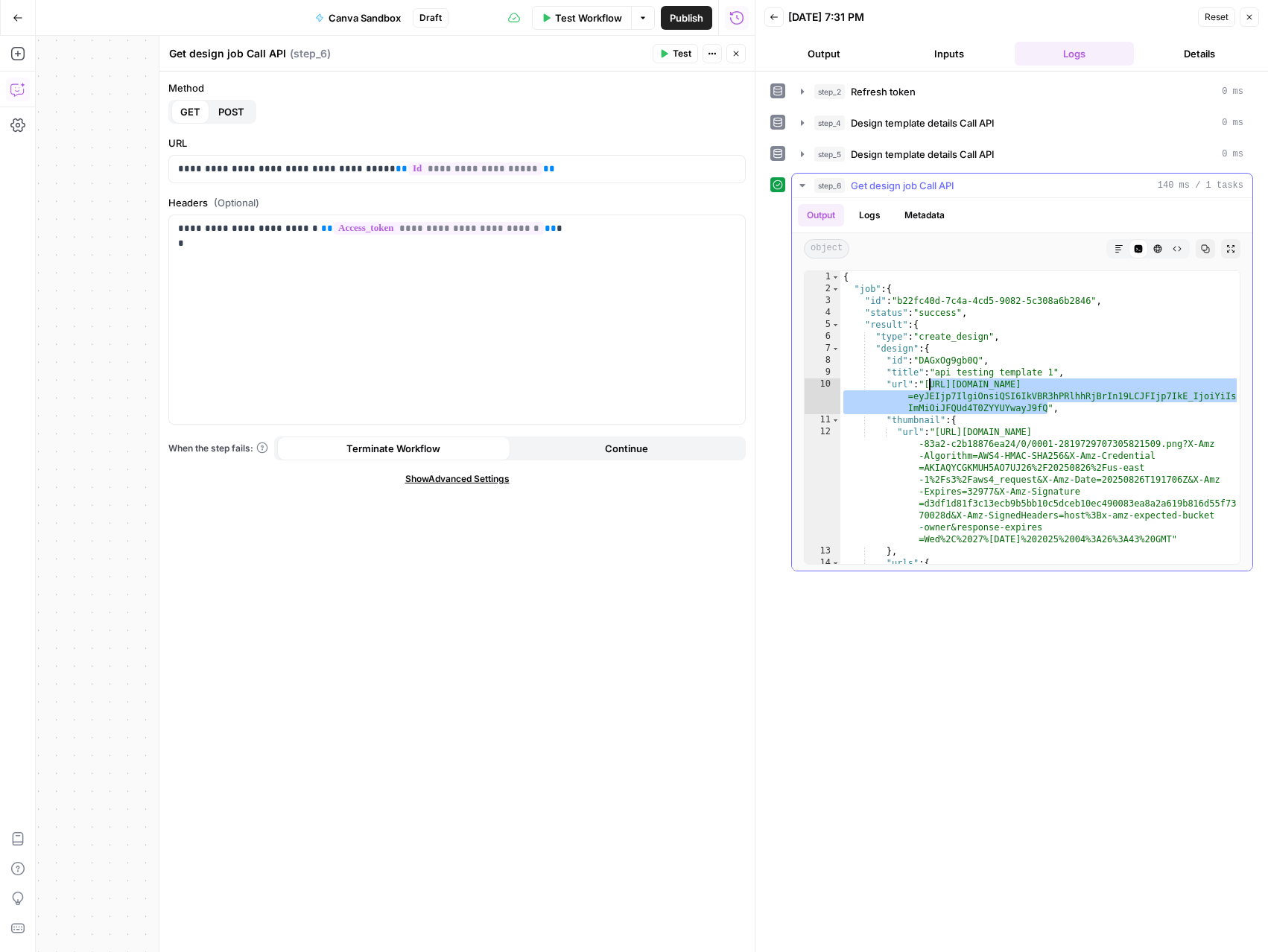
drag, startPoint x: 1047, startPoint y: 412, endPoint x: 931, endPoint y: 387, distance: 118.7
click at [931, 387] on div "{ "job" : { "id" : "b22fc40d-7c4a-4cd5-9082-5c308a6b2846" , "status" : "success…" at bounding box center [1040, 477] width 399 height 412
type textarea "**********"
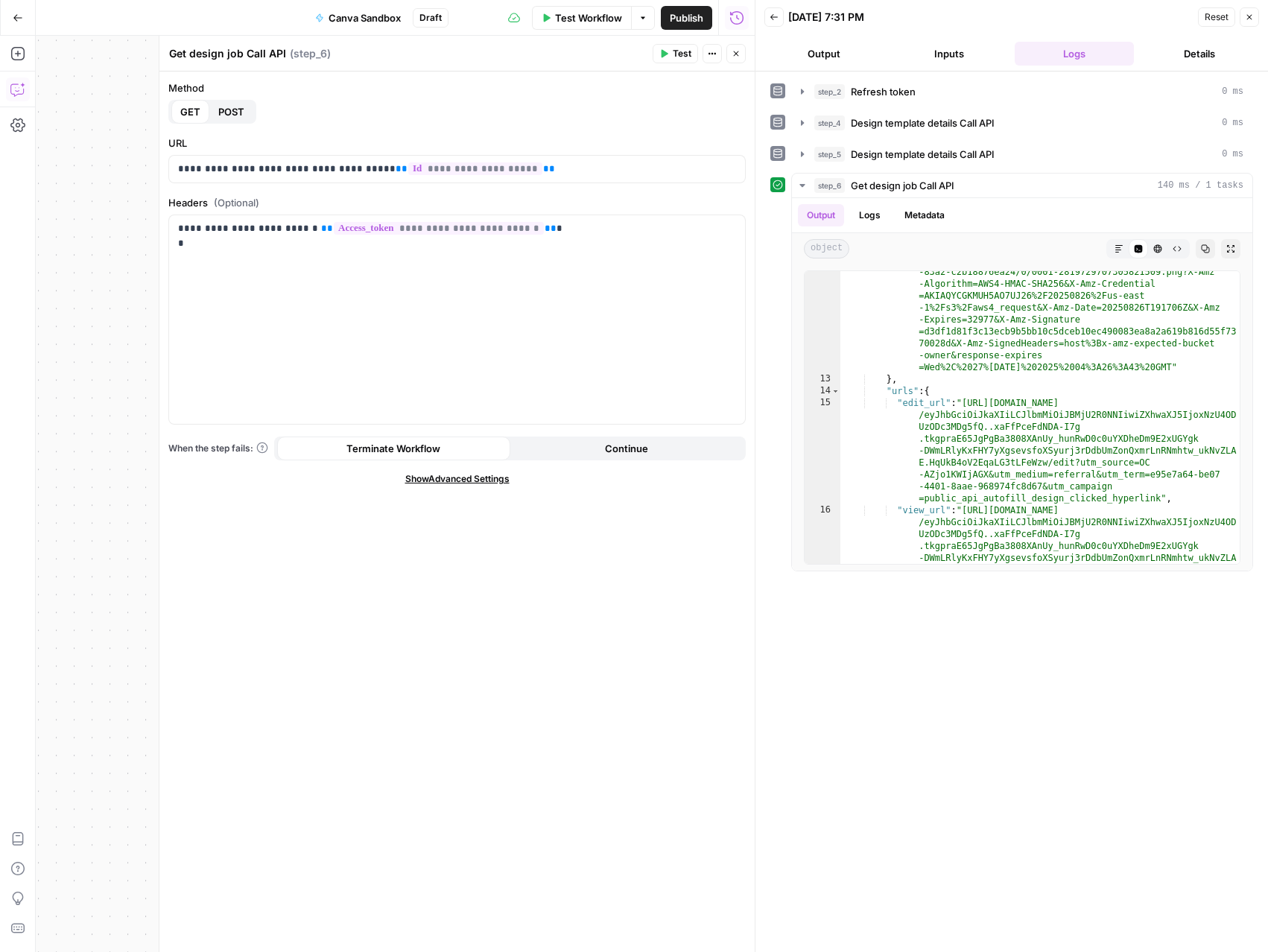
scroll to position [172, 0]
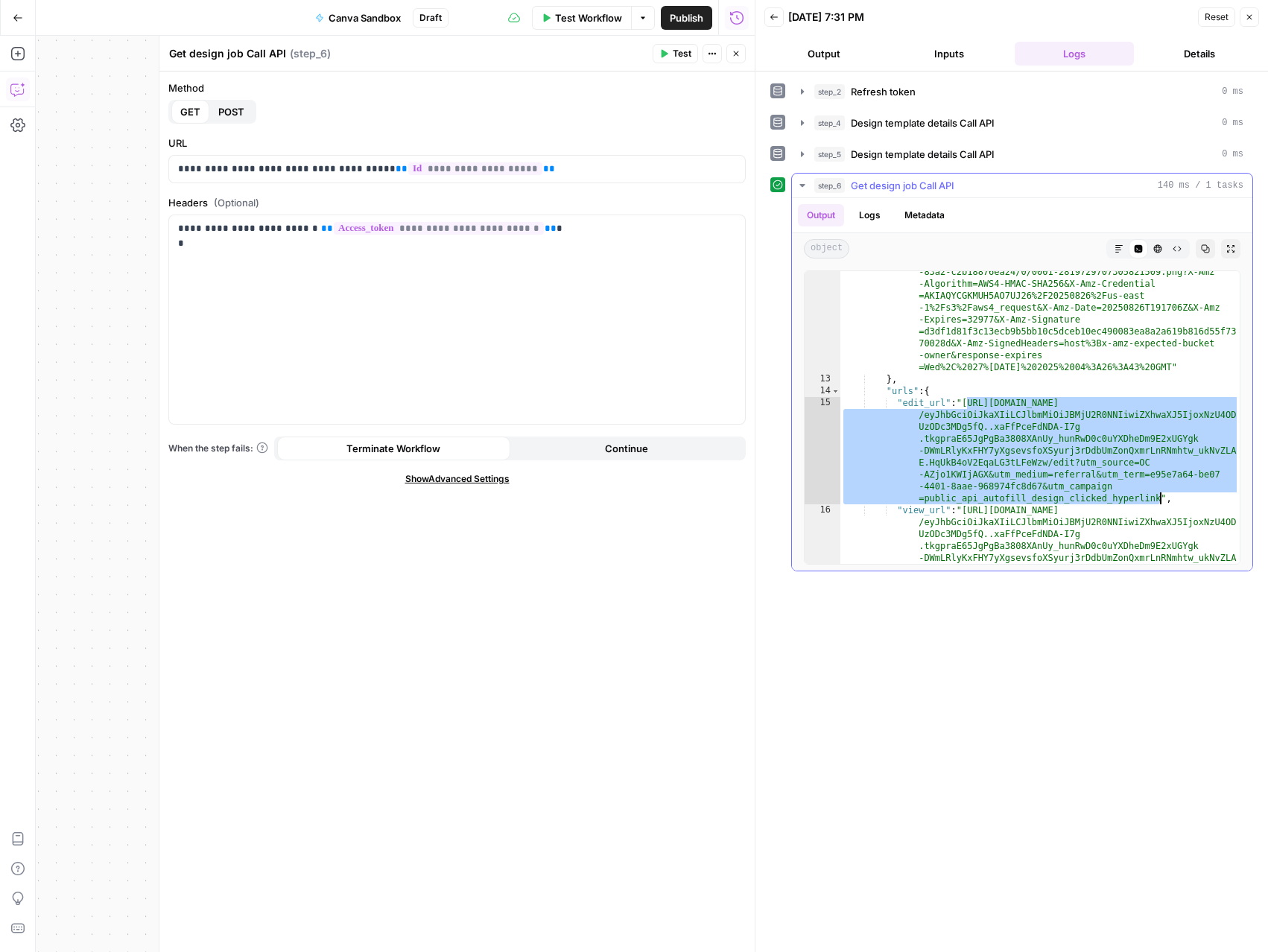
drag, startPoint x: 965, startPoint y: 402, endPoint x: 1160, endPoint y: 500, distance: 218.2
click at [1160, 500] on div ""url" : "https://export-download.canva.com/d8809e32-ad1a-4ef2 -83a2-c2b18876ea2…" at bounding box center [1040, 513] width 399 height 519
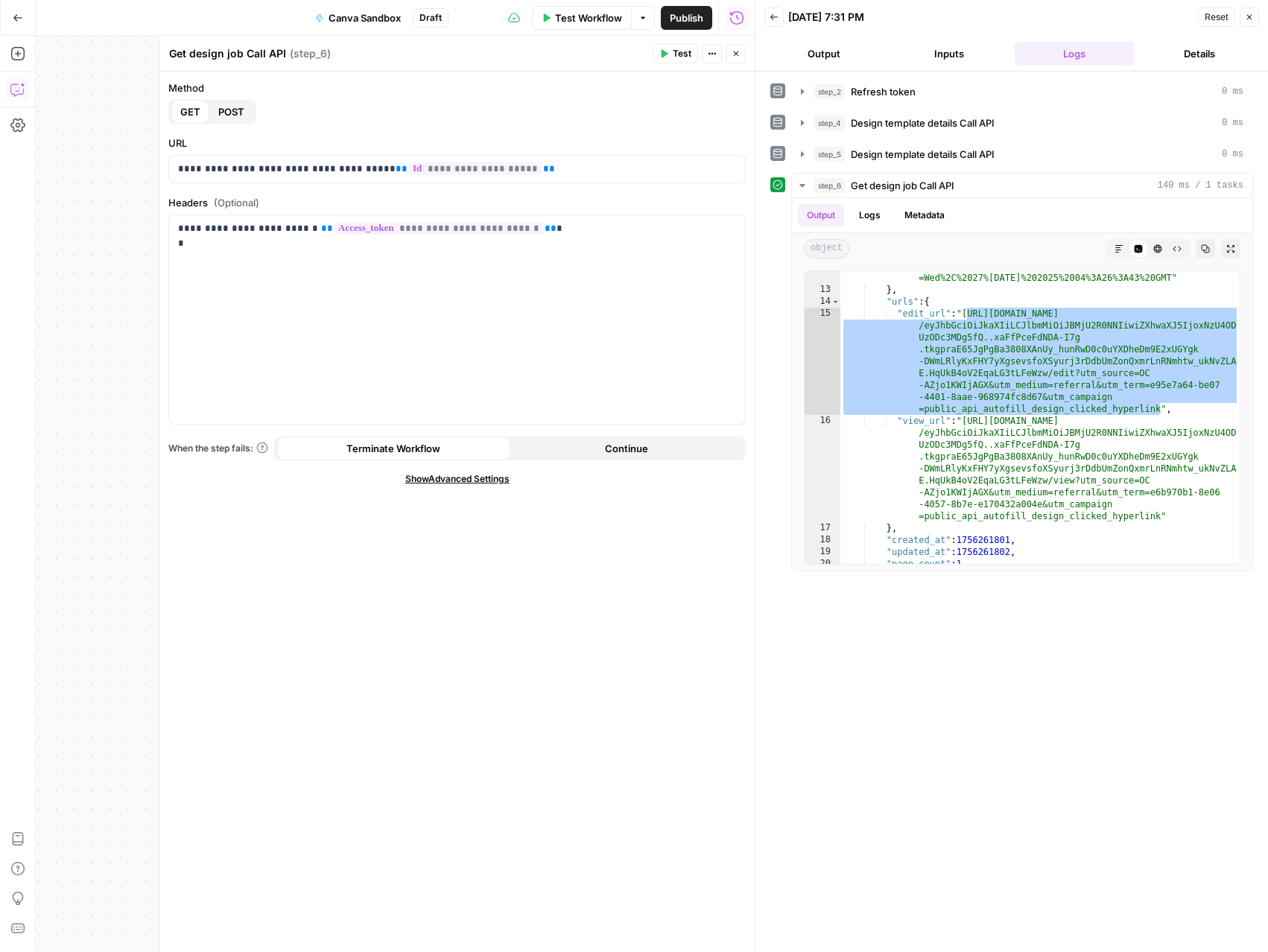
scroll to position [315, 0]
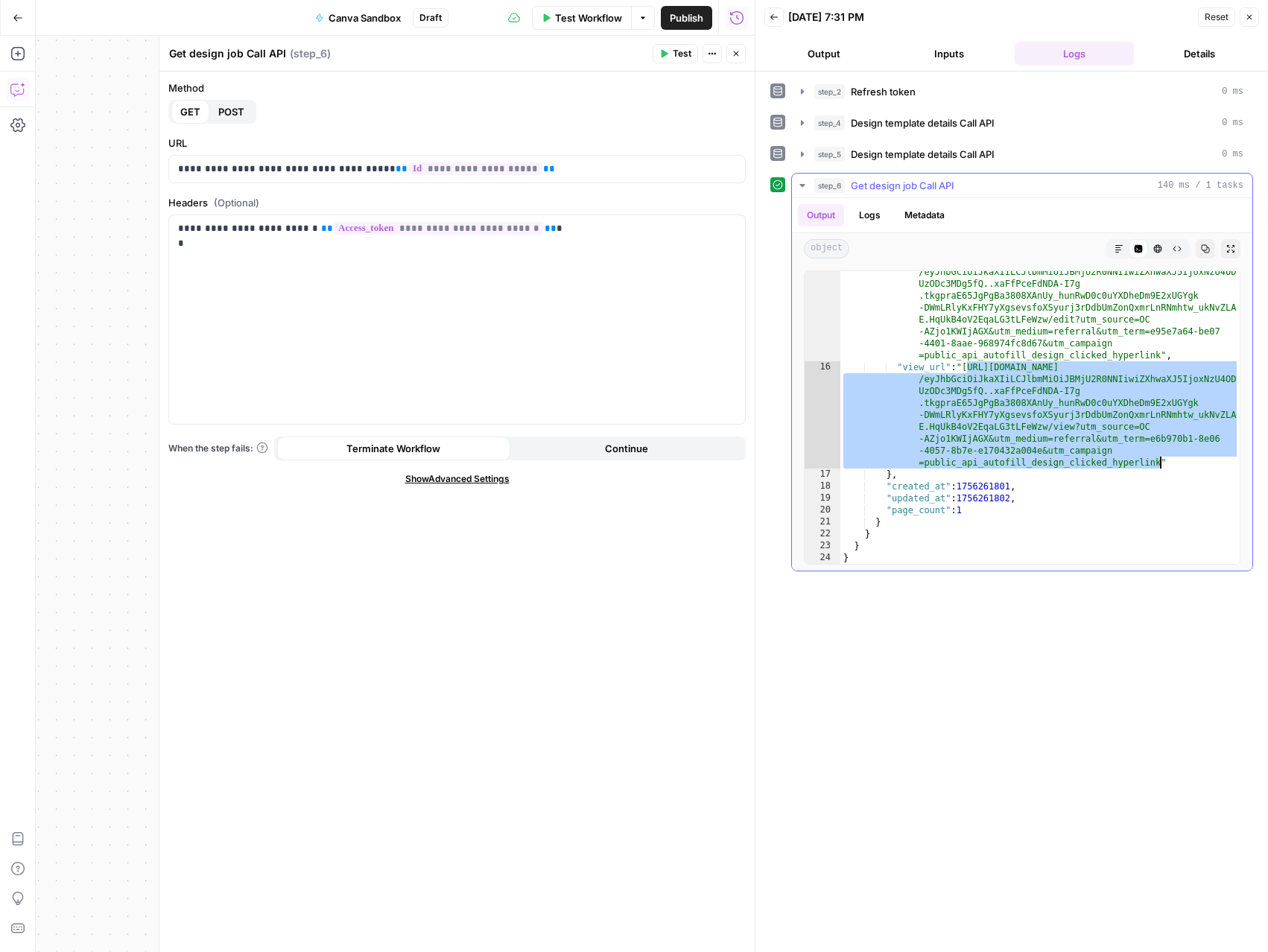
drag, startPoint x: 966, startPoint y: 367, endPoint x: 1162, endPoint y: 463, distance: 218.2
click at [1162, 463] on div ""edit_url" : "https://www.canva.com/api/design /eyJhbGciOiJkaXIiLCJlbmMiOiJBMjU…" at bounding box center [1040, 459] width 399 height 412
click at [731, 55] on icon "button" at bounding box center [736, 53] width 9 height 9
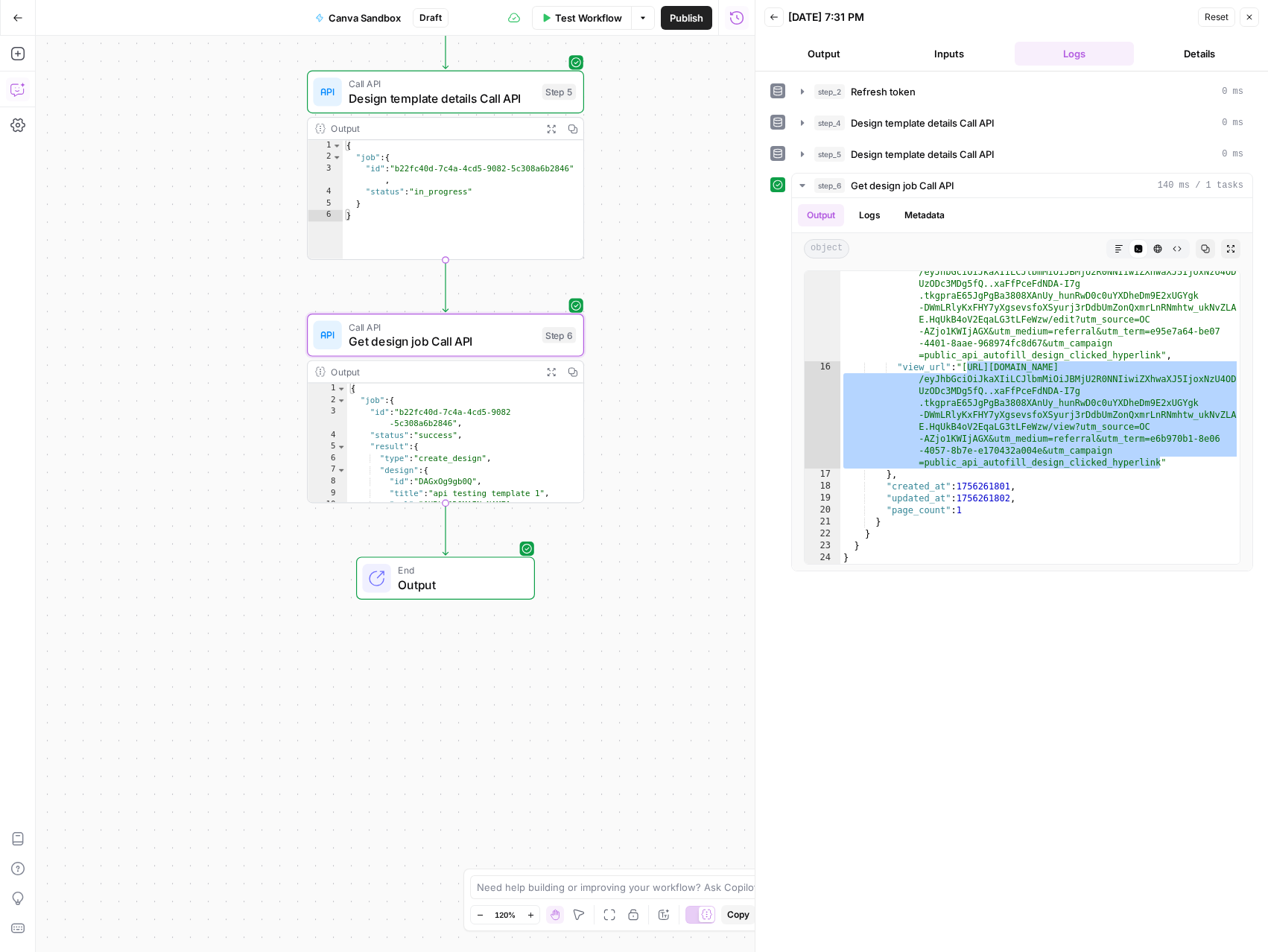
drag, startPoint x: 295, startPoint y: 691, endPoint x: 218, endPoint y: 315, distance: 383.8
click at [217, 315] on div "Workflow Set Inputs Inputs Run Code · Python Initial get token from authorizati…" at bounding box center [395, 493] width 719 height 916
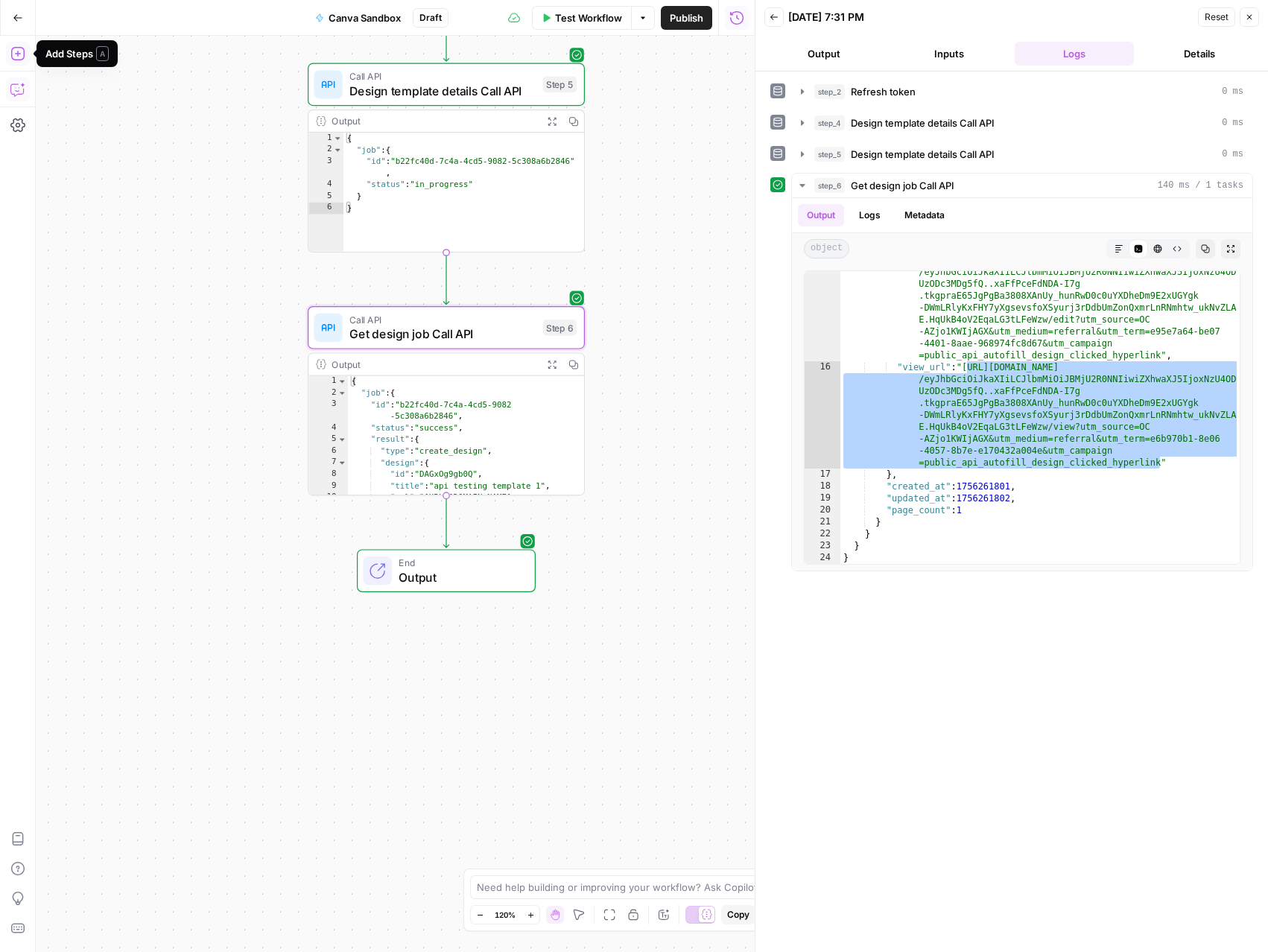
click at [16, 53] on icon "button" at bounding box center [17, 53] width 13 height 13
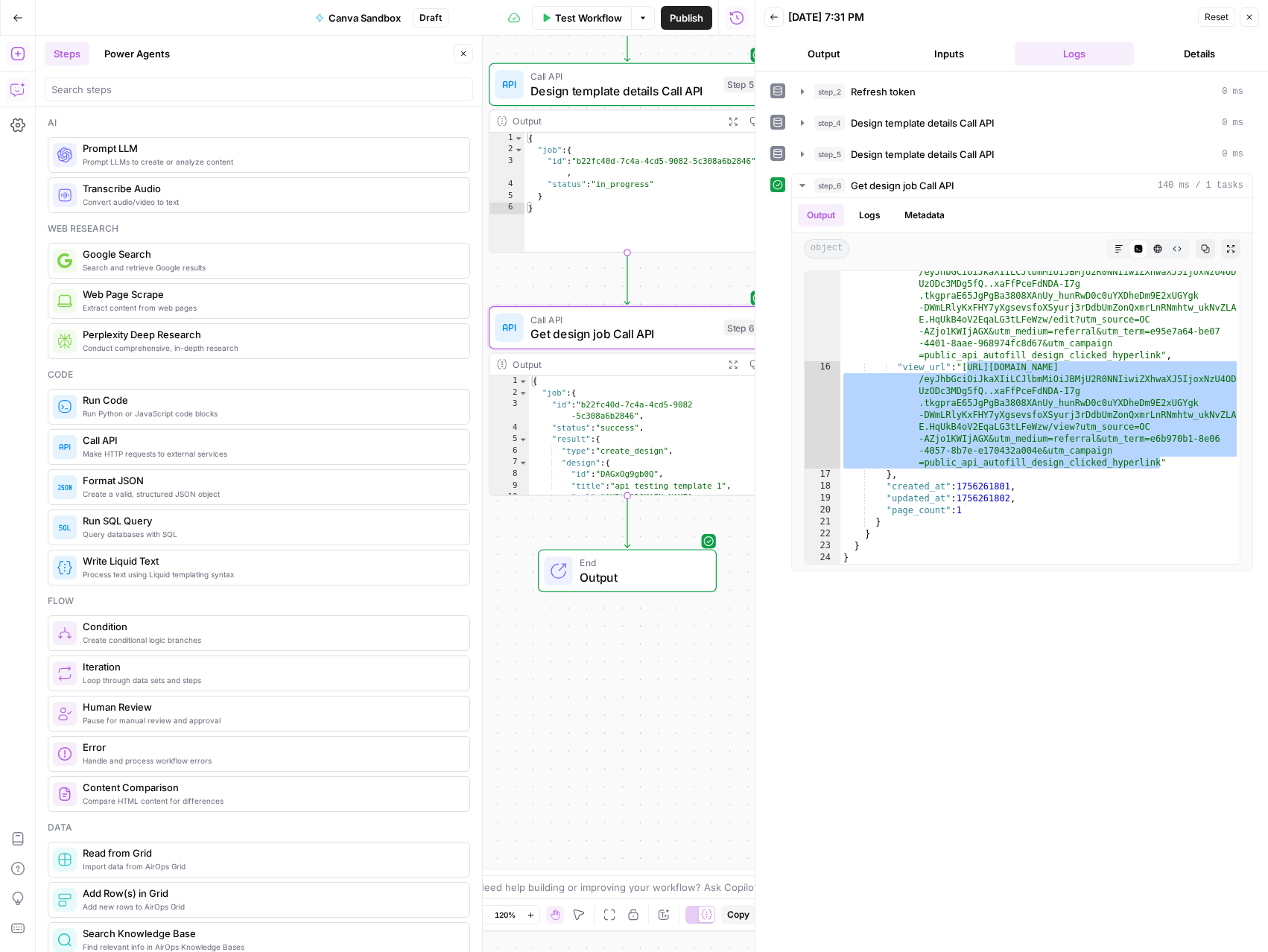
click at [577, 642] on div "Workflow Set Inputs Inputs Run Code · Python Initial get token from authorizati…" at bounding box center [395, 493] width 719 height 916
click at [1252, 21] on icon "button" at bounding box center [1249, 17] width 9 height 9
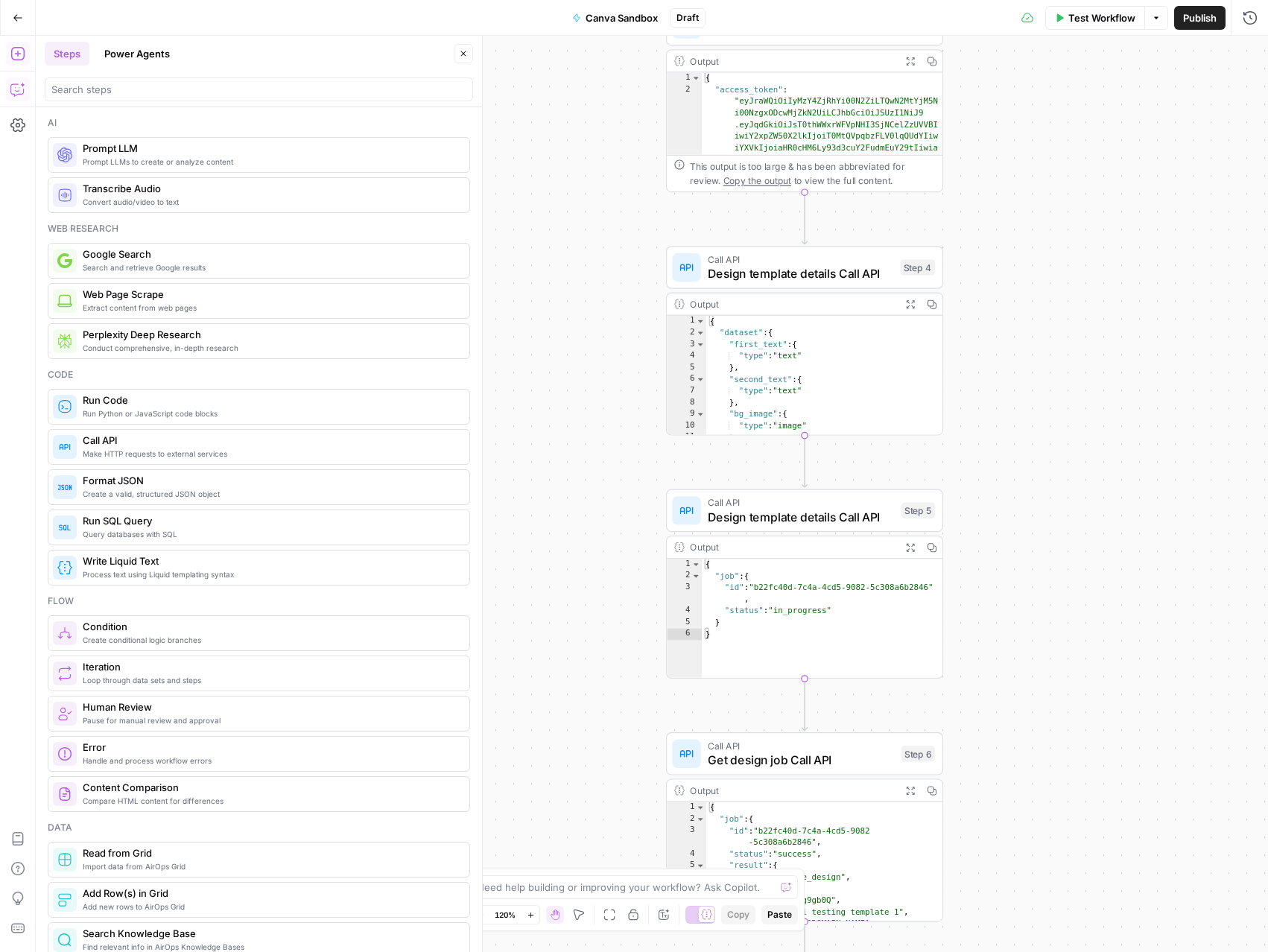
drag, startPoint x: 870, startPoint y: 226, endPoint x: 1048, endPoint y: 652, distance: 461.7
click at [1048, 652] on div "Workflow Set Inputs Inputs Run Code · Python Initial get token from authorizati…" at bounding box center [651, 493] width 1232 height 916
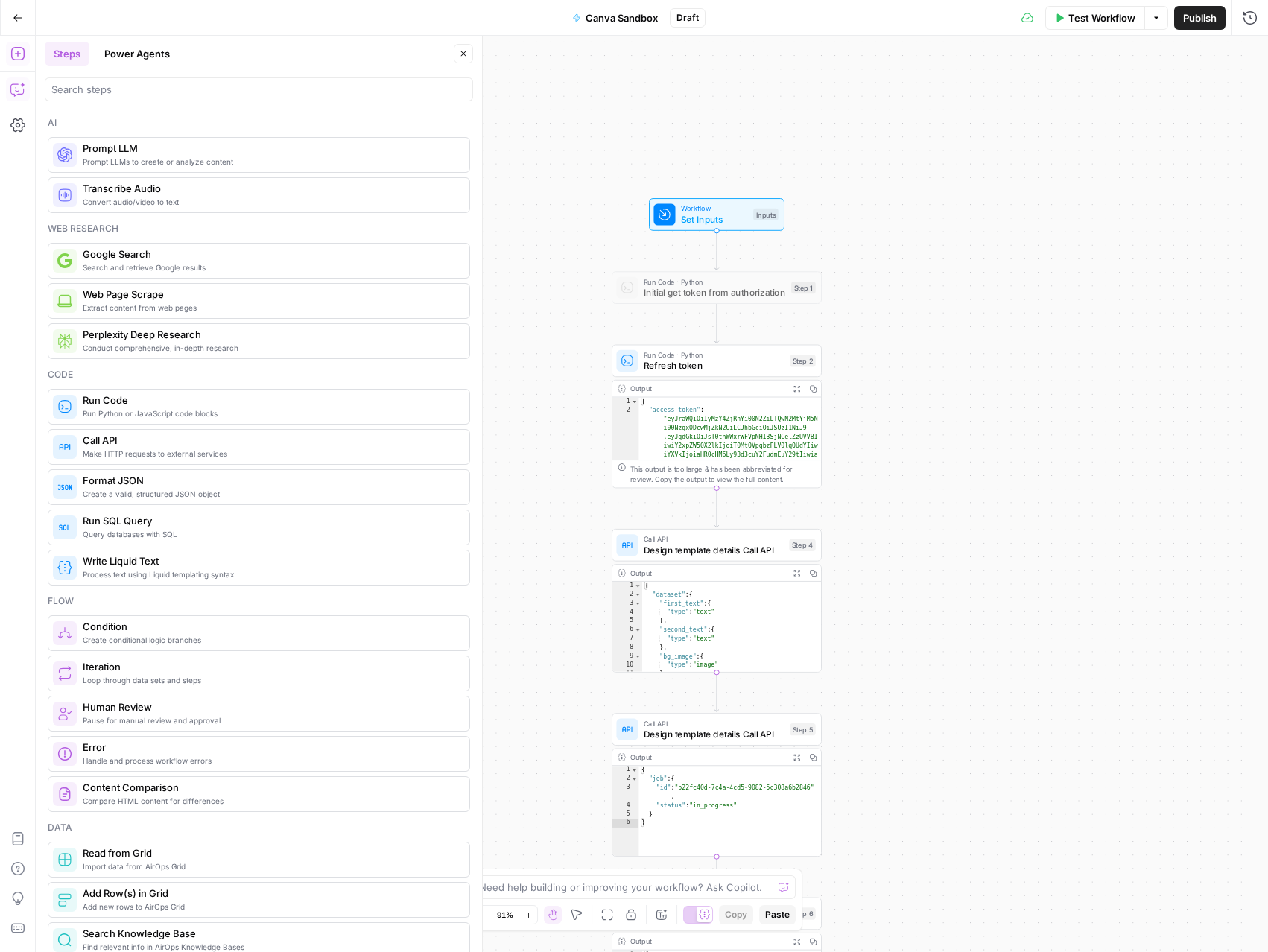
drag, startPoint x: 1001, startPoint y: 348, endPoint x: 845, endPoint y: 646, distance: 336.4
click at [845, 646] on div "Workflow Set Inputs Inputs Run Code · Python Initial get token from authorizati…" at bounding box center [651, 493] width 1232 height 916
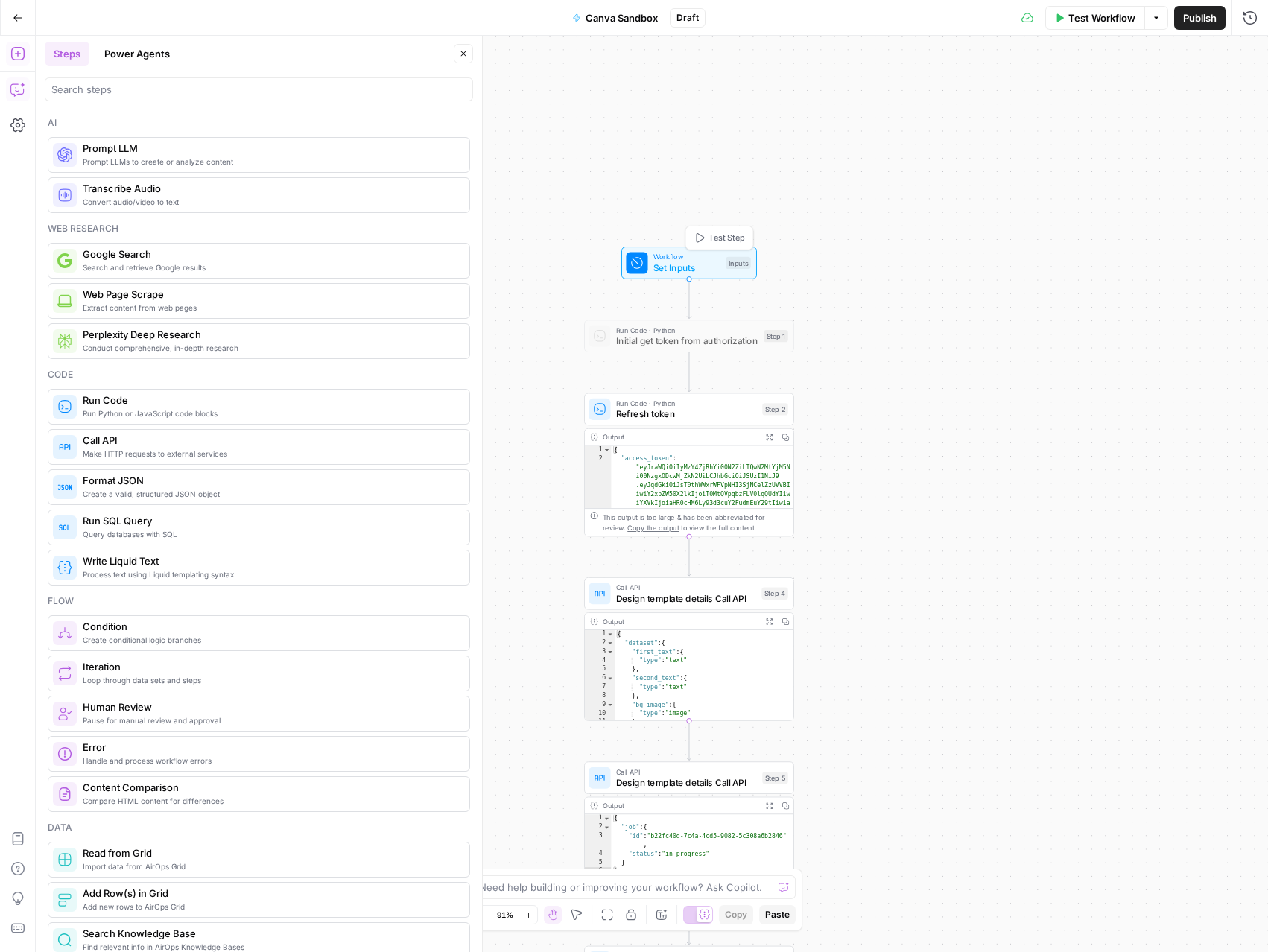
click at [706, 268] on span "Set Inputs" at bounding box center [686, 267] width 67 height 13
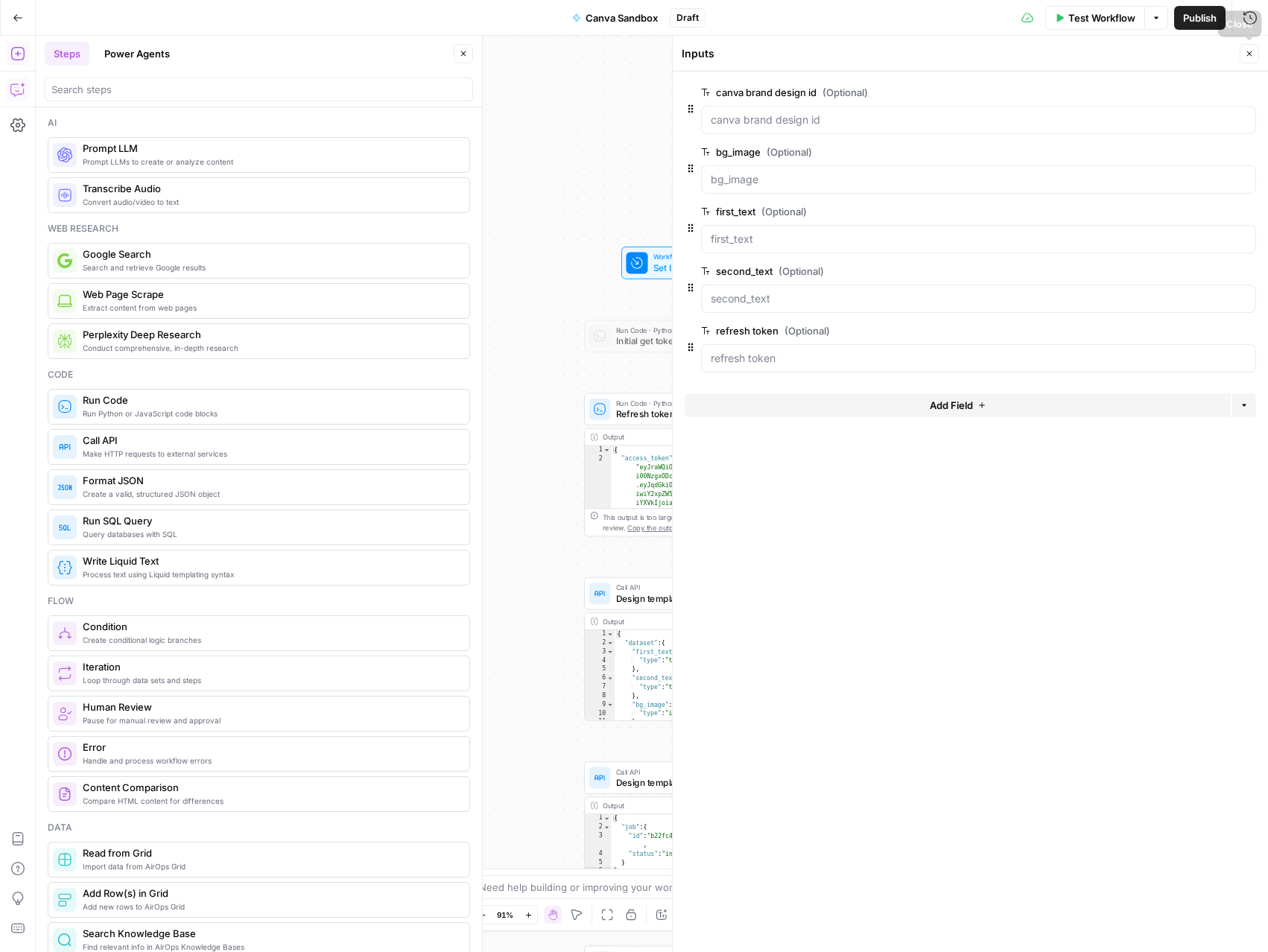
click at [1255, 57] on button "Close" at bounding box center [1249, 53] width 19 height 19
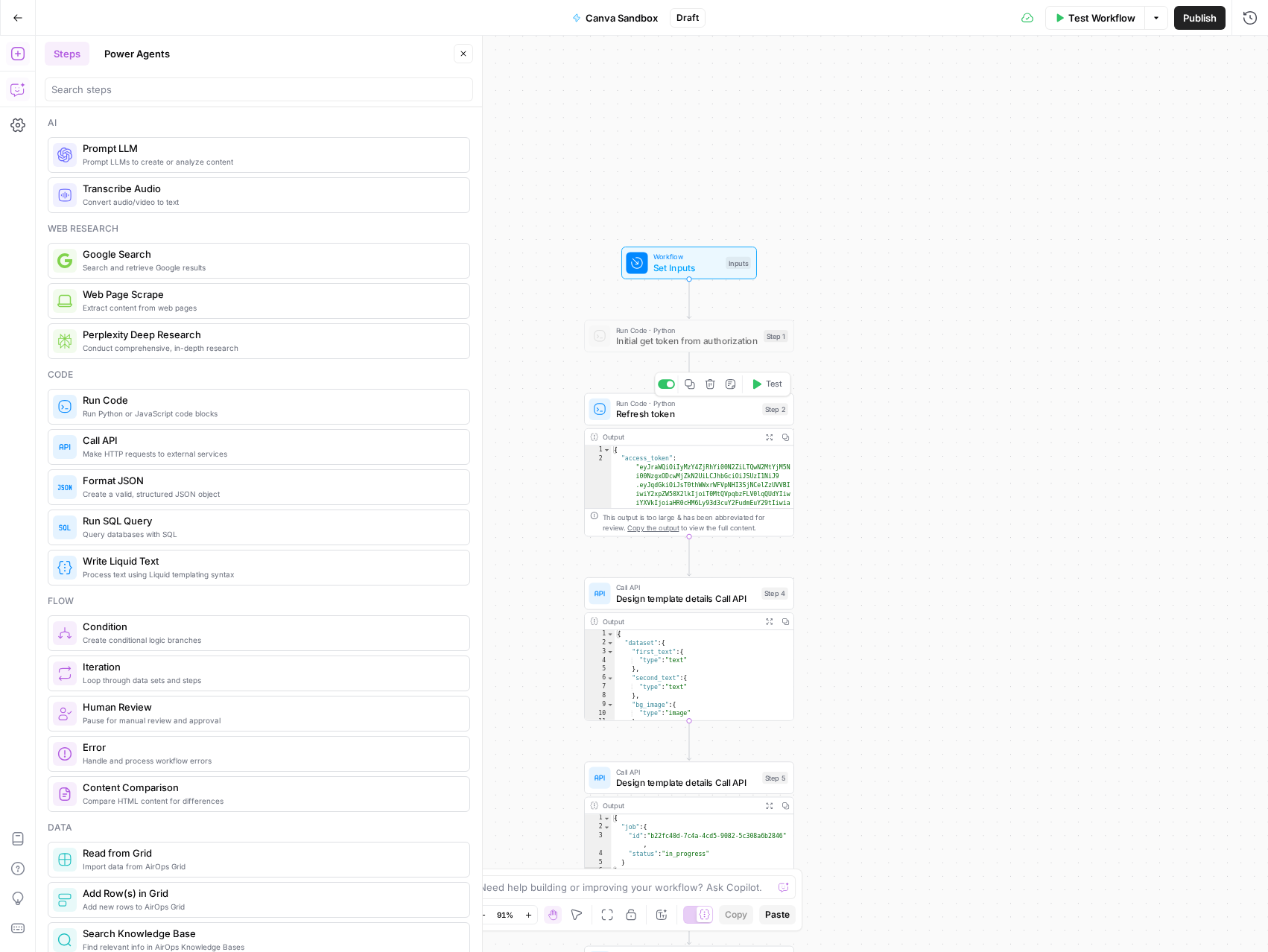
click at [721, 419] on span "Refresh token" at bounding box center [686, 414] width 141 height 13
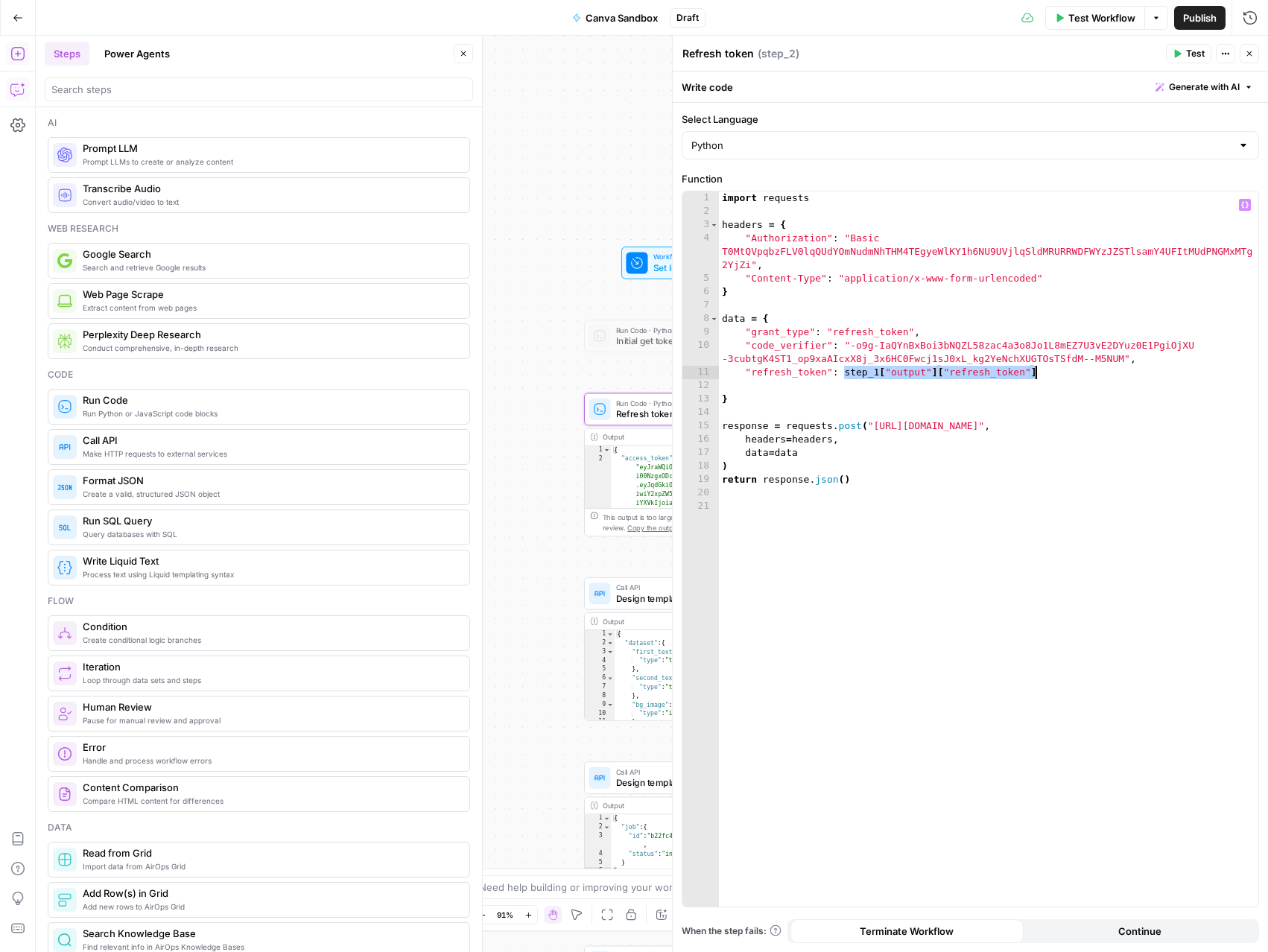
drag, startPoint x: 845, startPoint y: 372, endPoint x: 1038, endPoint y: 374, distance: 193.0
click at [1038, 374] on div "import requests headers = { "Authorization" : "Basic T0MtQVpqbzFLV0lqQUdYOmNudm…" at bounding box center [988, 563] width 539 height 742
type textarea "**********"
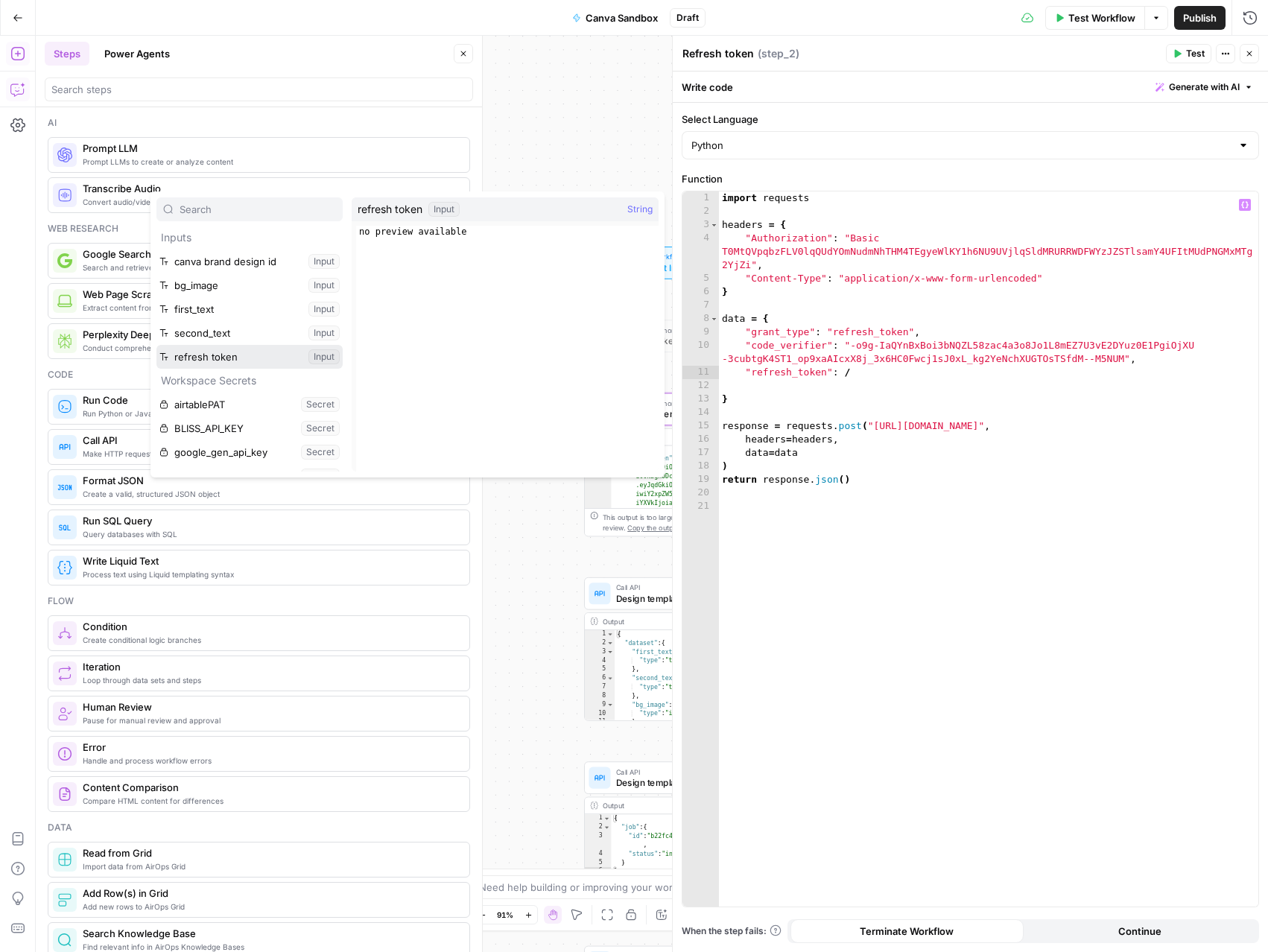
click at [156, 345] on button "Select variable refresh token" at bounding box center [250, 357] width 186 height 24
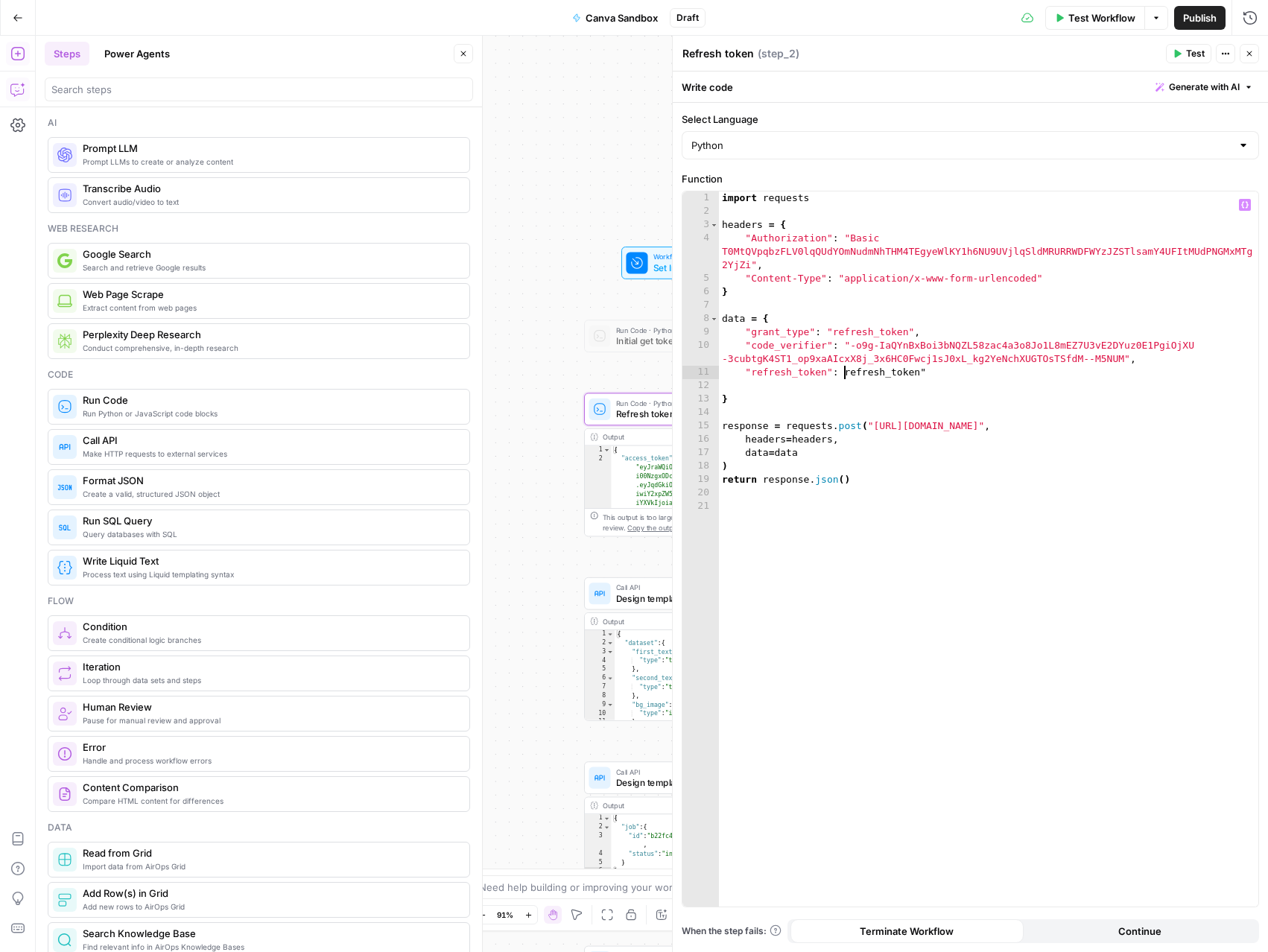
scroll to position [0, 10]
type textarea "**********"
click at [1248, 55] on icon "button" at bounding box center [1249, 53] width 9 height 9
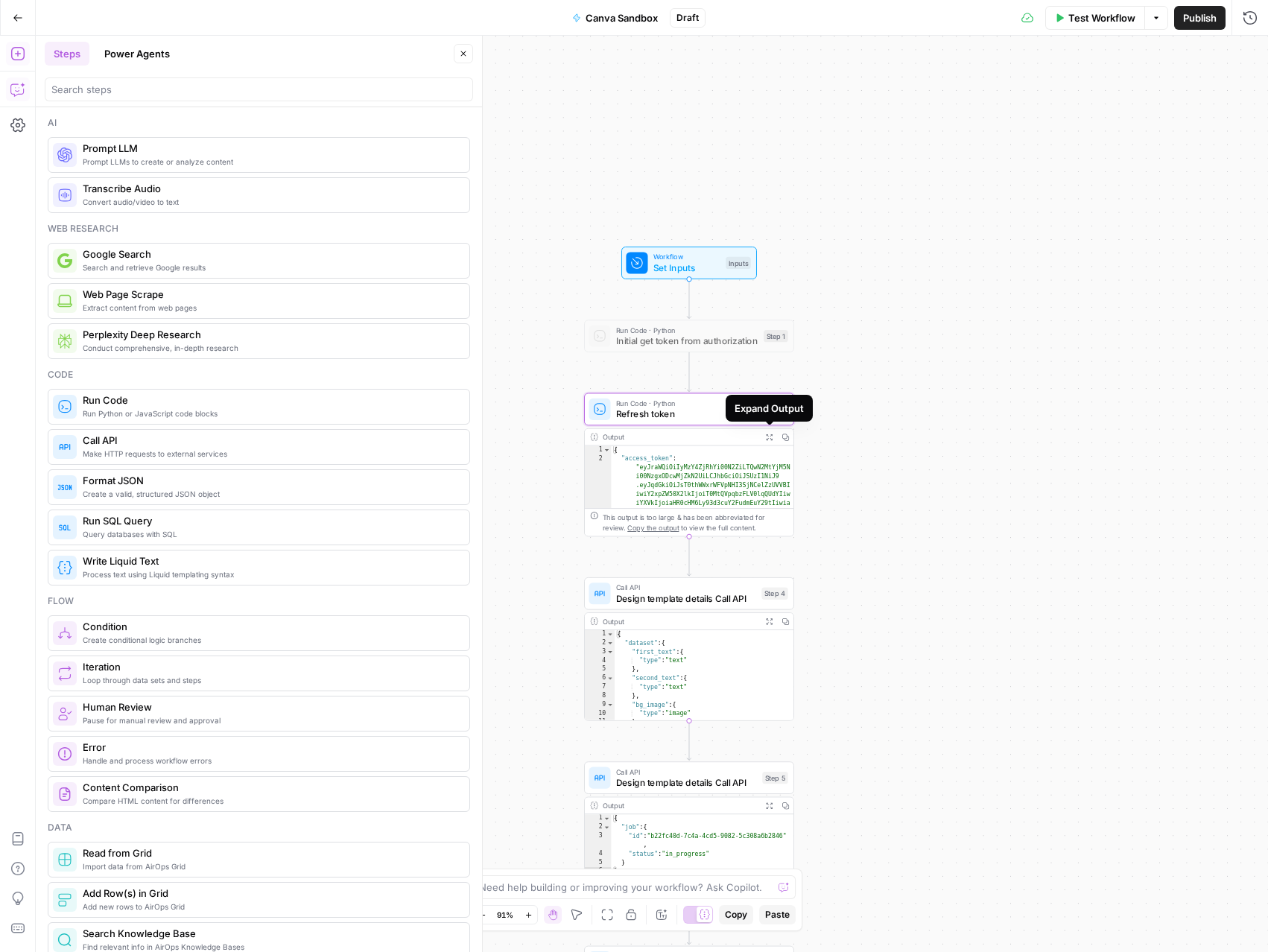
click at [772, 440] on button "Expand Output" at bounding box center [769, 438] width 17 height 17
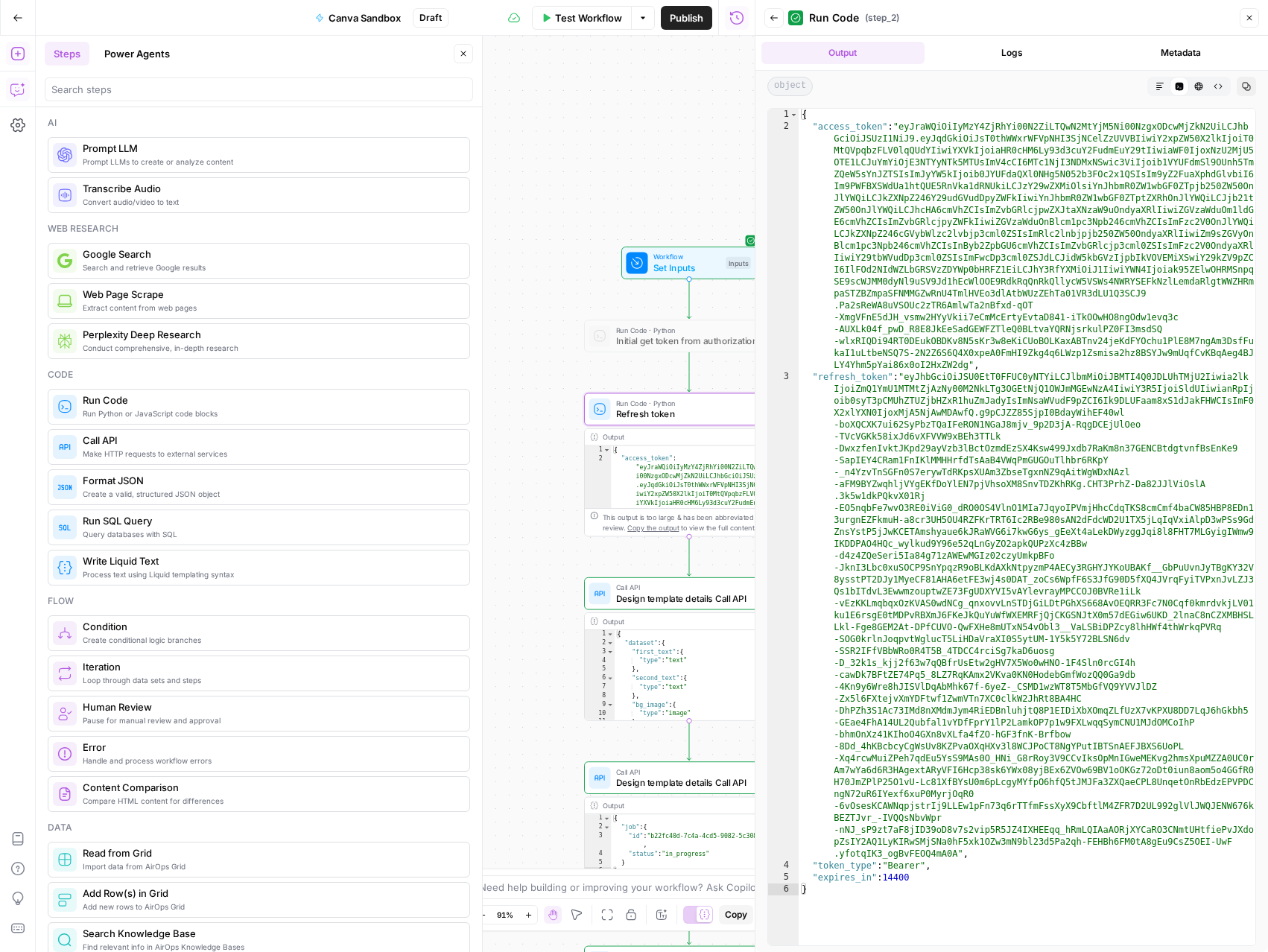
type textarea "**********"
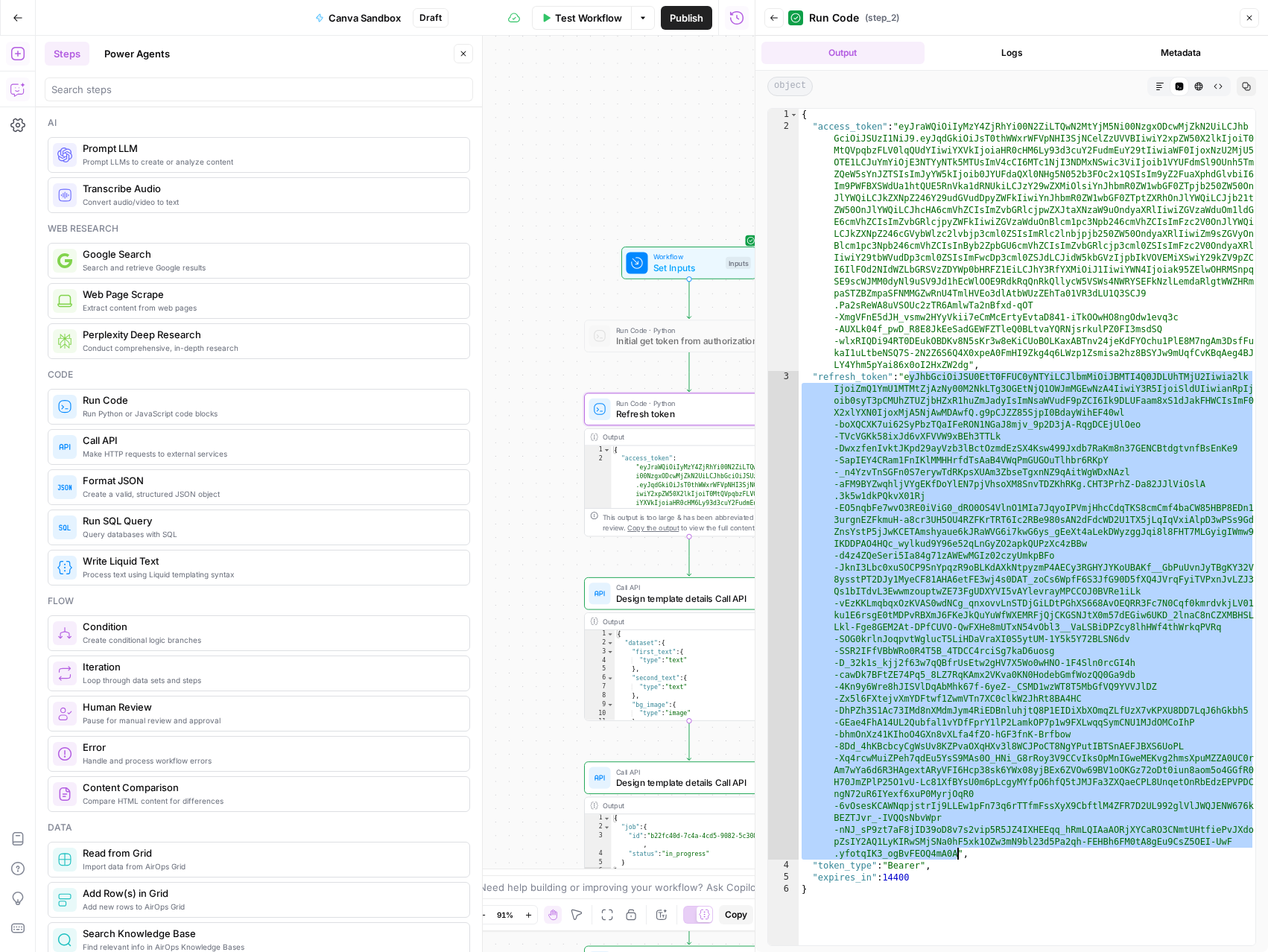
drag, startPoint x: 909, startPoint y: 378, endPoint x: 957, endPoint y: 855, distance: 479.4
click at [957, 855] on div "{ "access_token" : "eyJraWQiOiIyMzY4ZjRhYi00N2ZiLTQwN2MtYjM5Ni00NzgxODcwMjZkN2U…" at bounding box center [1027, 539] width 457 height 860
click at [1257, 18] on button "Close" at bounding box center [1249, 17] width 19 height 19
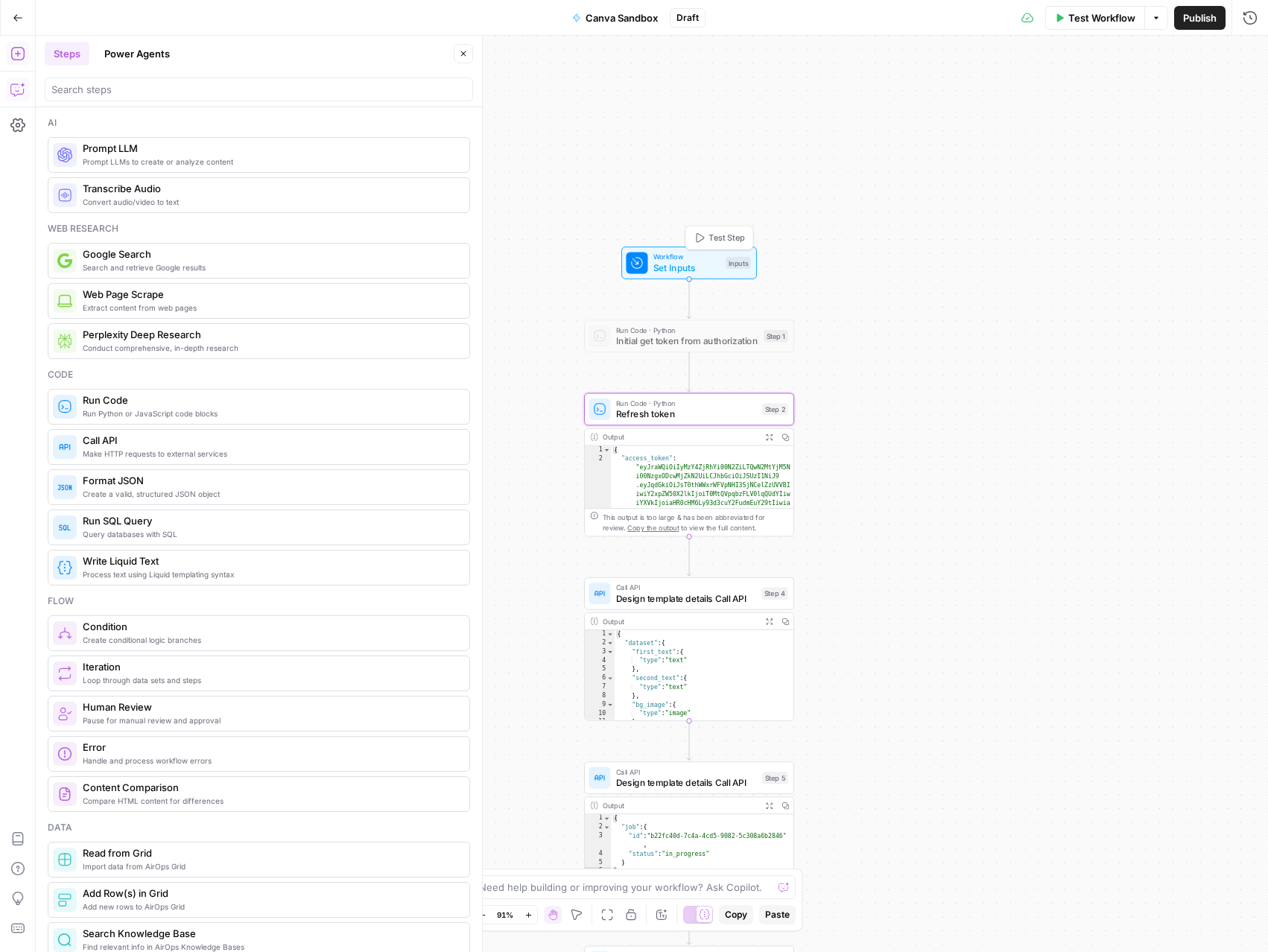
click at [707, 260] on span "Set Inputs" at bounding box center [686, 267] width 67 height 13
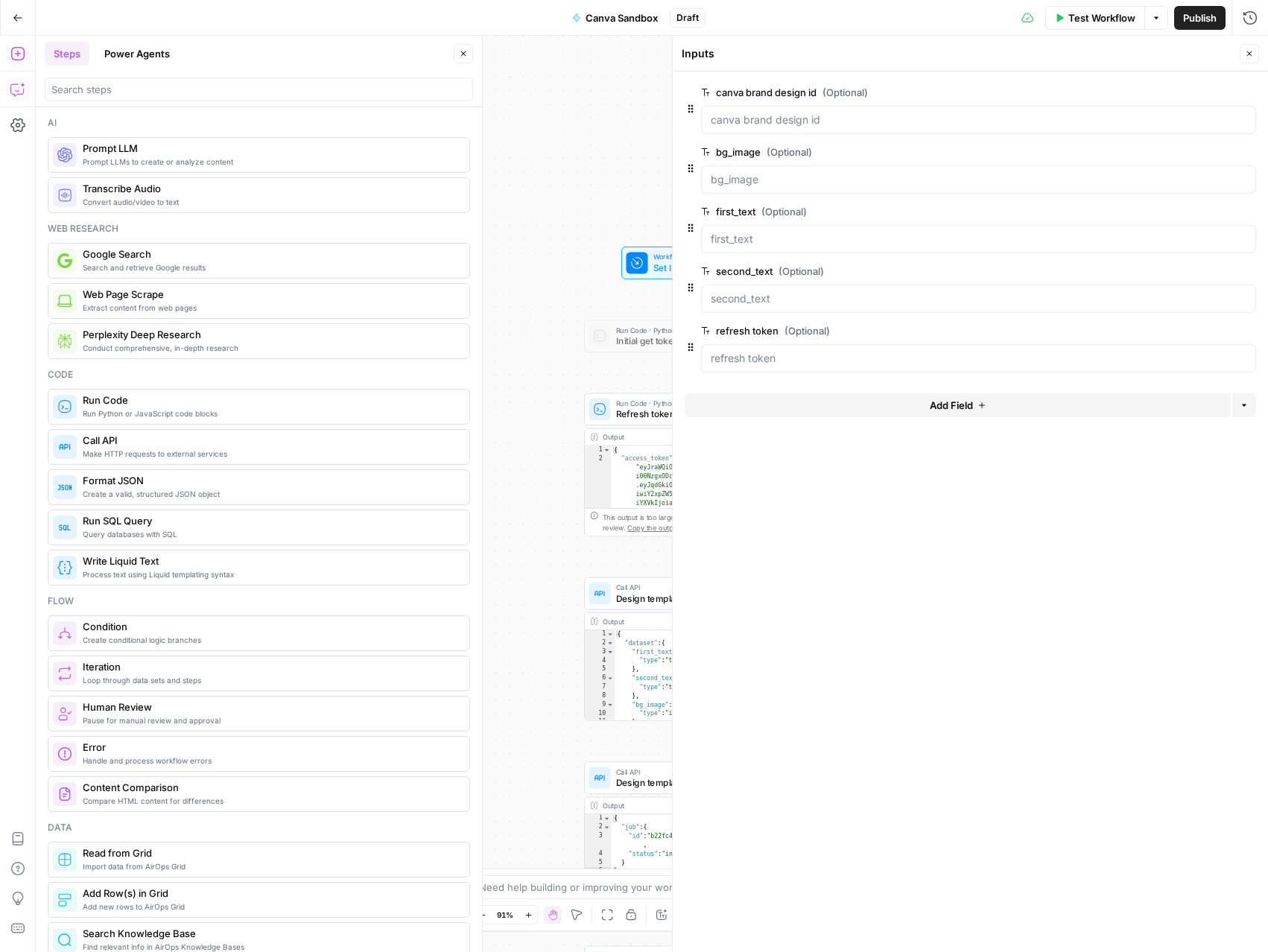
click at [1245, 49] on icon "button" at bounding box center [1249, 53] width 9 height 9
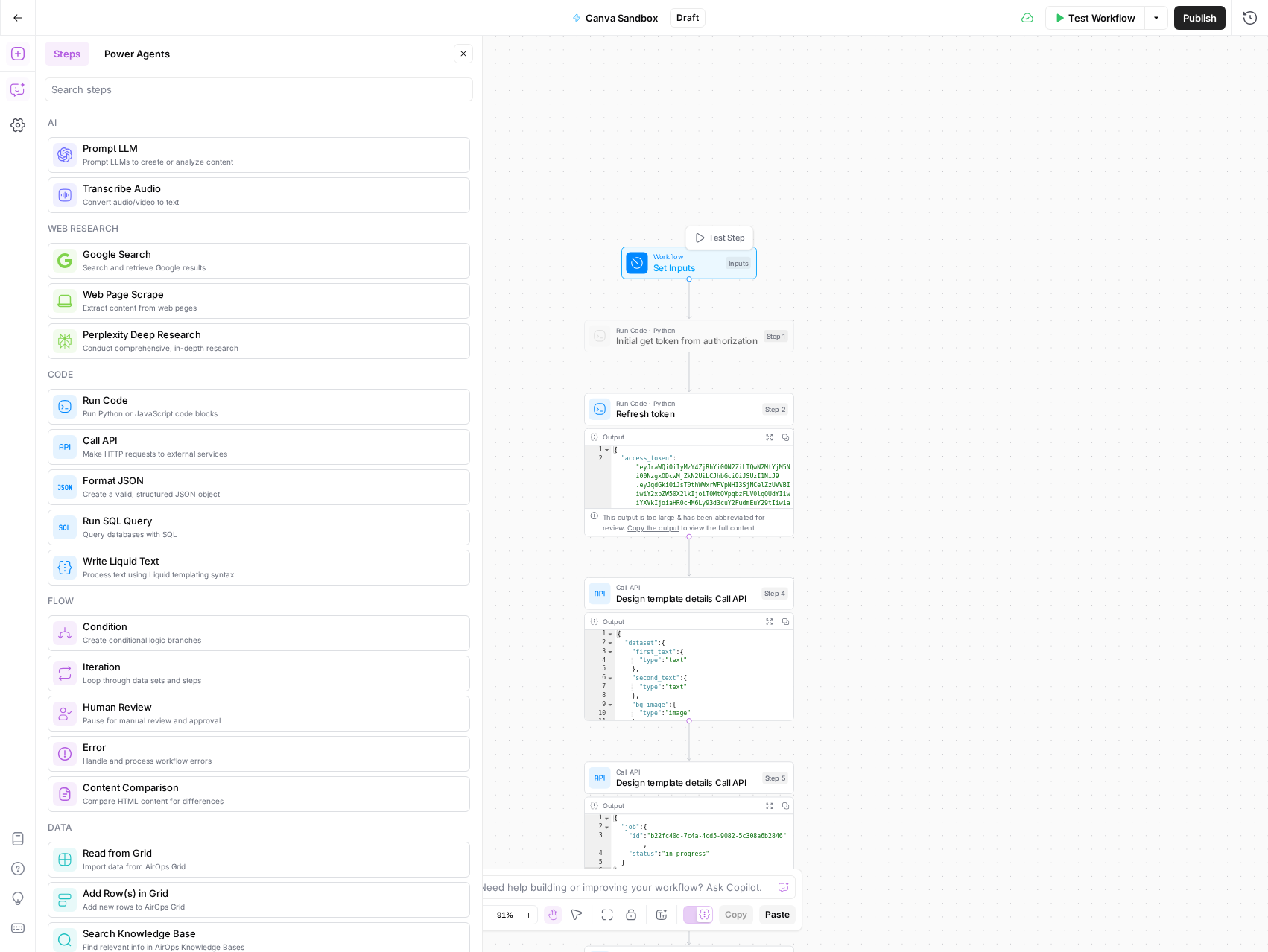
click at [710, 240] on span "Test Step" at bounding box center [726, 237] width 36 height 12
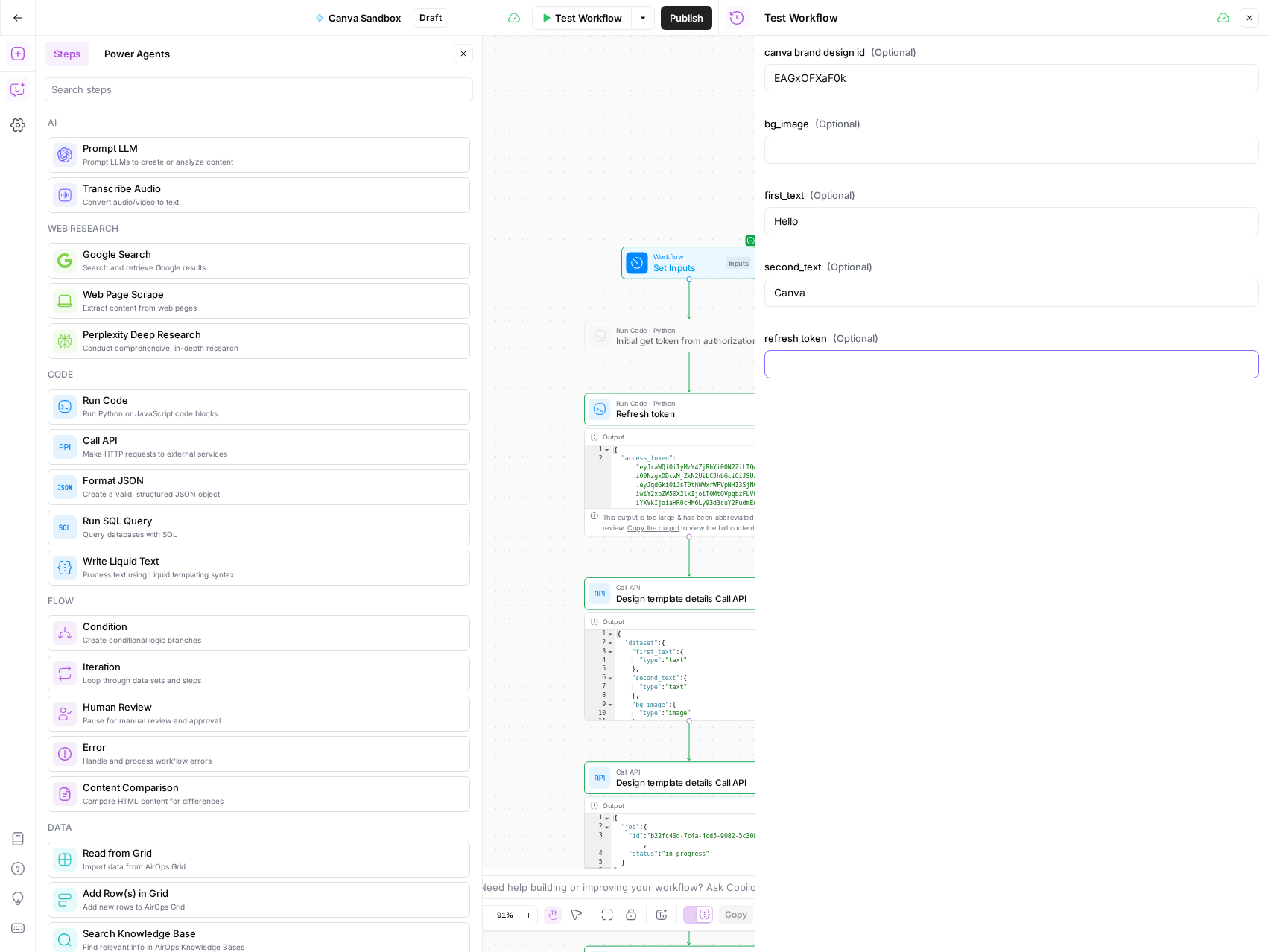
click at [866, 365] on input "refresh token (Optional)" at bounding box center [1011, 364] width 475 height 15
paste input "eyJhbGciOiJSU0EtT0FFUC0yNTYiLCJlbmMiOiJBMTI4Q0JDLUhTMjU2Iiwia2lkIjoiZmQ1YmU1MTM…"
type input "eyJhbGciOiJSU0EtT0FFUC0yNTYiLCJlbmMiOiJBMTI4Q0JDLUhTMjU2Iiwia2lkIjoiZmQ1YmU1MTM…"
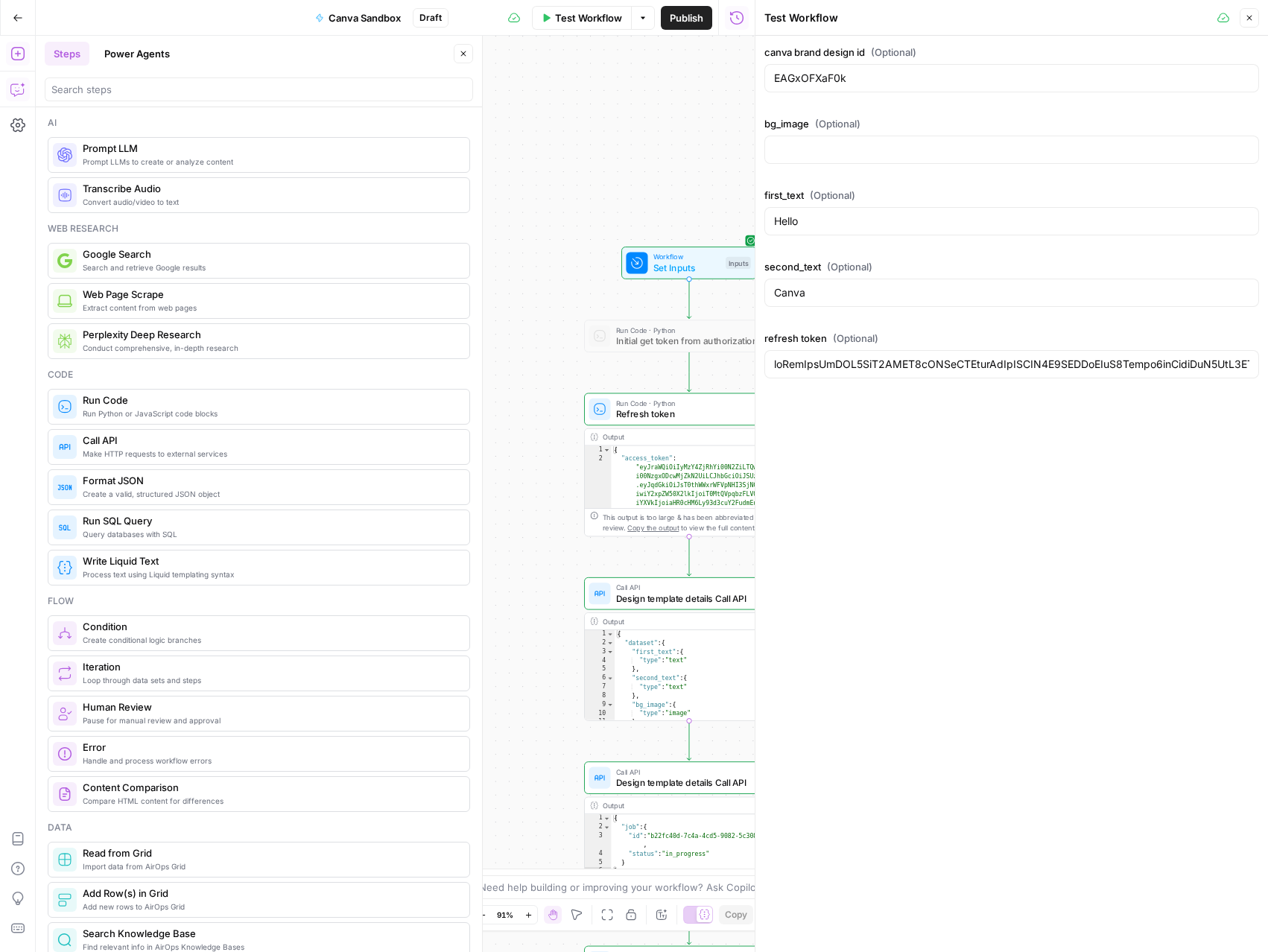
click at [1252, 17] on icon "button" at bounding box center [1249, 17] width 9 height 9
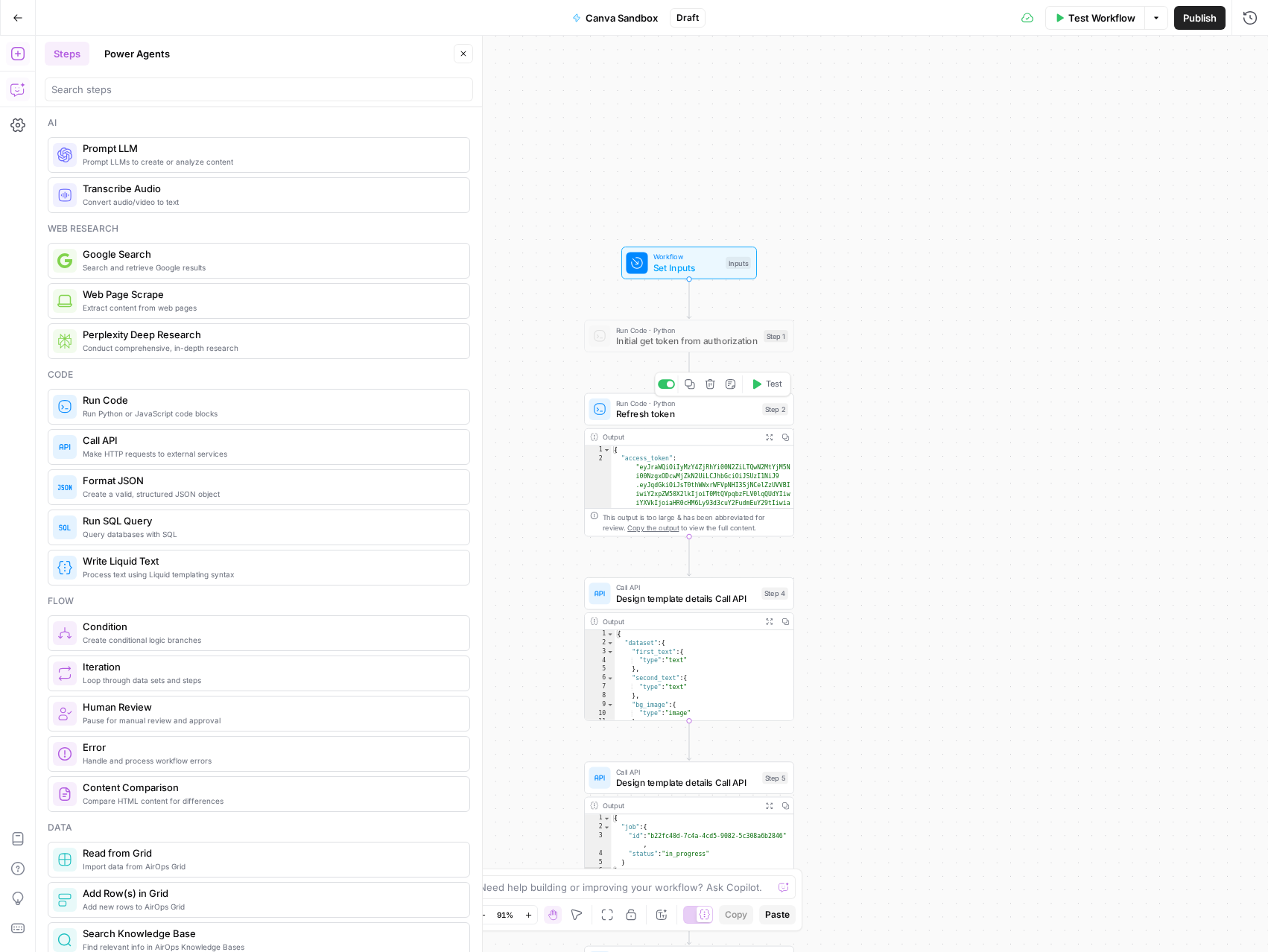
click at [771, 384] on span "Test" at bounding box center [774, 384] width 17 height 12
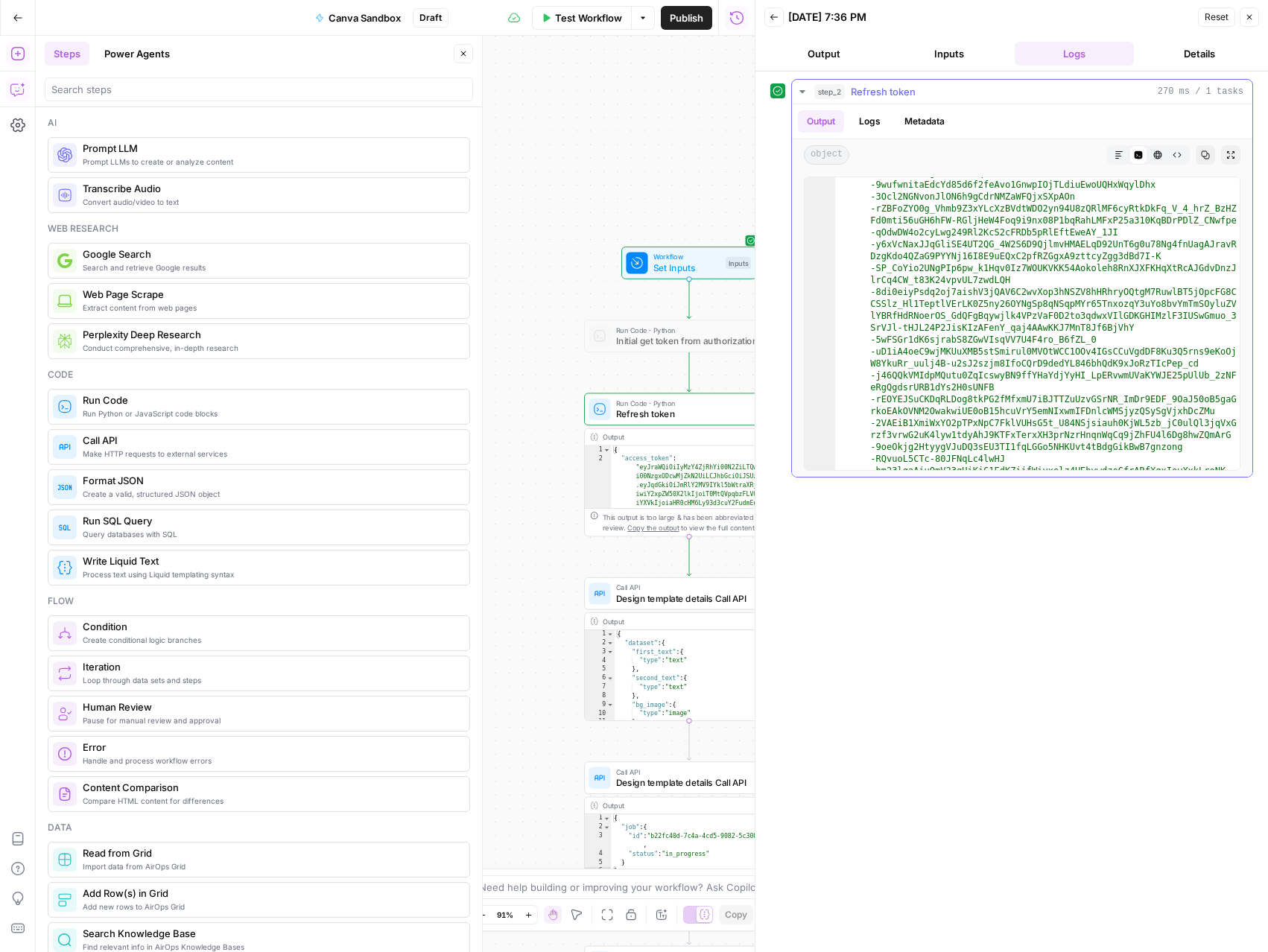
scroll to position [578, 0]
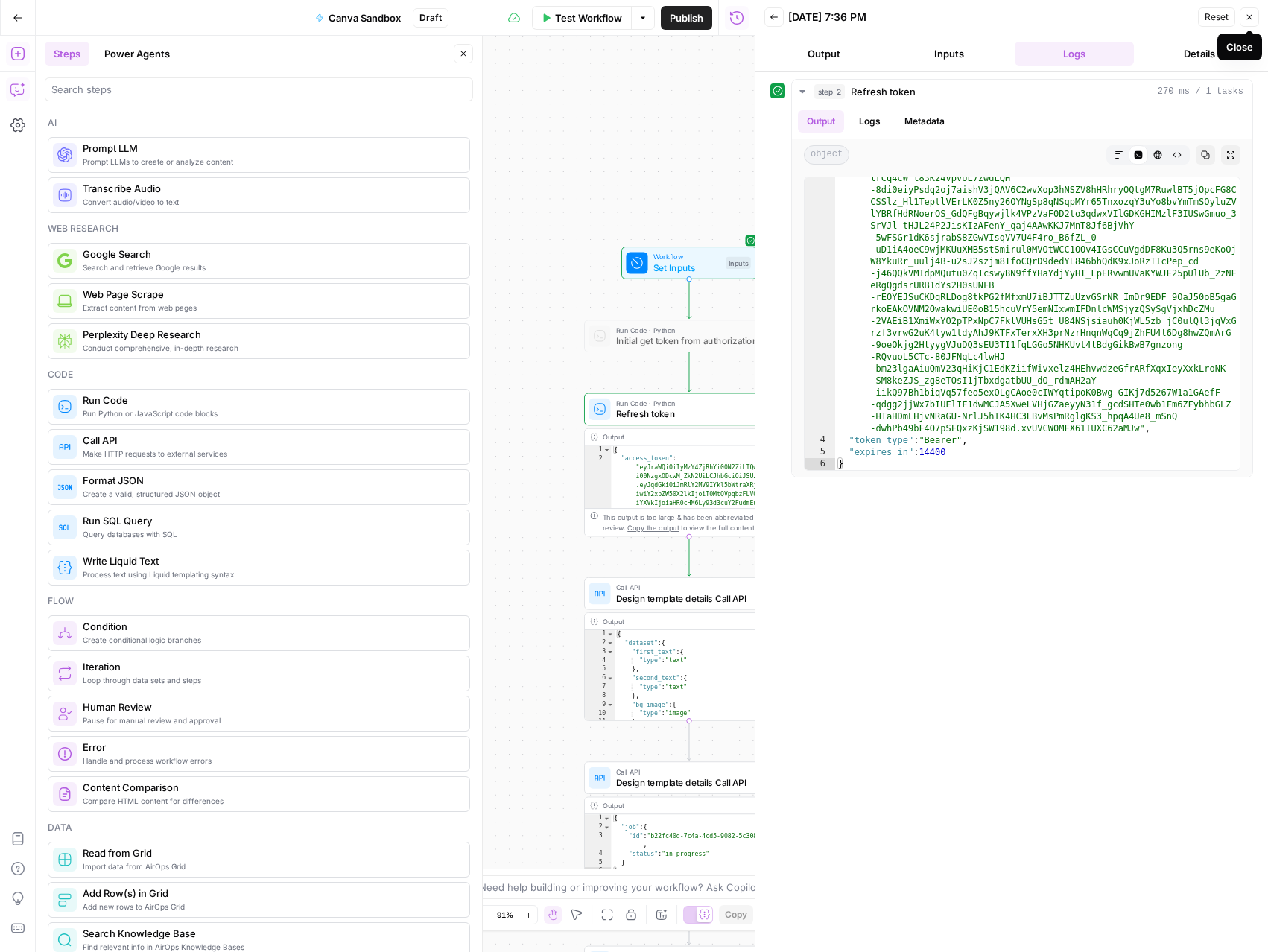
click at [1255, 21] on button "Close" at bounding box center [1249, 17] width 19 height 19
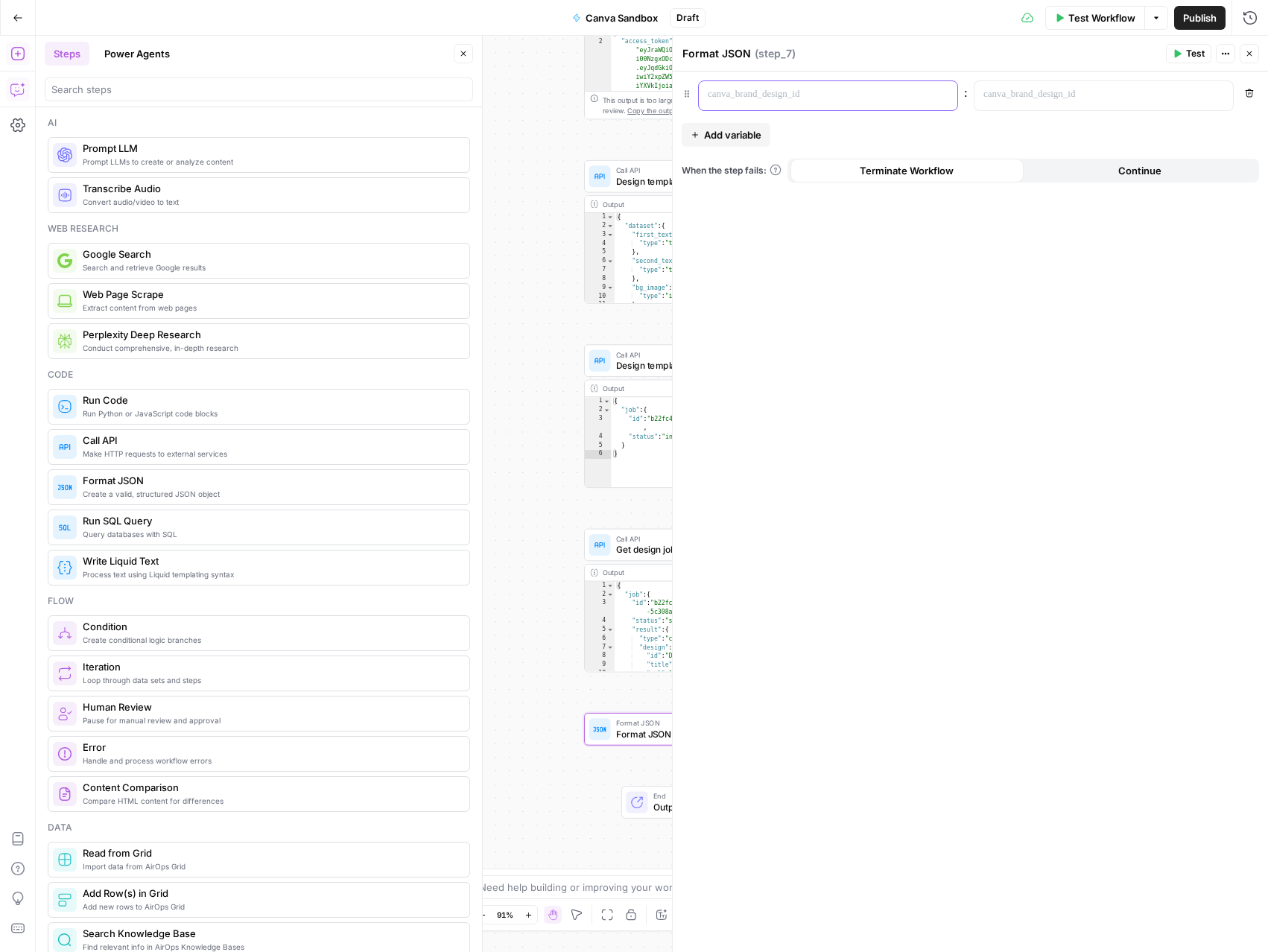
click at [785, 82] on div at bounding box center [816, 96] width 235 height 29
click at [1101, 101] on p at bounding box center [1092, 95] width 217 height 15
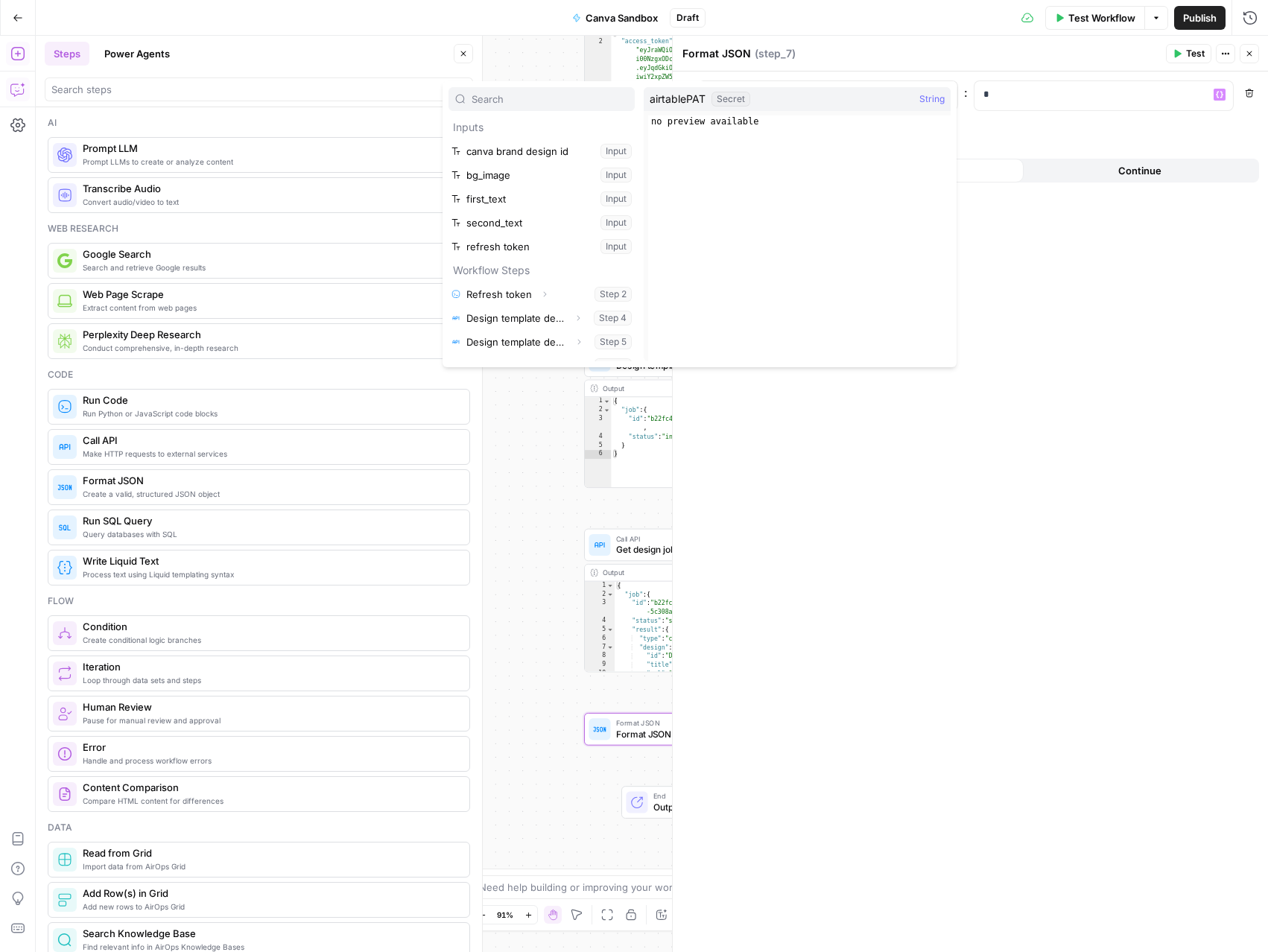
scroll to position [183, 0]
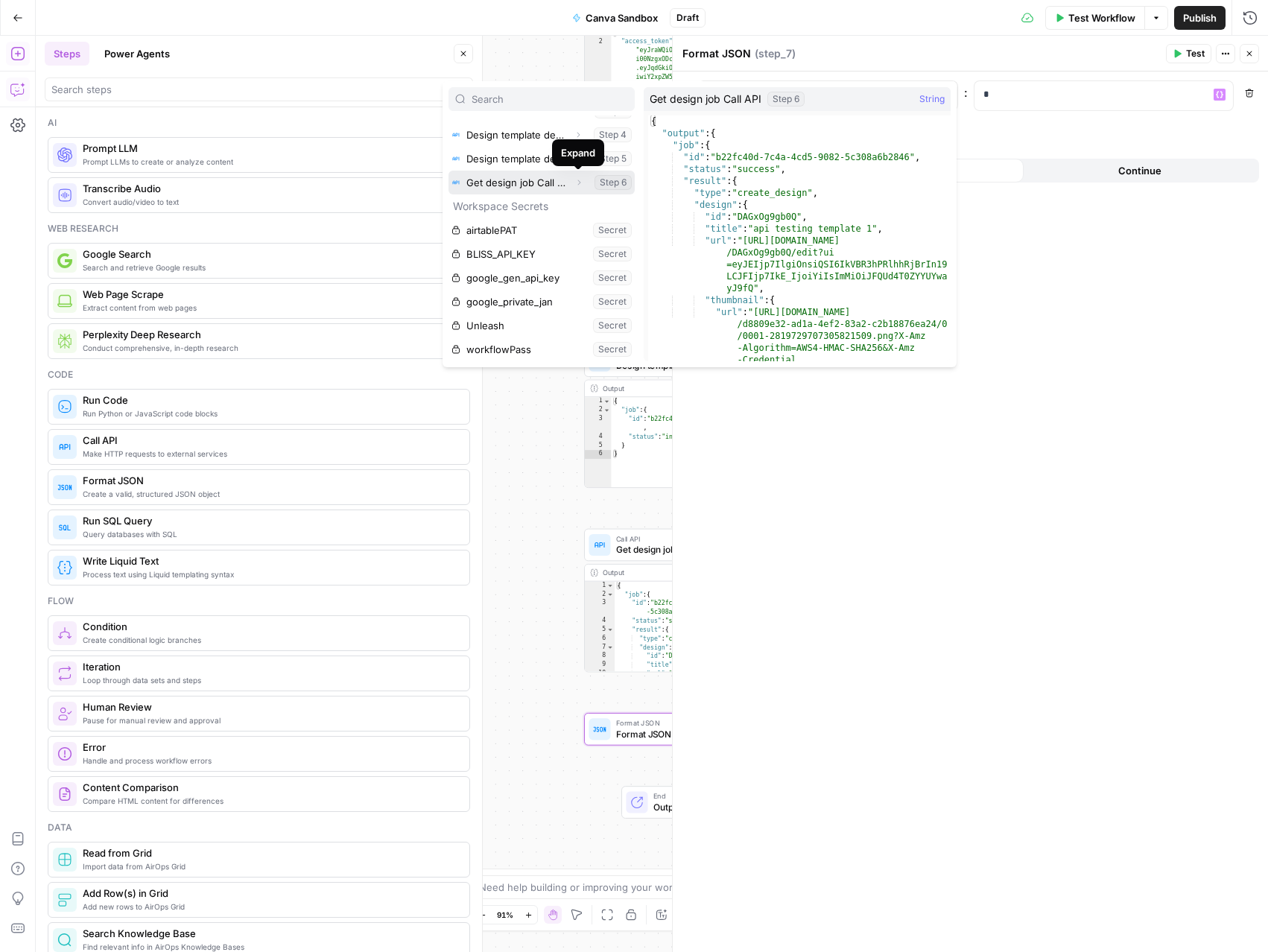
click at [576, 183] on icon "button" at bounding box center [578, 182] width 9 height 9
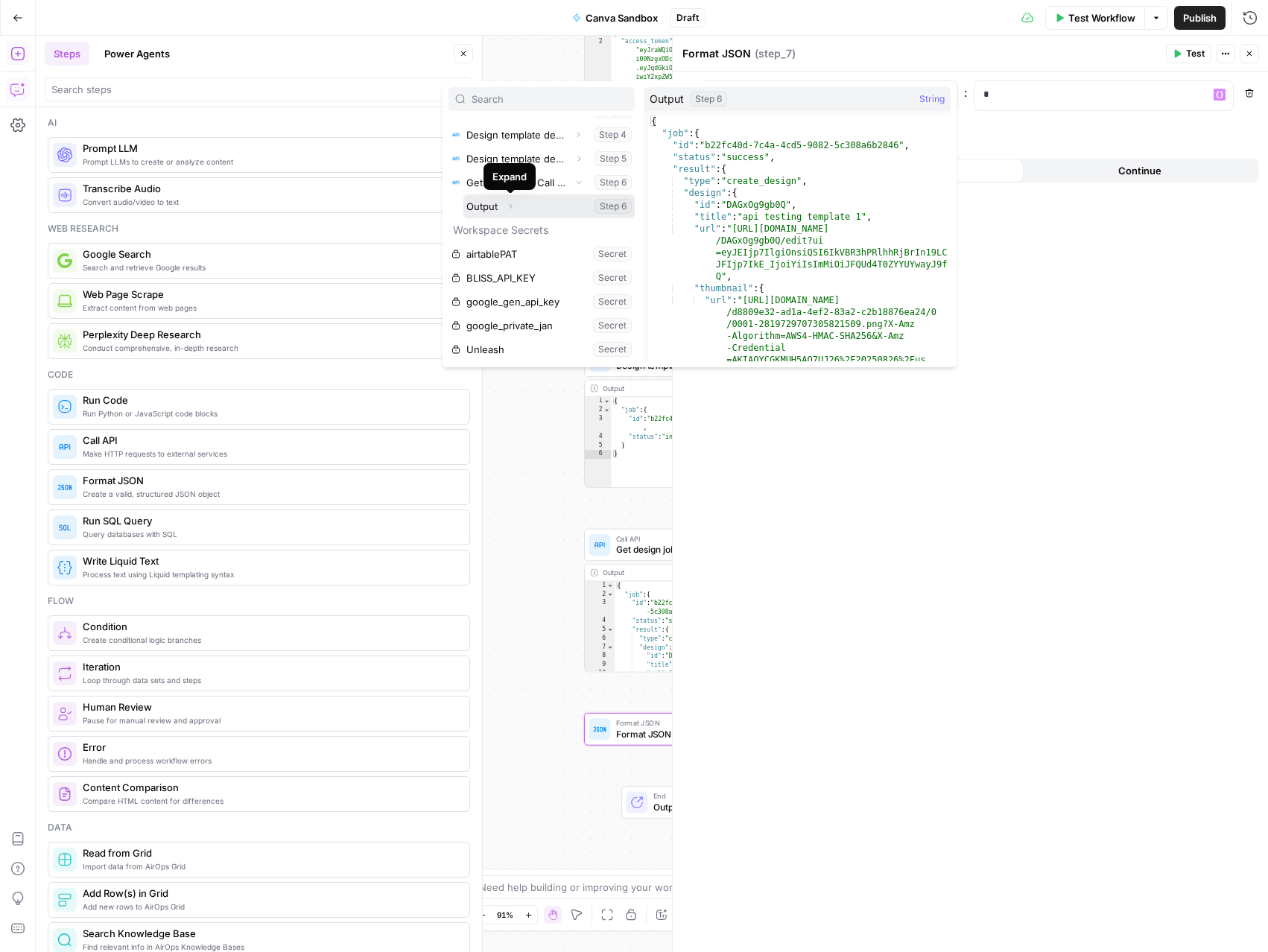
click at [509, 207] on icon "button" at bounding box center [510, 206] width 3 height 5
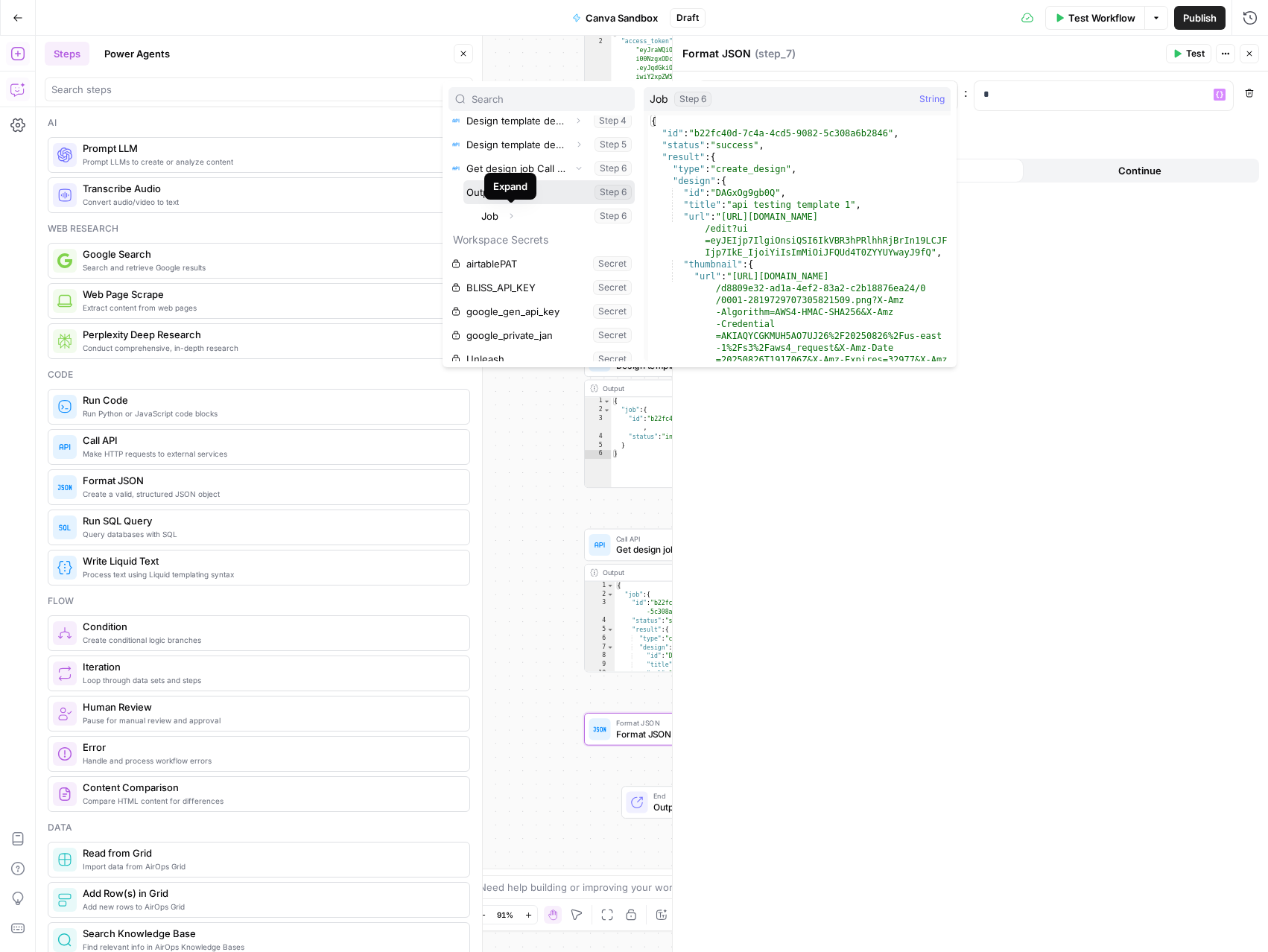
scroll to position [201, 0]
click at [513, 216] on icon "button" at bounding box center [511, 213] width 9 height 9
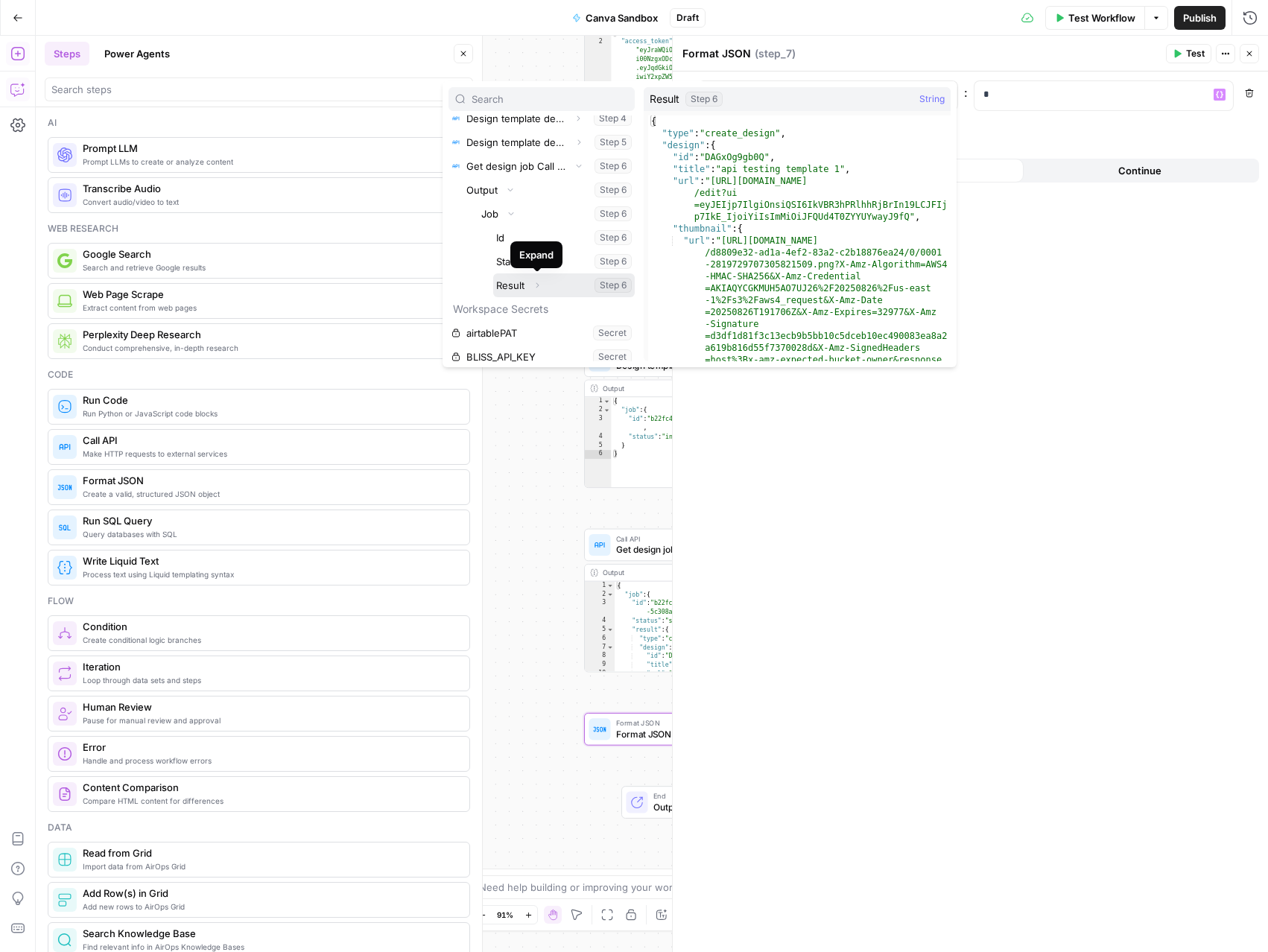
click at [536, 284] on icon "button" at bounding box center [537, 285] width 9 height 9
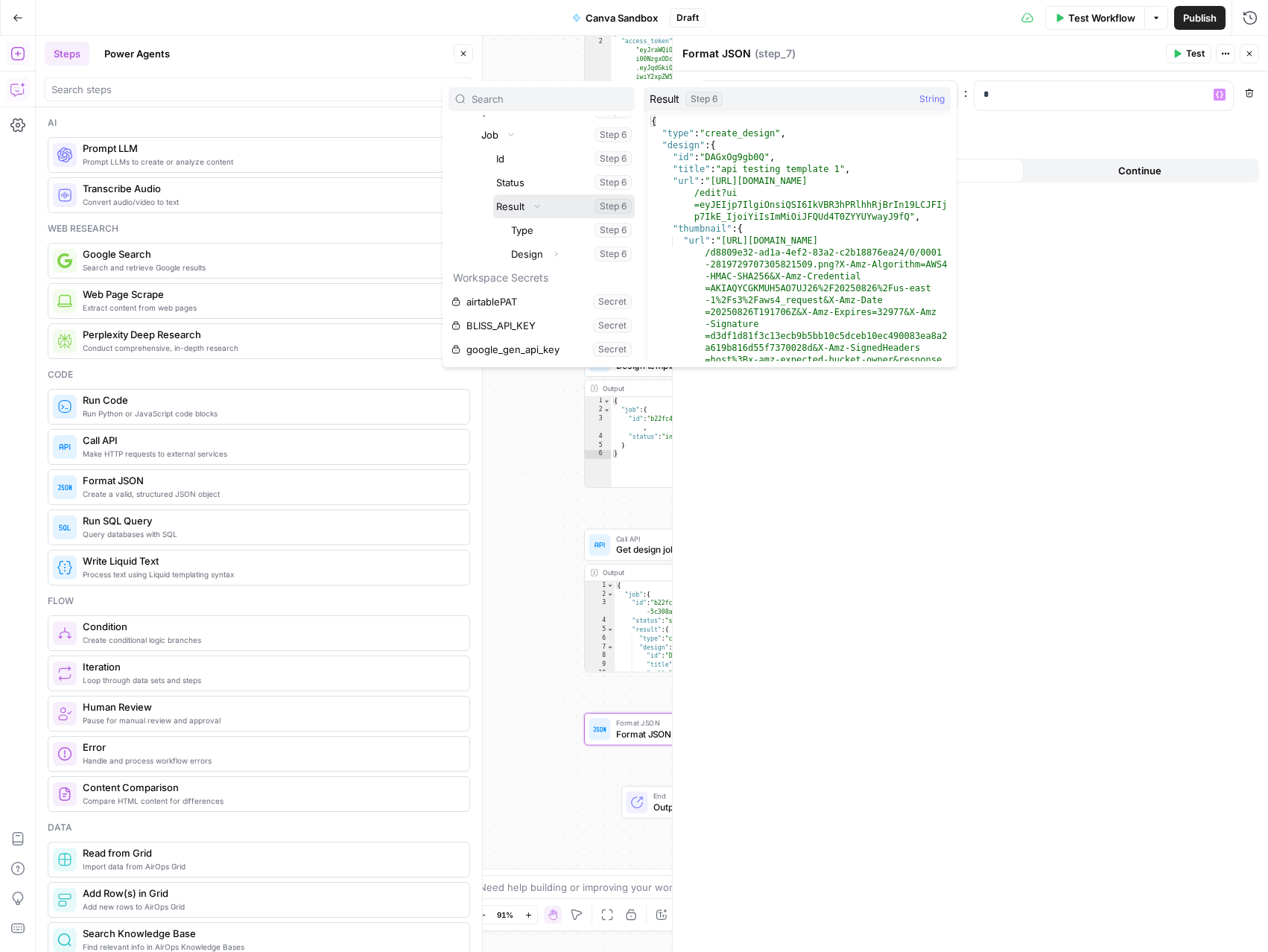
scroll to position [280, 0]
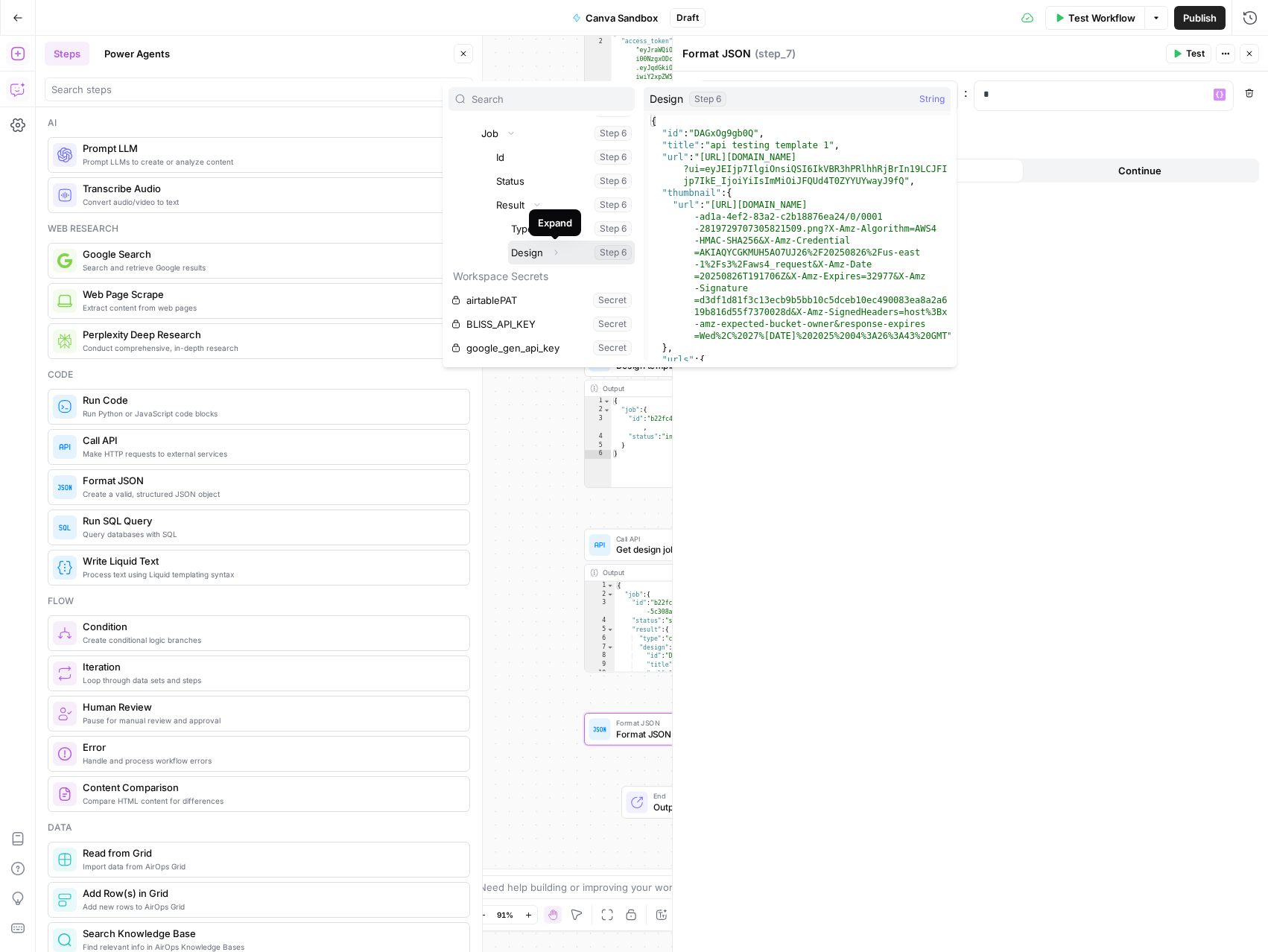
click at [558, 251] on icon "button" at bounding box center [556, 252] width 9 height 9
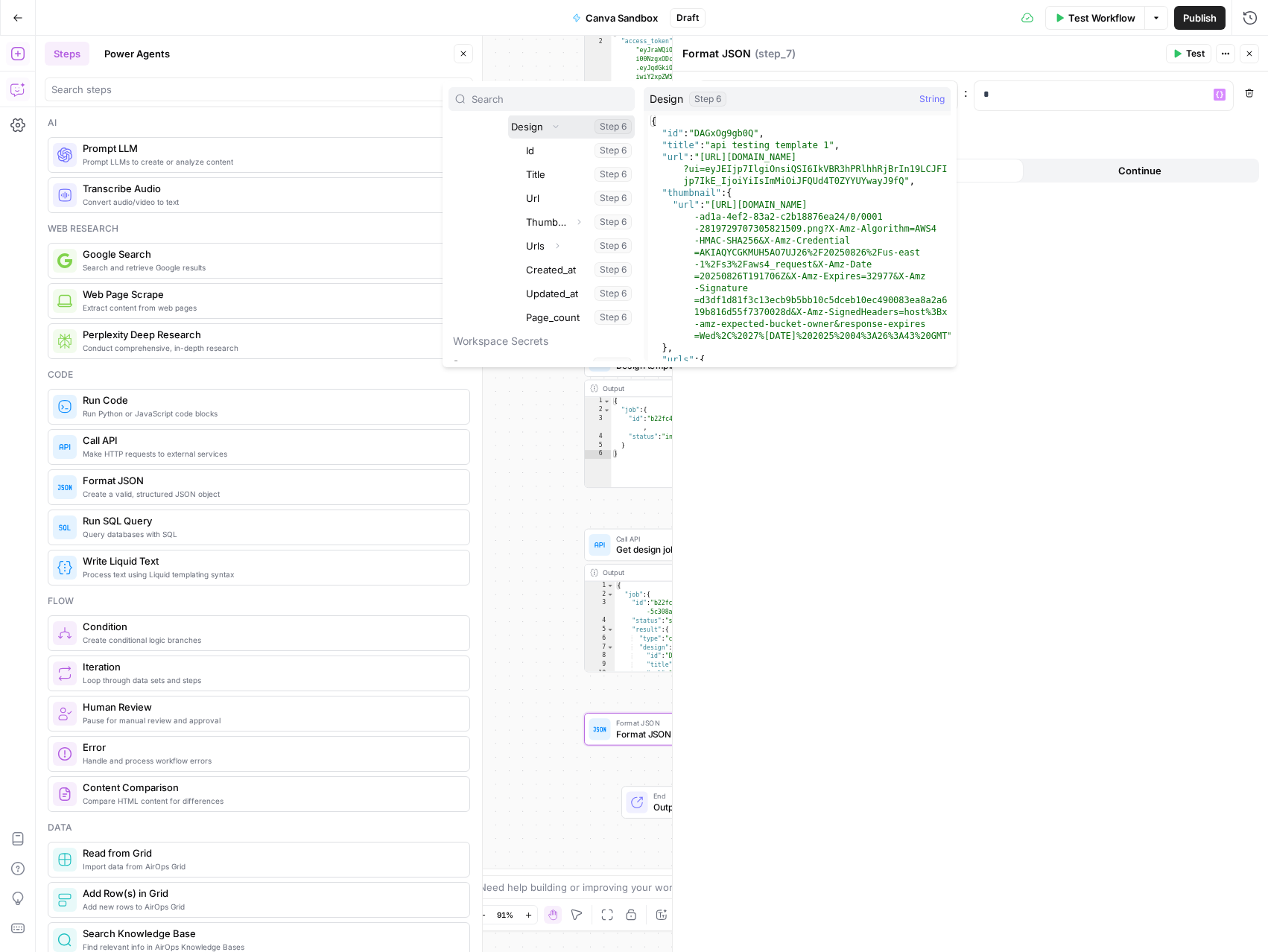
scroll to position [405, 0]
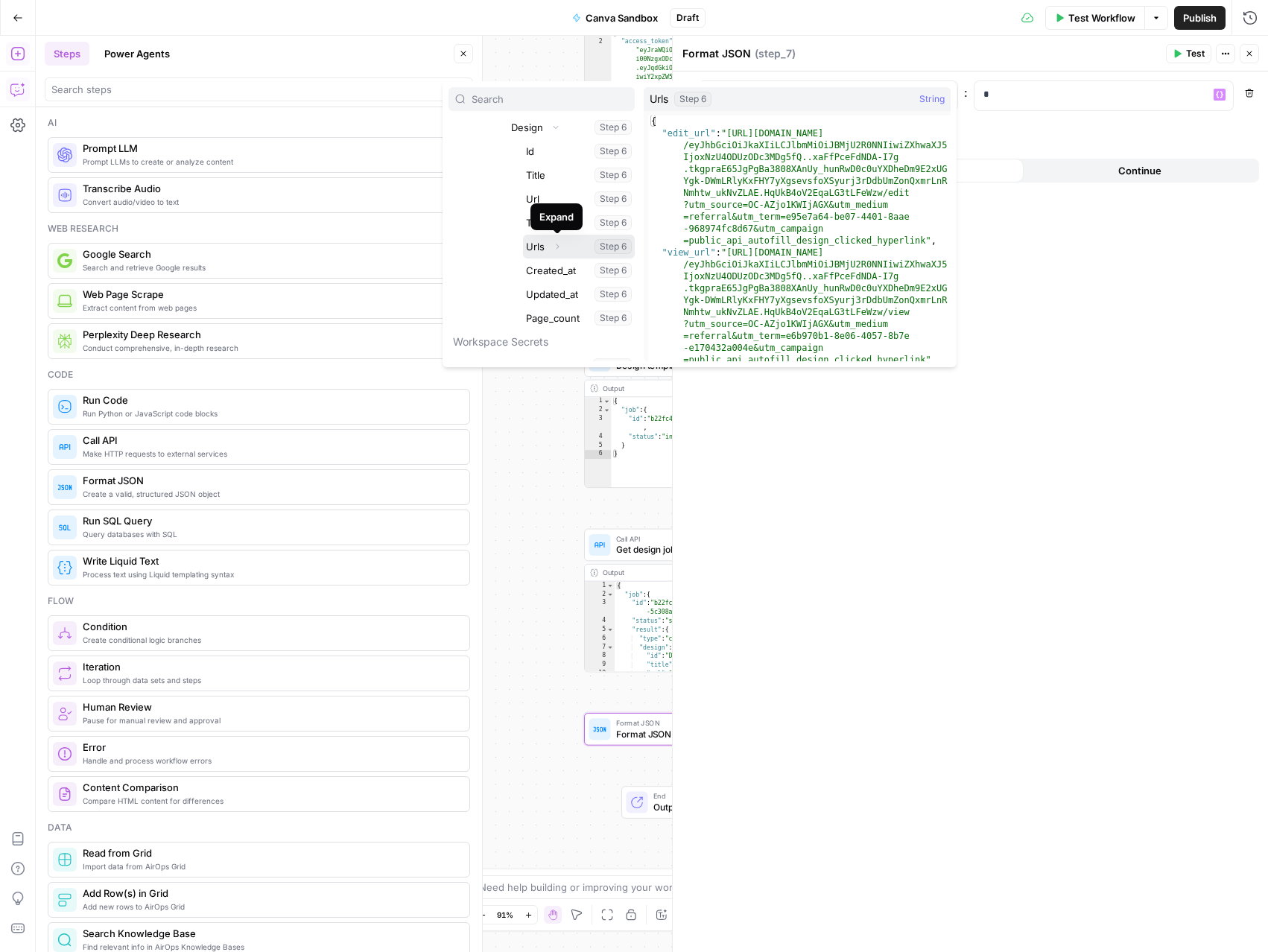
click at [557, 245] on icon "button" at bounding box center [557, 247] width 3 height 5
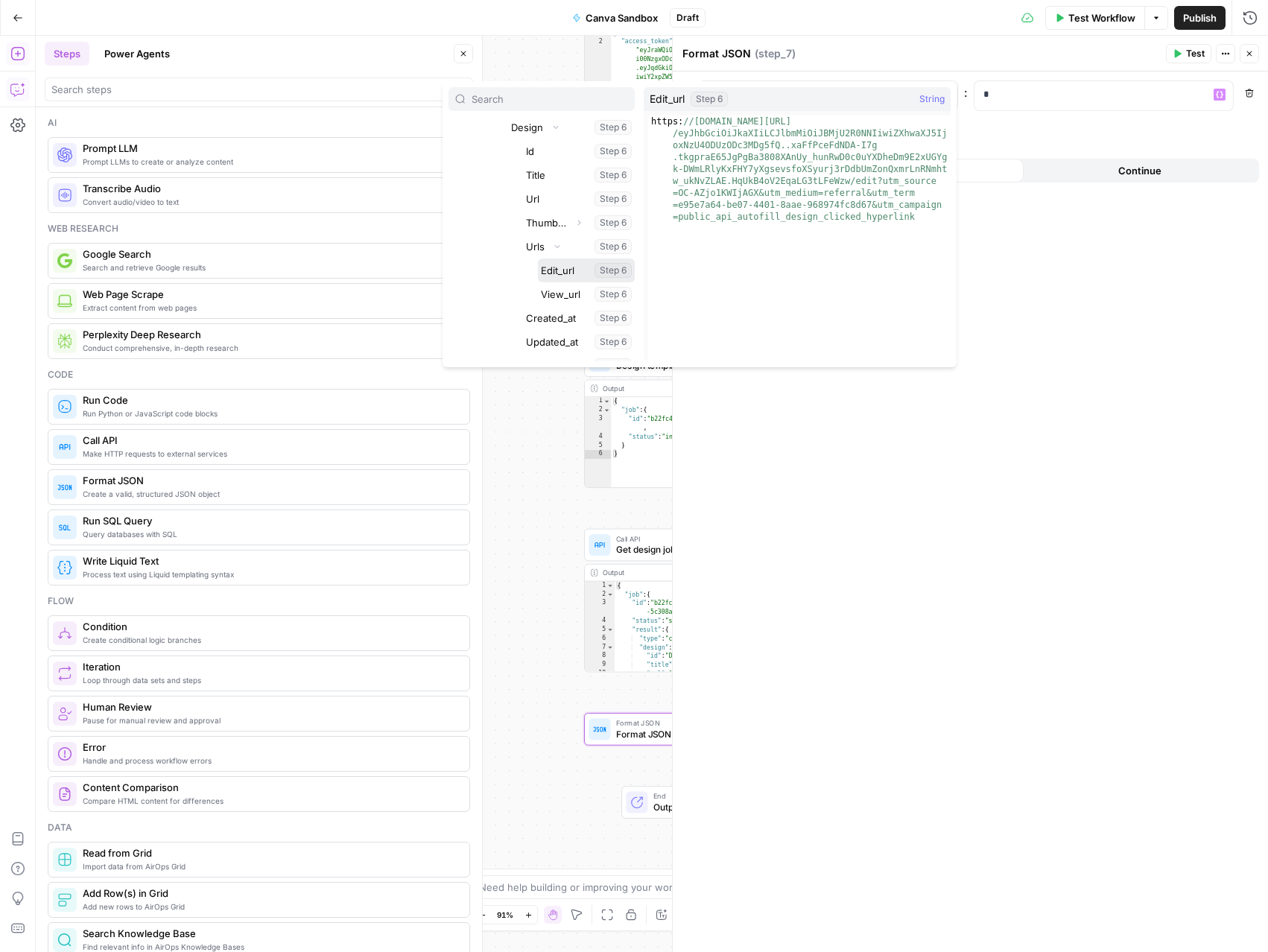
click at [557, 273] on button "Select variable Edit_url" at bounding box center [586, 270] width 97 height 24
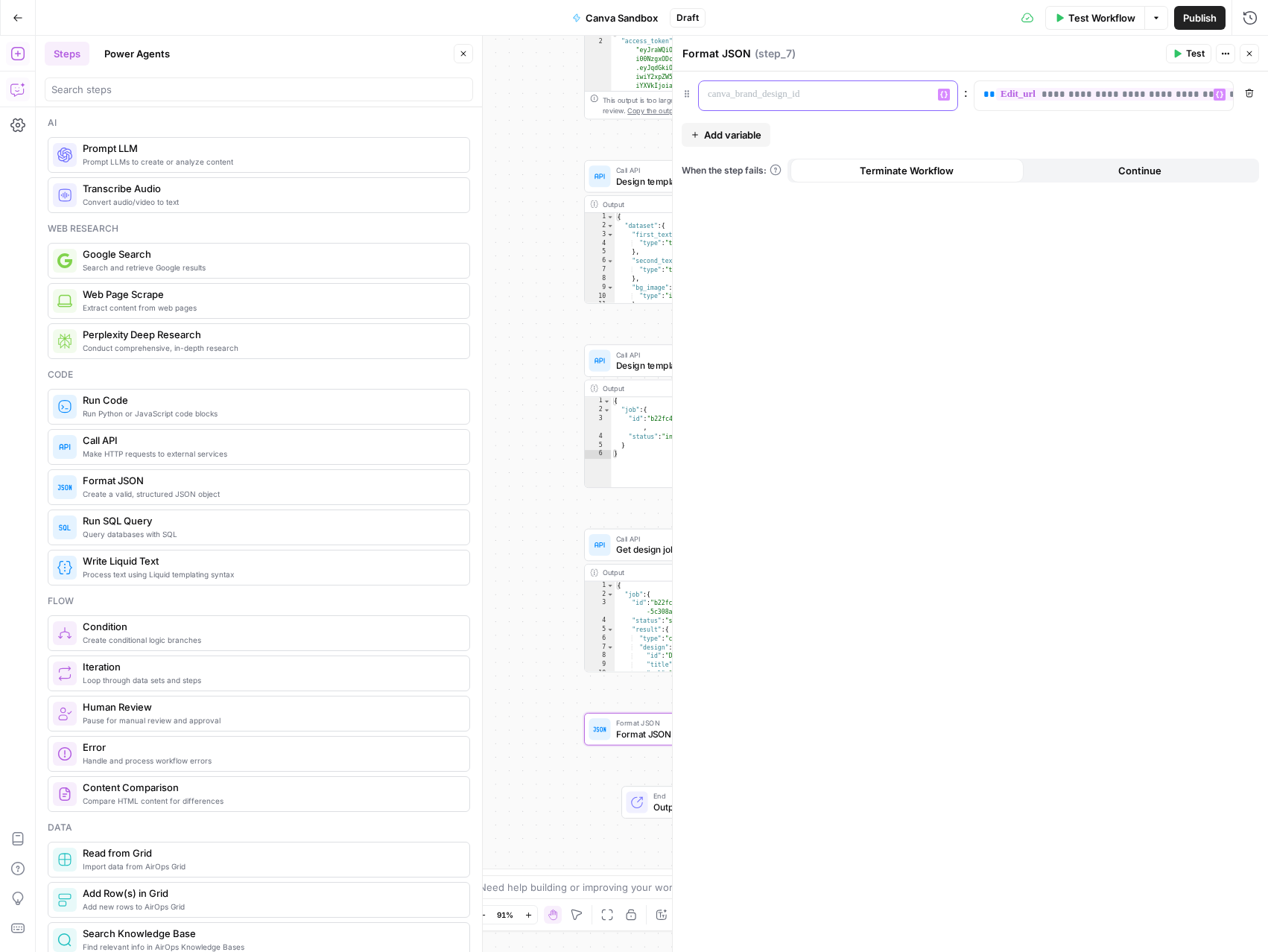
click at [764, 85] on div at bounding box center [816, 96] width 235 height 29
click at [733, 136] on span "Add variable" at bounding box center [732, 135] width 57 height 15
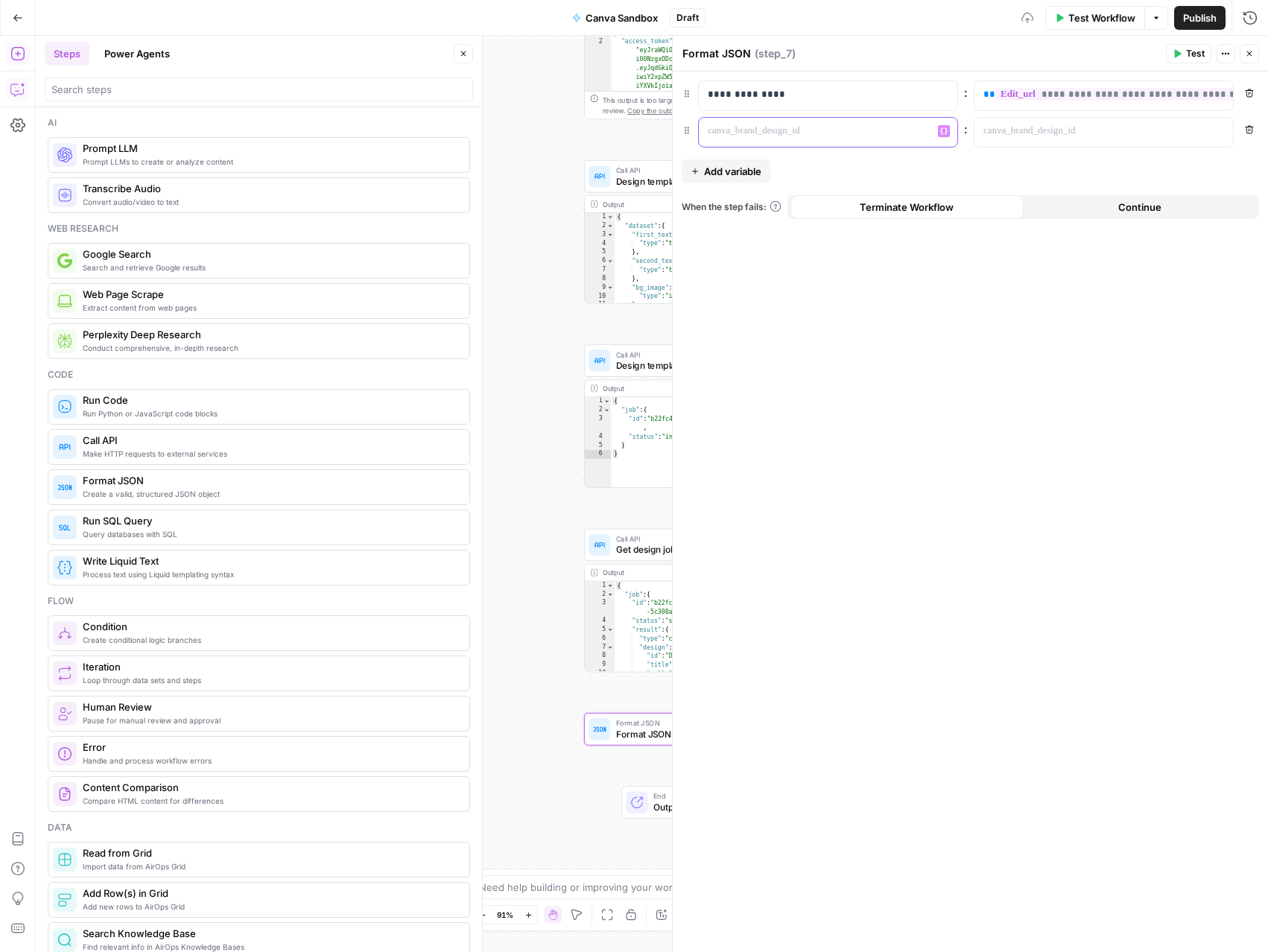
click at [733, 134] on p at bounding box center [816, 131] width 217 height 15
click at [1012, 132] on p at bounding box center [1092, 131] width 217 height 15
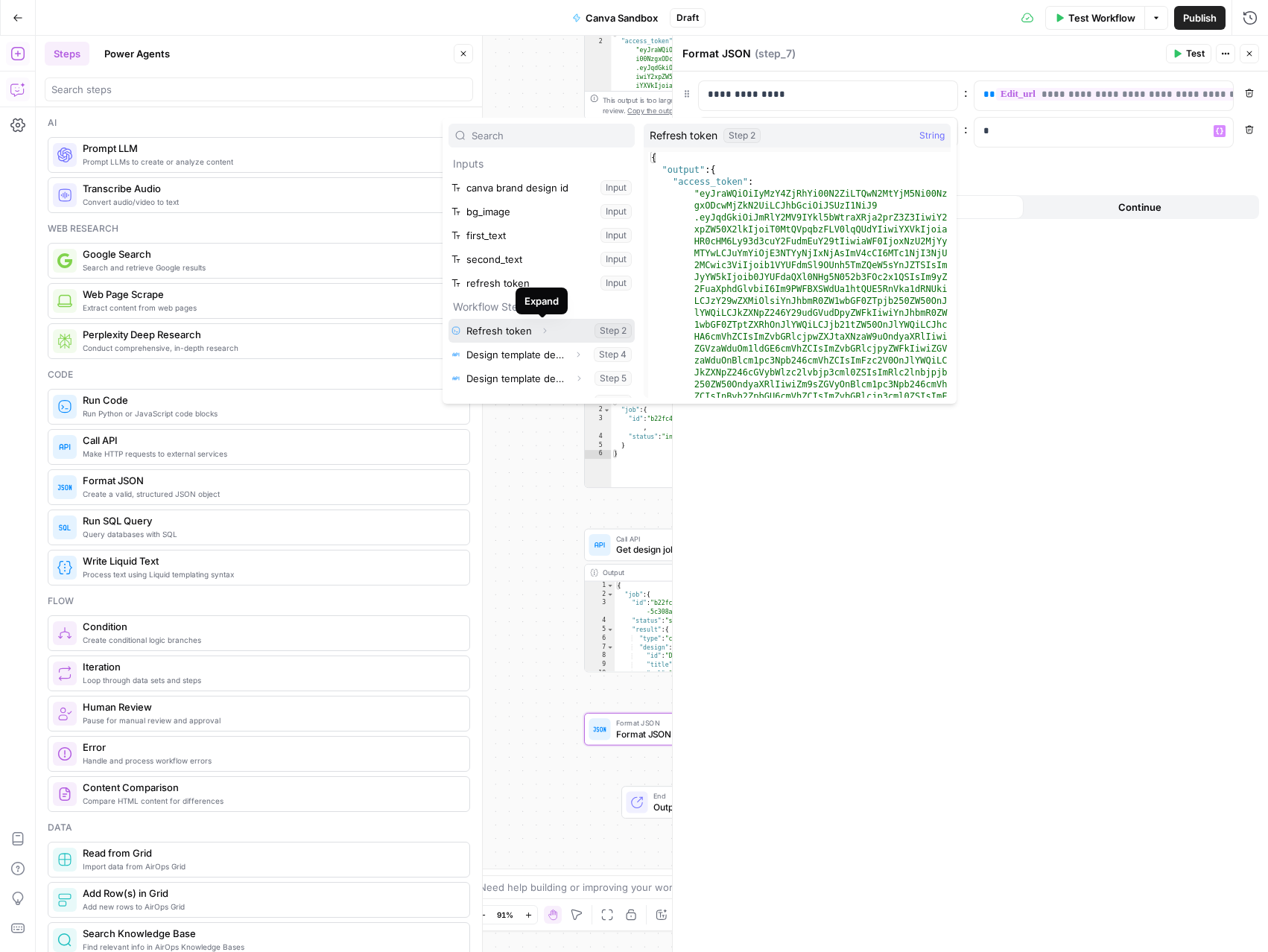
click at [546, 330] on icon "button" at bounding box center [544, 330] width 9 height 9
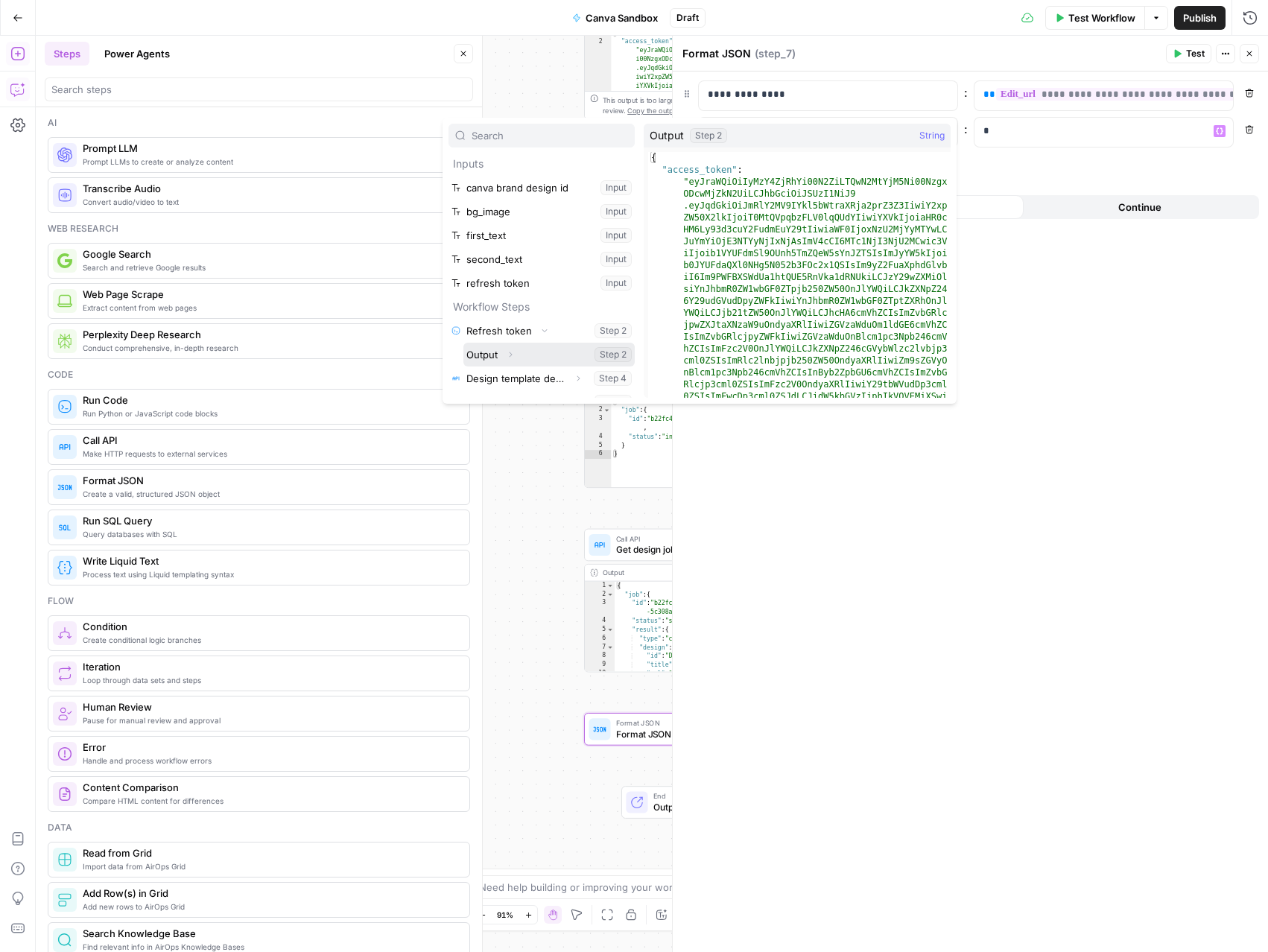
click at [512, 353] on icon "button" at bounding box center [510, 355] width 9 height 9
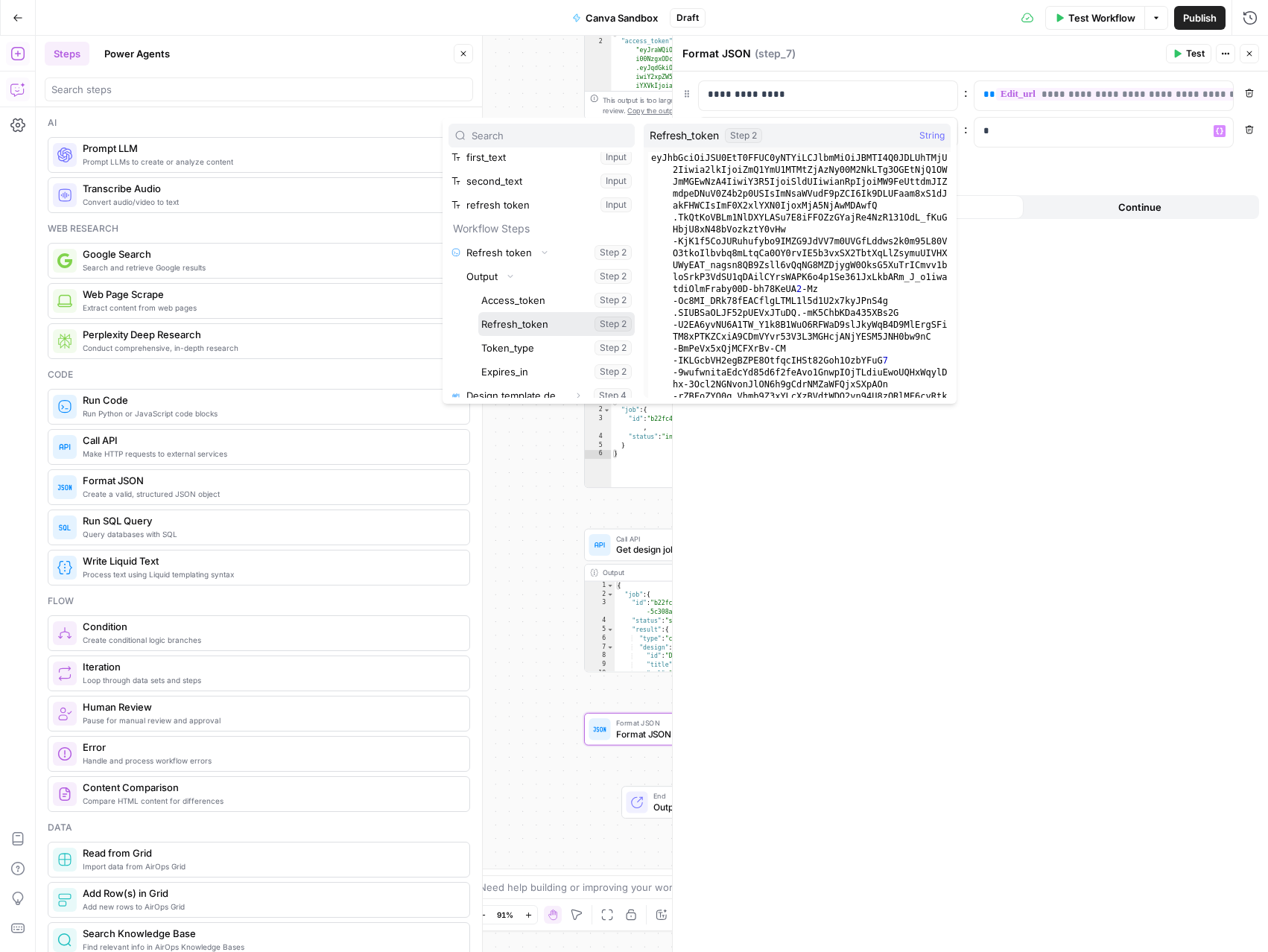
click at [516, 324] on button "Select variable Refresh_token" at bounding box center [557, 324] width 156 height 24
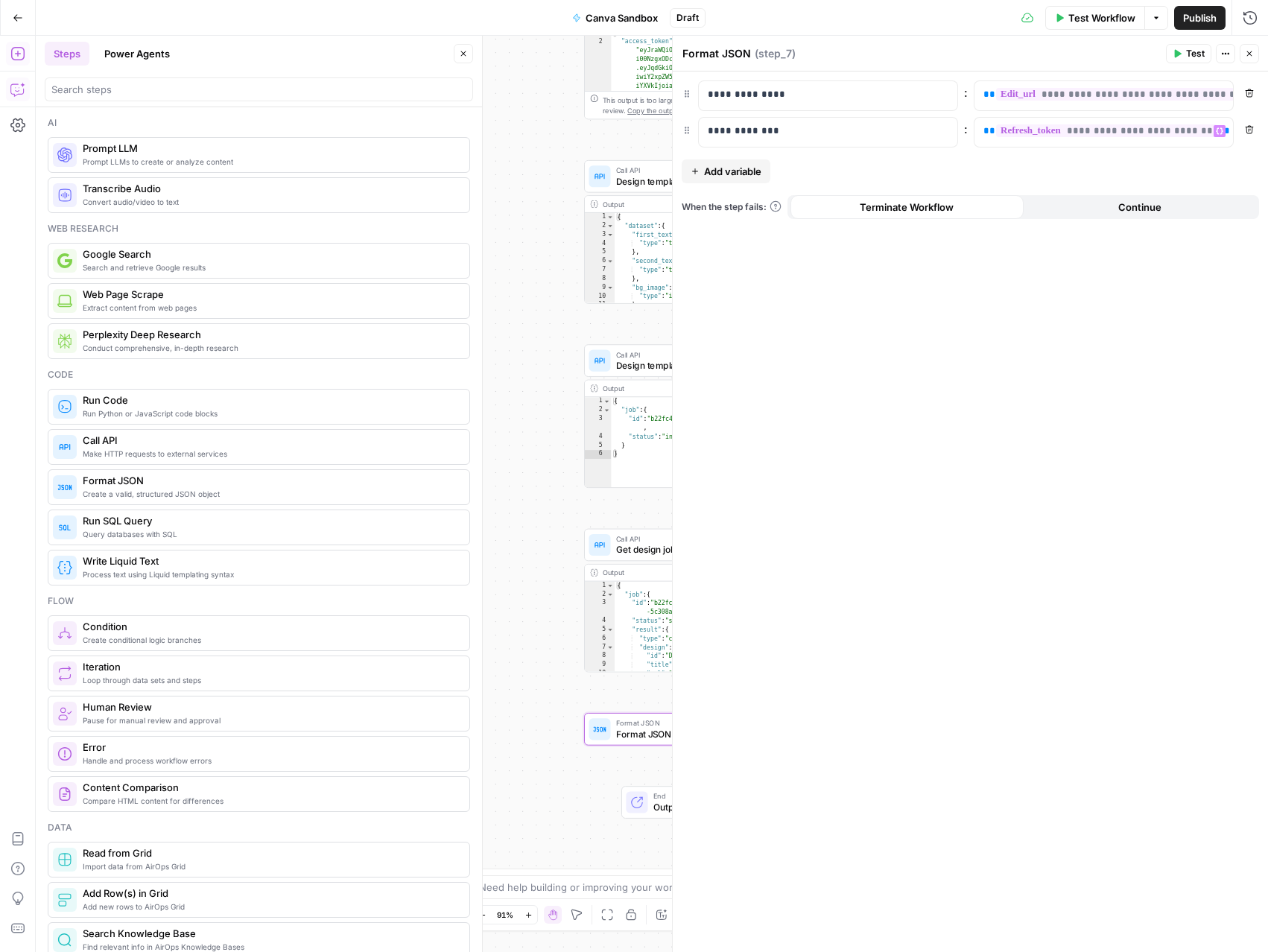
click at [1251, 57] on icon "button" at bounding box center [1249, 53] width 9 height 9
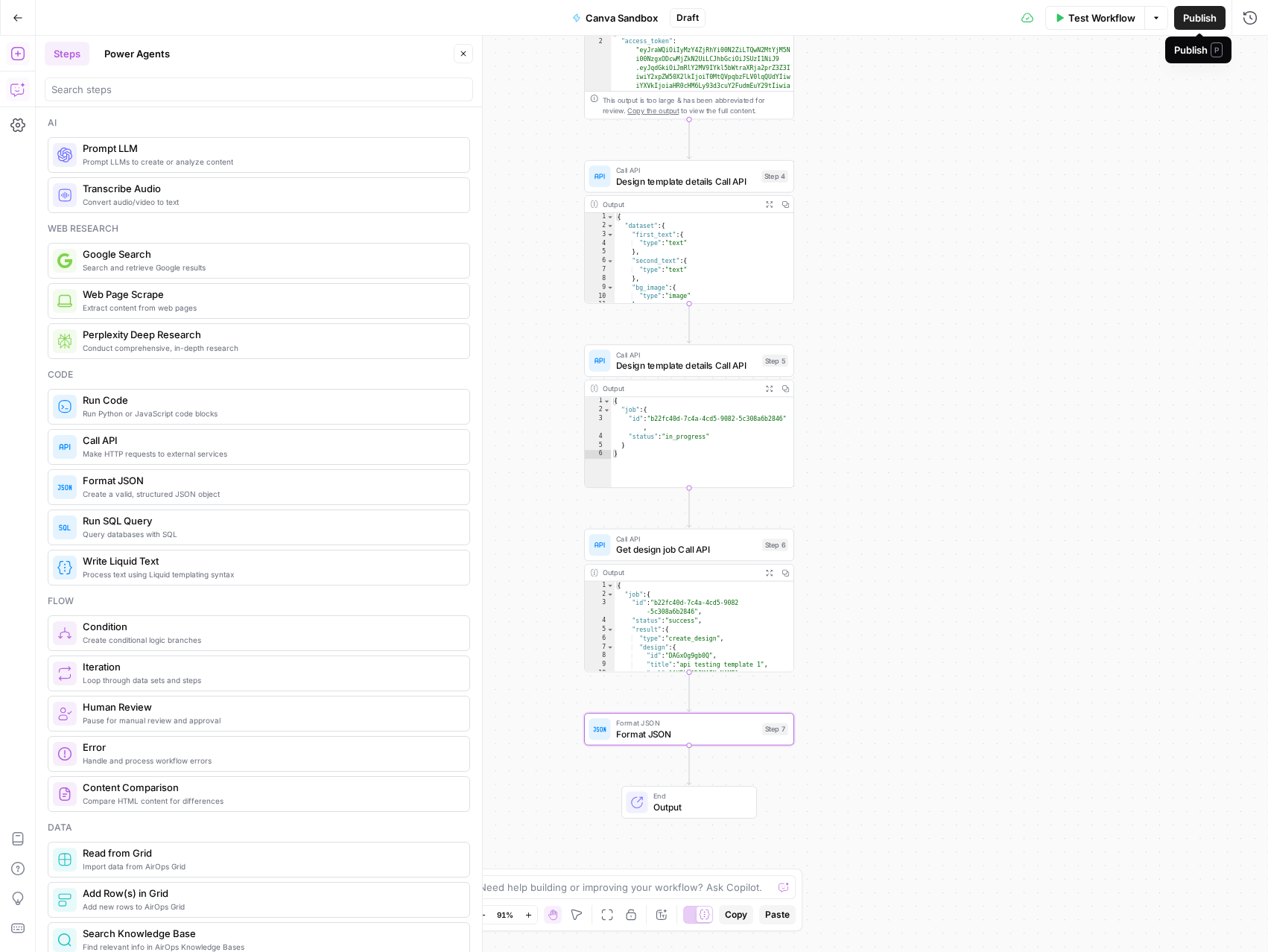
click at [1196, 22] on span "Publish" at bounding box center [1200, 18] width 33 height 15
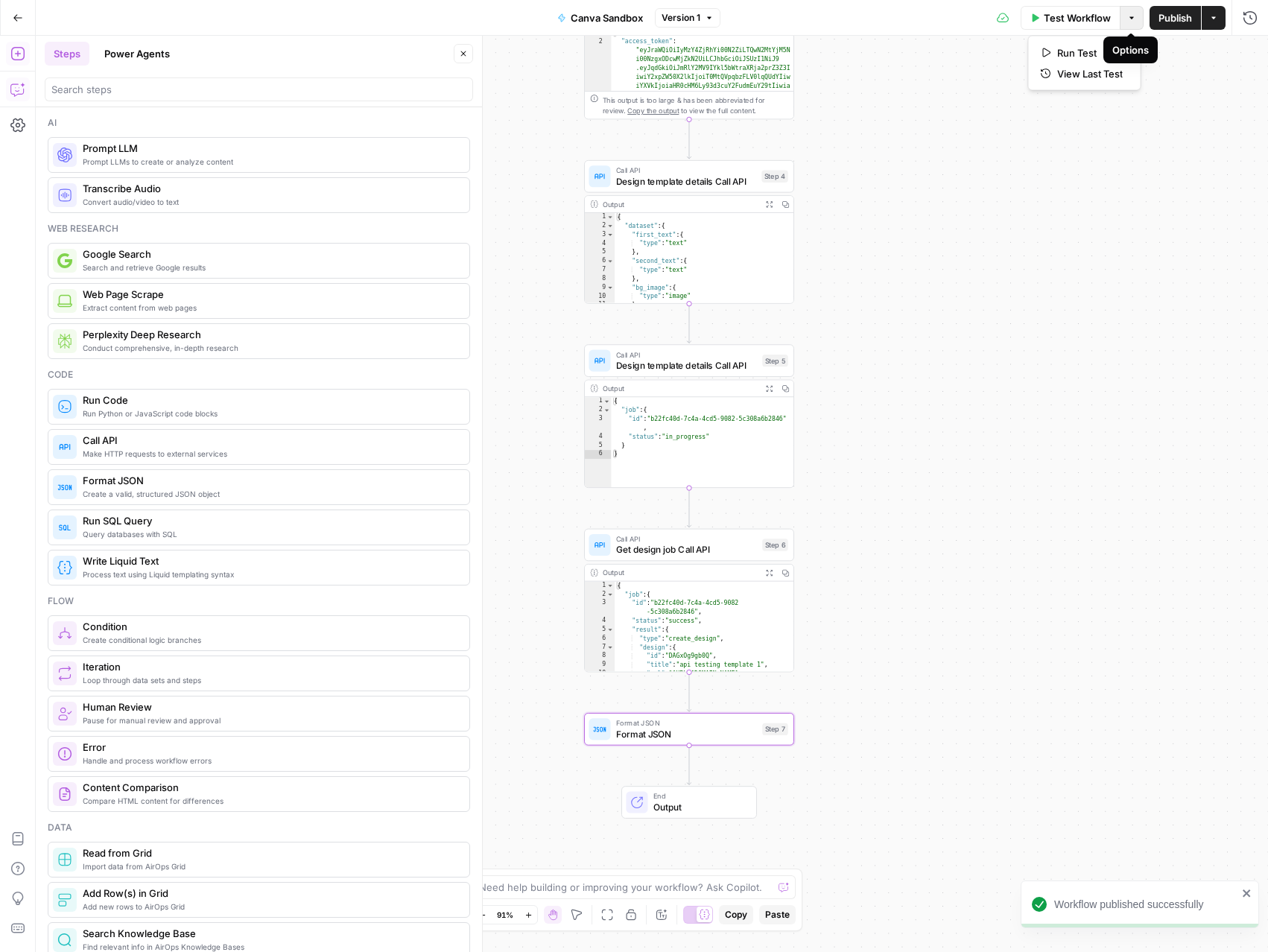
click at [1135, 21] on span "button" at bounding box center [1132, 17] width 9 height 9
click at [1220, 17] on button "Actions" at bounding box center [1213, 17] width 24 height 24
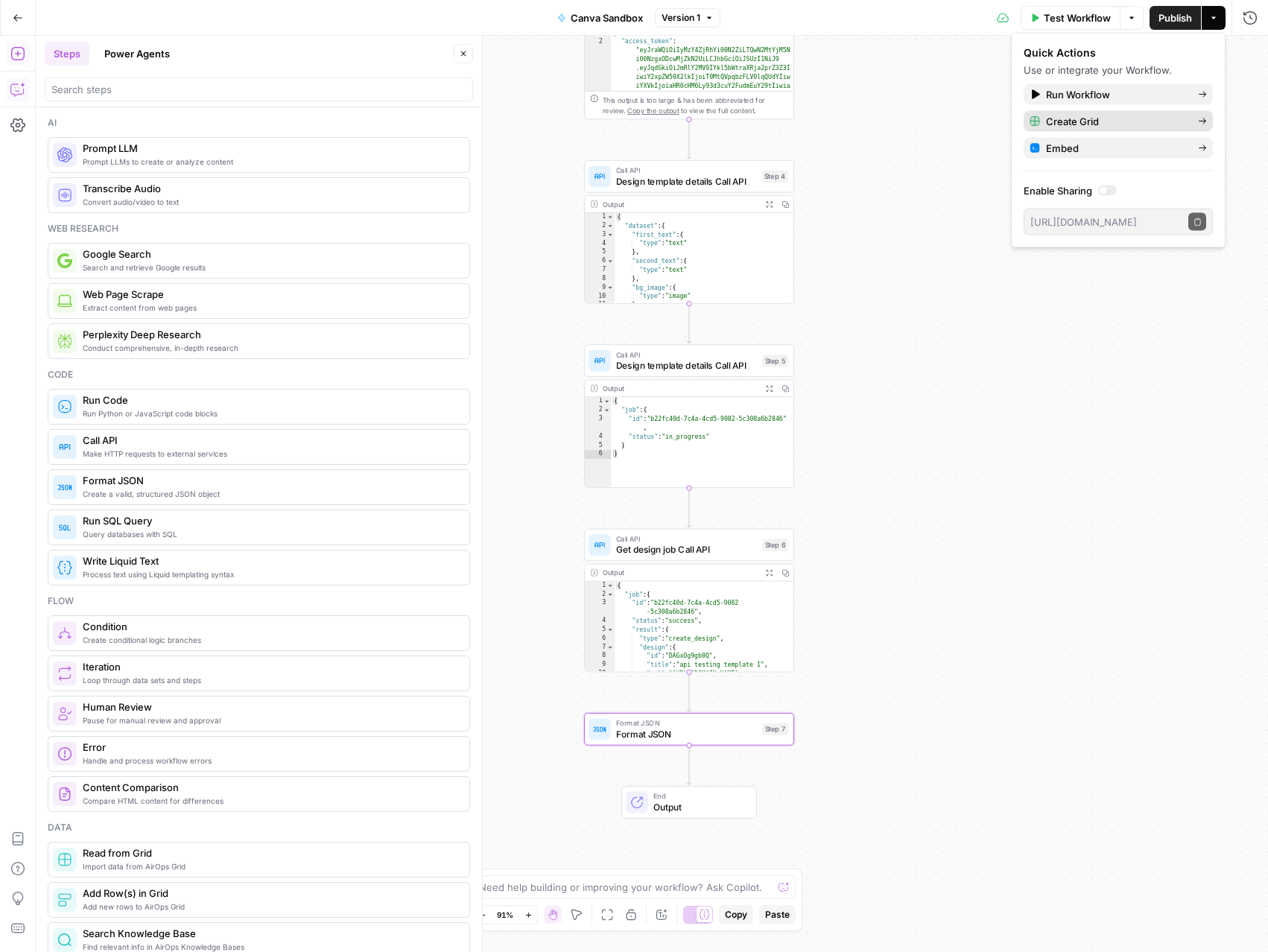
click at [1148, 121] on span "Create Grid" at bounding box center [1116, 121] width 140 height 15
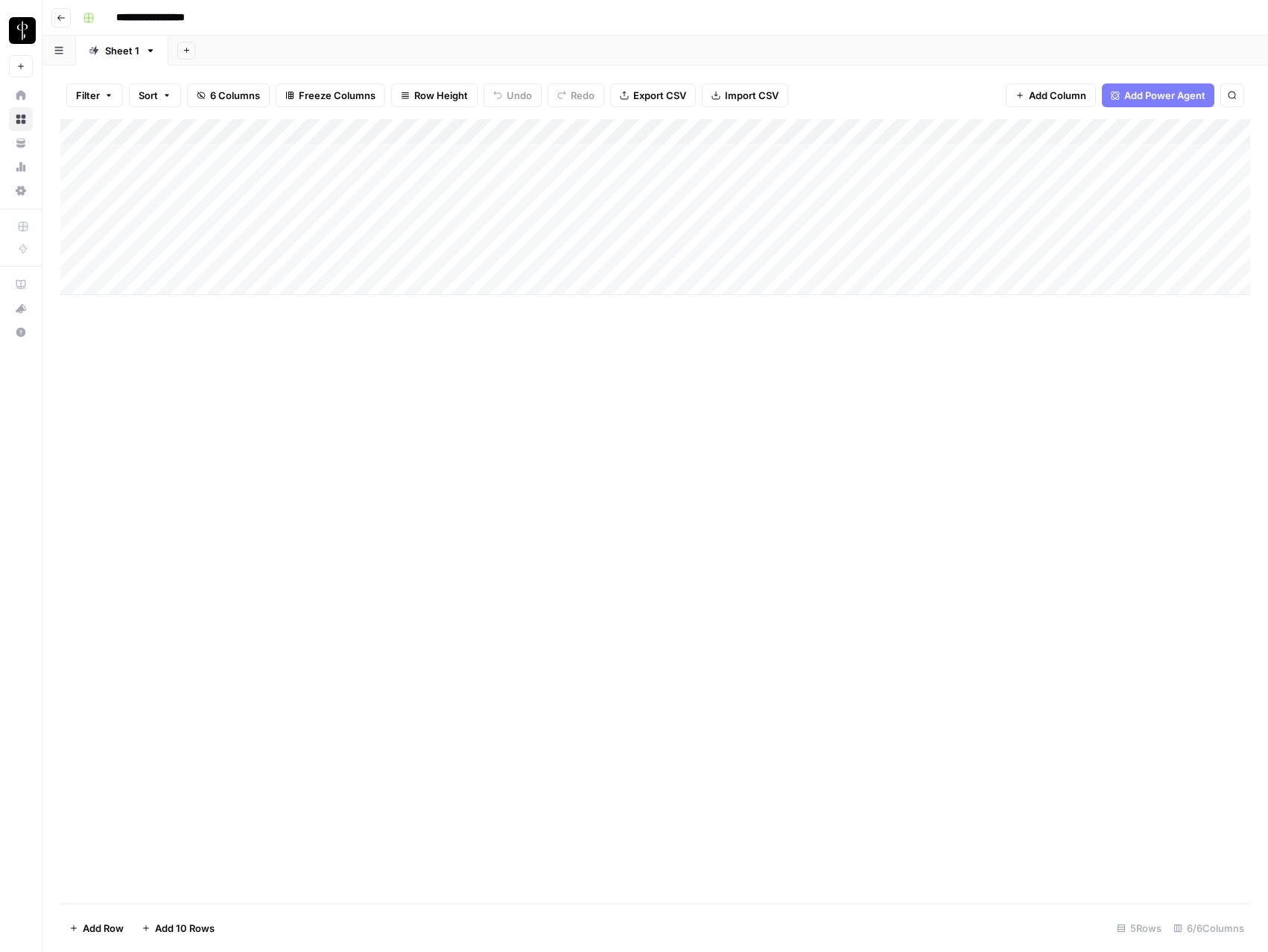
click at [277, 156] on div "Add Column" at bounding box center [656, 206] width 1190 height 176
click at [271, 156] on div "Add Column" at bounding box center [656, 206] width 1190 height 176
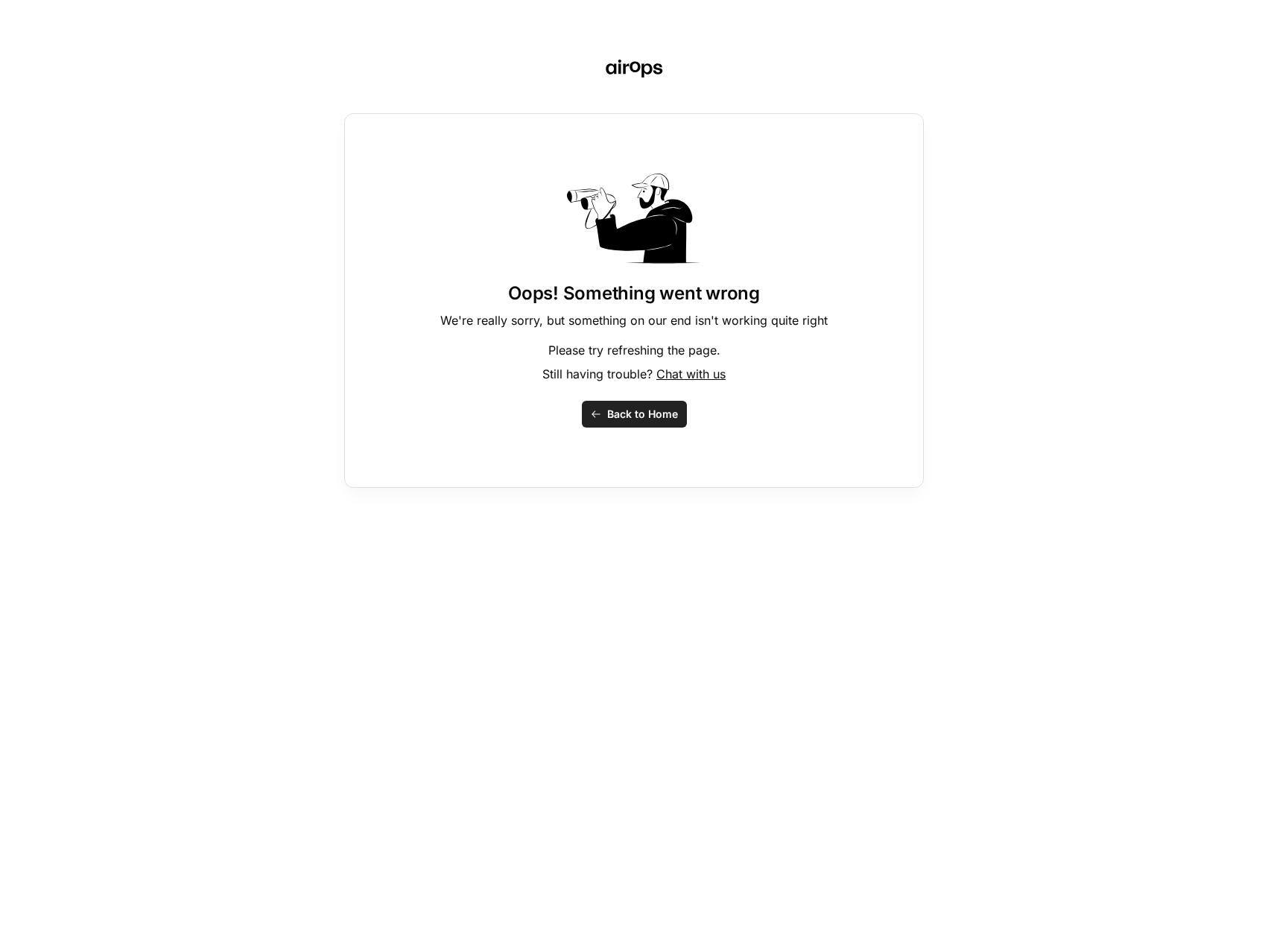
click at [612, 421] on span "Back to Home" at bounding box center [642, 414] width 71 height 15
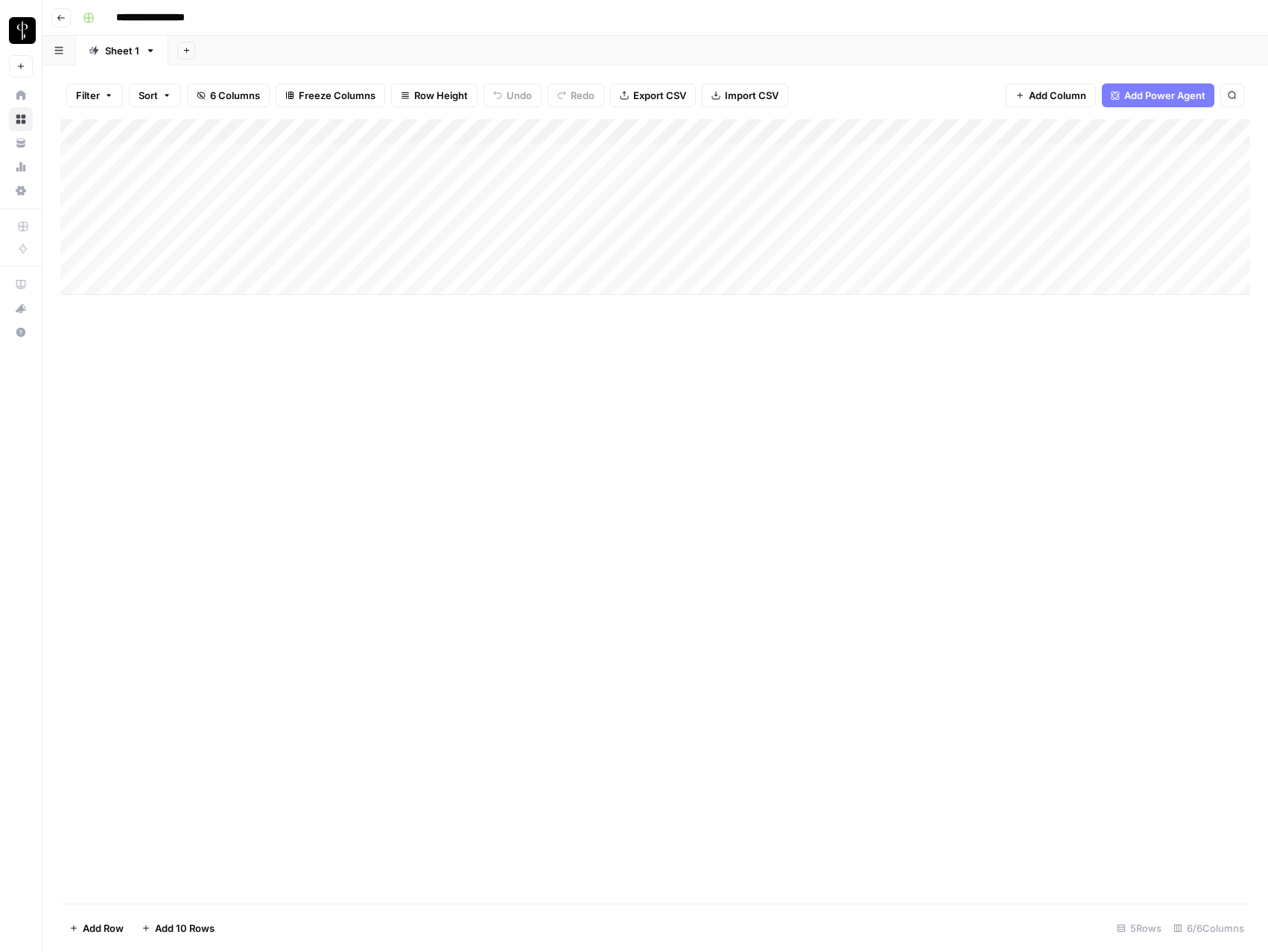
click at [587, 163] on div "Add Column" at bounding box center [656, 206] width 1190 height 176
type textarea "*****"
type textarea "**********"
click at [760, 416] on div "Add Column" at bounding box center [656, 511] width 1190 height 785
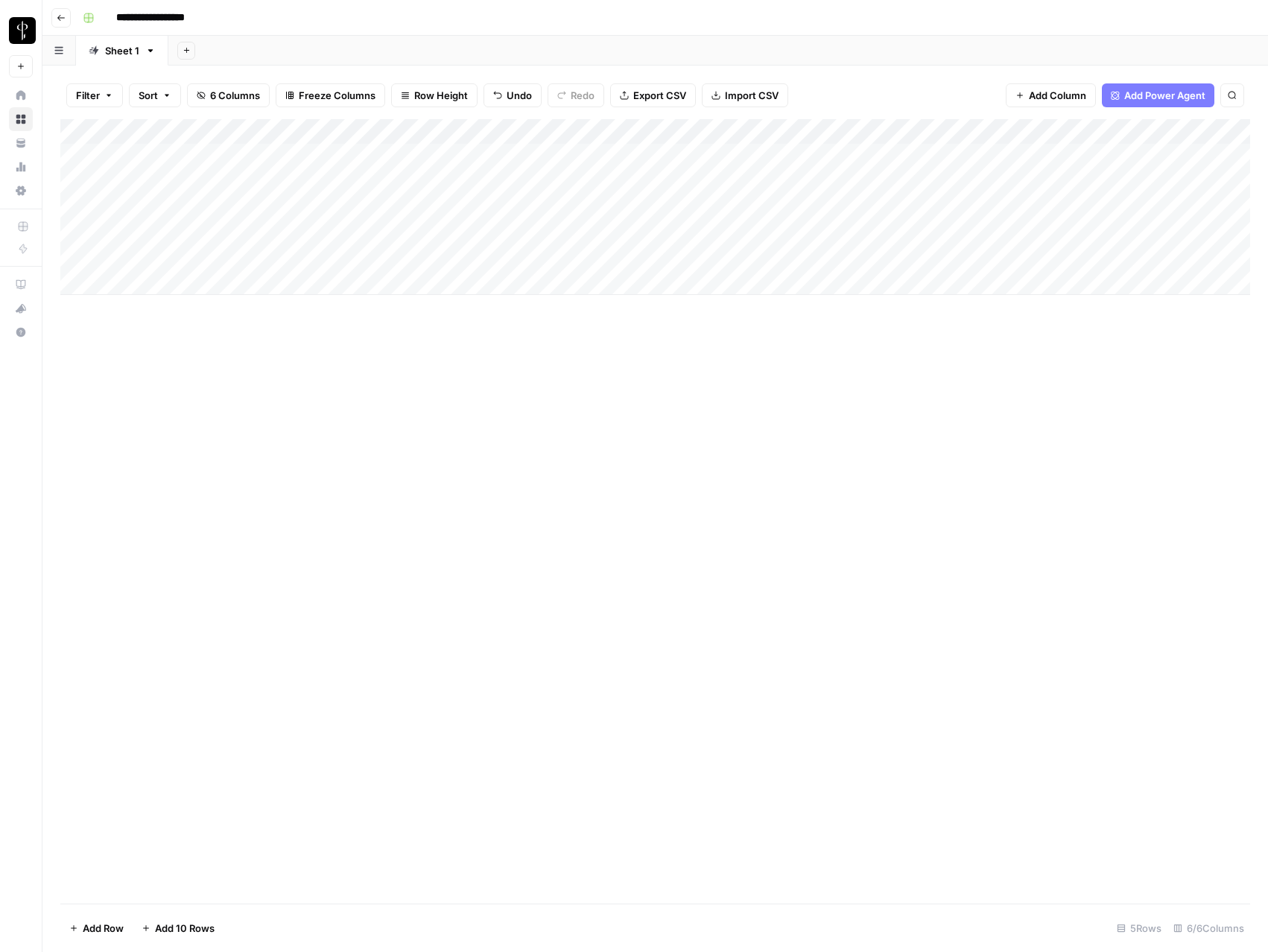
click at [1236, 160] on div "Add Column" at bounding box center [656, 206] width 1190 height 176
drag, startPoint x: 972, startPoint y: 126, endPoint x: 872, endPoint y: 127, distance: 100.0
click at [872, 127] on div "Add Column" at bounding box center [656, 206] width 1190 height 176
drag, startPoint x: 758, startPoint y: 126, endPoint x: 636, endPoint y: 129, distance: 122.0
click at [653, 125] on div "Add Column" at bounding box center [656, 206] width 1190 height 176
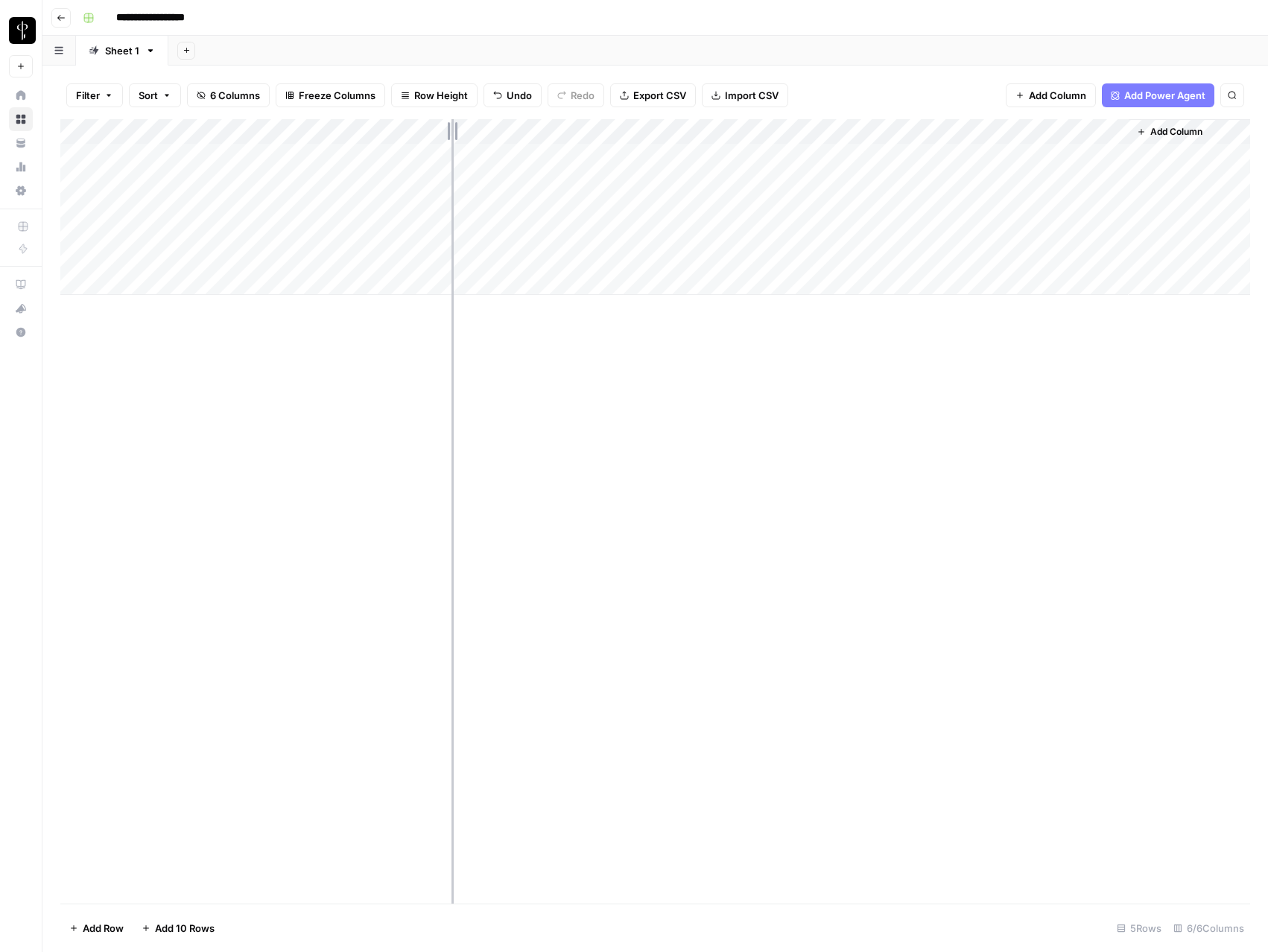
drag, startPoint x: 541, startPoint y: 126, endPoint x: 448, endPoint y: 128, distance: 93.0
click at [448, 128] on div "Add Column" at bounding box center [656, 206] width 1190 height 176
click at [952, 156] on div "Add Column" at bounding box center [656, 206] width 1190 height 176
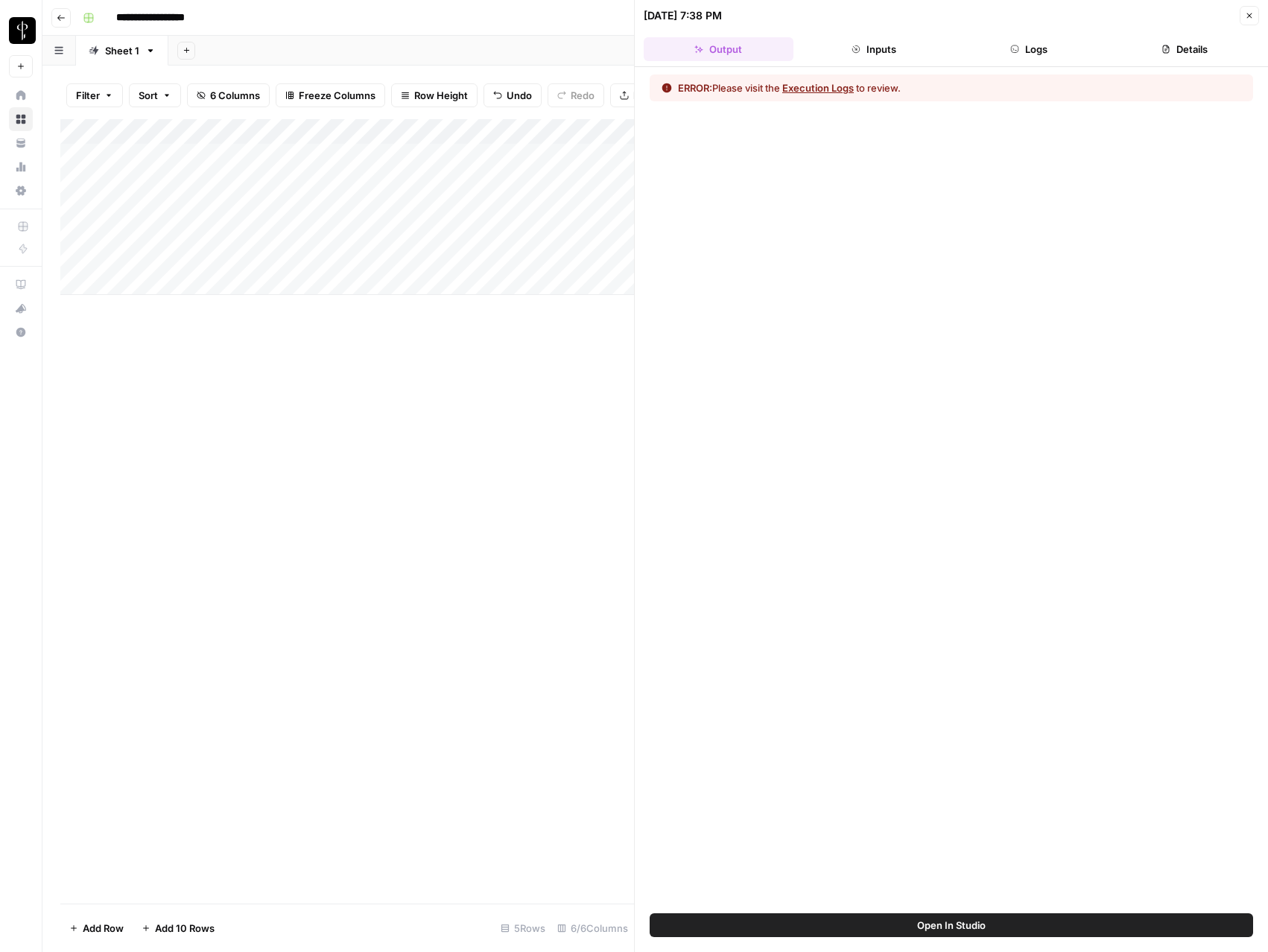
click at [1016, 47] on icon "button" at bounding box center [1014, 49] width 9 height 9
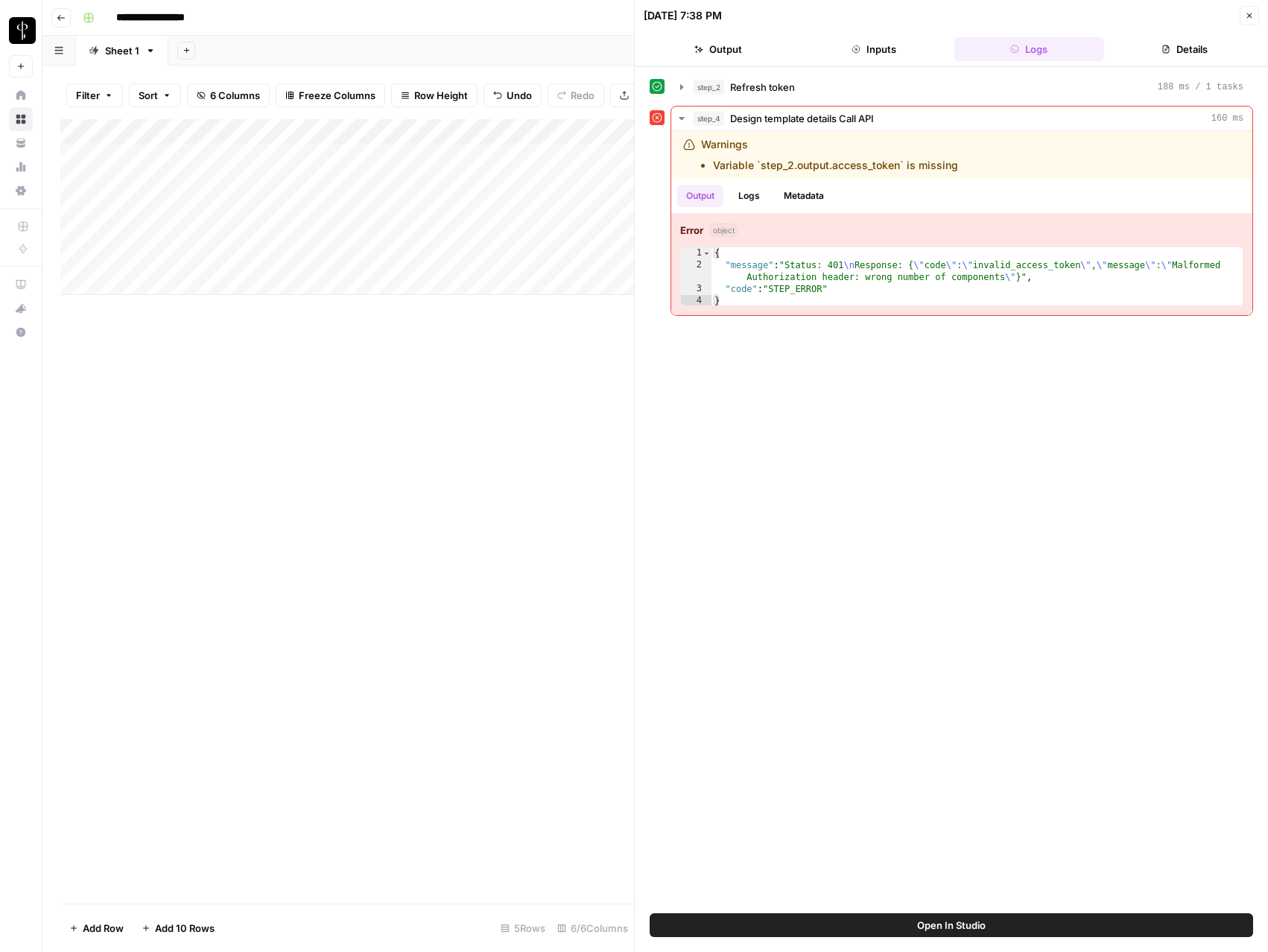
click at [1245, 16] on icon "button" at bounding box center [1249, 15] width 9 height 9
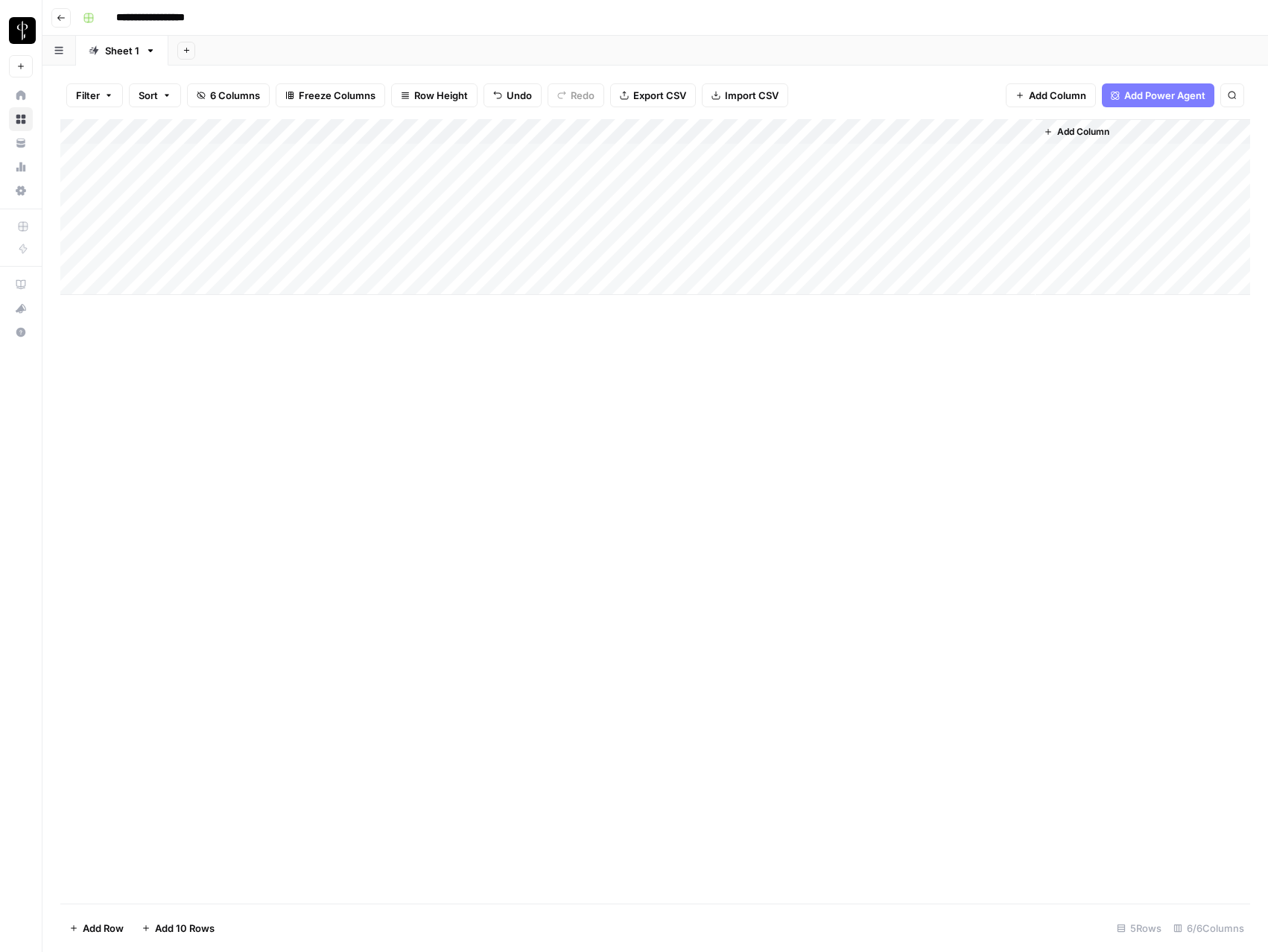
click at [1003, 131] on div "Add Column" at bounding box center [656, 206] width 1190 height 176
click at [942, 274] on span "Edit Workflow" at bounding box center [985, 278] width 131 height 15
click at [726, 161] on div "Add Column" at bounding box center [656, 206] width 1190 height 176
click at [739, 155] on div "Add Column" at bounding box center [656, 206] width 1190 height 176
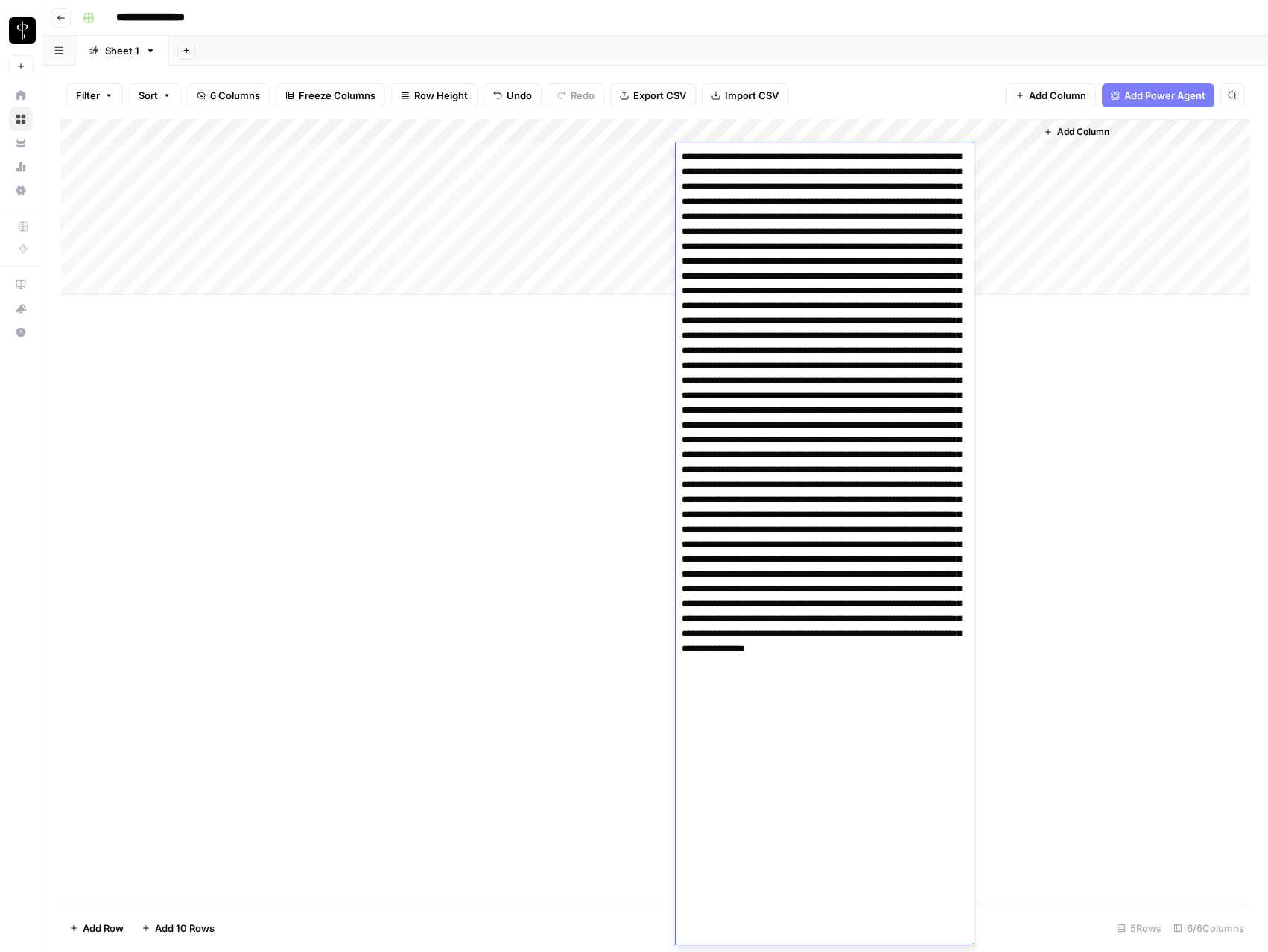
scroll to position [57, 0]
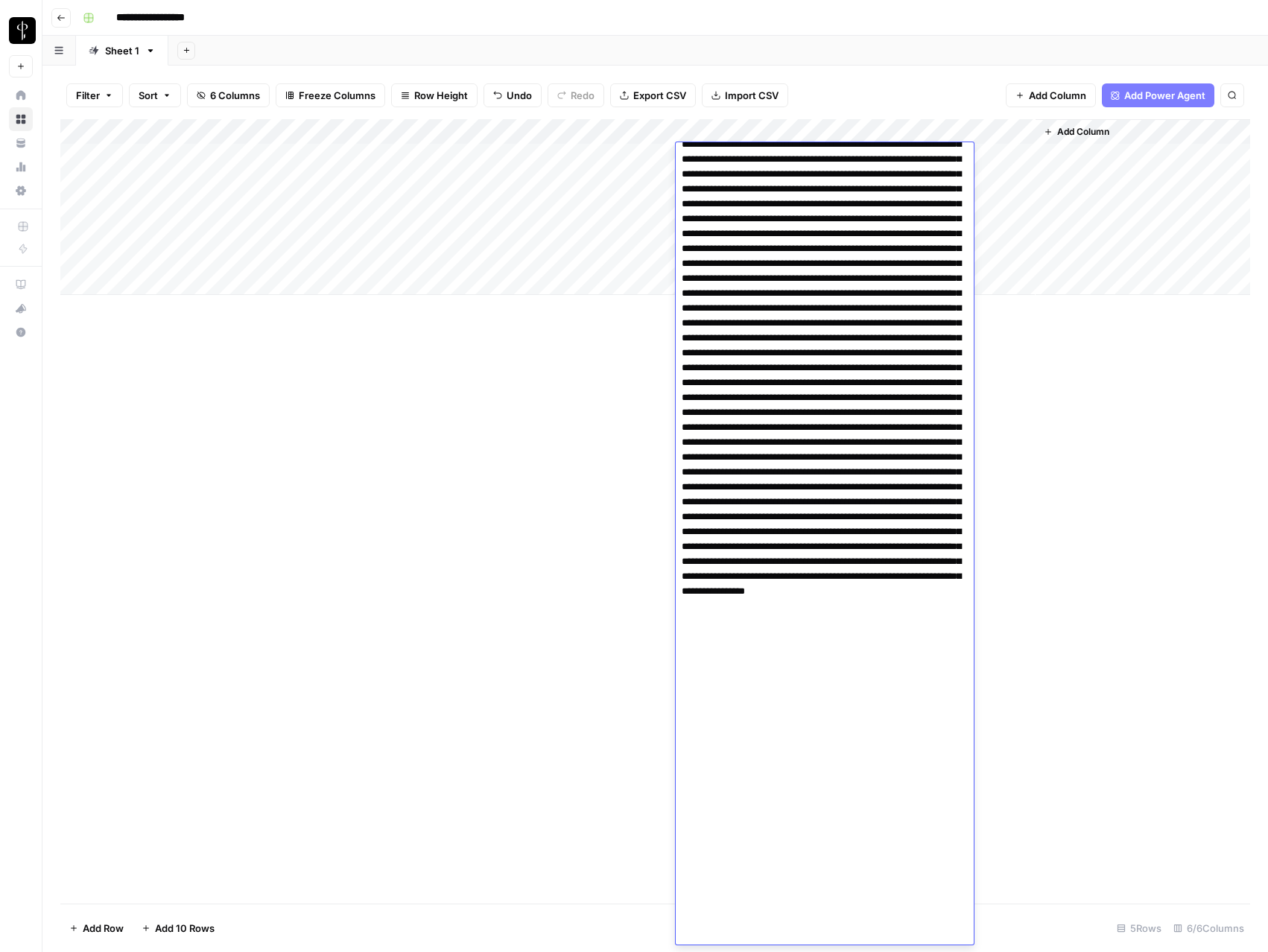
click at [636, 320] on div "Add Column" at bounding box center [656, 511] width 1190 height 785
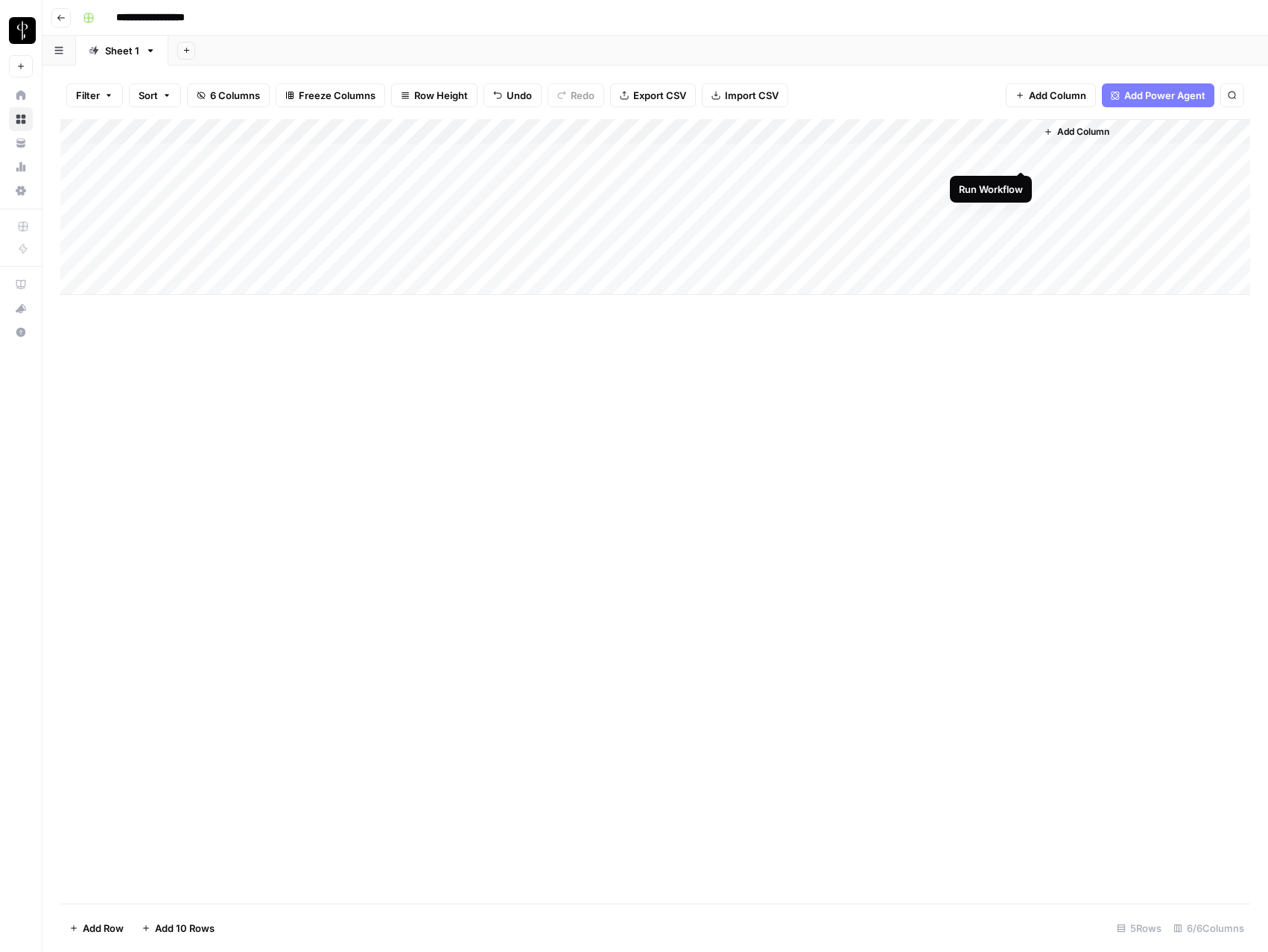
click at [1018, 153] on div "Add Column" at bounding box center [656, 206] width 1190 height 176
click at [801, 155] on div "Add Column" at bounding box center [656, 206] width 1190 height 176
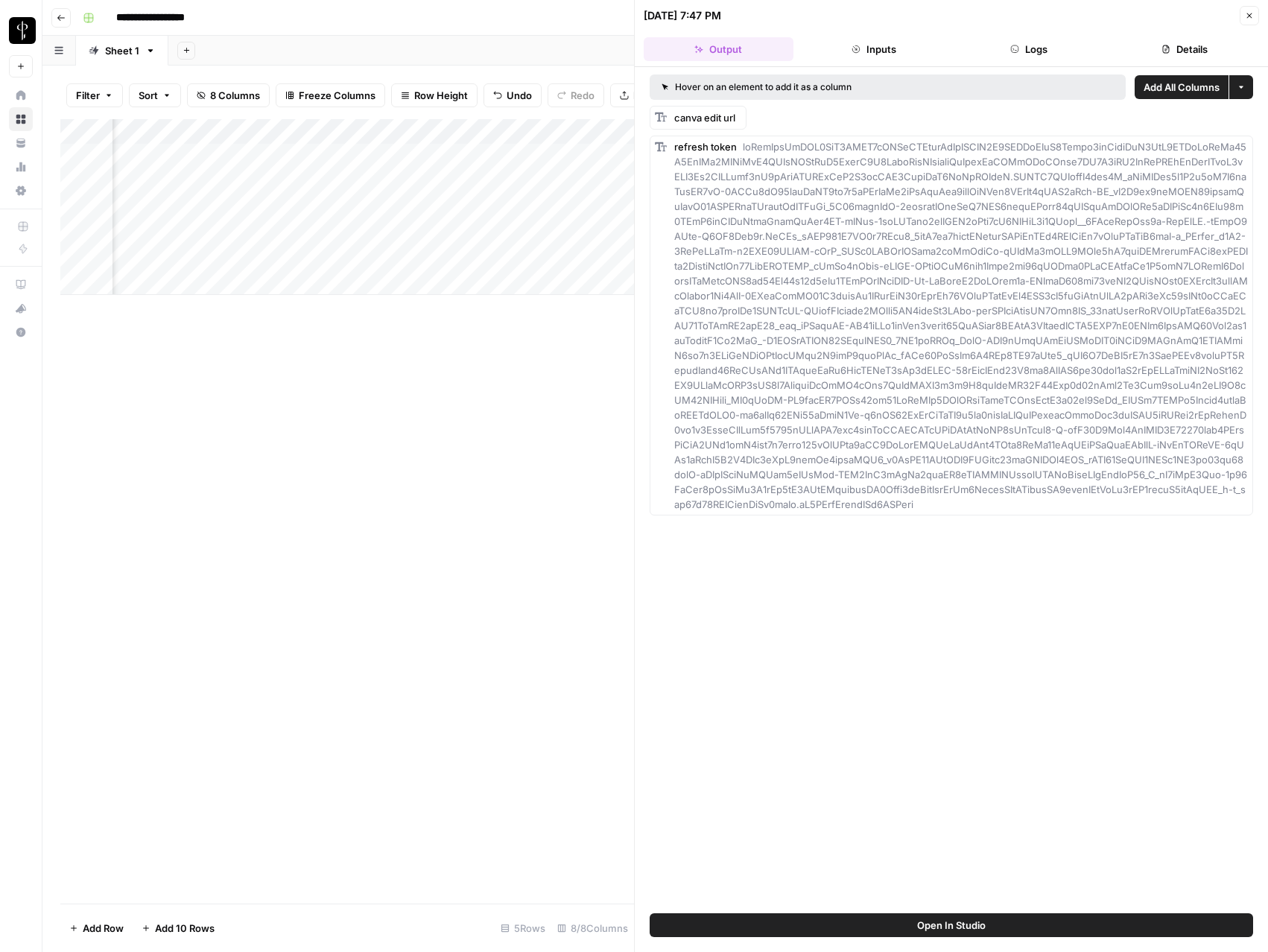
click at [1063, 49] on button "Logs" at bounding box center [1029, 49] width 150 height 24
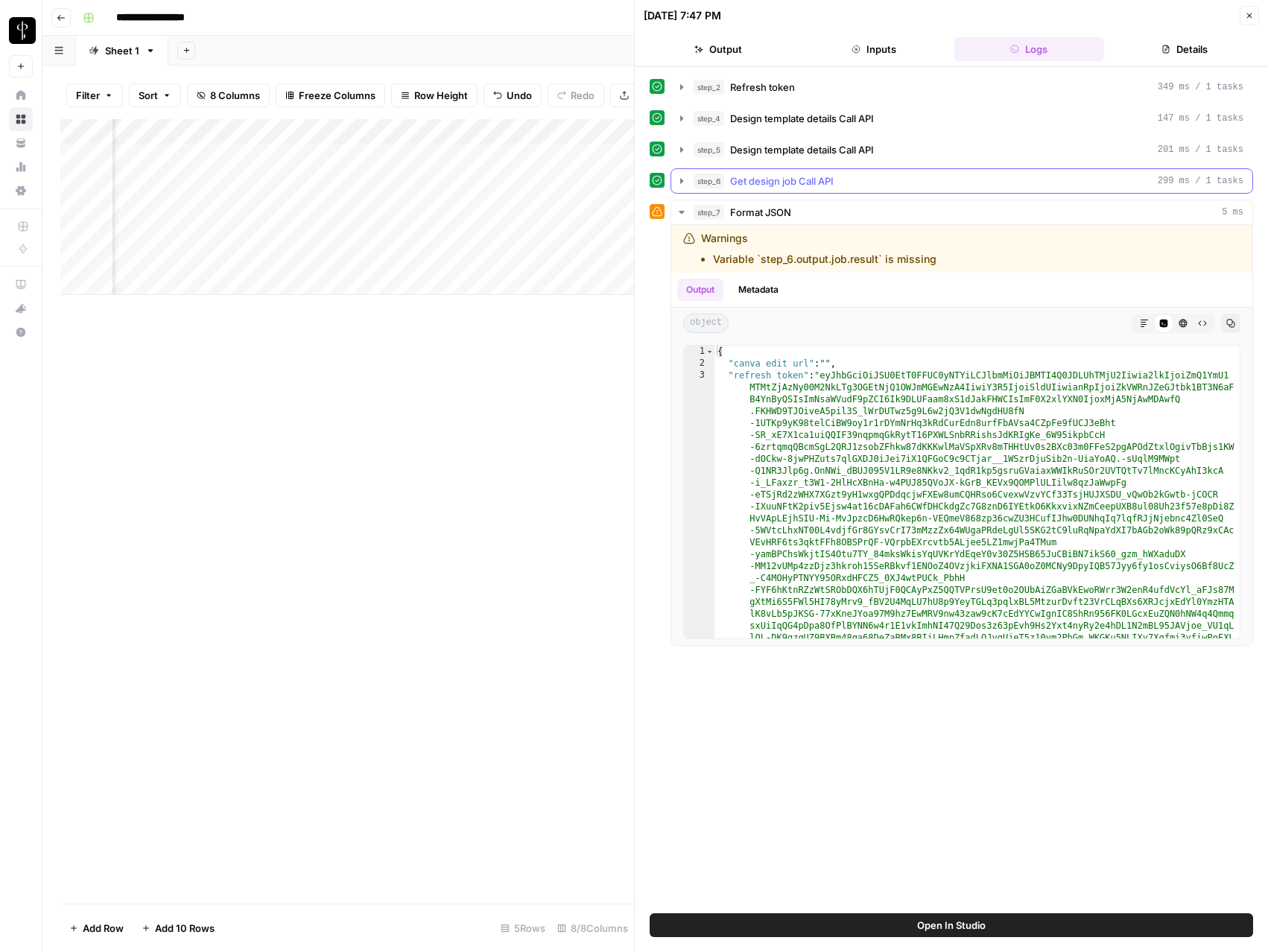
click at [795, 178] on span "Get design job Call API" at bounding box center [781, 181] width 103 height 15
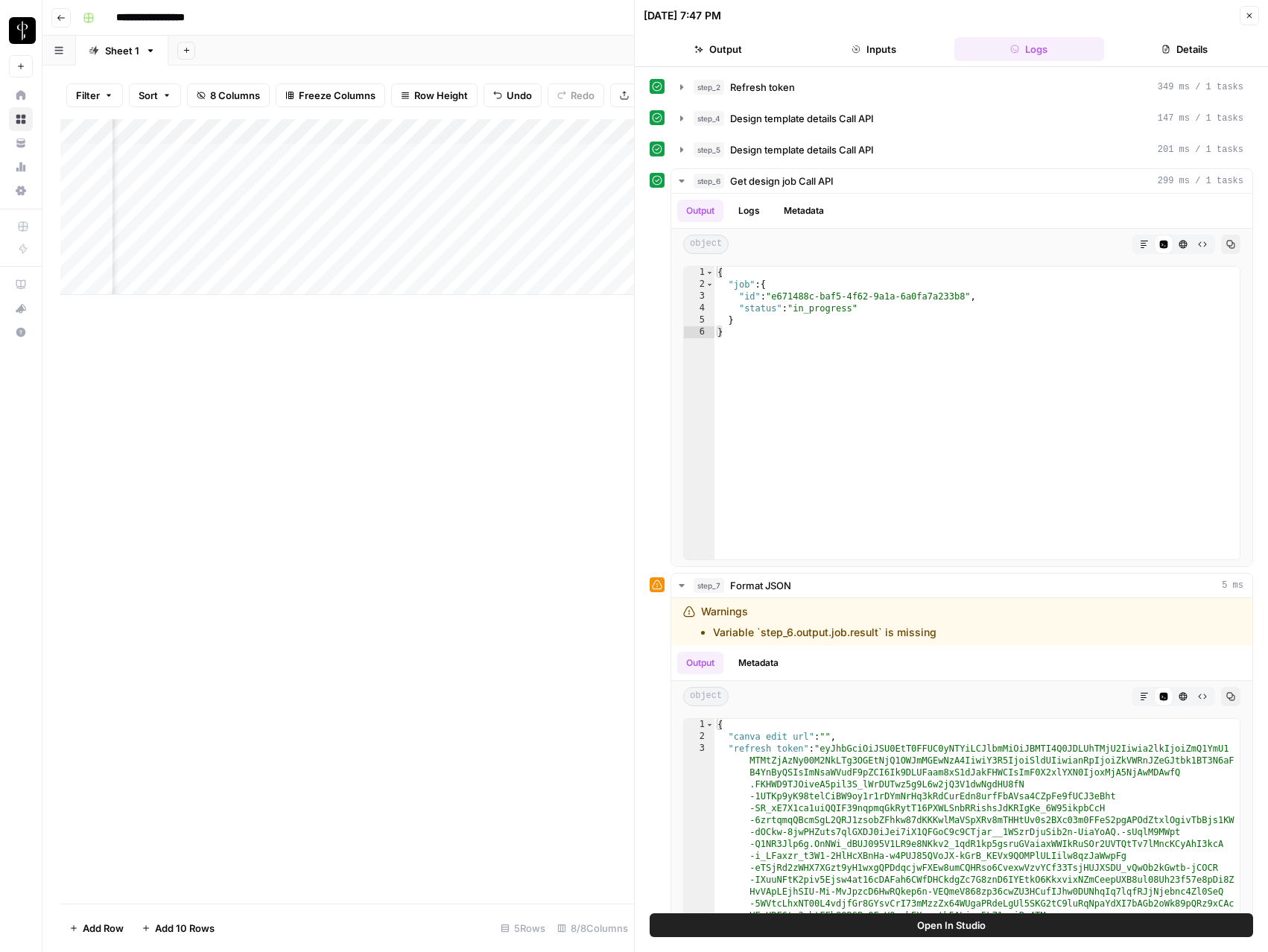
click at [1251, 22] on button "Close" at bounding box center [1249, 15] width 19 height 19
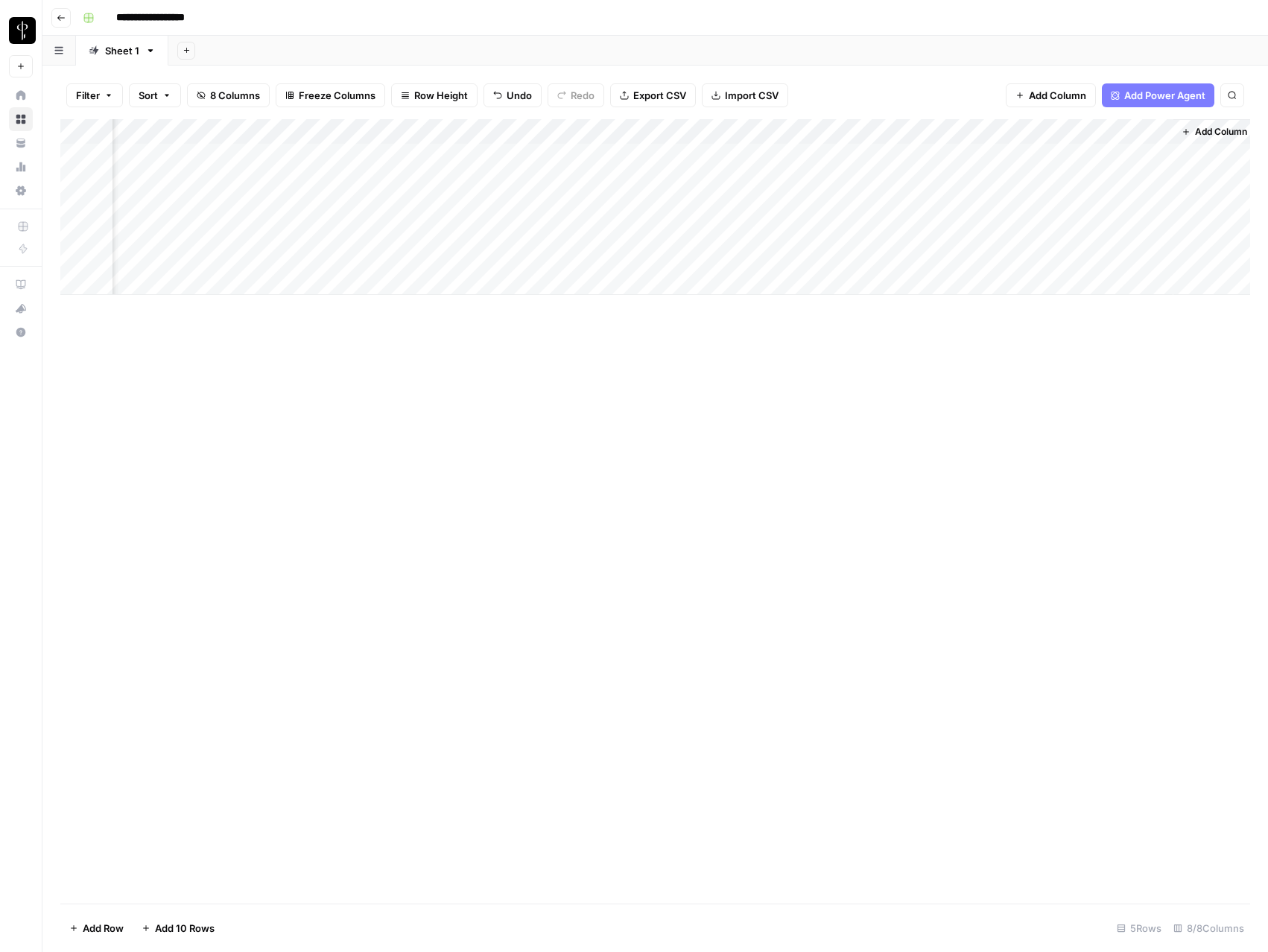
scroll to position [0, 118]
click at [754, 151] on div "Add Column" at bounding box center [656, 206] width 1190 height 176
click at [625, 153] on div "Add Column" at bounding box center [656, 206] width 1190 height 176
click at [1007, 129] on div "Add Column" at bounding box center [656, 206] width 1190 height 176
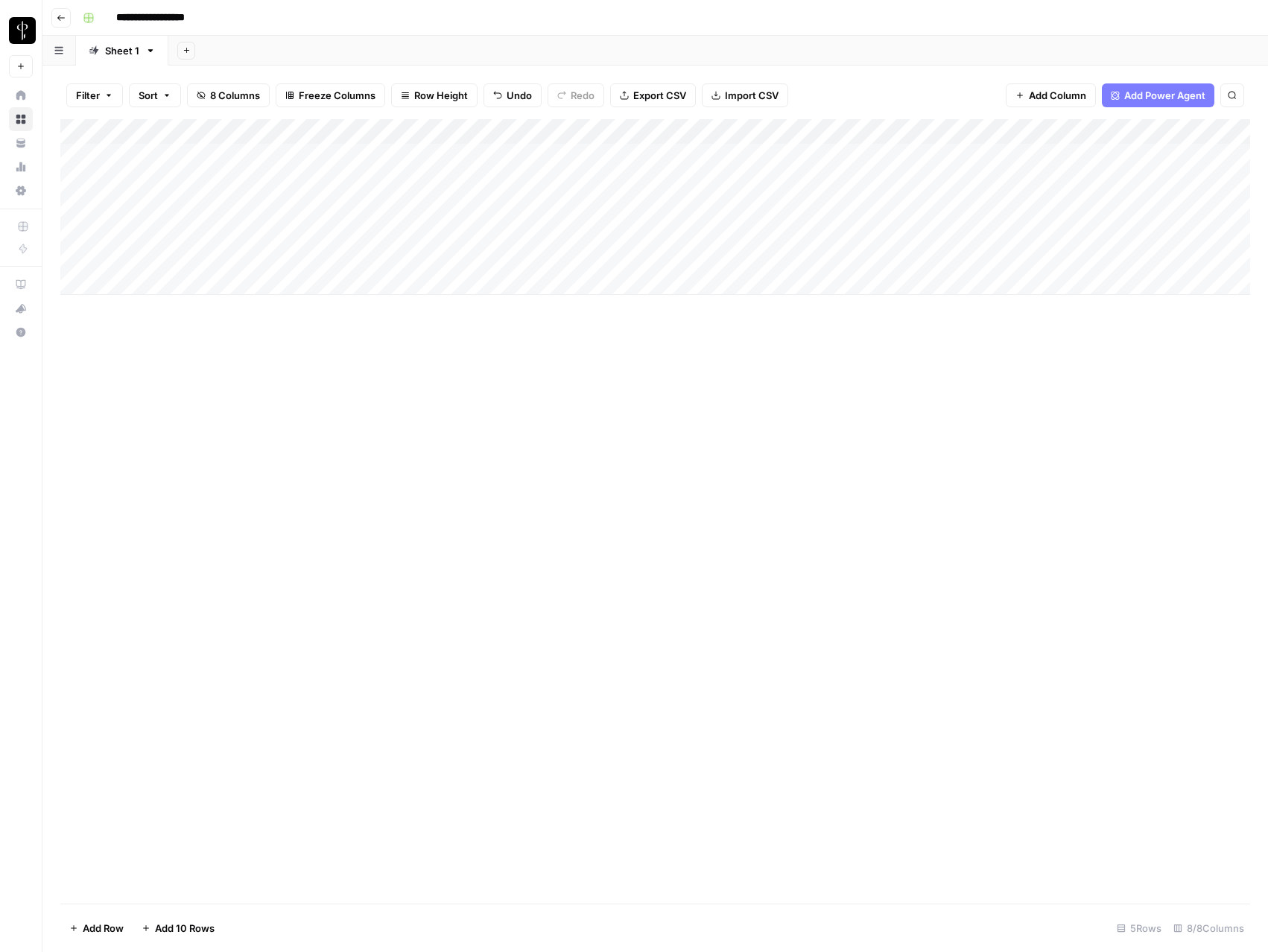
click at [802, 176] on div "Add Column" at bounding box center [656, 206] width 1190 height 176
click at [960, 183] on div "Add Column" at bounding box center [656, 206] width 1190 height 176
click at [966, 182] on div "Add Column" at bounding box center [656, 206] width 1190 height 176
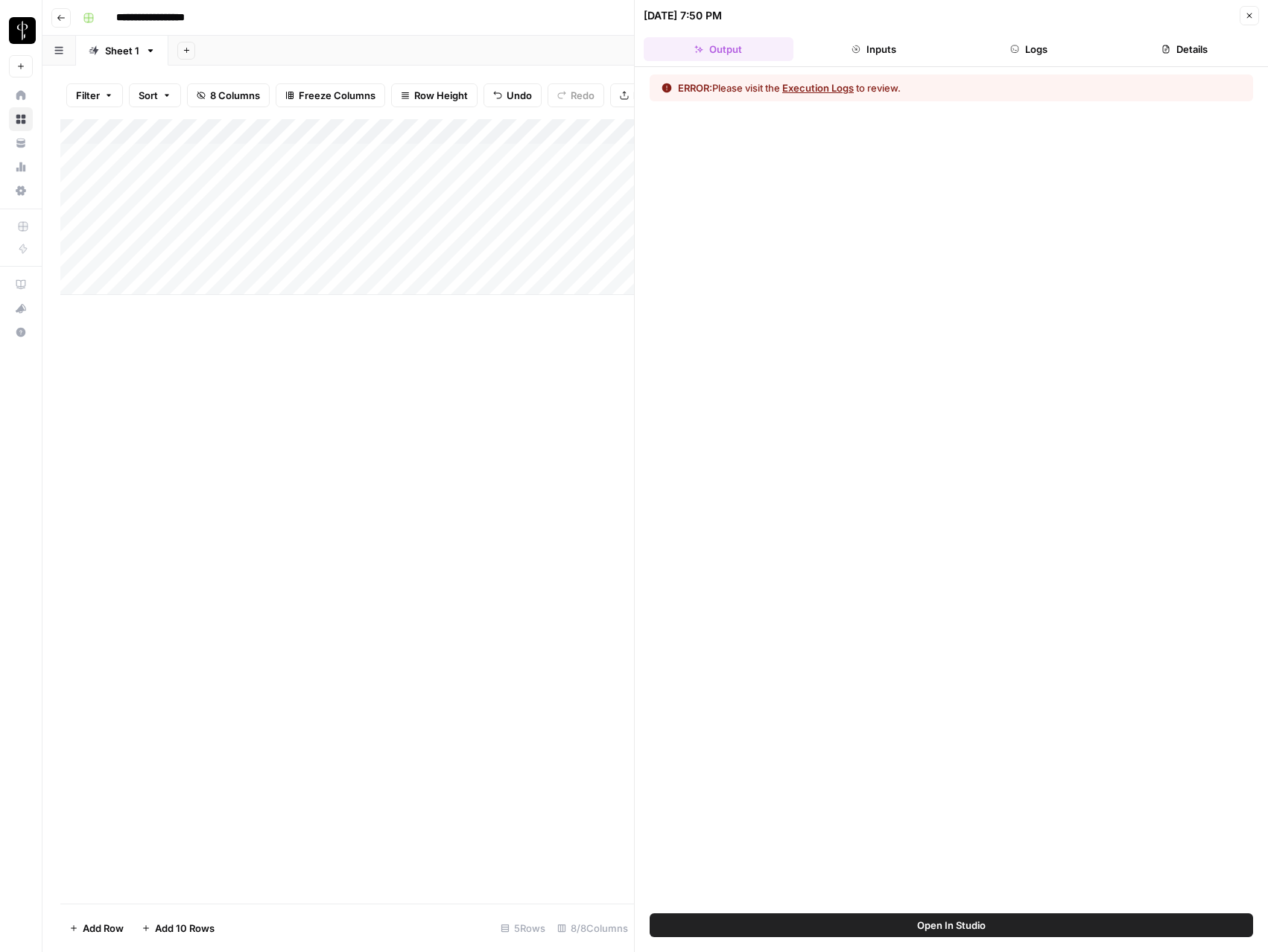
click at [1001, 53] on button "Logs" at bounding box center [1029, 49] width 150 height 24
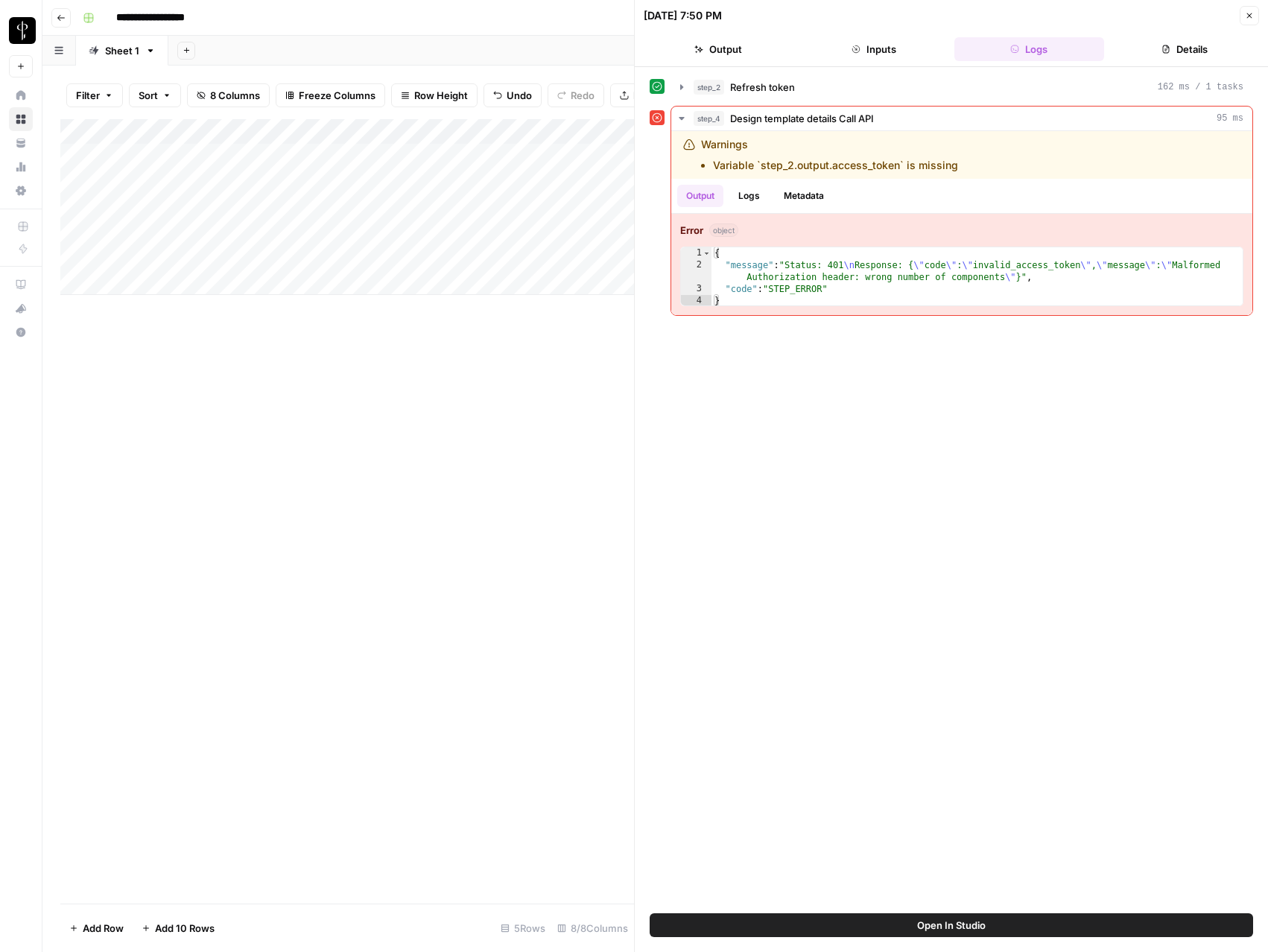
click at [1249, 17] on icon "button" at bounding box center [1249, 15] width 9 height 9
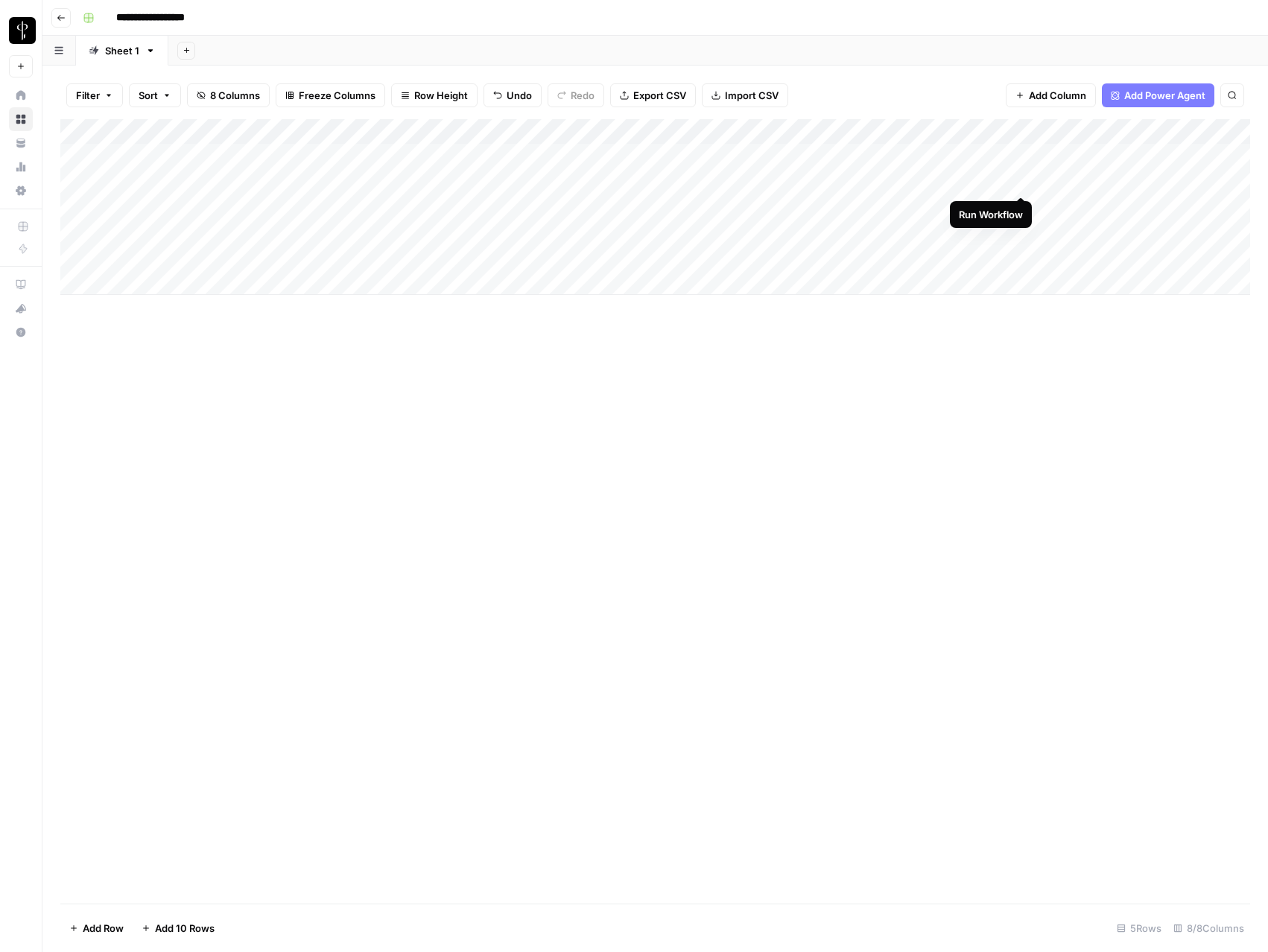
click at [1020, 181] on div "Add Column" at bounding box center [656, 206] width 1190 height 176
click at [966, 180] on div "Add Column" at bounding box center [656, 206] width 1190 height 176
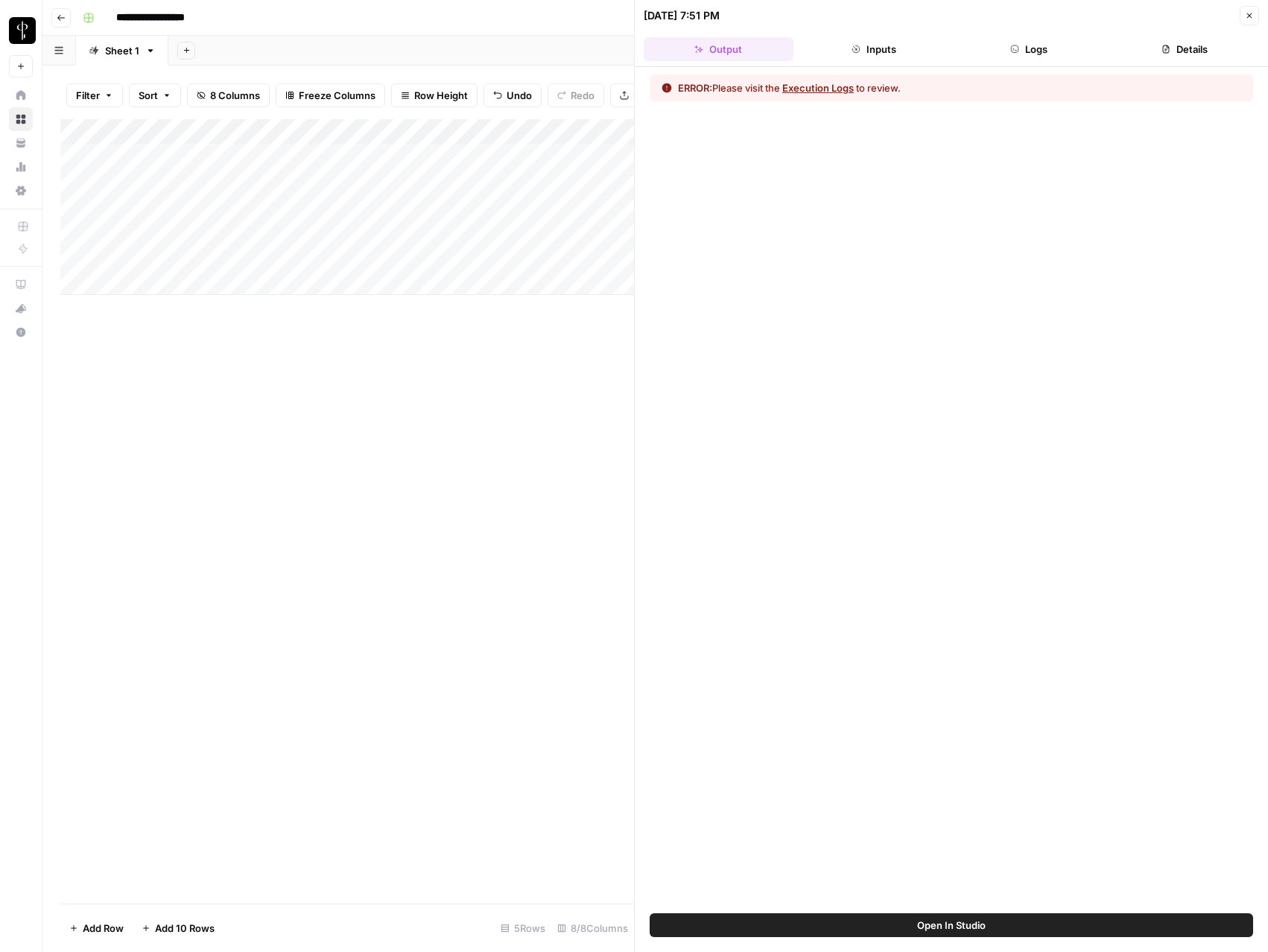
click at [1251, 13] on icon "button" at bounding box center [1249, 15] width 9 height 9
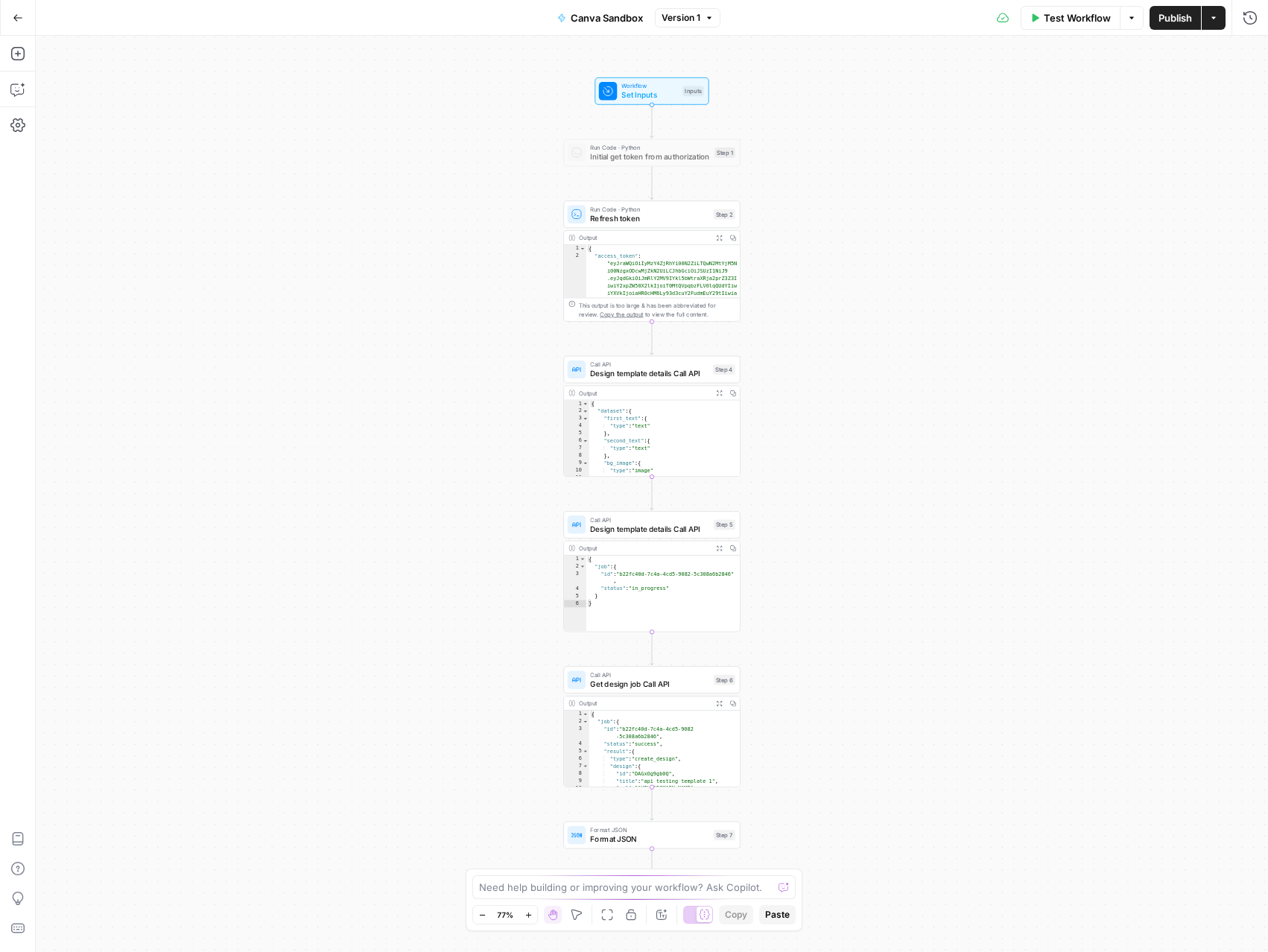
click at [1168, 30] on div "Test Workflow Options Publish Actions Run History" at bounding box center [994, 17] width 548 height 35
click at [1168, 23] on span "Publish" at bounding box center [1175, 18] width 33 height 15
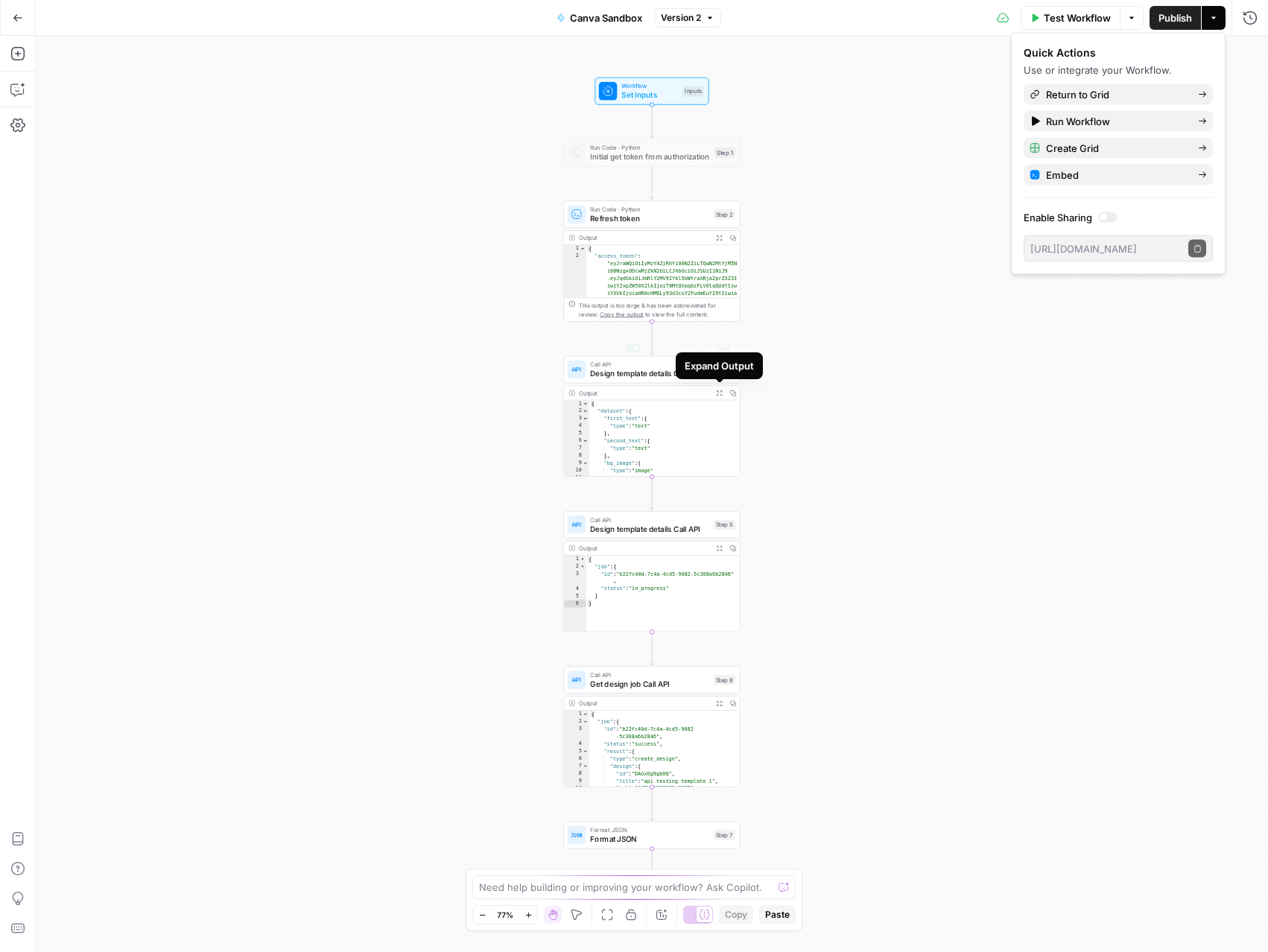
click at [693, 369] on div "Expand Output" at bounding box center [719, 366] width 69 height 15
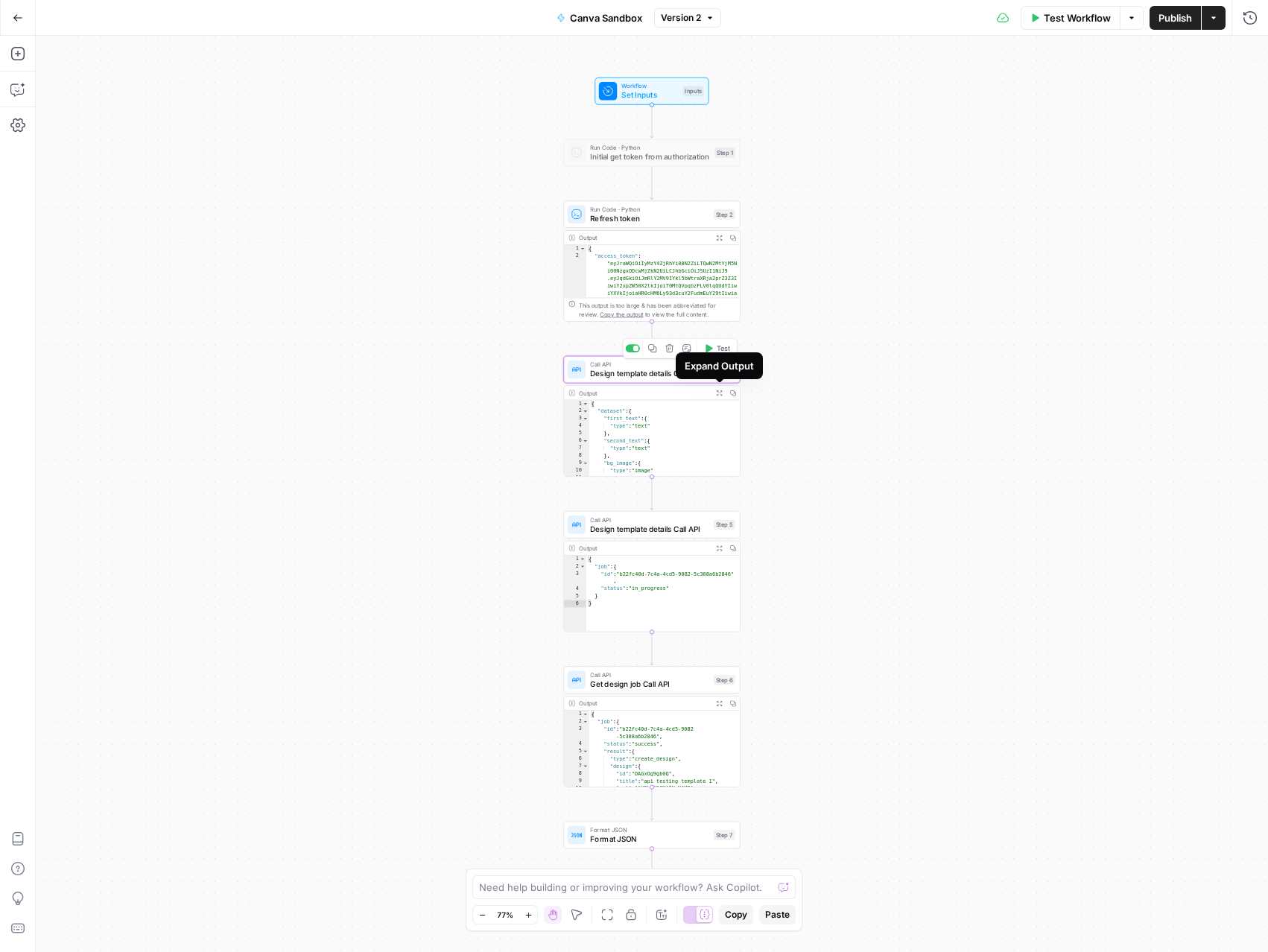
click at [637, 366] on span "Call API" at bounding box center [649, 364] width 118 height 9
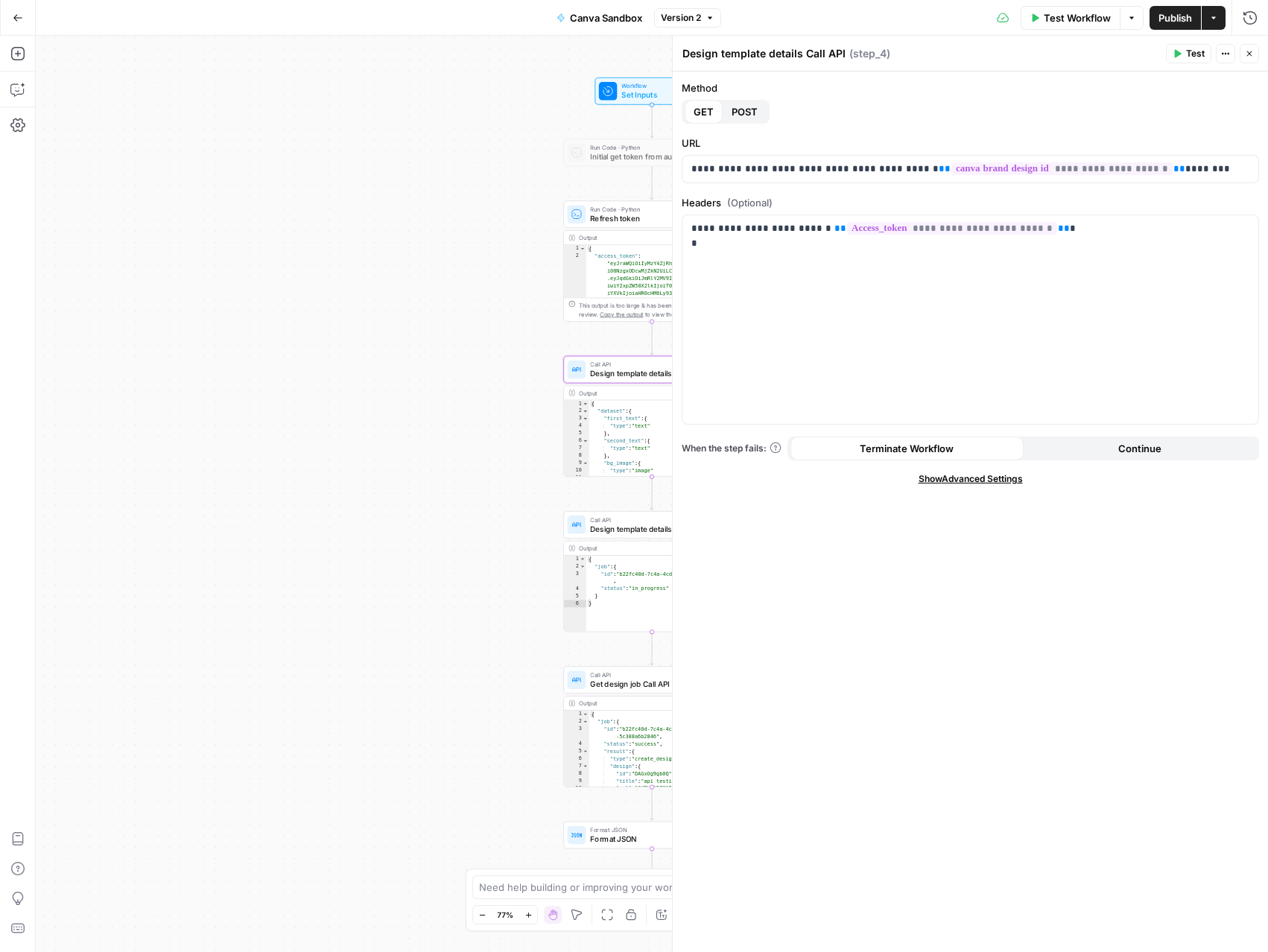
click at [1246, 57] on icon "button" at bounding box center [1249, 53] width 9 height 9
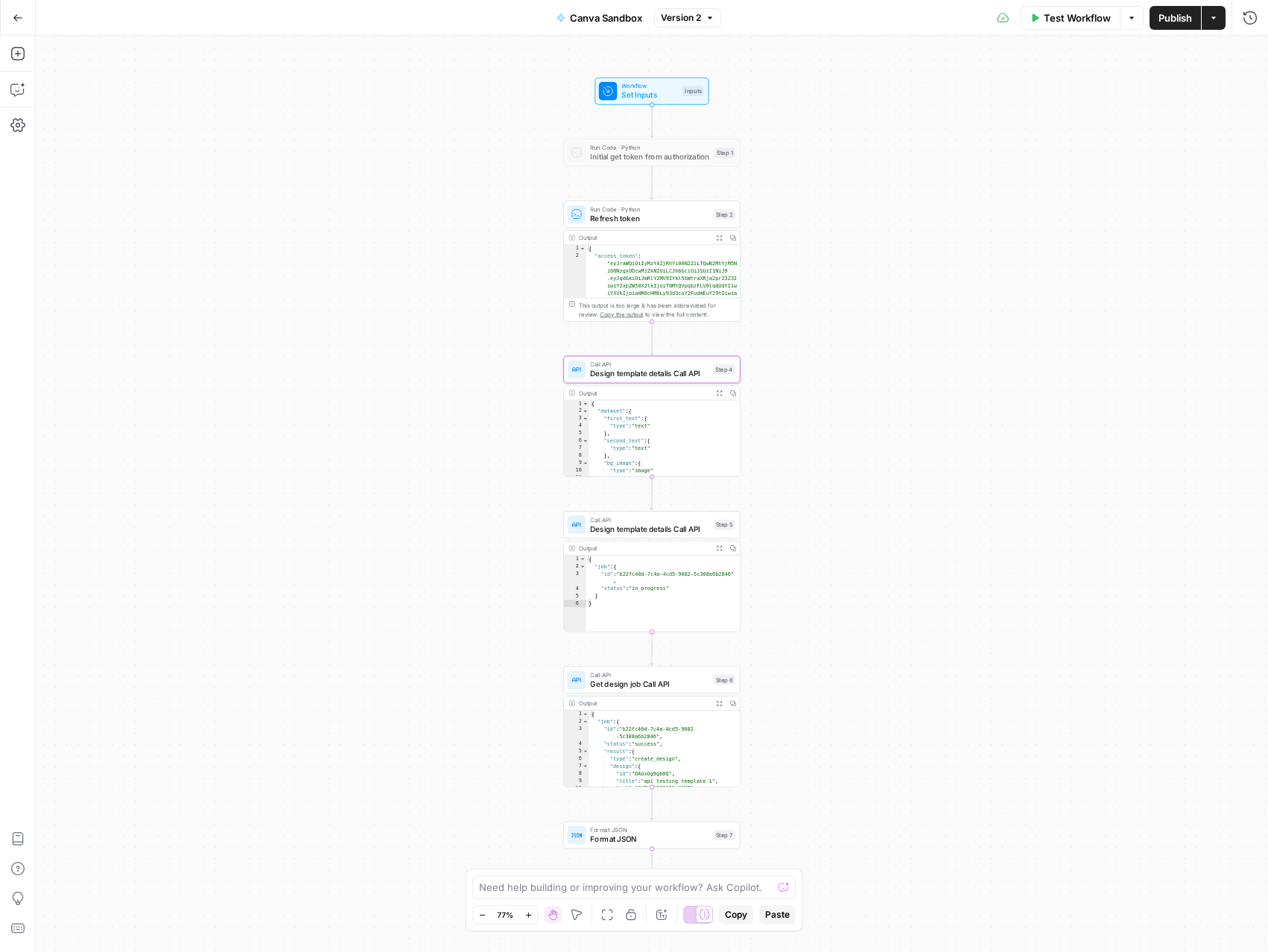
click at [1082, 25] on button "Test Workflow" at bounding box center [1071, 17] width 100 height 24
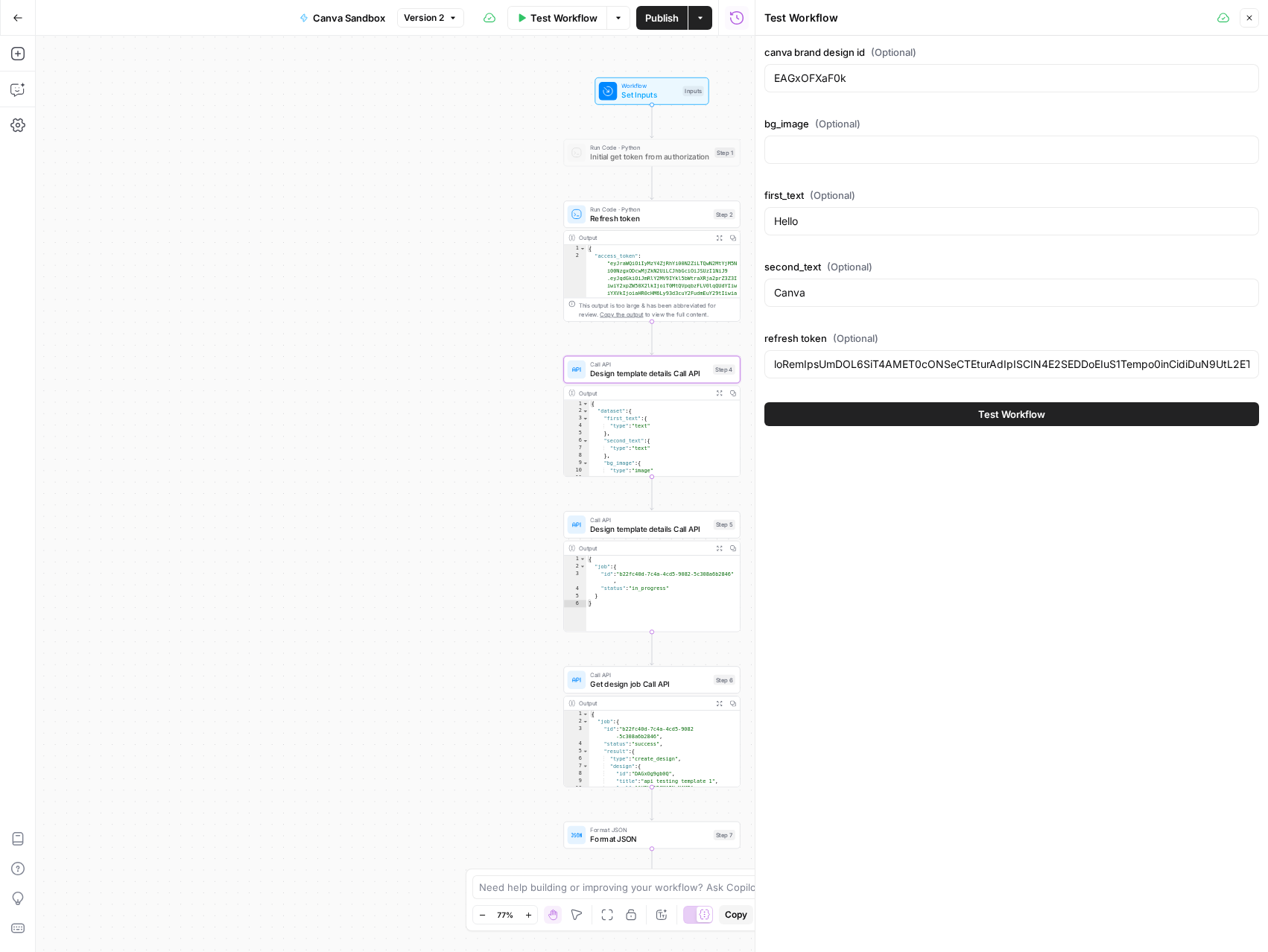
click at [998, 419] on span "Test Workflow" at bounding box center [1012, 414] width 67 height 15
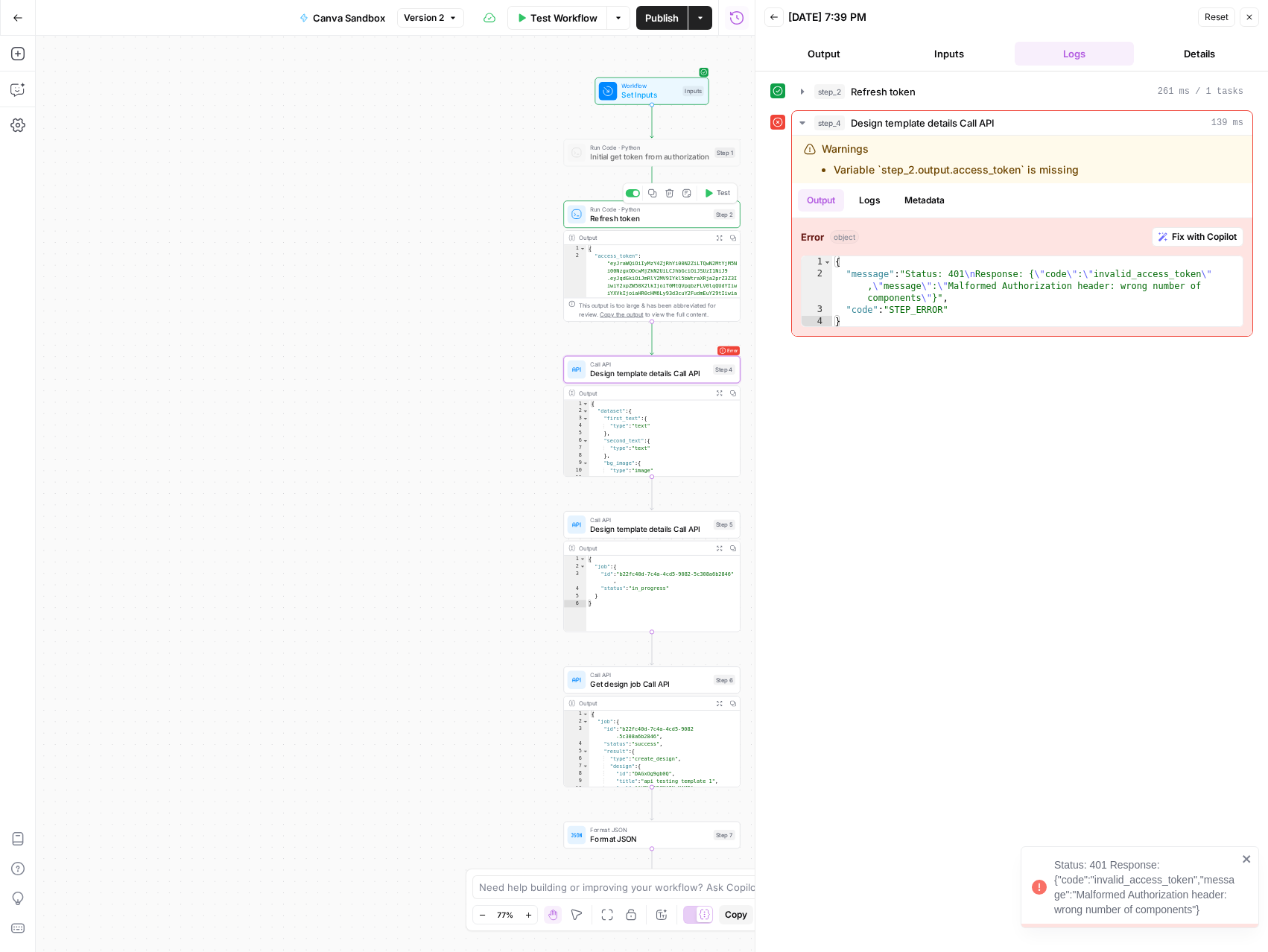
click at [621, 221] on span "Refresh token" at bounding box center [649, 217] width 118 height 11
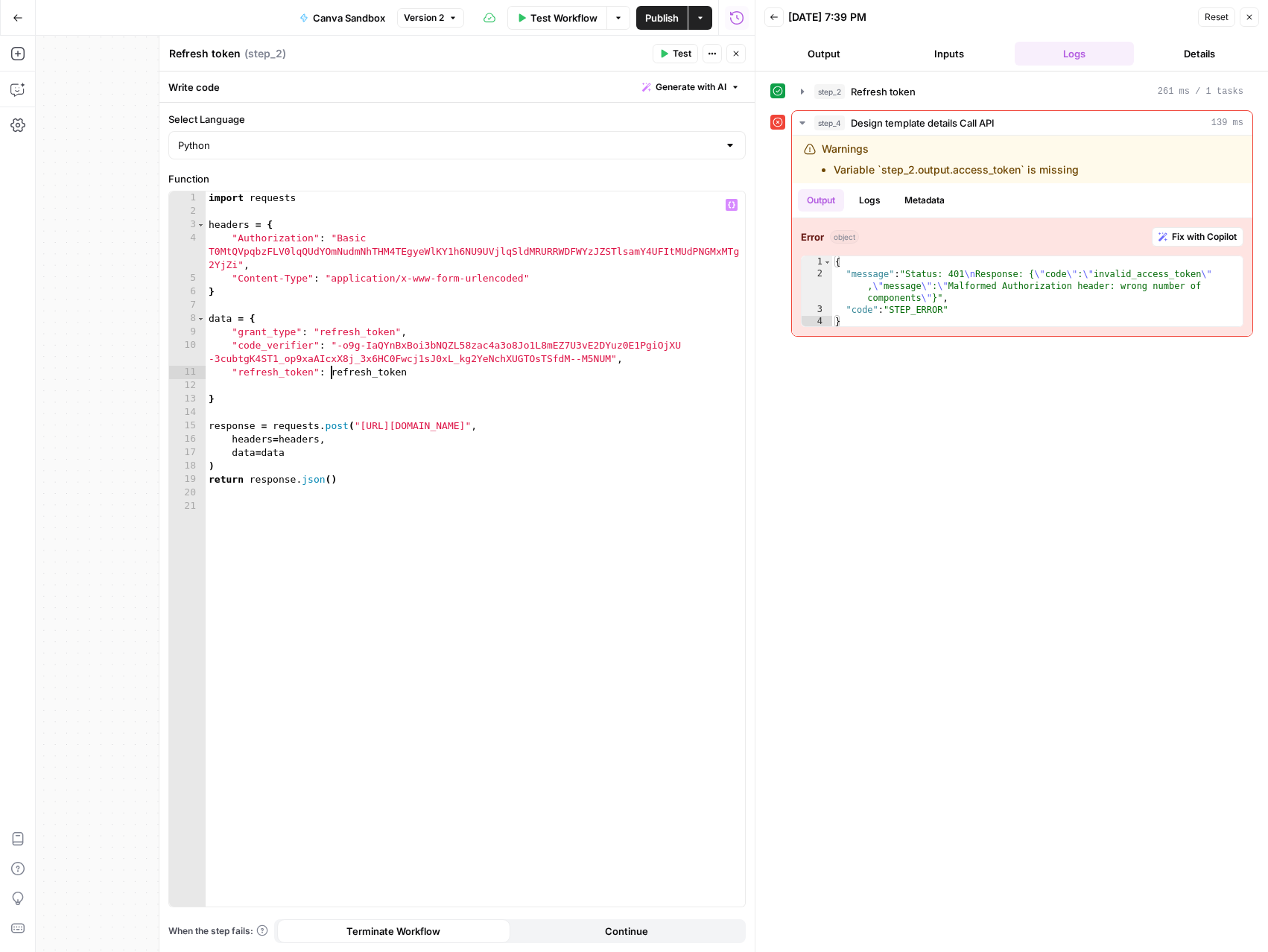
click at [331, 373] on div "import requests headers = { "Authorization" : "Basic T0MtQVpqbzFLV0lqQUdYOmNudm…" at bounding box center [475, 563] width 539 height 742
type textarea "**********"
click at [664, 52] on icon "button" at bounding box center [665, 54] width 7 height 8
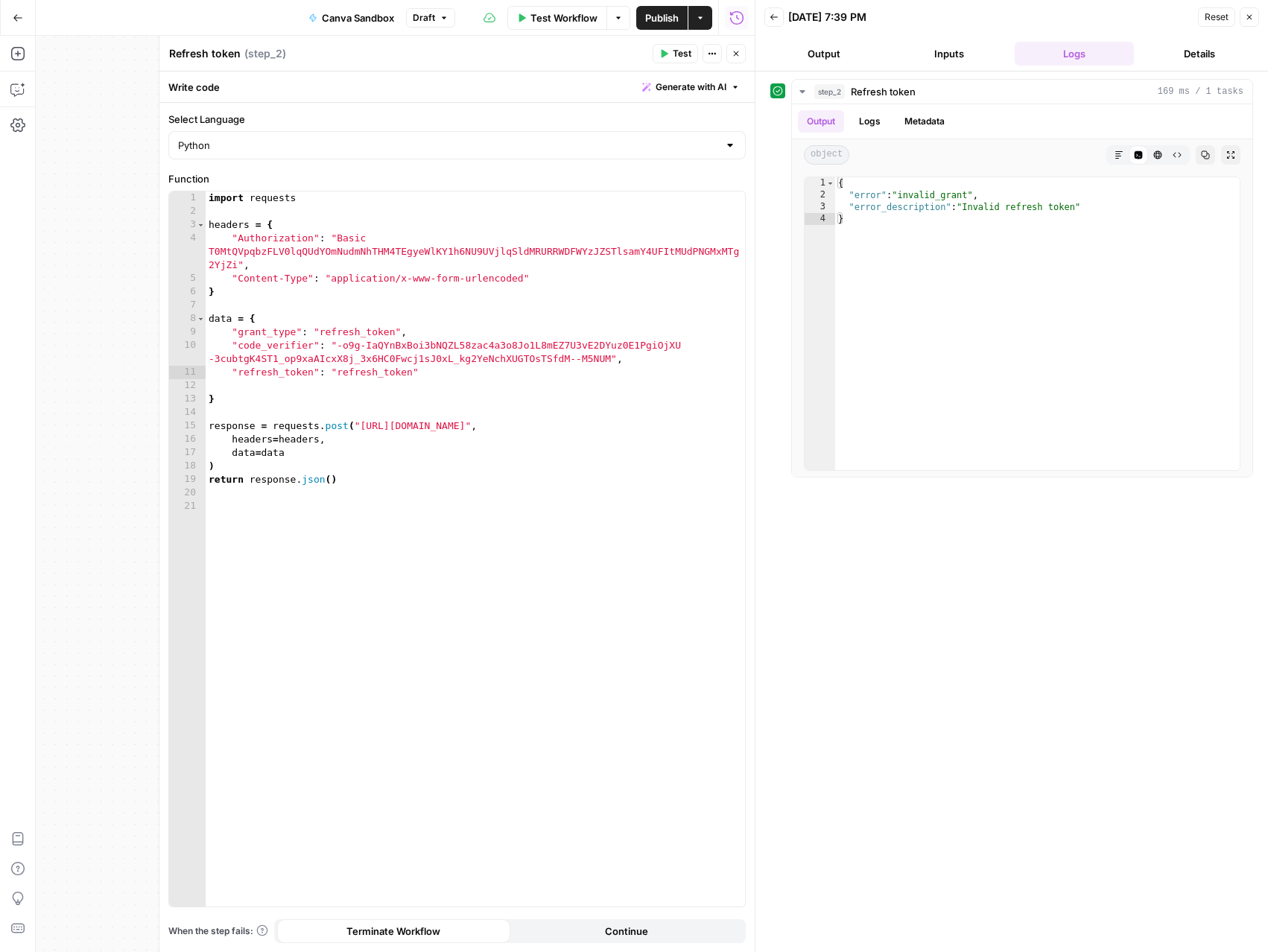
click at [731, 52] on button "Close" at bounding box center [736, 53] width 19 height 19
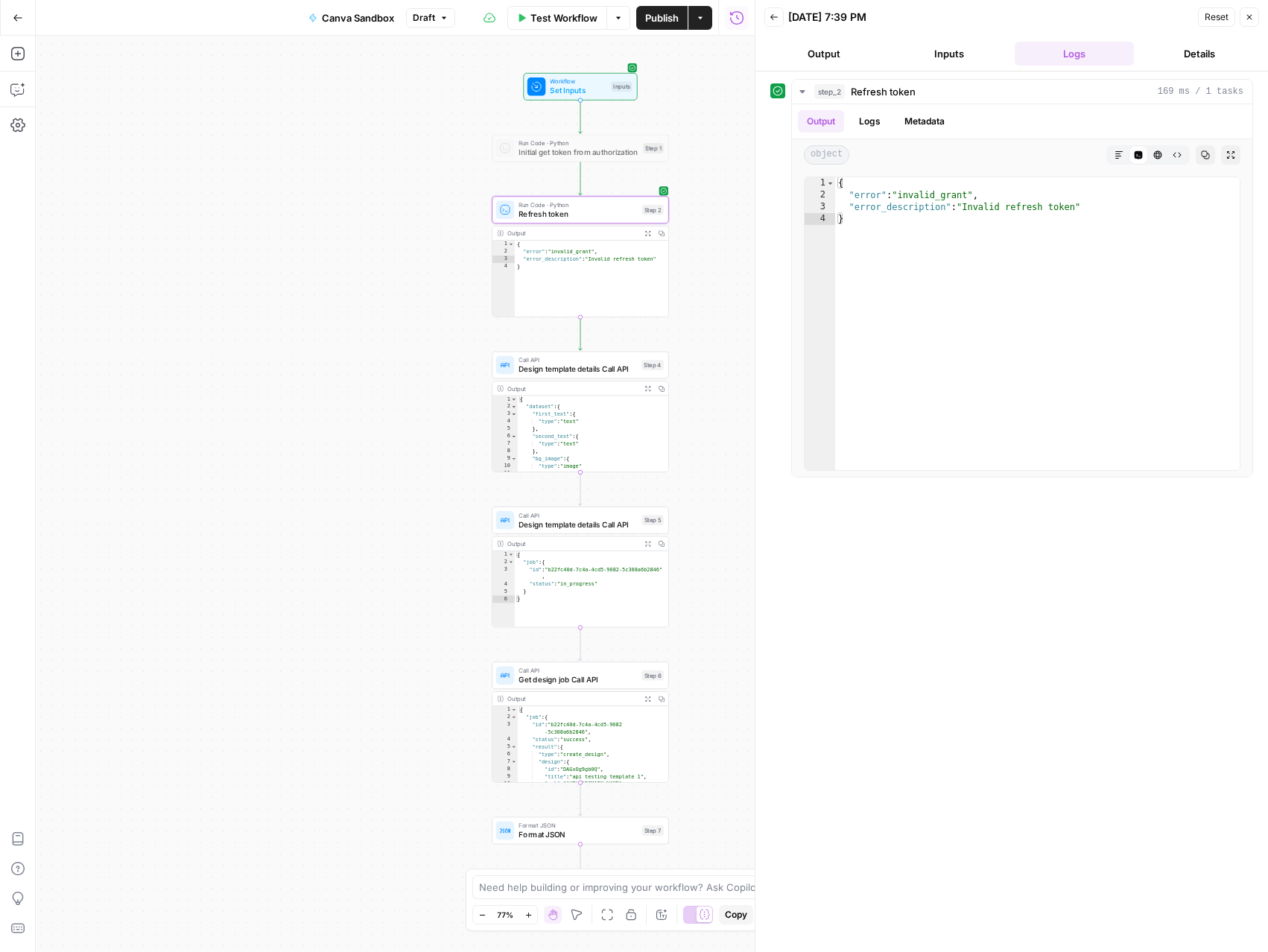
drag, startPoint x: 464, startPoint y: 409, endPoint x: 393, endPoint y: 405, distance: 71.1
click at [393, 405] on div "Workflow Set Inputs Inputs Run Code · Python Initial get token from authorizati…" at bounding box center [395, 493] width 719 height 916
click at [552, 148] on span "Initial get token from authorization" at bounding box center [578, 151] width 120 height 11
click at [617, 153] on span "Initial get token from authorization" at bounding box center [578, 151] width 120 height 11
click at [879, 117] on button "Logs" at bounding box center [869, 121] width 39 height 22
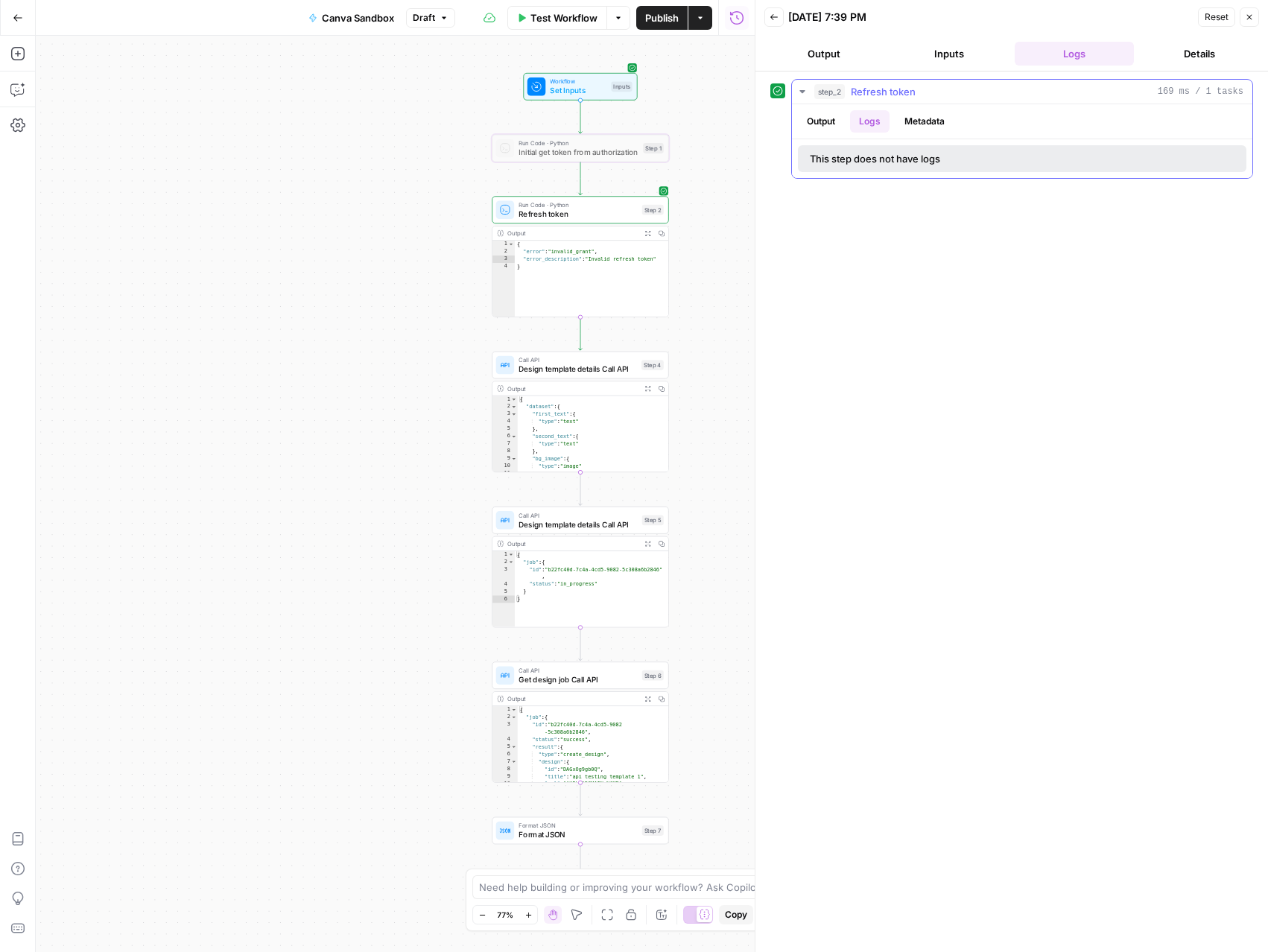
click at [909, 122] on button "Metadata" at bounding box center [924, 121] width 58 height 22
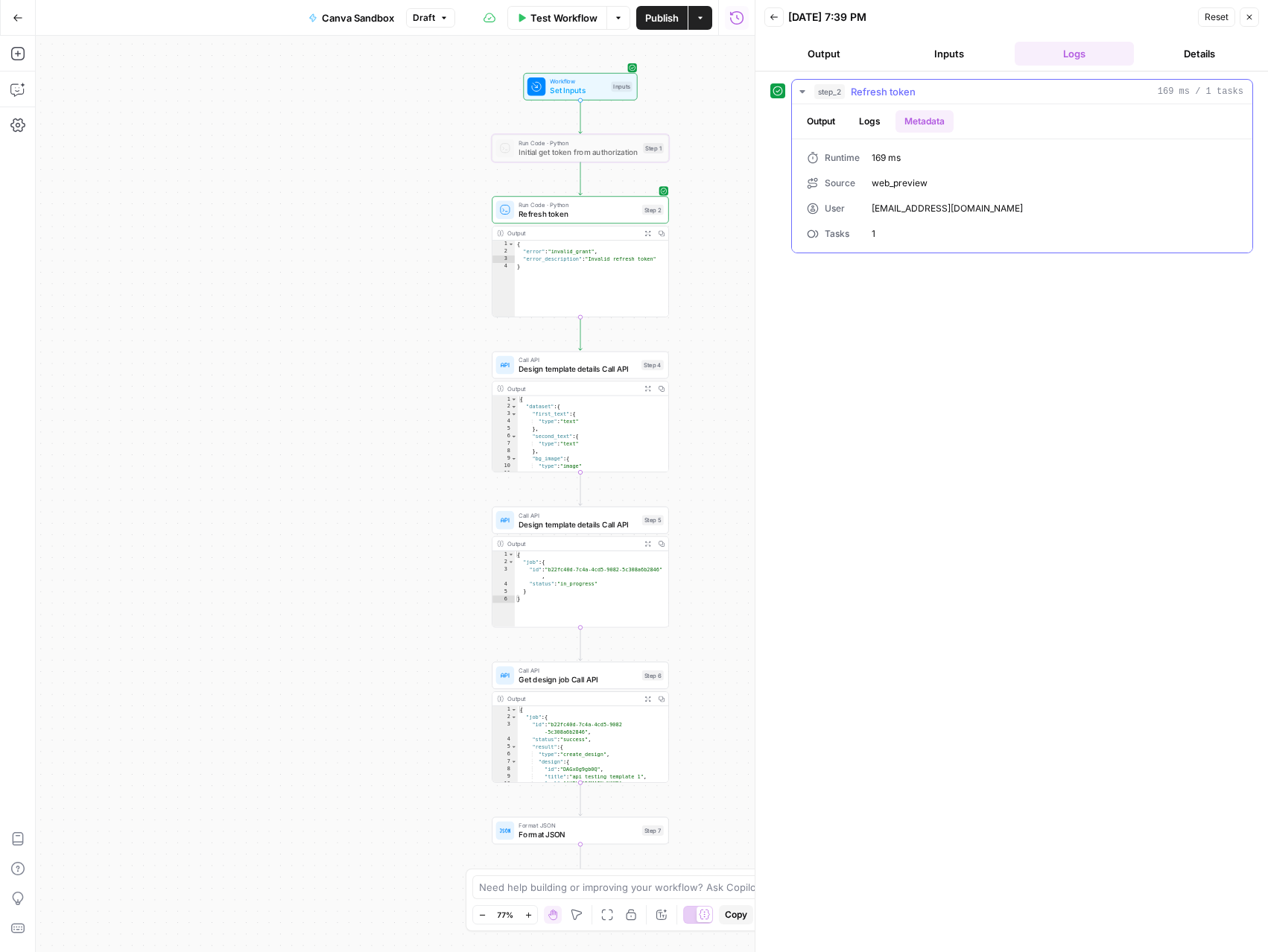
click at [877, 124] on button "Logs" at bounding box center [869, 121] width 39 height 22
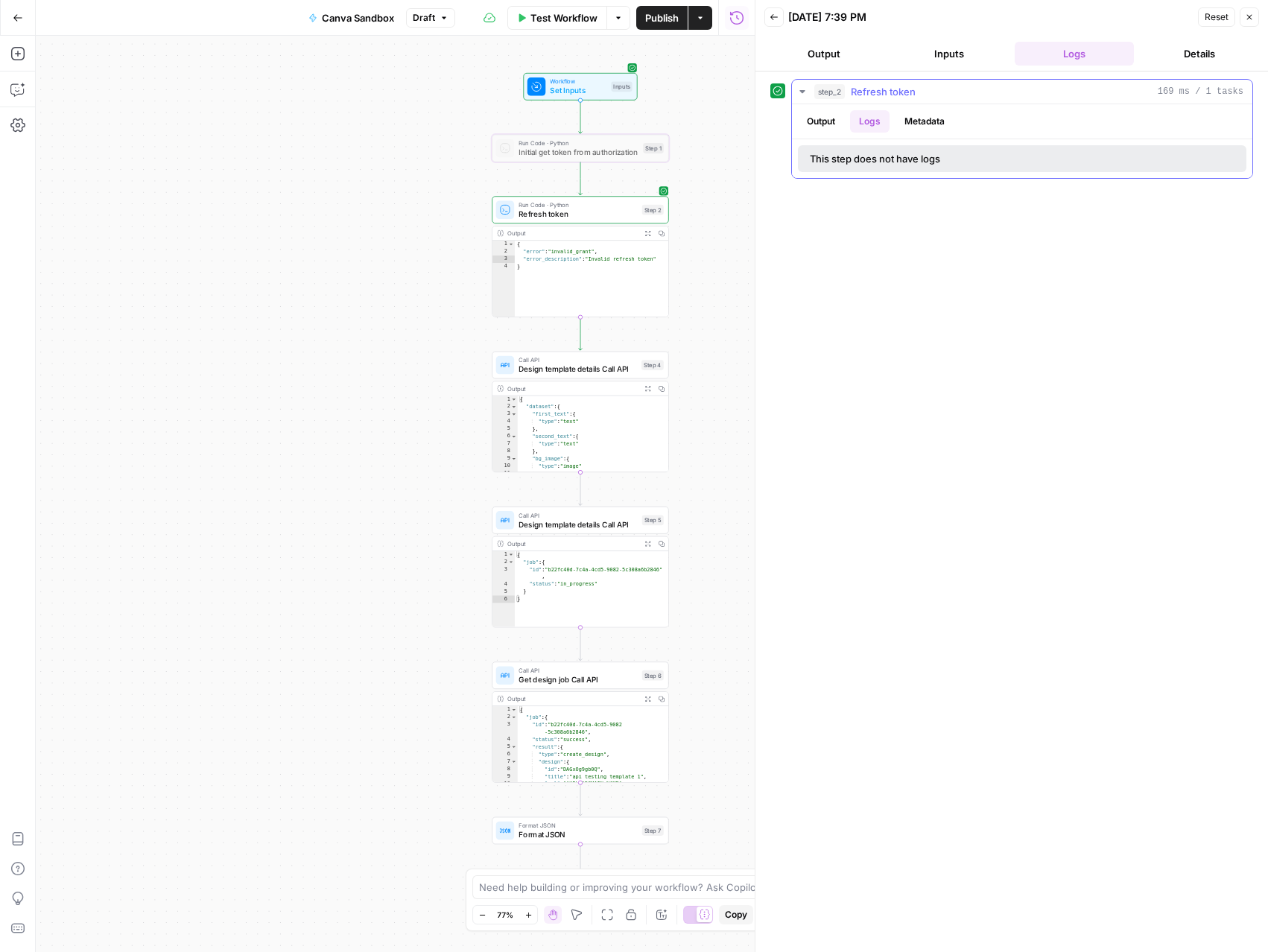
click at [825, 126] on button "Output" at bounding box center [821, 121] width 47 height 22
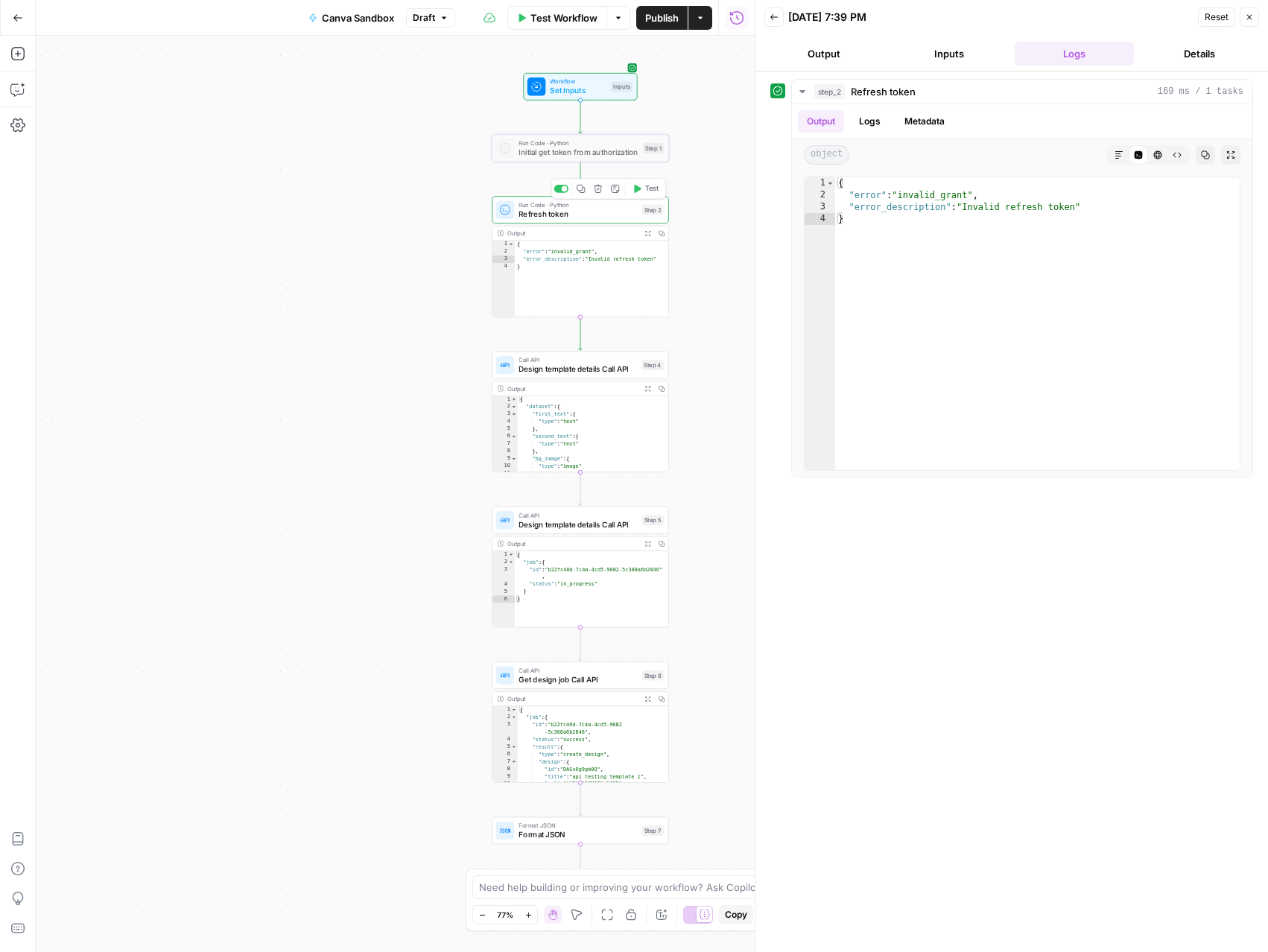
click at [609, 217] on span "Refresh token" at bounding box center [577, 213] width 118 height 11
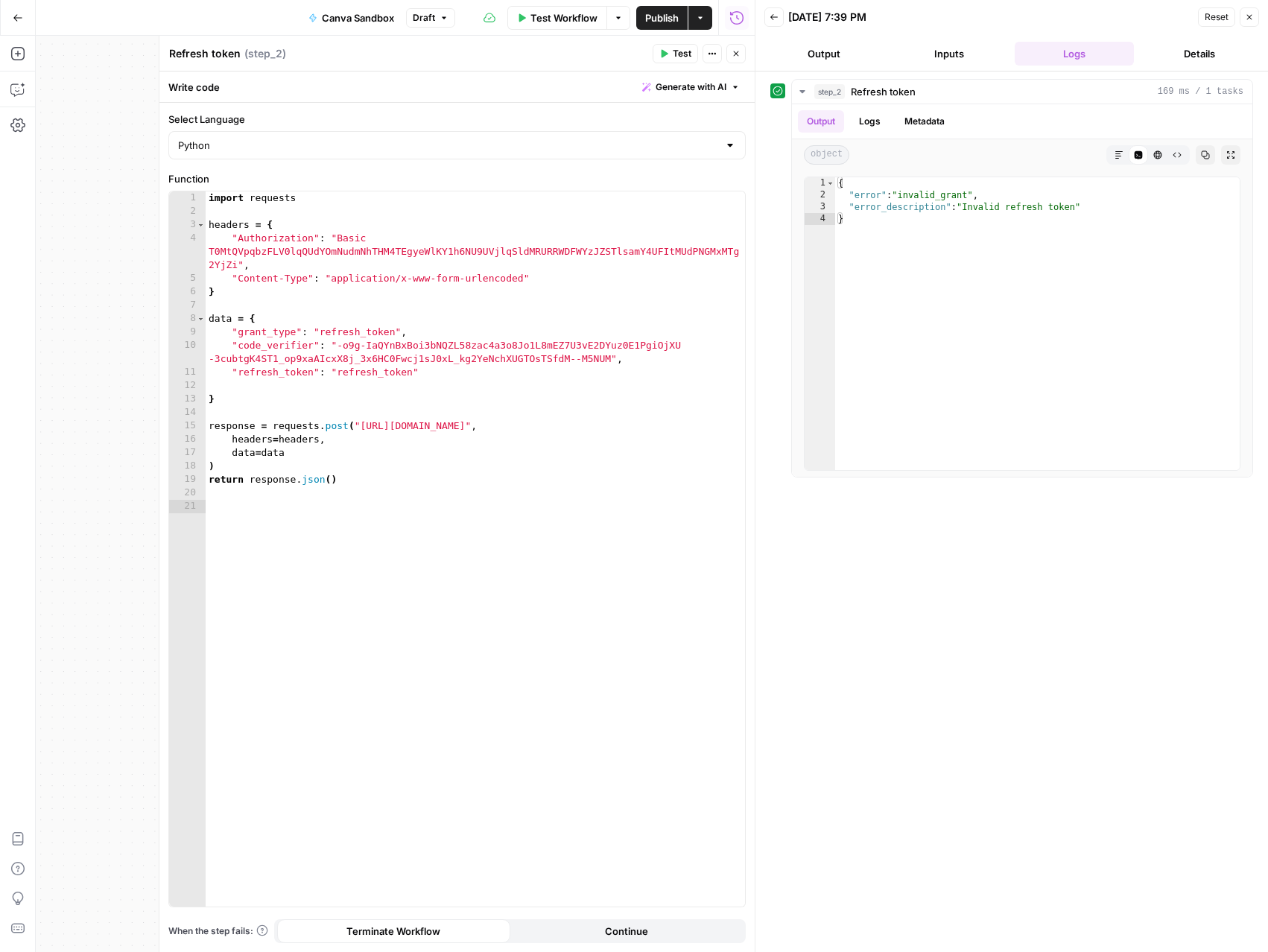
click at [732, 58] on button "Close" at bounding box center [736, 53] width 19 height 19
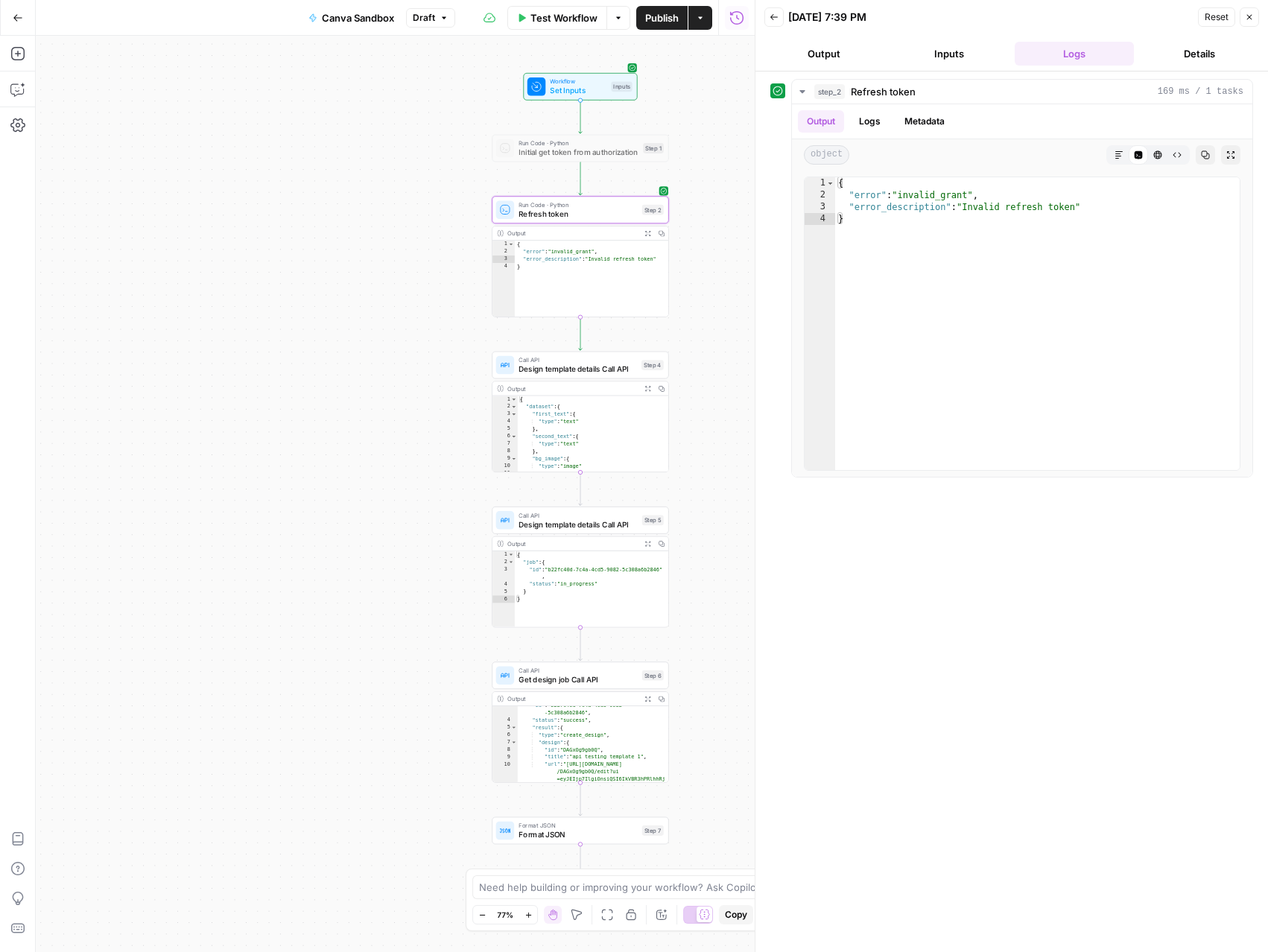
scroll to position [25, 0]
click at [622, 17] on button "Options" at bounding box center [618, 17] width 24 height 24
click at [450, 12] on button "Draft" at bounding box center [430, 17] width 49 height 19
click at [462, 84] on span "Version 2" at bounding box center [508, 88] width 177 height 15
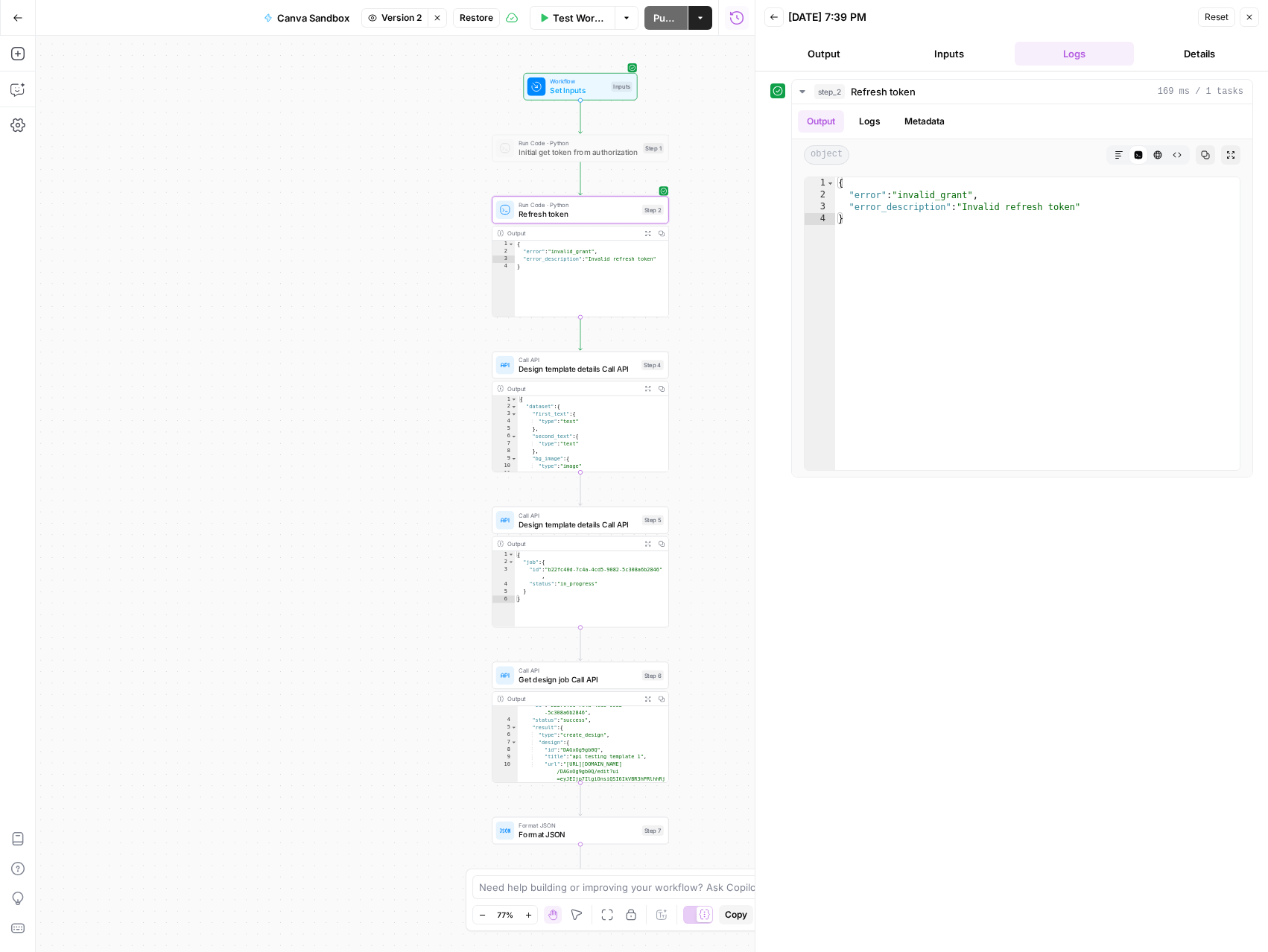
click at [446, 24] on button "Stop viewing" at bounding box center [437, 17] width 19 height 19
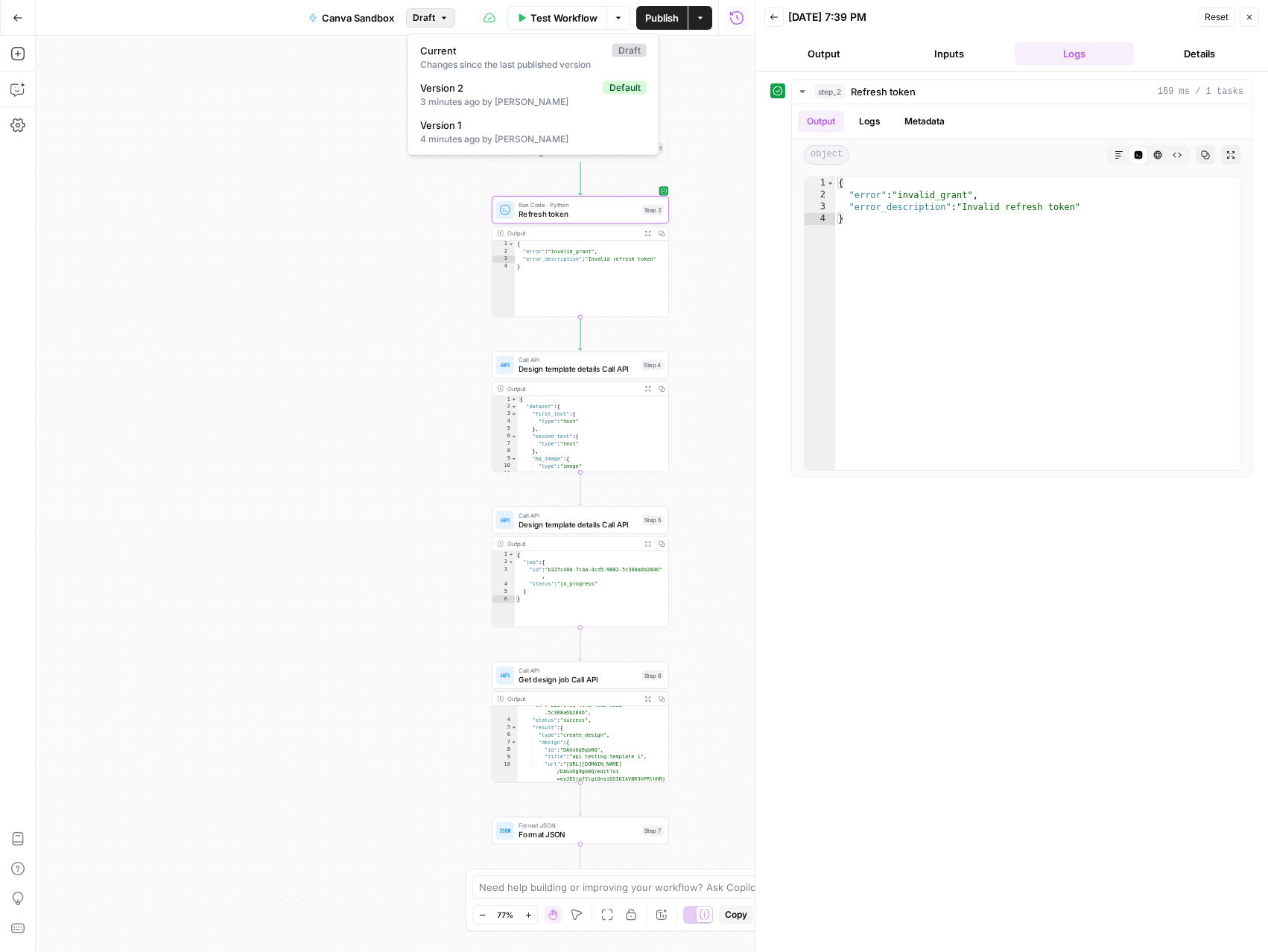
click at [444, 17] on icon "button" at bounding box center [443, 17] width 4 height 2
click at [458, 97] on div "3 minutes ago by Tomek Nowinski" at bounding box center [533, 102] width 226 height 13
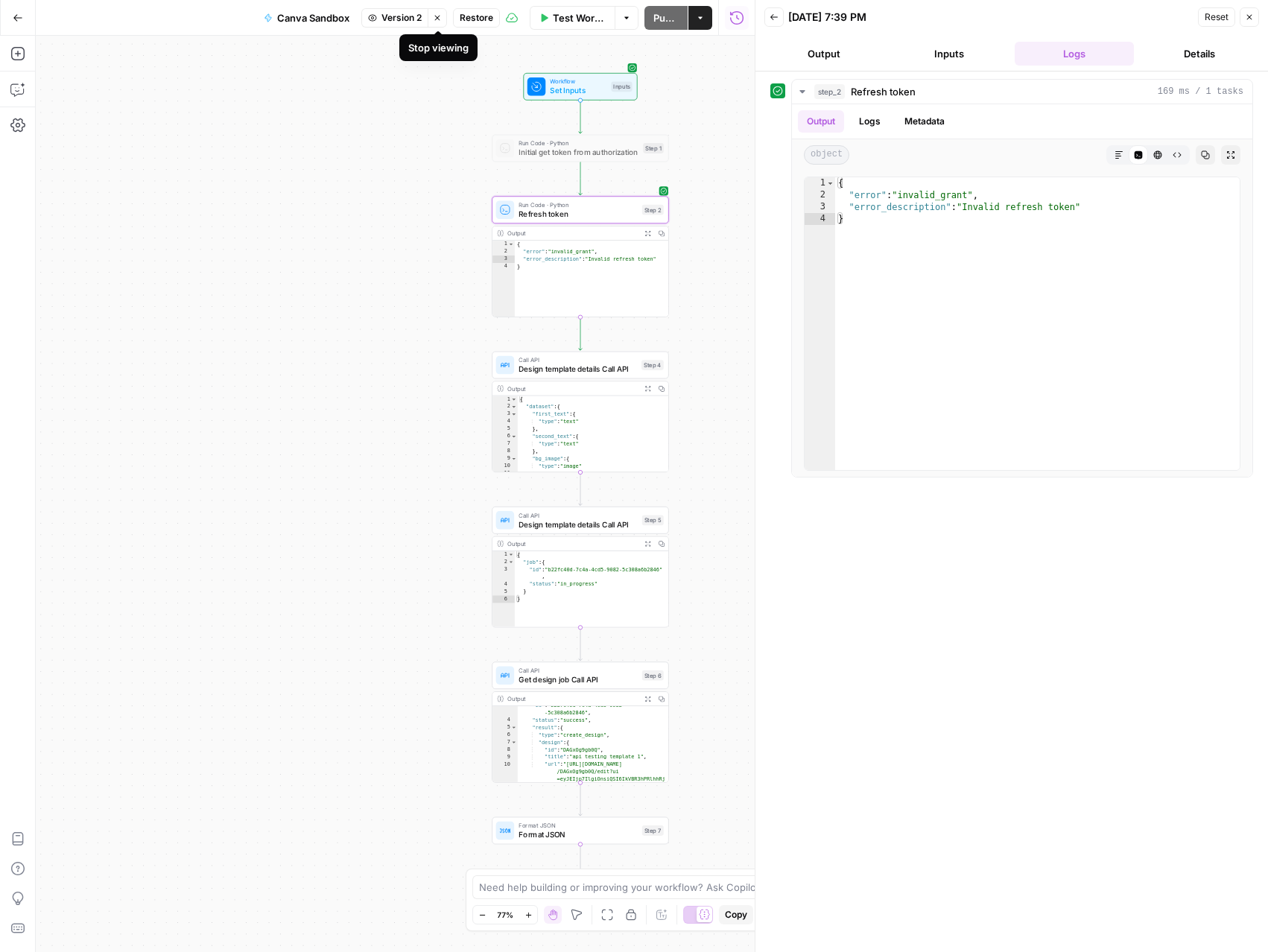
click at [441, 22] on button "Stop viewing" at bounding box center [437, 17] width 19 height 19
click at [17, 17] on icon "button" at bounding box center [17, 17] width 11 height 11
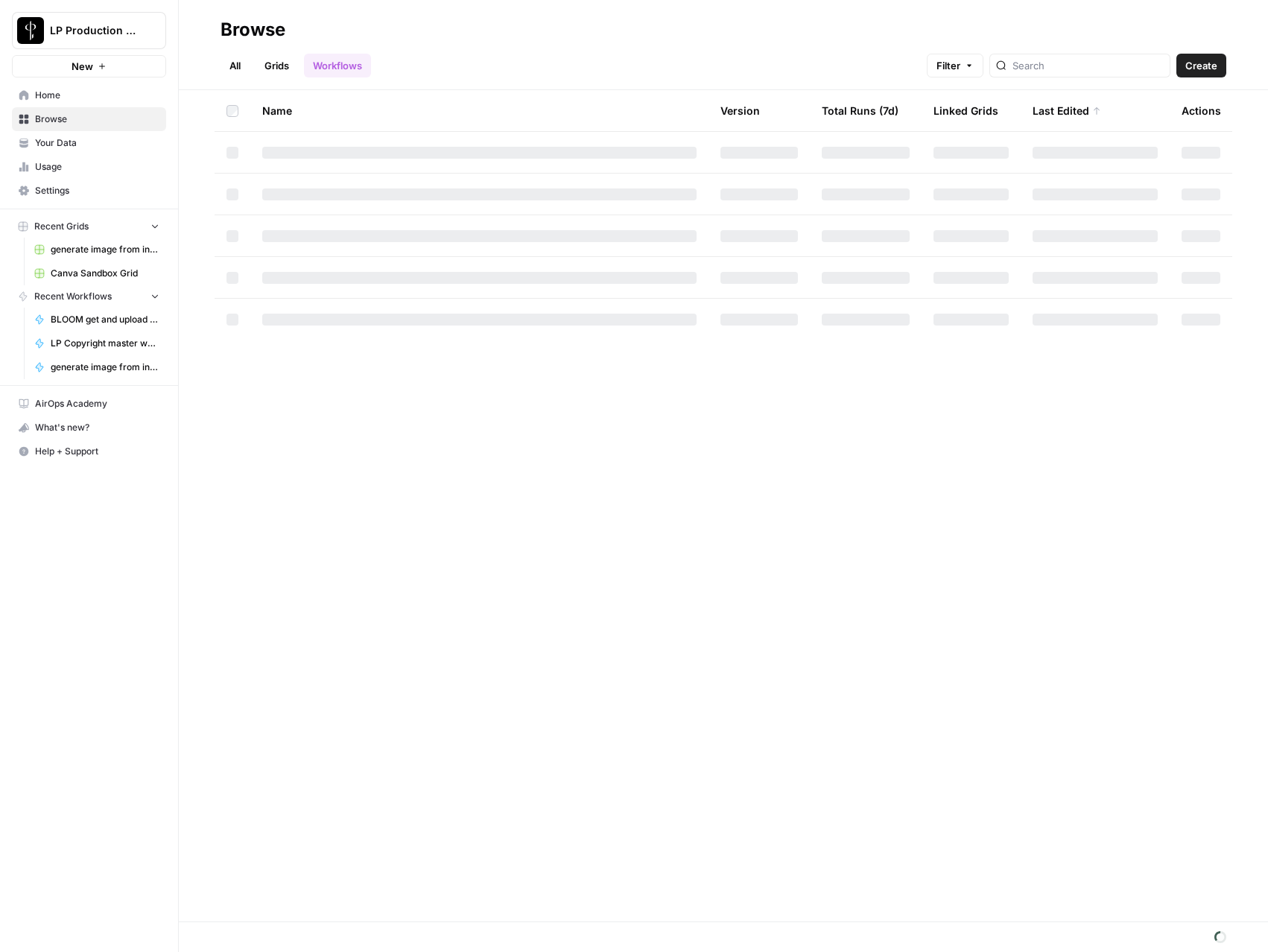
click at [238, 67] on link "All" at bounding box center [235, 65] width 29 height 24
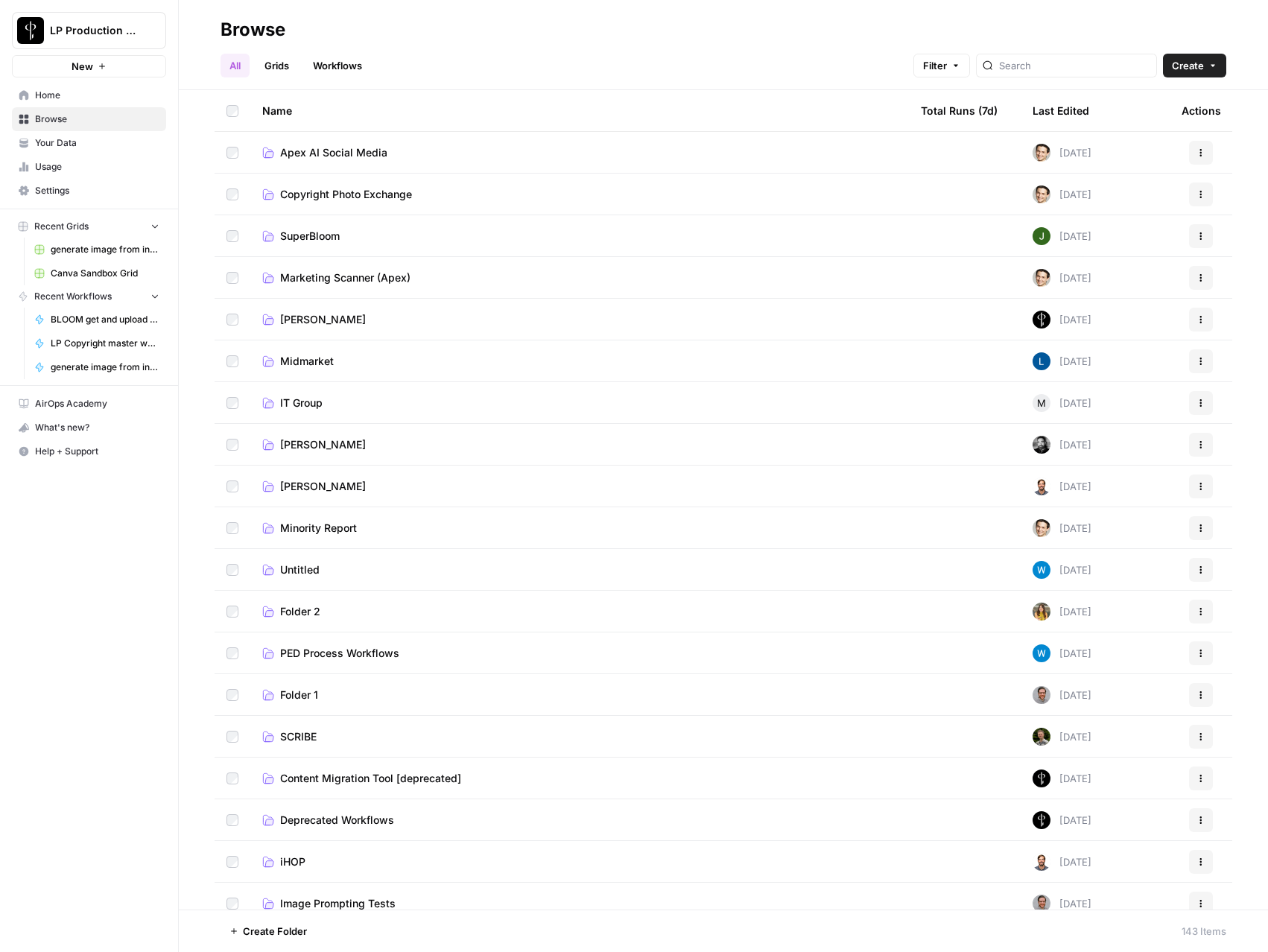
click at [344, 154] on span "Apex AI Social Media" at bounding box center [334, 153] width 107 height 15
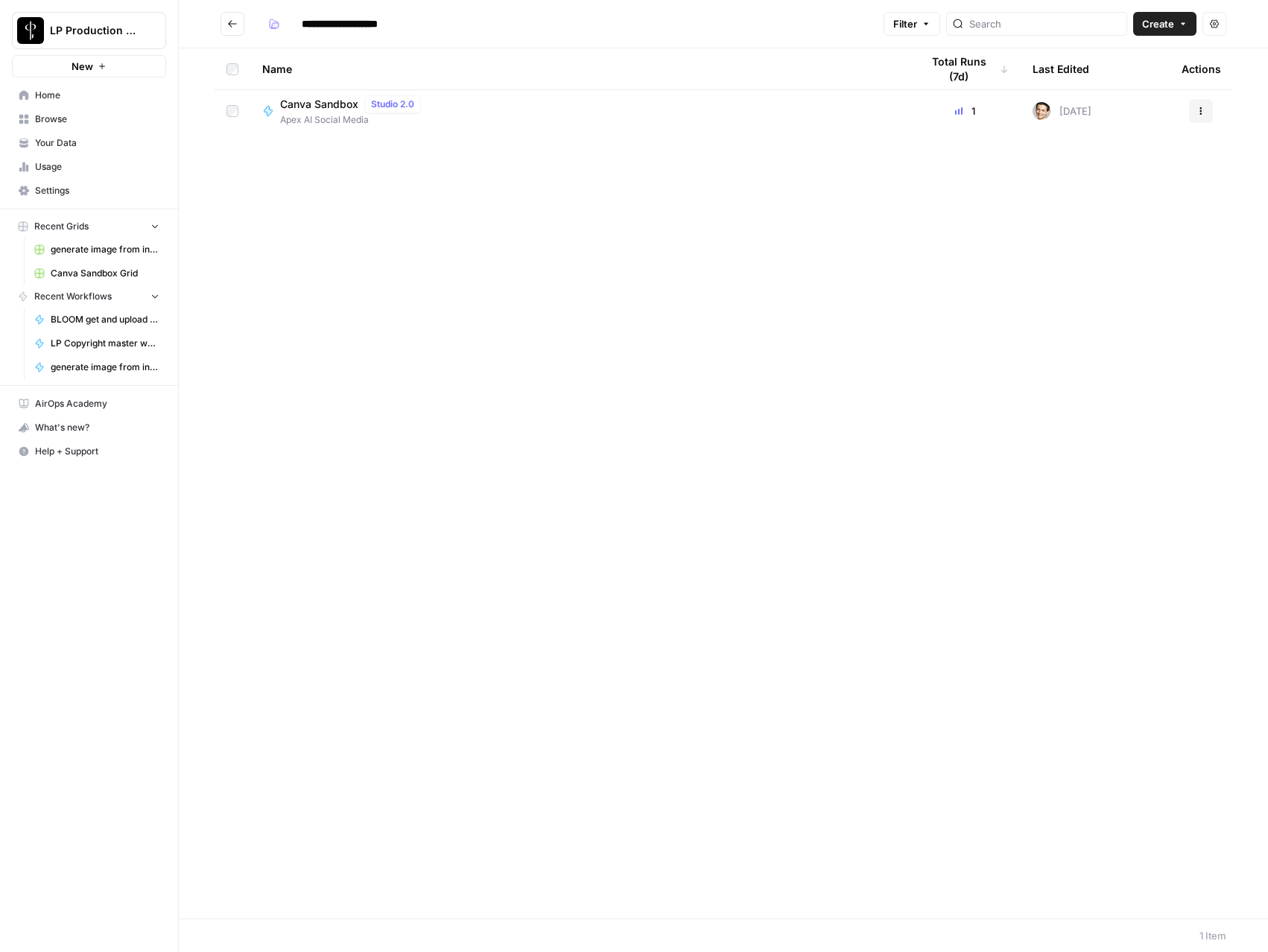
click at [233, 26] on icon "Go back" at bounding box center [232, 23] width 11 height 11
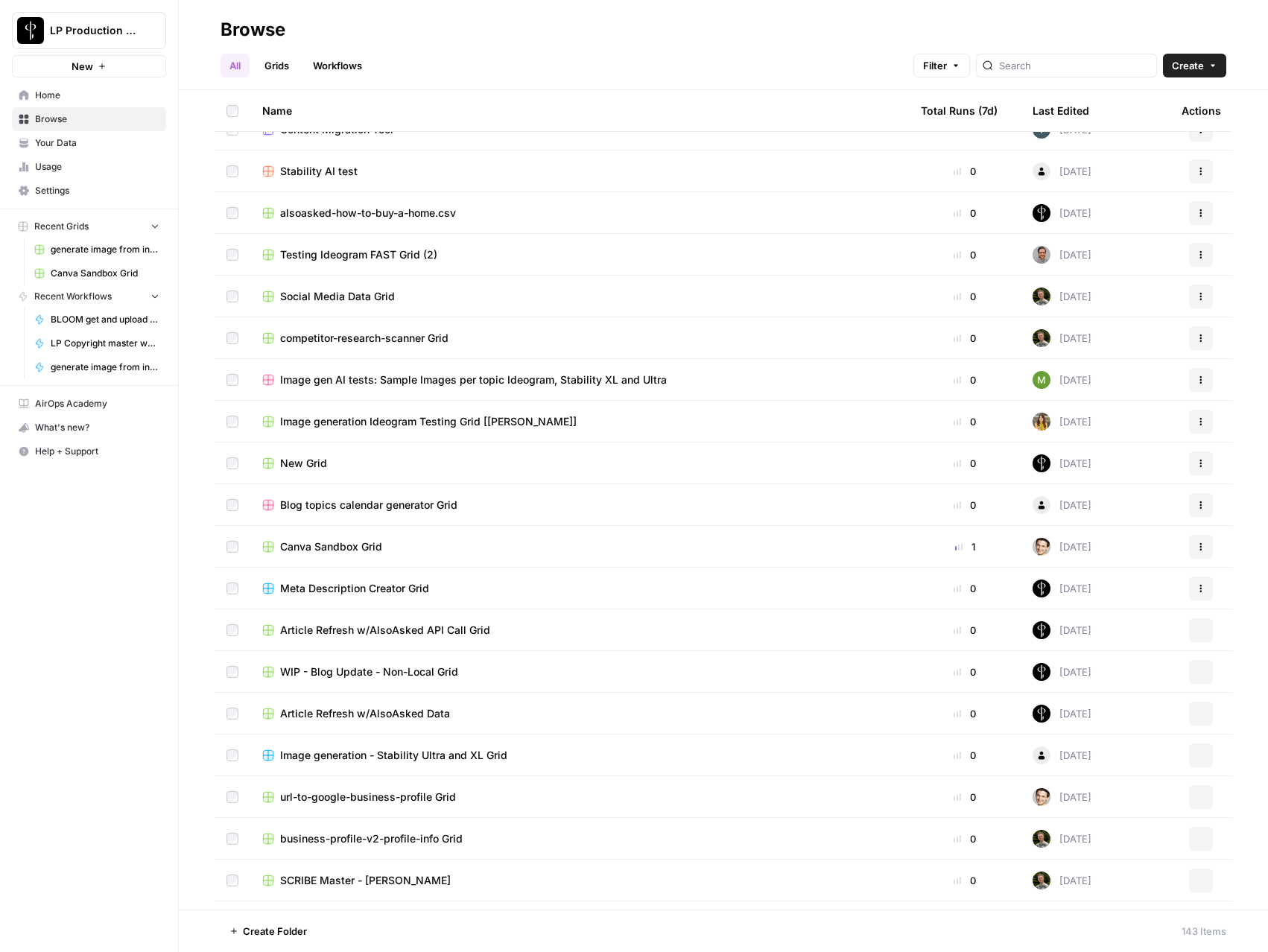
scroll to position [905, 0]
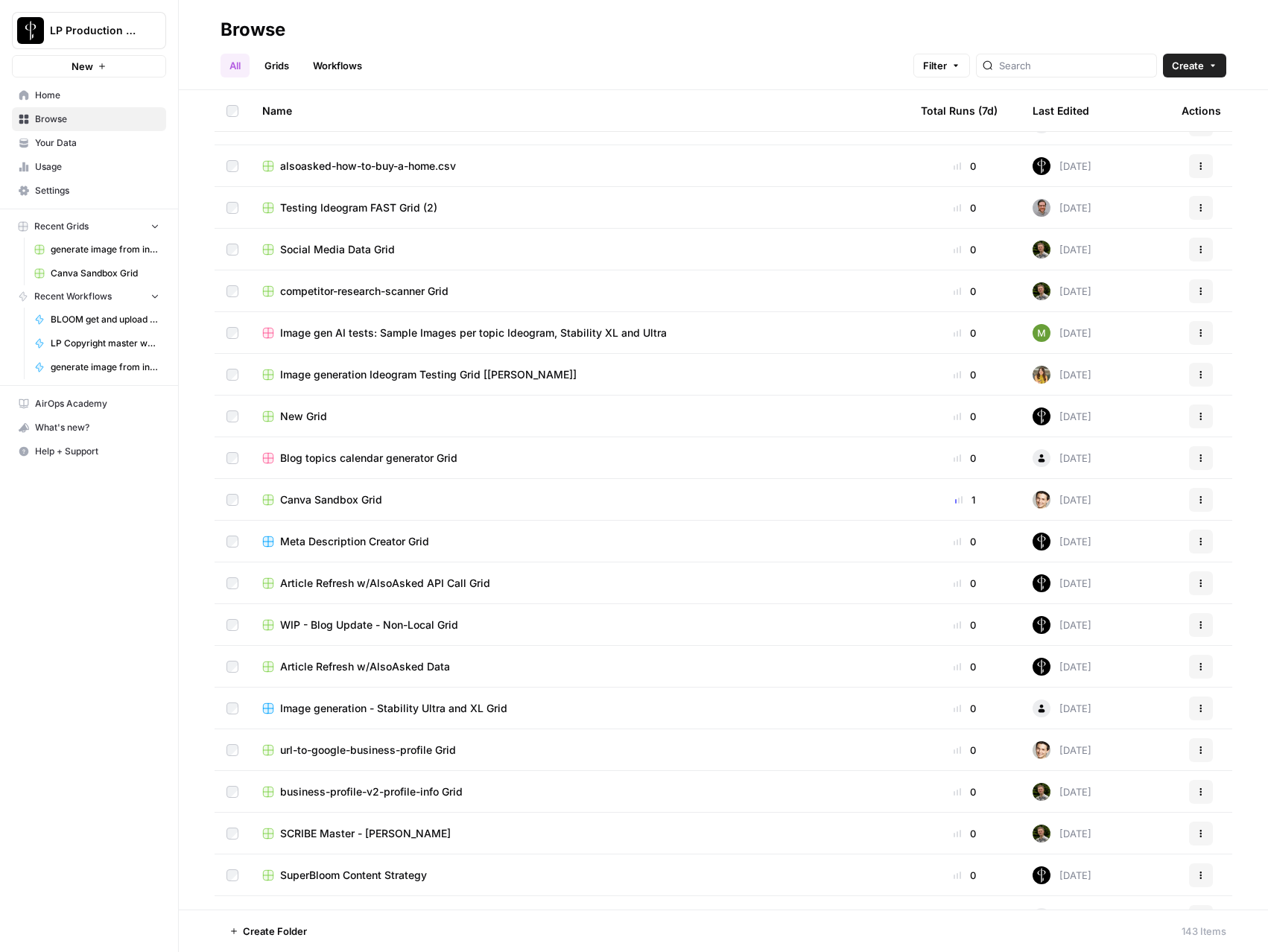
click at [280, 66] on link "Grids" at bounding box center [276, 65] width 42 height 24
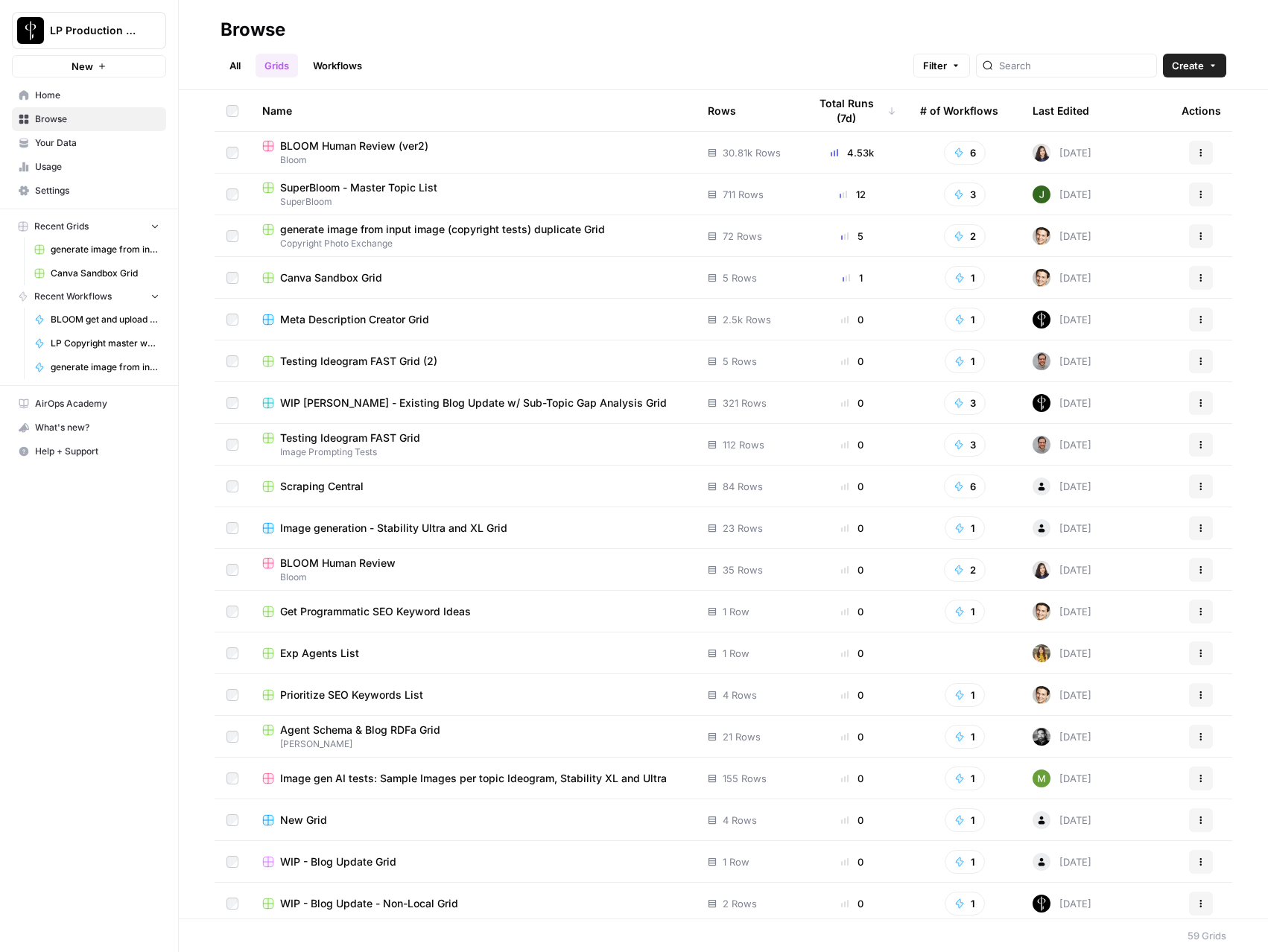
click at [1071, 107] on div "Last Edited" at bounding box center [1061, 110] width 57 height 41
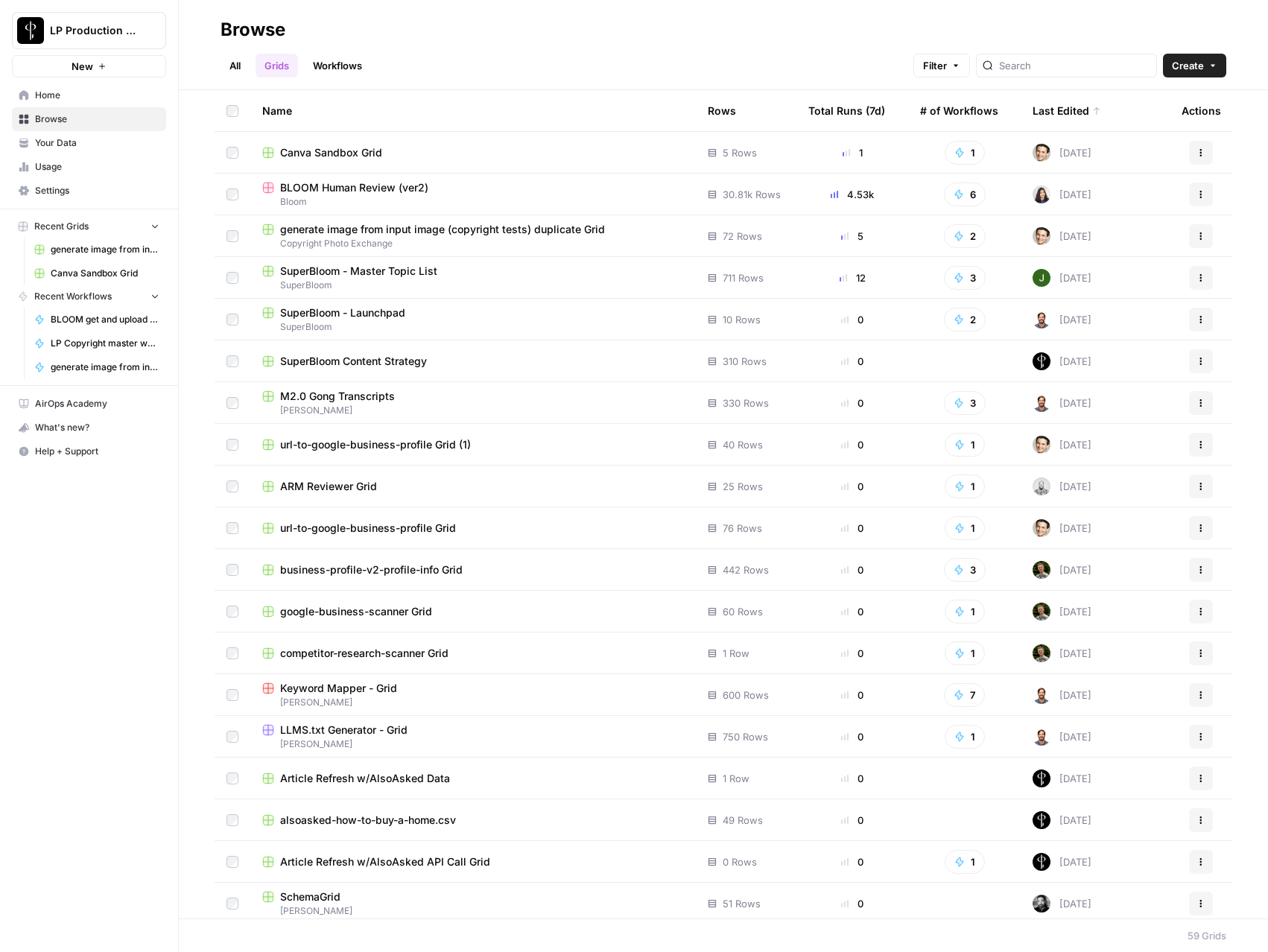
click at [1208, 146] on button "Actions" at bounding box center [1201, 152] width 24 height 24
click at [1131, 237] on span "Move To" at bounding box center [1134, 242] width 119 height 15
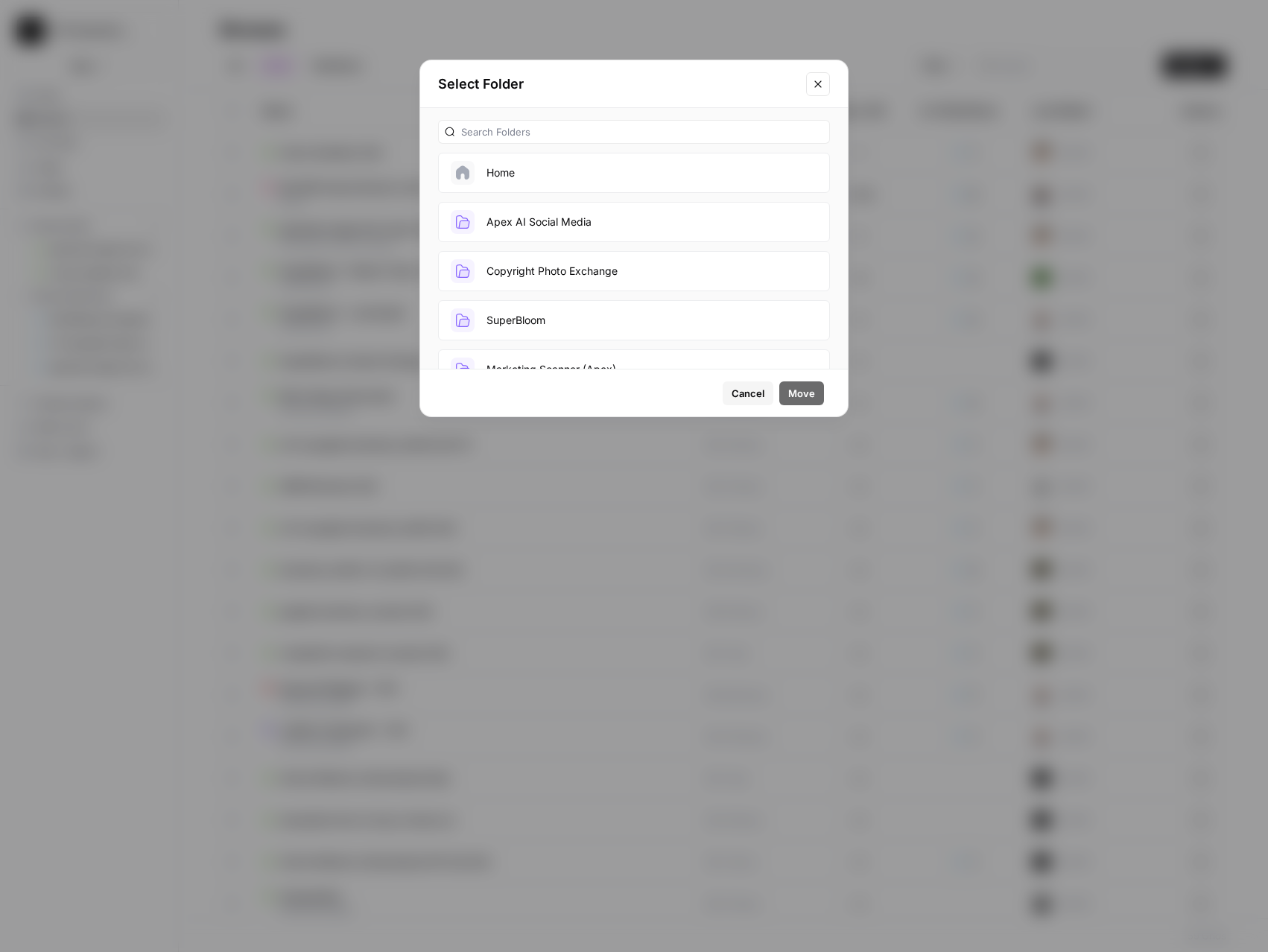
click at [606, 224] on button "Apex AI Social Media" at bounding box center [633, 222] width 392 height 40
click at [812, 397] on span "Move" at bounding box center [801, 394] width 27 height 15
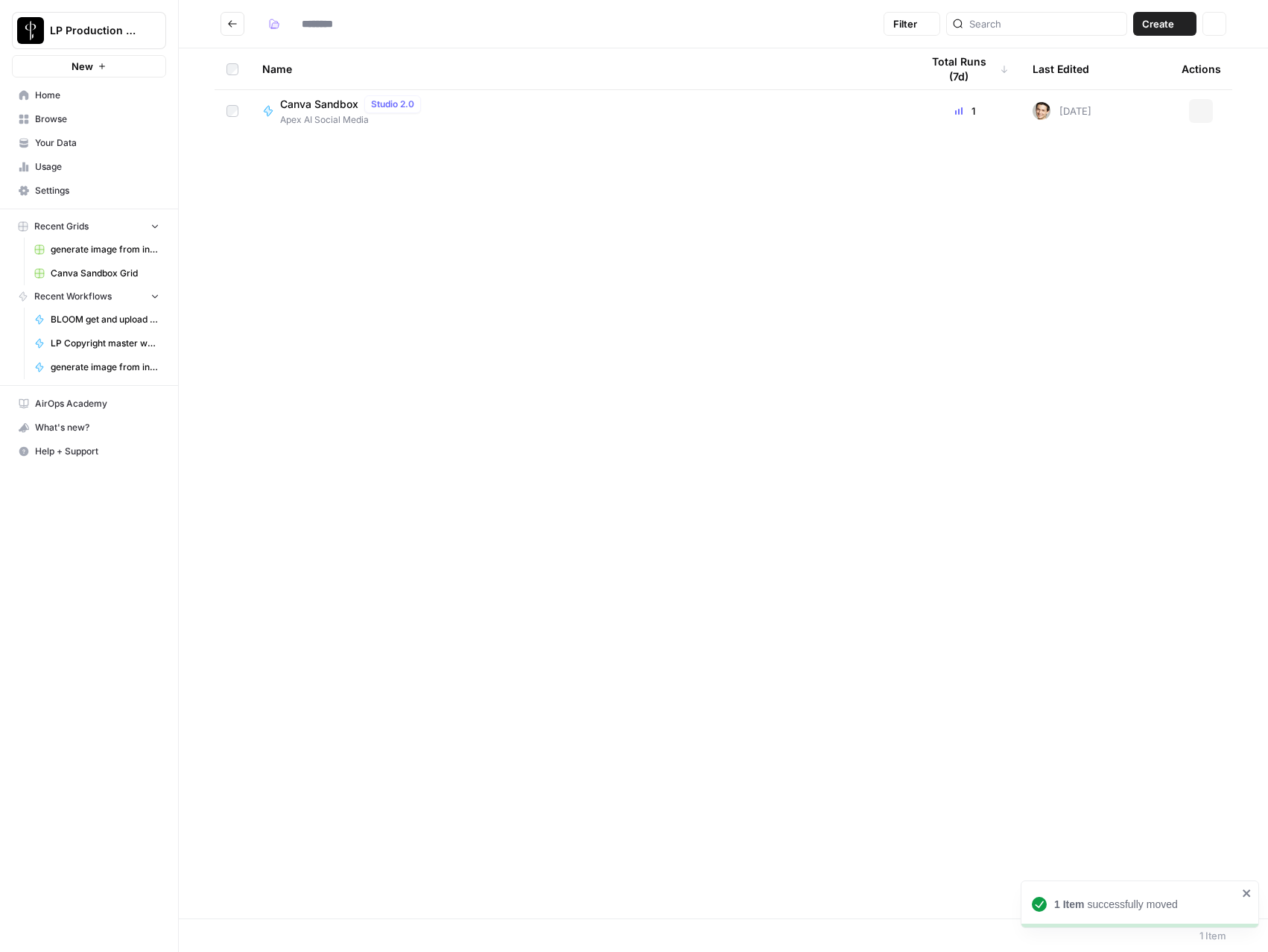
type input "**********"
click at [315, 105] on span "Canva Sandbox" at bounding box center [319, 104] width 78 height 15
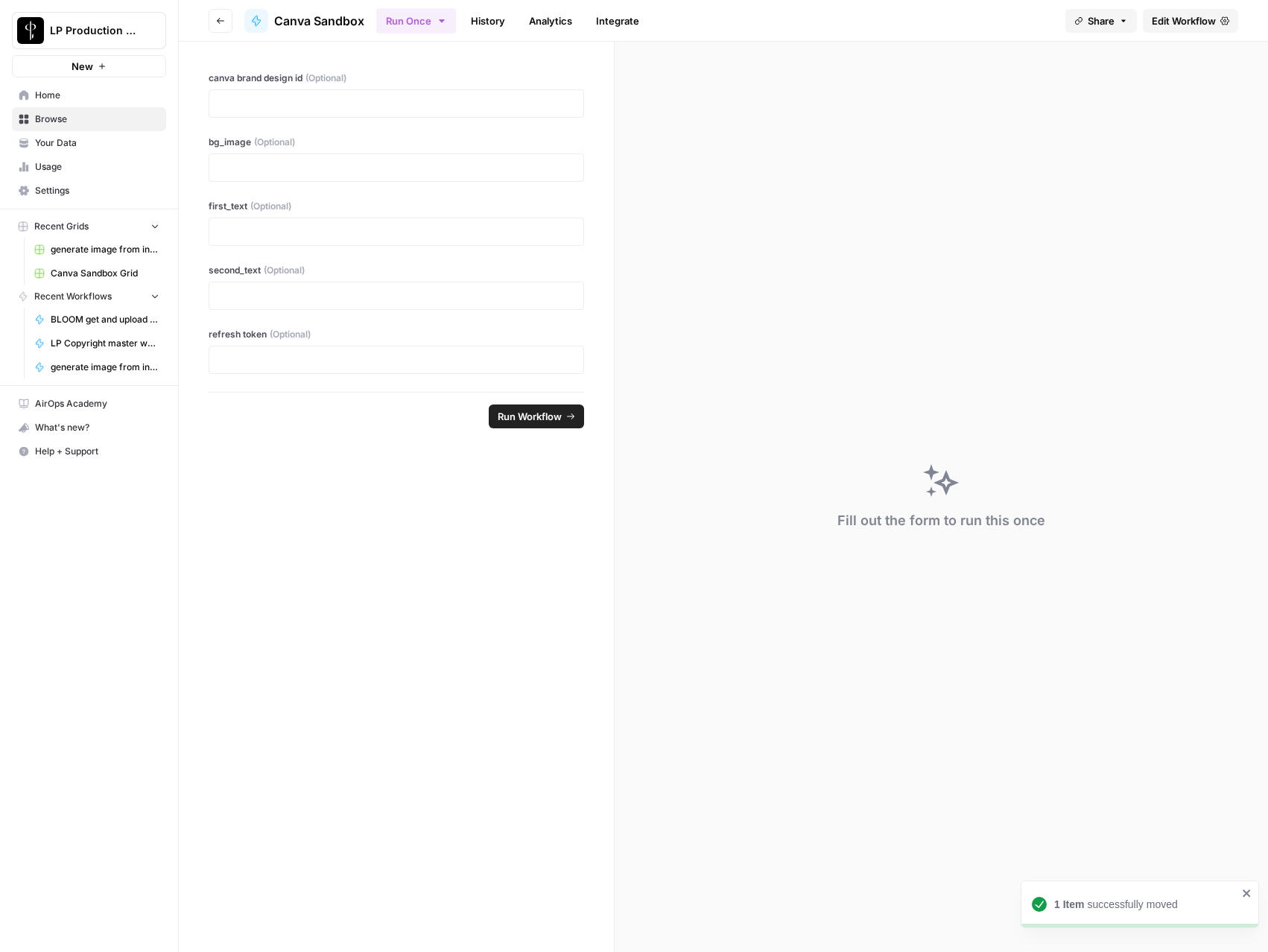
click at [483, 19] on link "History" at bounding box center [488, 21] width 52 height 24
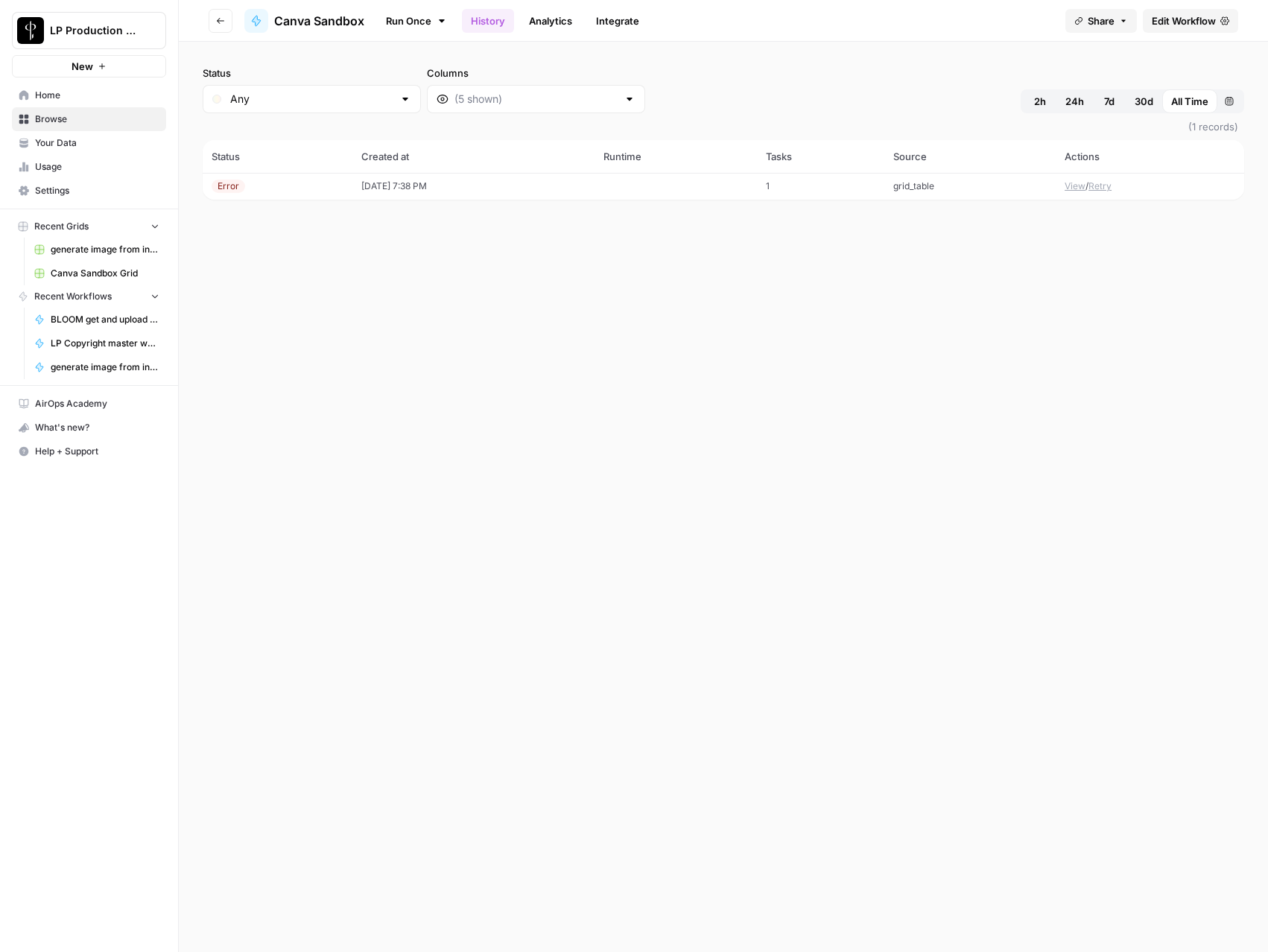
click at [473, 186] on td "08/26/25 at 7:38 PM" at bounding box center [473, 186] width 243 height 27
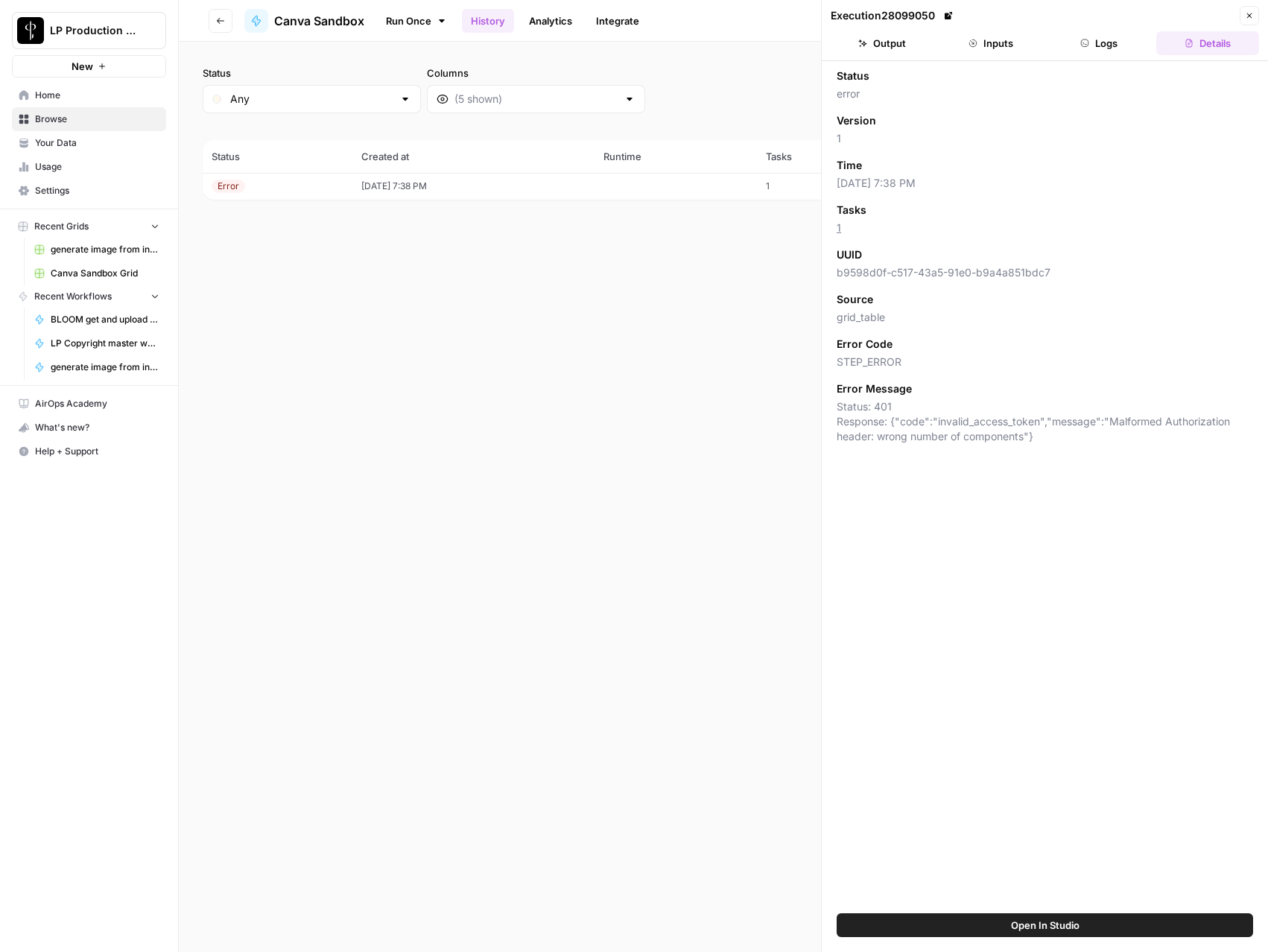
click at [1007, 42] on button "Inputs" at bounding box center [991, 43] width 103 height 24
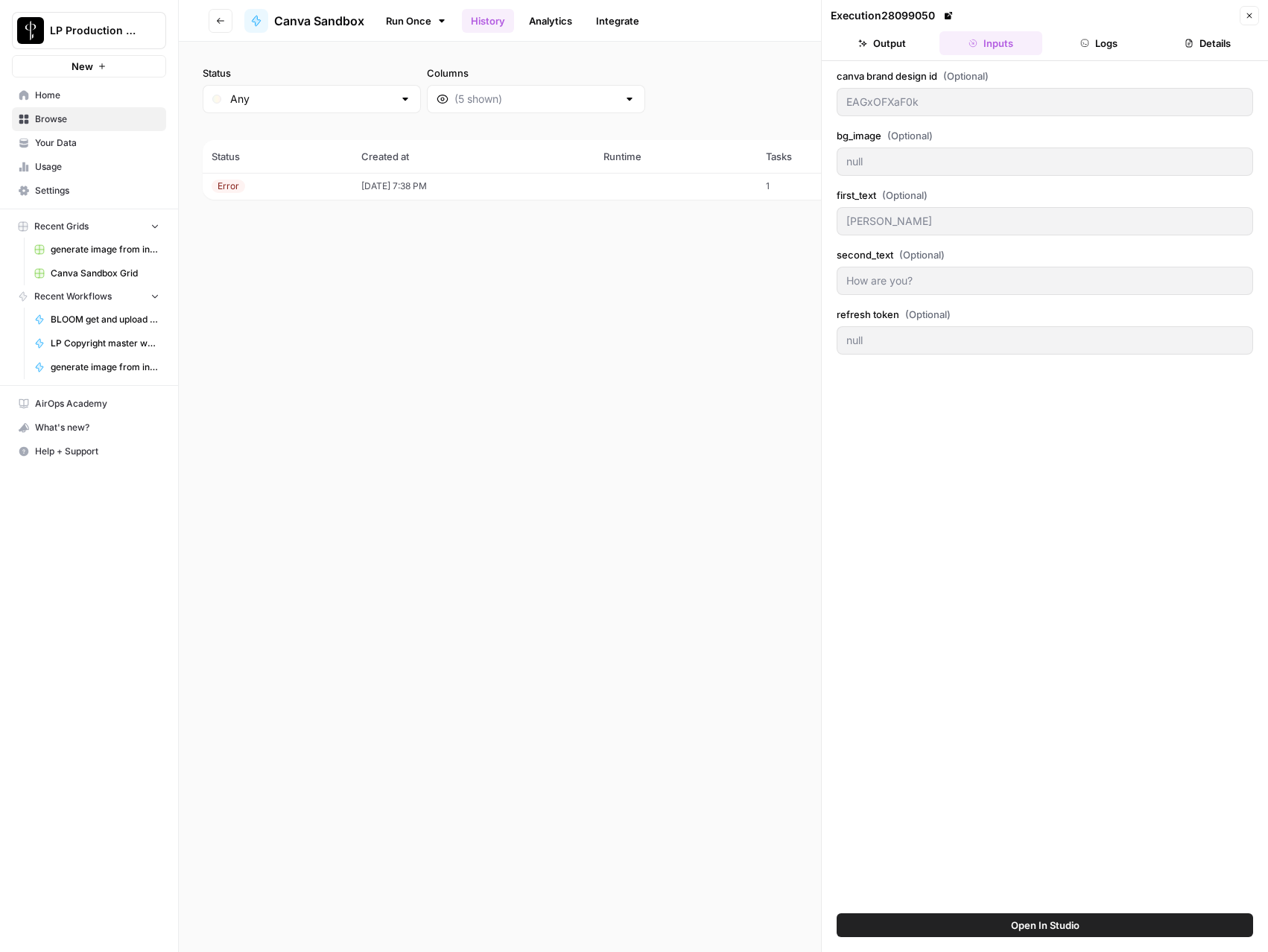
click at [1102, 45] on button "Logs" at bounding box center [1100, 43] width 103 height 24
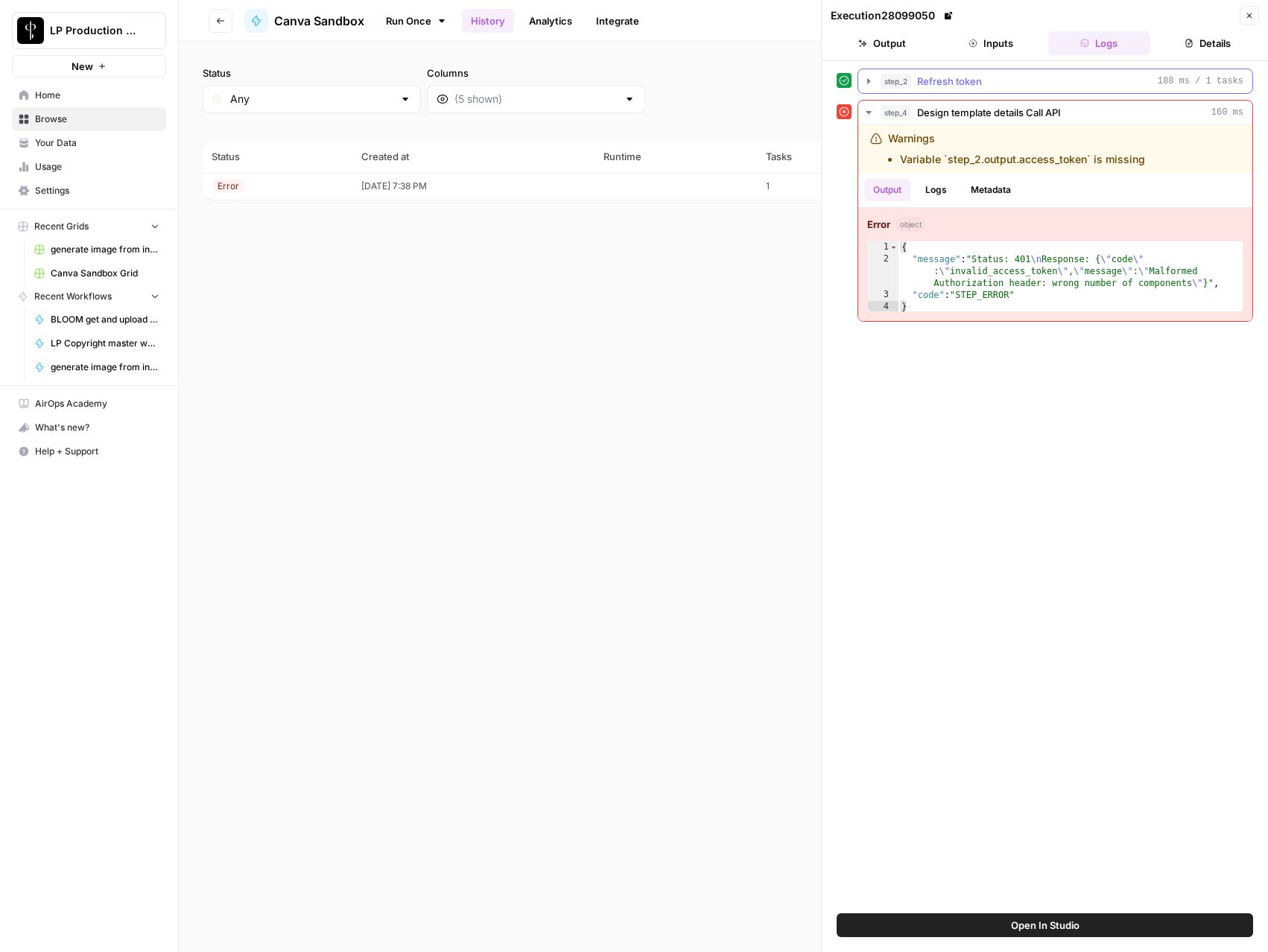
click at [870, 82] on icon "button" at bounding box center [869, 81] width 12 height 12
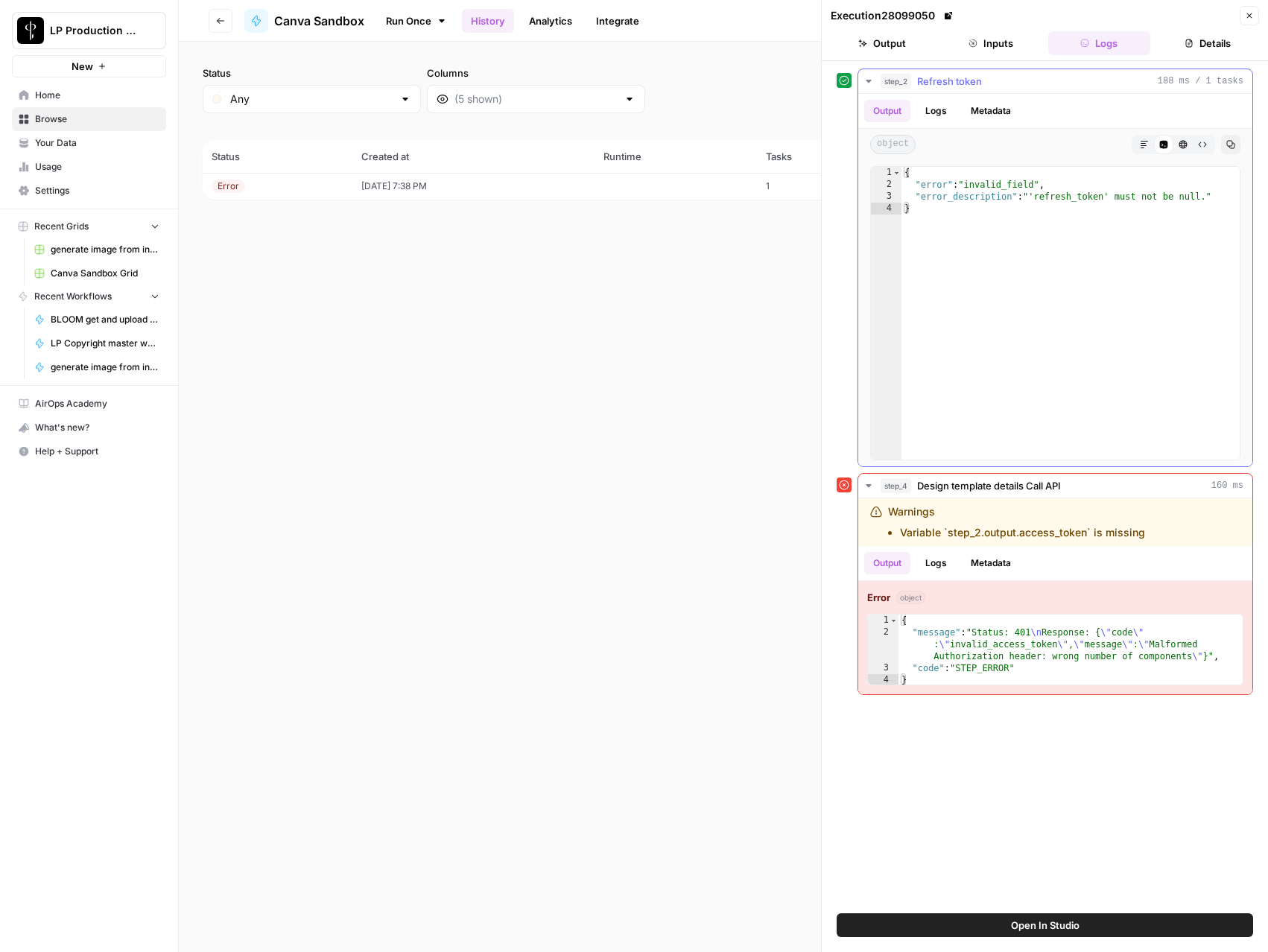
click at [870, 82] on icon "button" at bounding box center [869, 81] width 12 height 12
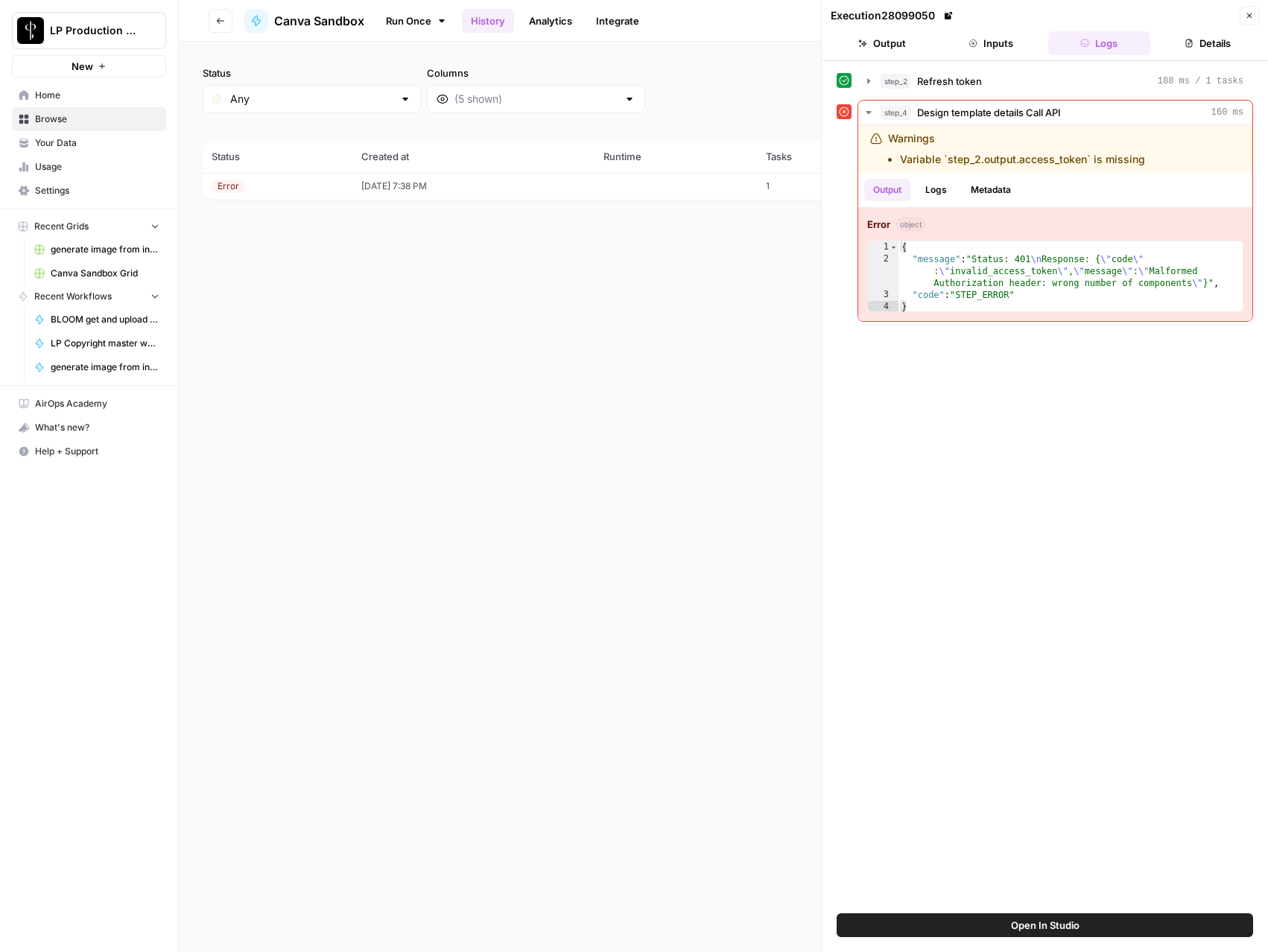
click at [1246, 18] on icon "button" at bounding box center [1249, 15] width 9 height 9
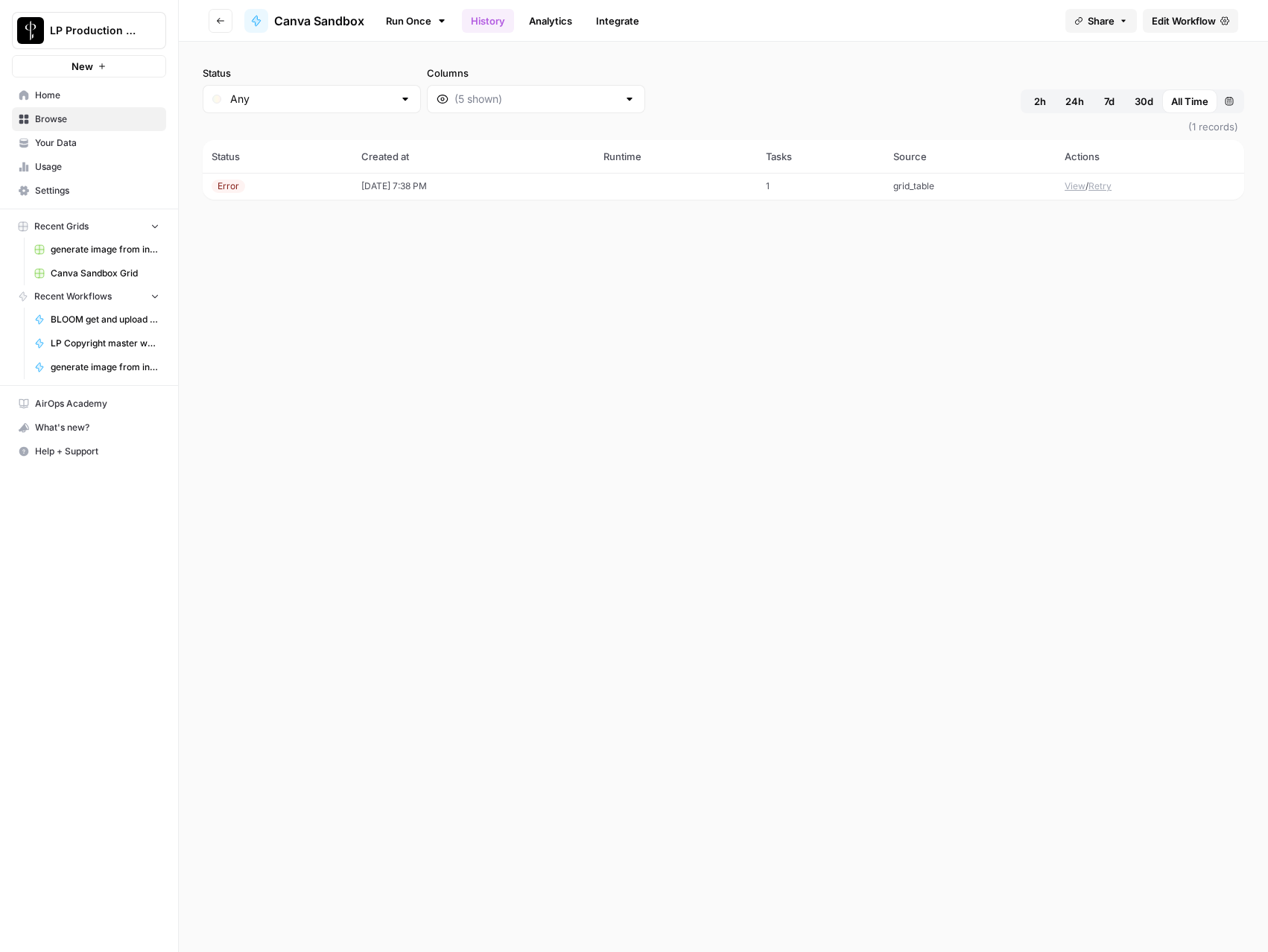
click at [1196, 19] on span "Edit Workflow" at bounding box center [1183, 21] width 64 height 15
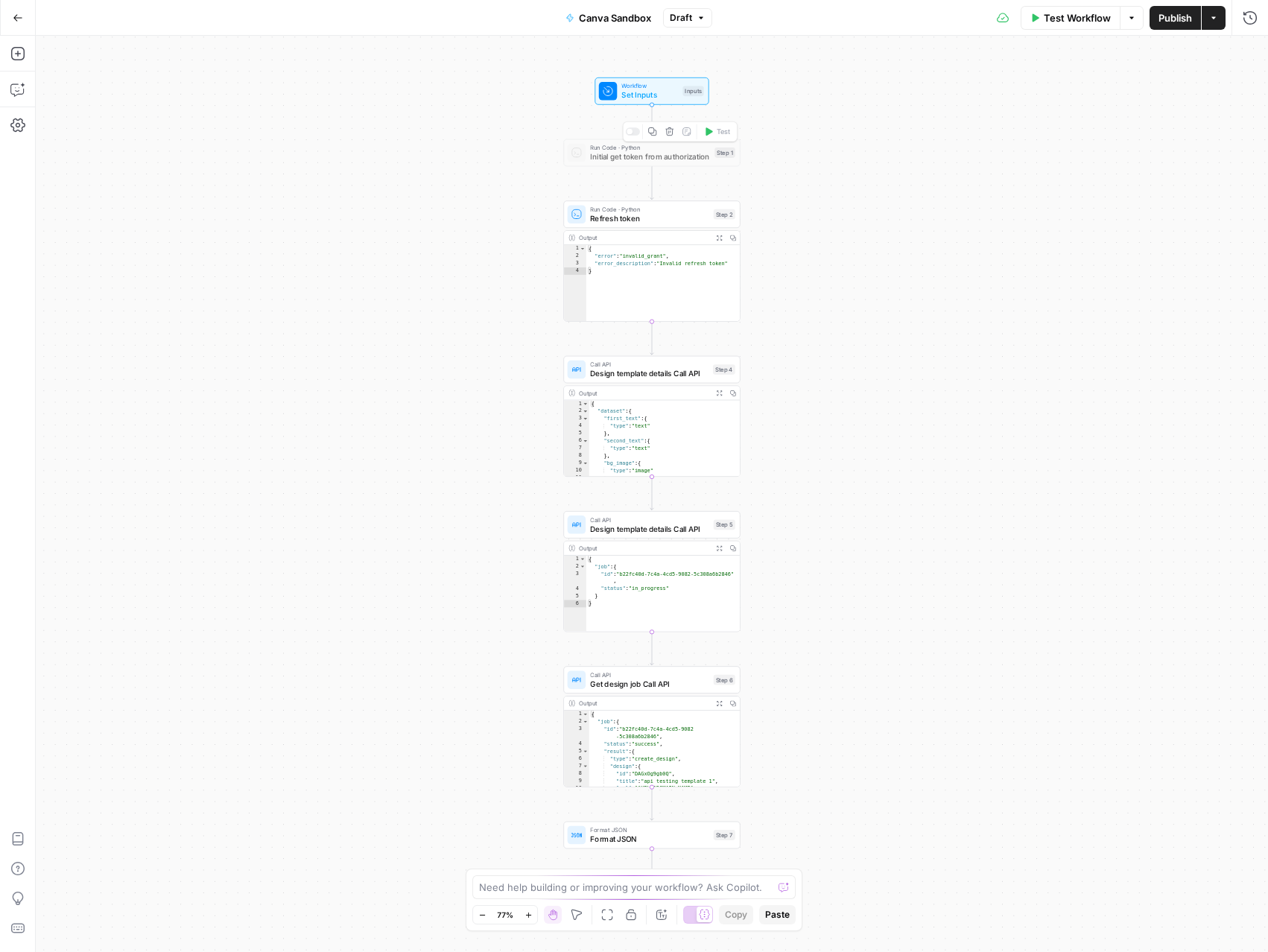
click at [634, 134] on div at bounding box center [632, 131] width 14 height 8
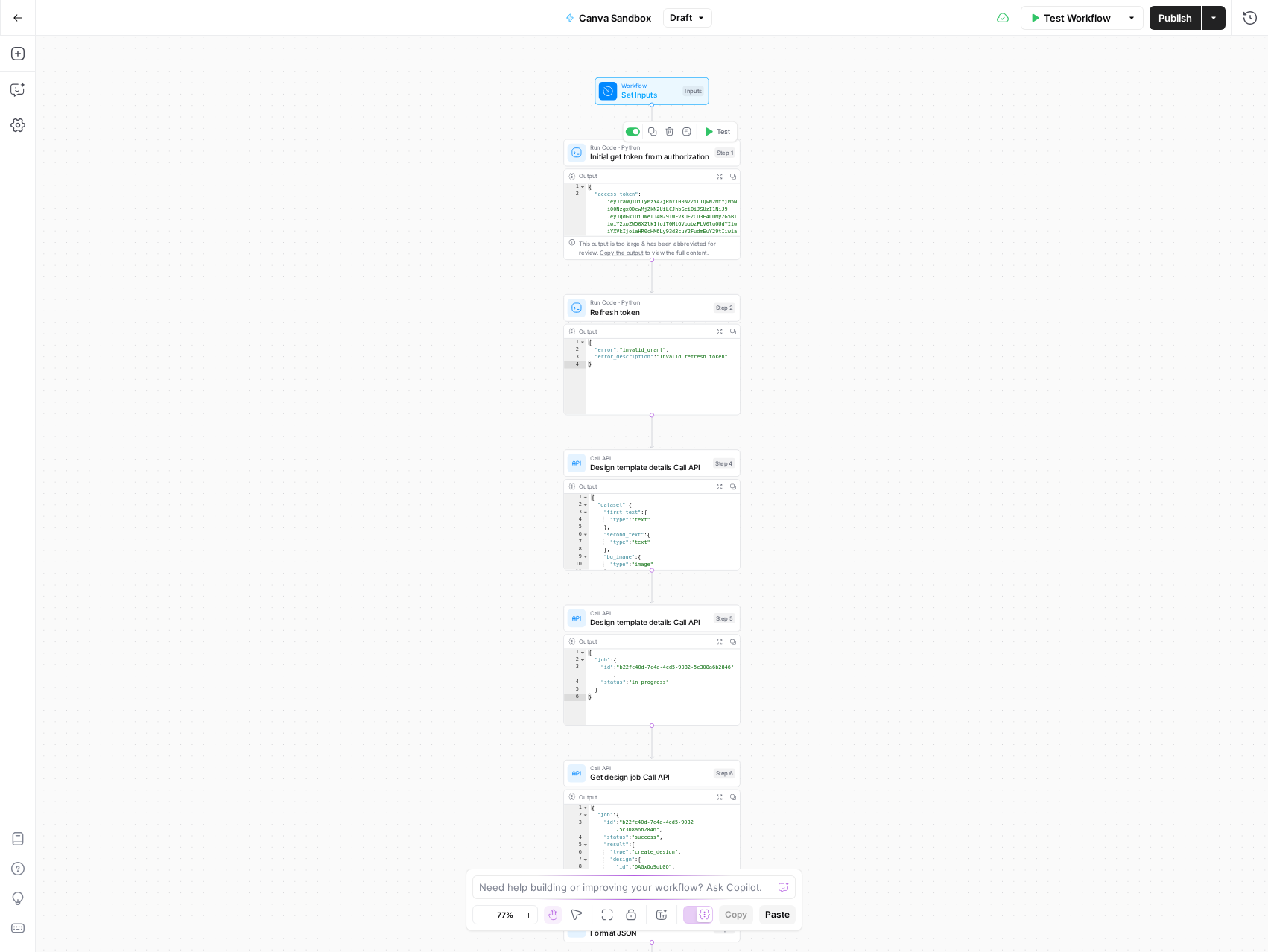
click at [691, 156] on span "Initial get token from authorization" at bounding box center [650, 156] width 120 height 11
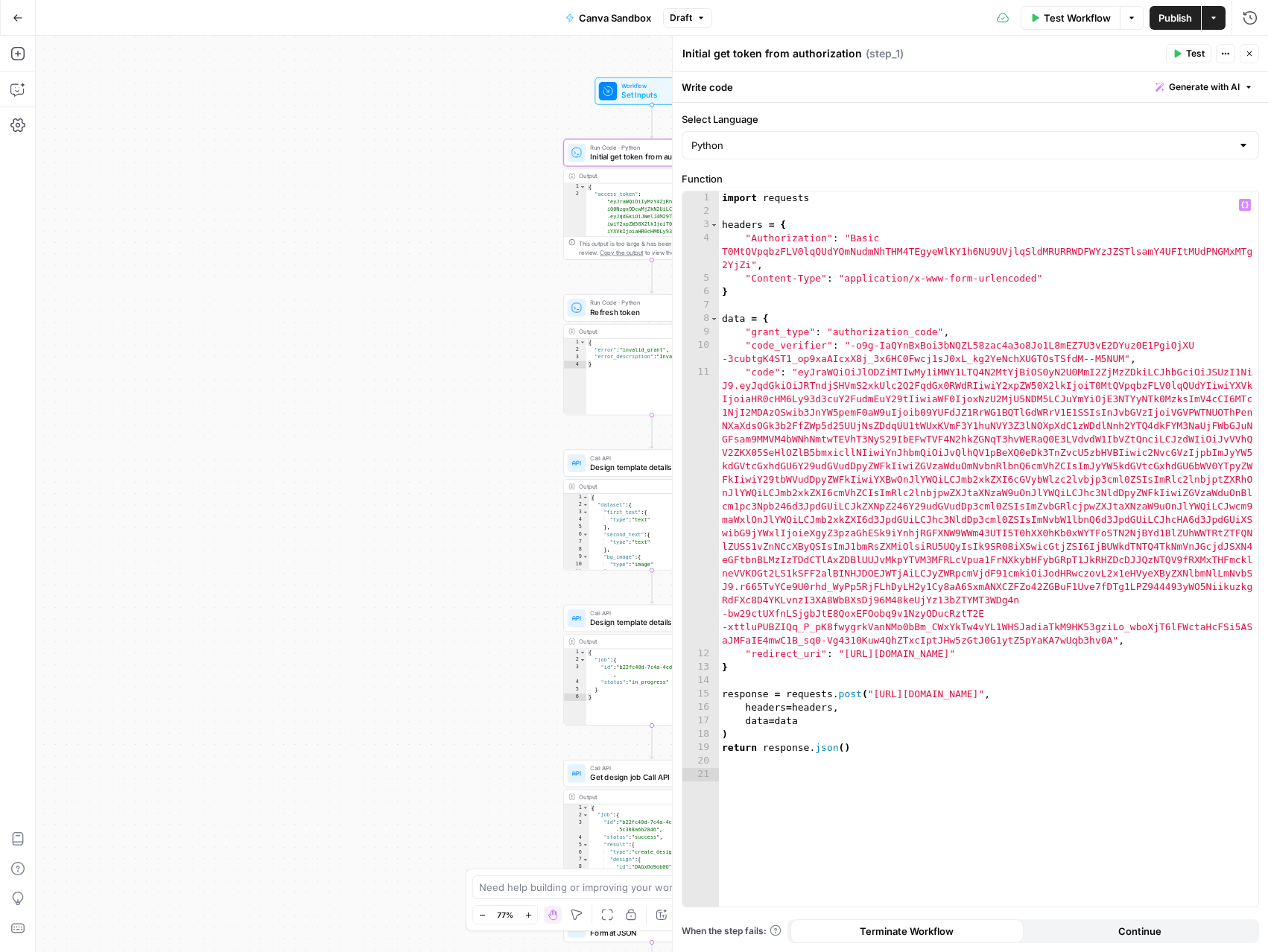
type textarea "**********"
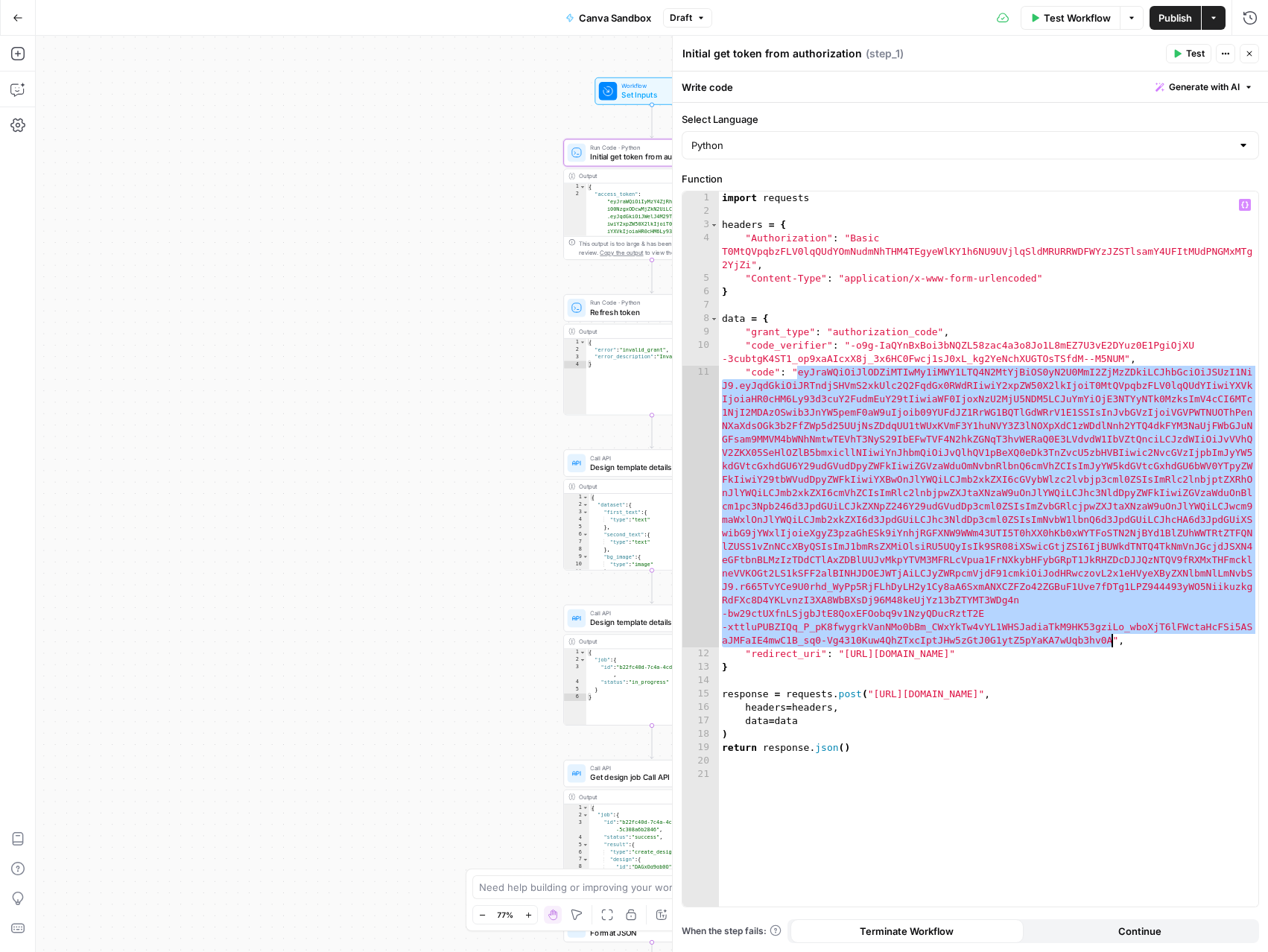
drag, startPoint x: 798, startPoint y: 373, endPoint x: 1111, endPoint y: 637, distance: 409.5
click at [1111, 637] on div "import requests headers = { "Authorization" : "Basic T0MtQVpqbzFLV0lqQUdYOmNudm…" at bounding box center [988, 563] width 539 height 742
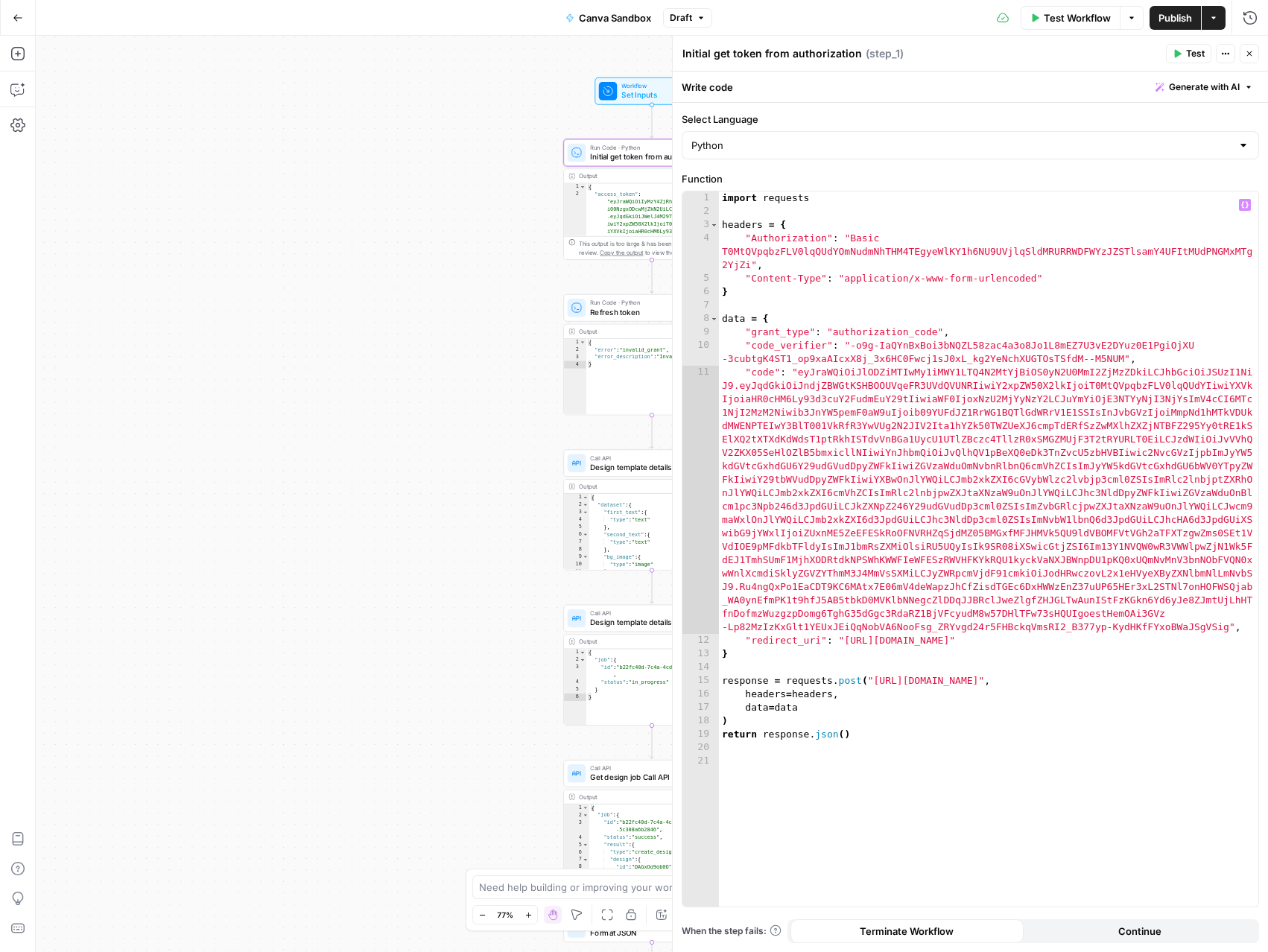
click at [1186, 58] on span "Test" at bounding box center [1195, 53] width 18 height 13
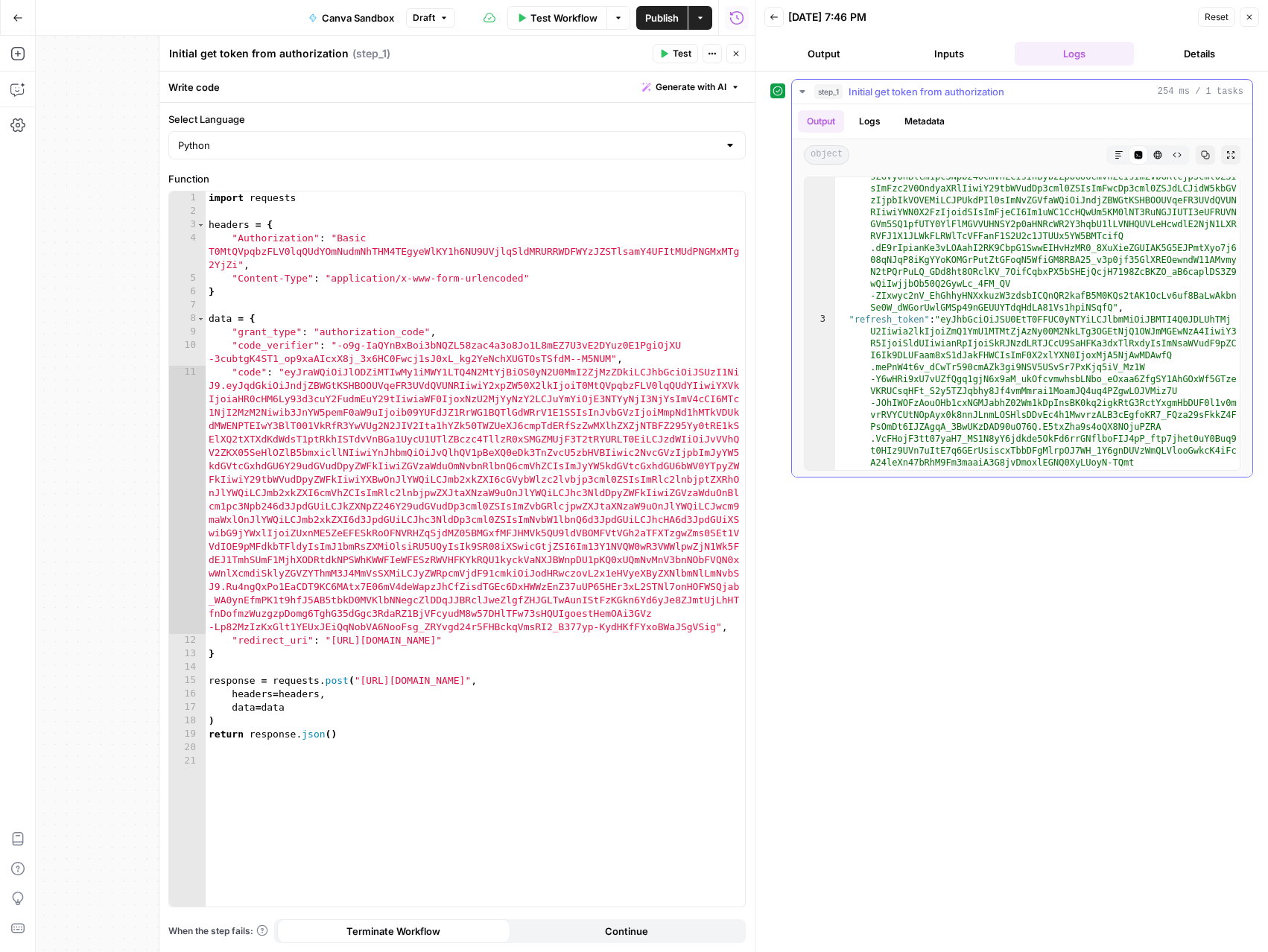
scroll to position [172, 0]
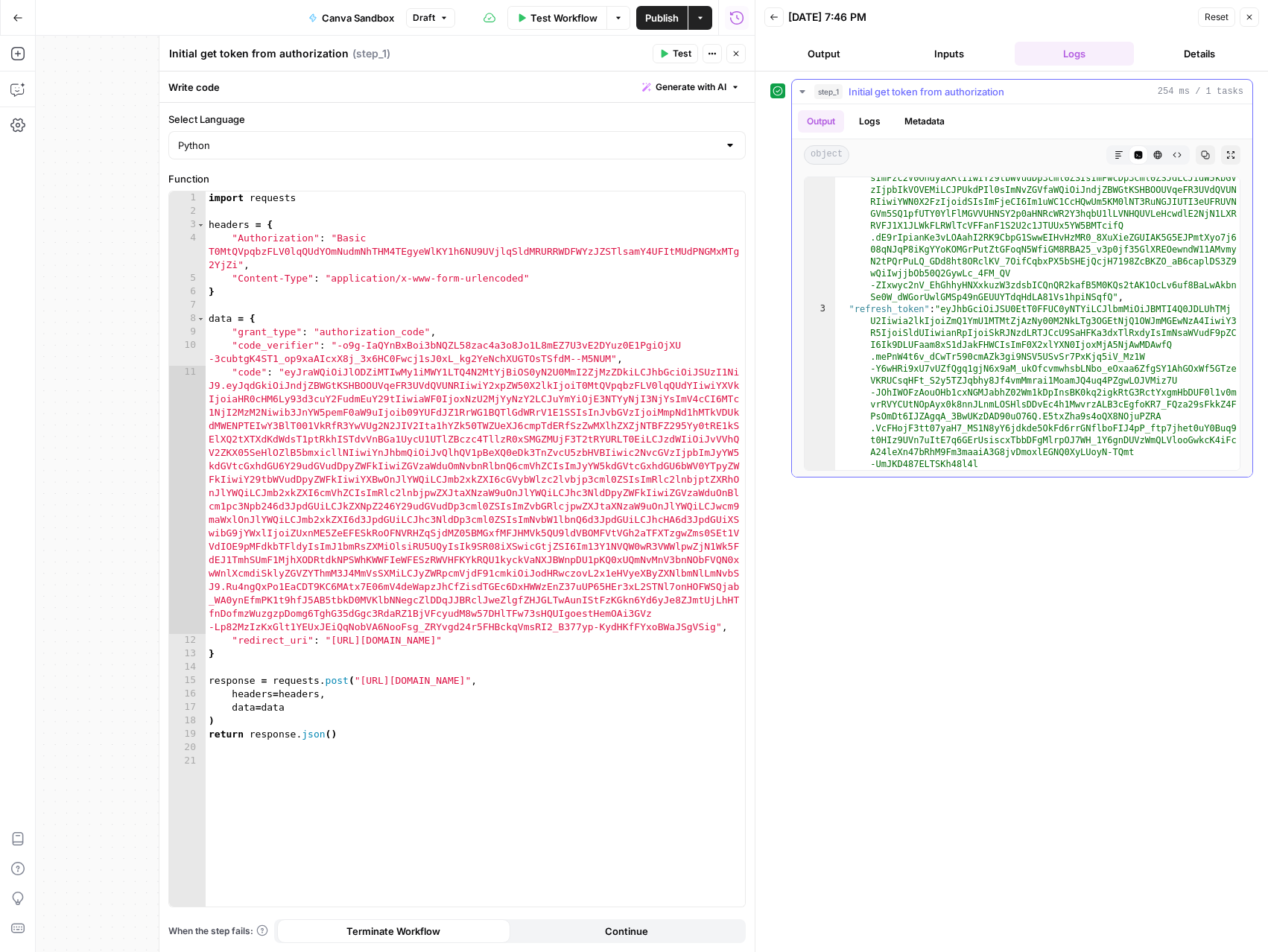
type textarea "**********"
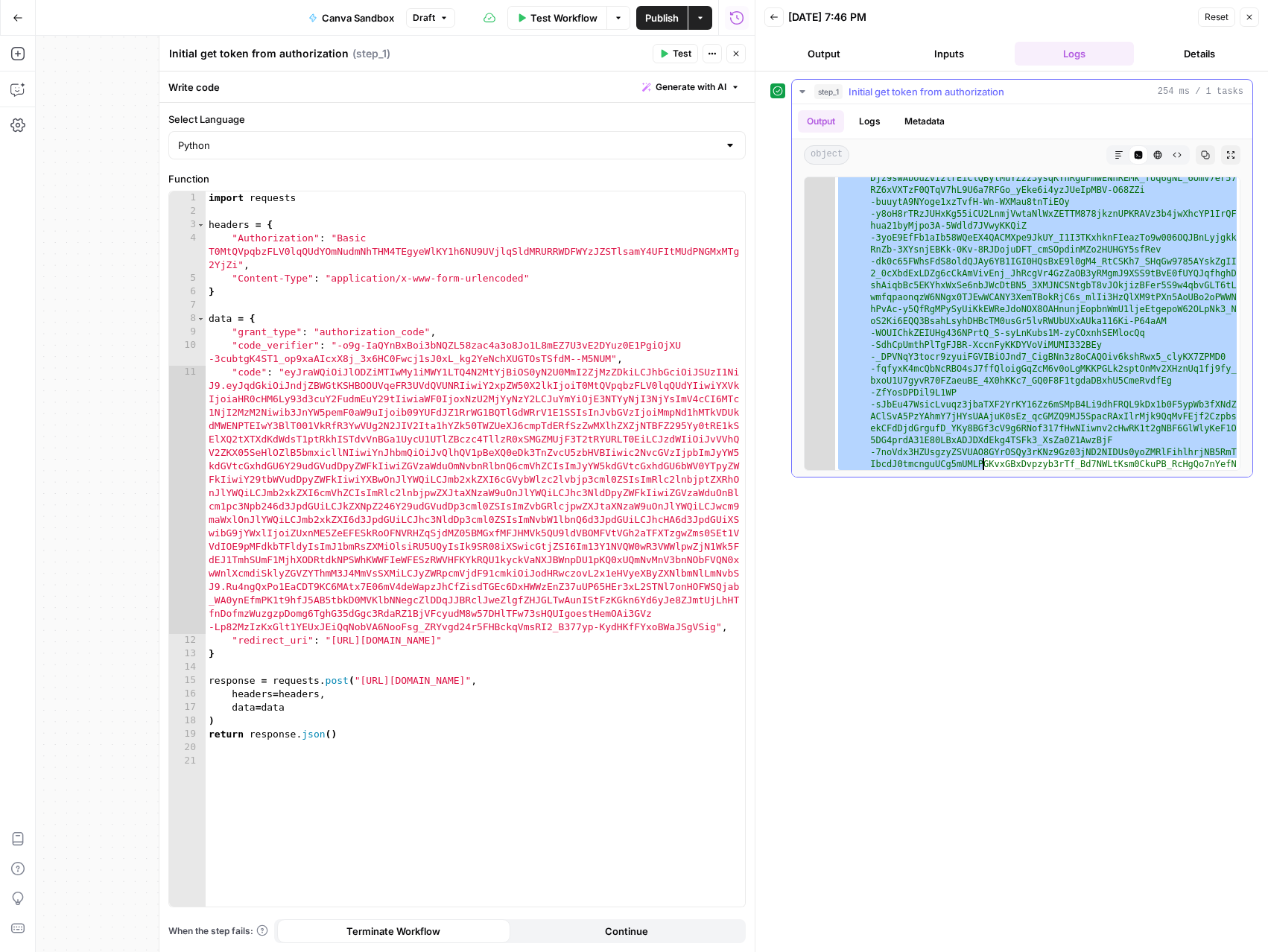
scroll to position [506, 0]
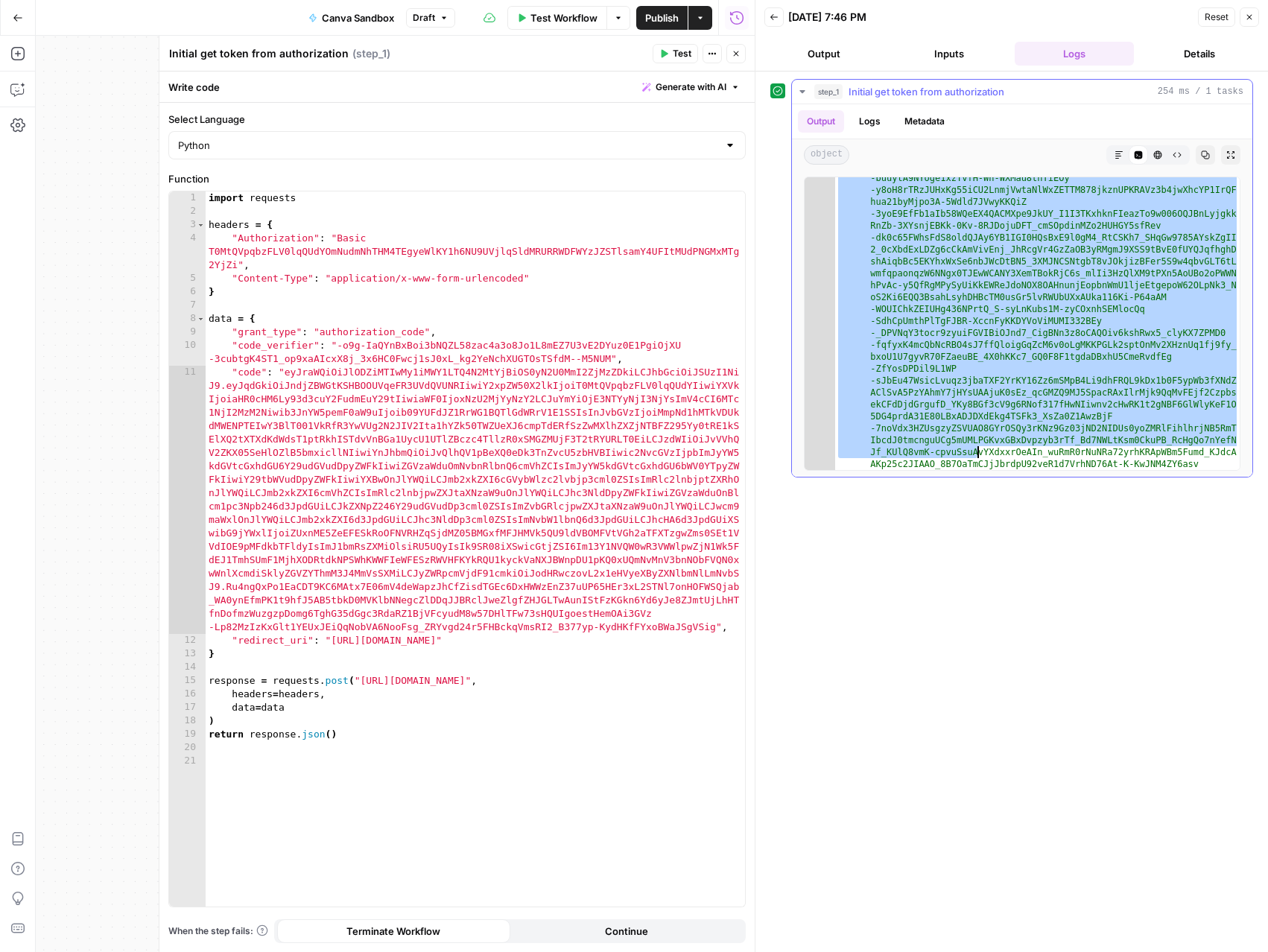
drag, startPoint x: 947, startPoint y: 312, endPoint x: 978, endPoint y: 447, distance: 138.5
click at [978, 447] on div ""refresh_token" : "eyJhbGciOiJSU0EtT0FFUC0yNTYiLCJlbmMiOiJBMTI4Q0JDLUhTMj U2Iiw…" at bounding box center [1038, 628] width 404 height 1318
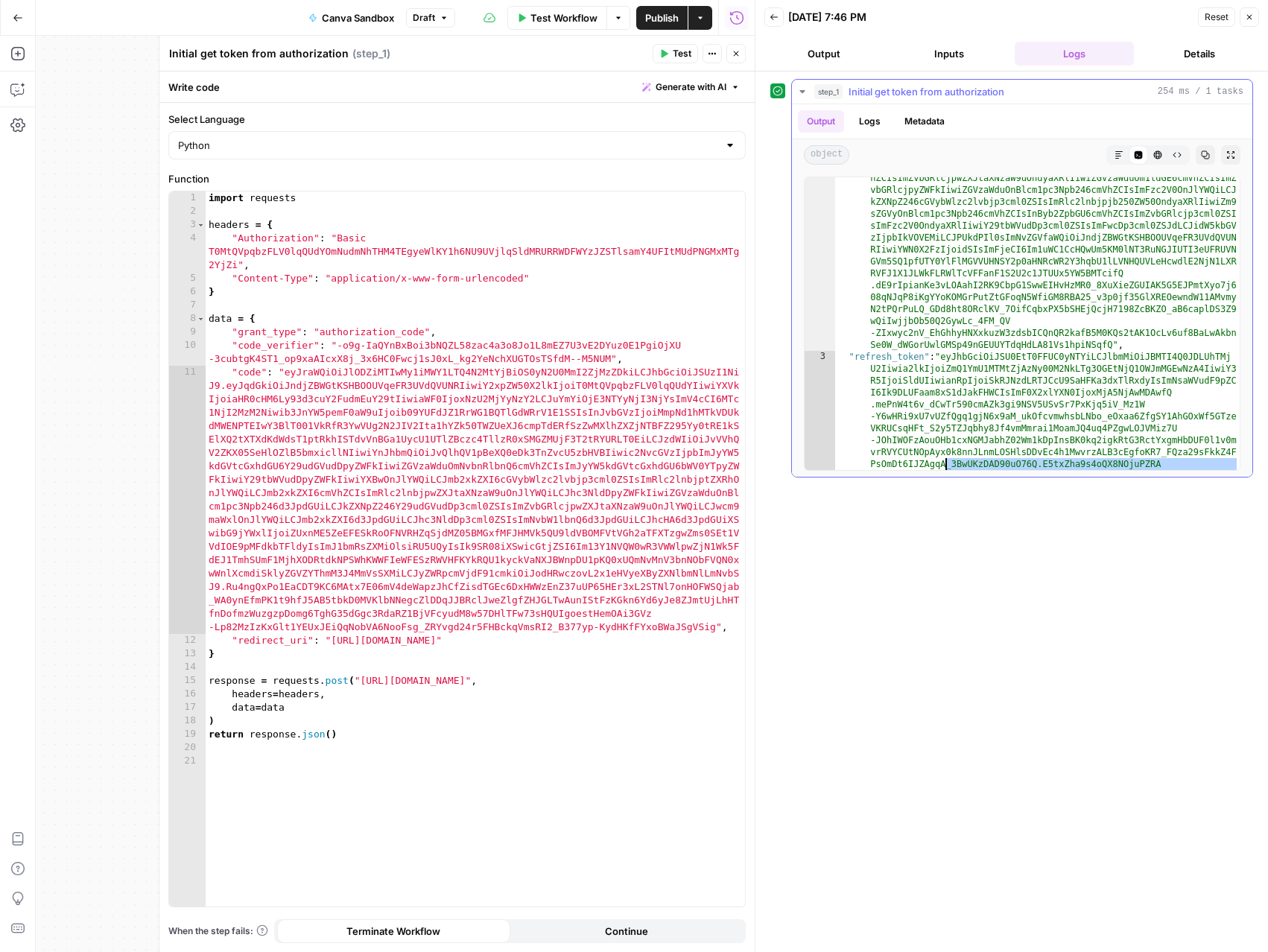
scroll to position [136, 0]
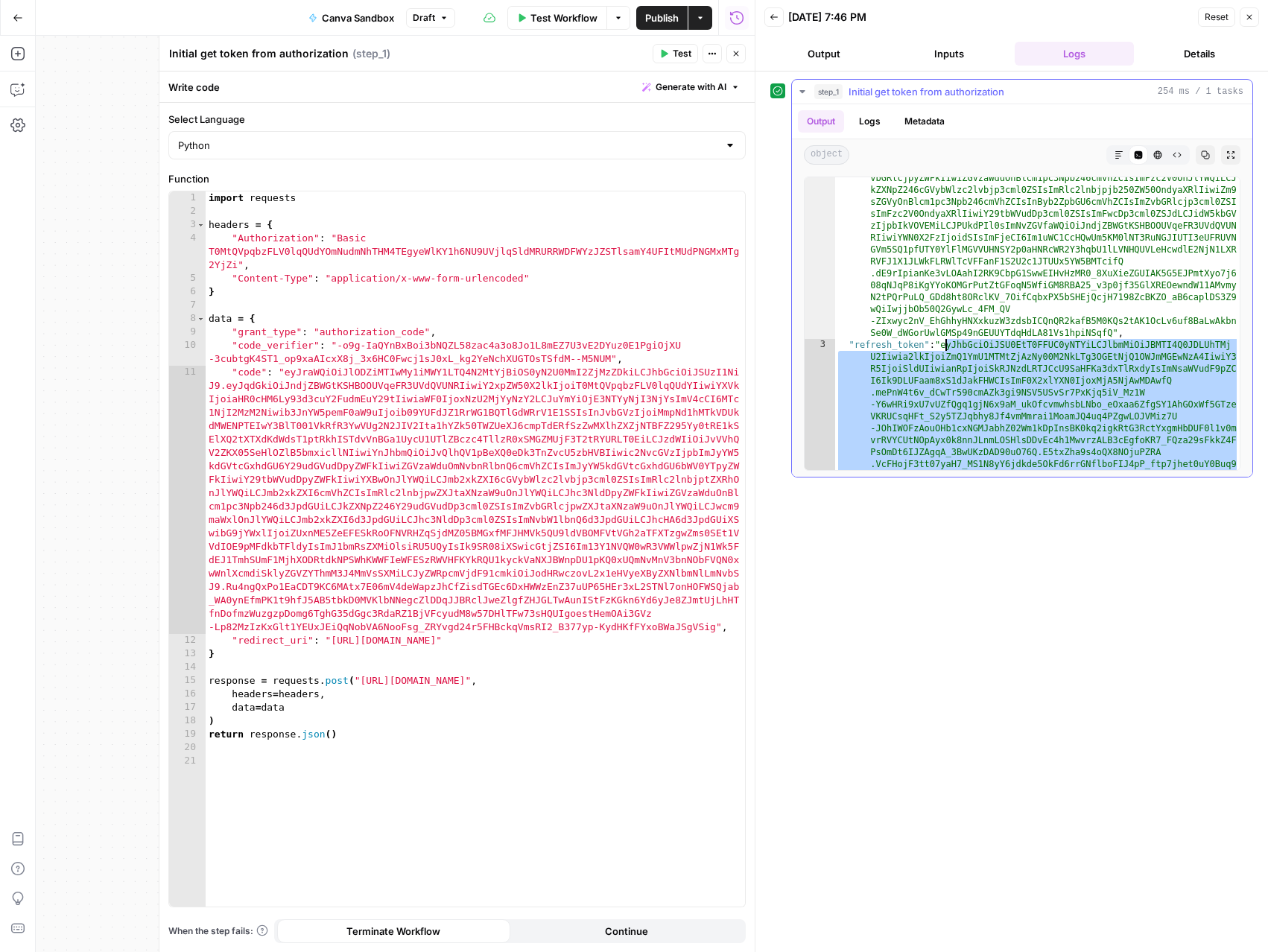
drag, startPoint x: 993, startPoint y: 373, endPoint x: 946, endPoint y: 345, distance: 54.7
click at [946, 345] on div ""access_token" : "eyJraWQiOiIyMzY4ZjRhYi00N2ZiLTQwN2MtYjM5Ni00NzgxODcwMjZ kN2Ui…" at bounding box center [1038, 599] width 404 height 1092
click at [1251, 22] on button "Close" at bounding box center [1249, 17] width 19 height 19
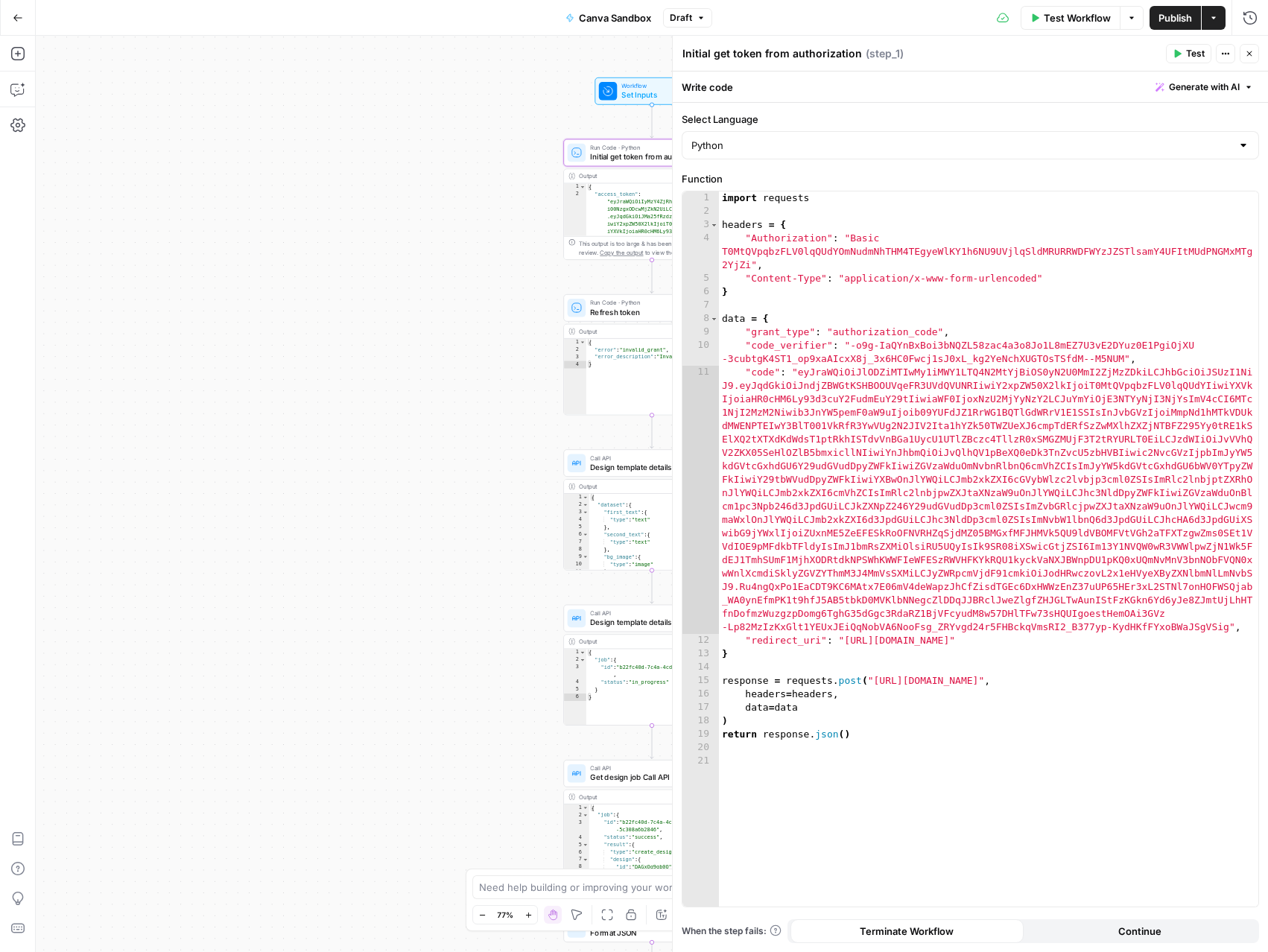
click at [1255, 57] on button "Close" at bounding box center [1249, 53] width 19 height 19
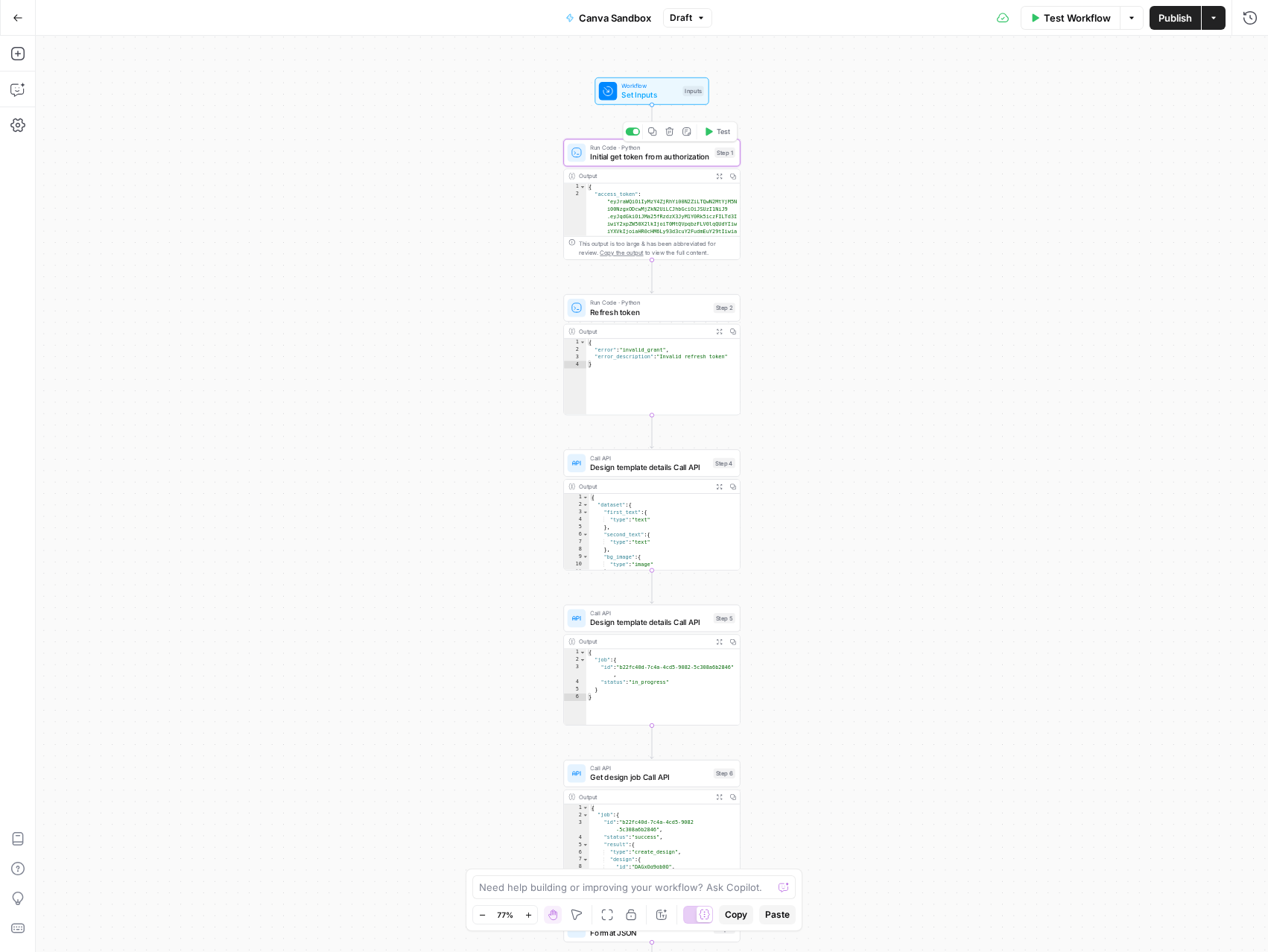
click at [634, 130] on div at bounding box center [636, 131] width 6 height 6
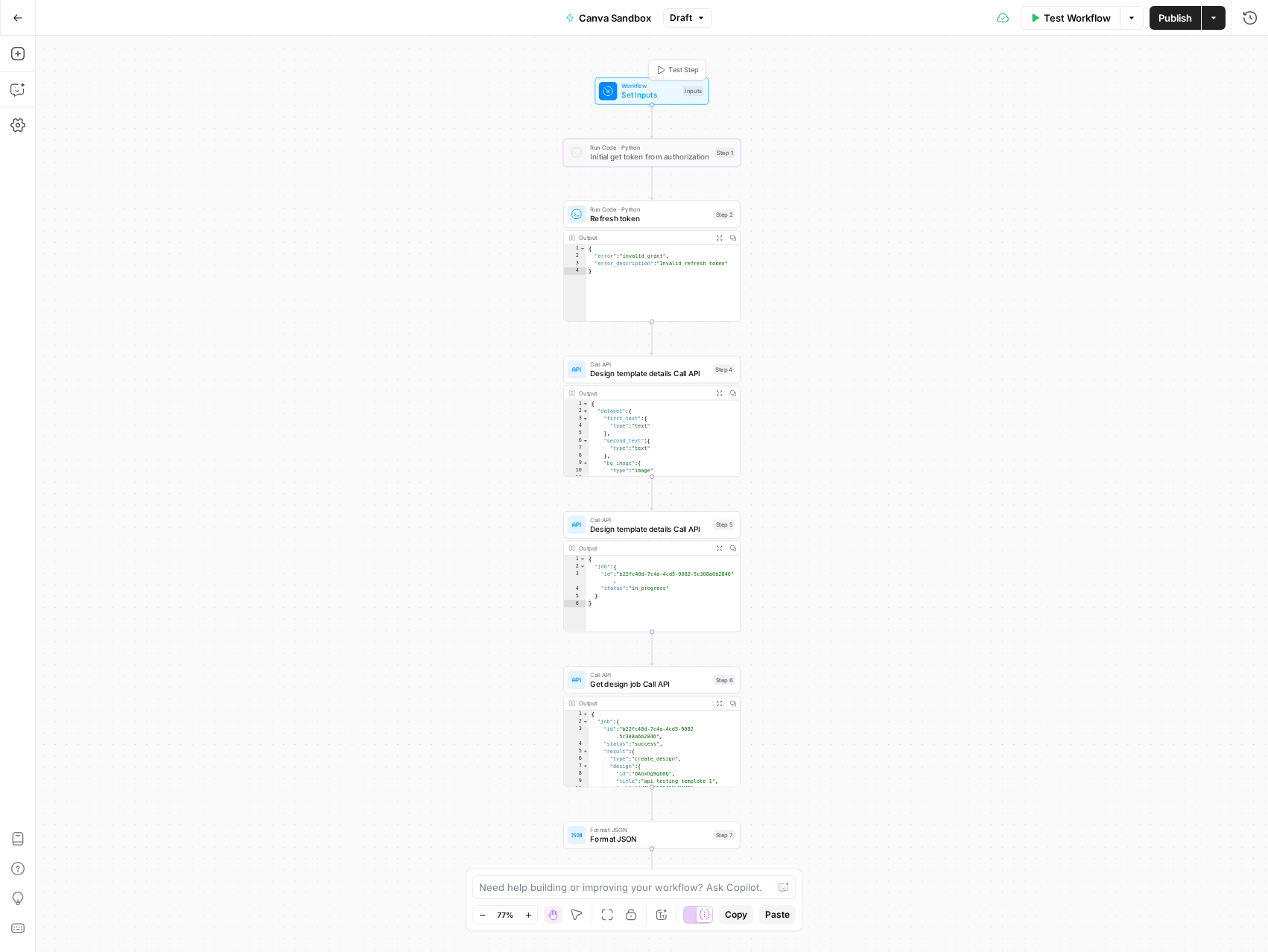
click at [677, 72] on span "Test Step" at bounding box center [683, 70] width 31 height 11
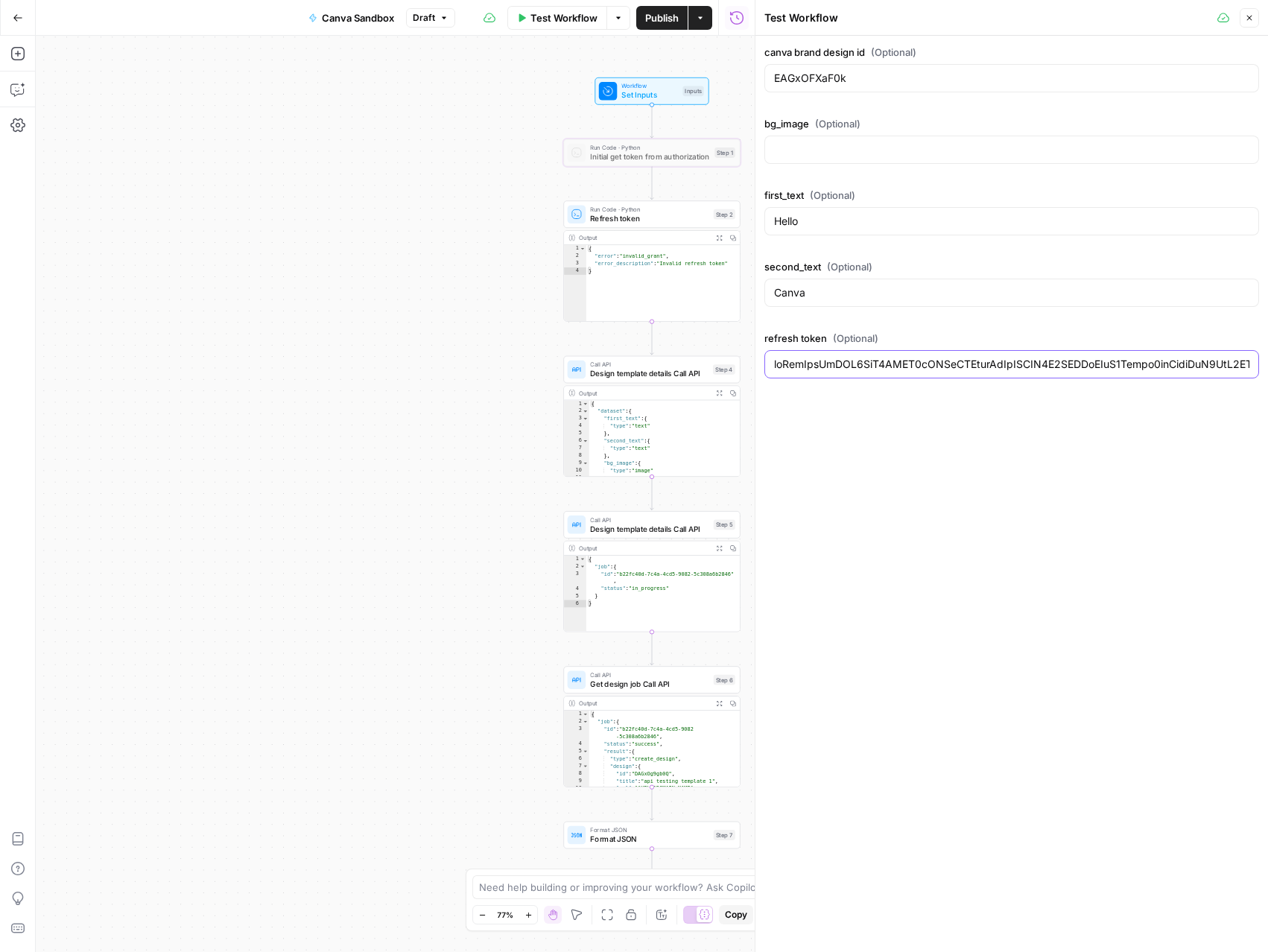
click at [874, 357] on input "refresh token (Optional)" at bounding box center [1011, 364] width 475 height 15
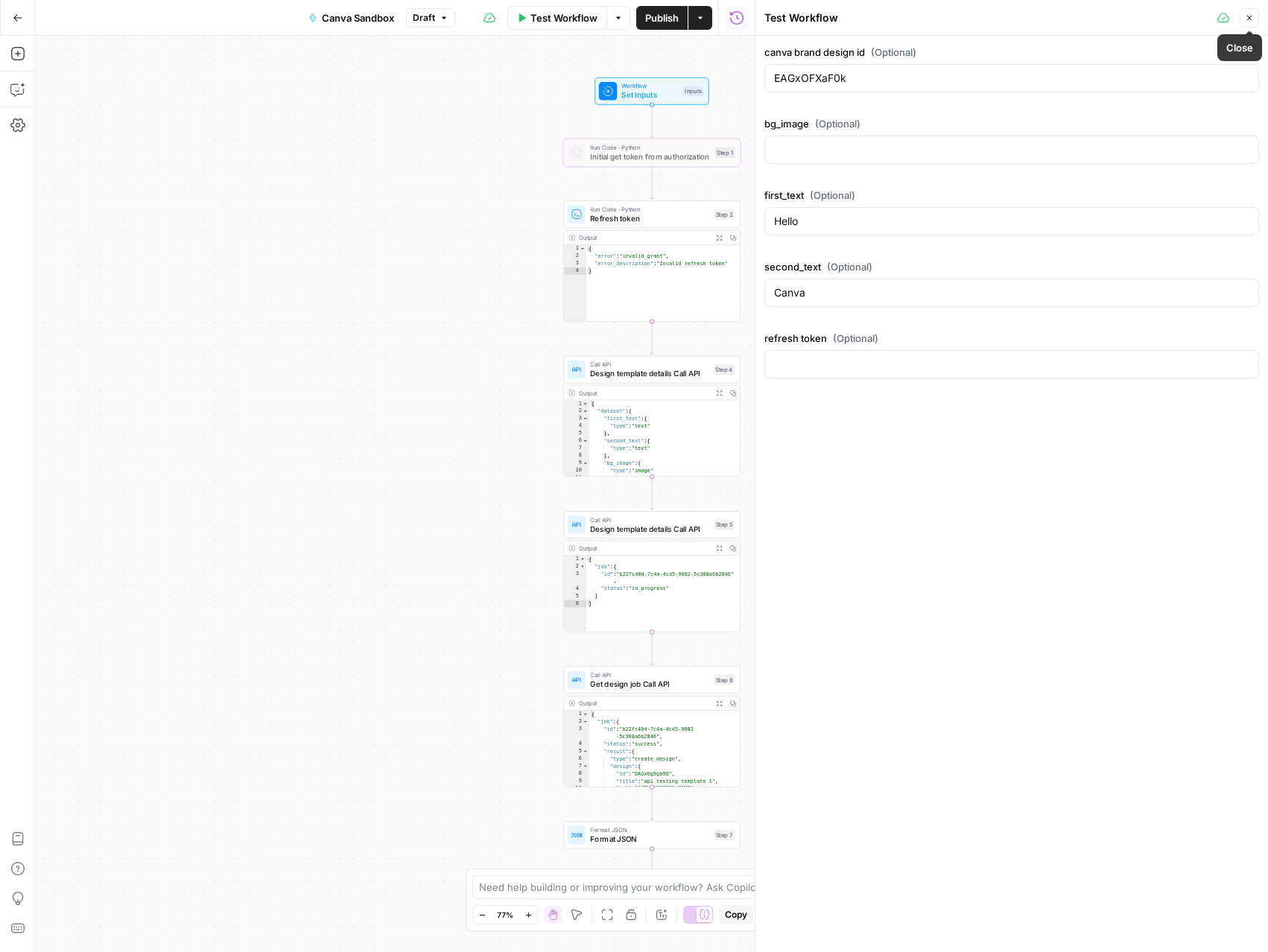
click at [1252, 19] on icon "button" at bounding box center [1249, 17] width 9 height 9
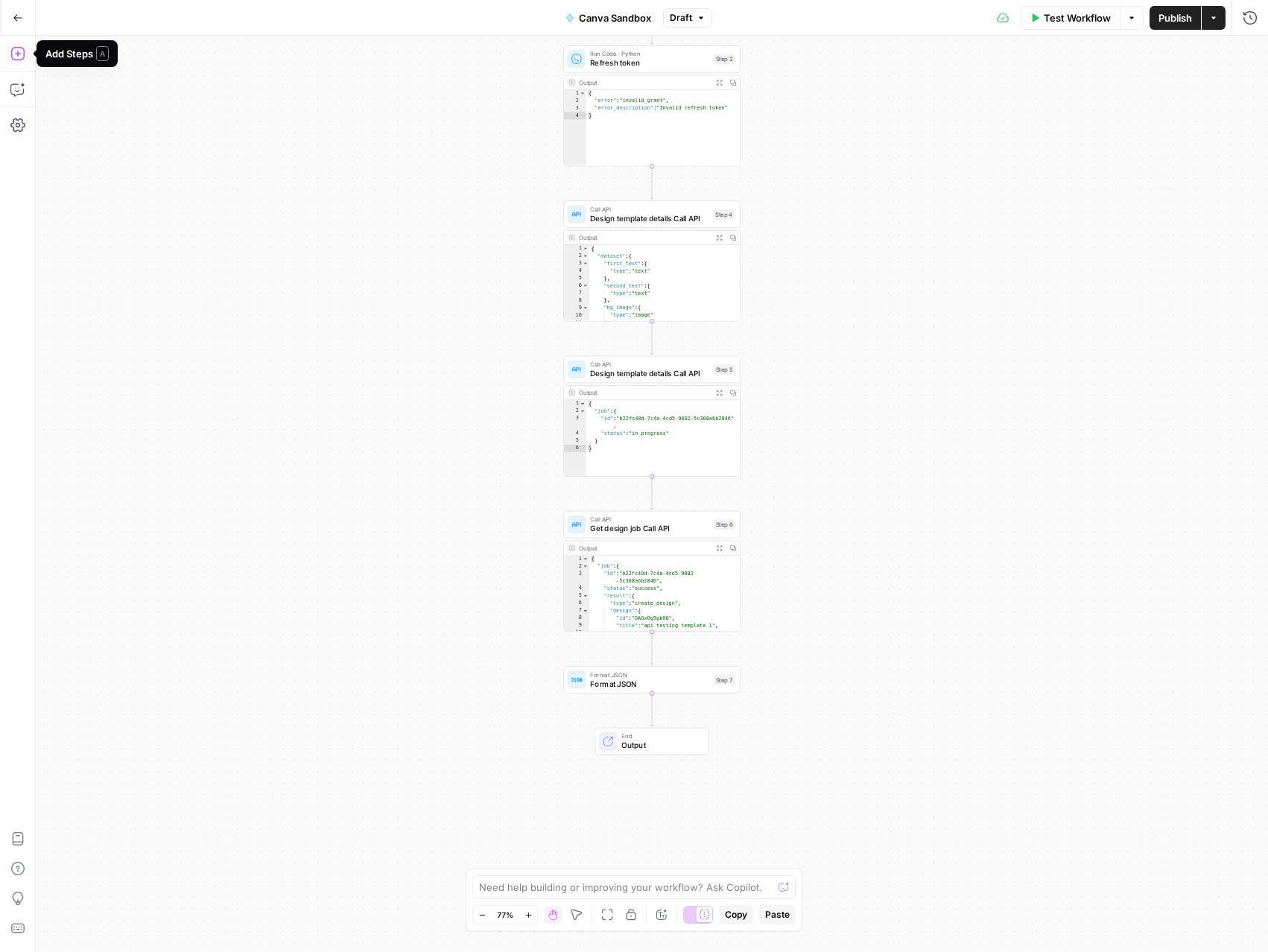
click at [20, 57] on icon "button" at bounding box center [18, 54] width 15 height 15
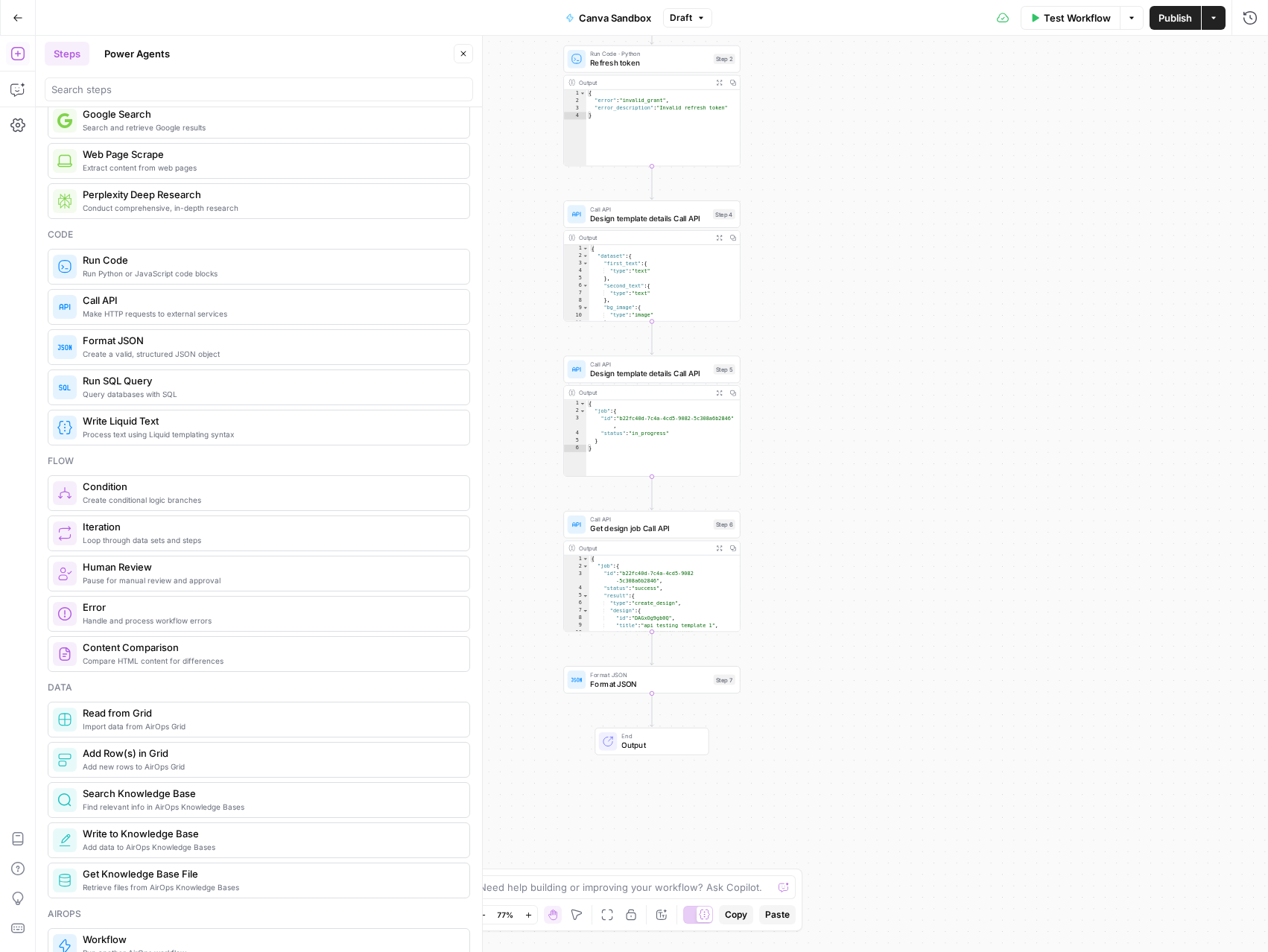
scroll to position [0, 0]
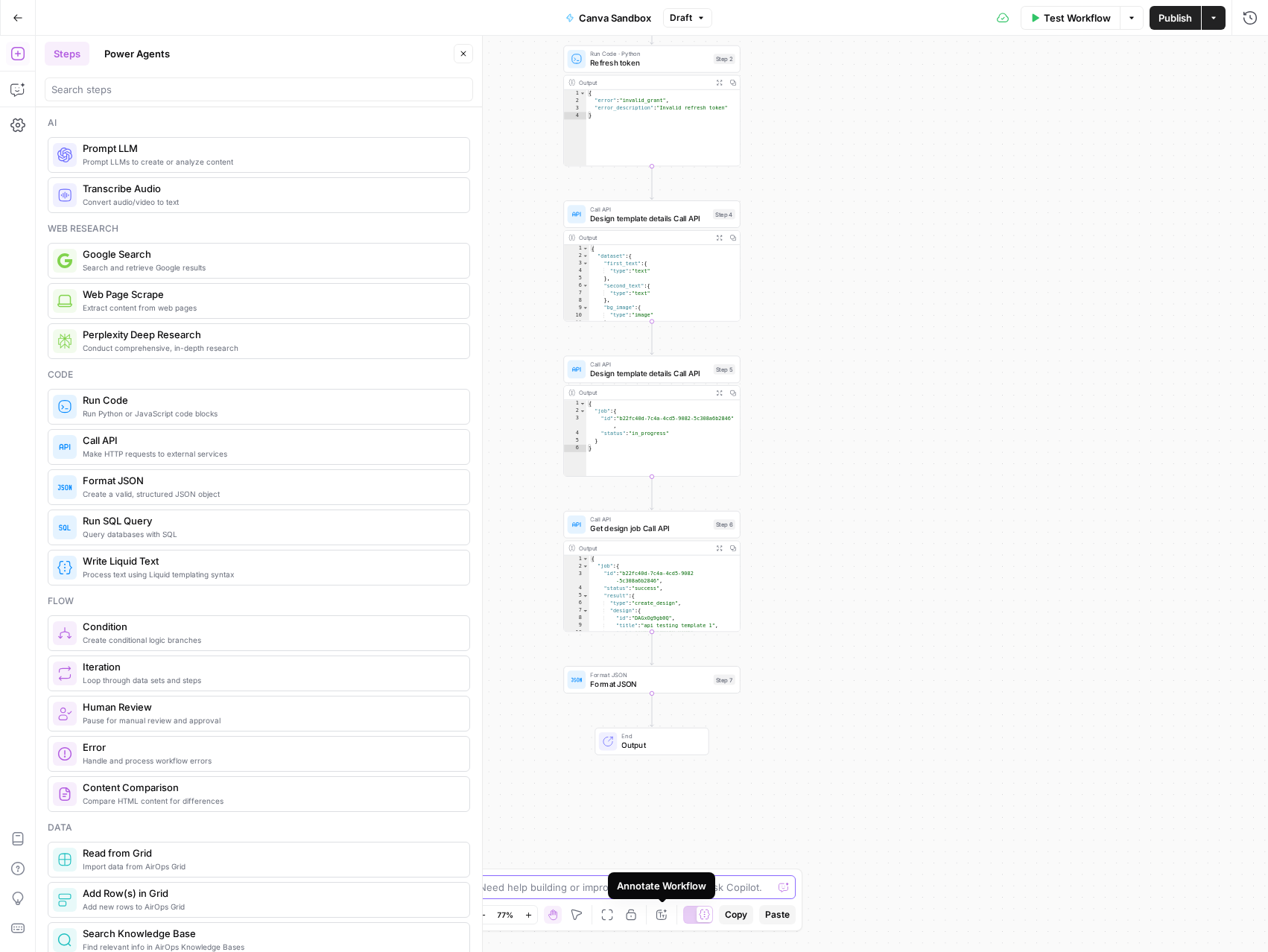
click at [722, 890] on textarea at bounding box center [626, 887] width 294 height 15
paste textarea "How do I insert a step to wait a second for the API job to execute so that I ca…"
type textarea "How do I insert a step to wait a 10 seconds for the API job to execute so that …"
click at [786, 872] on div "Paste ⌘ V" at bounding box center [775, 885] width 67 height 27
click at [782, 870] on icon "submit" at bounding box center [786, 872] width 9 height 9
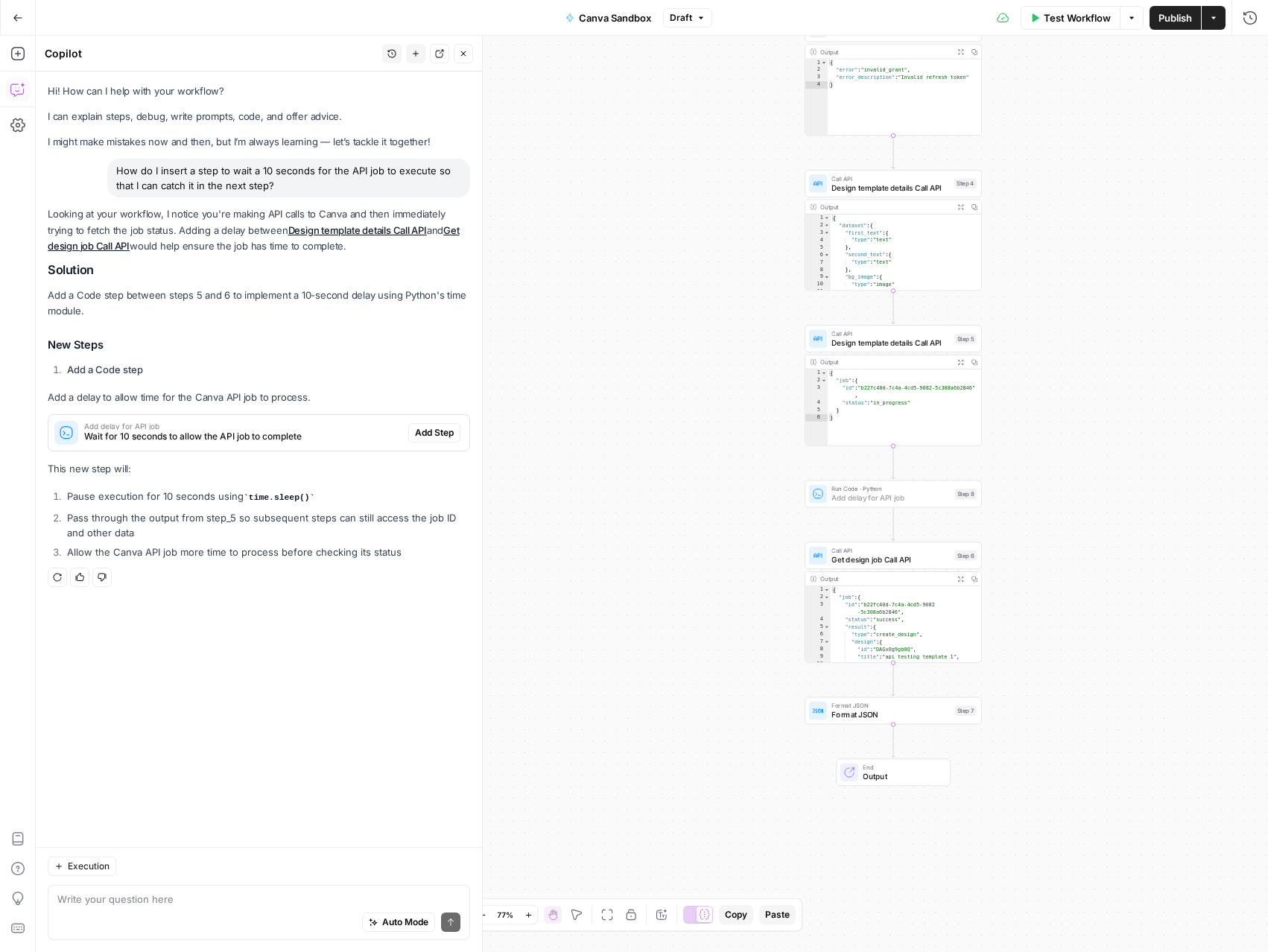
click at [430, 430] on span "Add Step" at bounding box center [434, 433] width 39 height 13
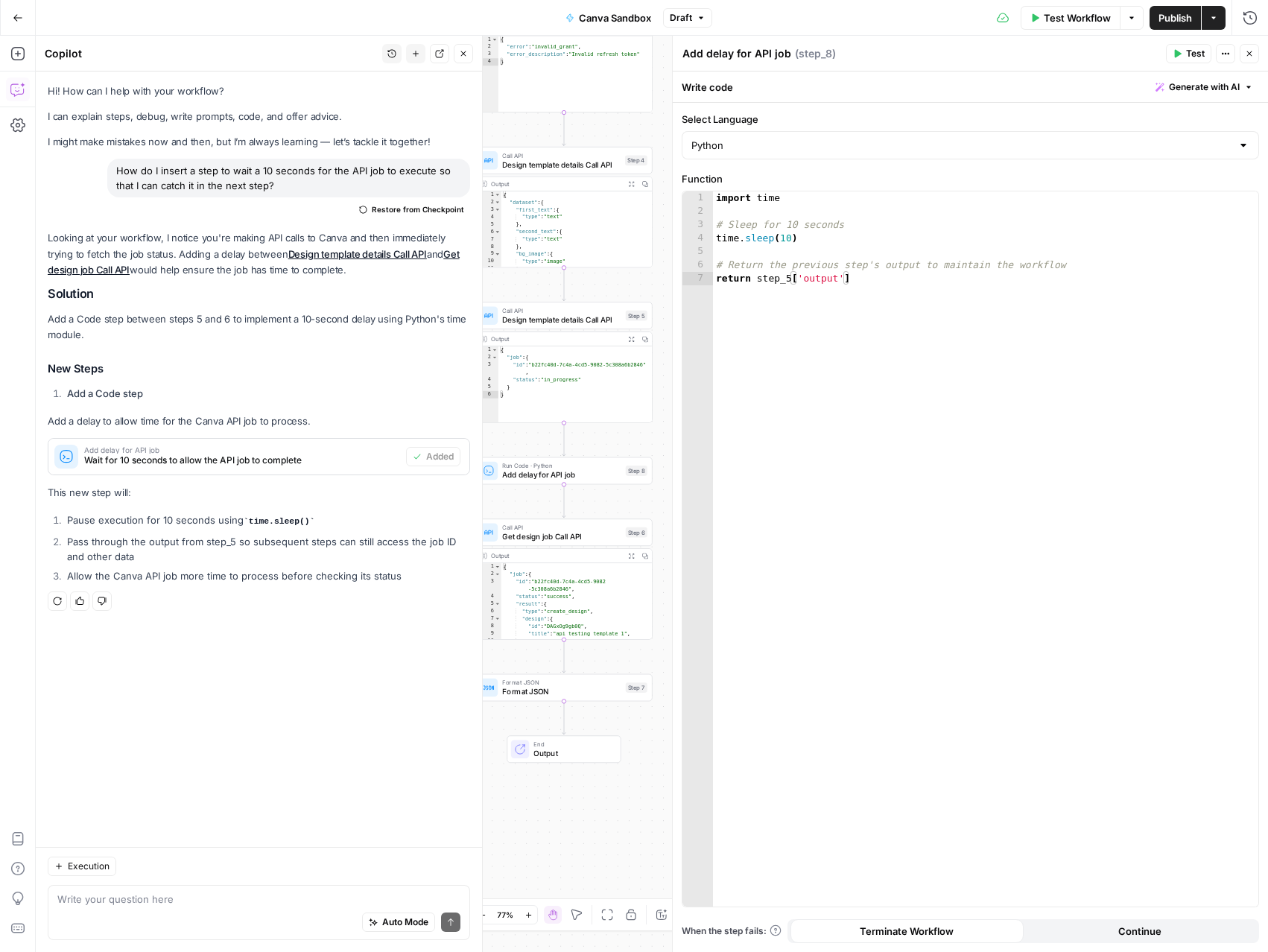
drag, startPoint x: 652, startPoint y: 459, endPoint x: 622, endPoint y: 437, distance: 37.2
click at [622, 437] on div "Workflow Set Inputs Inputs Run Code · Python Initial get token from authorizati…" at bounding box center [651, 493] width 1232 height 916
drag, startPoint x: 874, startPoint y: 280, endPoint x: 705, endPoint y: 260, distance: 170.2
click at [705, 260] on div "**********" at bounding box center [970, 549] width 576 height 716
type textarea "**********"
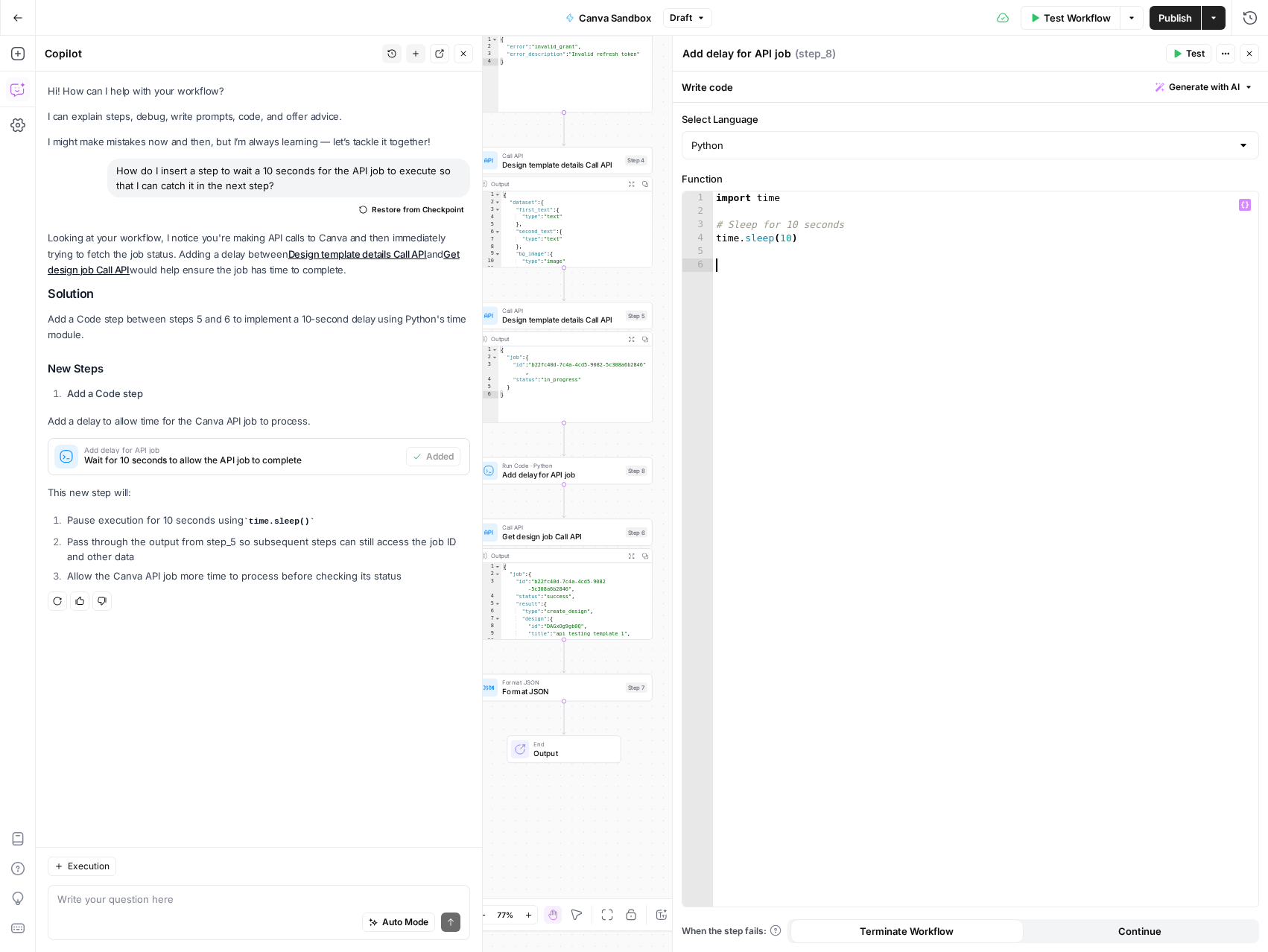
click at [1177, 11] on span "Publish" at bounding box center [1175, 18] width 33 height 15
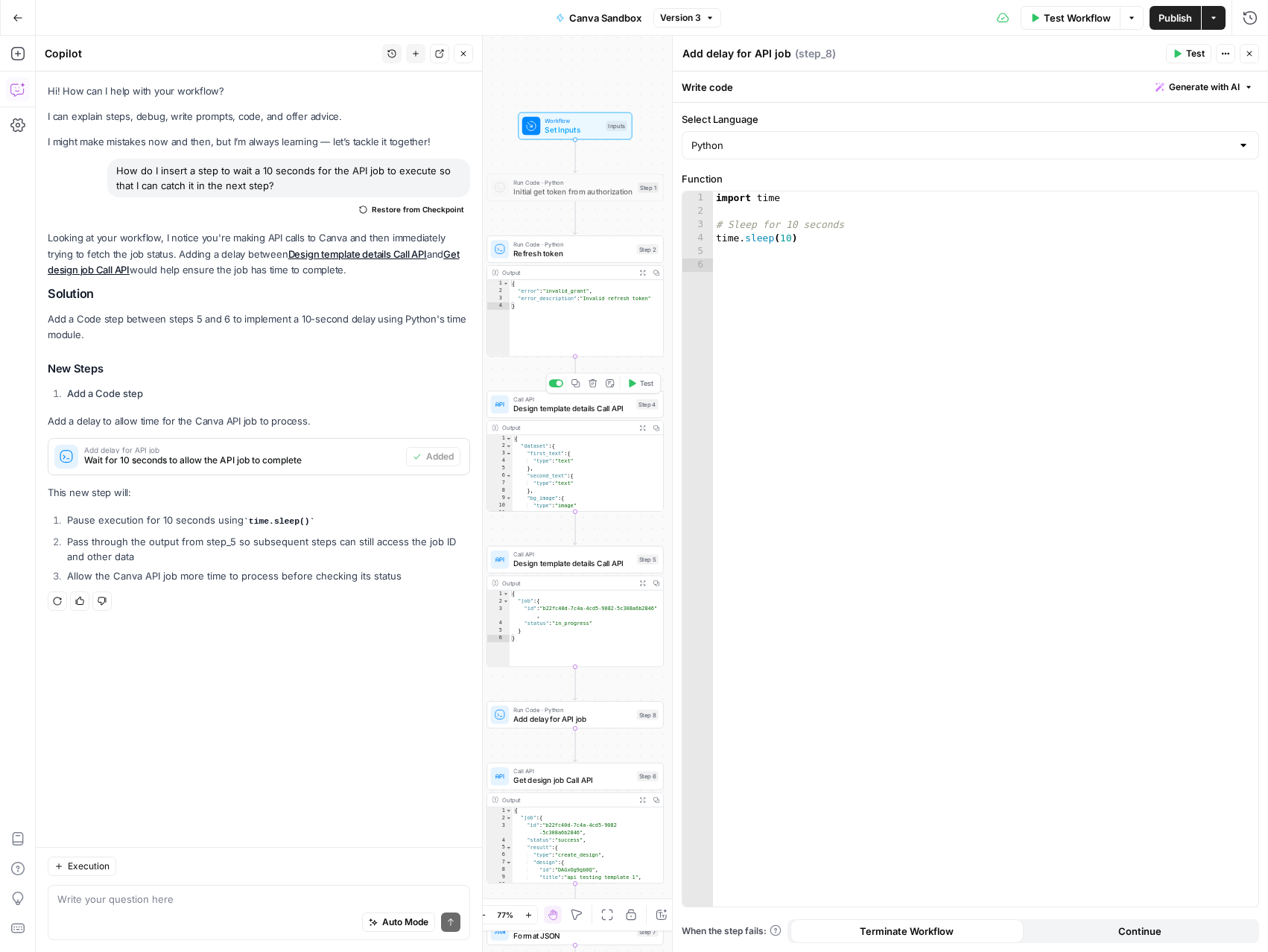
drag, startPoint x: 606, startPoint y: 168, endPoint x: 619, endPoint y: 379, distance: 211.4
click at [619, 379] on div "Workflow Set Inputs Inputs Run Code · Python Initial get token from authorizati…" at bounding box center [651, 493] width 1232 height 916
click at [597, 243] on span "Run Code · Python" at bounding box center [575, 243] width 118 height 9
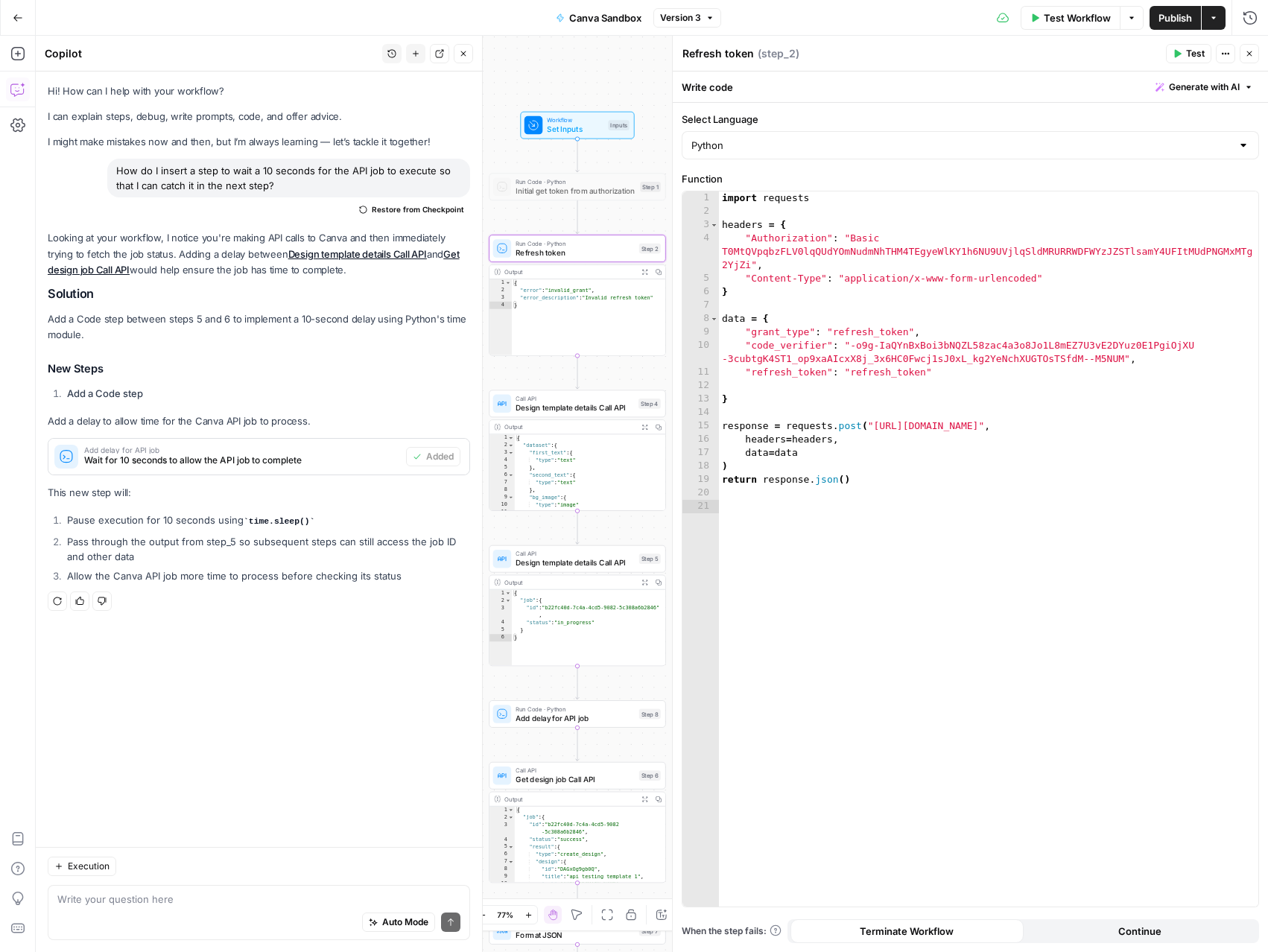
click at [1212, 942] on button "Continue" at bounding box center [1140, 931] width 233 height 24
click at [1171, 24] on span "Publish" at bounding box center [1175, 18] width 33 height 15
click at [573, 189] on span "Initial get token from authorization" at bounding box center [576, 191] width 120 height 11
click at [558, 162] on div at bounding box center [558, 166] width 14 height 8
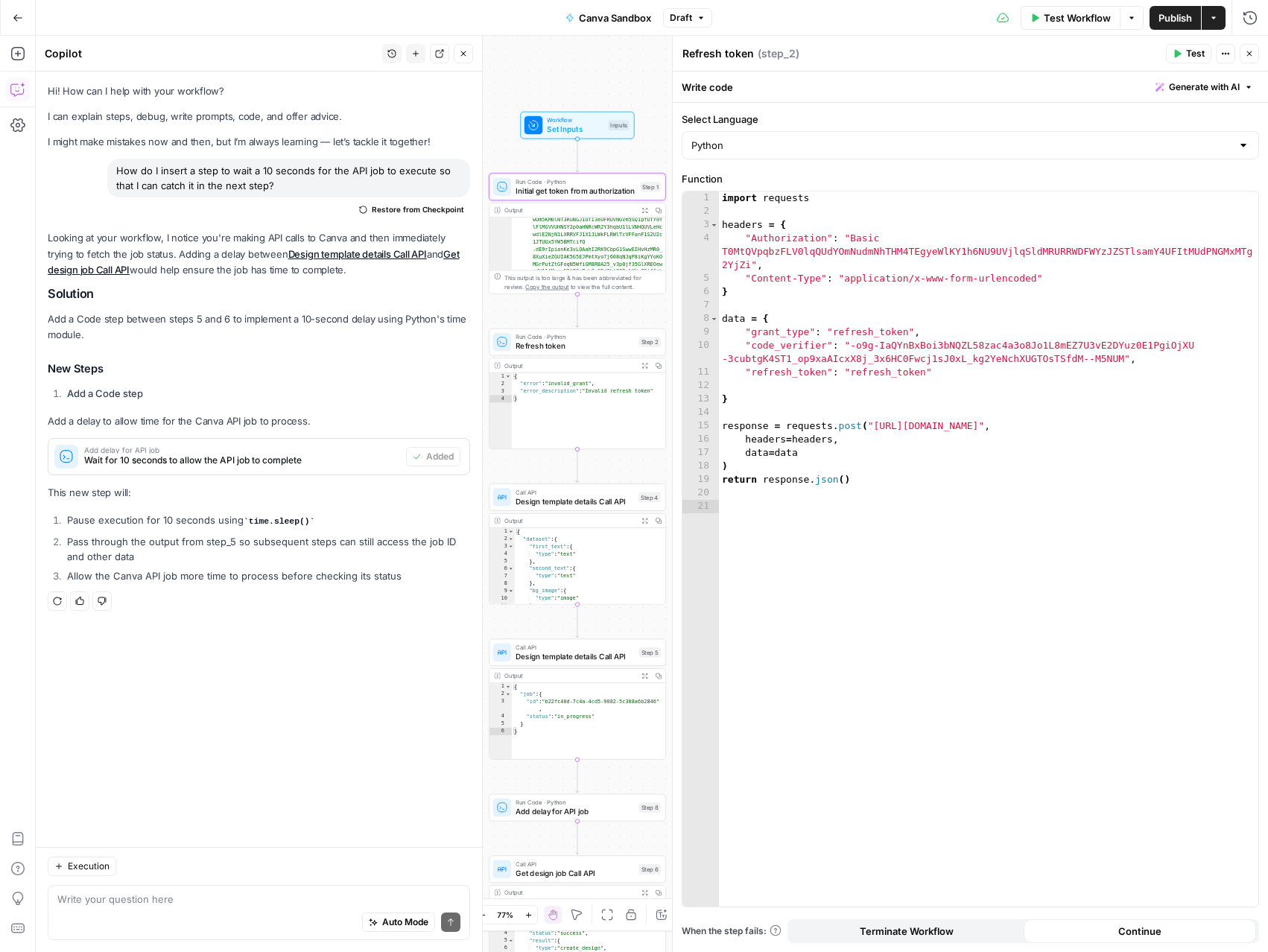
scroll to position [254, 0]
click at [580, 192] on span "Initial get token from authorization" at bounding box center [576, 191] width 120 height 11
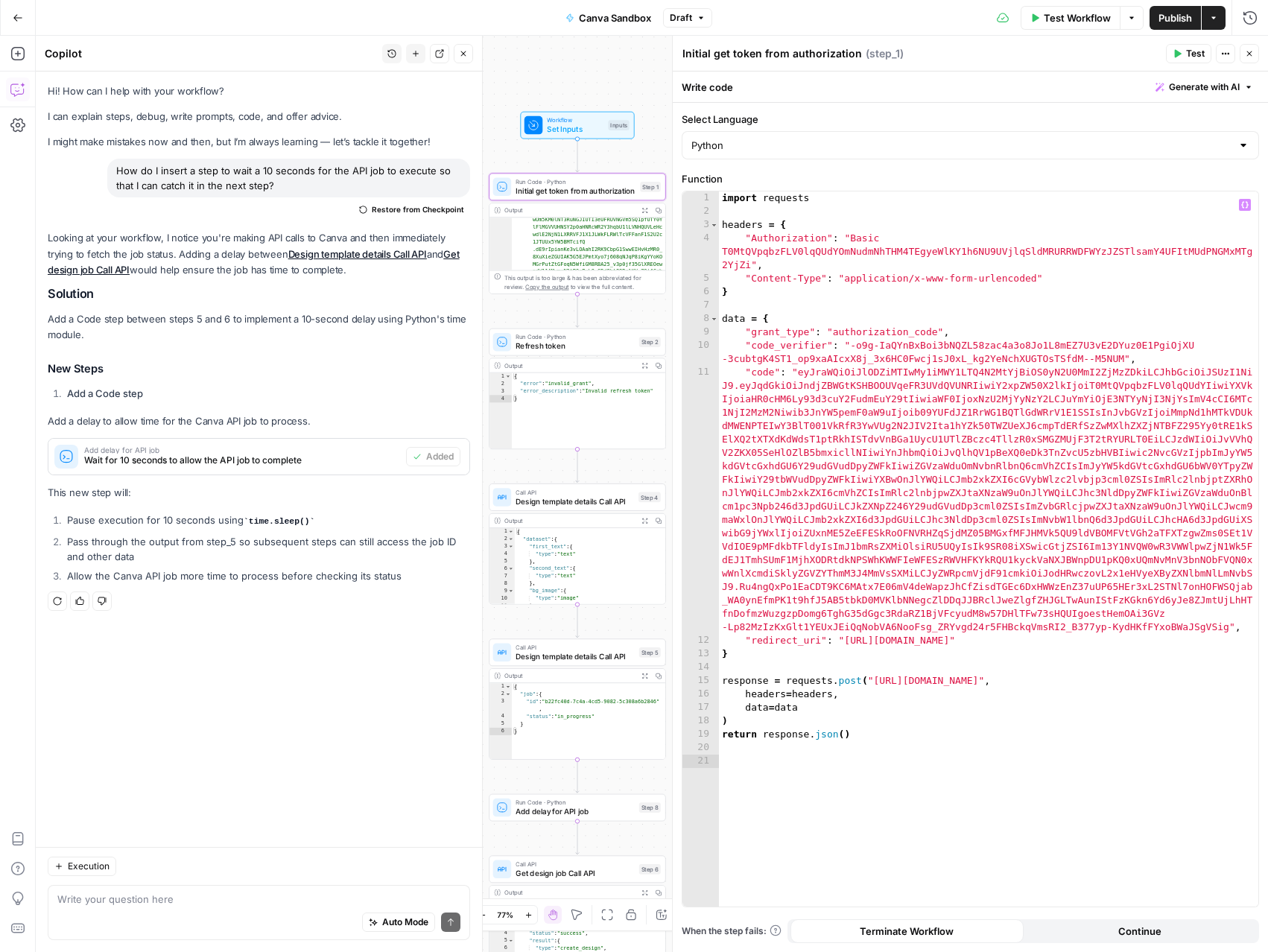
type textarea "**********"
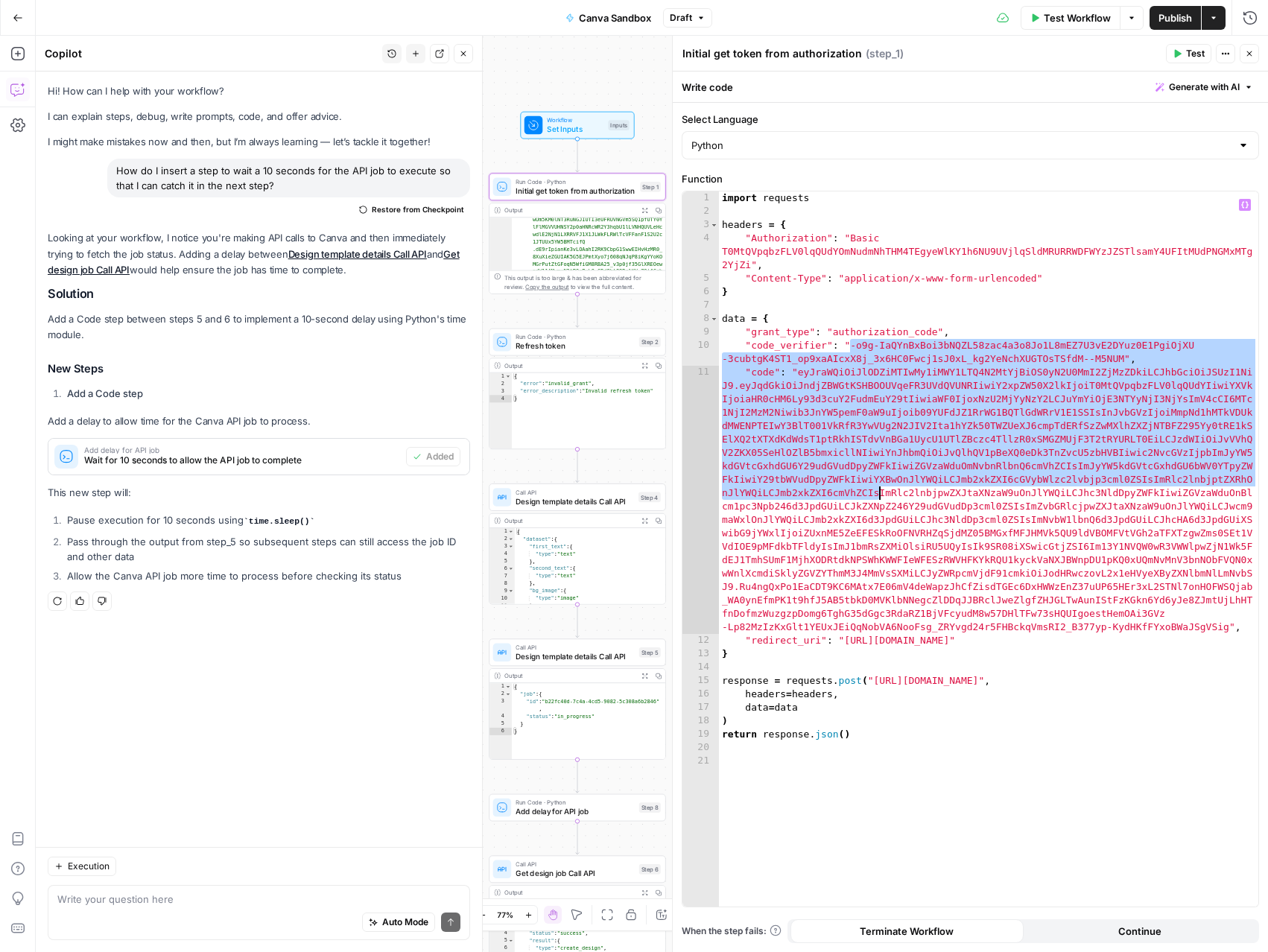
drag, startPoint x: 851, startPoint y: 347, endPoint x: 880, endPoint y: 495, distance: 150.8
click at [880, 495] on div "import requests headers = { "Authorization" : "Basic T0MtQVpqbzFLV0lqQUdYOmNudm…" at bounding box center [988, 563] width 539 height 742
click at [796, 412] on div "import requests headers = { "Authorization" : "Basic T0MtQVpqbzFLV0lqQUdYOmNudm…" at bounding box center [988, 563] width 539 height 742
type textarea "**********"
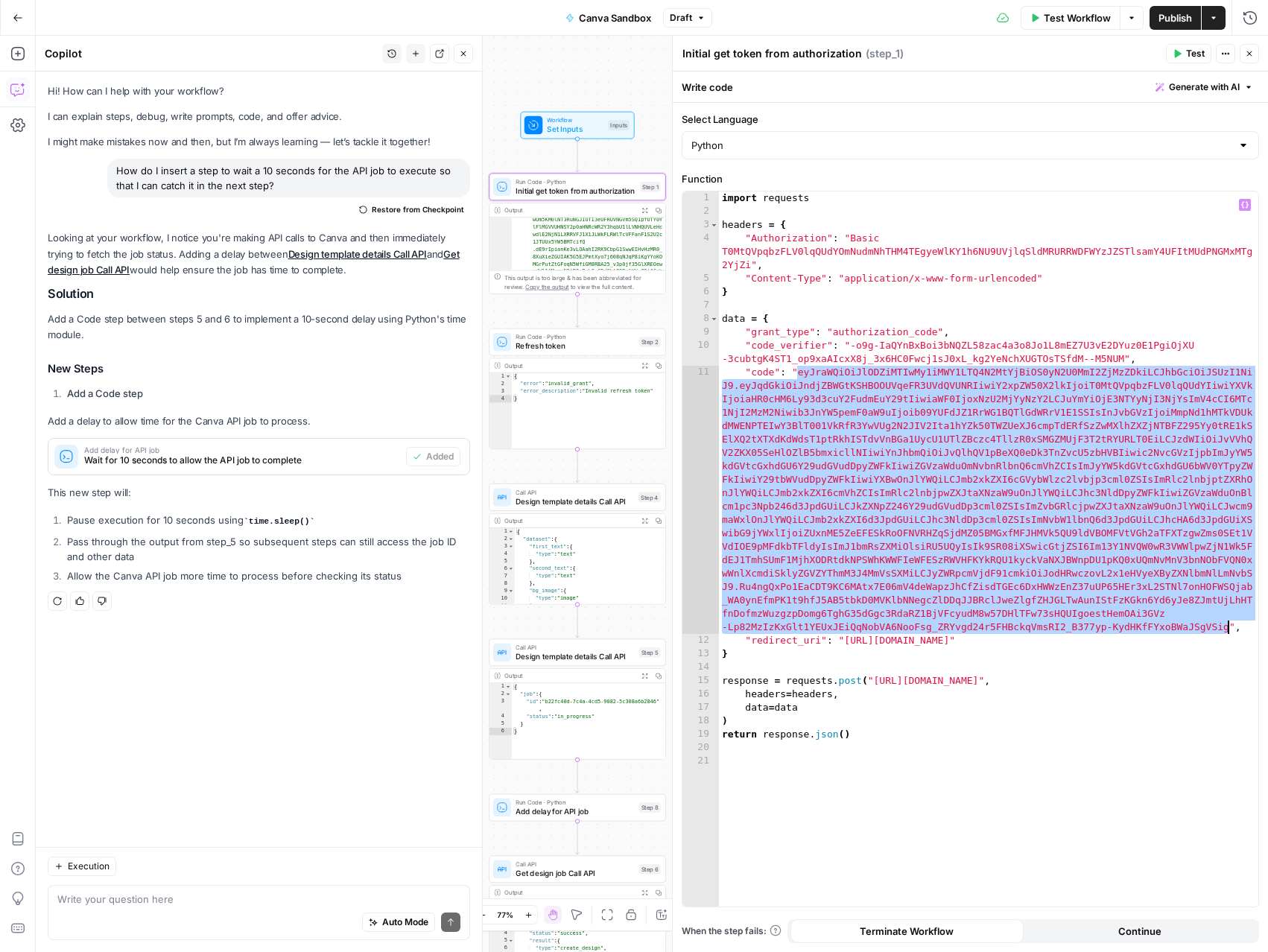
drag, startPoint x: 798, startPoint y: 371, endPoint x: 1226, endPoint y: 630, distance: 500.3
click at [1226, 630] on div "import requests headers = { "Authorization" : "Basic T0MtQVpqbzFLV0lqQUdYOmNudm…" at bounding box center [988, 563] width 539 height 742
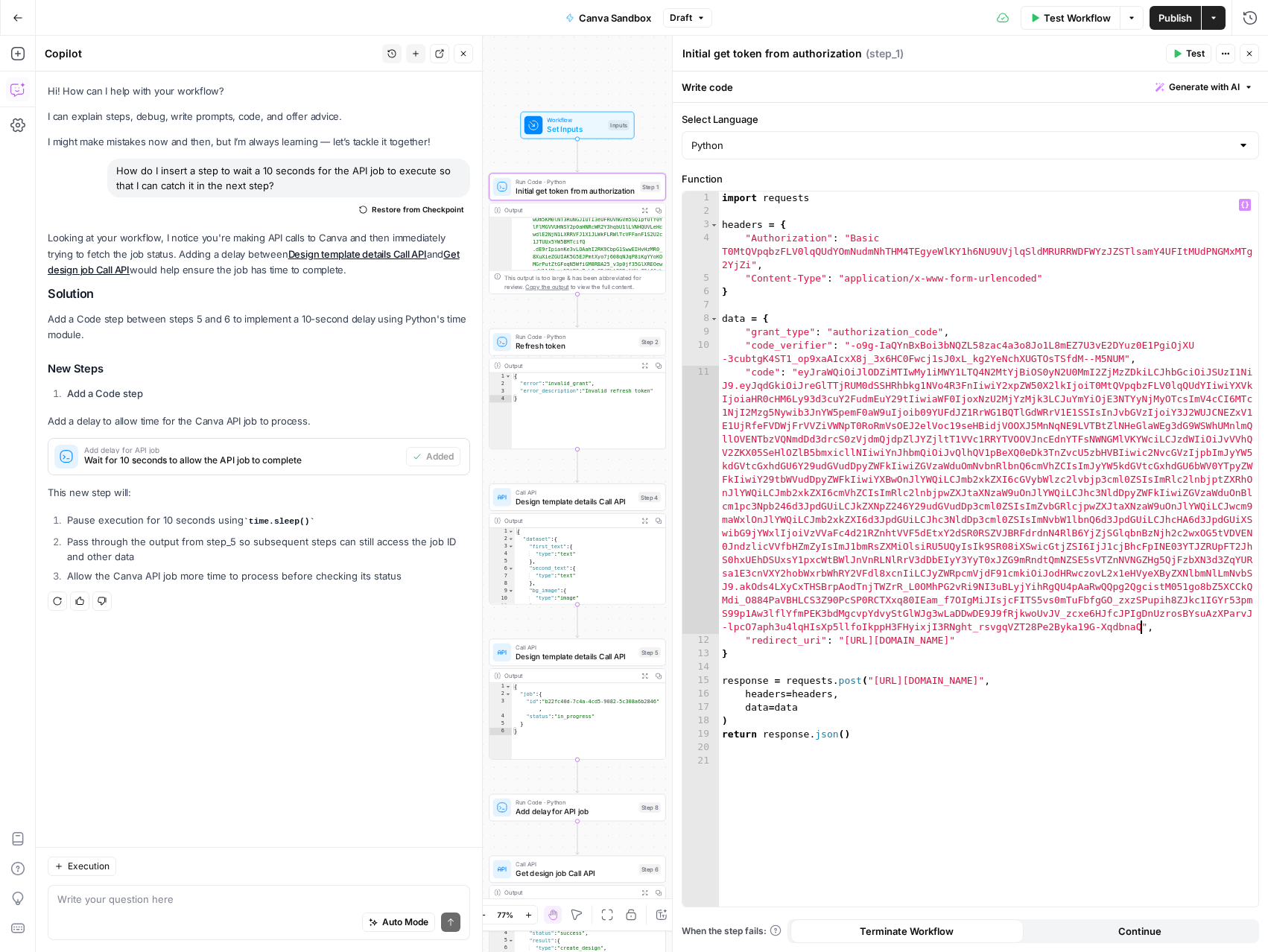
click at [1188, 47] on span "Test" at bounding box center [1195, 53] width 18 height 13
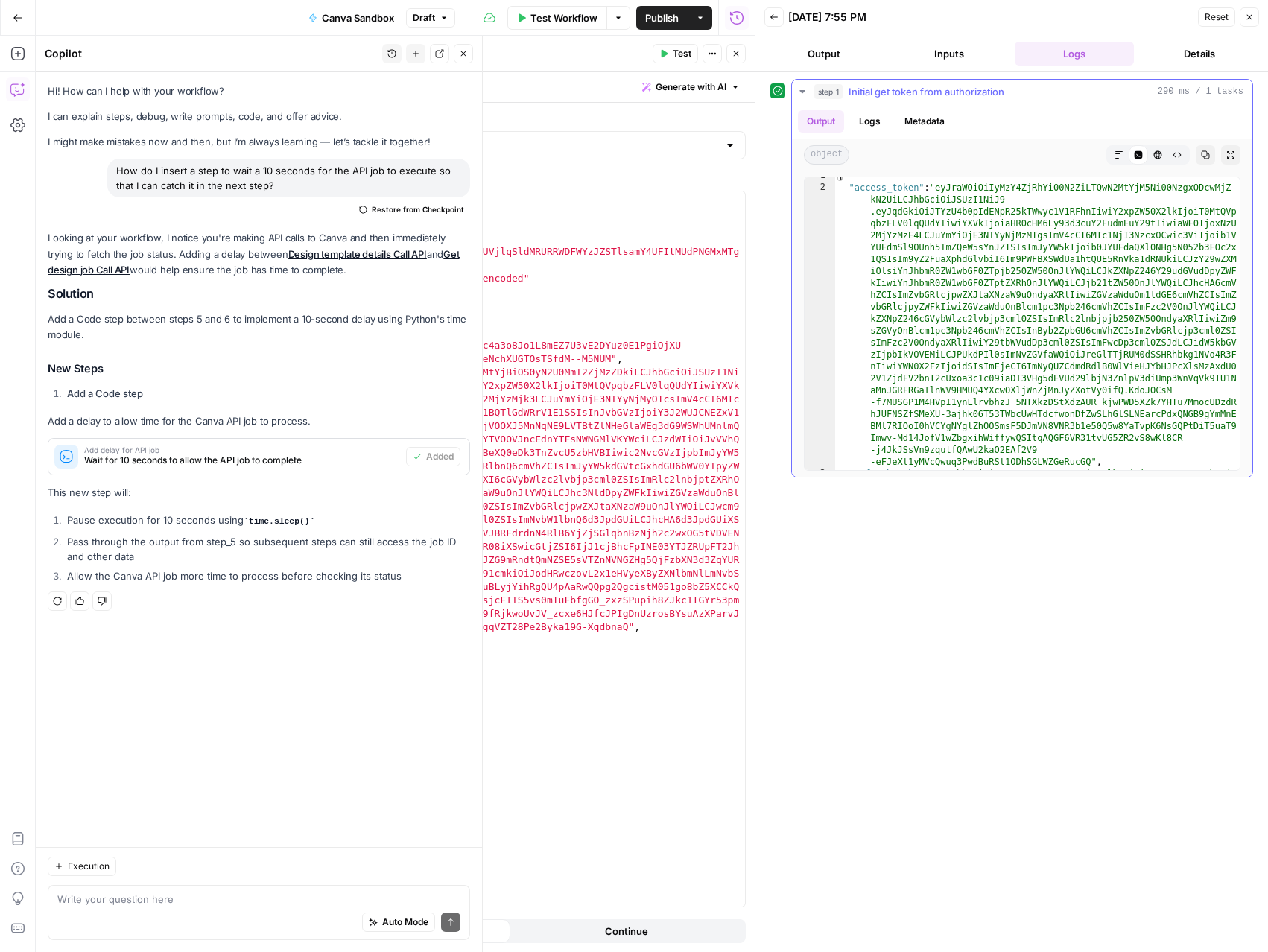
scroll to position [7, 0]
click at [1090, 285] on div "{ "access_token" : "eyJraWQiOiIyMzY4ZjRhYi00N2ZiLTQwN2MtYjM5Ni00NzgxODcwMjZ kN2…" at bounding box center [1038, 590] width 404 height 841
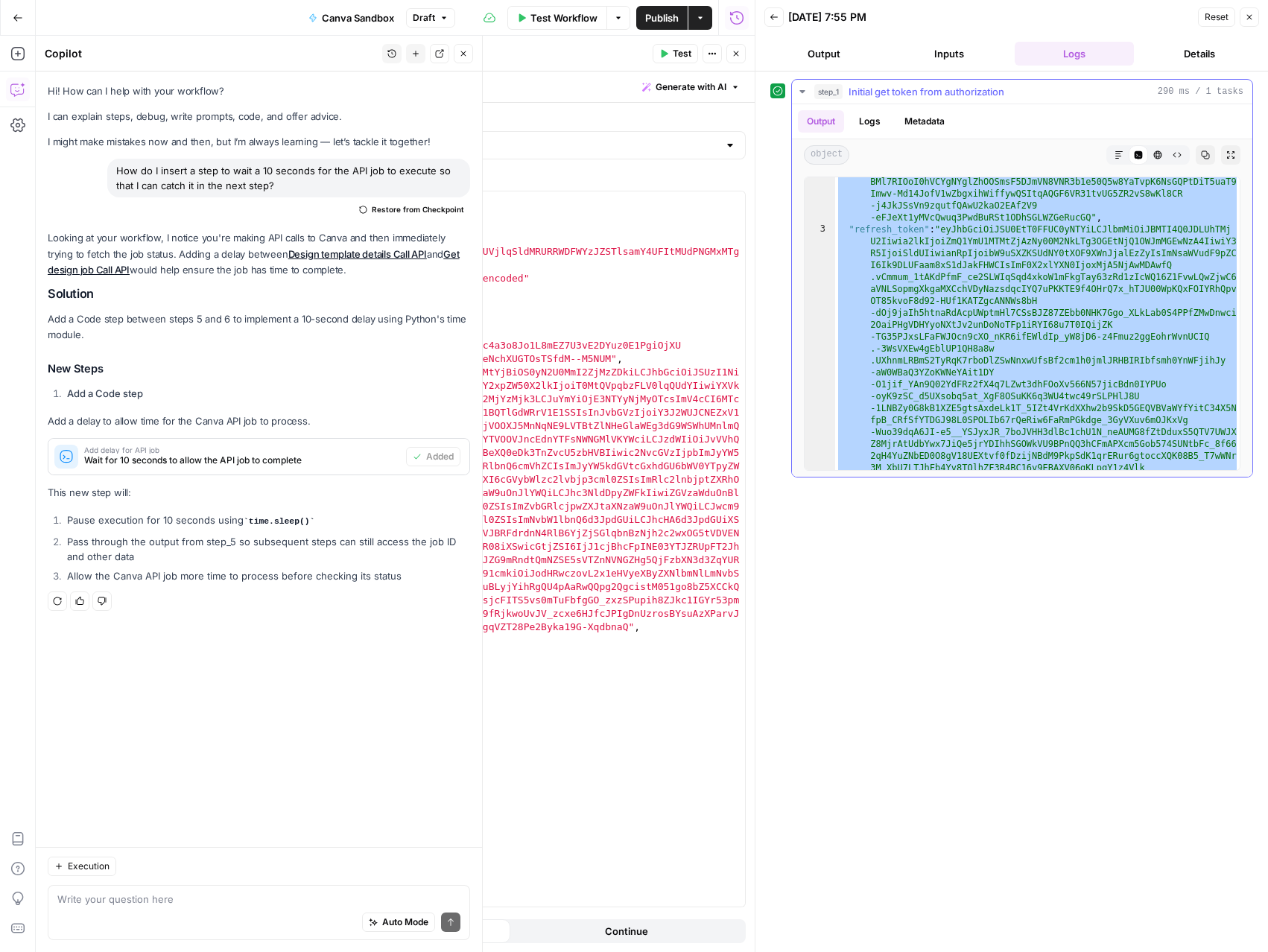
scroll to position [236, 0]
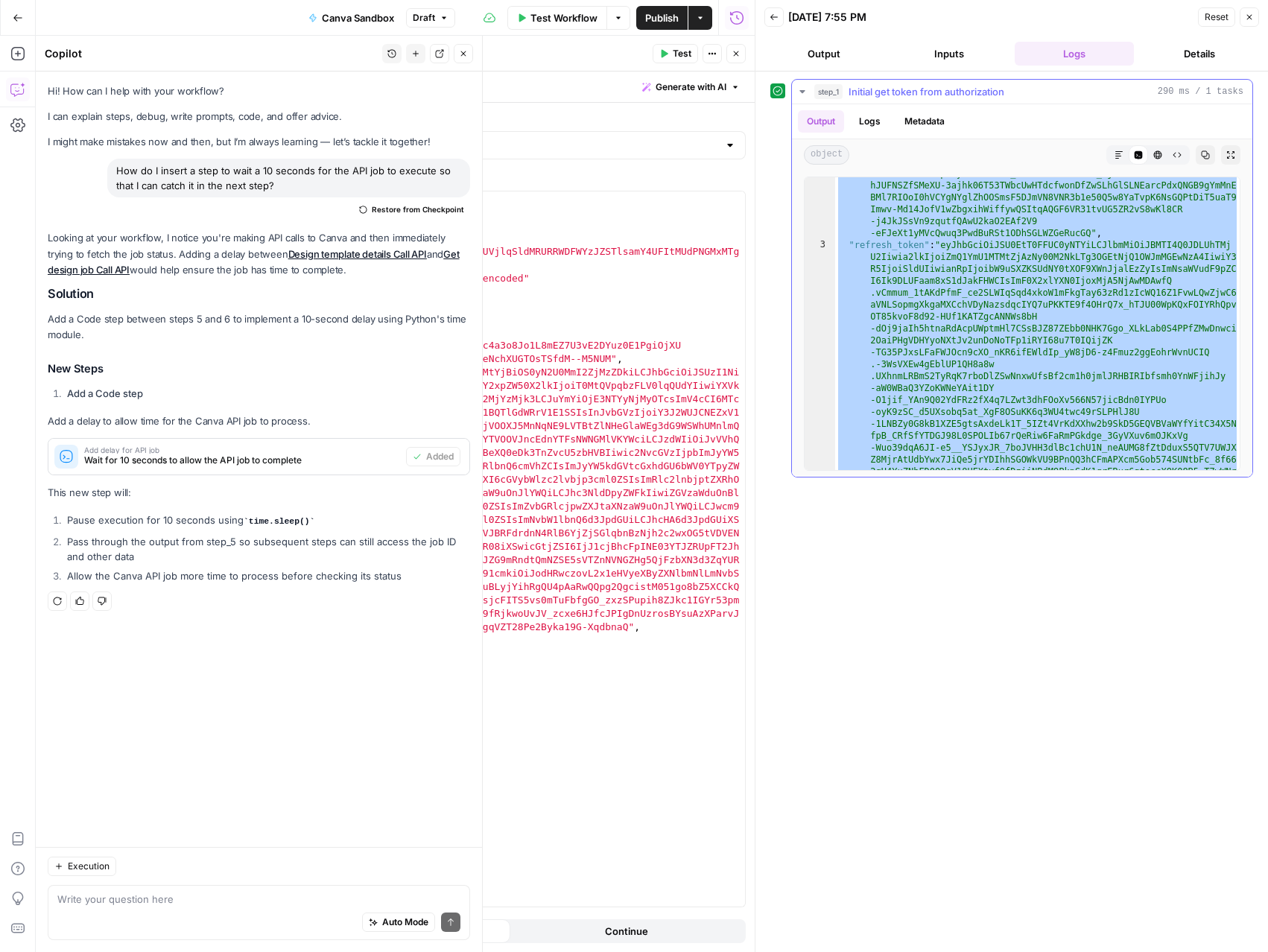
click at [943, 245] on div ""access_token" : "eyJraWQiOiIyMzY4ZjRhYi00N2ZiLTQwN2MtYjM5Ni00NzgxODcwMjZ kN2Ui…" at bounding box center [1038, 511] width 404 height 1115
type textarea "**********"
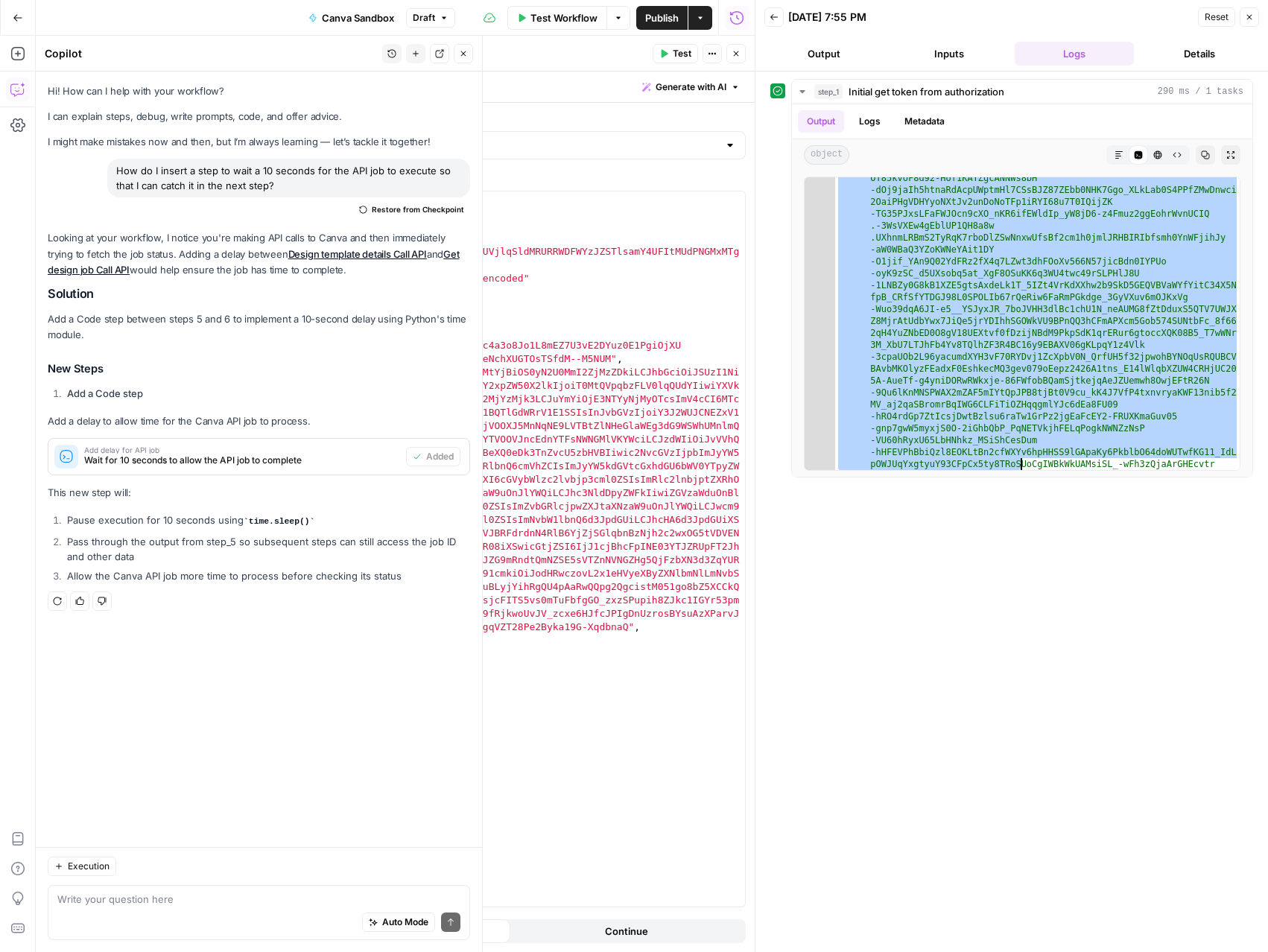
scroll to position [637, 0]
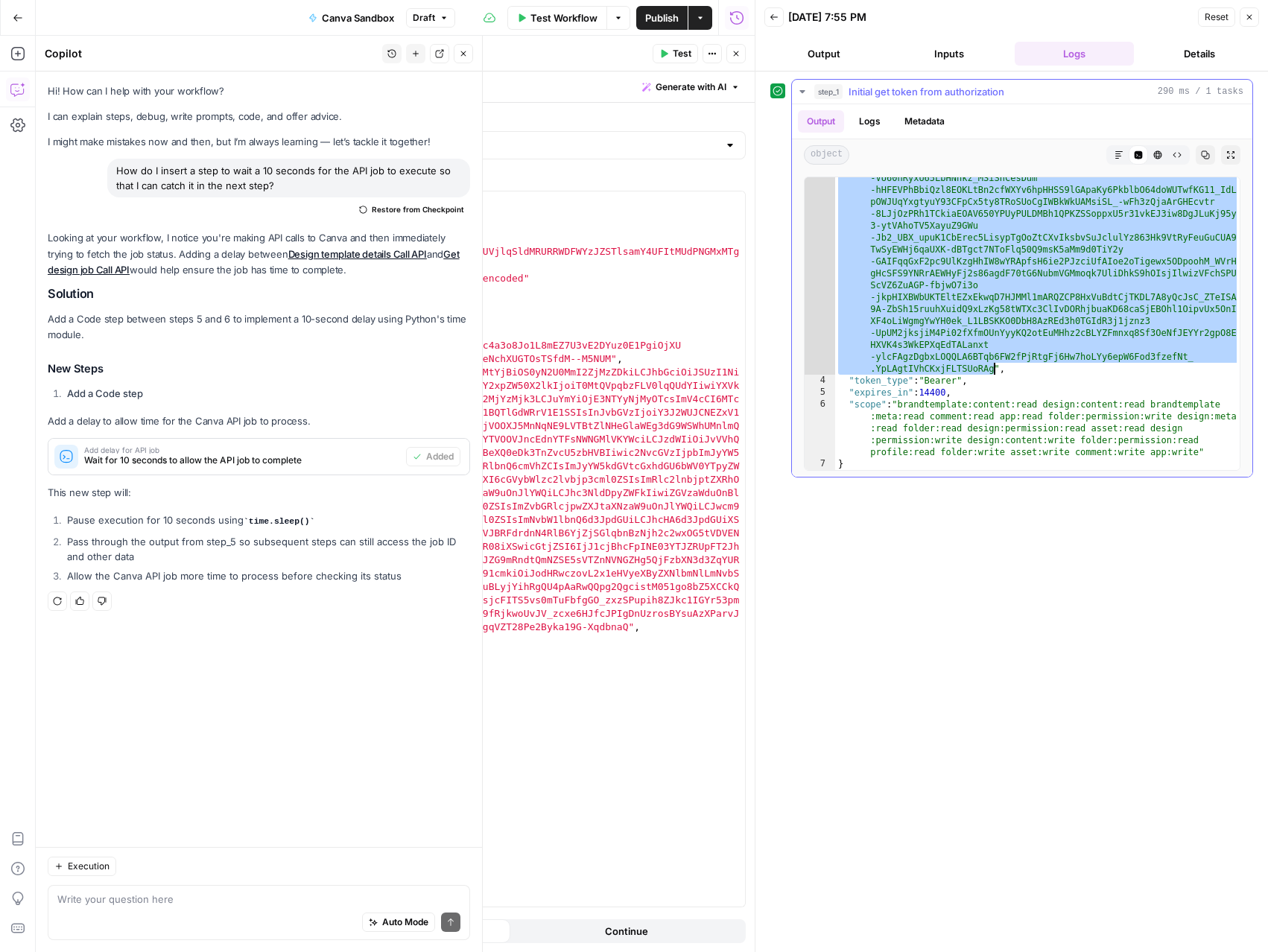
drag, startPoint x: 947, startPoint y: 245, endPoint x: 990, endPoint y: 366, distance: 128.4
click at [992, 367] on div ""refresh_token" : "eyJhbGciOiJSU0EtT0FFUC0yNTYiLCJlbmMiOiJBMTI4Q0JDLUhTMj U2Iiw…" at bounding box center [1038, 259] width 404 height 841
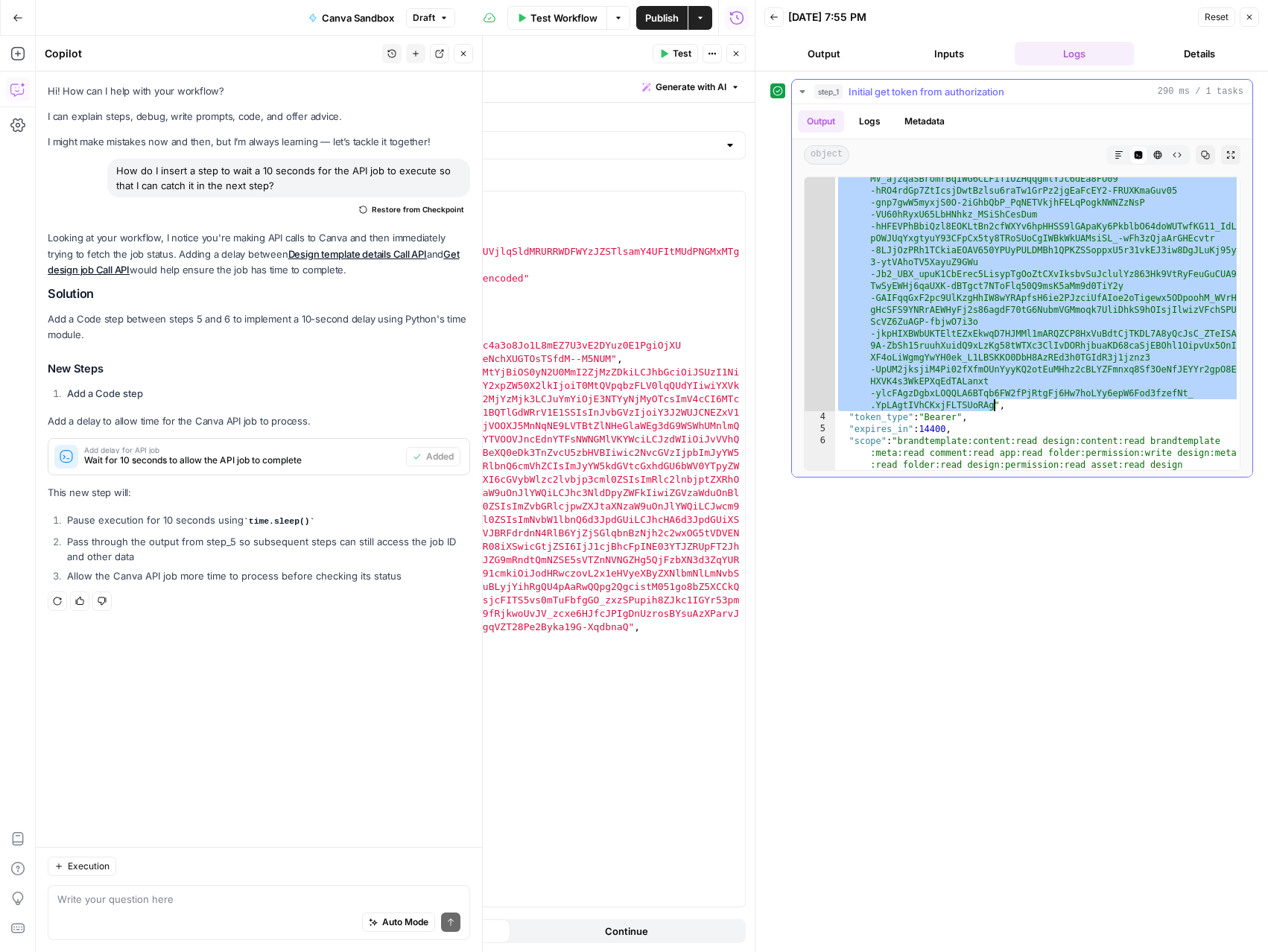
scroll to position [637, 0]
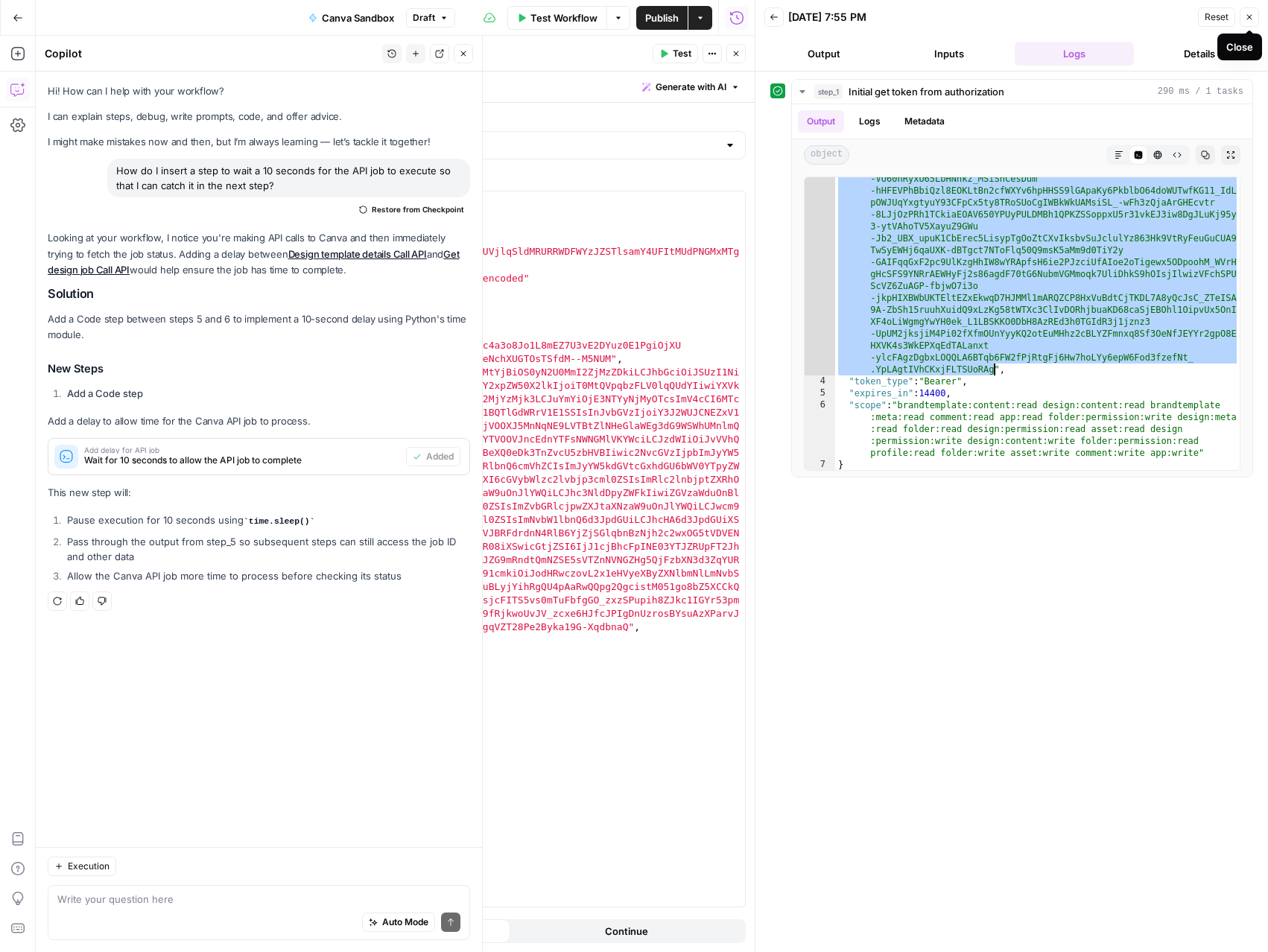
click at [1254, 17] on button "Close" at bounding box center [1249, 17] width 19 height 19
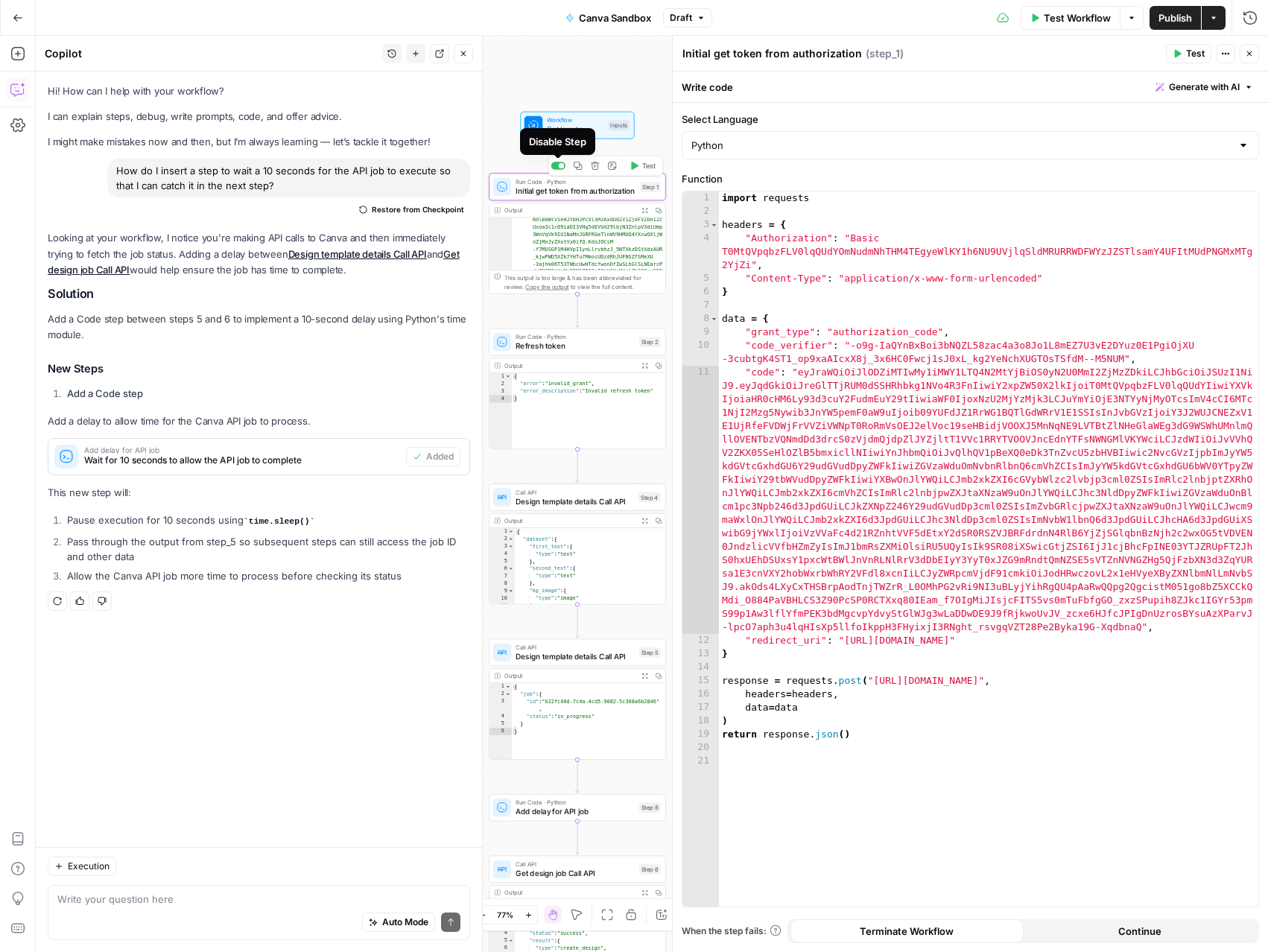
click at [557, 166] on div at bounding box center [558, 166] width 14 height 8
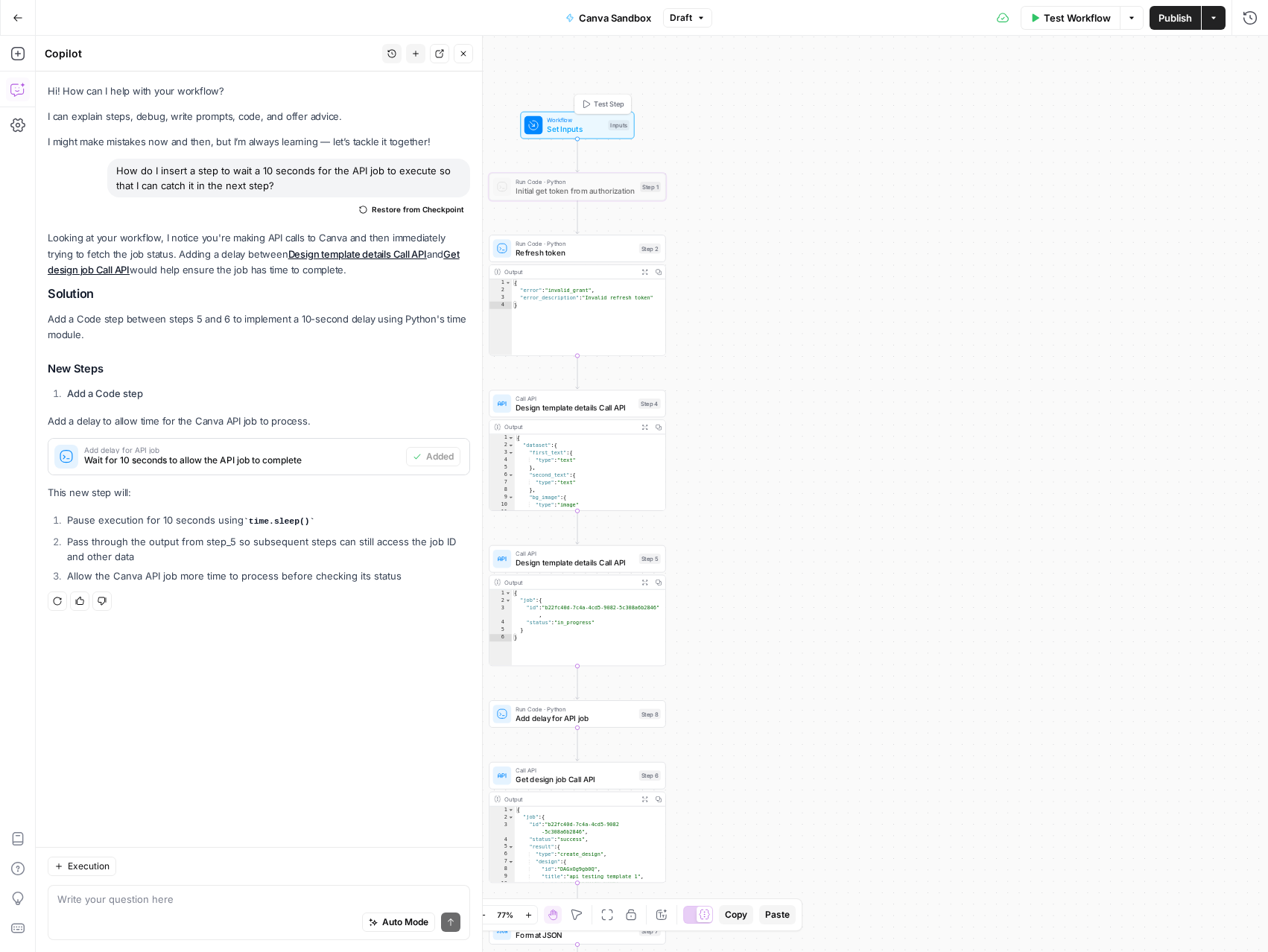
click at [567, 116] on span "Workflow" at bounding box center [575, 120] width 57 height 9
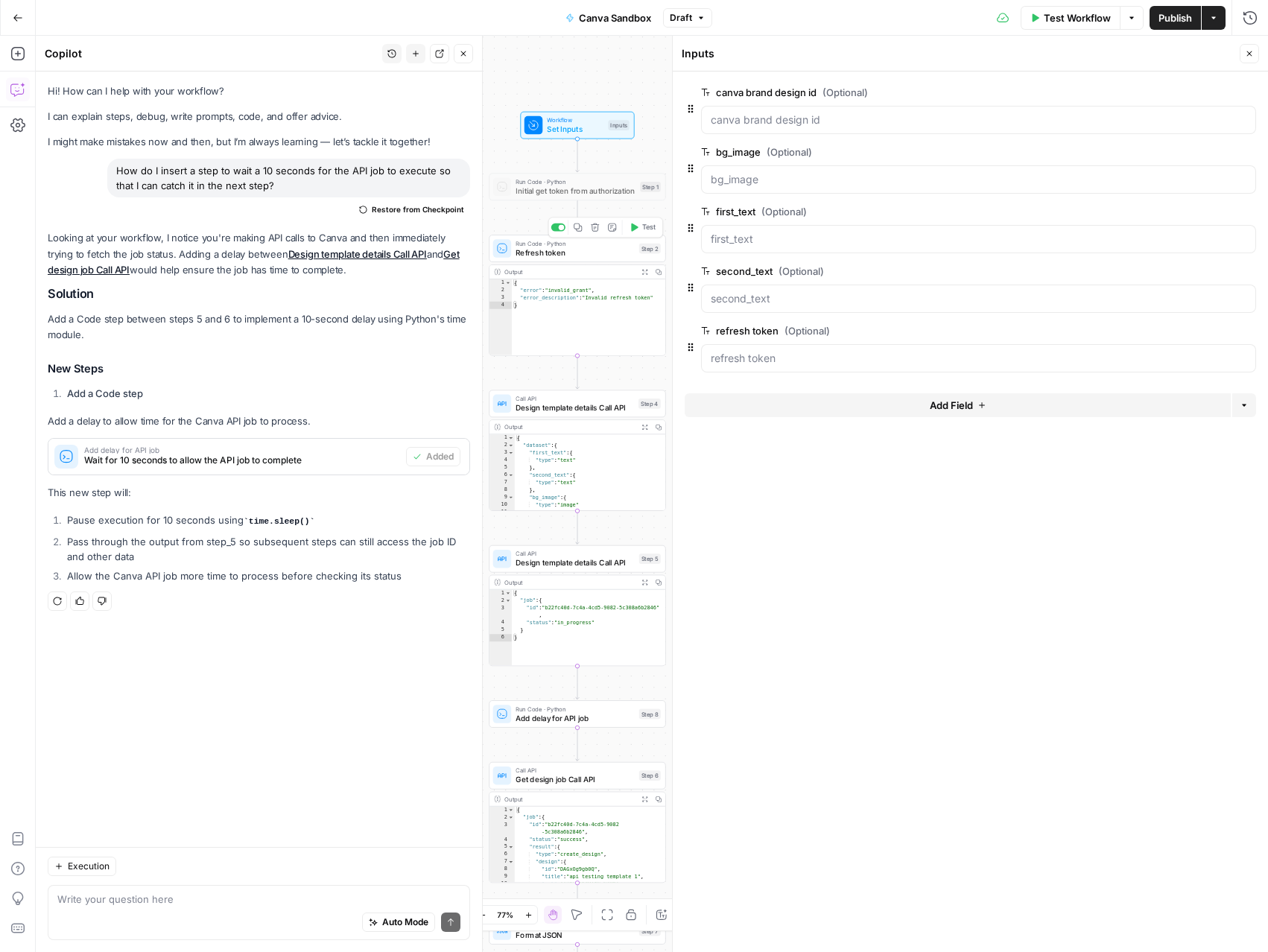
click at [563, 247] on span "Refresh token" at bounding box center [575, 251] width 118 height 11
type textarea "Refresh token"
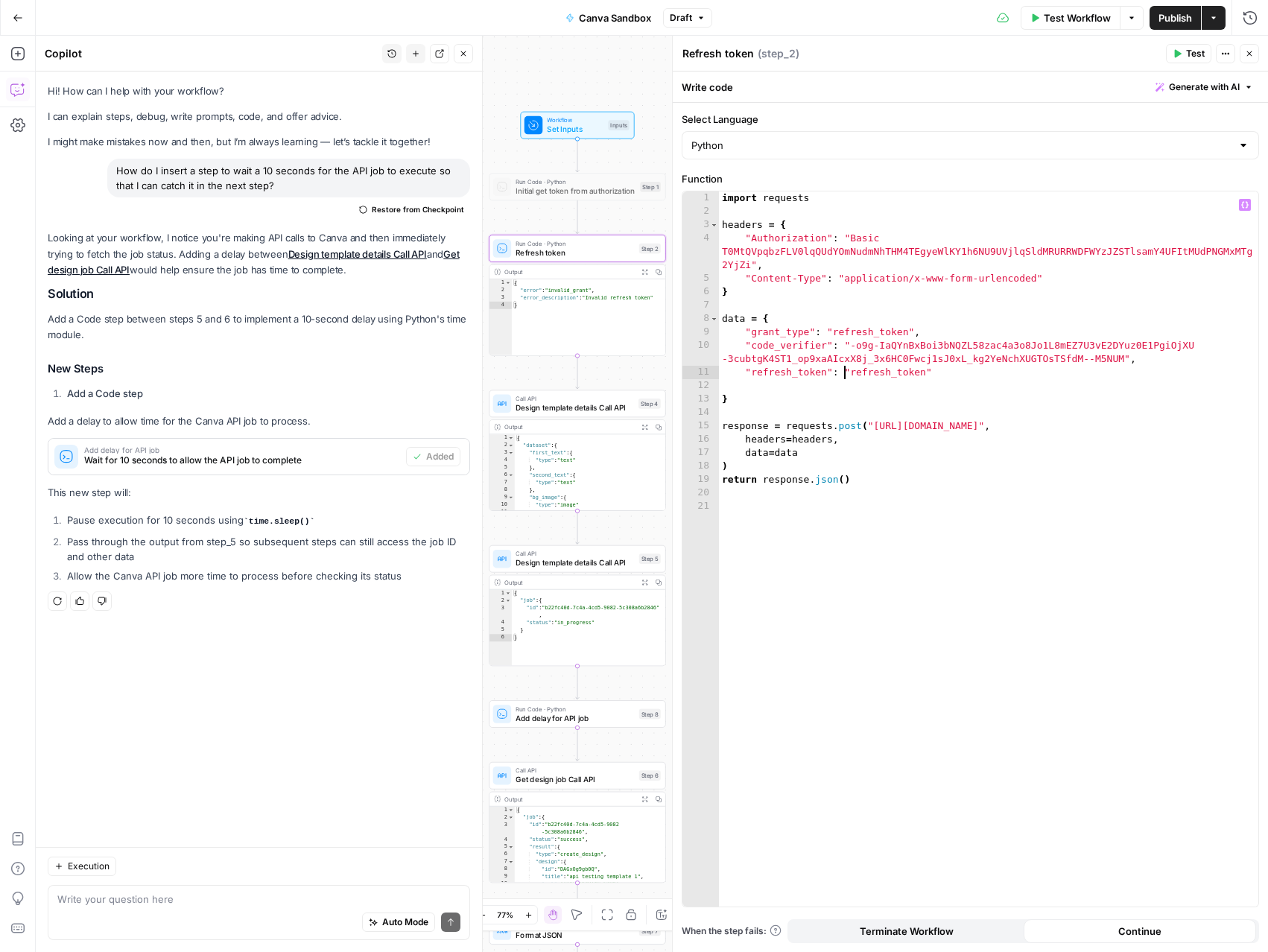
drag, startPoint x: 845, startPoint y: 376, endPoint x: 858, endPoint y: 383, distance: 14.8
click at [847, 377] on div "import requests headers = { "Authorization" : "Basic T0MtQVpqbzFLV0lqQUdYOmNudm…" at bounding box center [988, 563] width 539 height 742
type textarea "**********"
click at [587, 121] on span "Workflow" at bounding box center [575, 120] width 57 height 9
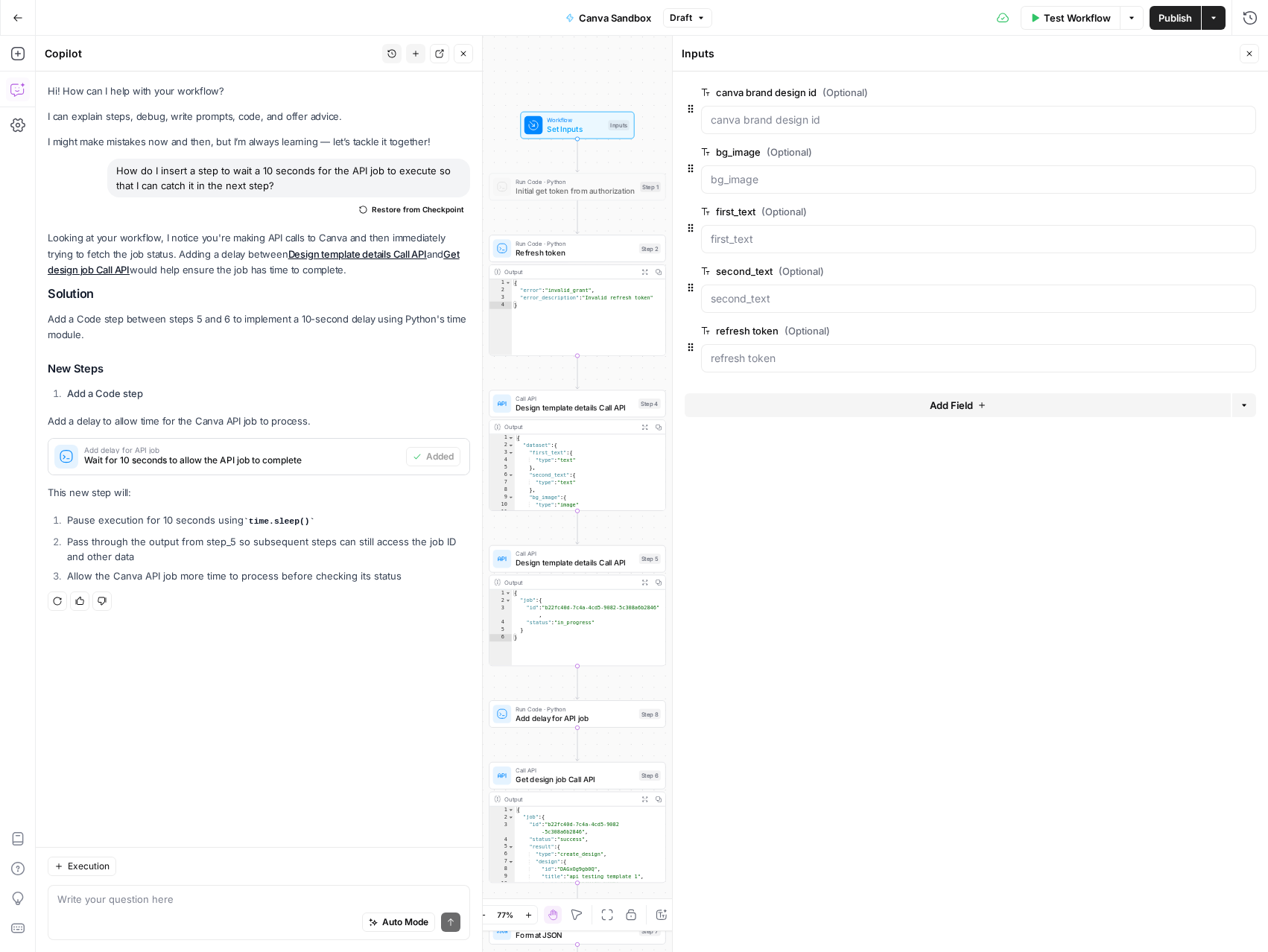
click at [800, 368] on div at bounding box center [978, 359] width 555 height 28
click at [619, 102] on span "Test Step" at bounding box center [609, 104] width 31 height 11
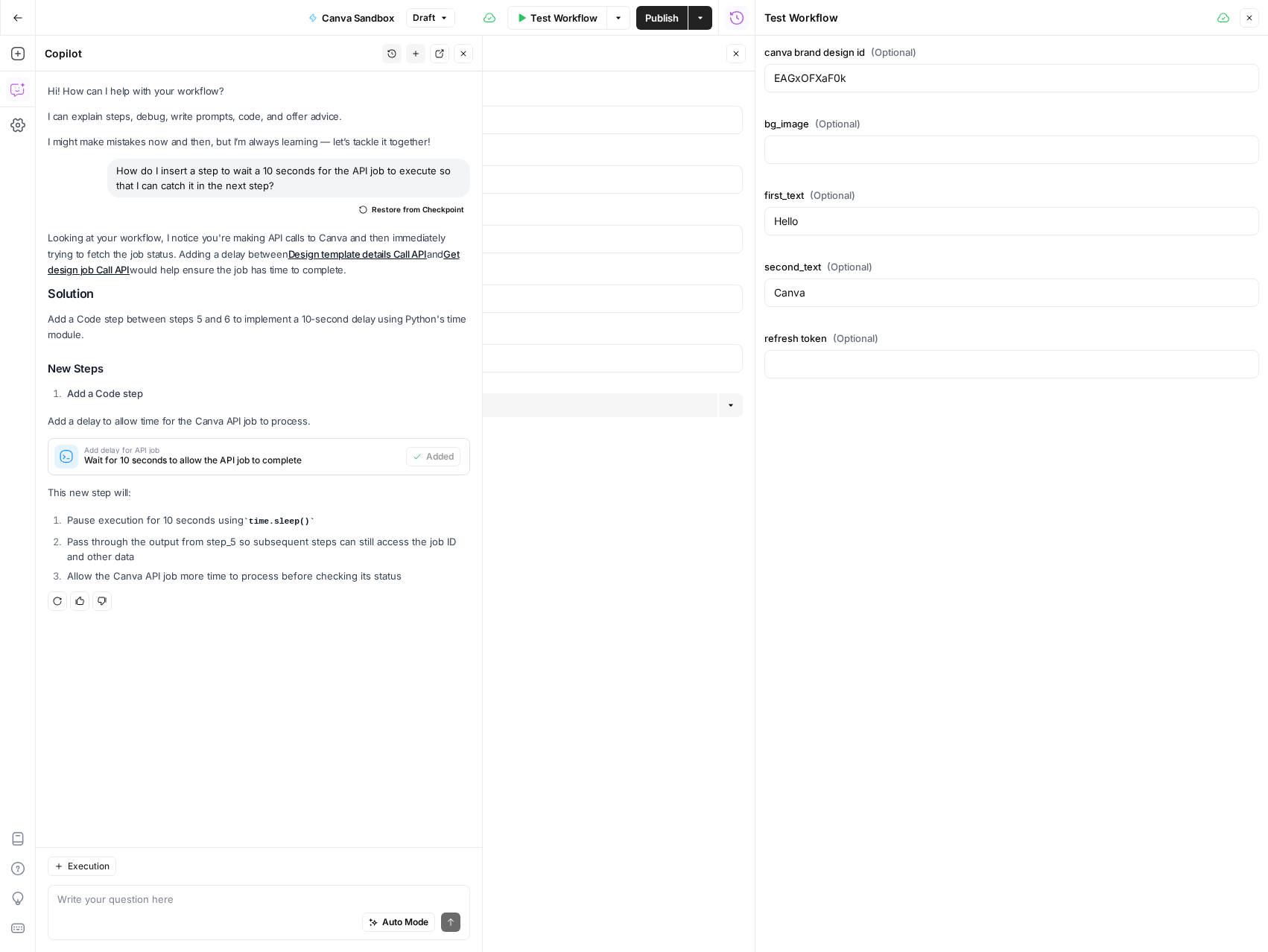
click at [874, 373] on div at bounding box center [1012, 364] width 494 height 28
paste input "eyJhbGciOiJSU0EtT0FFUC0yNTYiLCJlbmMiOiJBMTI4Q0JDLUhTMjU2Iiwia2lkIjoiZmQ1YmU1MTM…"
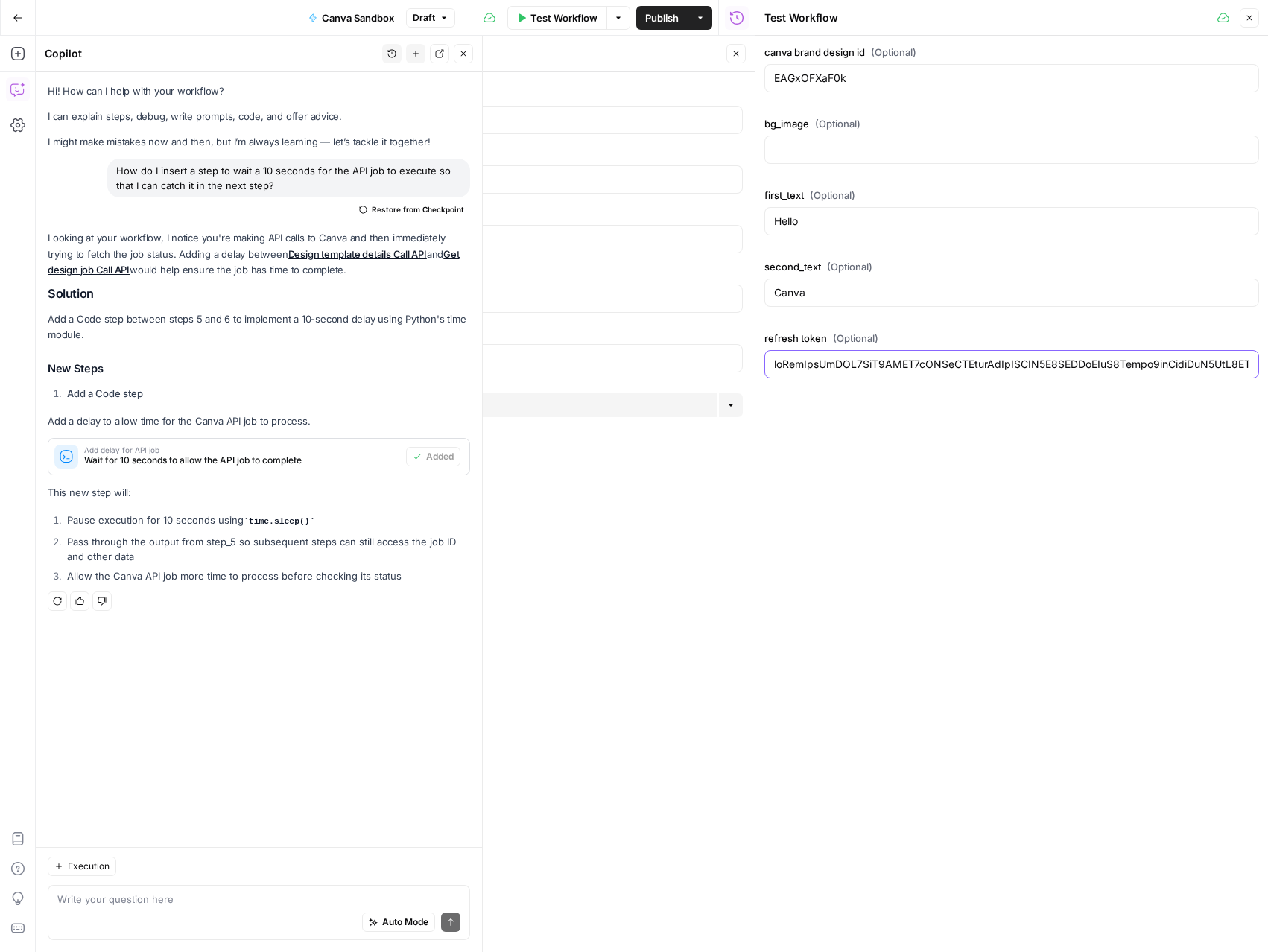
scroll to position [0, 15032]
type input "eyJhbGciOiJSU0EtT0FFUC0yNTYiLCJlbmMiOiJBMTI4Q0JDLUhTMjU2Iiwia2lkIjoiZmQ1YmU1MTM…"
click at [1253, 17] on span "Close" at bounding box center [1253, 17] width 1 height 1
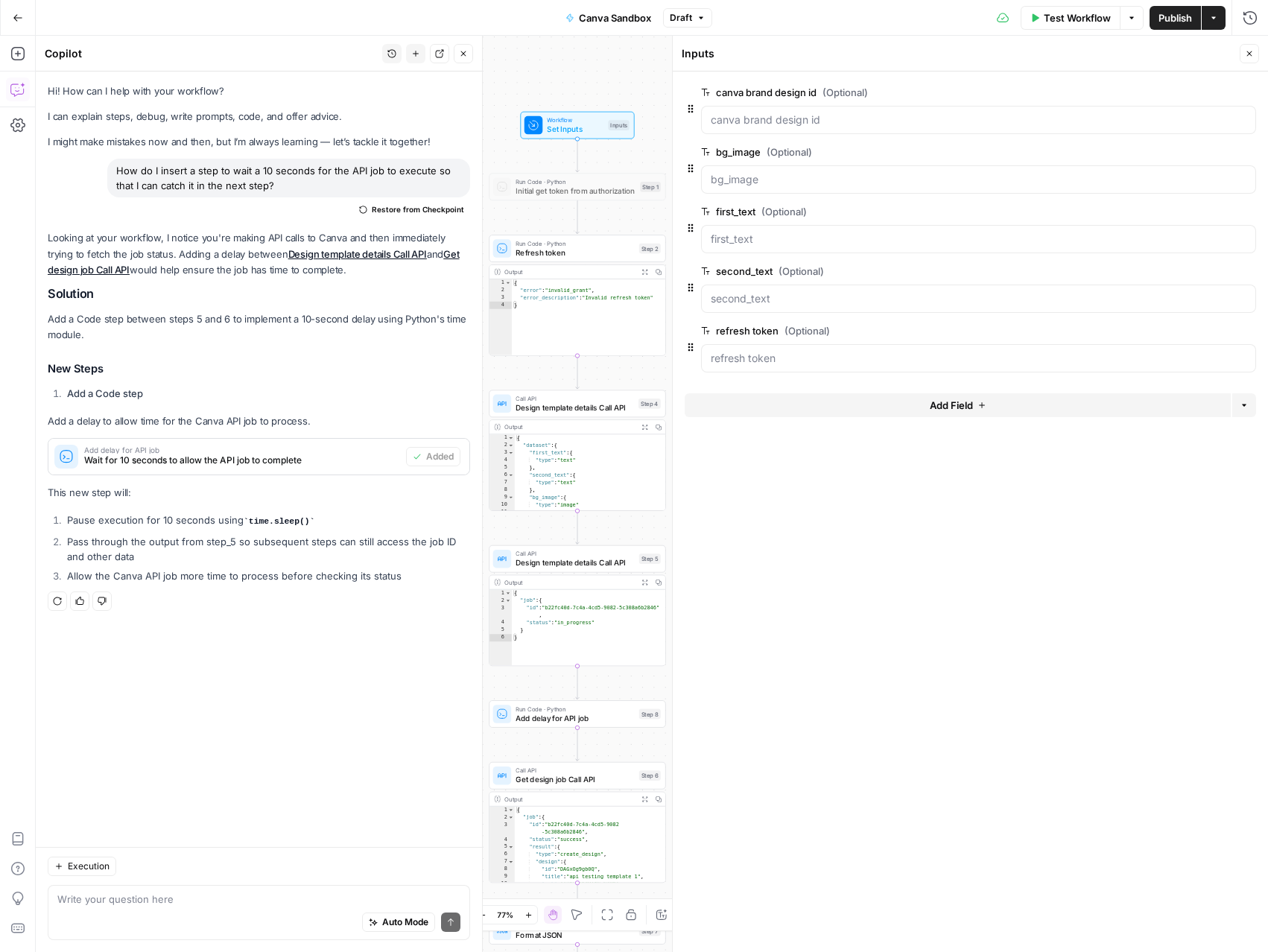
click at [1243, 59] on button "Close" at bounding box center [1249, 53] width 19 height 19
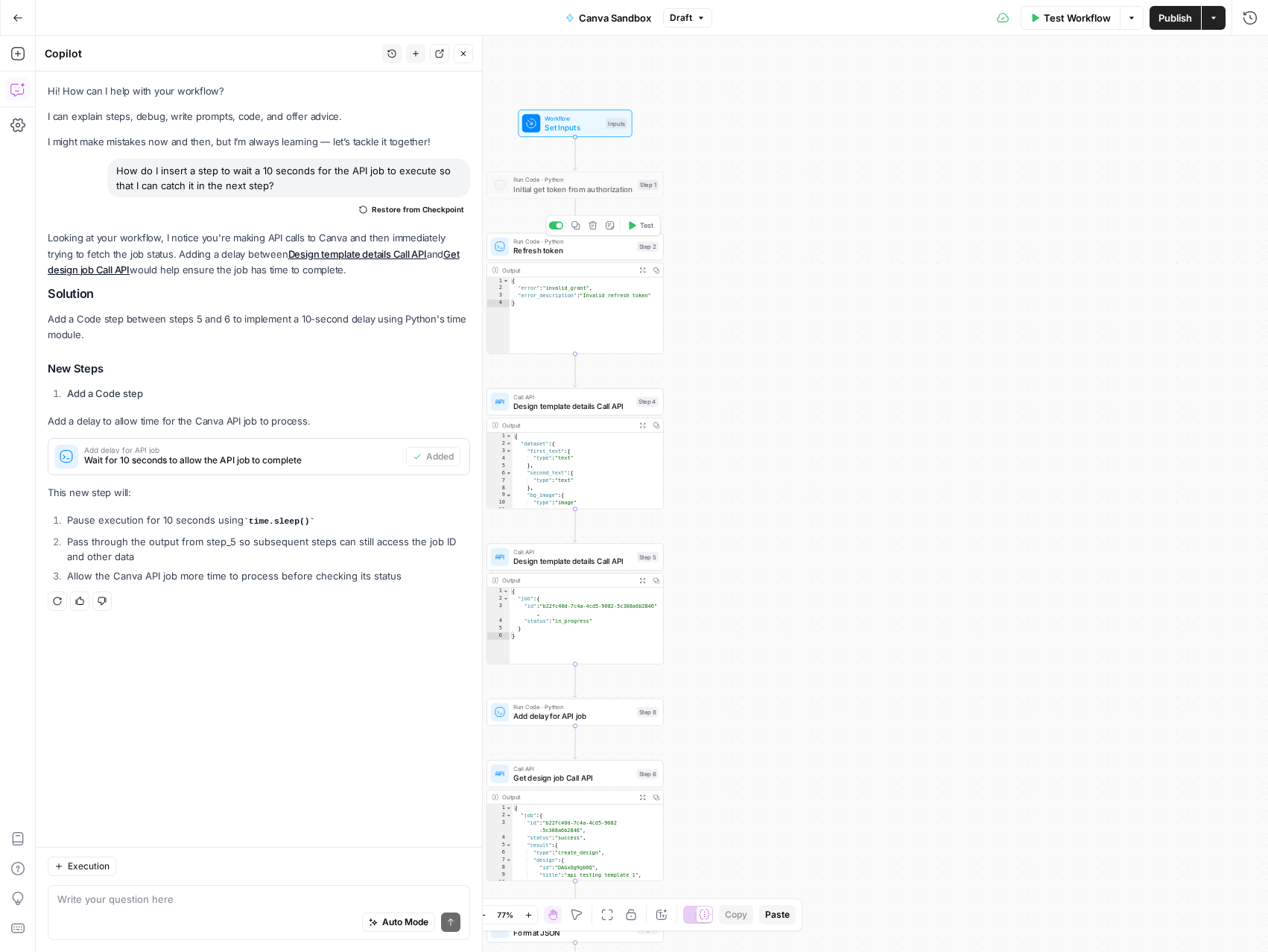
click at [644, 225] on span "Test" at bounding box center [646, 226] width 13 height 11
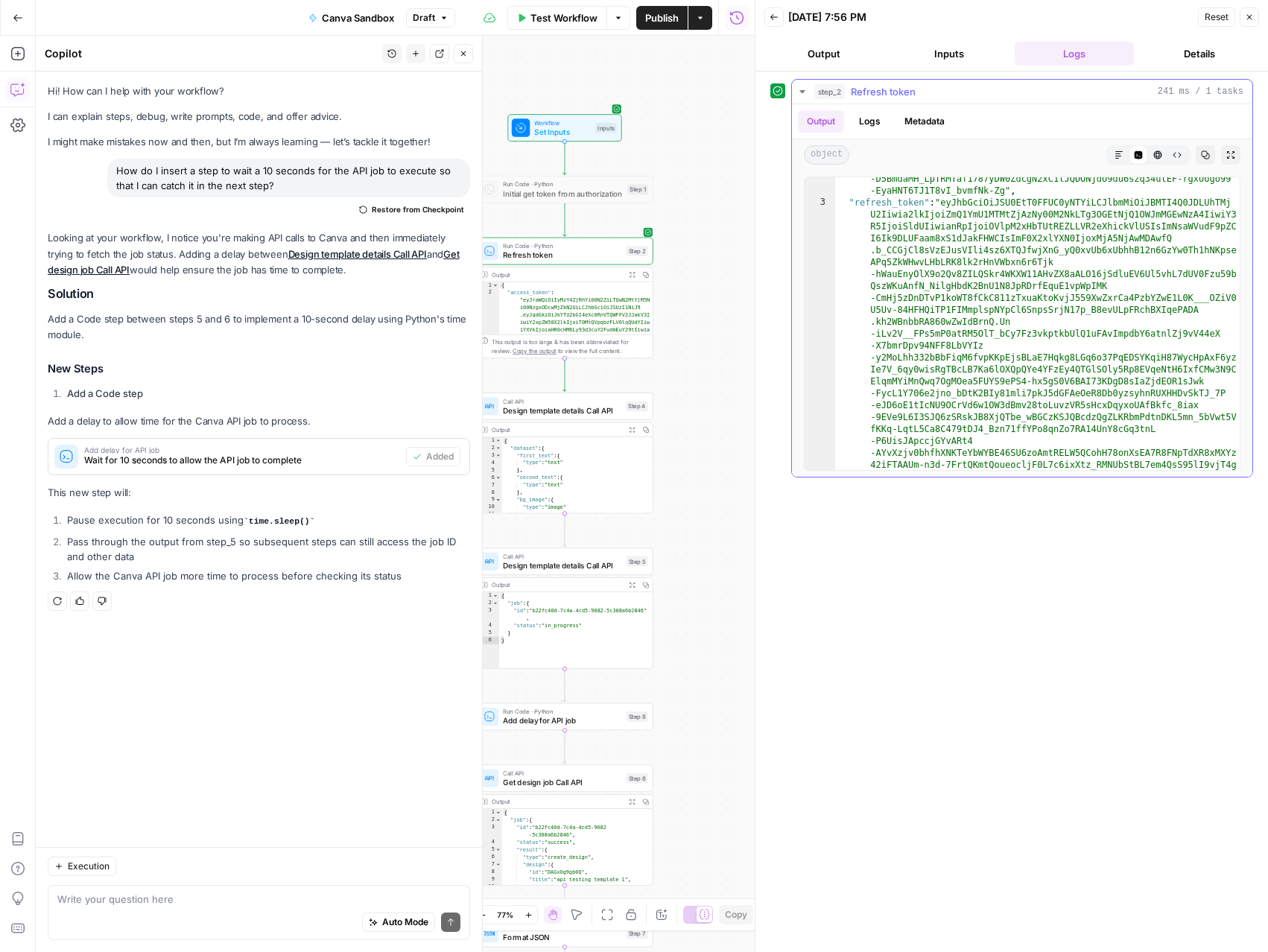
scroll to position [270, 0]
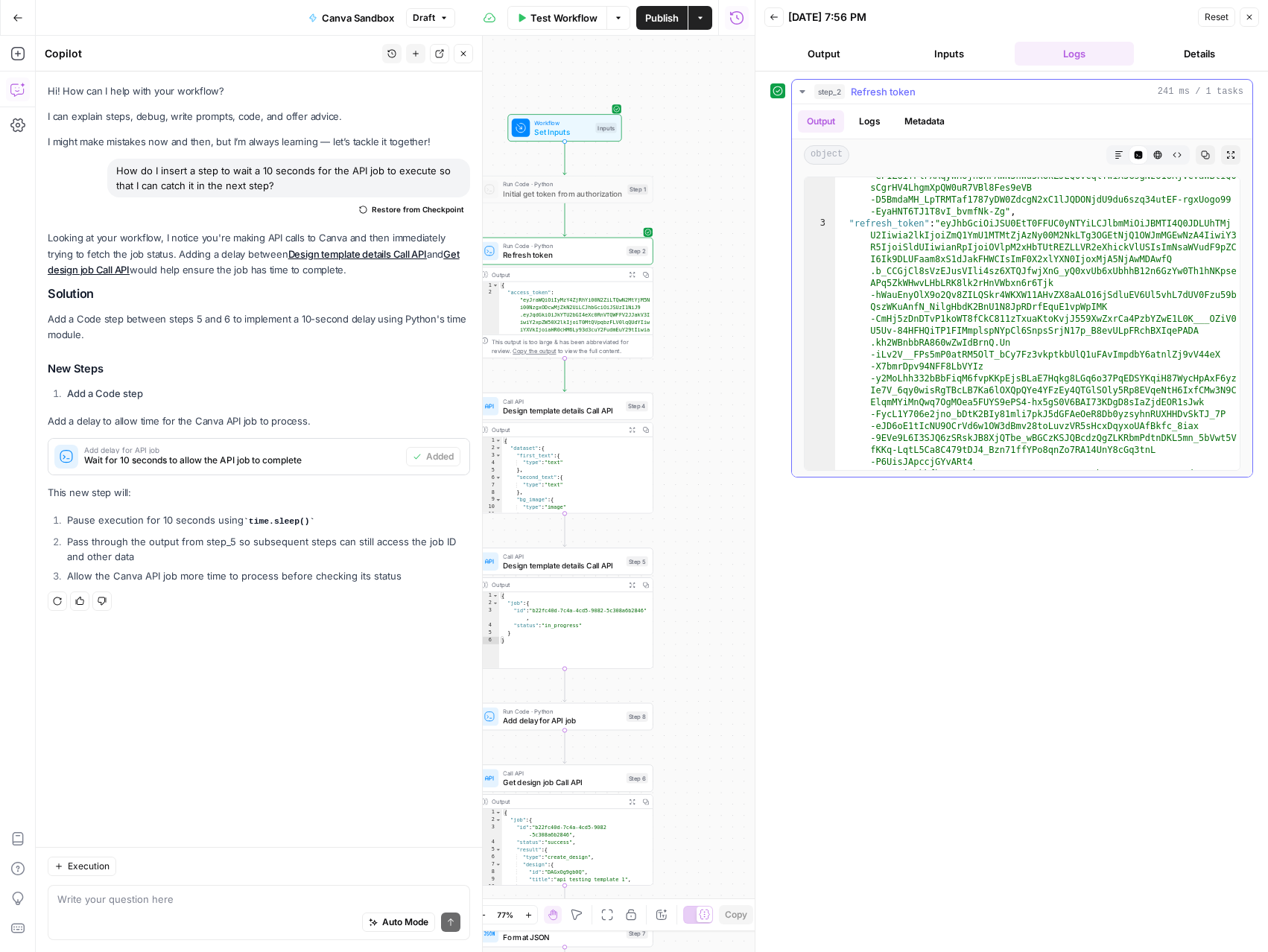
type textarea "**********"
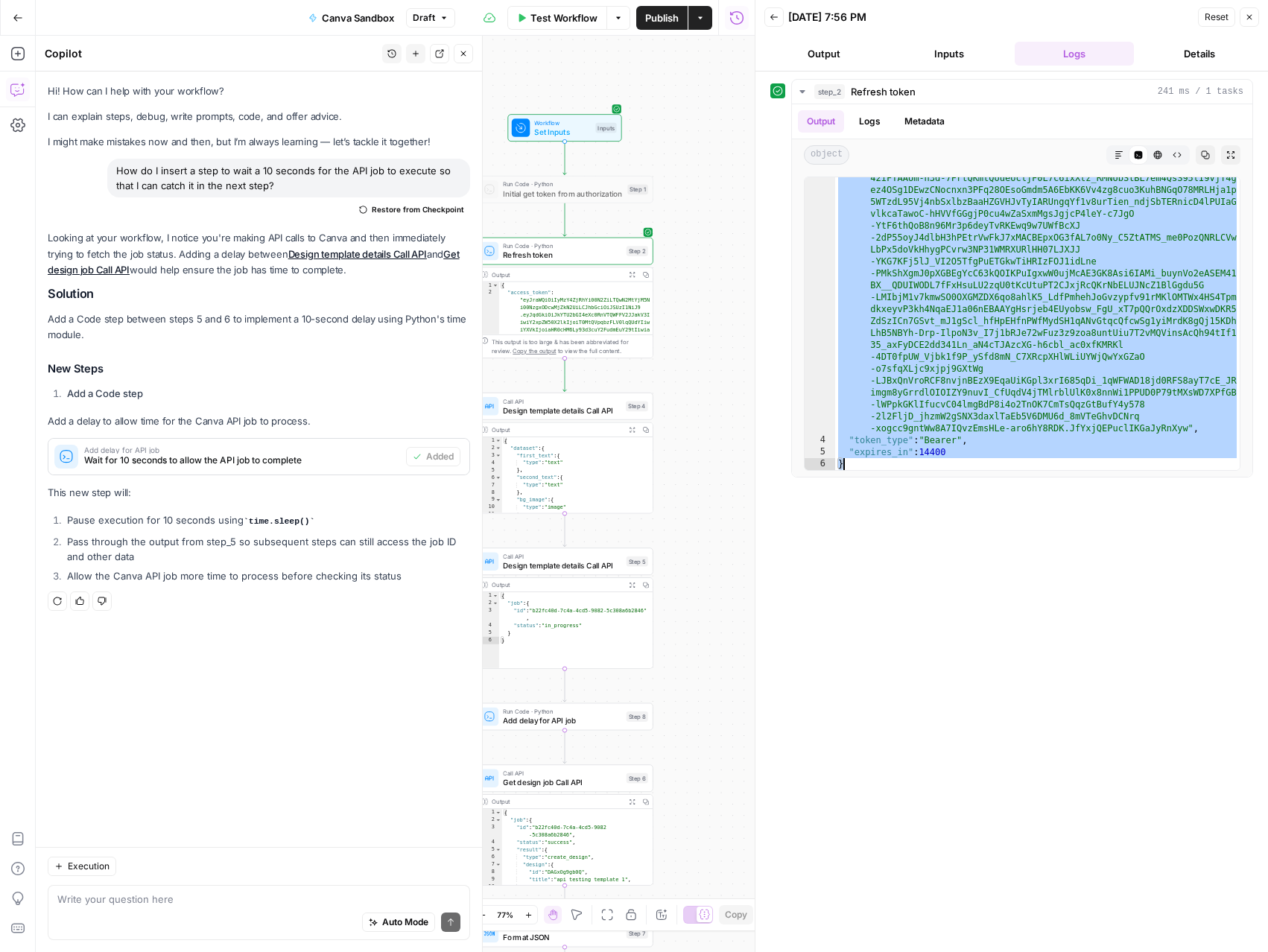
scroll to position [578, 0]
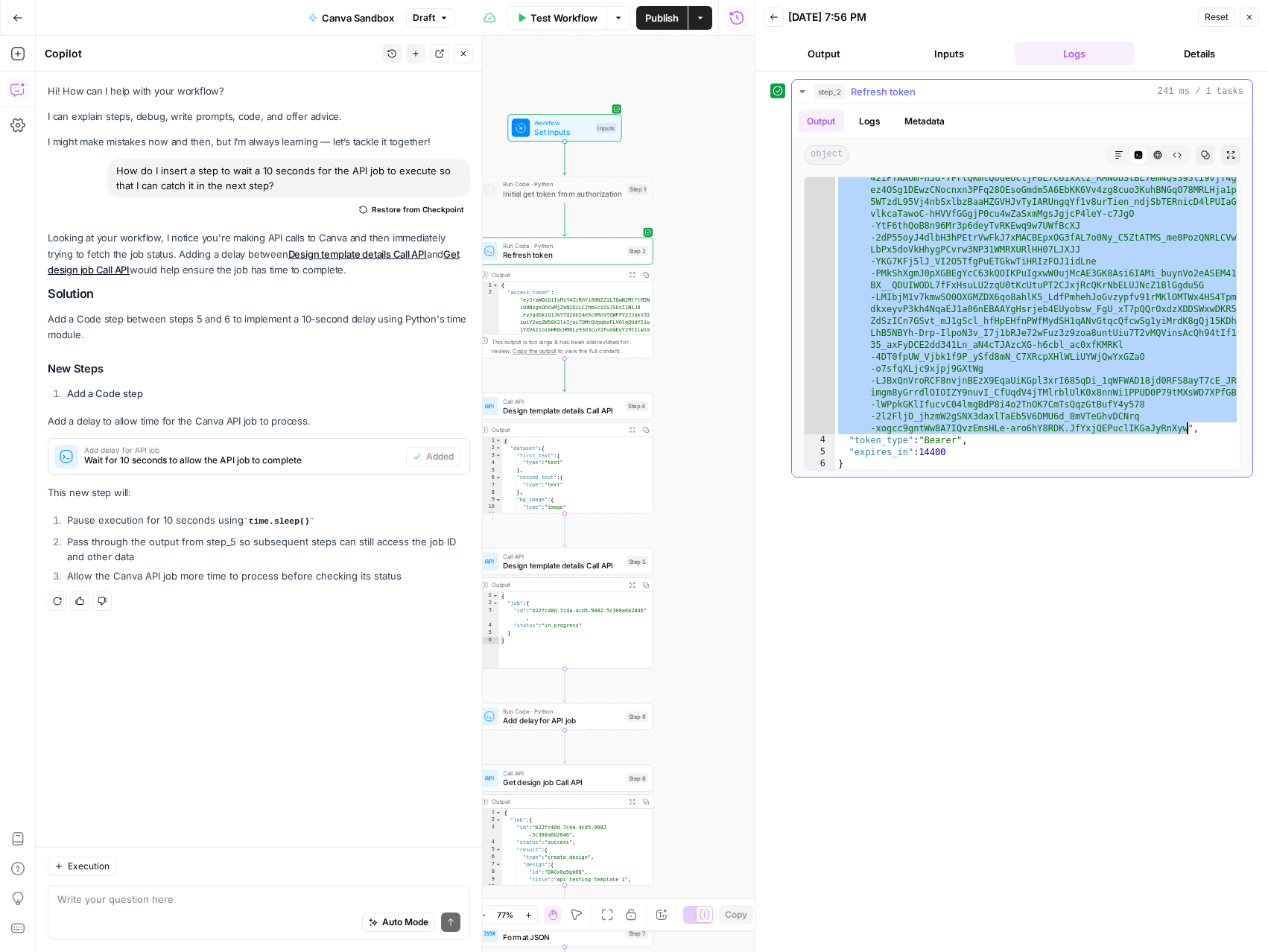
drag, startPoint x: 947, startPoint y: 224, endPoint x: 1186, endPoint y: 424, distance: 311.6
click at [1186, 424] on div ""refresh_token" : "eyJhbGciOiJSU0EtT0FFUC0yNTYiLCJlbmMiOiJBMTI4Q0JDLUhTMj U2Iiw…" at bounding box center [1038, 325] width 404 height 829
click at [1254, 23] on button "Close" at bounding box center [1249, 17] width 19 height 19
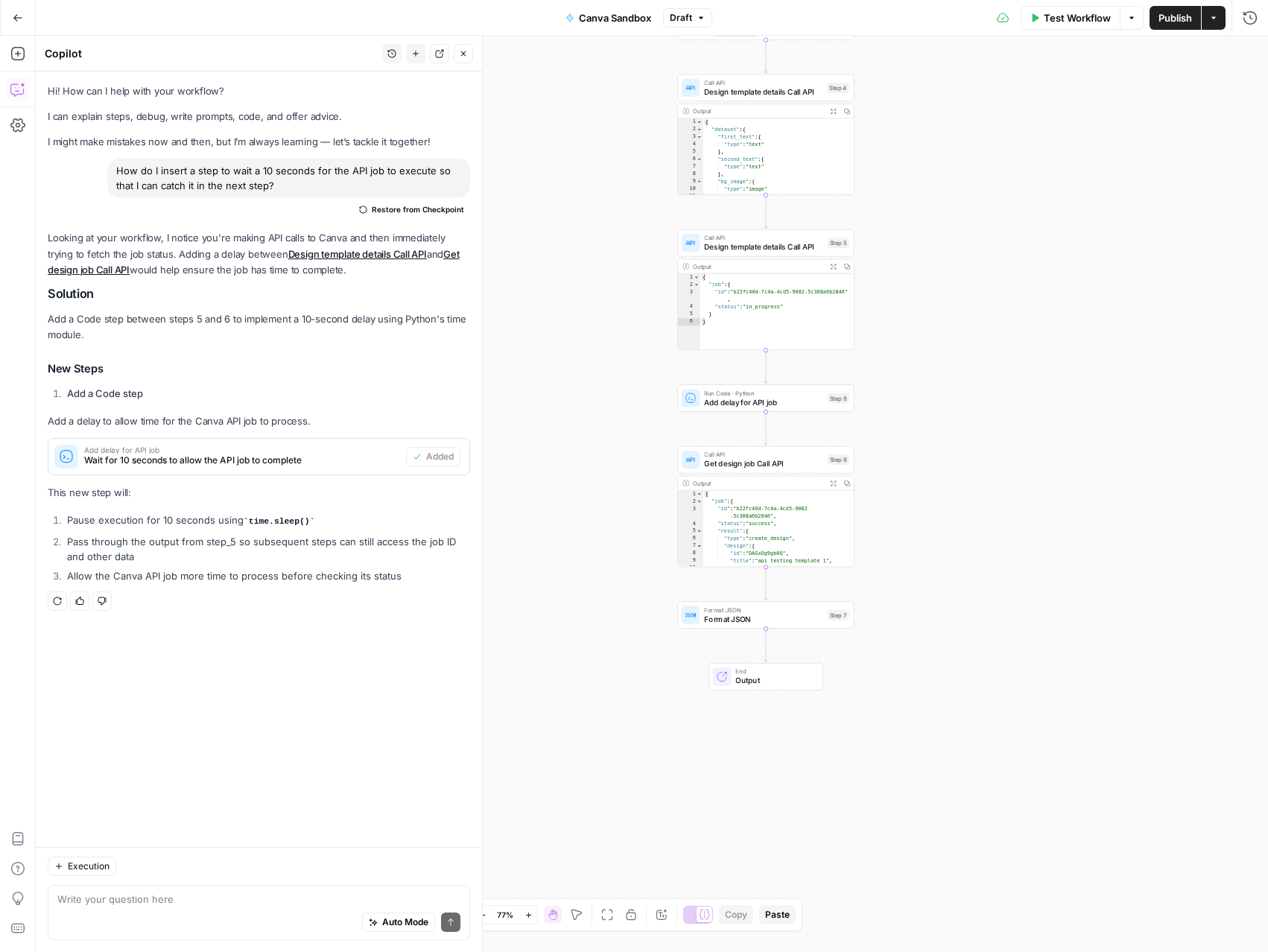
drag, startPoint x: 691, startPoint y: 592, endPoint x: 893, endPoint y: 366, distance: 303.1
click at [893, 366] on div "Workflow Set Inputs Inputs Run Code · Python Initial get token from authorizati…" at bounding box center [651, 493] width 1232 height 916
click at [754, 617] on span "Format JSON" at bounding box center [763, 618] width 118 height 11
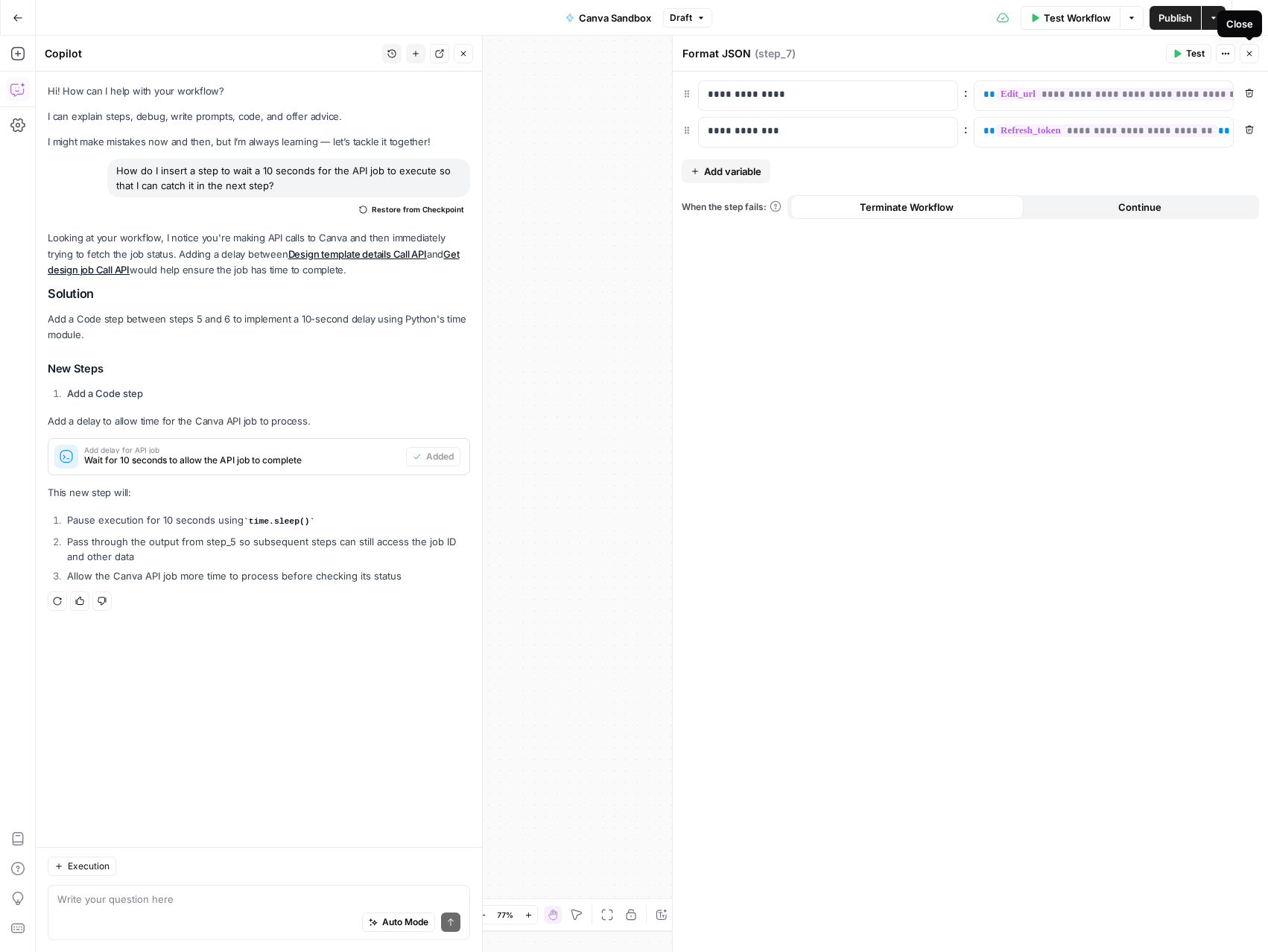
click at [1248, 55] on icon "button" at bounding box center [1249, 53] width 9 height 9
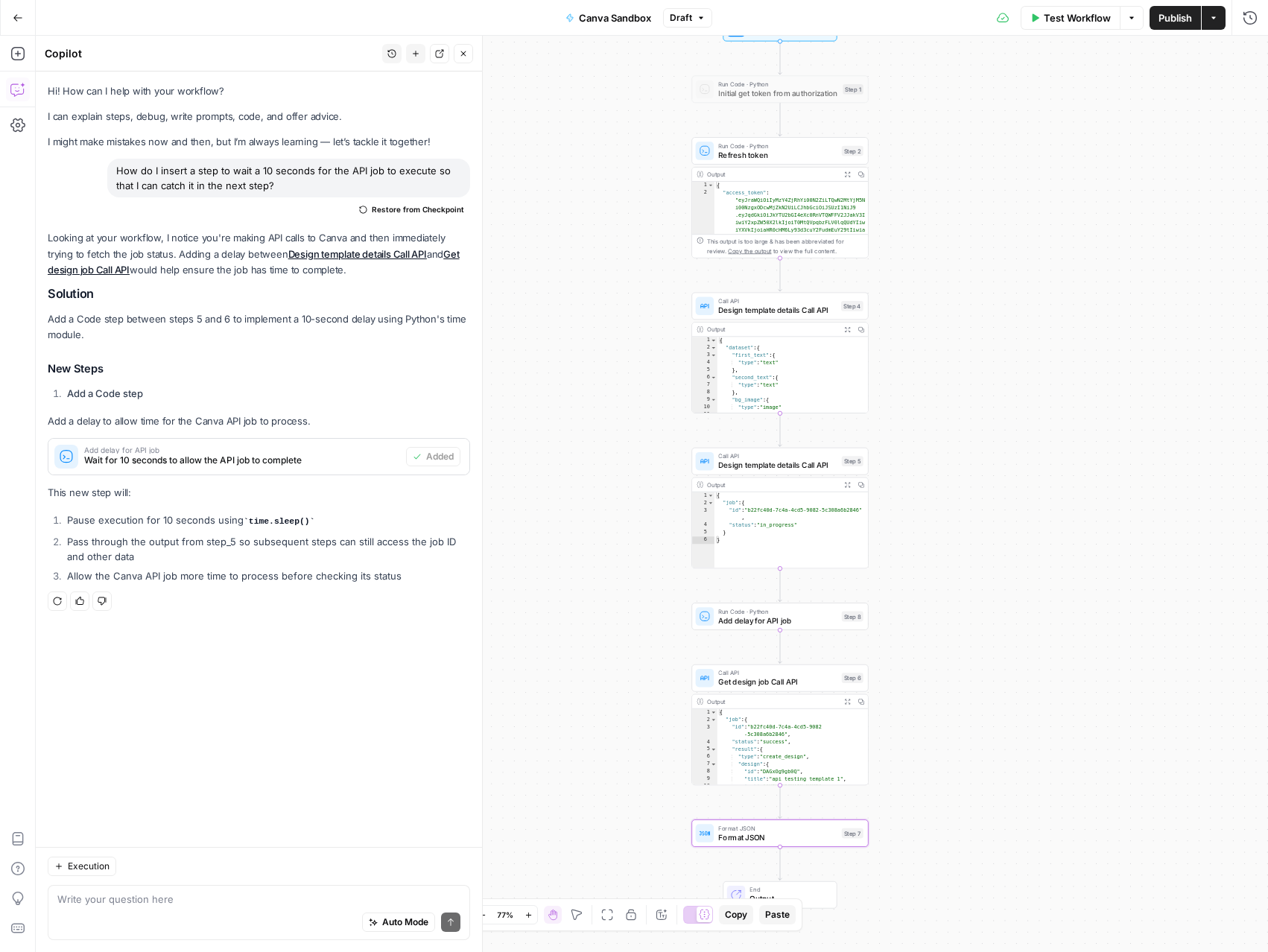
drag, startPoint x: 1052, startPoint y: 192, endPoint x: 1066, endPoint y: 410, distance: 218.4
click at [1066, 410] on div "Workflow Set Inputs Inputs Run Code · Python Initial get token from authorizati…" at bounding box center [651, 493] width 1232 height 916
click at [1173, 17] on span "Publish" at bounding box center [1175, 18] width 33 height 15
click at [731, 616] on span "Add delay for API job" at bounding box center [777, 620] width 118 height 11
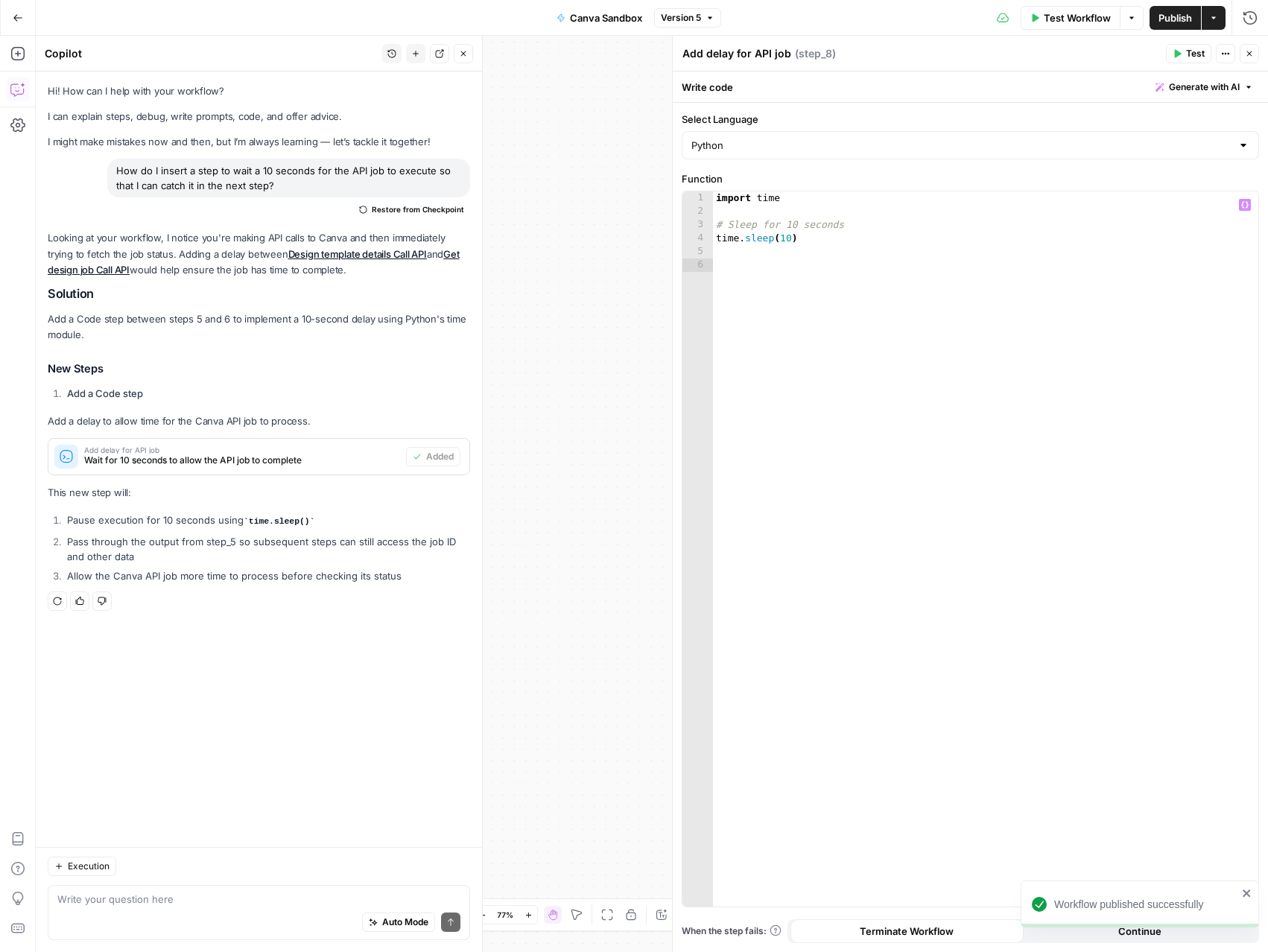
click at [787, 240] on div "import time # Sleep for 10 seconds time . sleep ( 10 )" at bounding box center [985, 563] width 545 height 742
click at [1177, 14] on span "Publish" at bounding box center [1175, 18] width 33 height 15
click at [785, 240] on div "import time # Sleep for 10 seconds time . sleep ( 20 )" at bounding box center [985, 563] width 545 height 742
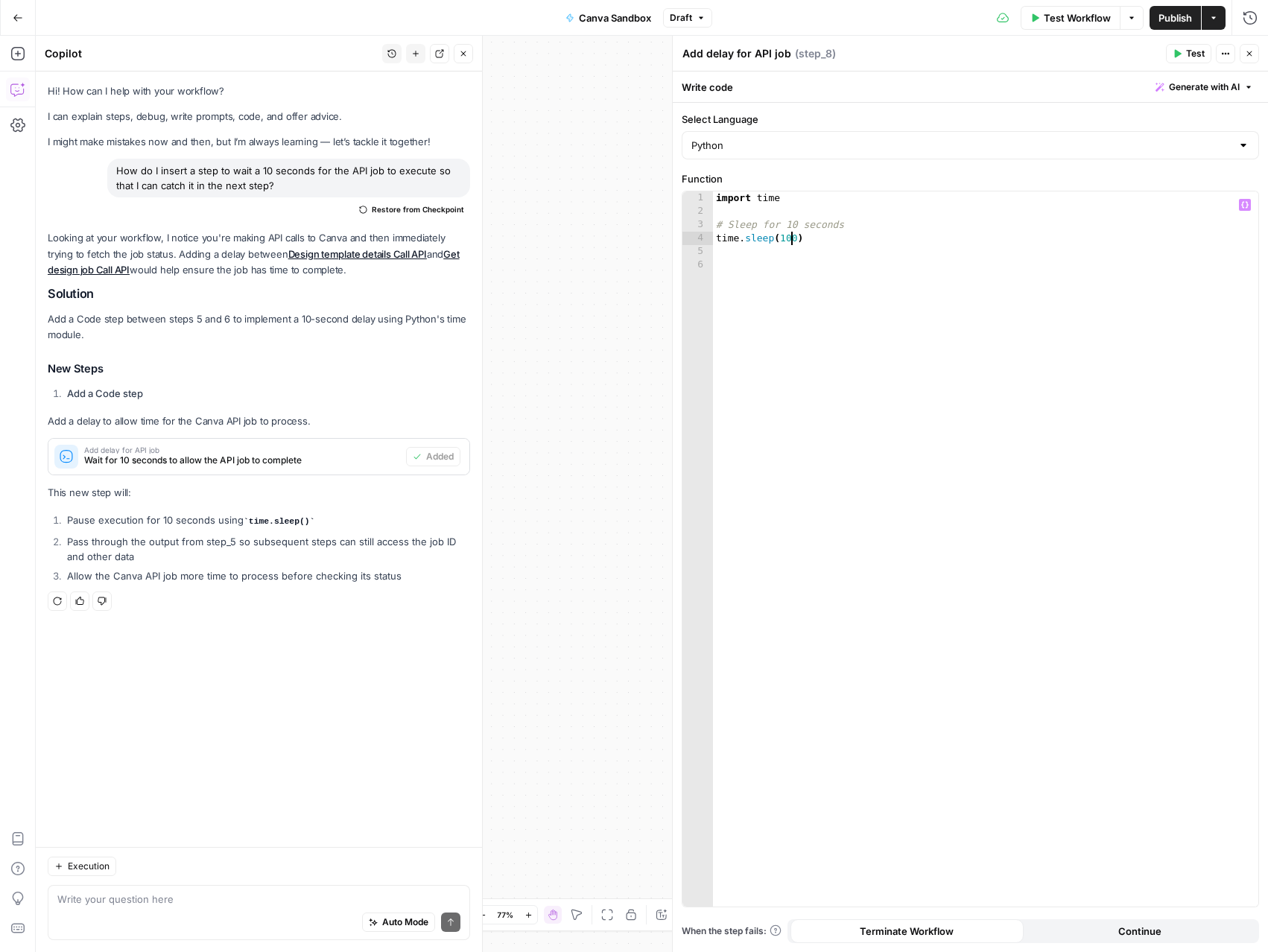
type textarea "**********"
click at [1160, 12] on span "Publish" at bounding box center [1175, 18] width 33 height 15
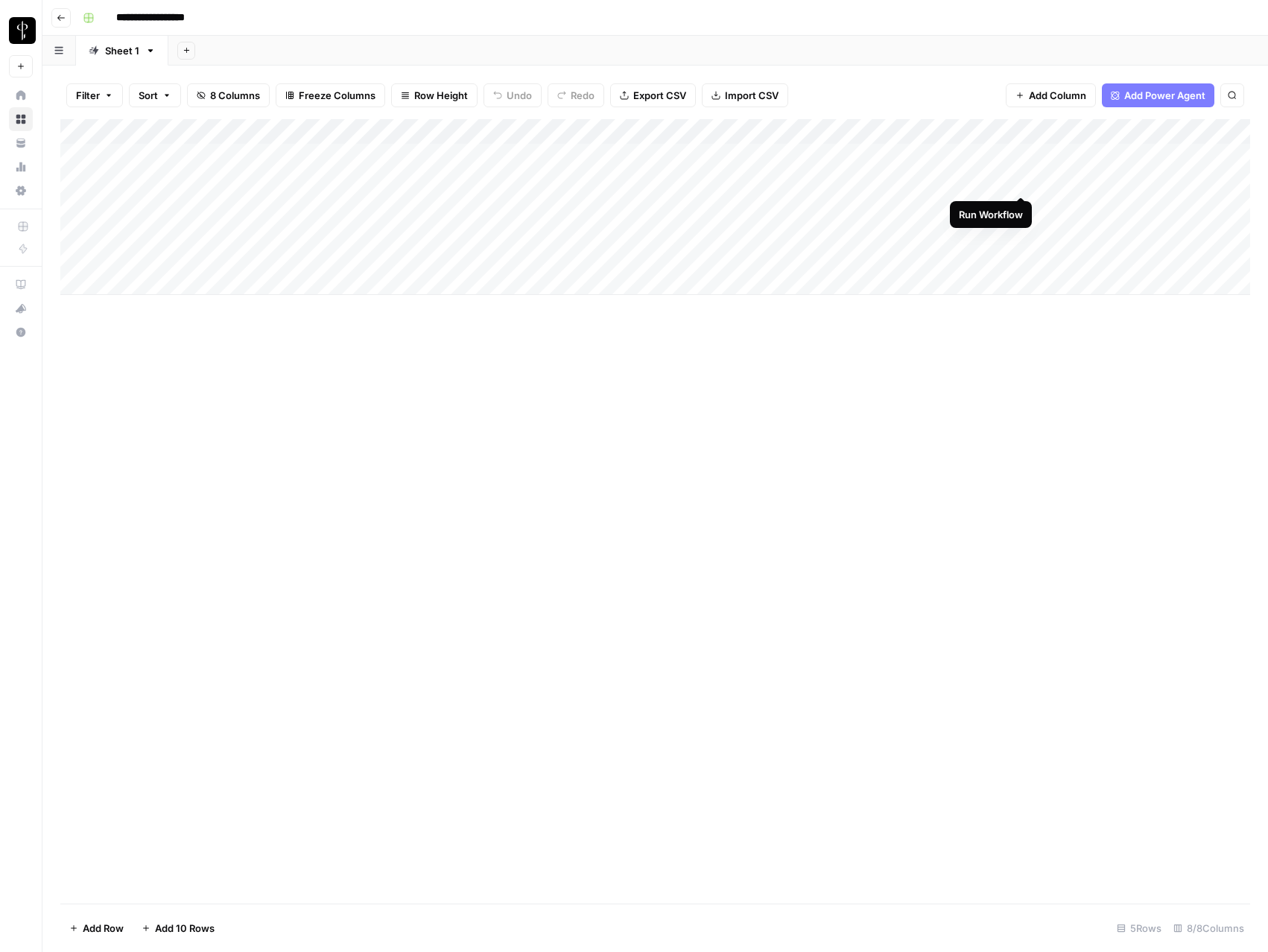
click at [1020, 181] on div "Add Column" at bounding box center [656, 206] width 1190 height 176
click at [970, 178] on div "Add Column" at bounding box center [656, 206] width 1190 height 176
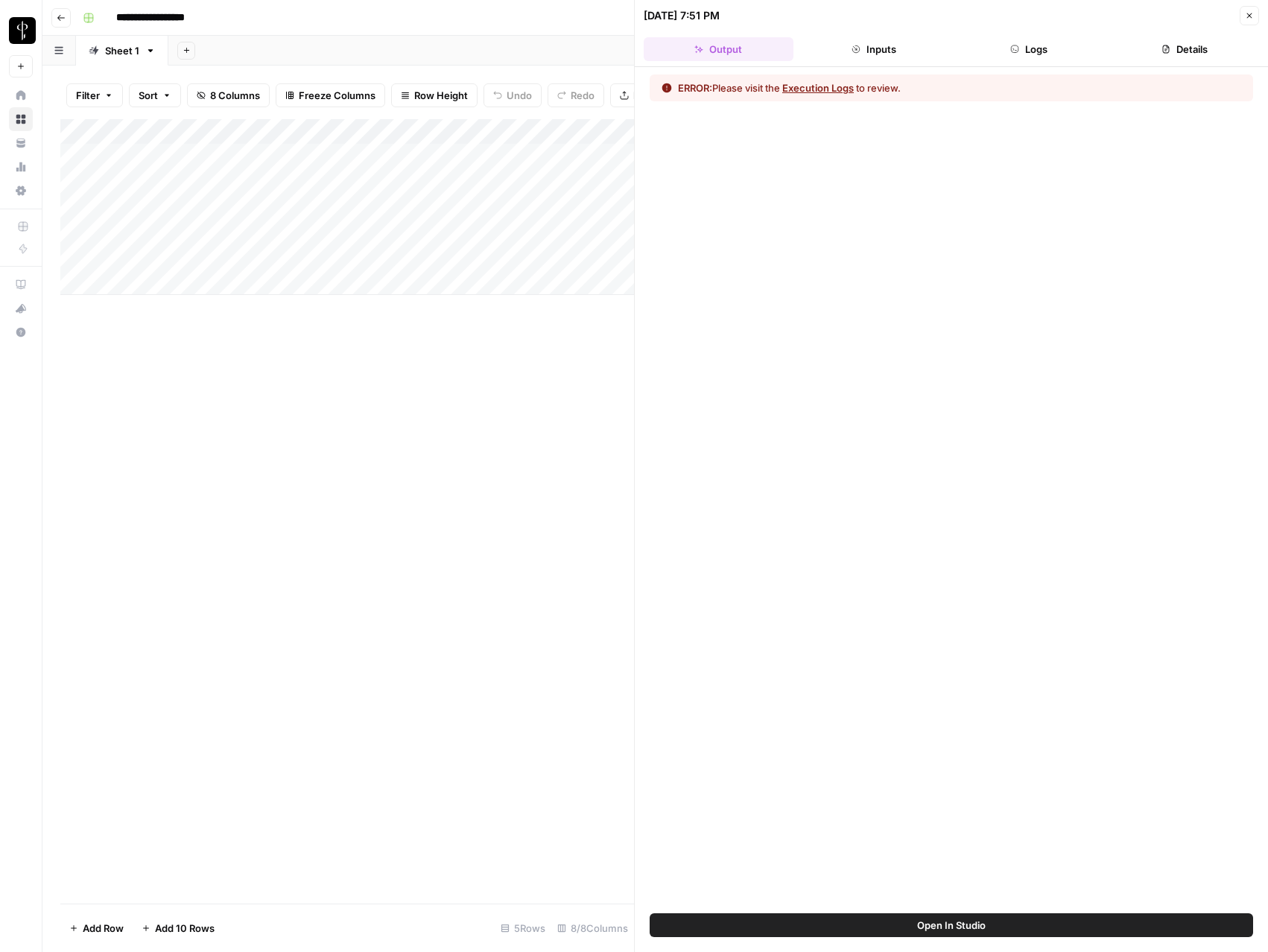
click at [1043, 53] on button "Logs" at bounding box center [1029, 49] width 150 height 24
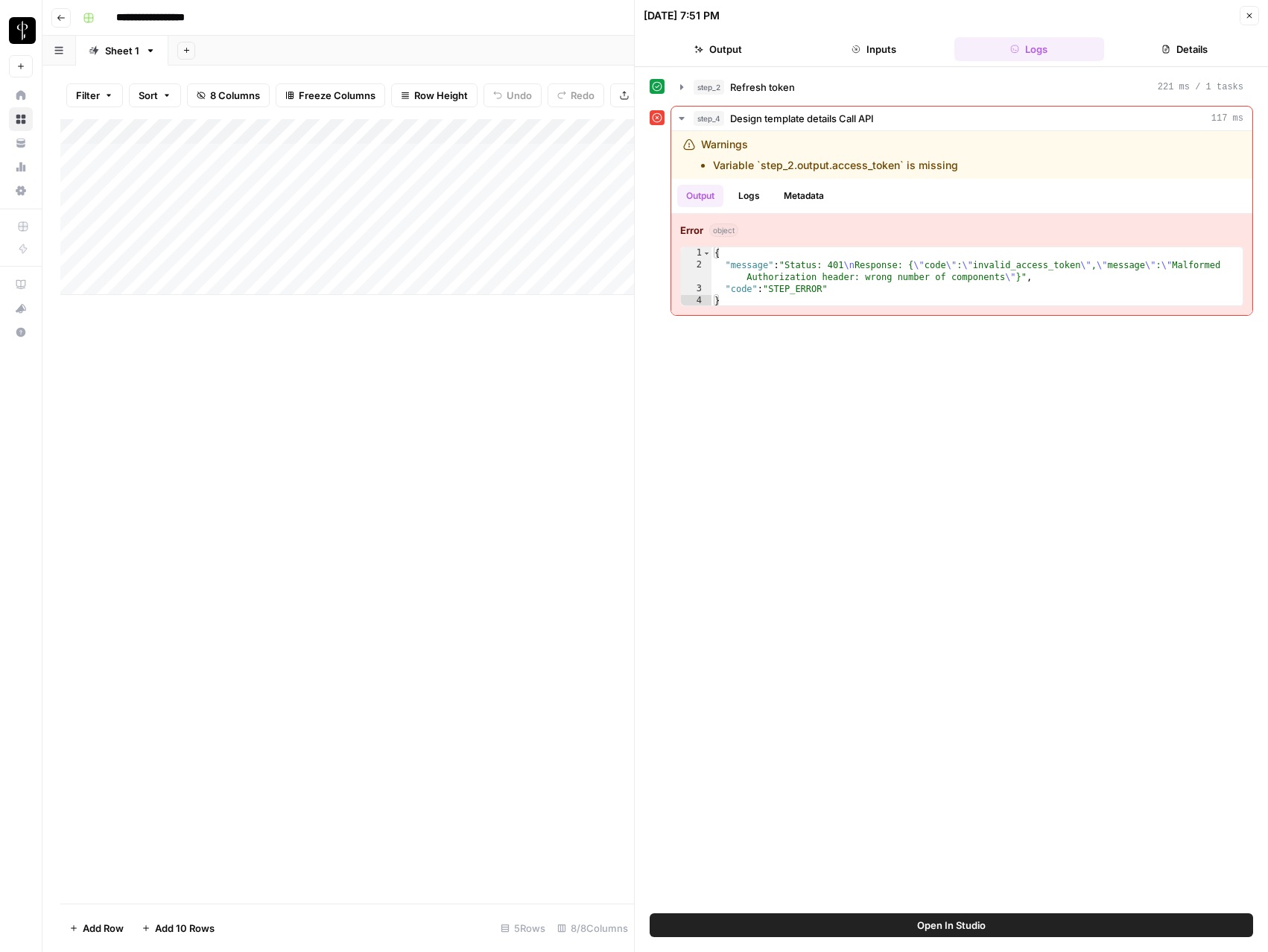
click at [1249, 21] on button "Close" at bounding box center [1249, 15] width 19 height 19
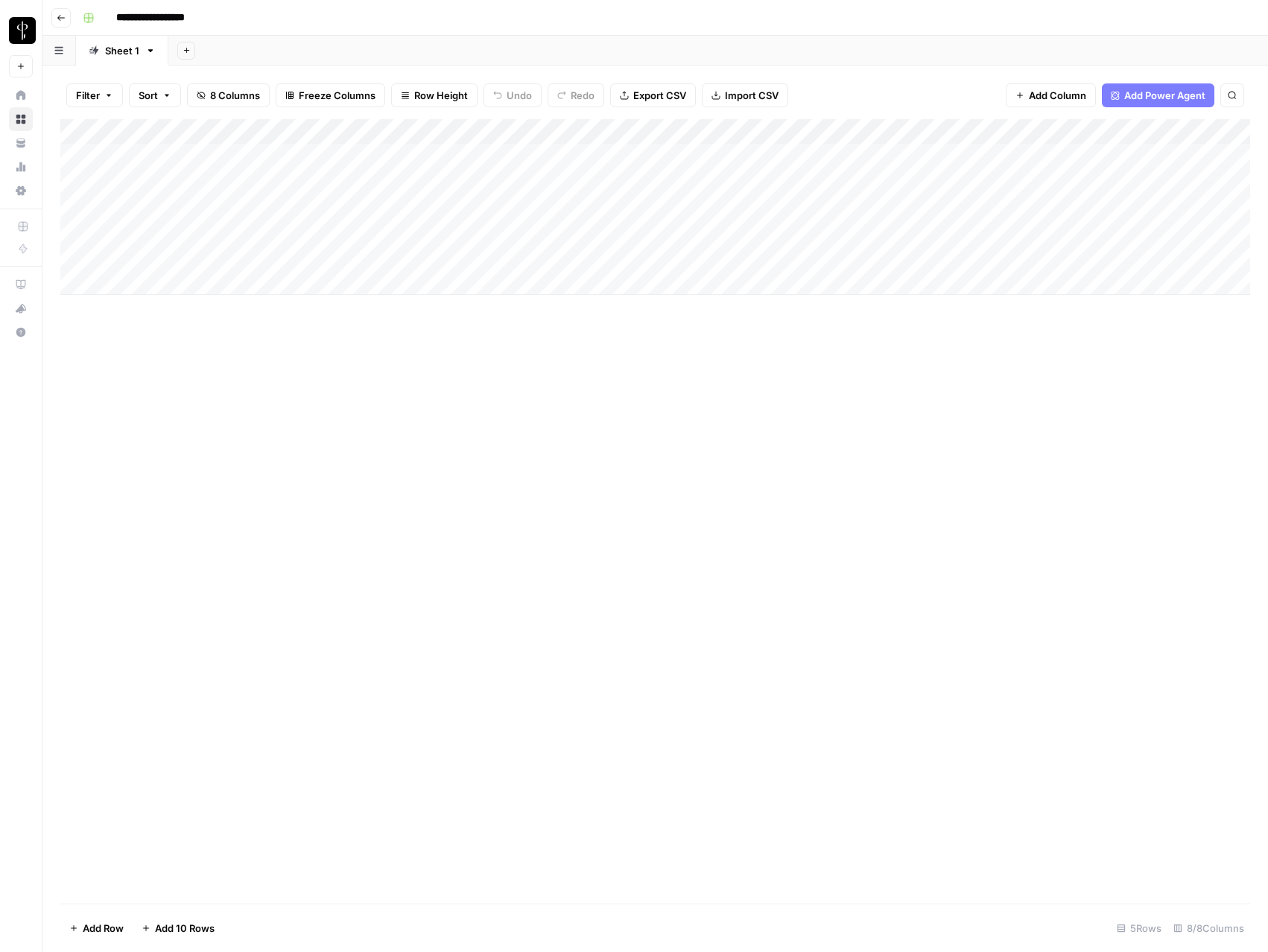
click at [858, 160] on div "Add Column" at bounding box center [656, 206] width 1190 height 176
click at [971, 179] on div "Add Column" at bounding box center [656, 206] width 1190 height 176
click at [919, 181] on div "Add Column" at bounding box center [656, 206] width 1190 height 176
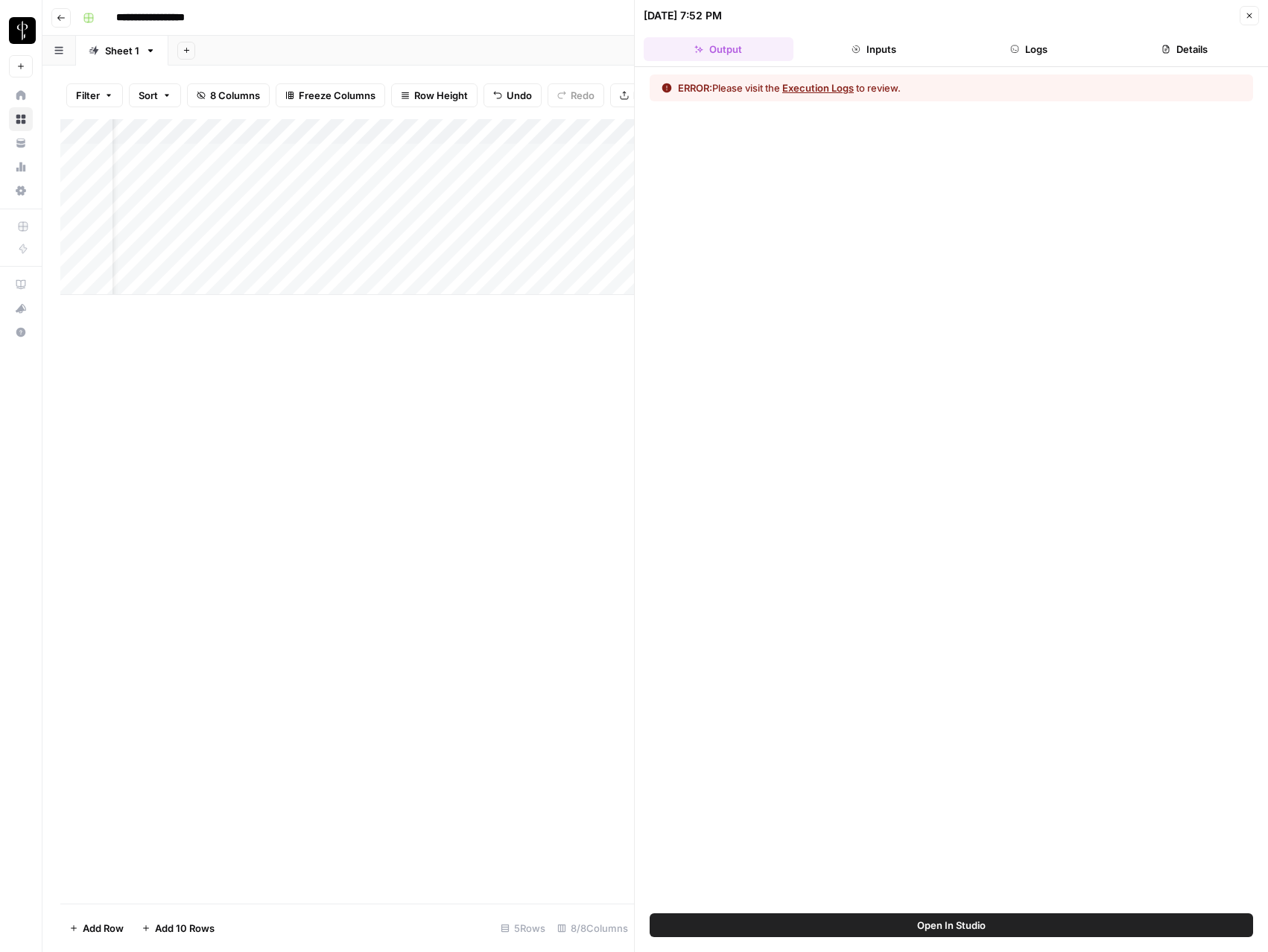
click at [1023, 57] on button "Logs" at bounding box center [1029, 49] width 150 height 24
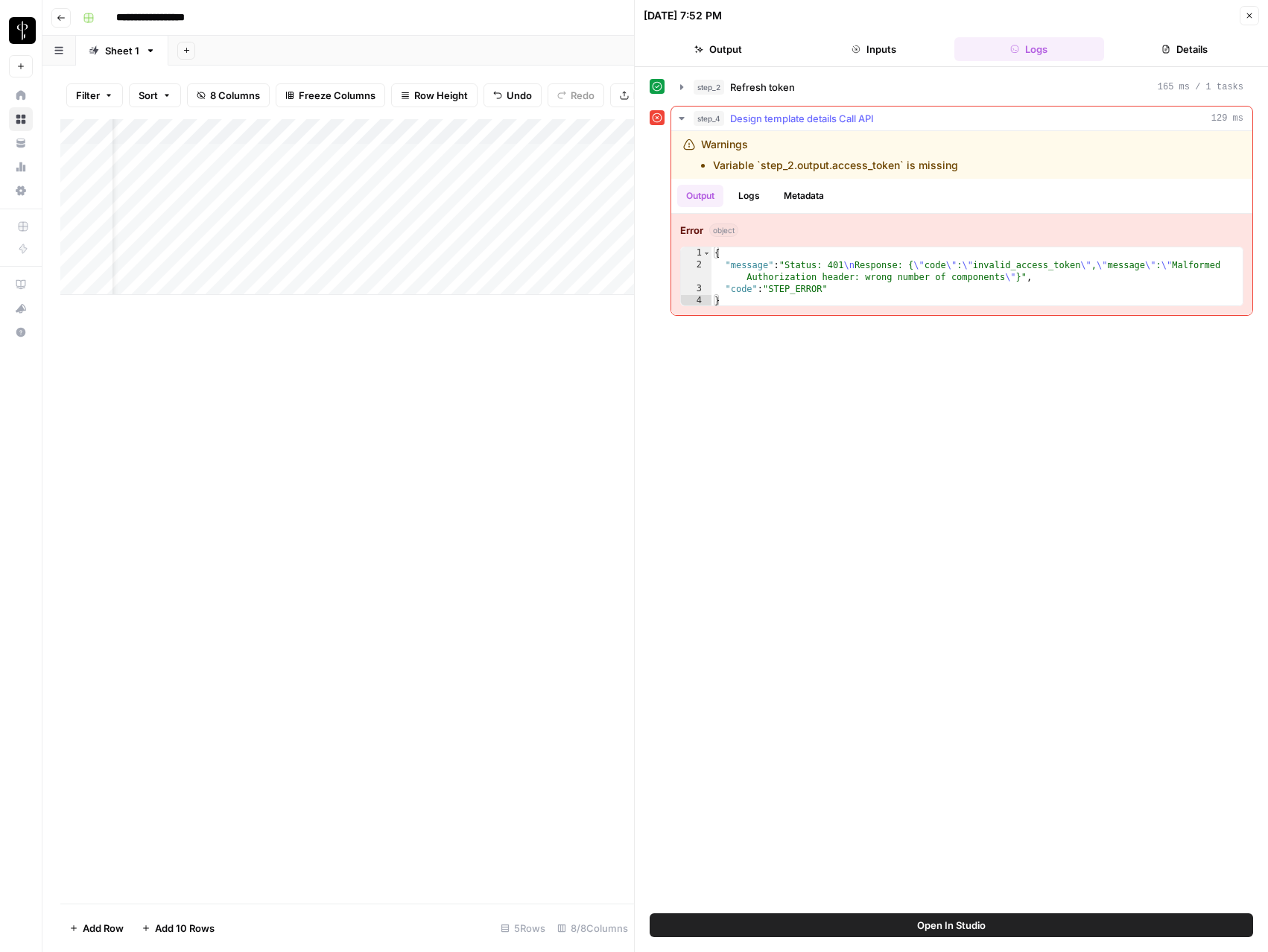
click at [746, 200] on button "Logs" at bounding box center [749, 196] width 39 height 22
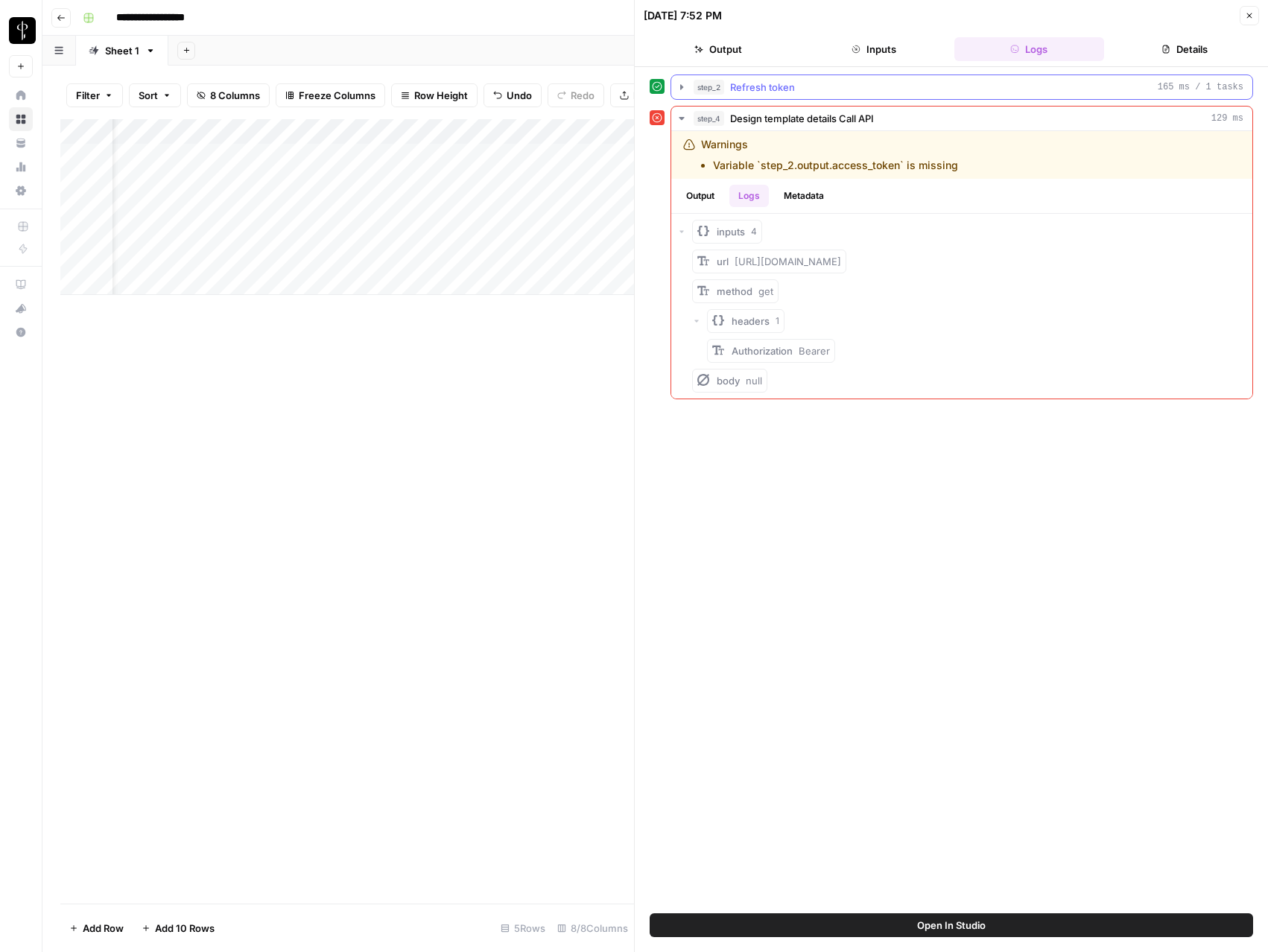
click at [681, 91] on icon "button" at bounding box center [681, 87] width 12 height 12
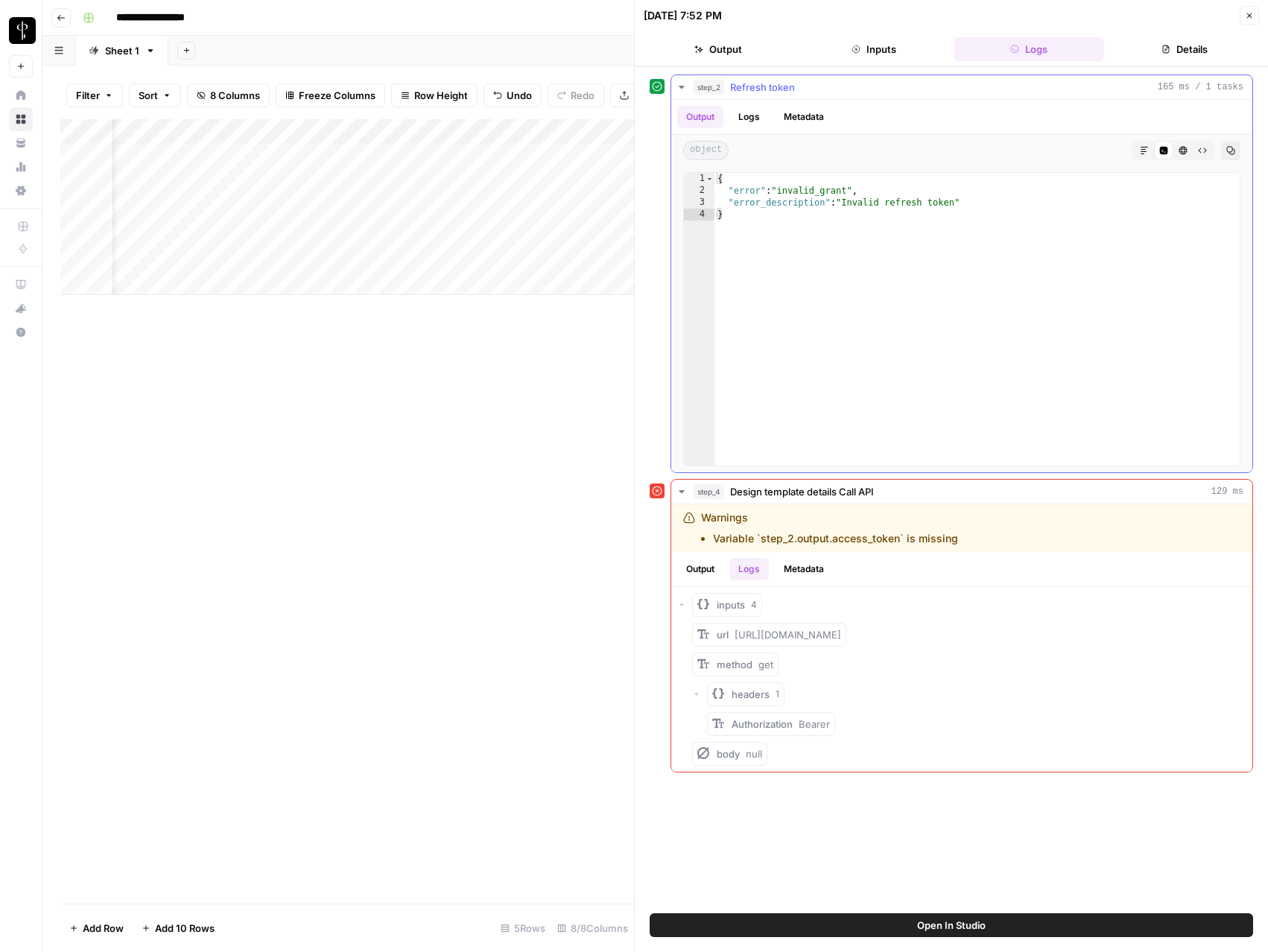
click at [678, 82] on icon "button" at bounding box center [681, 87] width 12 height 12
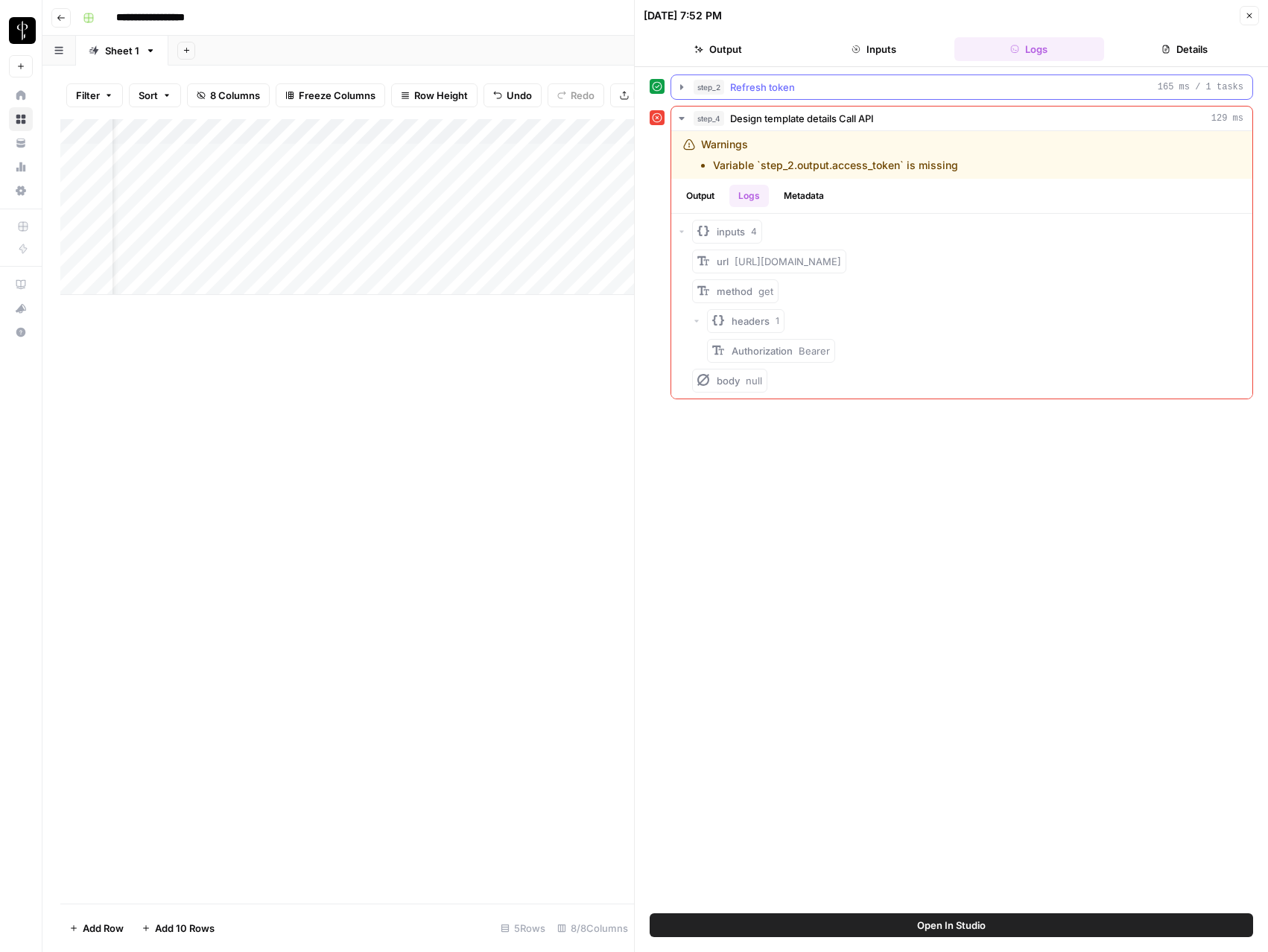
click at [678, 82] on icon "button" at bounding box center [681, 87] width 12 height 12
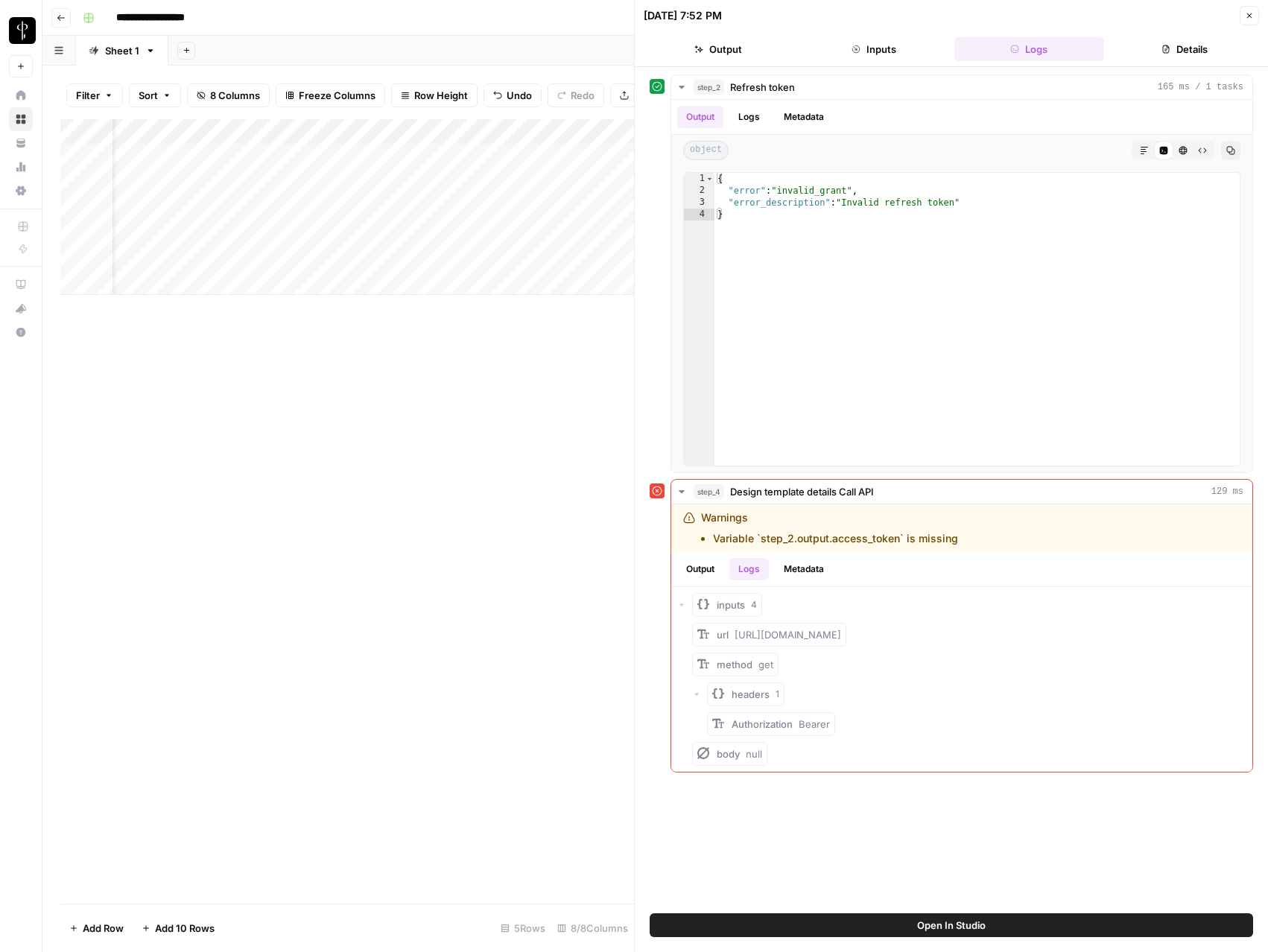
click at [592, 336] on div "Add Column" at bounding box center [347, 511] width 573 height 785
click at [1252, 12] on icon "button" at bounding box center [1249, 15] width 9 height 9
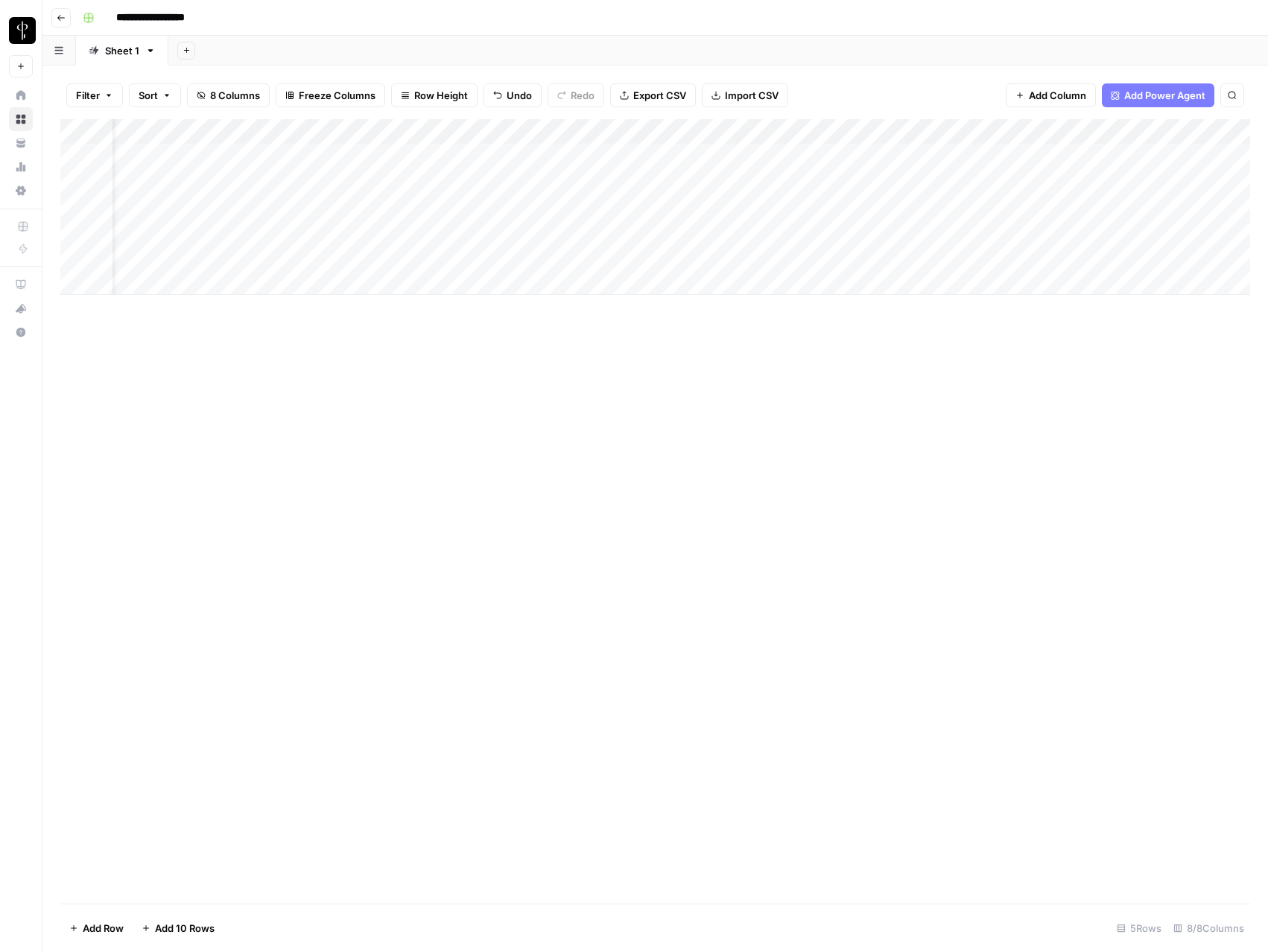
click at [761, 154] on div "Add Column" at bounding box center [656, 206] width 1190 height 176
click at [762, 180] on div "Add Column" at bounding box center [656, 206] width 1190 height 176
click at [969, 181] on div "Add Column" at bounding box center [656, 206] width 1190 height 176
click at [895, 157] on div "Add Column" at bounding box center [656, 206] width 1190 height 176
click at [899, 158] on div "Add Column" at bounding box center [656, 206] width 1190 height 176
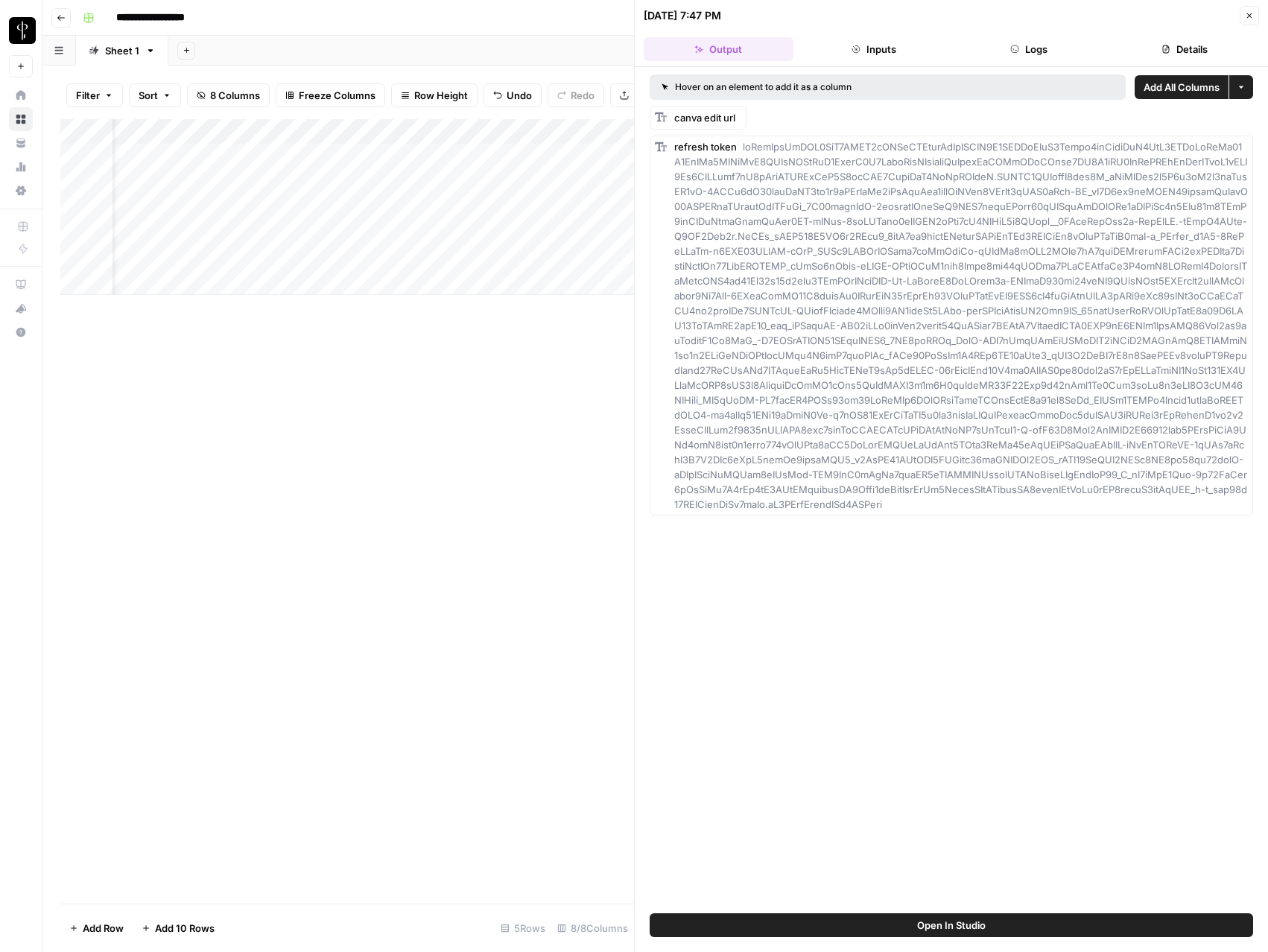
click at [1038, 48] on button "Logs" at bounding box center [1029, 49] width 150 height 24
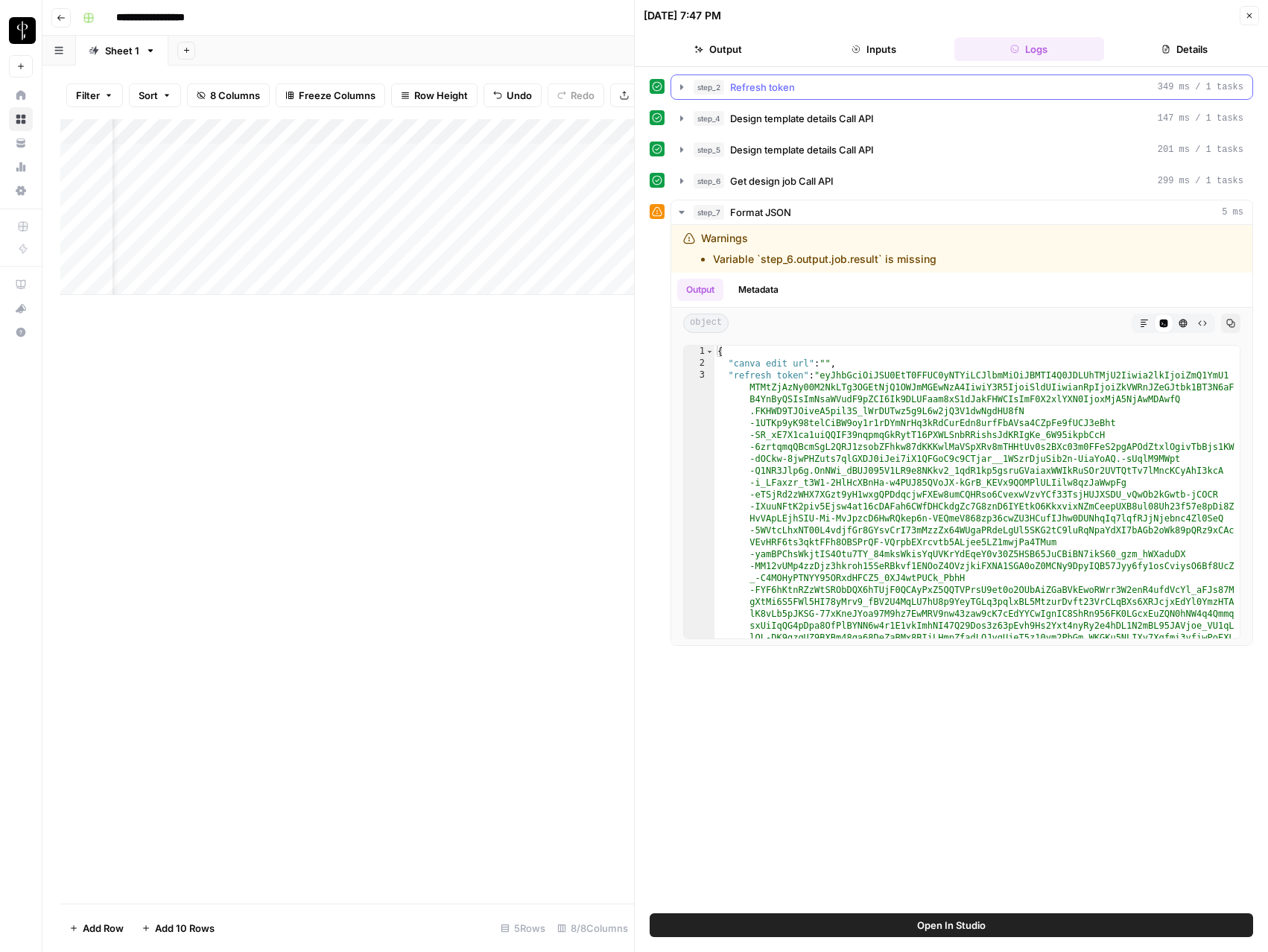
click at [679, 87] on icon "button" at bounding box center [681, 87] width 12 height 12
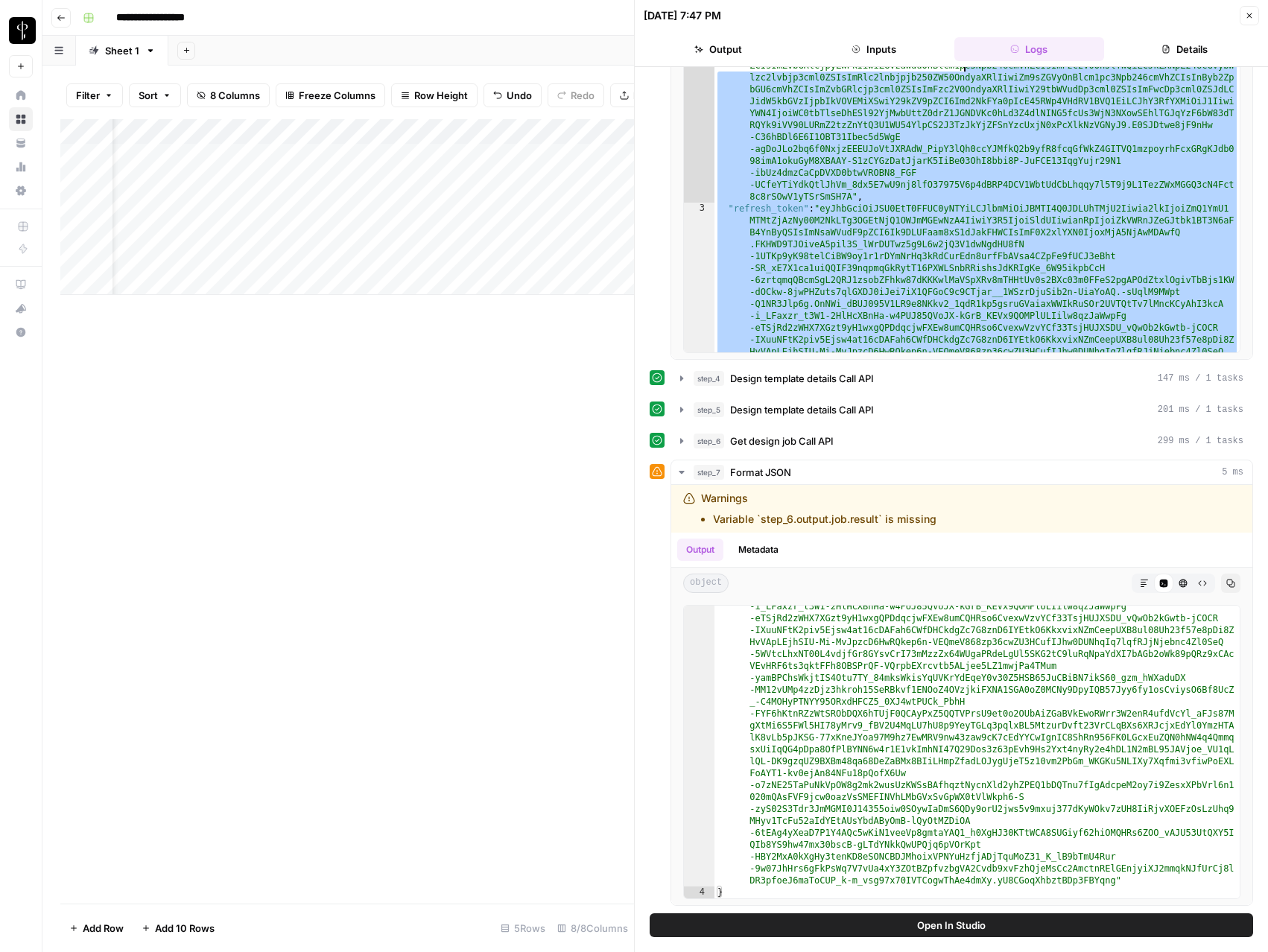
scroll to position [72, 0]
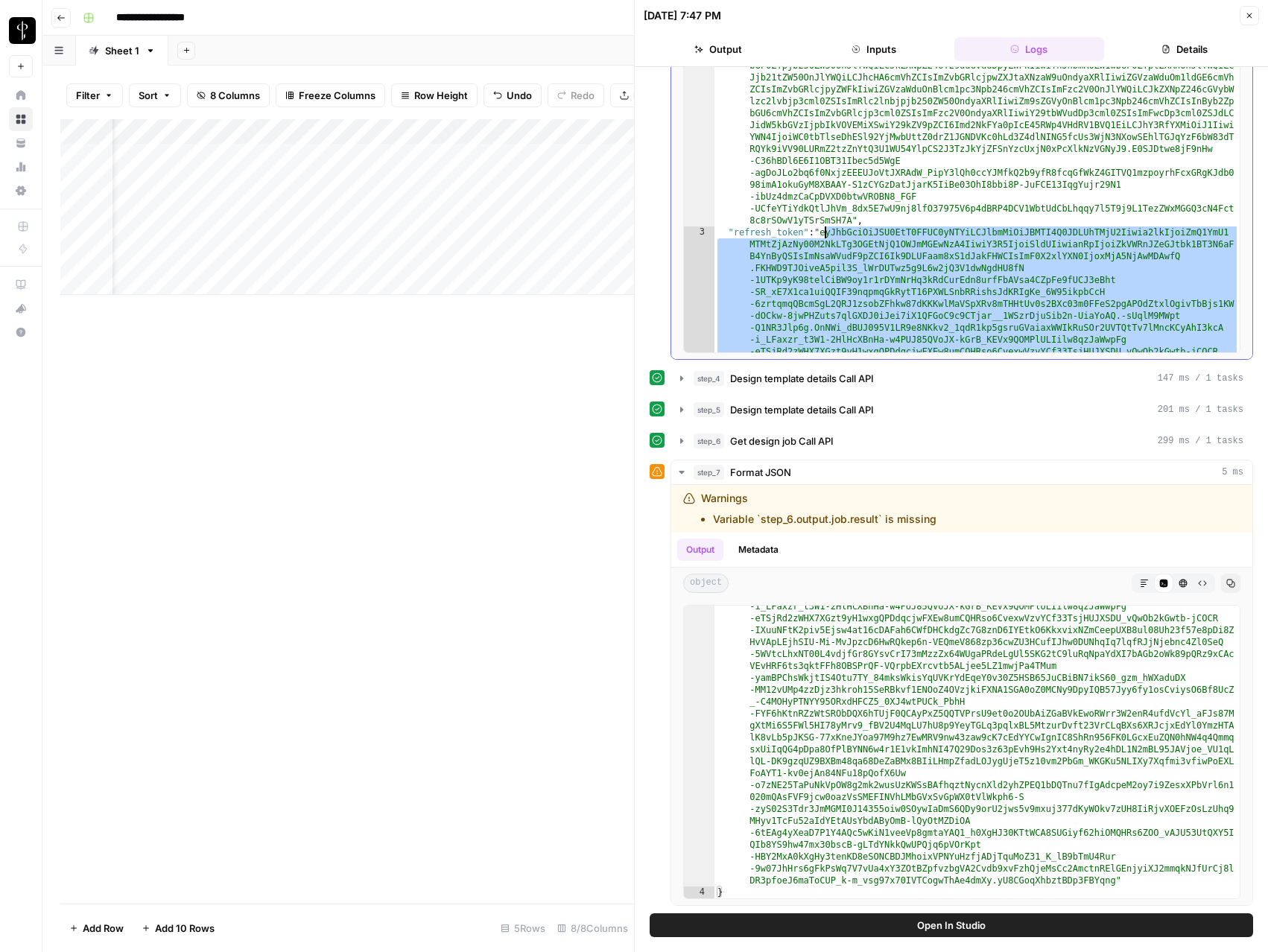
drag, startPoint x: 1113, startPoint y: 310, endPoint x: 824, endPoint y: 235, distance: 298.6
click at [824, 235] on div ""access_token" : "eyJraWQiOiIyMzY4ZjRhYi00N2ZiLTQwN2MtYjM5Ni00NzgxODcwMjZkN2UiL…" at bounding box center [977, 456] width 525 height 913
click at [569, 381] on div "Add Column" at bounding box center [347, 511] width 573 height 785
click at [1247, 15] on icon "button" at bounding box center [1249, 15] width 9 height 9
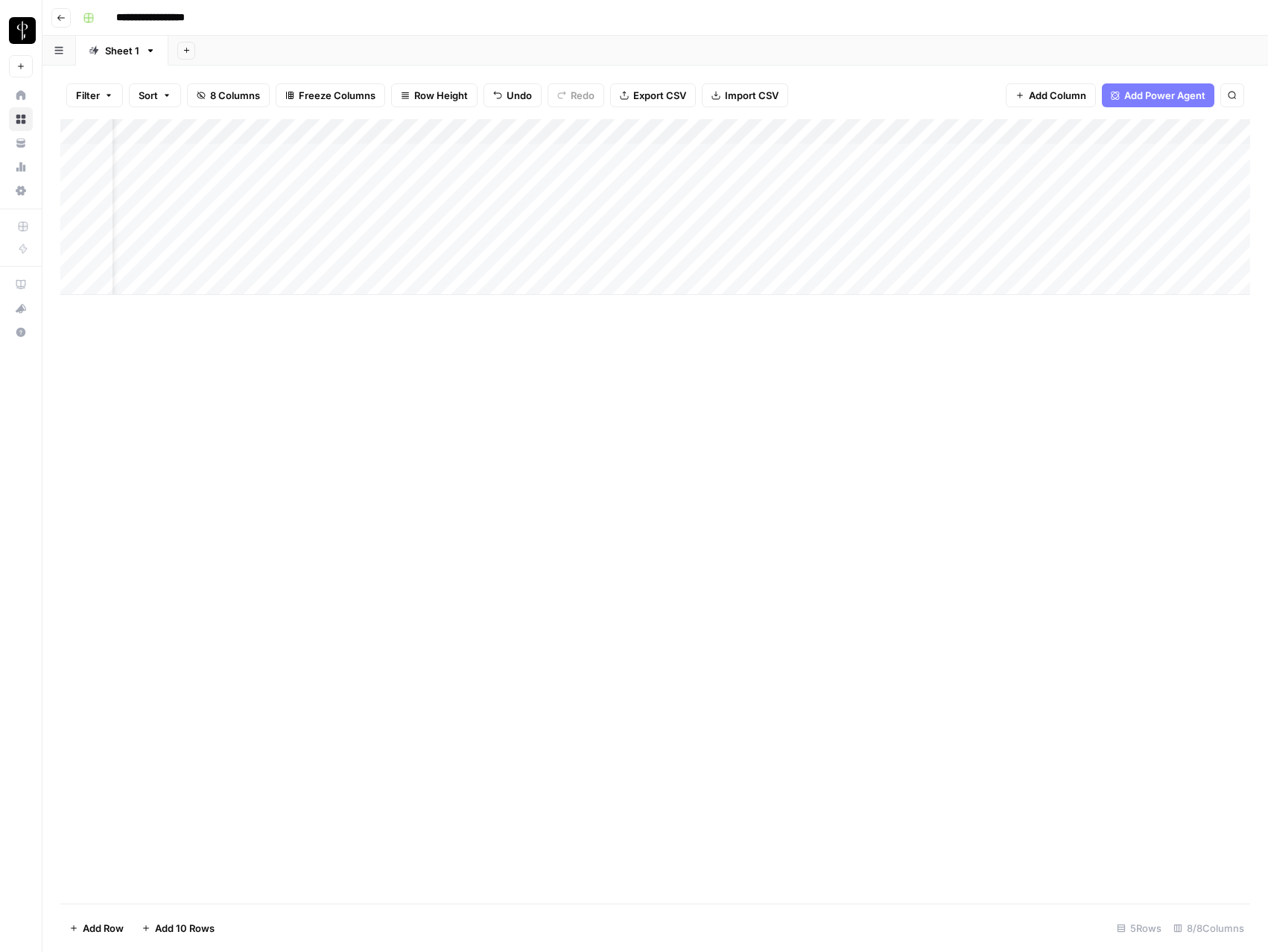
click at [822, 181] on div "Add Column" at bounding box center [656, 206] width 1190 height 176
click at [964, 183] on div "Add Column" at bounding box center [656, 206] width 1190 height 176
click at [900, 185] on div "Add Column" at bounding box center [656, 206] width 1190 height 176
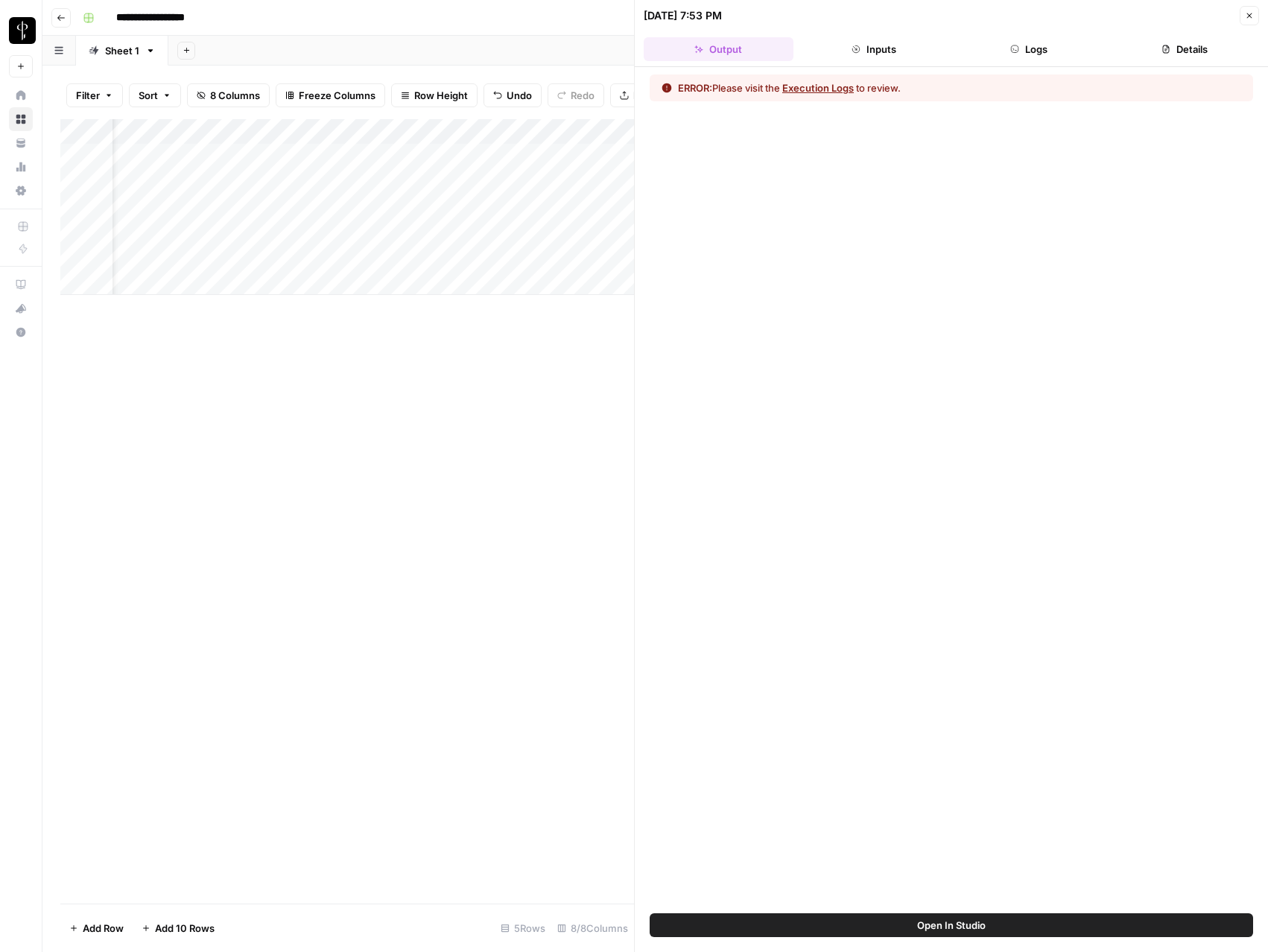
click at [1004, 53] on button "Logs" at bounding box center [1029, 49] width 150 height 24
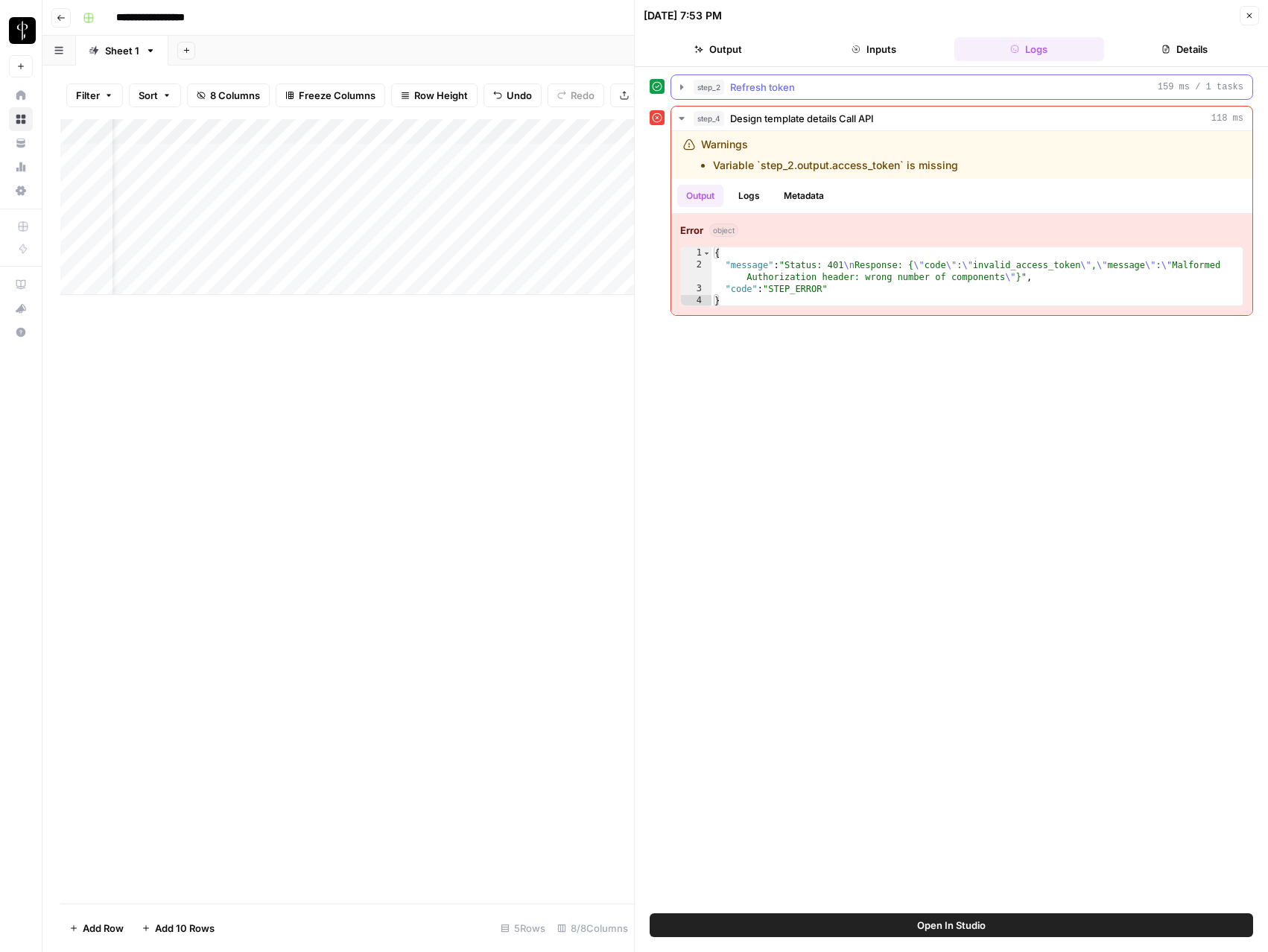
click at [769, 82] on span "Refresh token" at bounding box center [762, 87] width 65 height 15
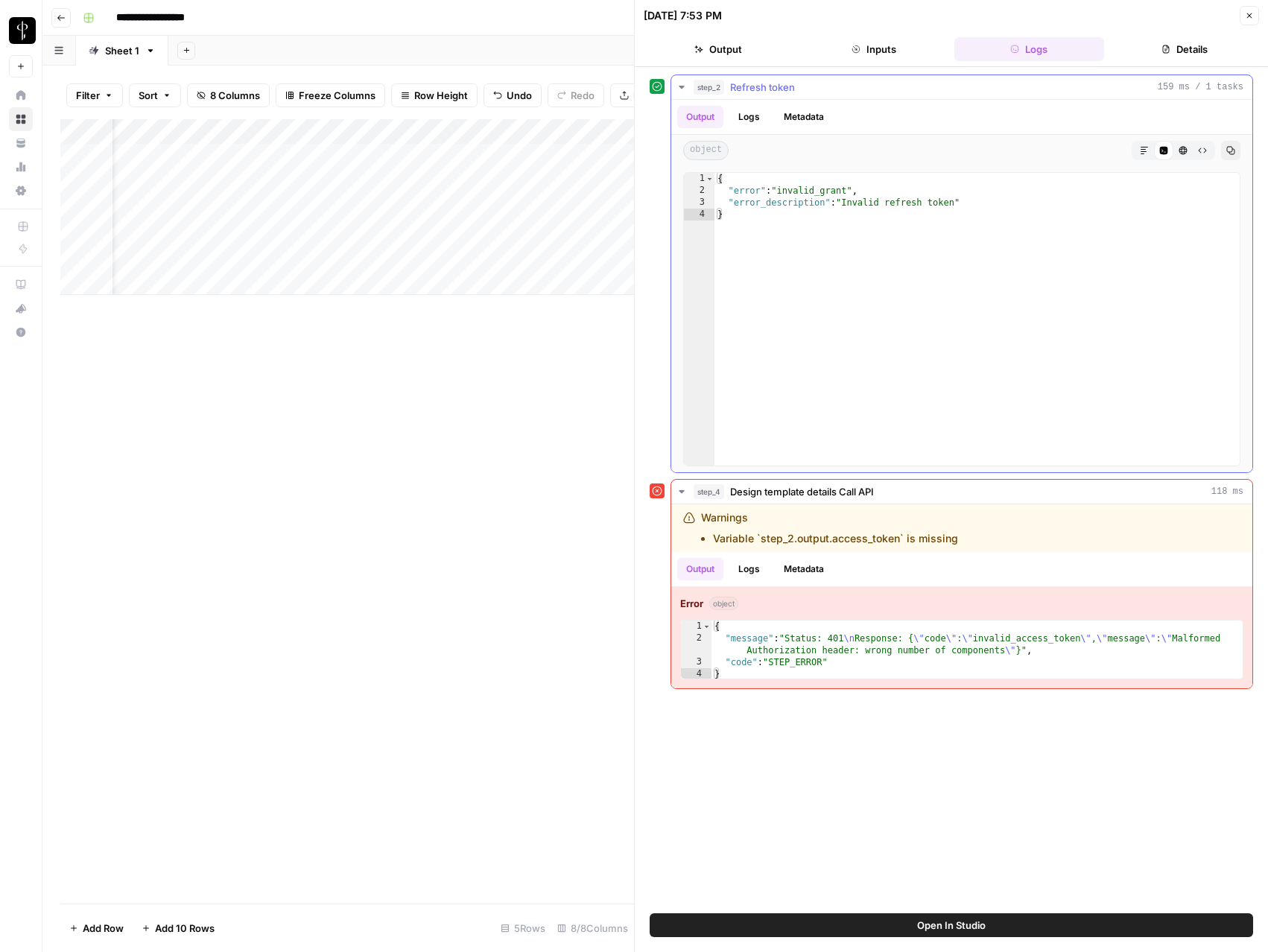
click at [756, 109] on button "Logs" at bounding box center [749, 117] width 39 height 22
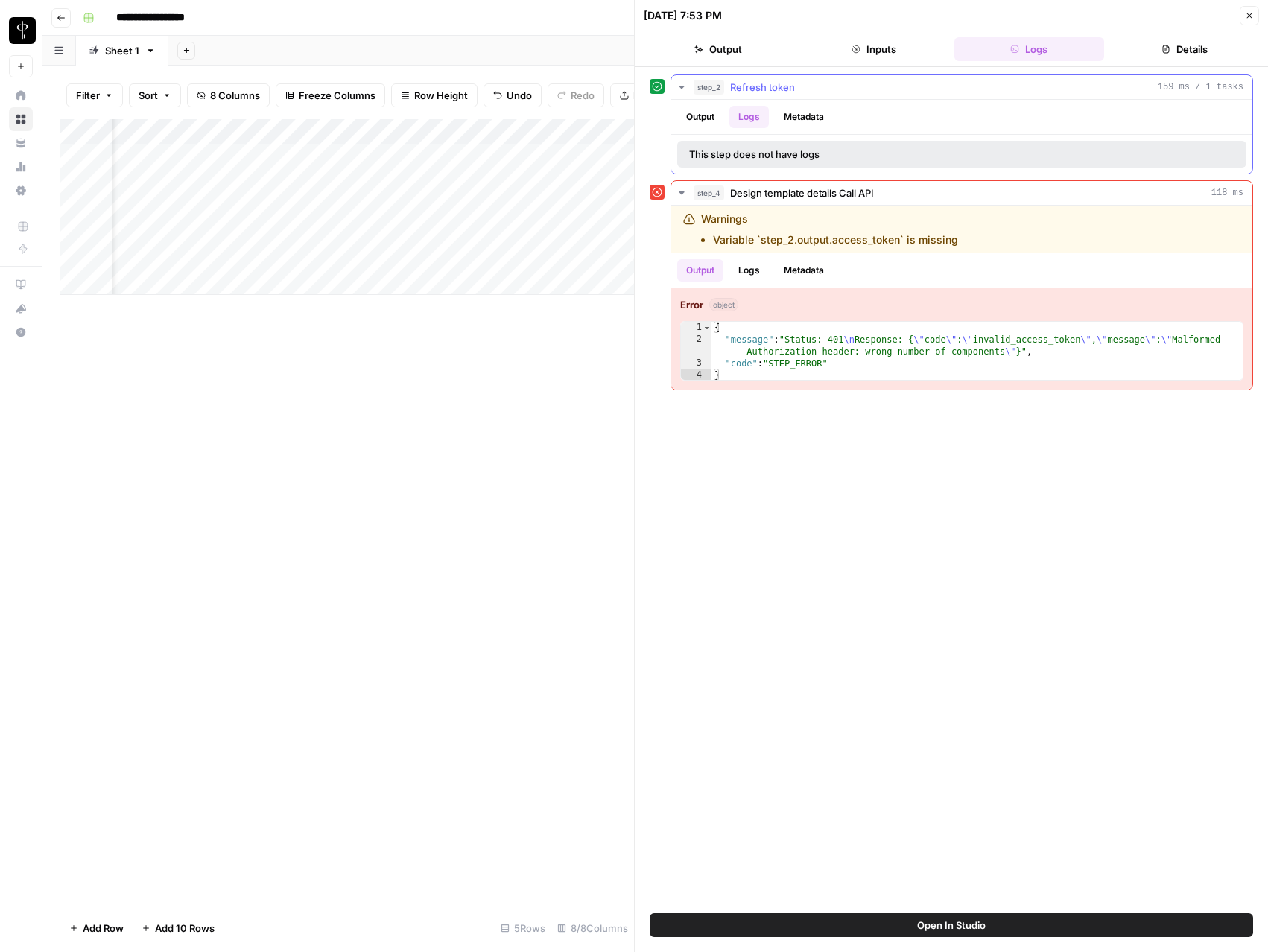
click at [691, 120] on button "Output" at bounding box center [701, 117] width 47 height 22
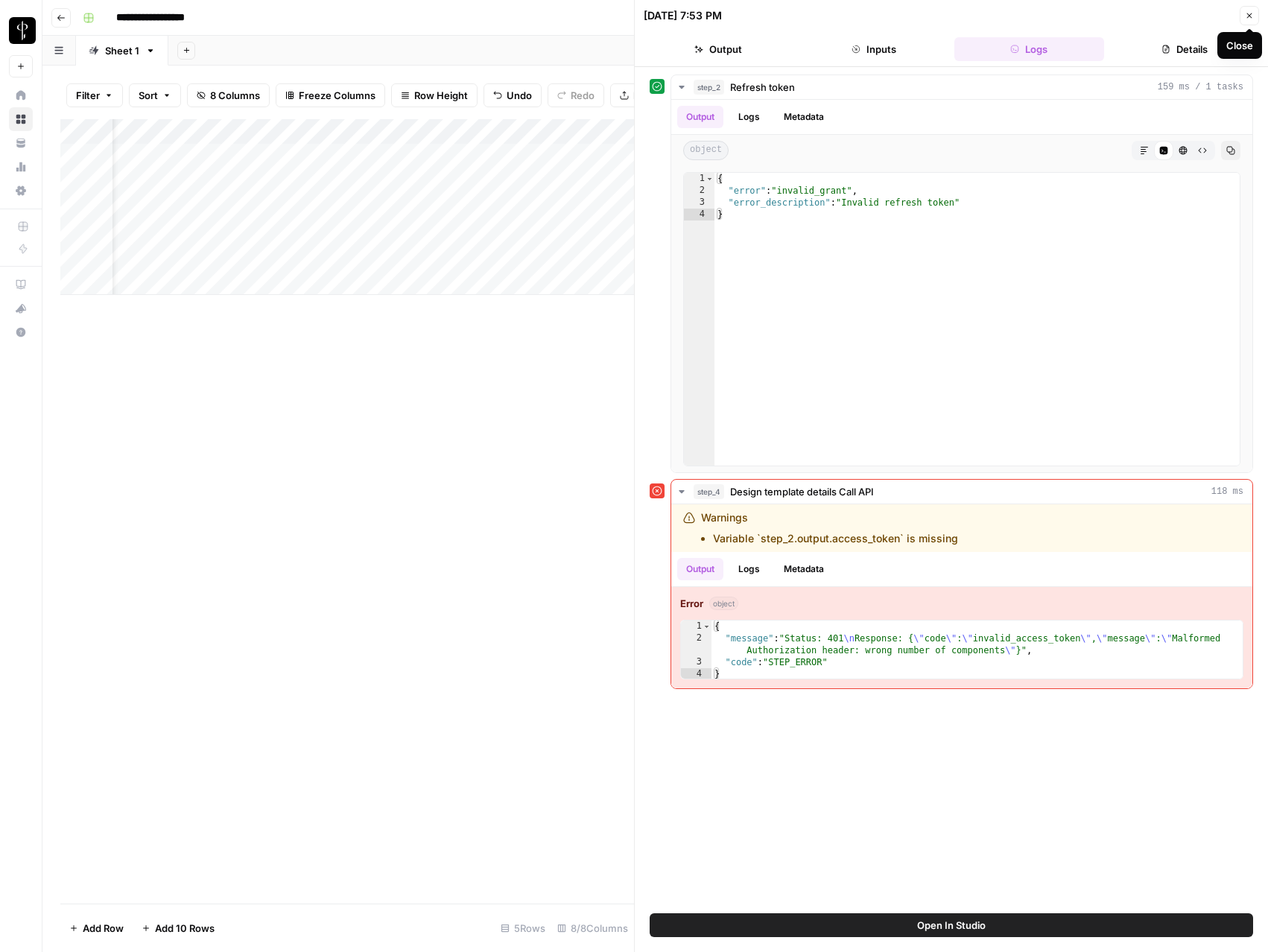
click at [1251, 16] on icon "button" at bounding box center [1249, 15] width 9 height 9
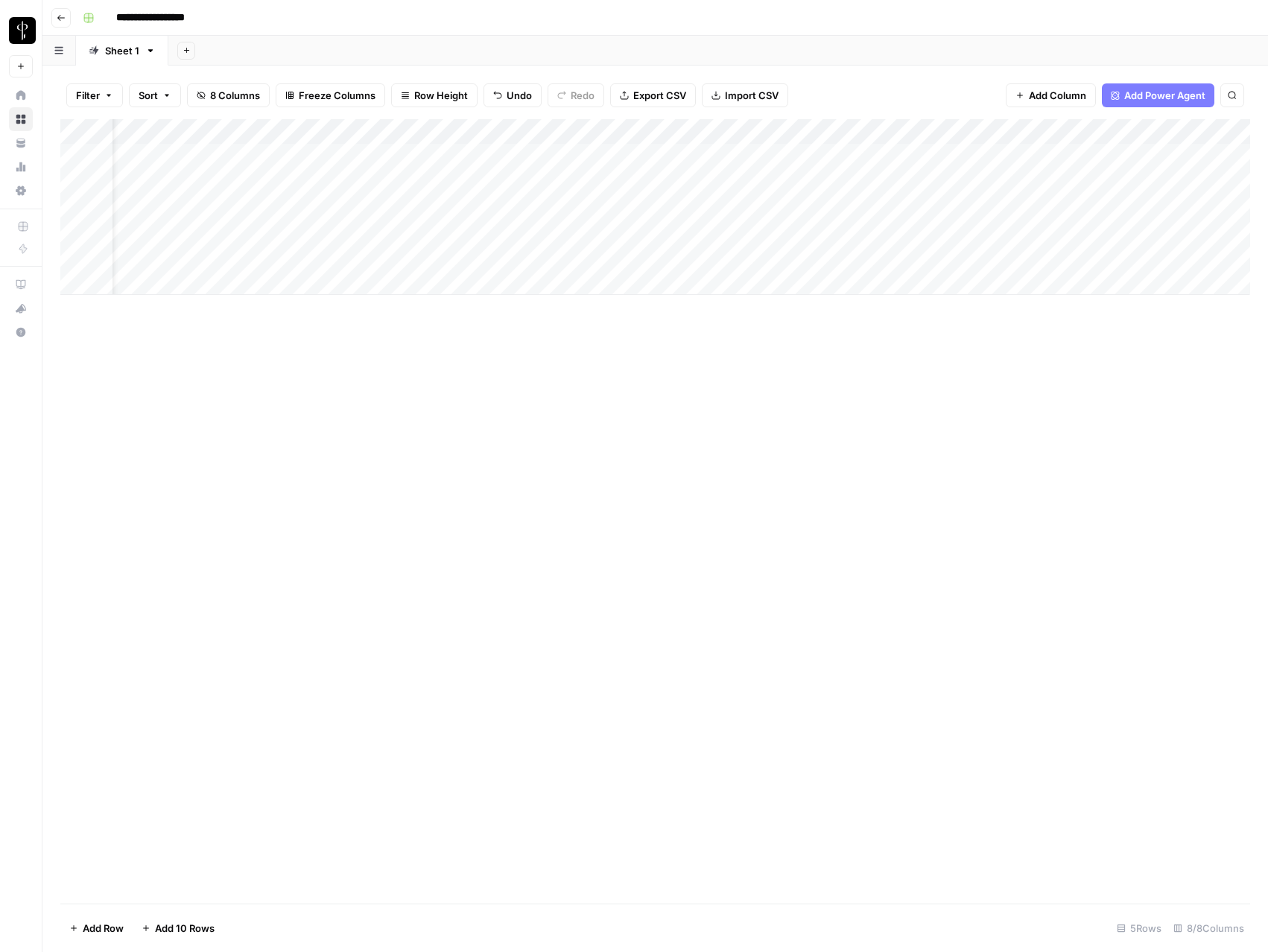
click at [717, 181] on div "Add Column" at bounding box center [656, 206] width 1190 height 176
click at [968, 180] on div "Add Column" at bounding box center [656, 206] width 1190 height 176
click at [912, 181] on div "Add Column" at bounding box center [656, 206] width 1190 height 176
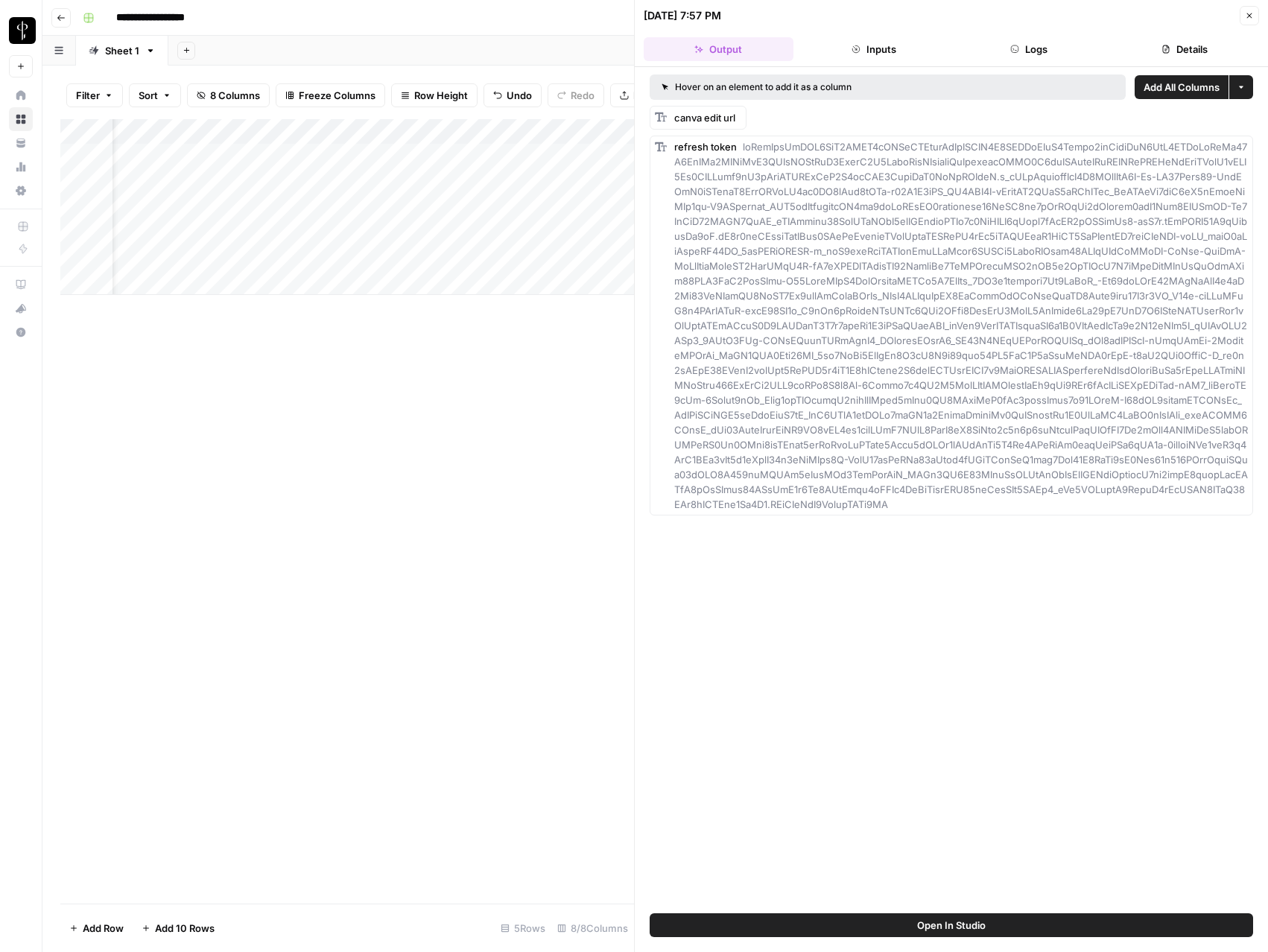
click at [1016, 52] on icon "button" at bounding box center [1014, 49] width 9 height 9
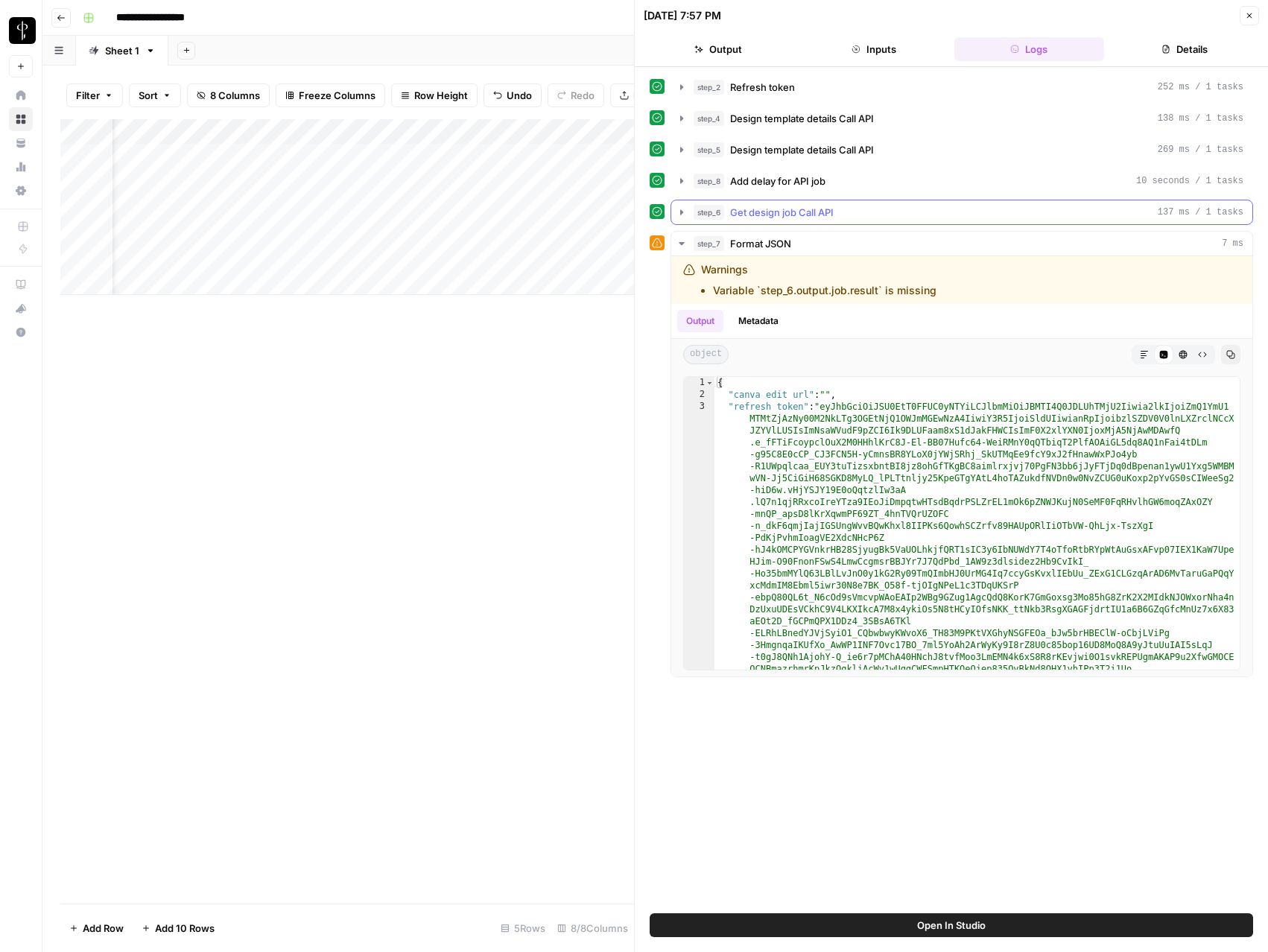
click at [676, 211] on icon "button" at bounding box center [681, 212] width 12 height 12
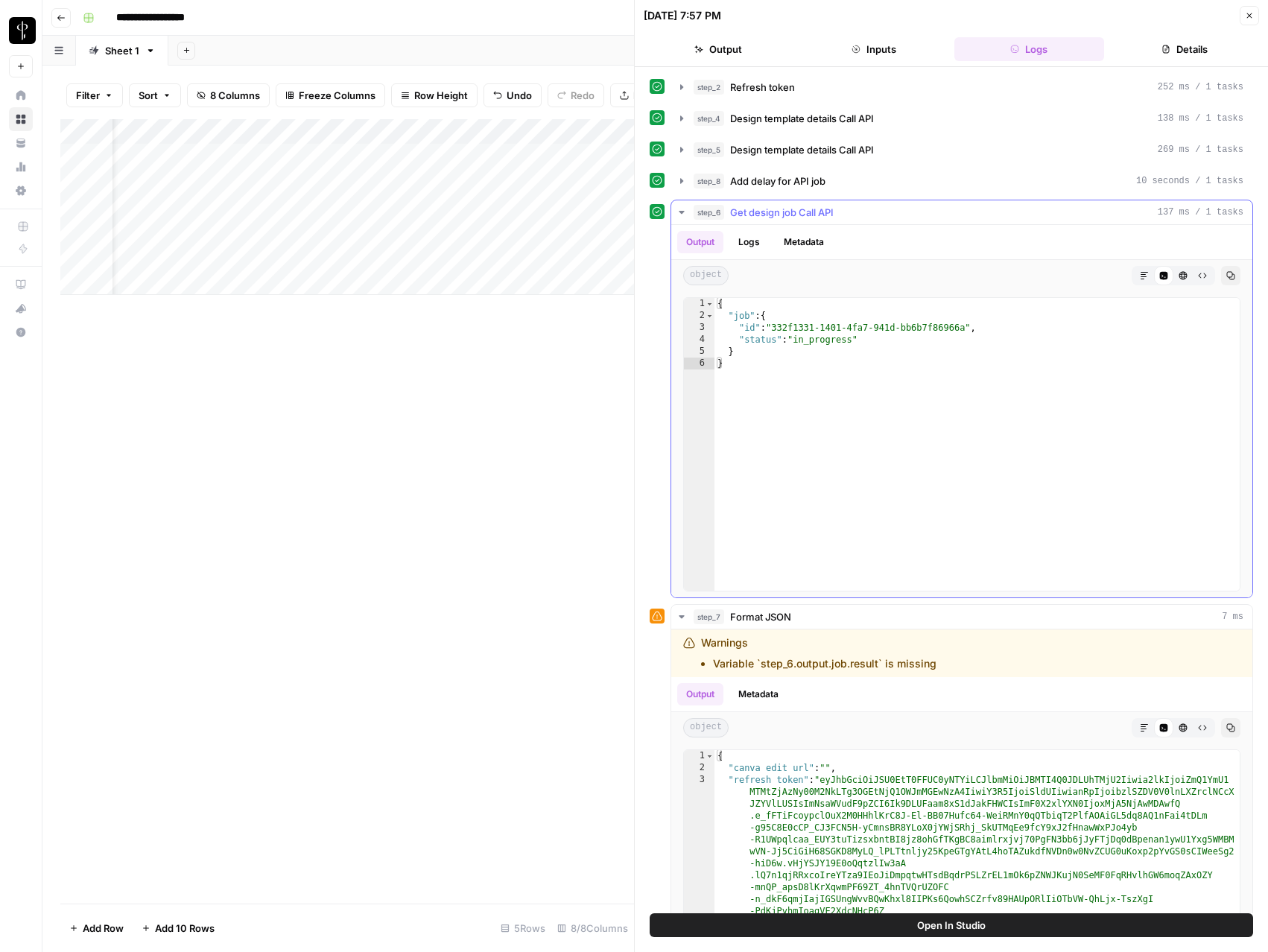
click at [676, 211] on icon "button" at bounding box center [681, 212] width 12 height 12
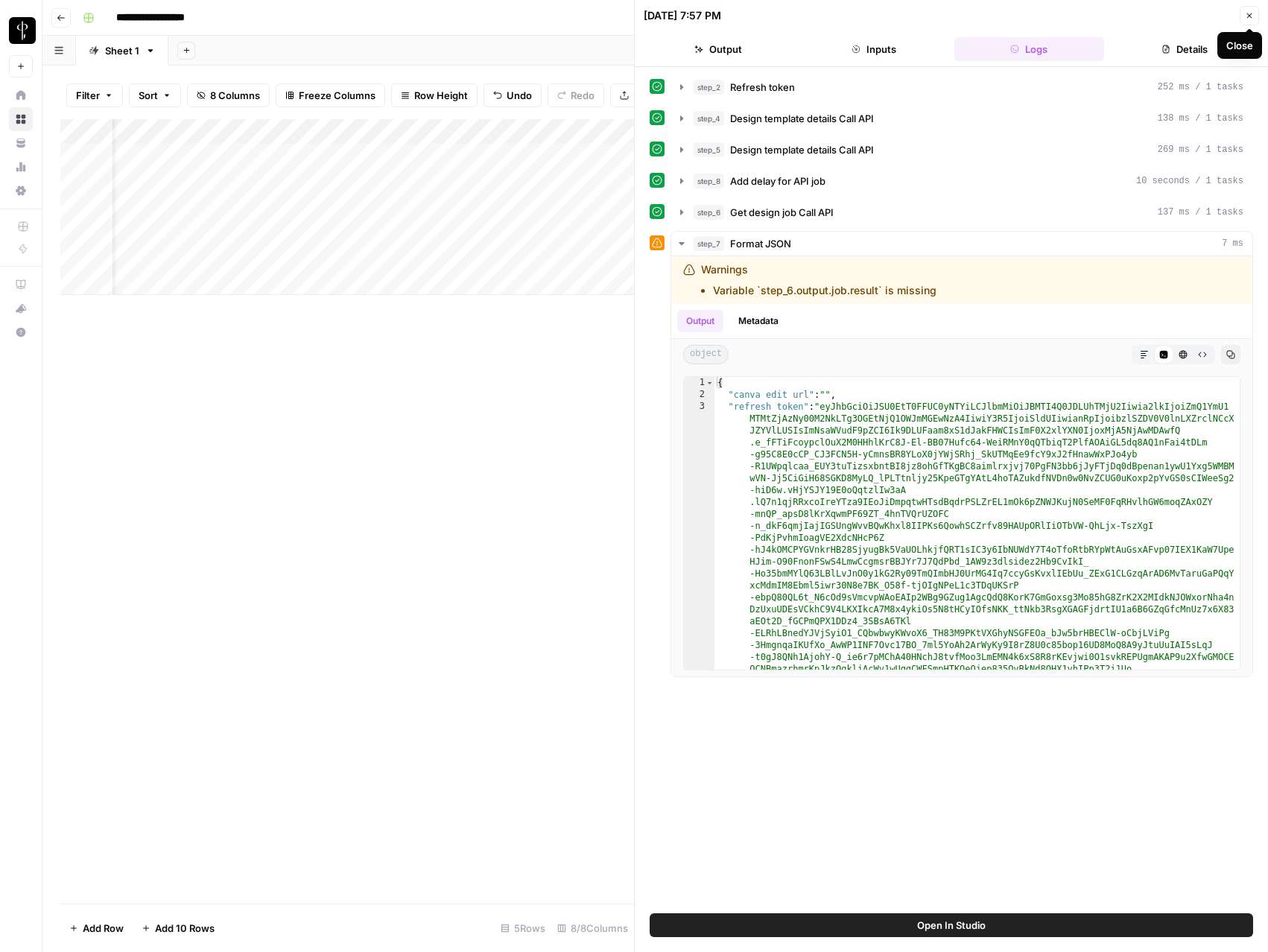
click at [1245, 18] on icon "button" at bounding box center [1249, 15] width 9 height 9
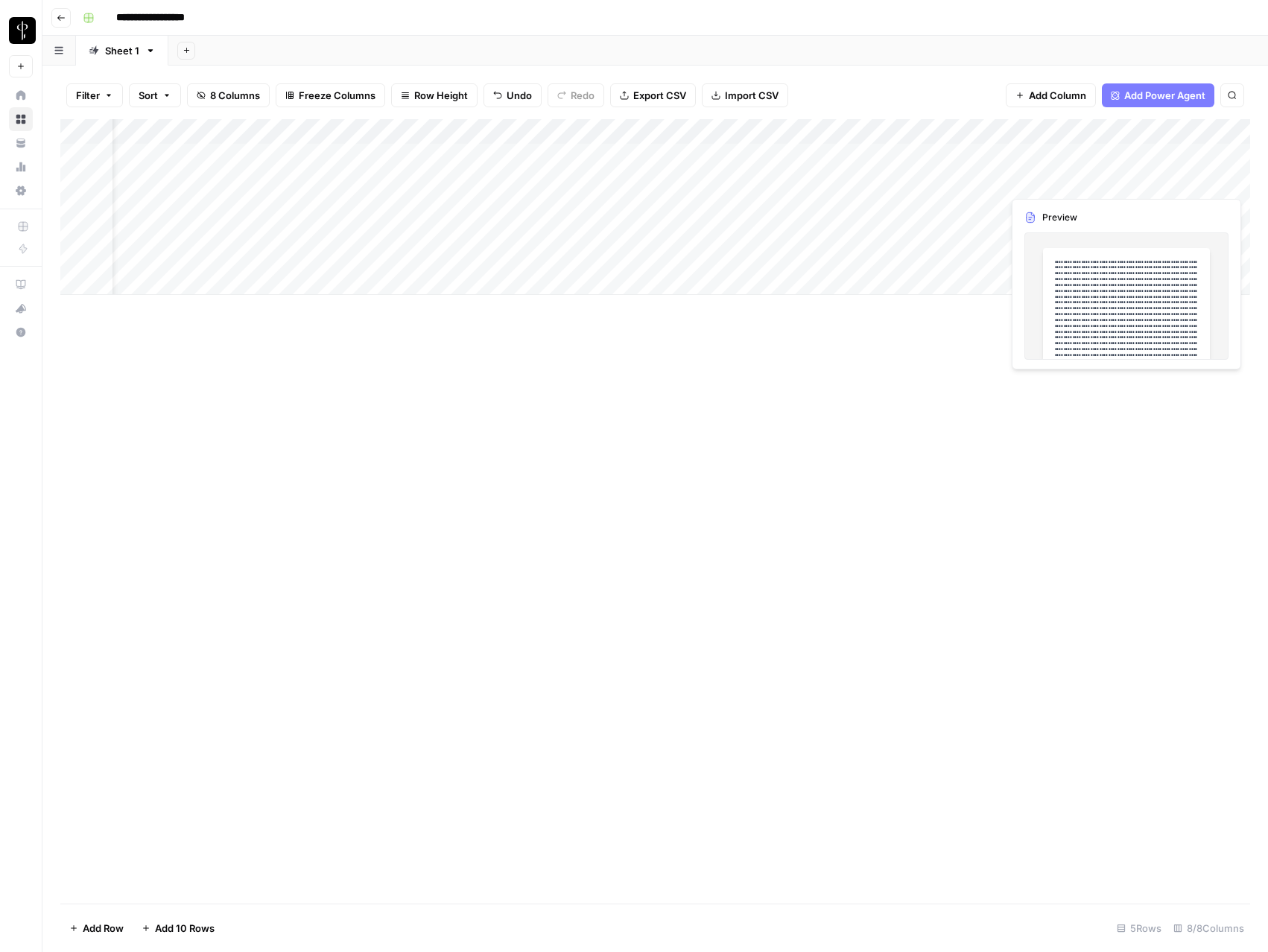
click at [1206, 179] on div "Add Column" at bounding box center [656, 206] width 1190 height 176
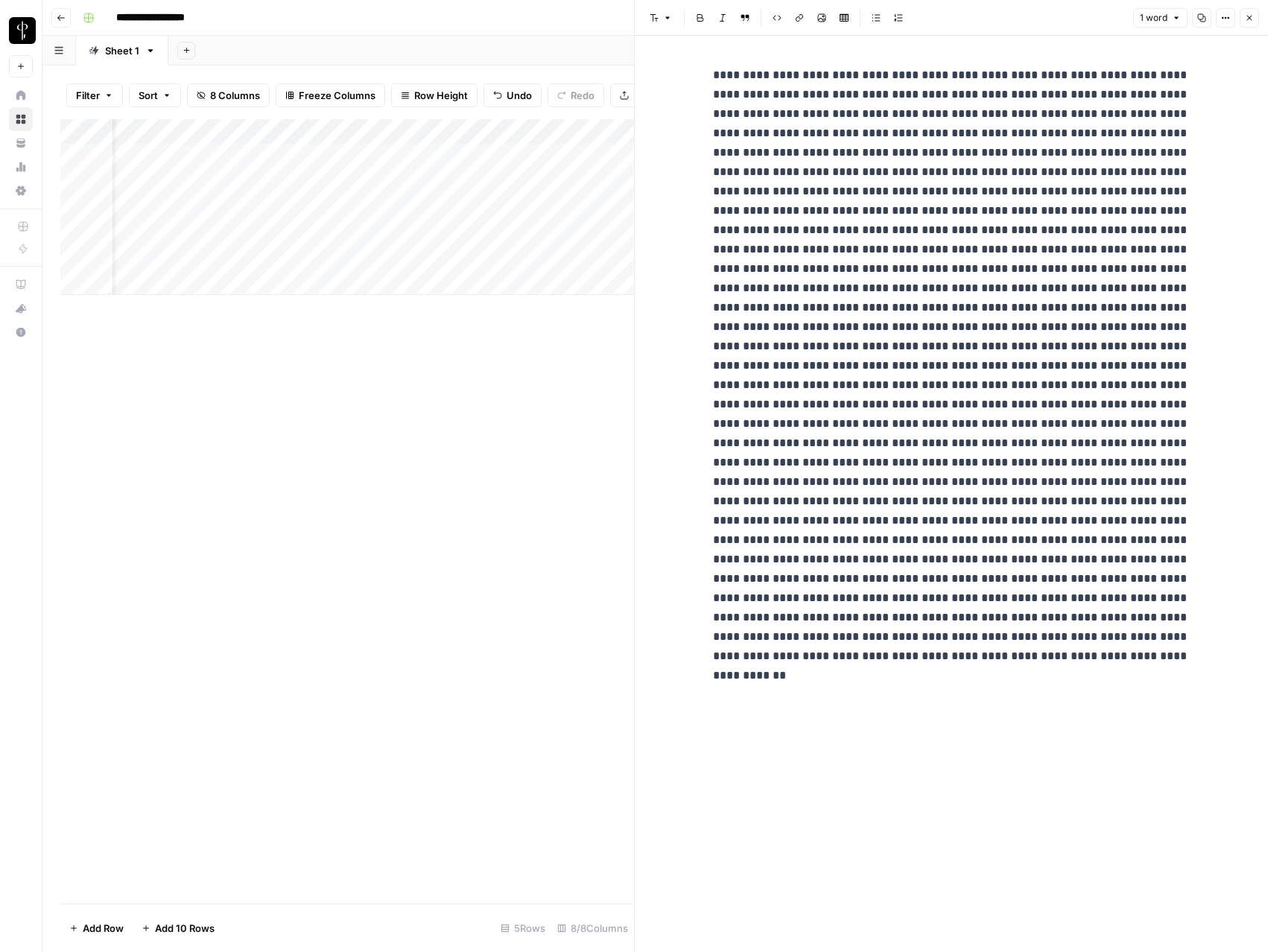
scroll to position [97, 0]
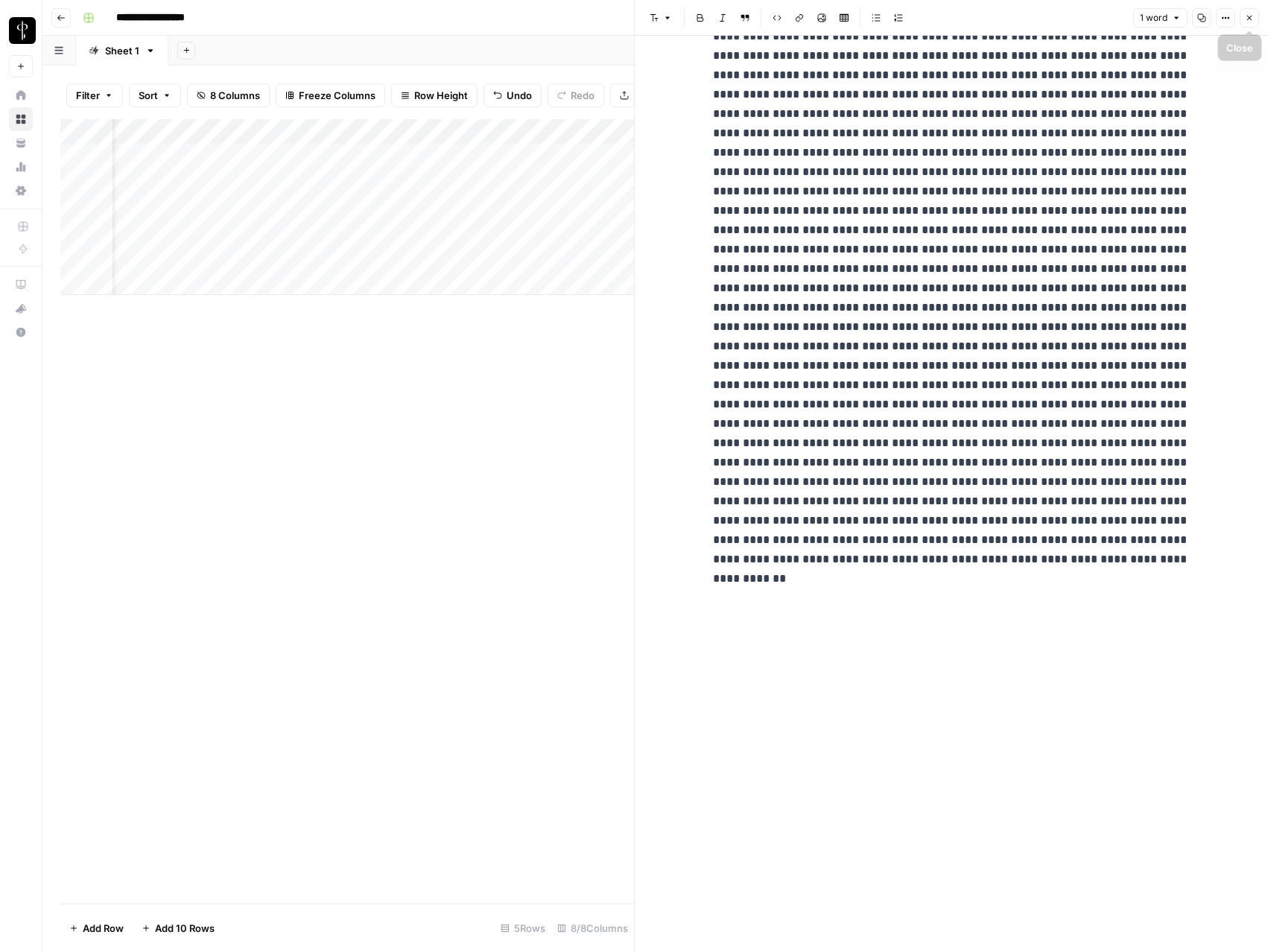
click at [1251, 16] on icon "button" at bounding box center [1249, 17] width 9 height 9
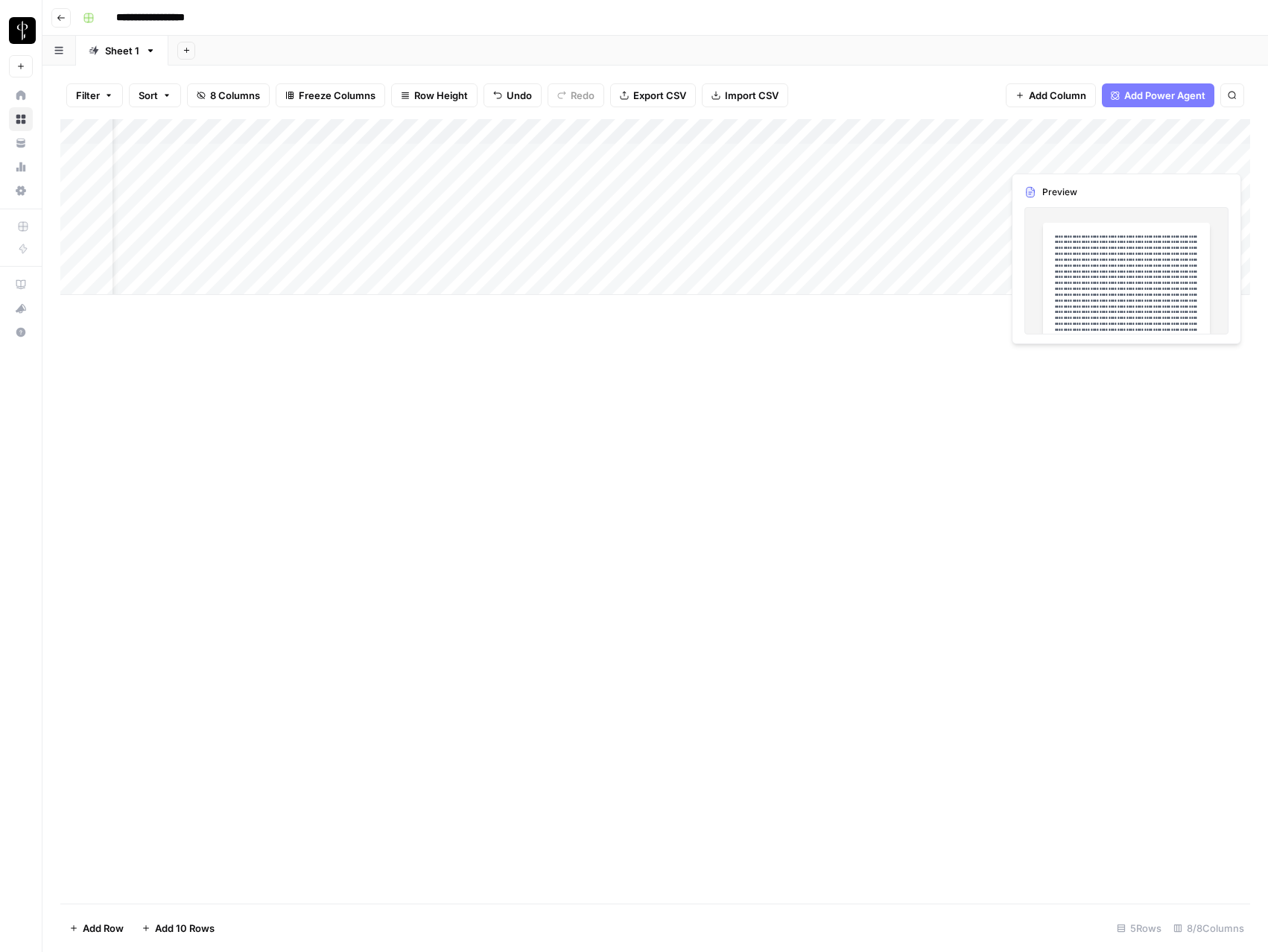
click at [1157, 153] on div "Add Column" at bounding box center [656, 206] width 1190 height 176
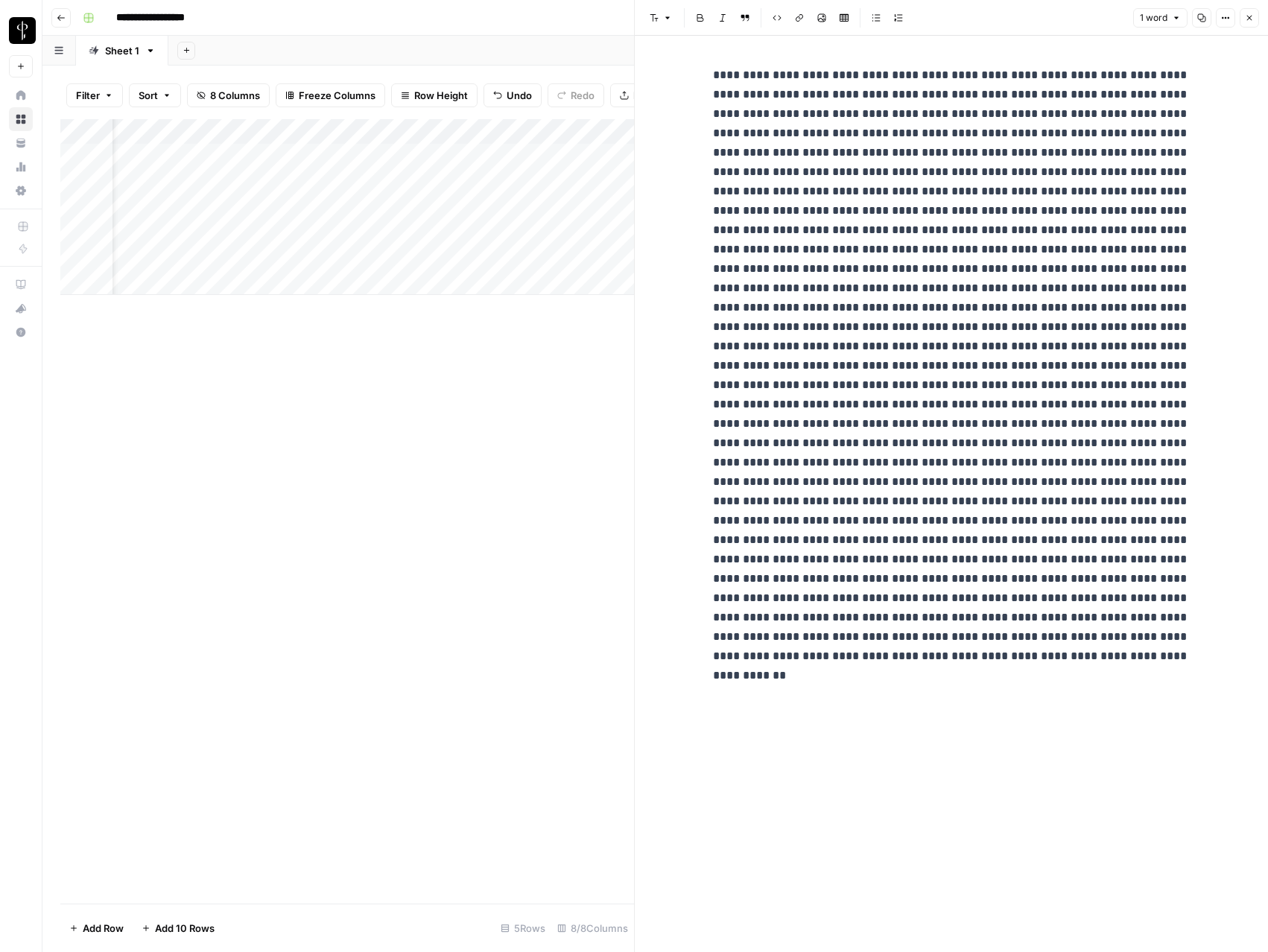
scroll to position [39, 0]
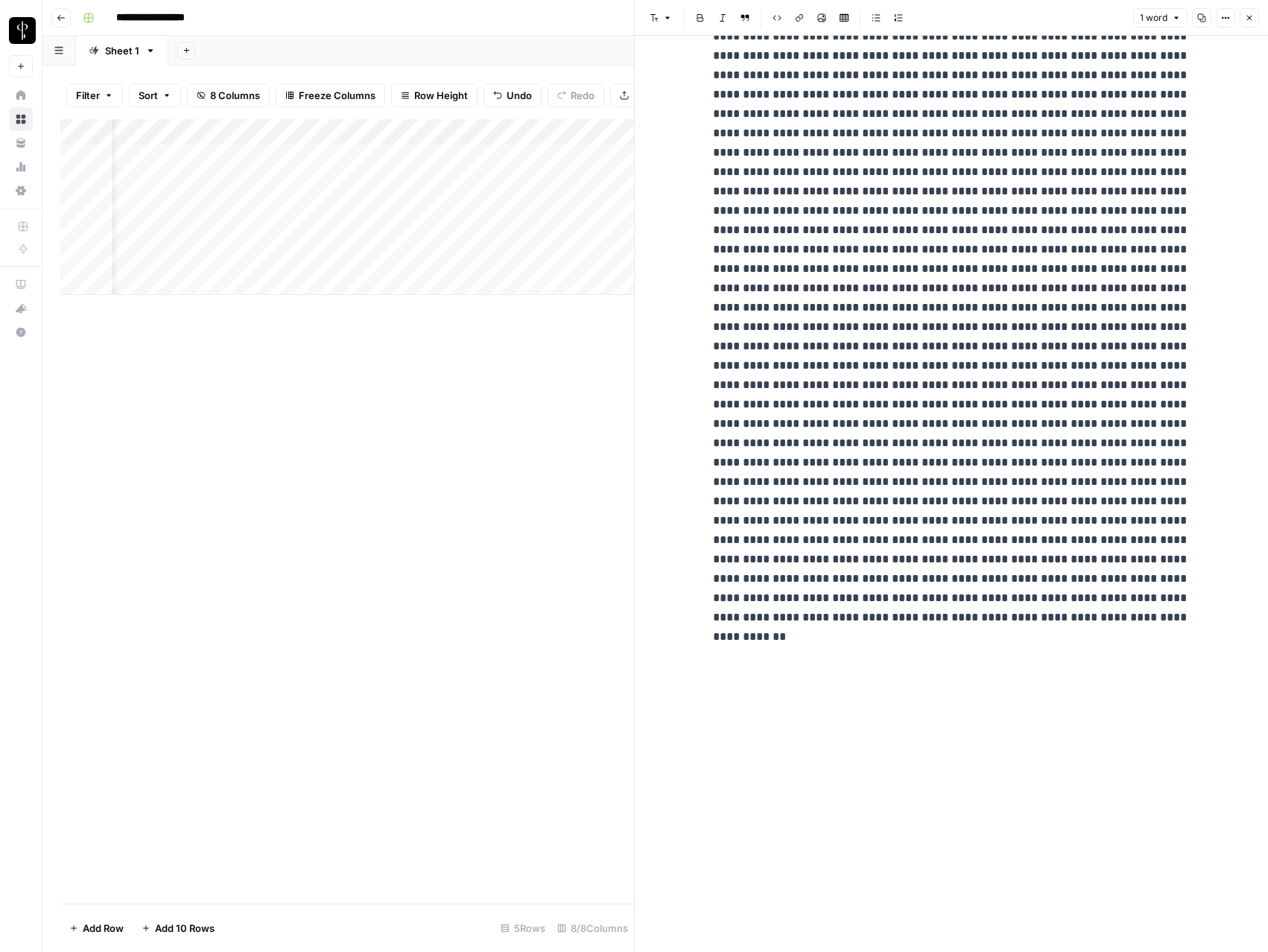
click at [1249, 16] on icon "button" at bounding box center [1249, 17] width 9 height 9
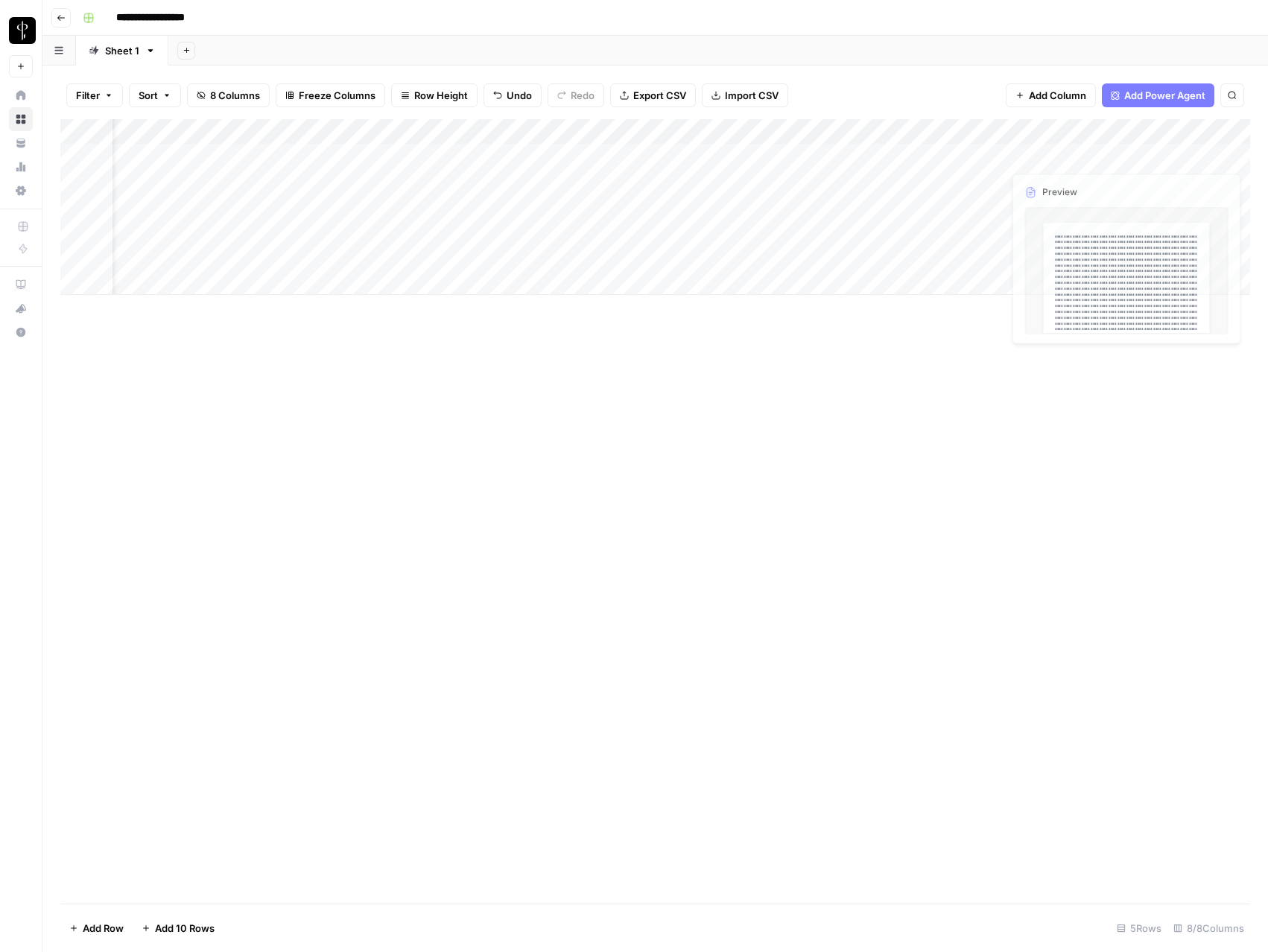
click at [1143, 182] on div "Add Column" at bounding box center [656, 206] width 1190 height 176
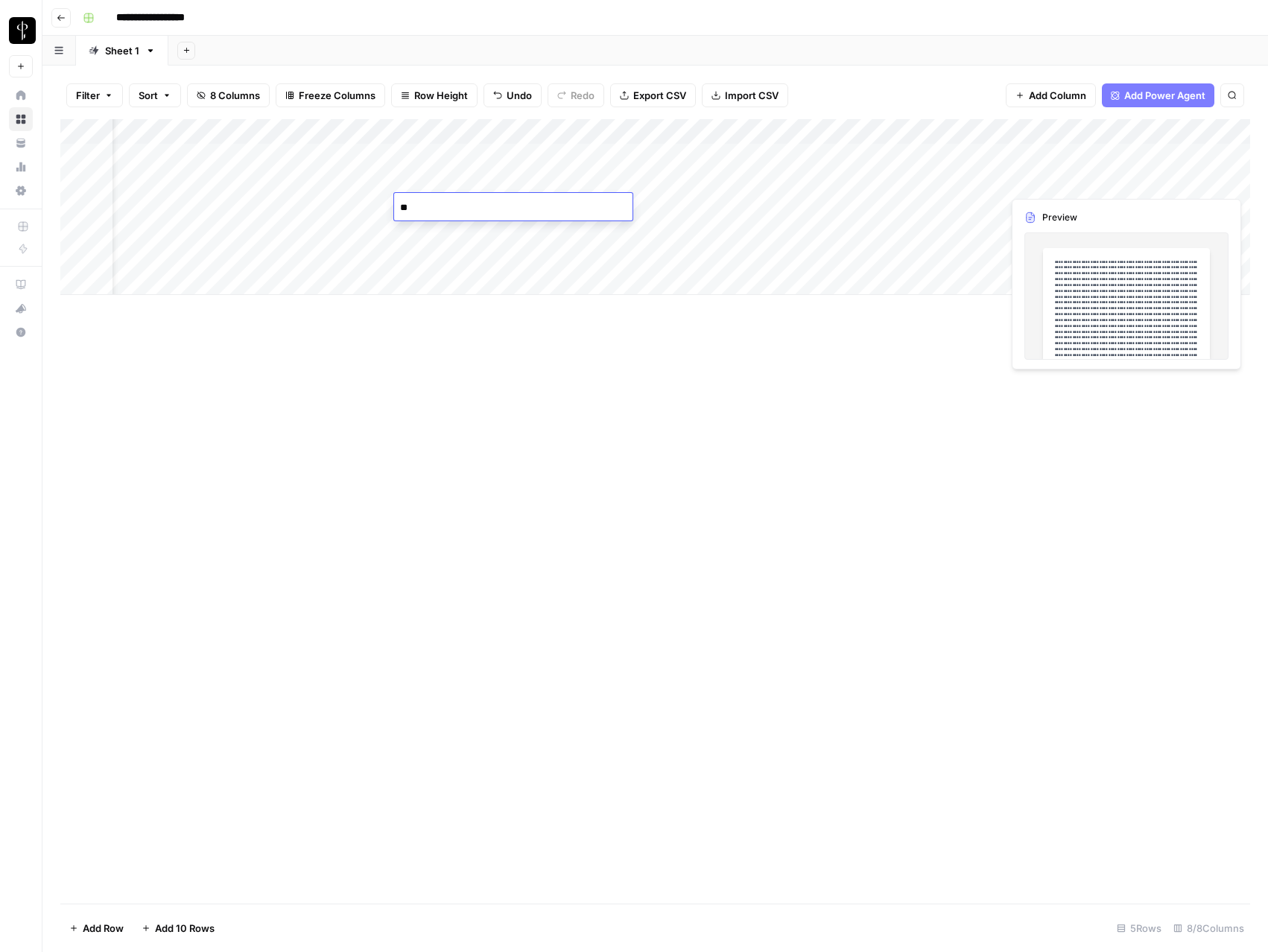
type textarea "*"
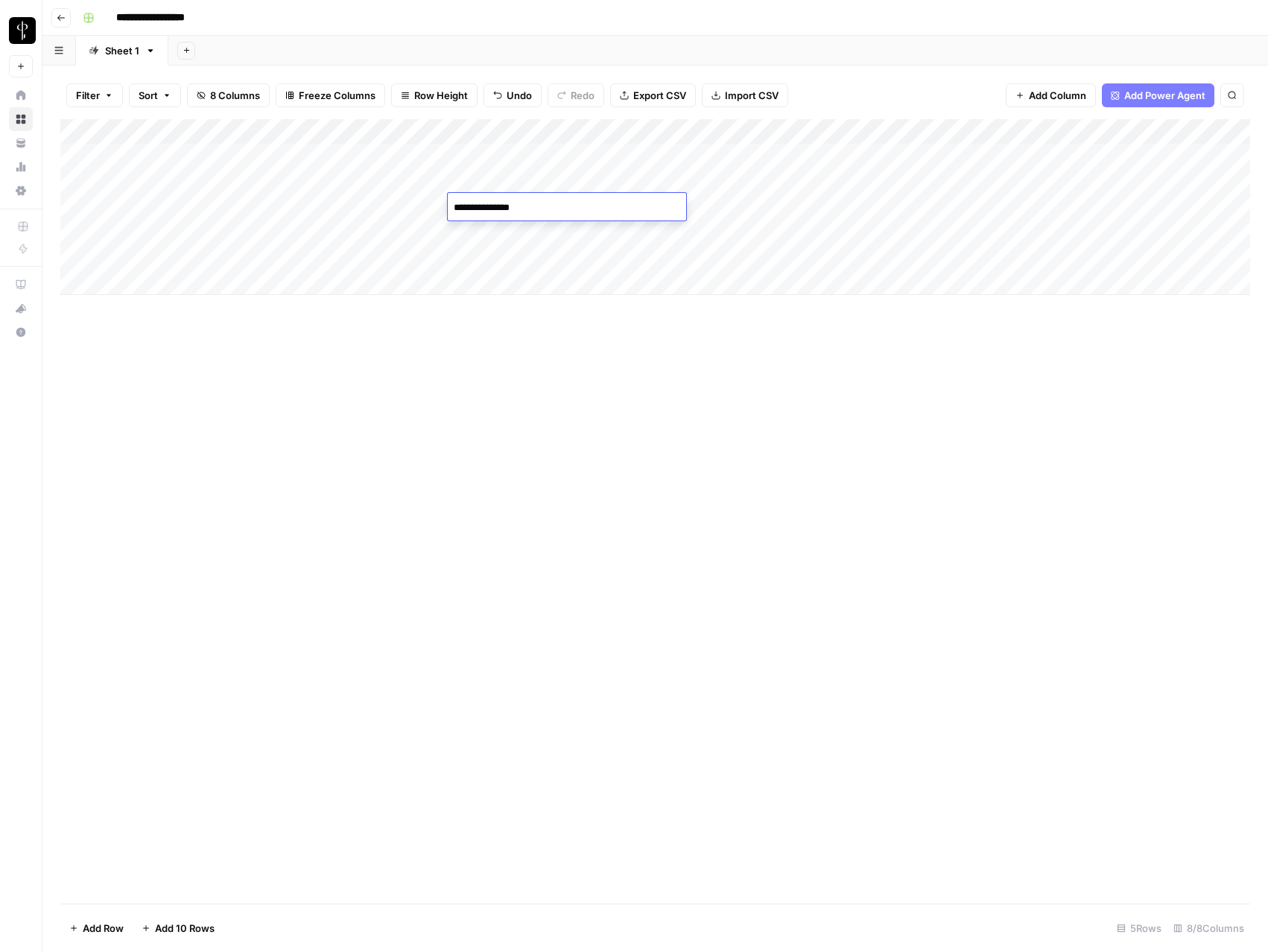
type textarea "**********"
type textarea "********"
click at [967, 208] on div "Add Column" at bounding box center [656, 206] width 1190 height 176
click at [967, 208] on div at bounding box center [963, 206] width 146 height 27
click at [939, 206] on div at bounding box center [963, 206] width 146 height 27
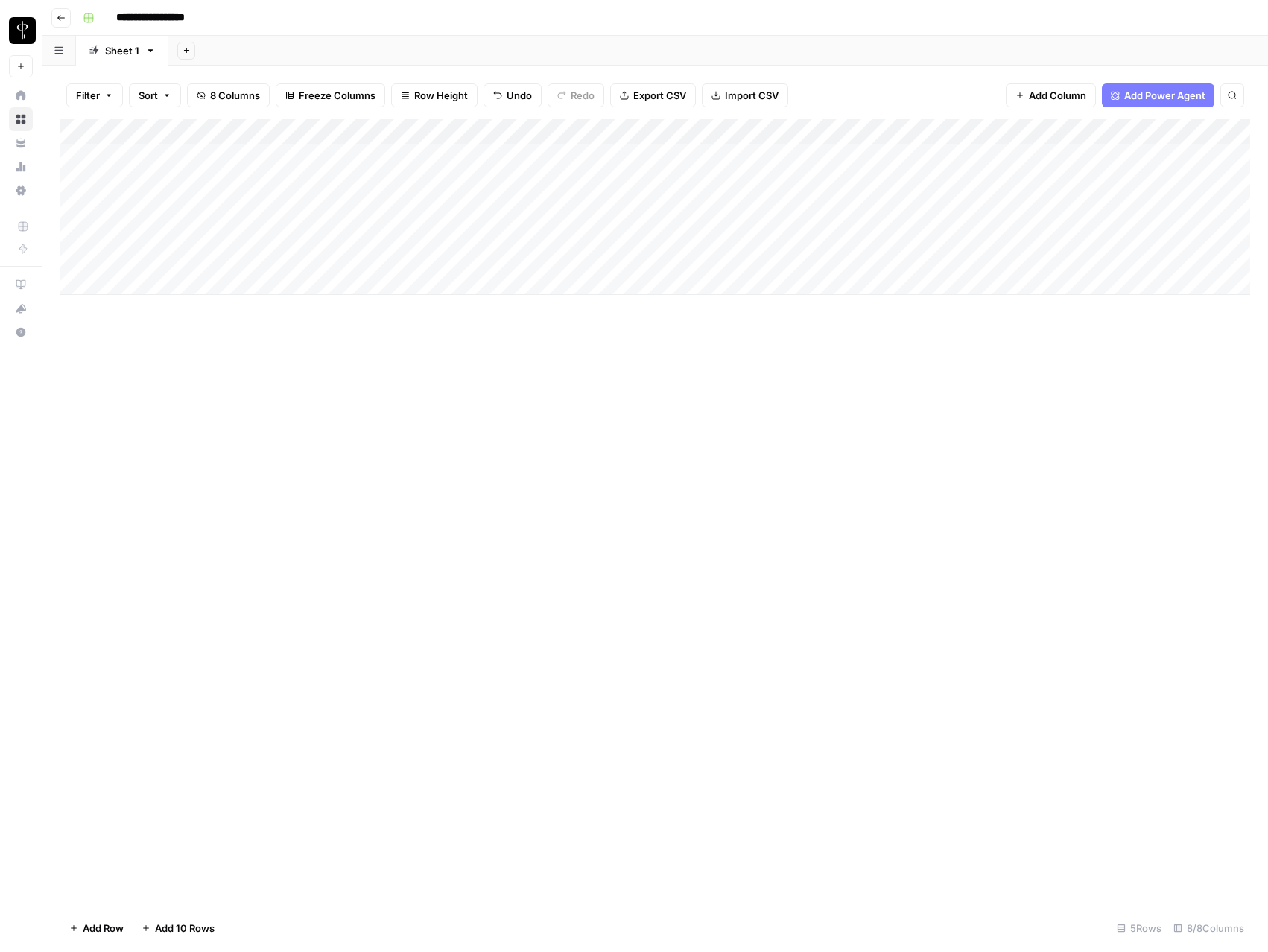
click at [939, 206] on div at bounding box center [963, 206] width 146 height 27
click at [1136, 202] on div "Add Column" at bounding box center [656, 206] width 1190 height 176
copy body "Oops! Your window is too small AirOps is currently only supported on desktop de…"
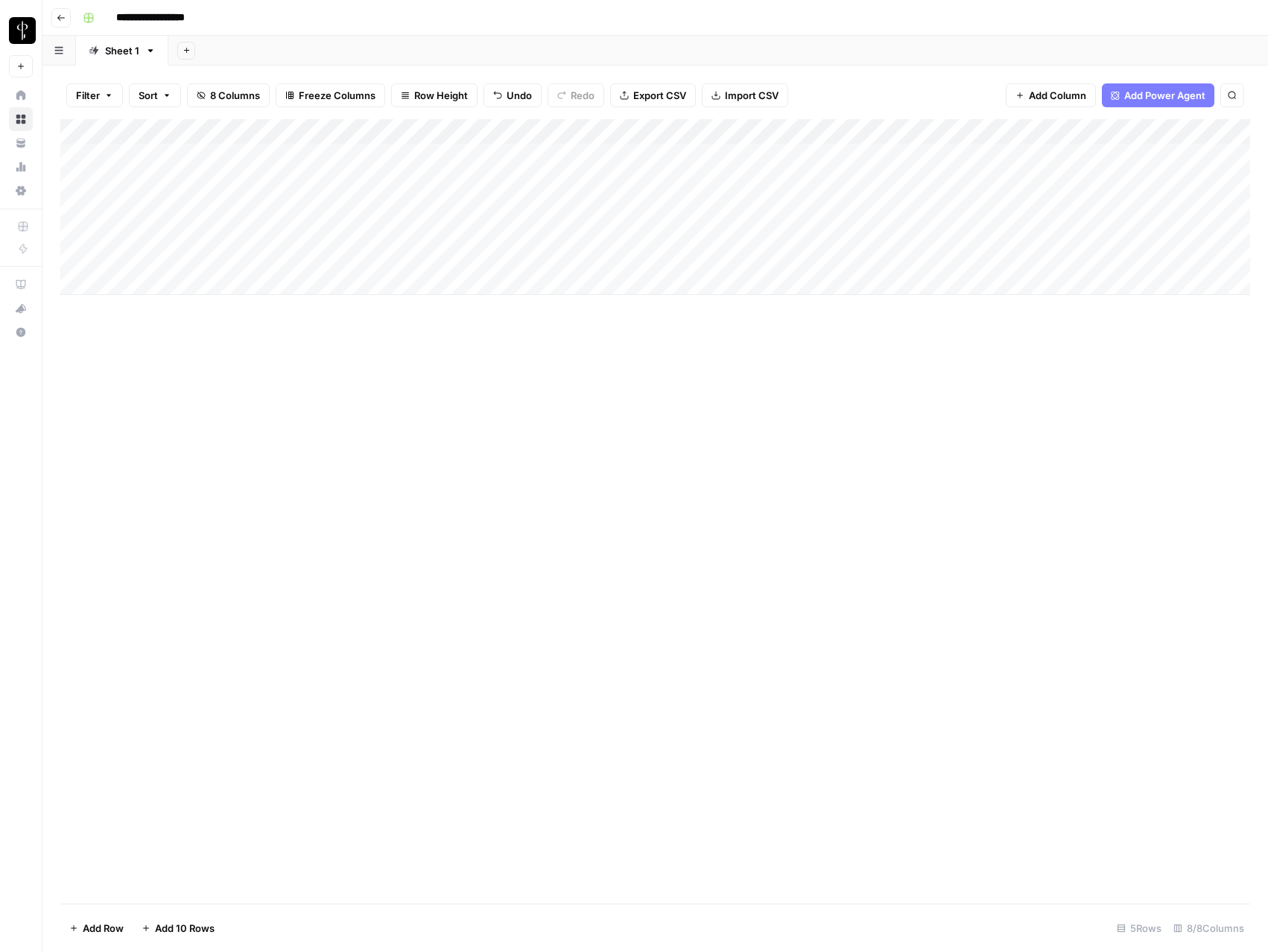
copy body "Oops! Your window is too small AirOps is currently only supported on desktop de…"
type textarea "**********"
type textarea "******"
click at [969, 234] on div "Add Column" at bounding box center [656, 206] width 1190 height 176
click at [1077, 232] on div "Add Column" at bounding box center [656, 206] width 1190 height 176
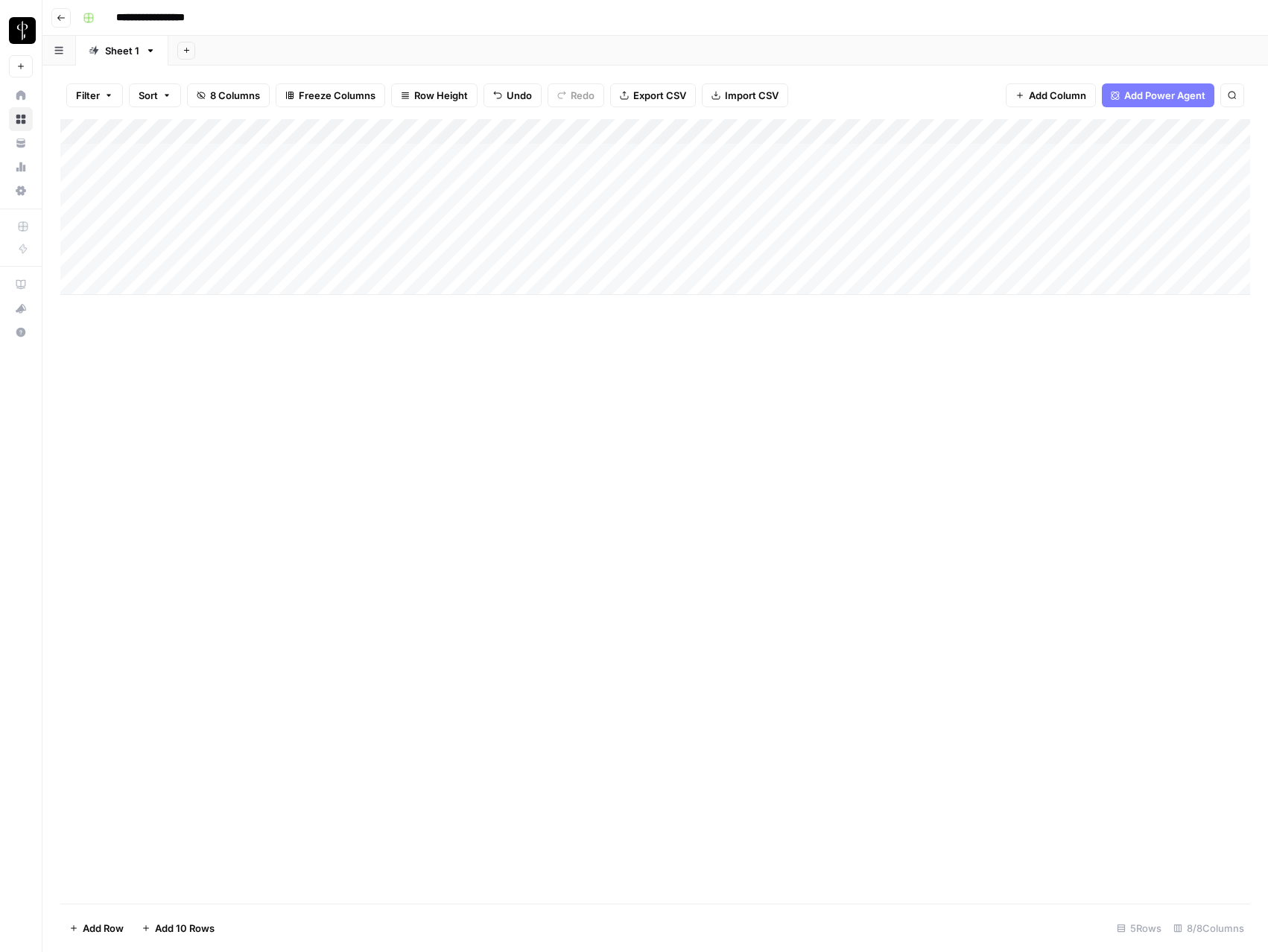
click at [1077, 232] on div "Add Column" at bounding box center [656, 206] width 1190 height 176
click at [1077, 240] on textarea "**********" at bounding box center [1112, 308] width 298 height 170
click at [745, 372] on div "Add Column" at bounding box center [656, 511] width 1190 height 785
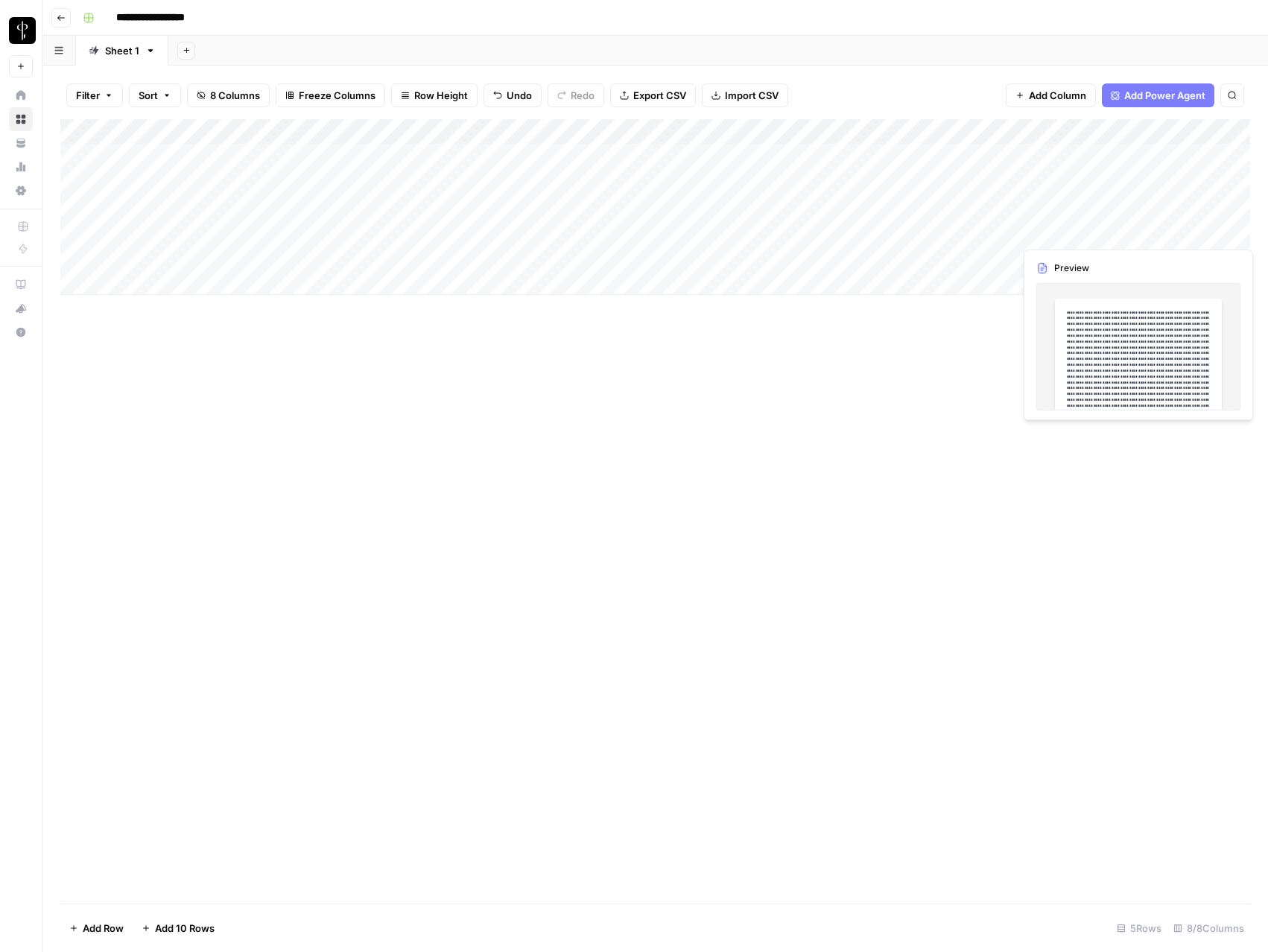
click at [1194, 238] on div "Add Column" at bounding box center [656, 206] width 1190 height 176
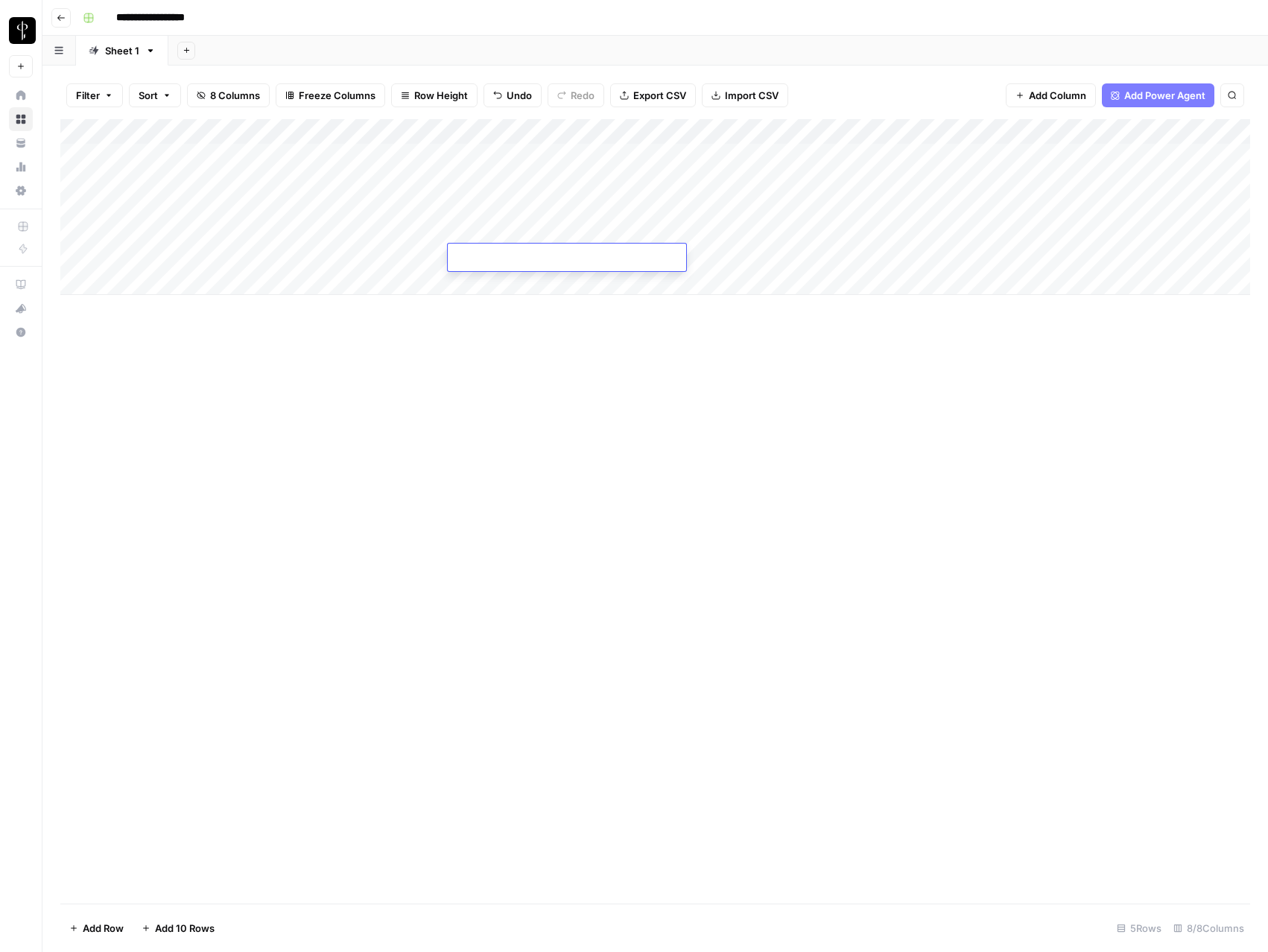
type textarea "**********"
click at [964, 252] on div "Add Column" at bounding box center [656, 220] width 1190 height 201
click at [1088, 259] on div "Add Column" at bounding box center [656, 220] width 1190 height 201
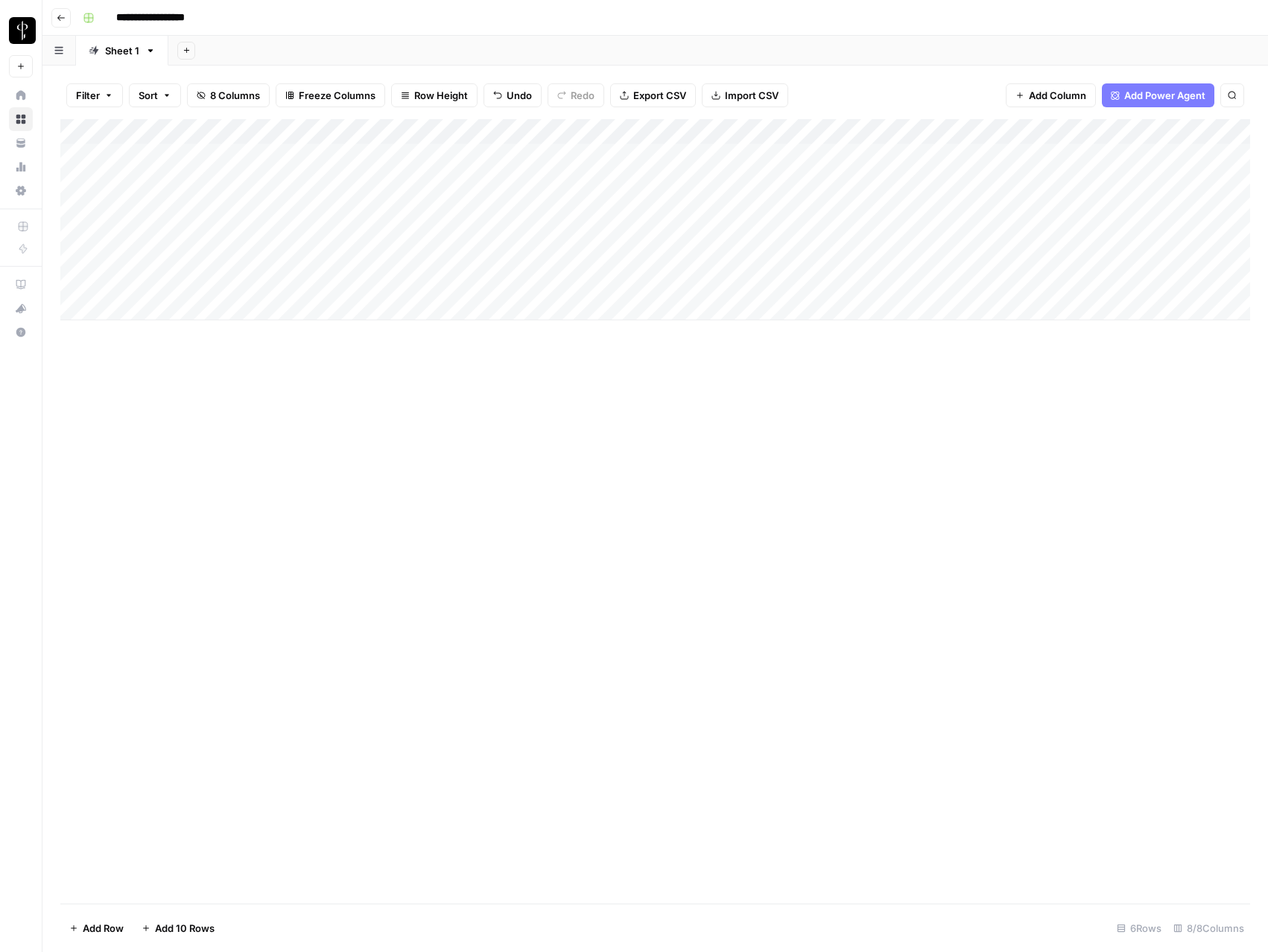
click at [1094, 131] on div "Add Column" at bounding box center [656, 220] width 1190 height 201
click at [1191, 203] on icon "button" at bounding box center [1196, 202] width 9 height 9
click at [1003, 285] on span "URL" at bounding box center [987, 290] width 72 height 15
click at [1156, 258] on div "Add Column" at bounding box center [656, 220] width 1190 height 201
